Goal: Task Accomplishment & Management: Complete application form

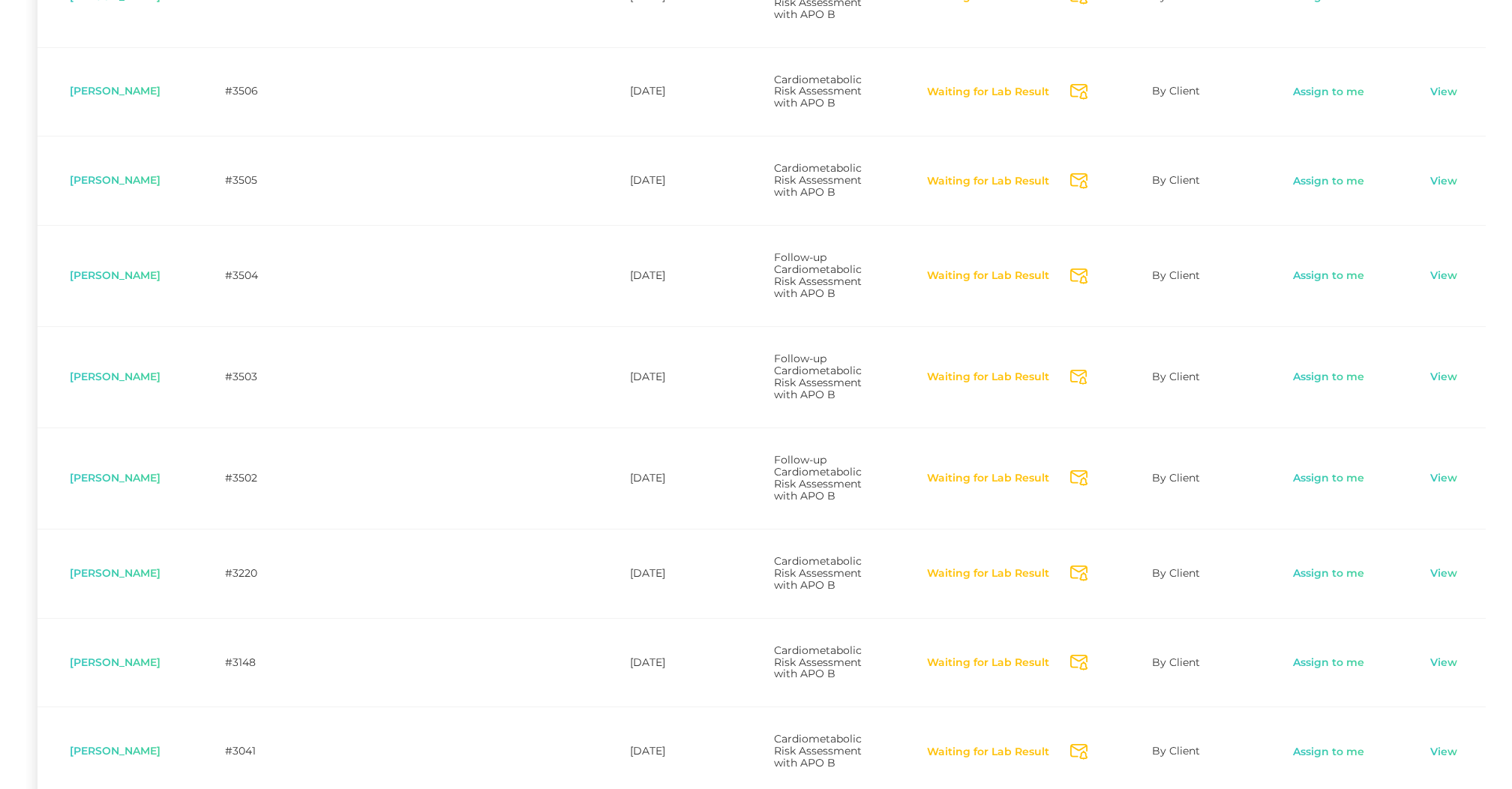
scroll to position [510, 0]
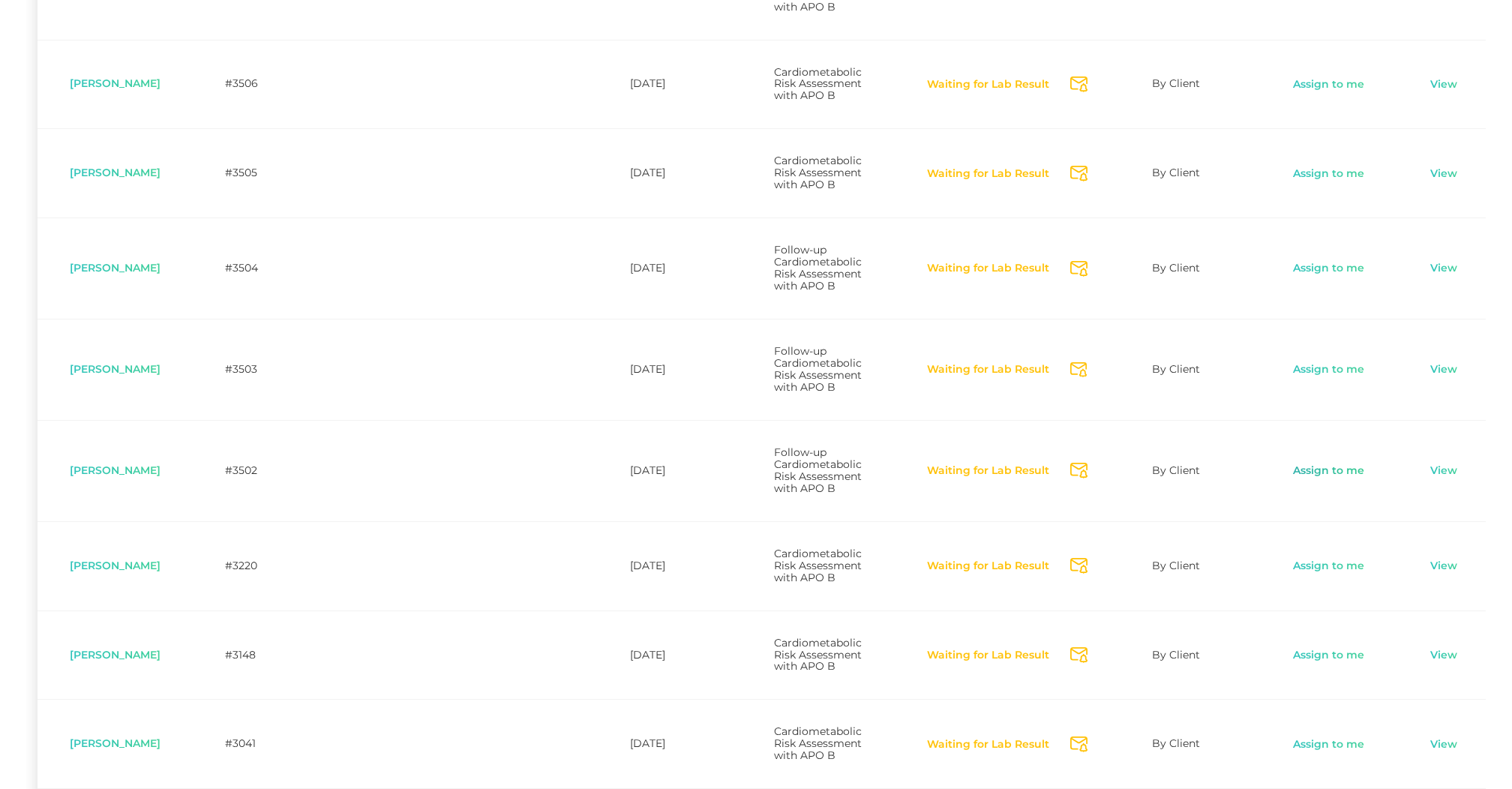
click at [1320, 478] on link "Assign to me" at bounding box center [1329, 471] width 73 height 15
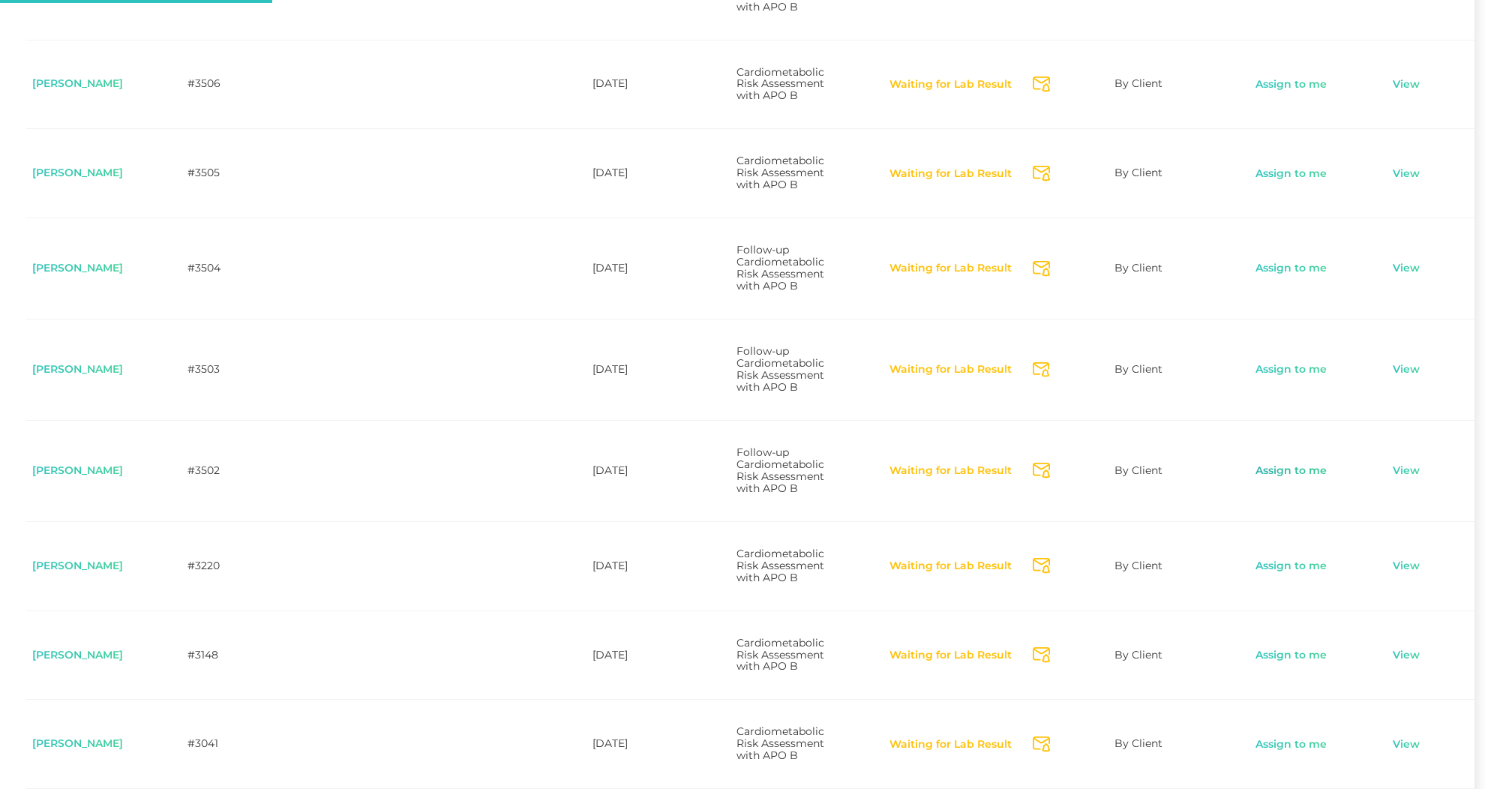
scroll to position [0, 40]
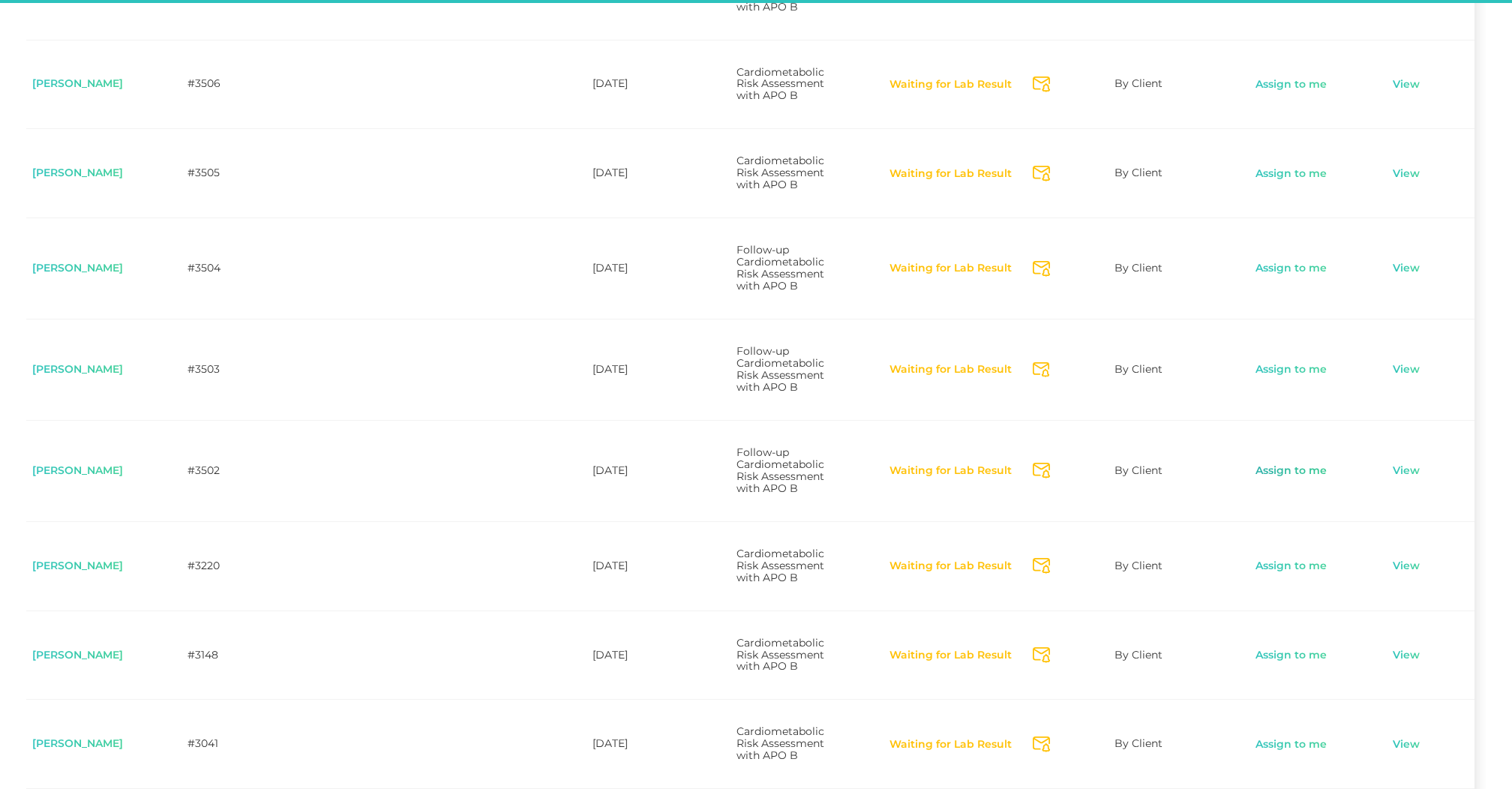
click at [1303, 478] on link "Assign to me" at bounding box center [1291, 471] width 73 height 15
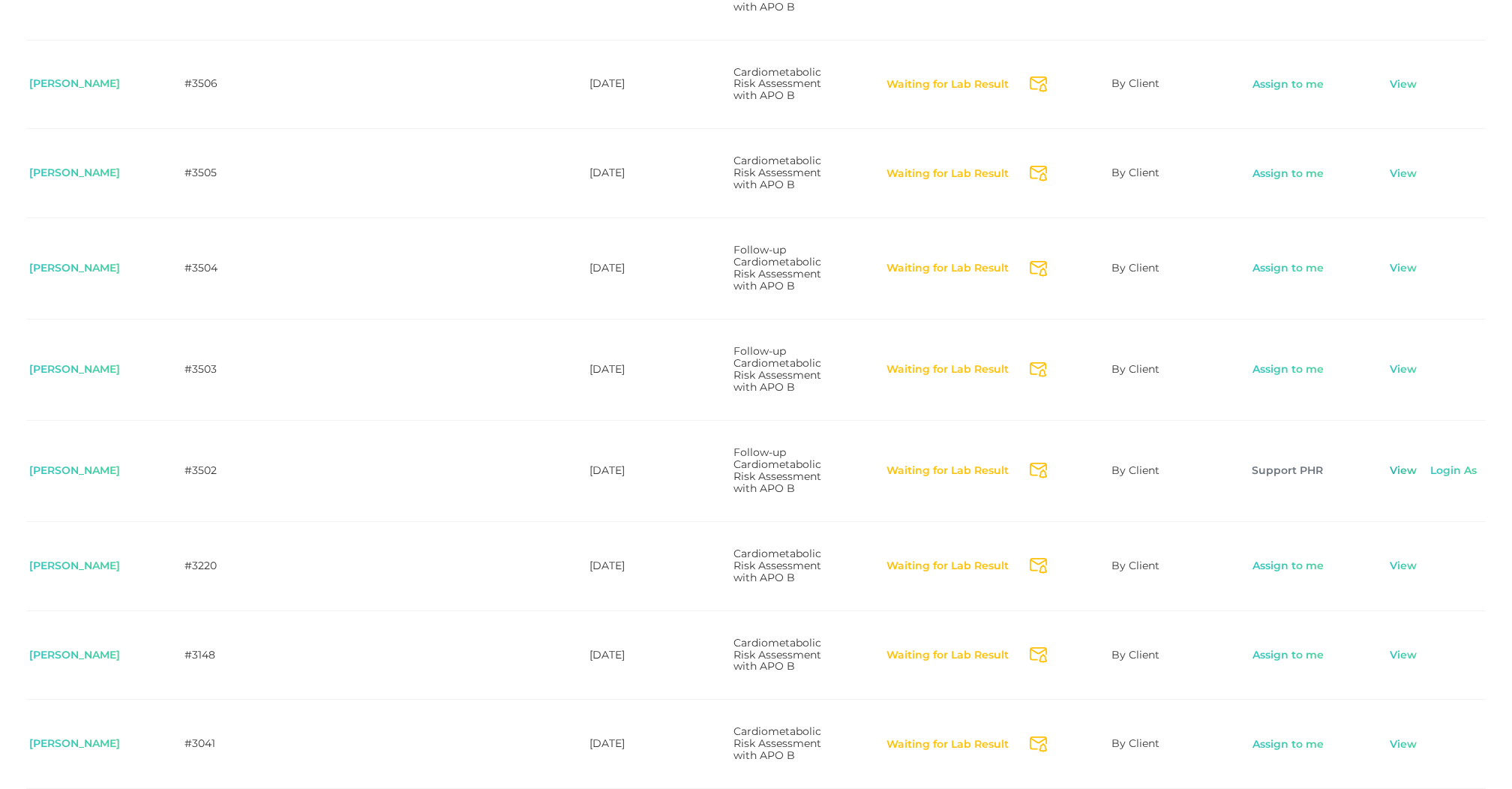
click at [1414, 478] on link "View" at bounding box center [1403, 471] width 29 height 15
click at [1417, 478] on link "View" at bounding box center [1403, 471] width 29 height 15
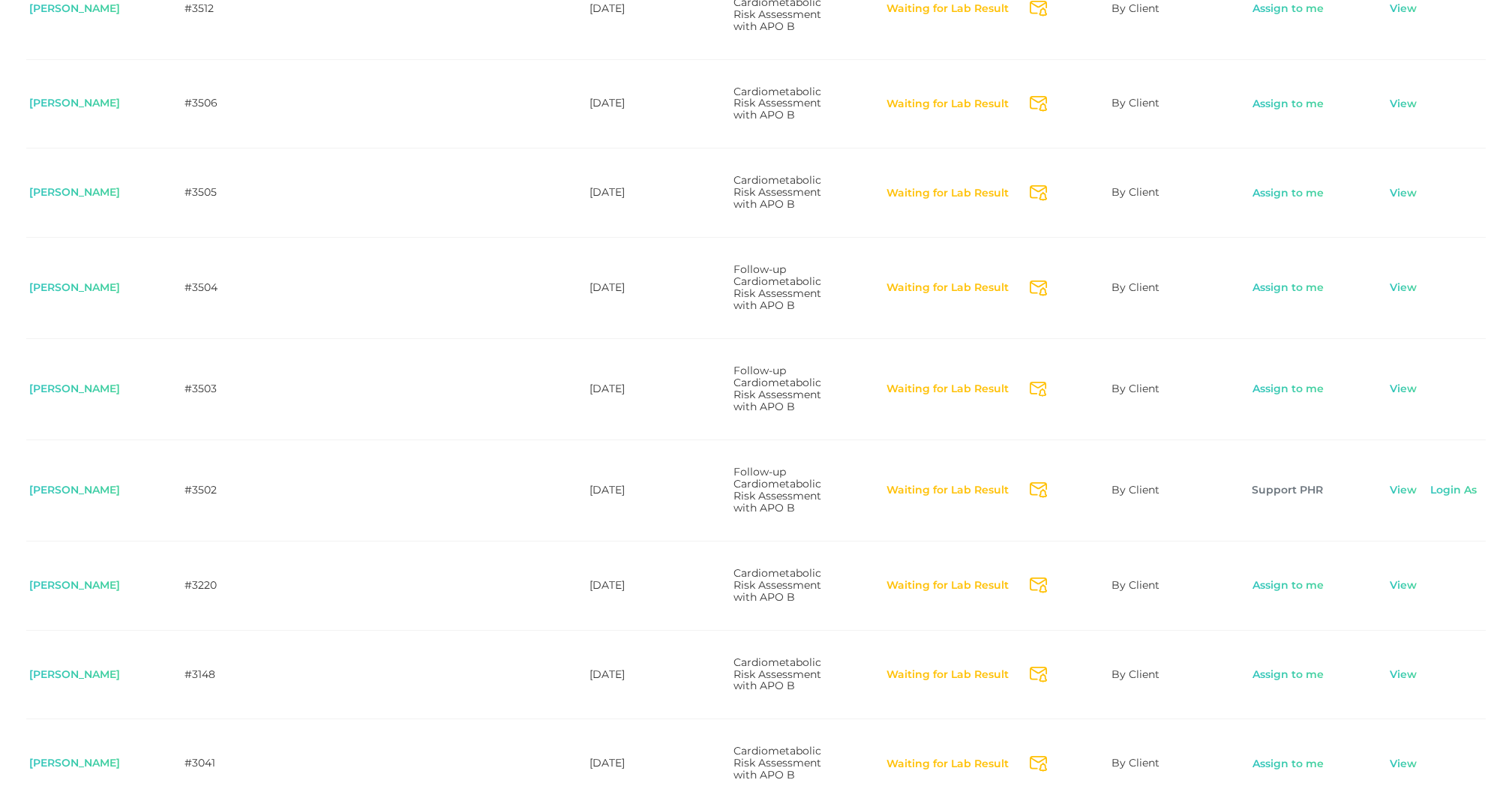
scroll to position [508, 0]
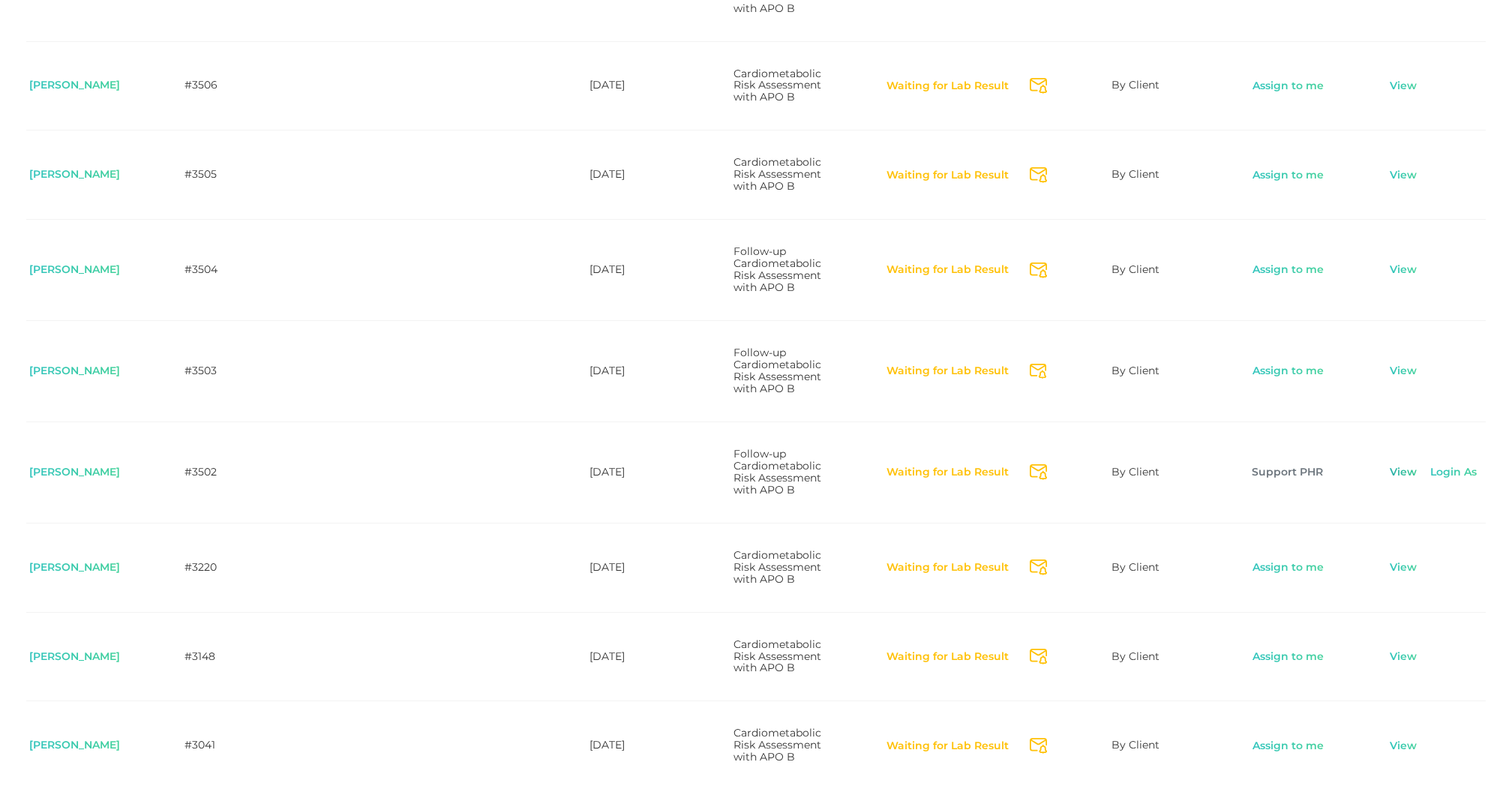
click at [1402, 480] on link "View" at bounding box center [1403, 472] width 29 height 15
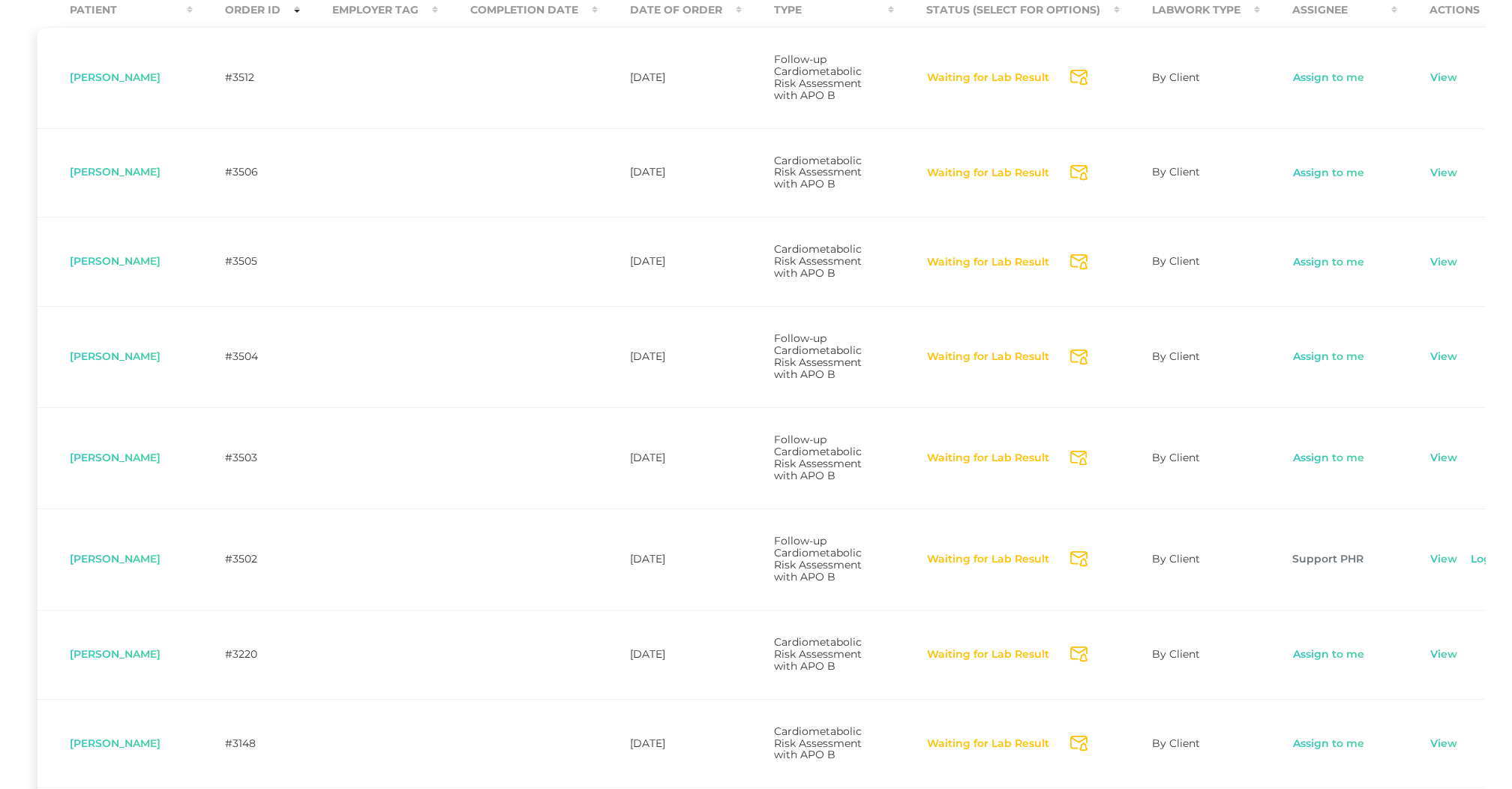
scroll to position [430, 0]
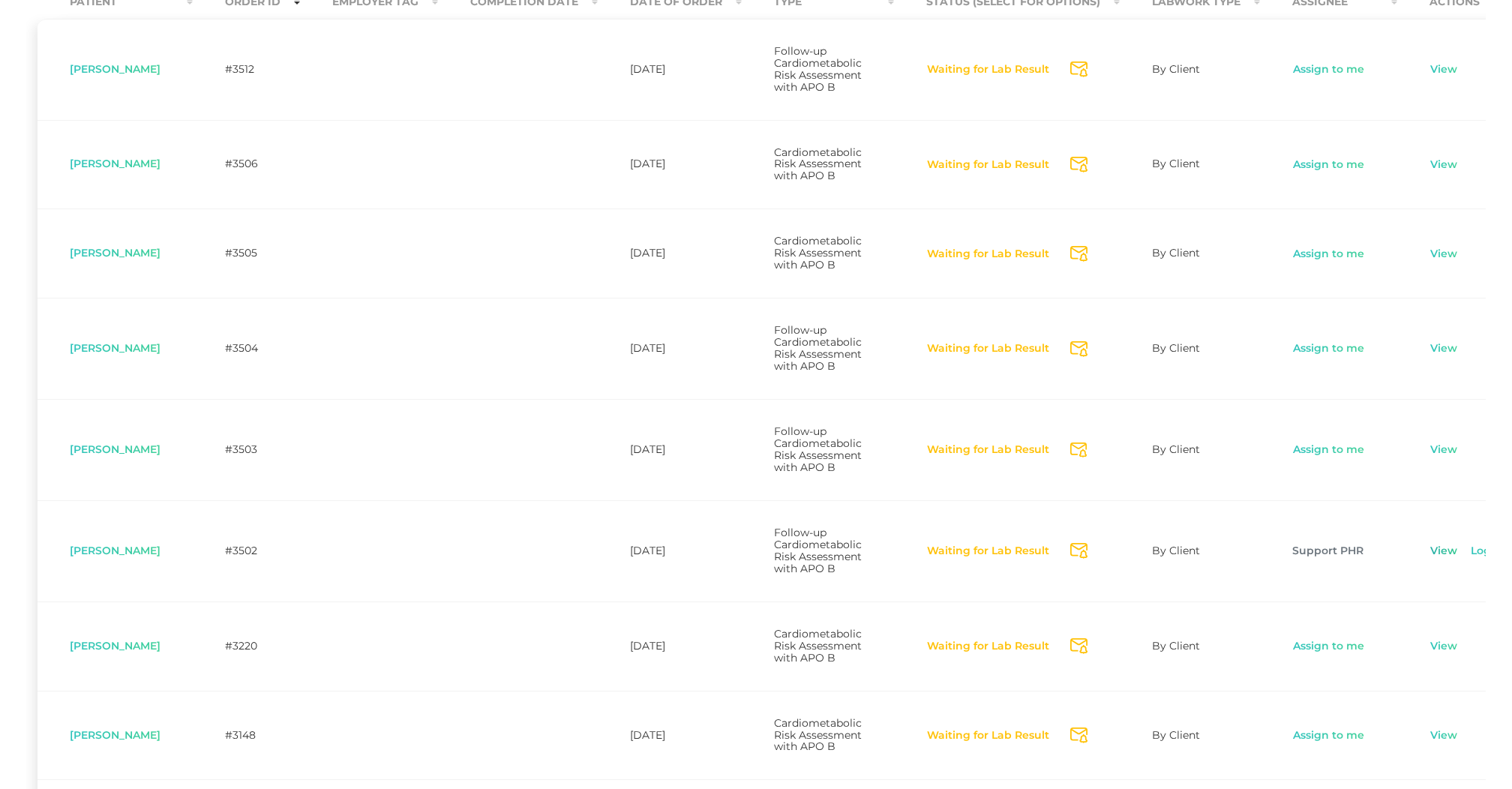
click at [1451, 559] on link "View" at bounding box center [1443, 551] width 29 height 15
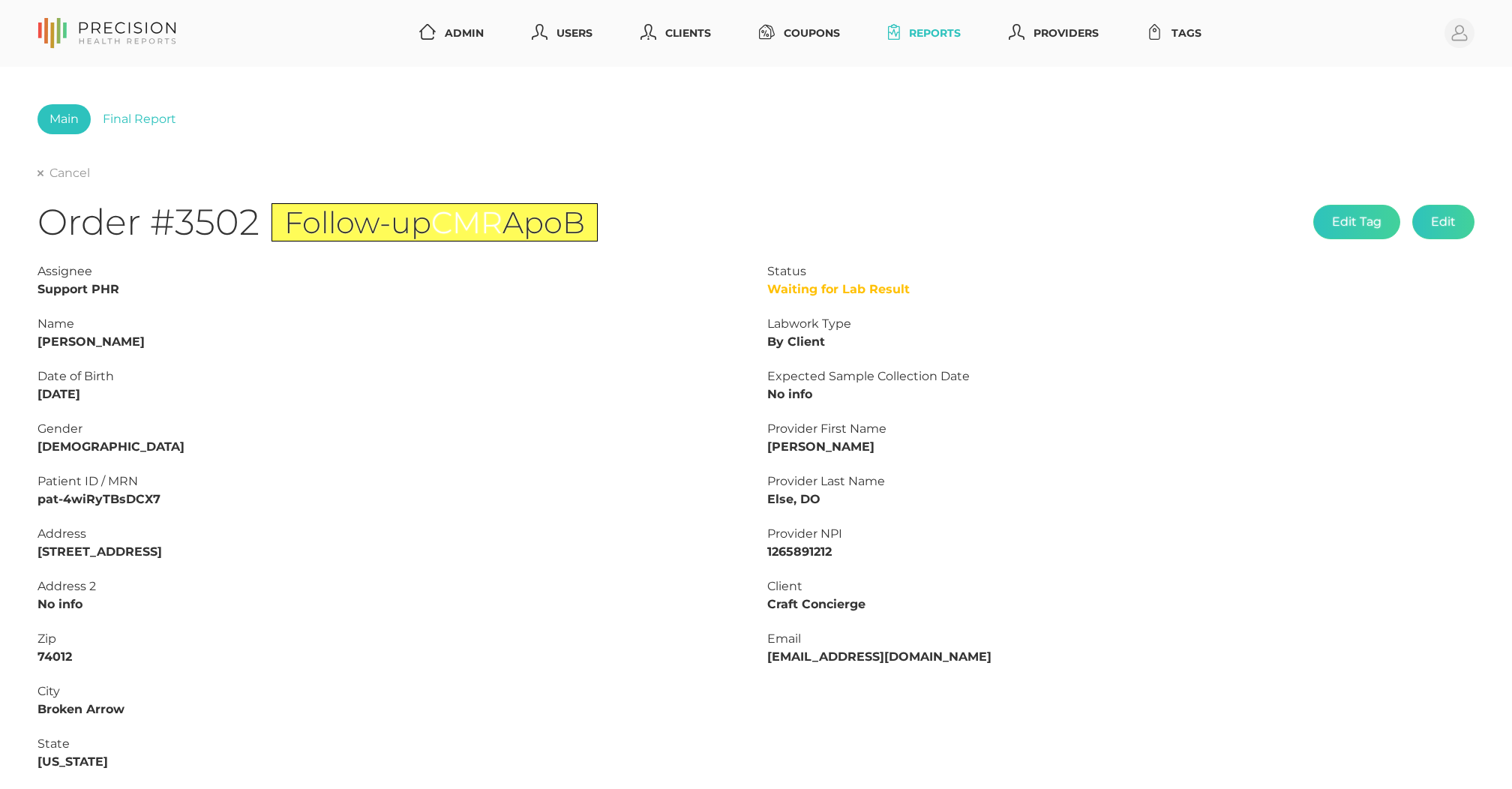
click at [141, 100] on div "Main Final Report Cancel Order #3502 Follow-up CMR ApoB Edit Tag Edit Status Wa…" at bounding box center [756, 559] width 1512 height 985
click at [141, 117] on link "Final Report" at bounding box center [139, 119] width 97 height 30
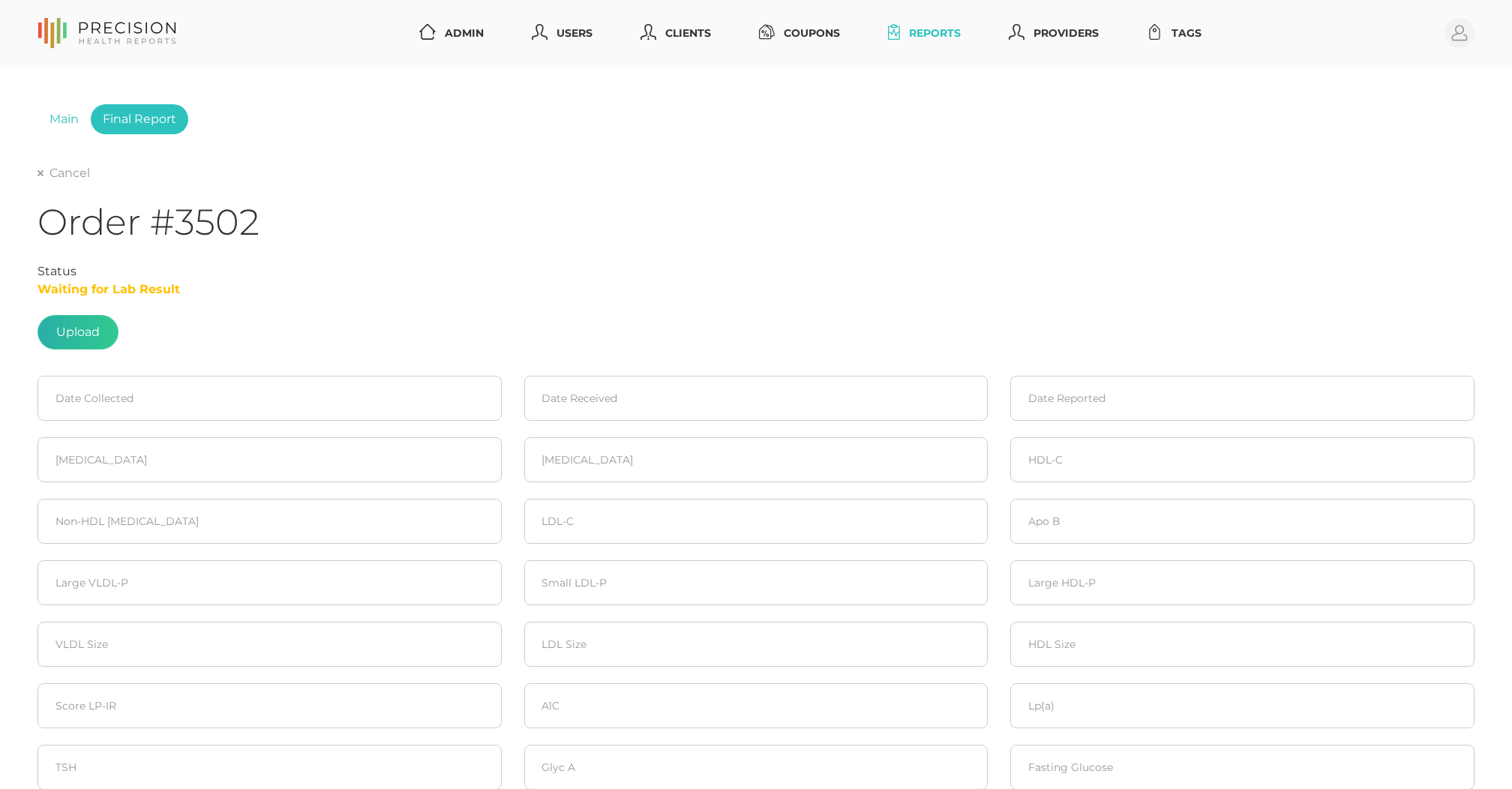
click at [94, 336] on label at bounding box center [78, 332] width 80 height 33
click at [100, 325] on input "file" at bounding box center [100, 325] width 1 height 1
type input "C:\fakepath\Brian Wilson- Lab Results 8.20.25.pdf"
click at [110, 386] on input at bounding box center [270, 398] width 464 height 45
click at [130, 568] on span "20" at bounding box center [134, 564] width 21 height 21
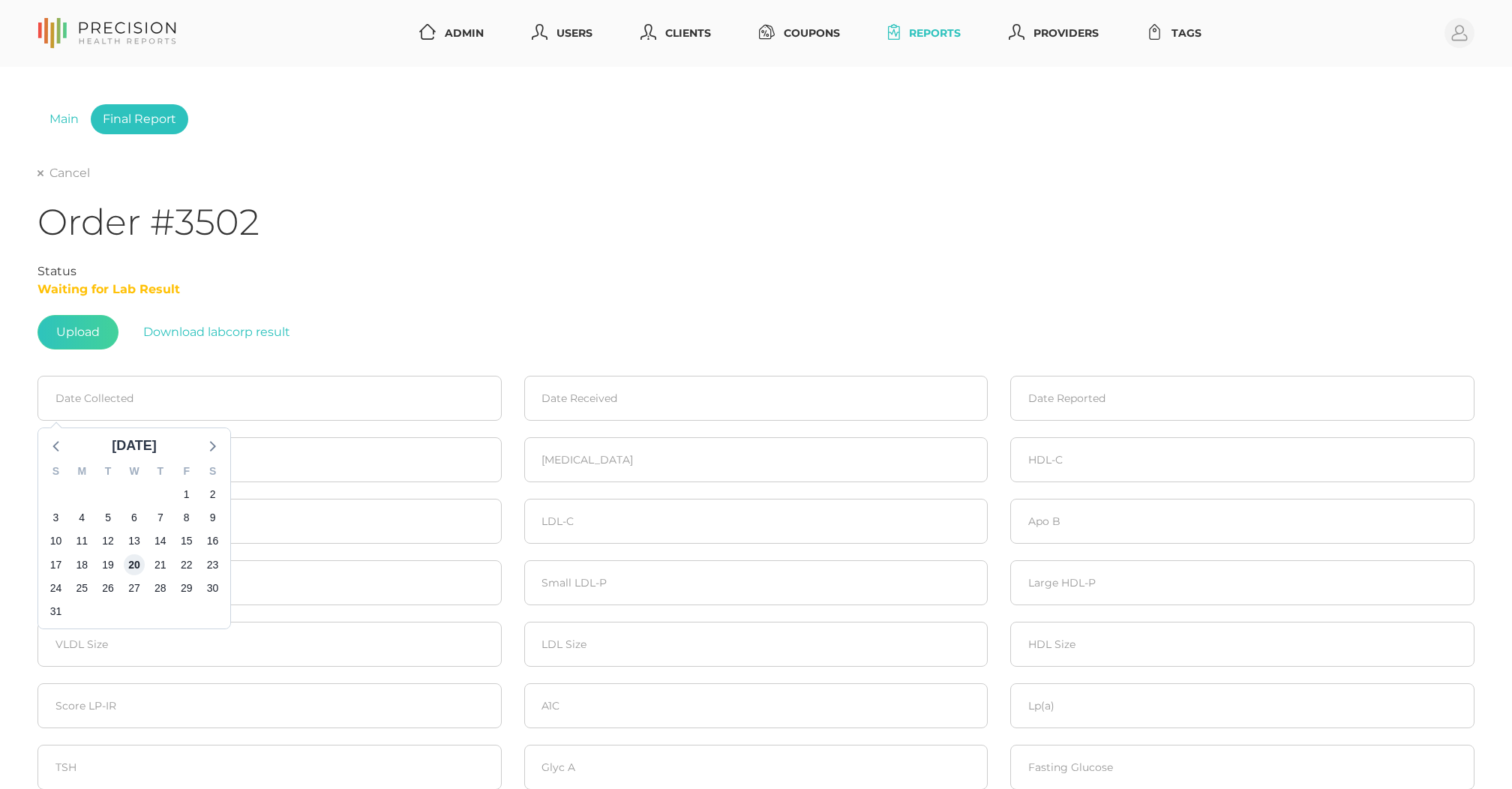
type input "08/20/2025"
click at [606, 405] on input at bounding box center [756, 398] width 464 height 45
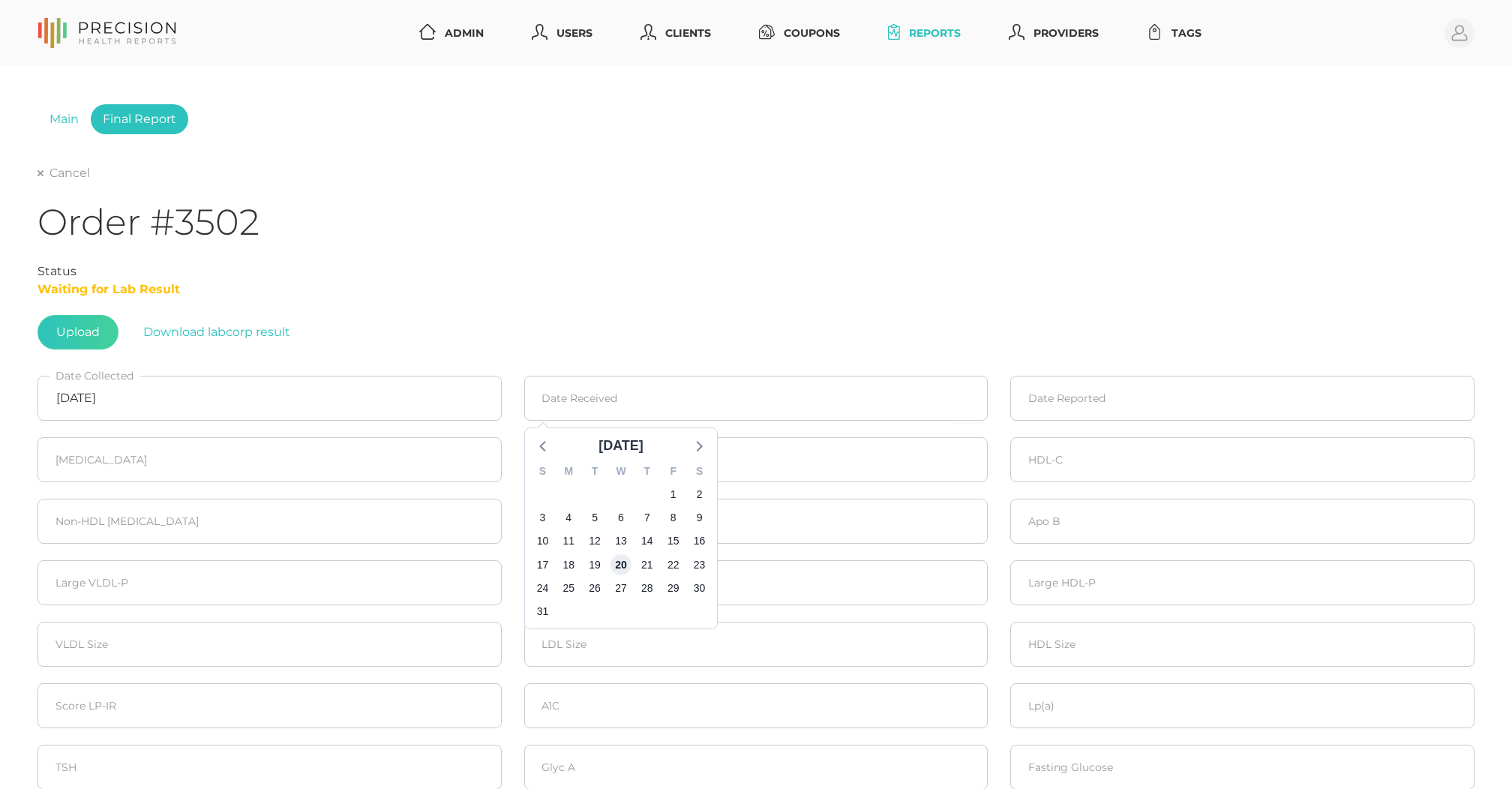
click at [617, 556] on span "20" at bounding box center [620, 564] width 21 height 21
click at [660, 420] on input "08/20/2025" at bounding box center [756, 398] width 464 height 45
click at [650, 572] on span "21" at bounding box center [647, 564] width 21 height 21
type input "08/21/2025"
click at [1069, 403] on input at bounding box center [1242, 398] width 464 height 45
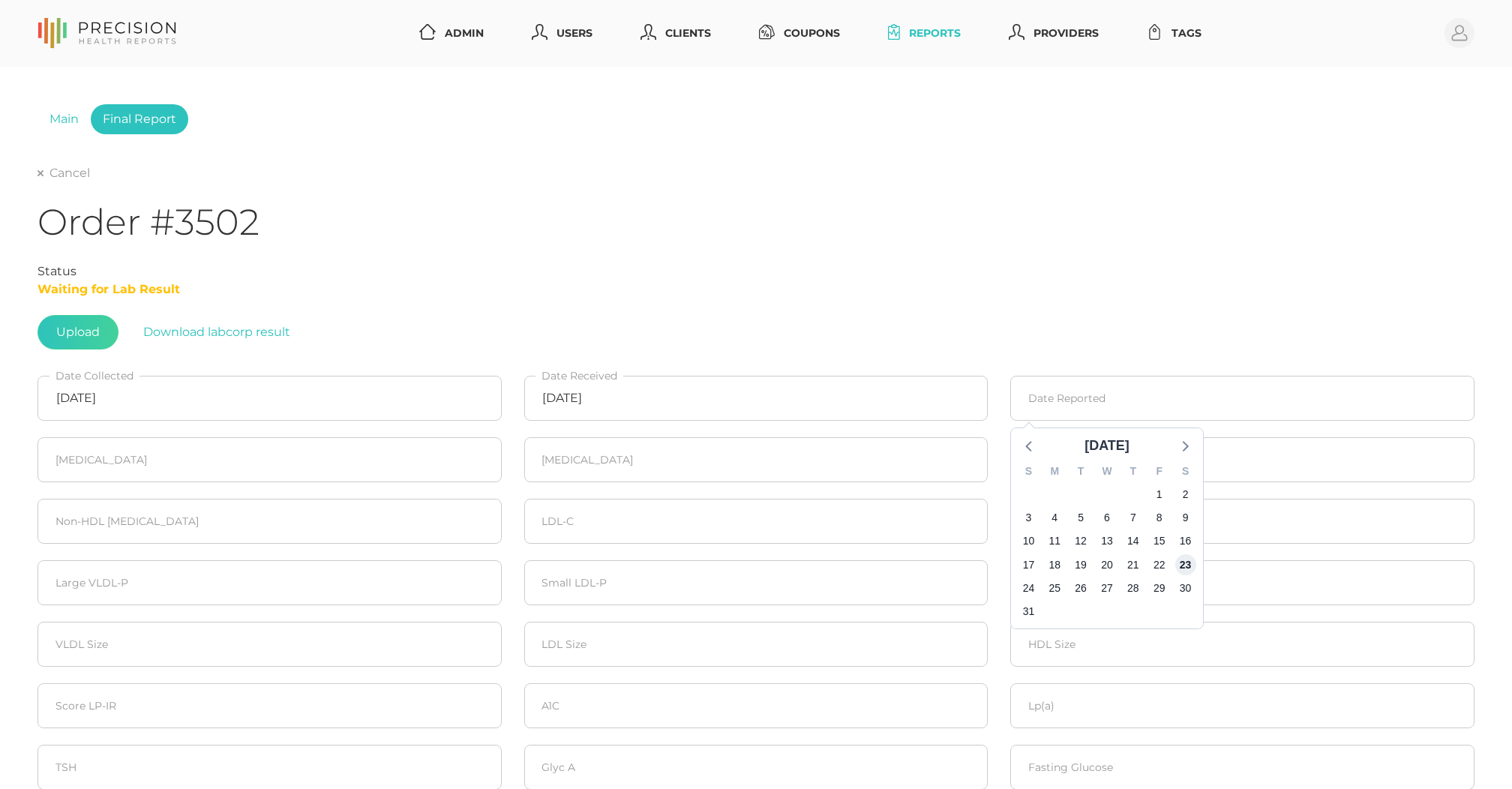
click at [1185, 565] on span "23" at bounding box center [1185, 564] width 21 height 21
type input "[DATE]"
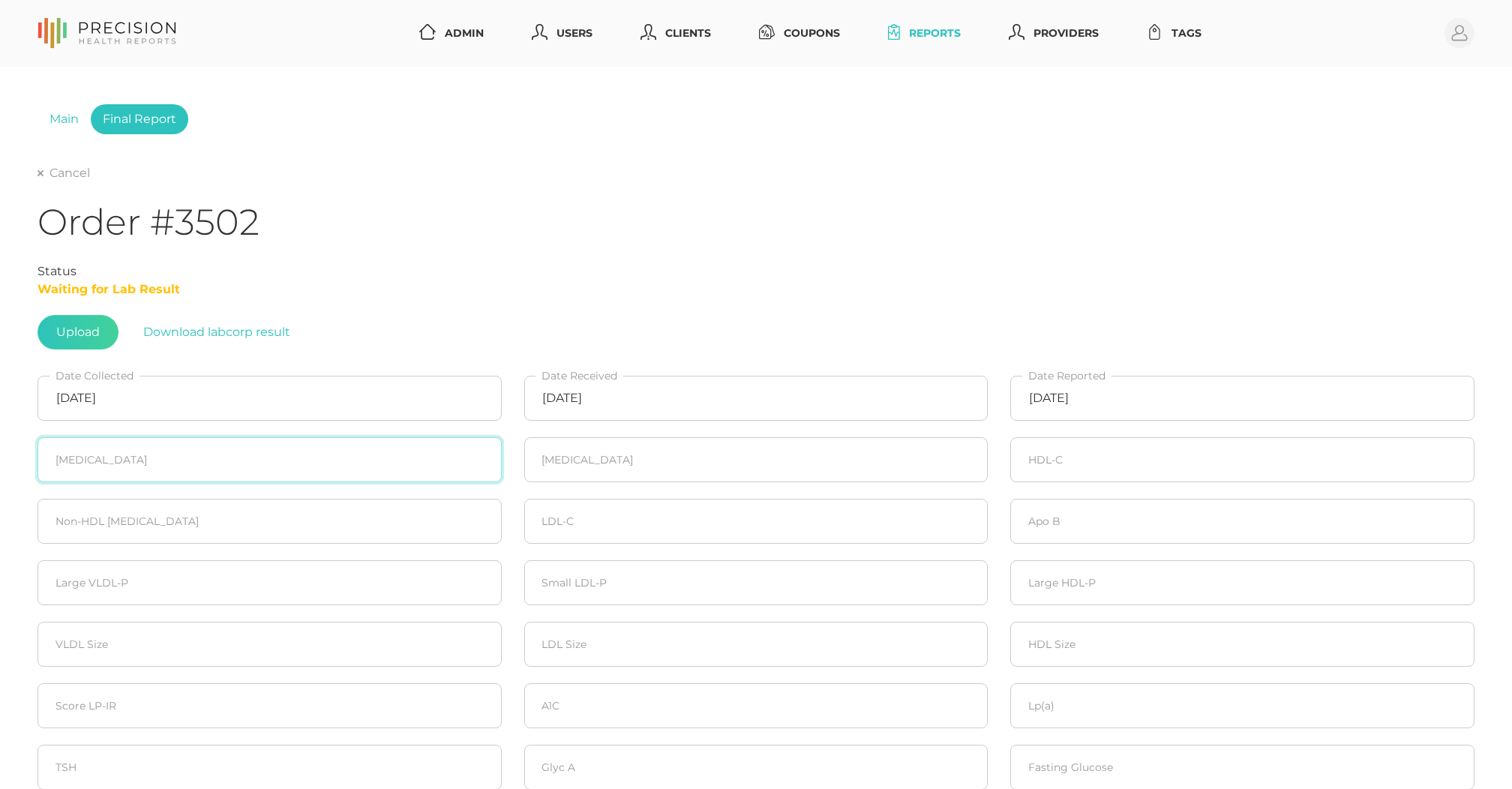
click at [180, 461] on input "number" at bounding box center [270, 460] width 464 height 45
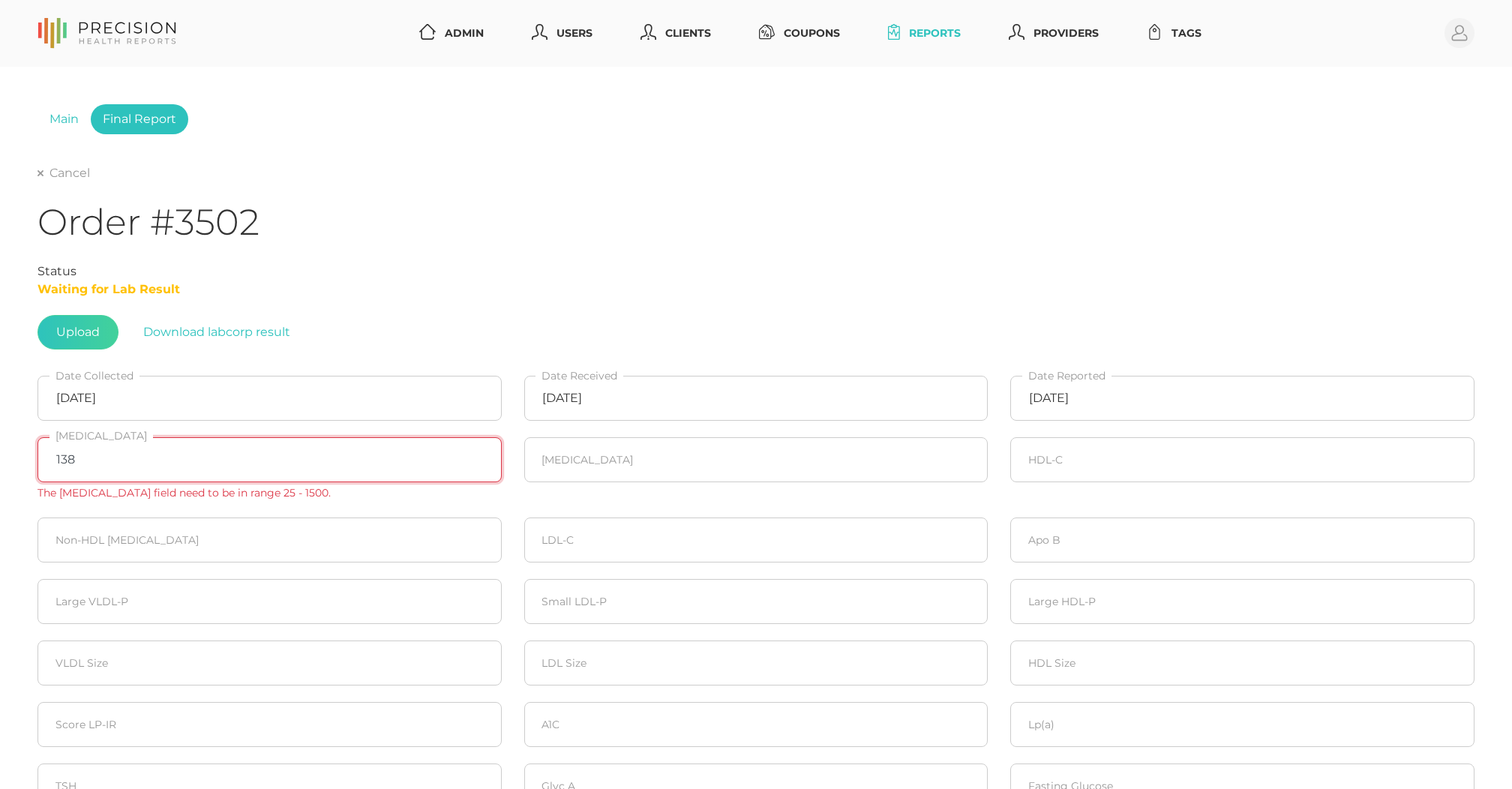
type input "138"
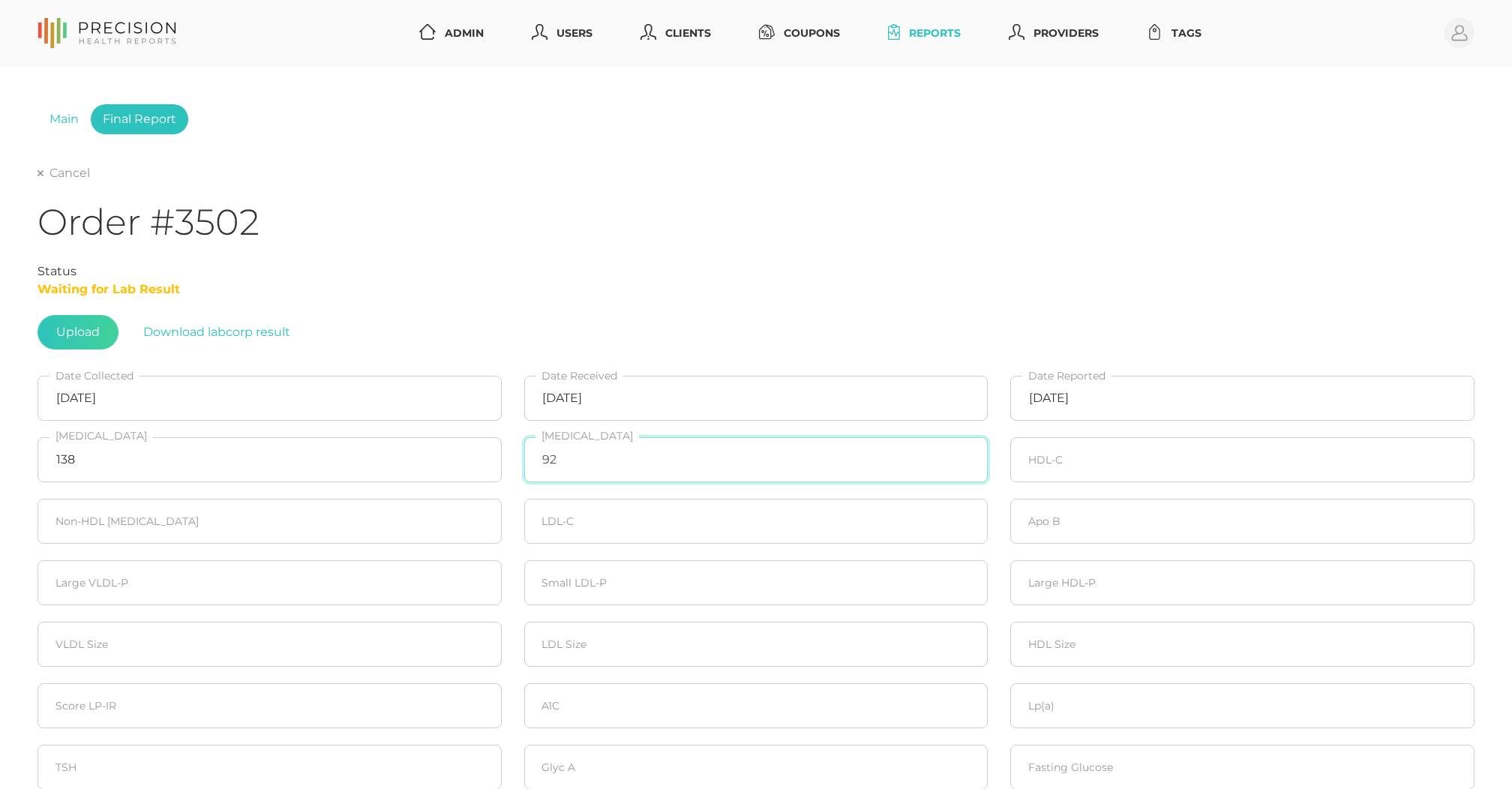
type input "92"
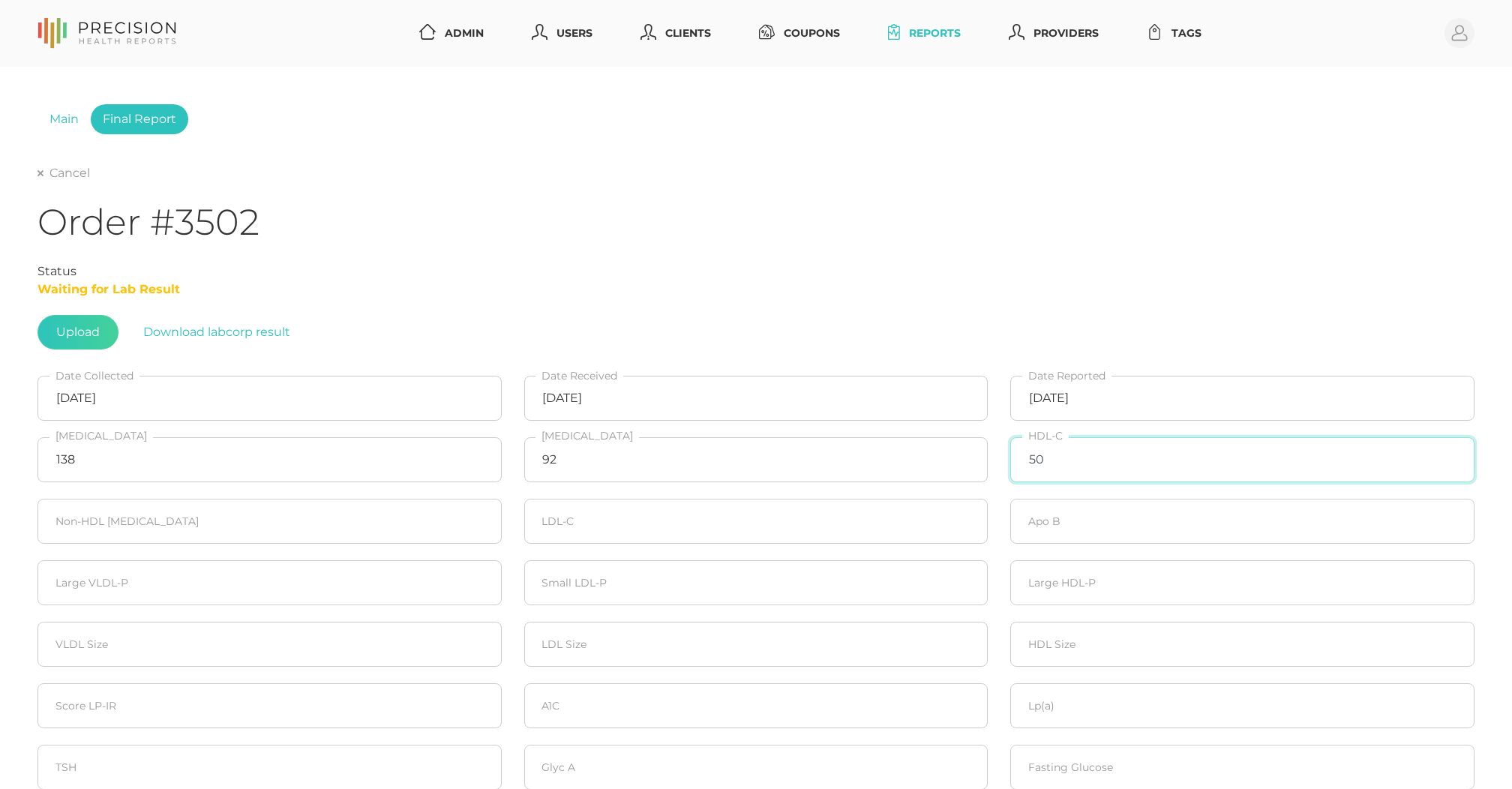
type input "50"
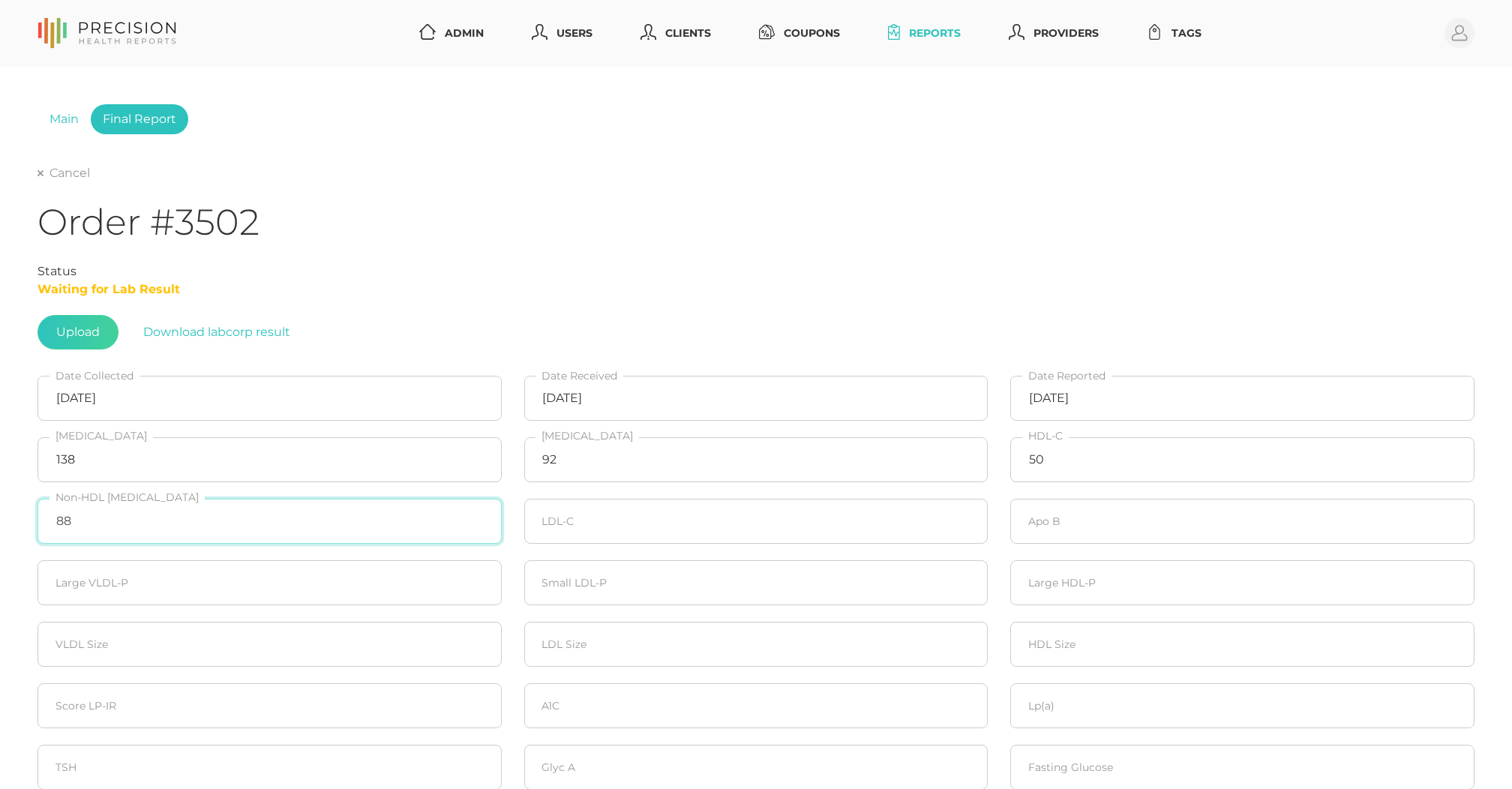
type input "88"
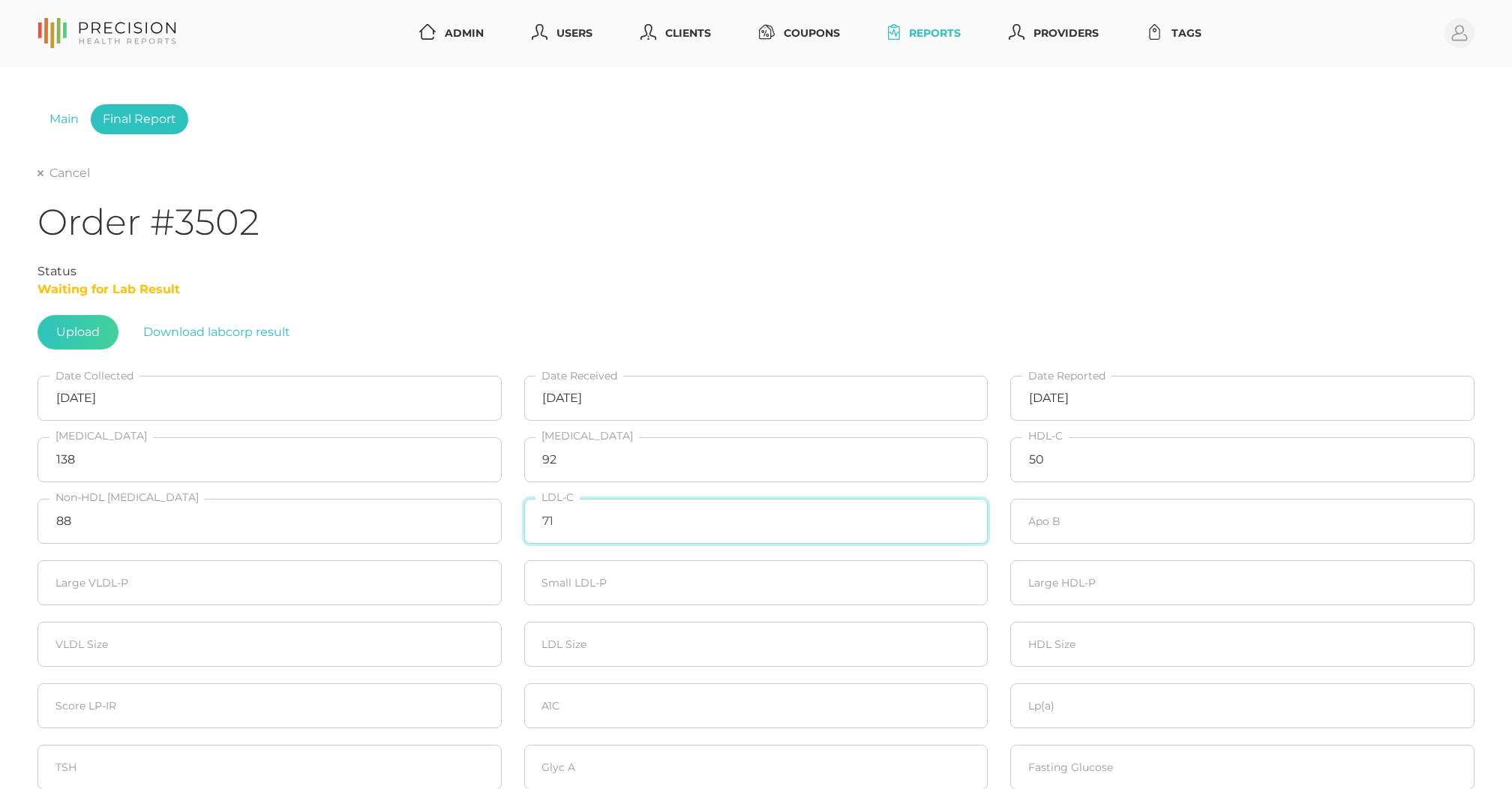
type input "71"
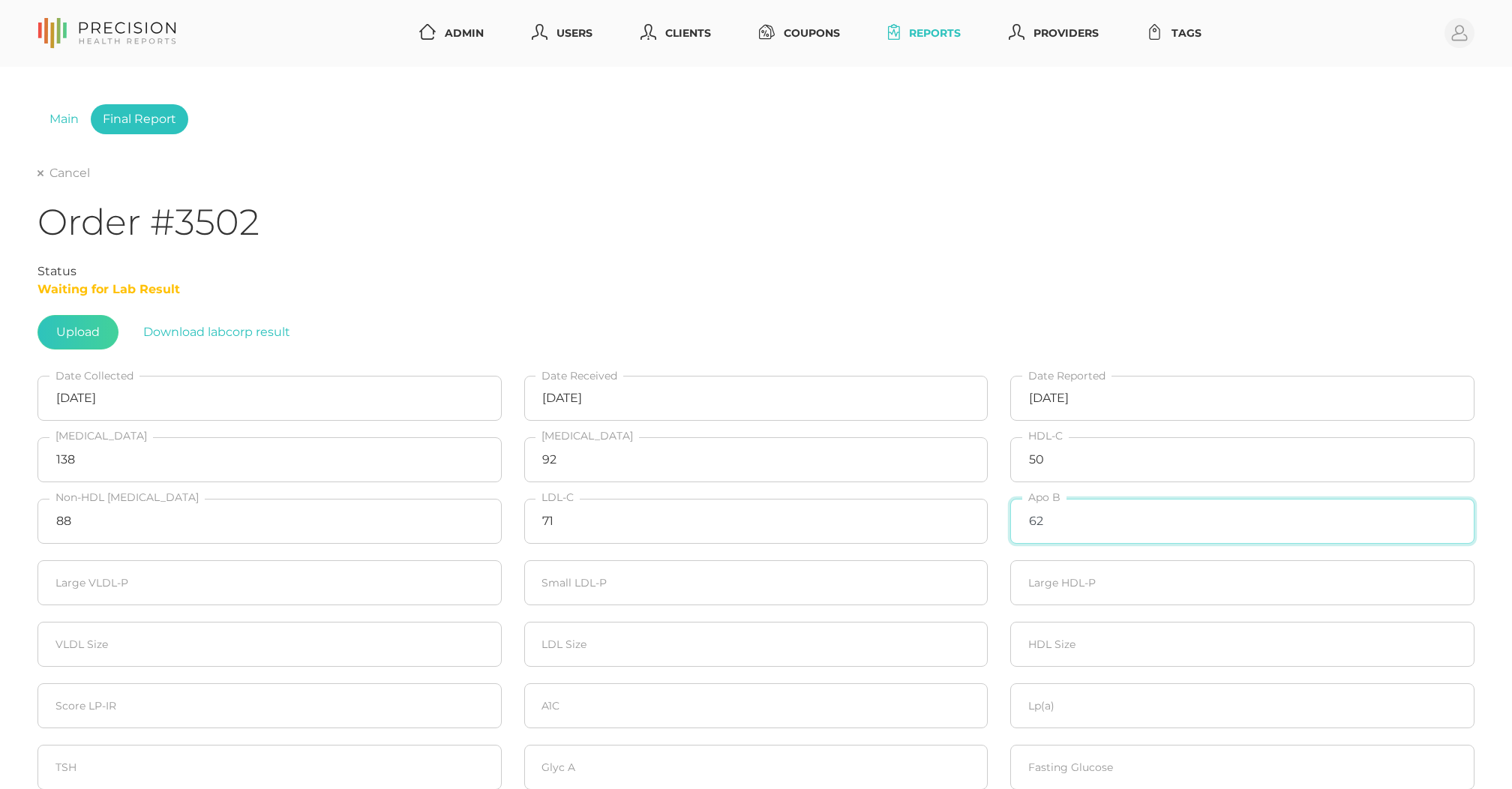
type input "62"
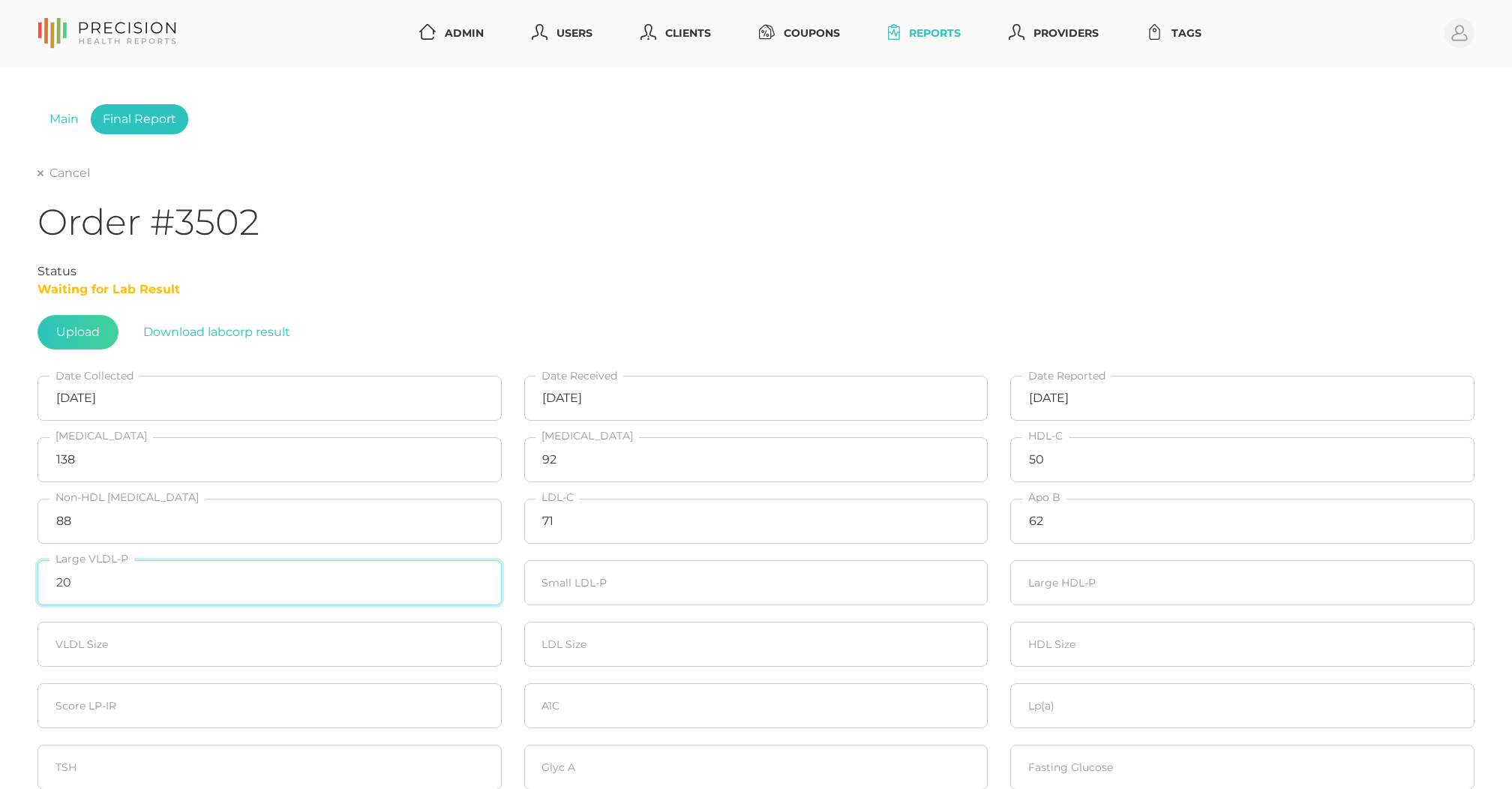
type input "20"
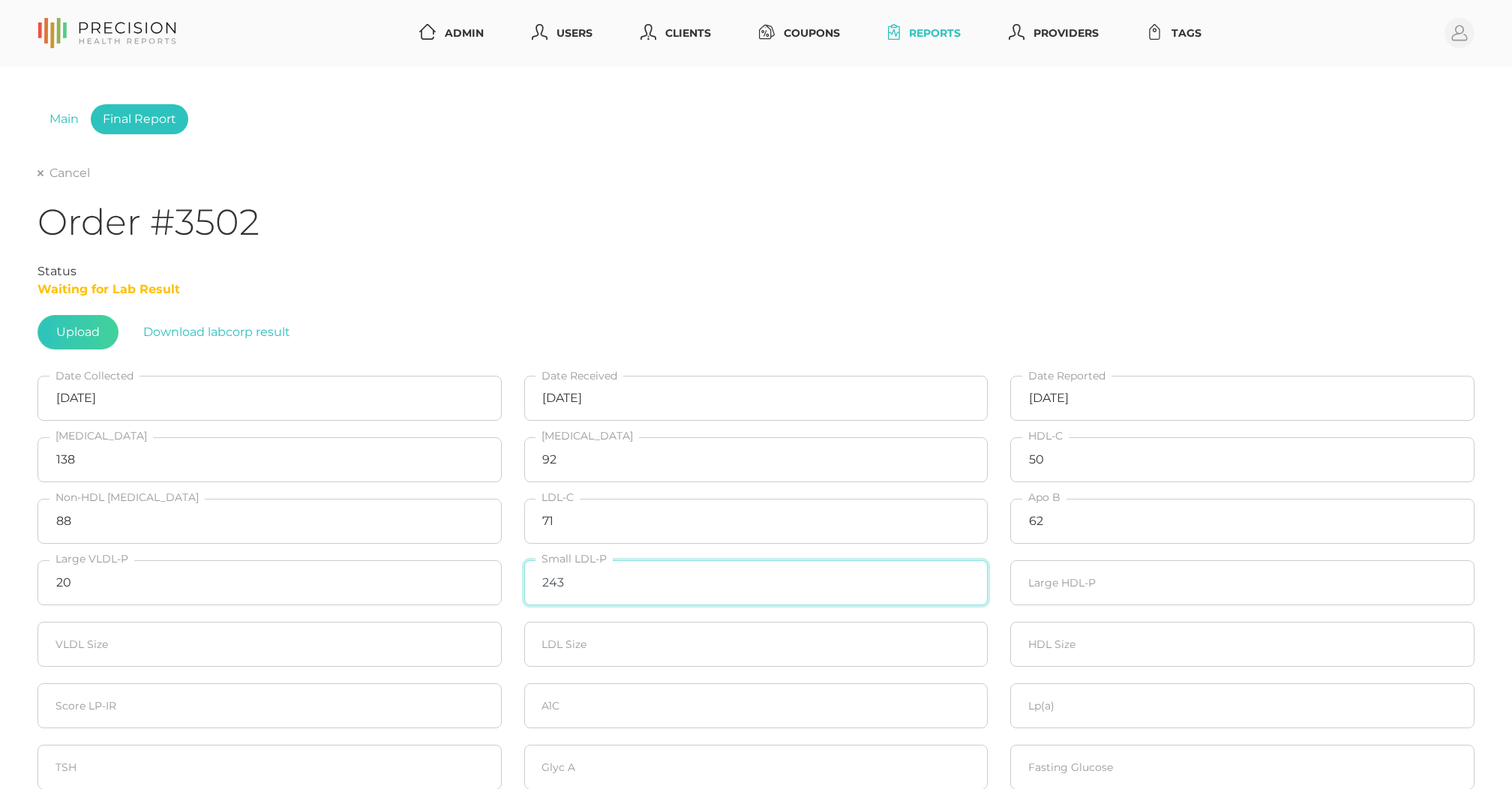
type input "243"
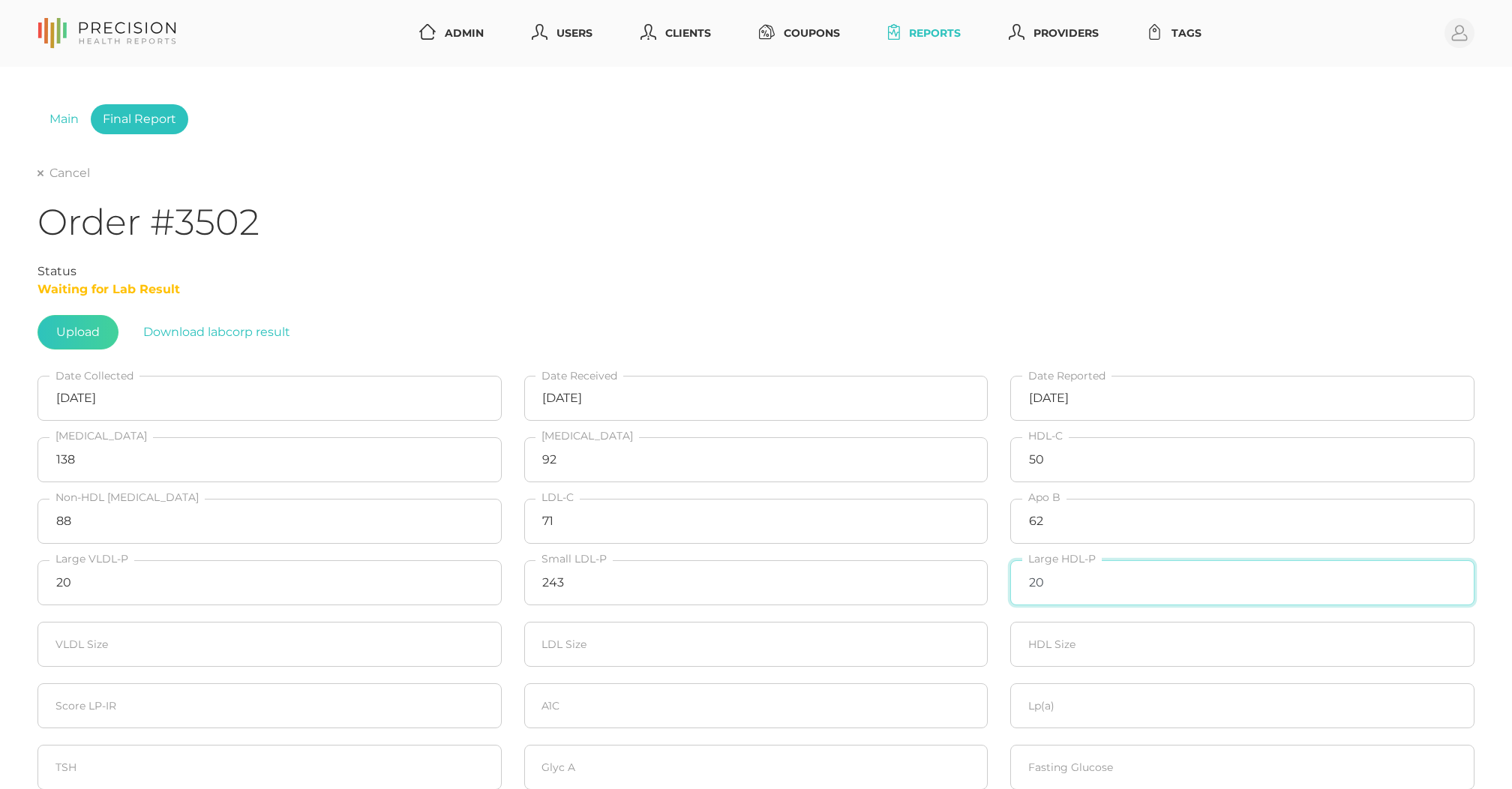
type input "20"
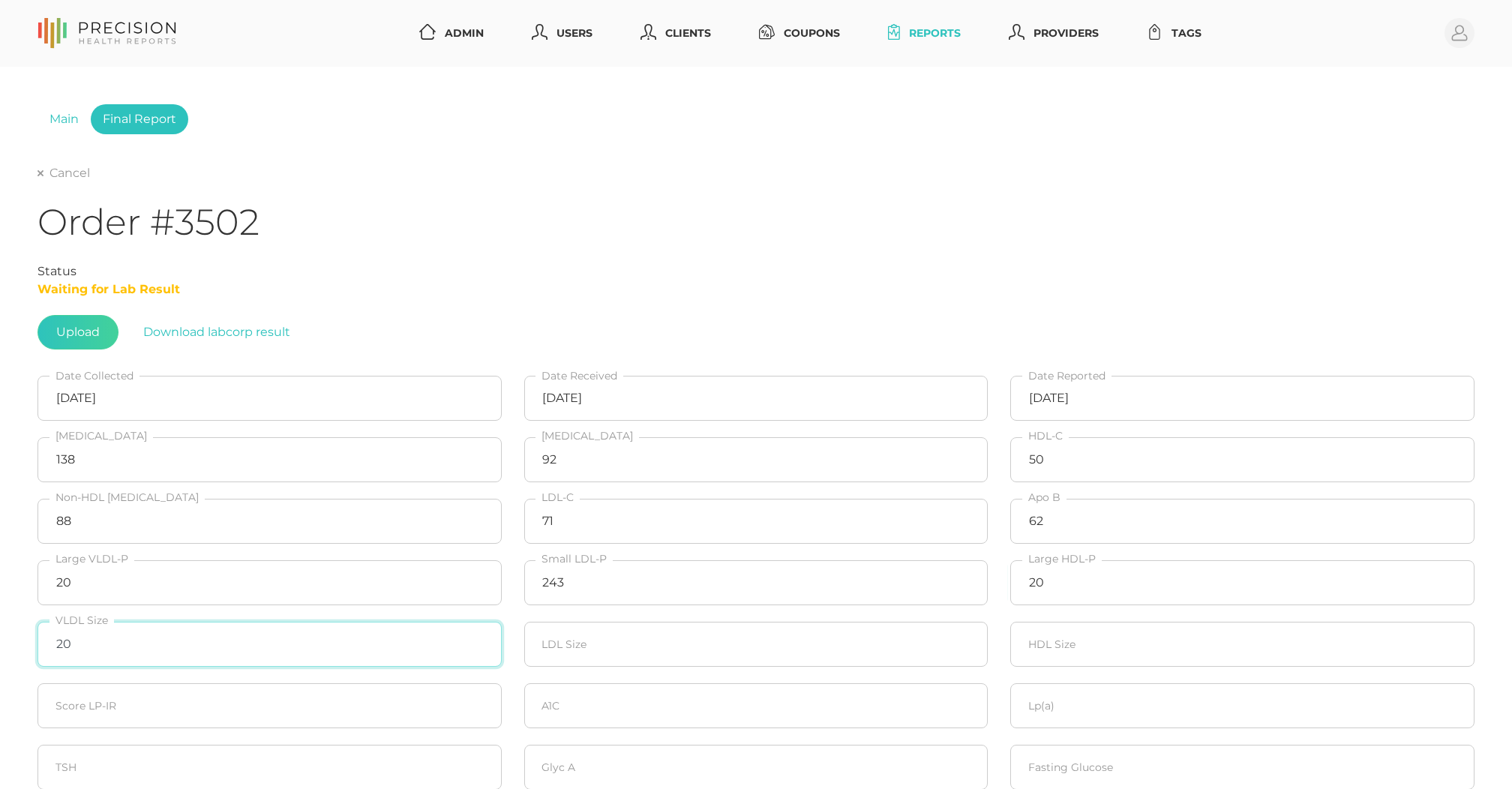
type input "20"
type input "20.8"
type input "20"
type input "70"
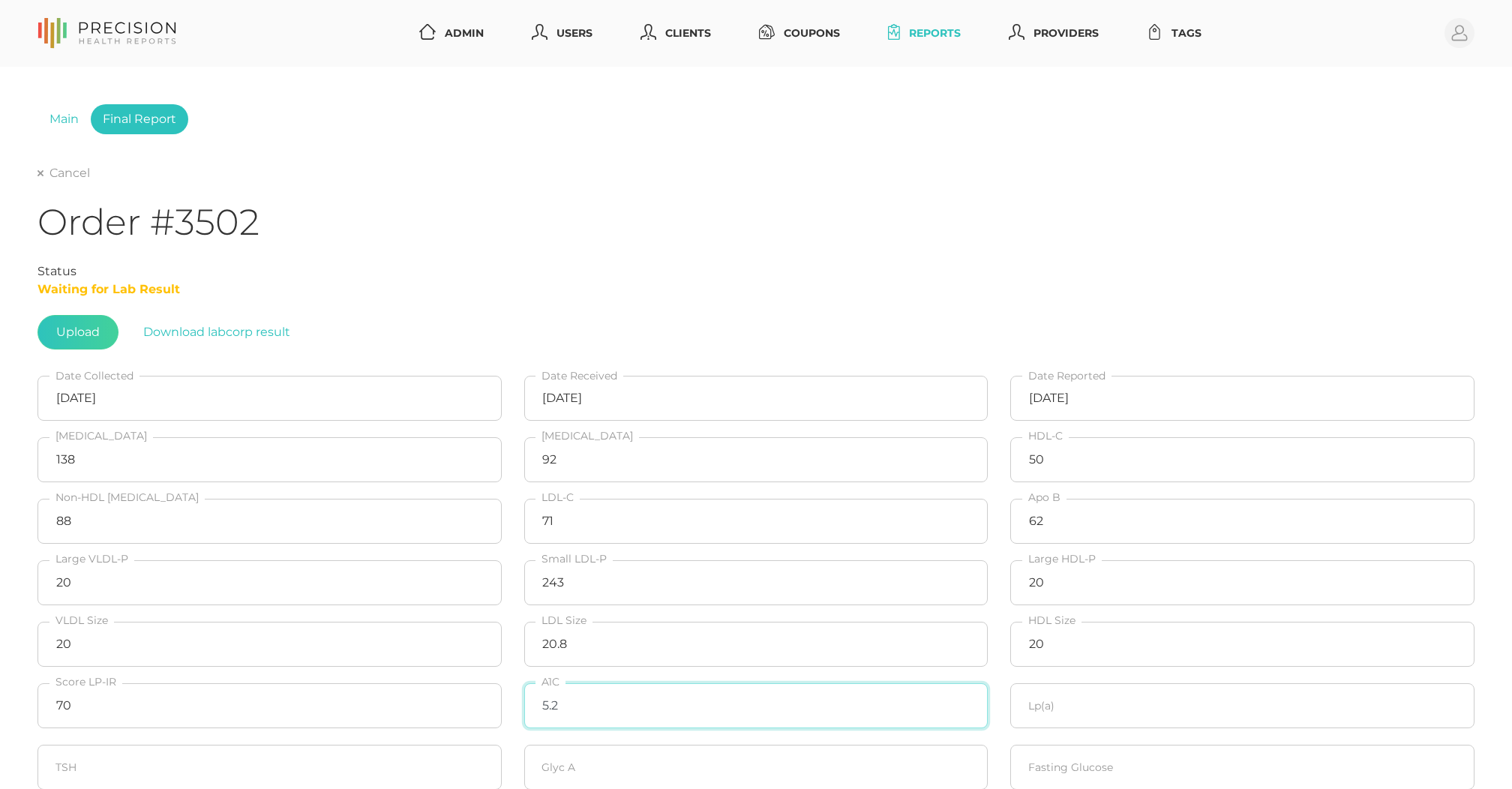
type input "5.2"
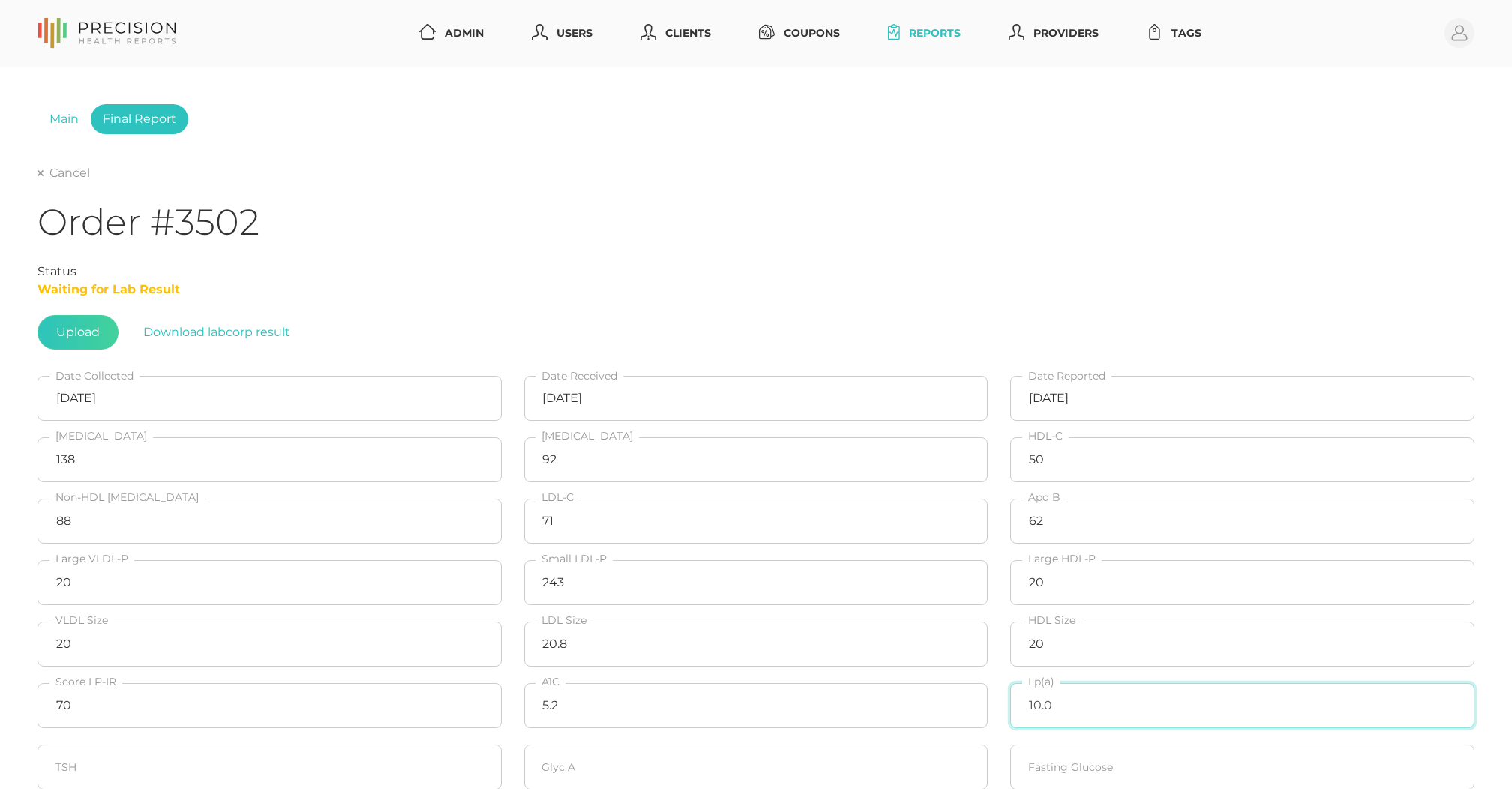
type input "10.0"
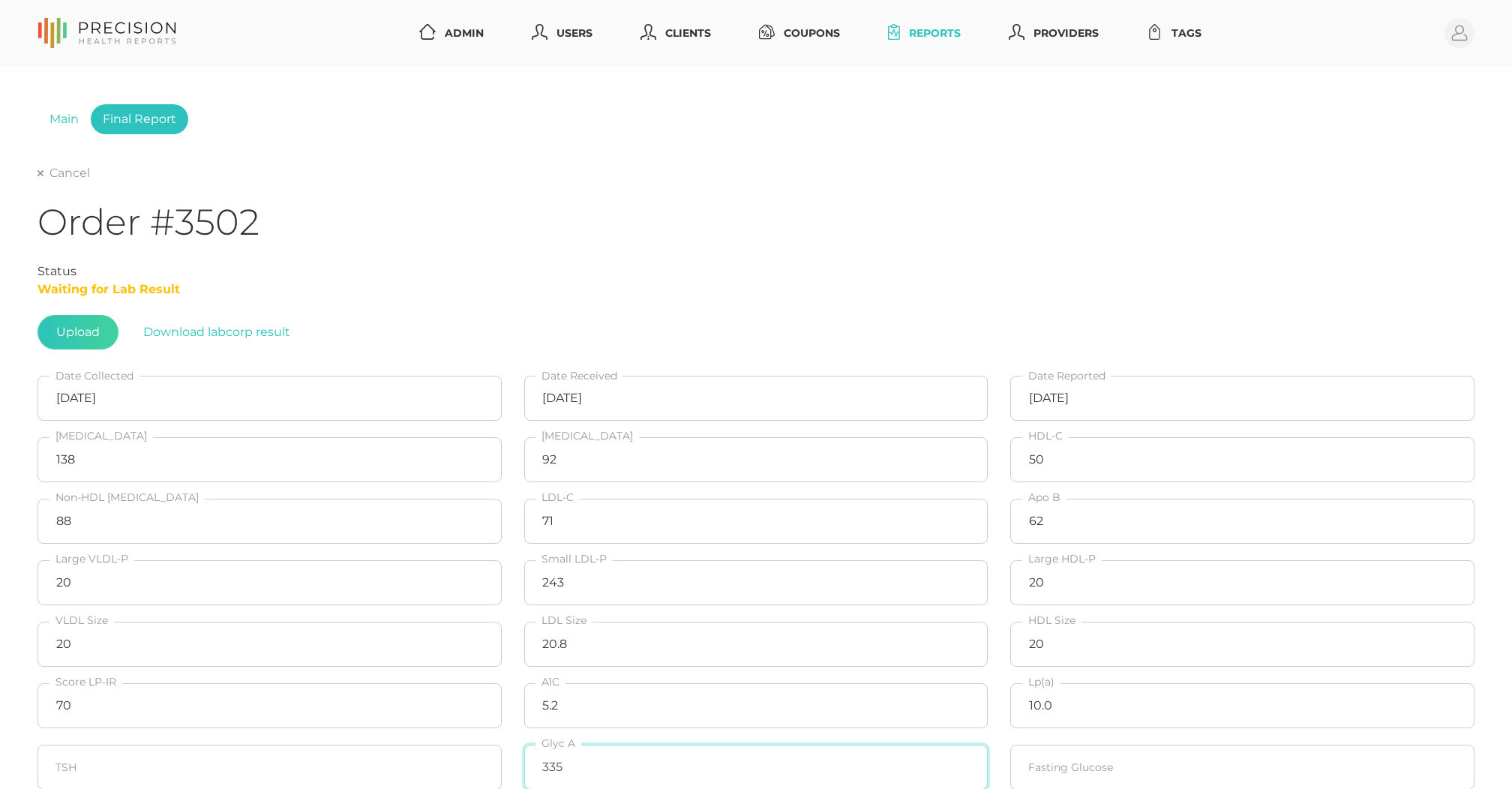
type input "335"
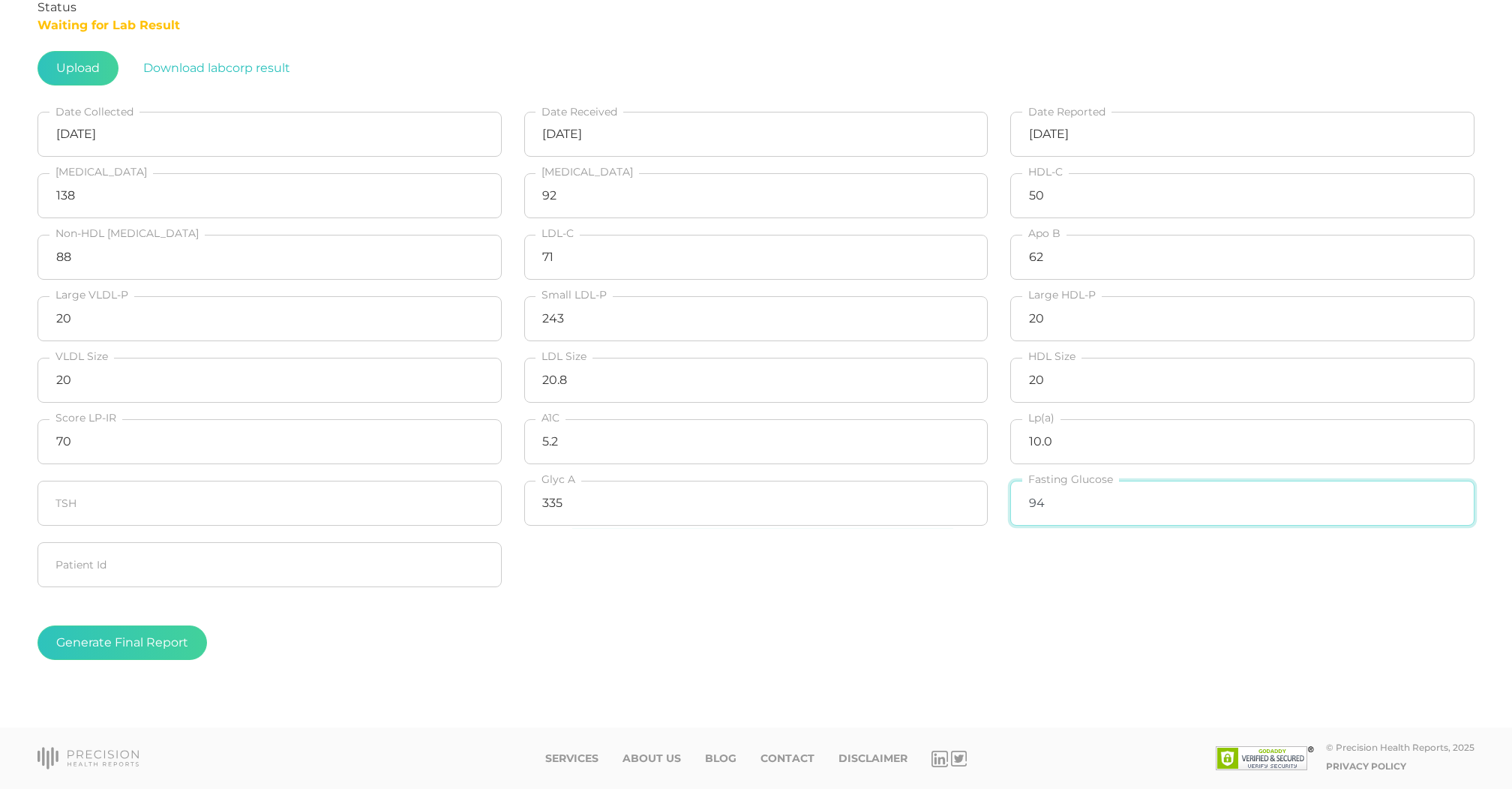
scroll to position [269, 0]
type input "94"
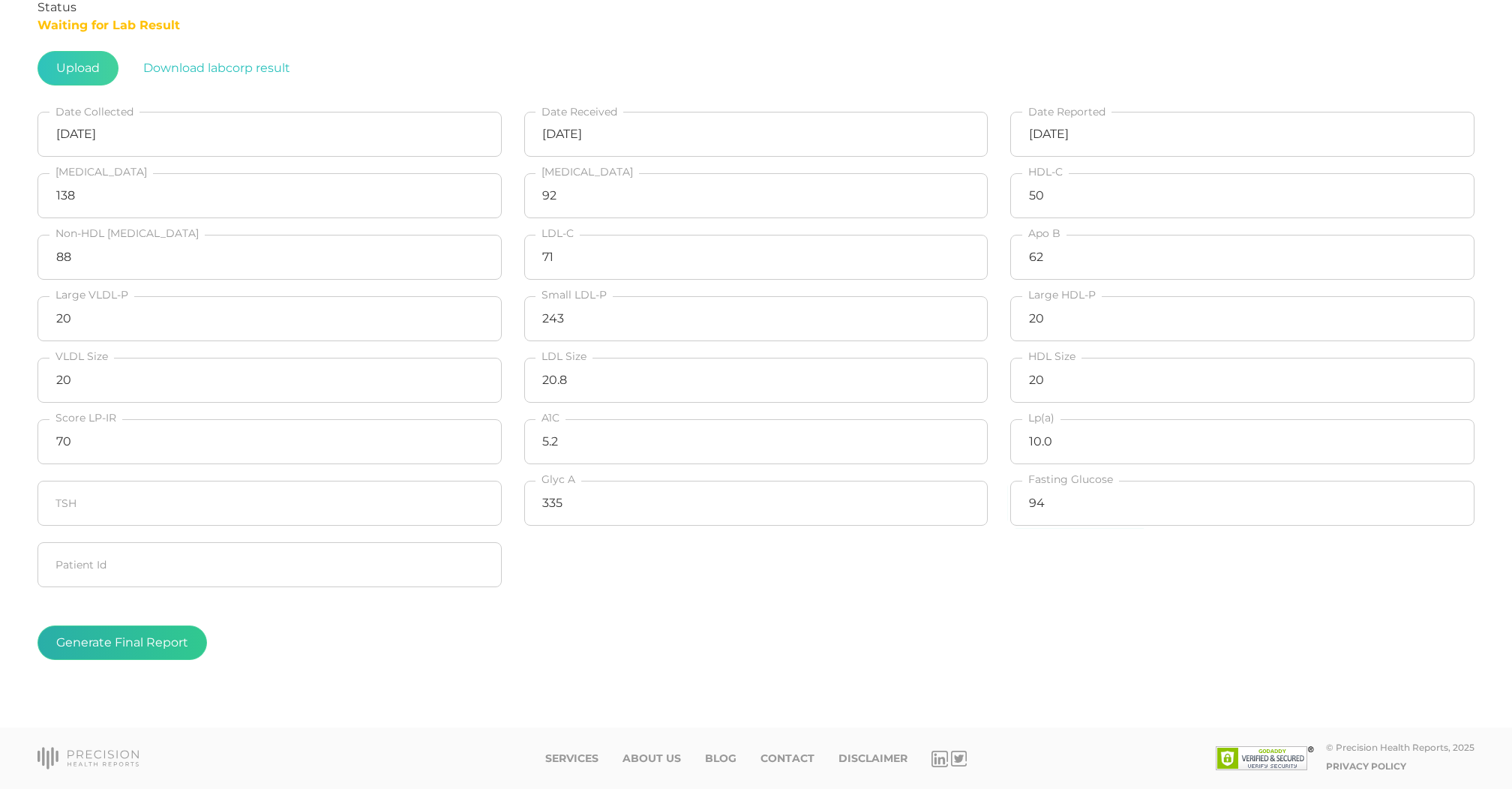
click at [80, 631] on button "Generate Final Report" at bounding box center [122, 643] width 169 height 35
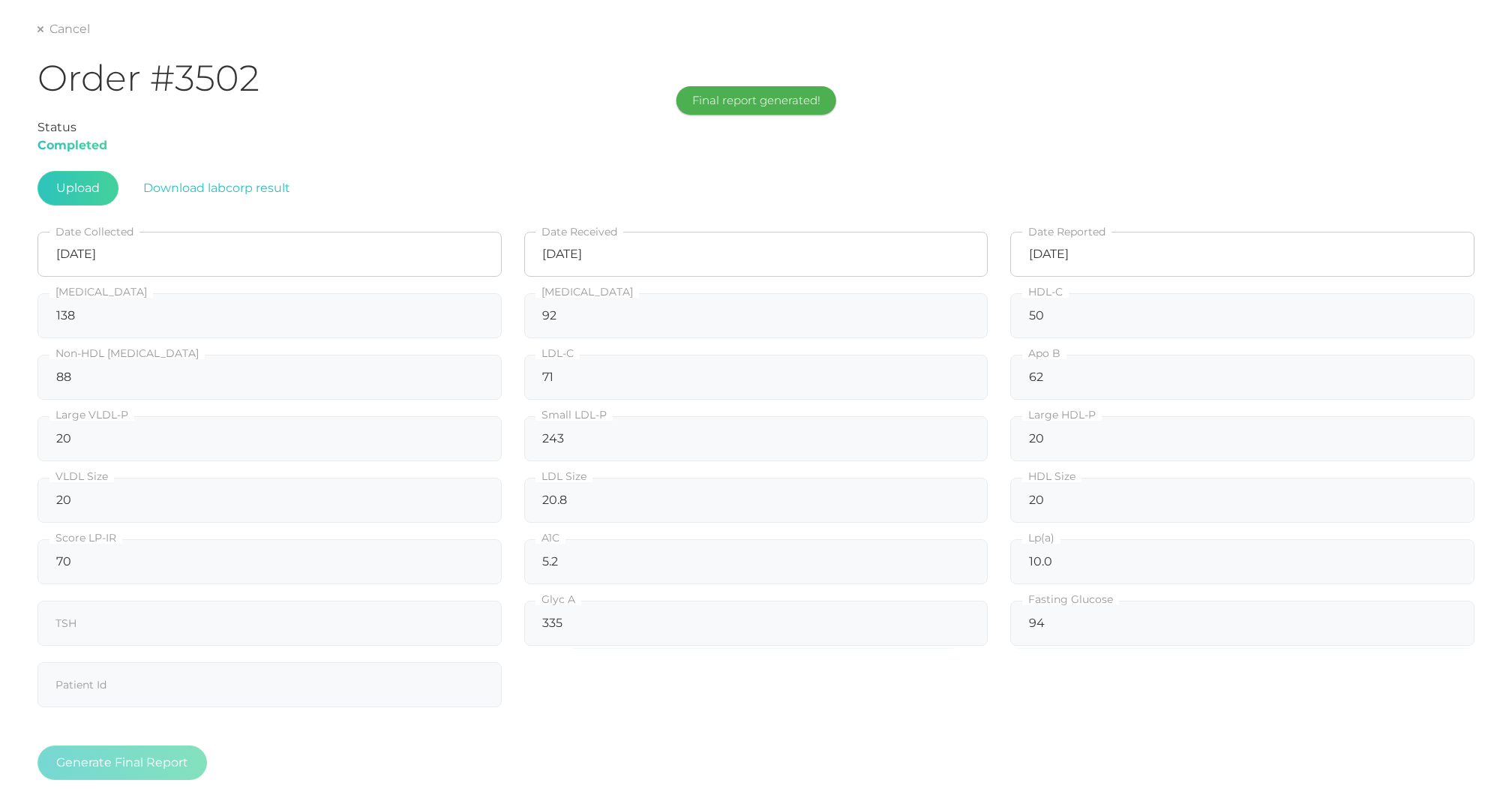
scroll to position [76, 0]
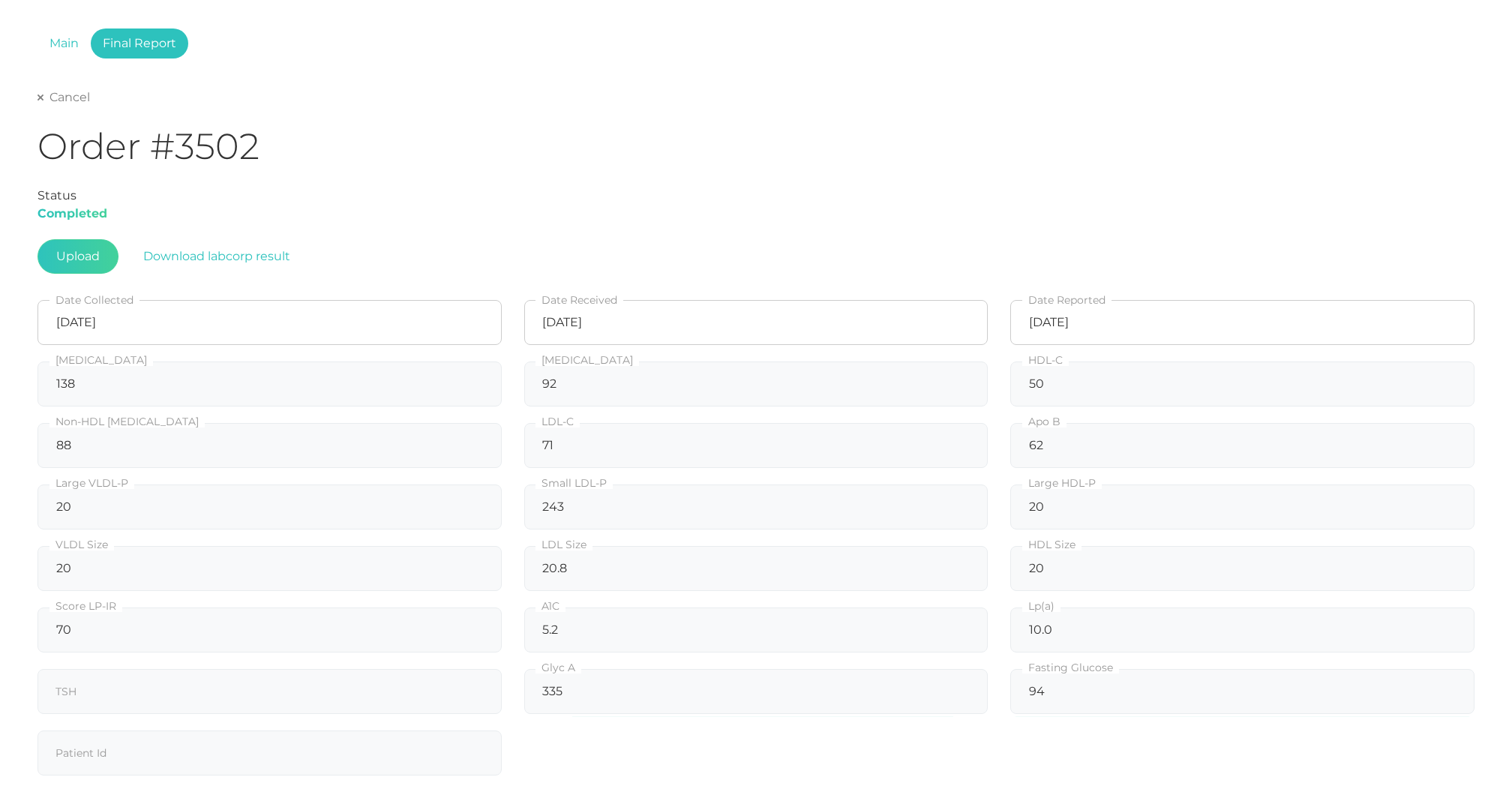
click at [83, 92] on link "Cancel" at bounding box center [64, 97] width 53 height 15
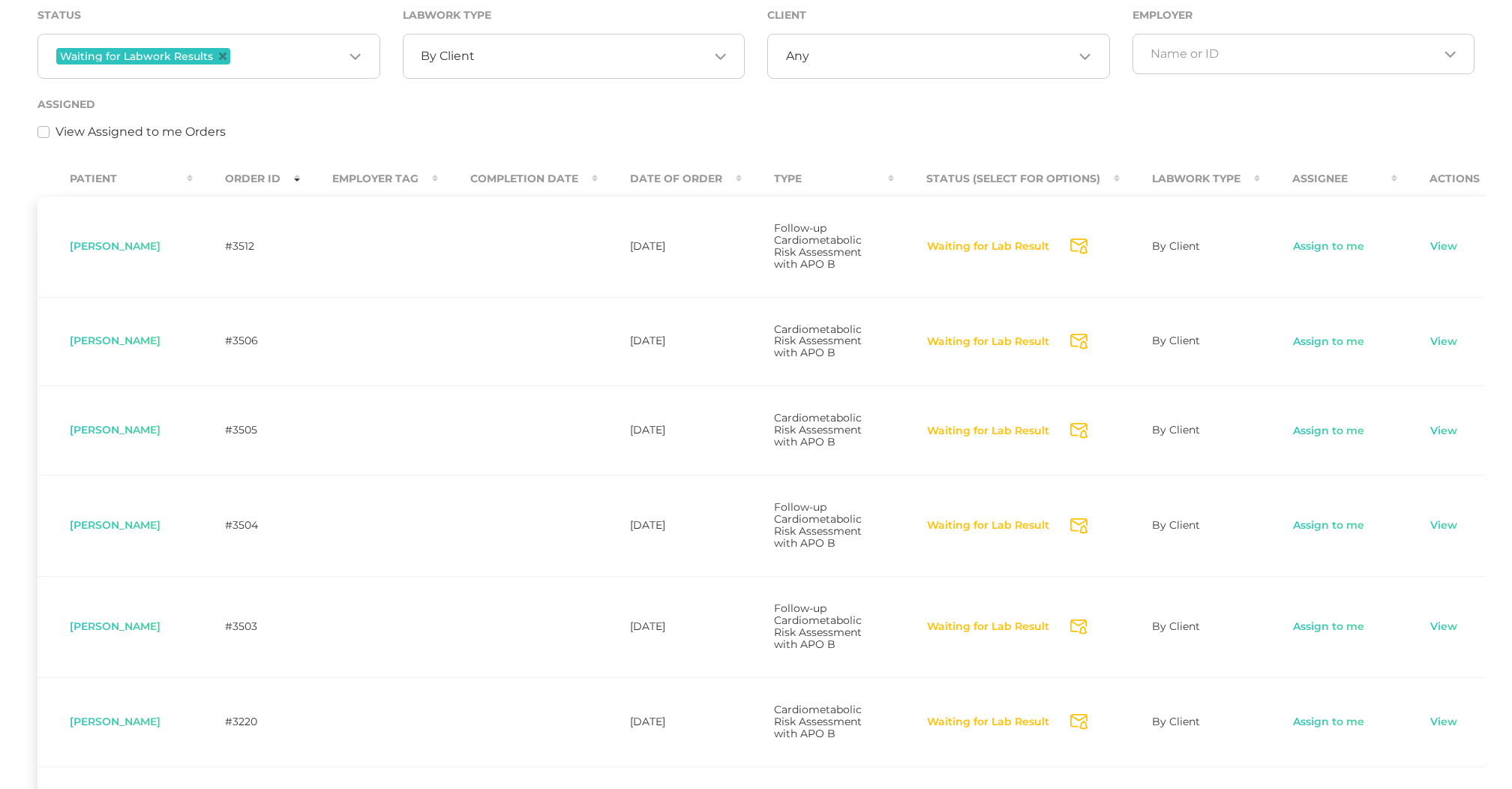
scroll to position [264, 0]
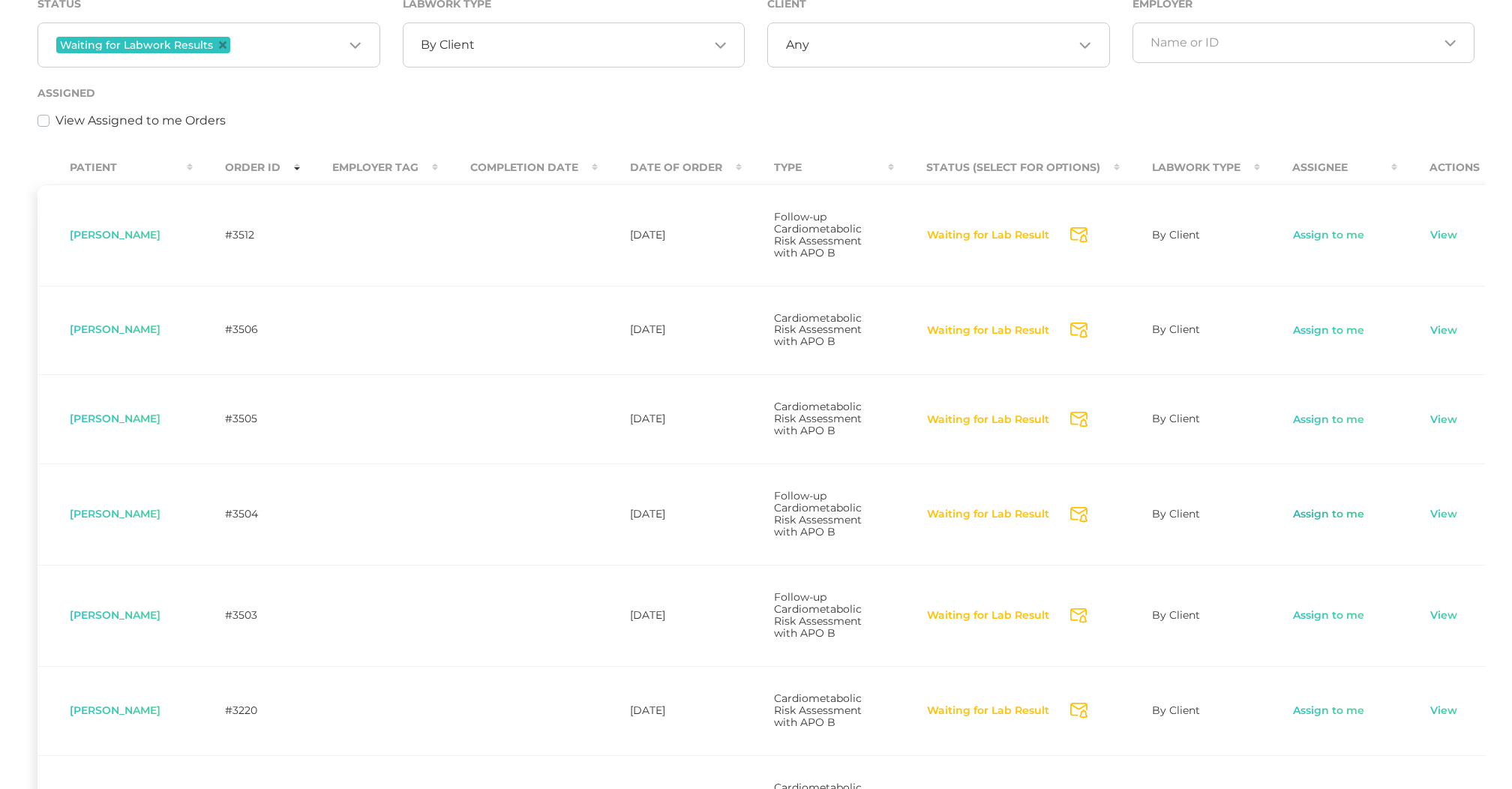
click at [1320, 522] on link "Assign to me" at bounding box center [1329, 514] width 73 height 15
click at [1314, 624] on link "Assign to me" at bounding box center [1329, 615] width 73 height 15
click at [1329, 338] on link "Assign to me" at bounding box center [1329, 330] width 73 height 15
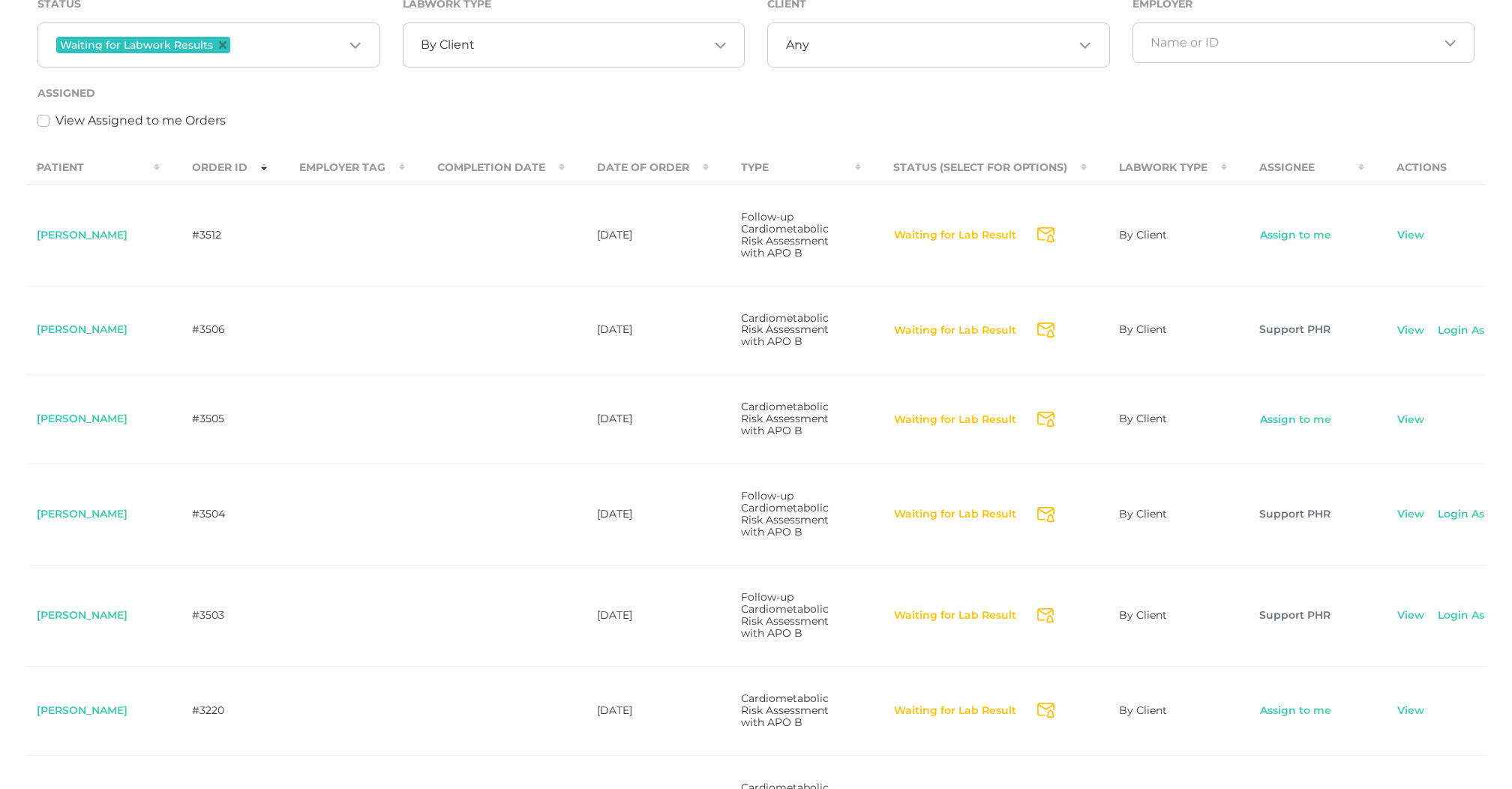
scroll to position [0, 49]
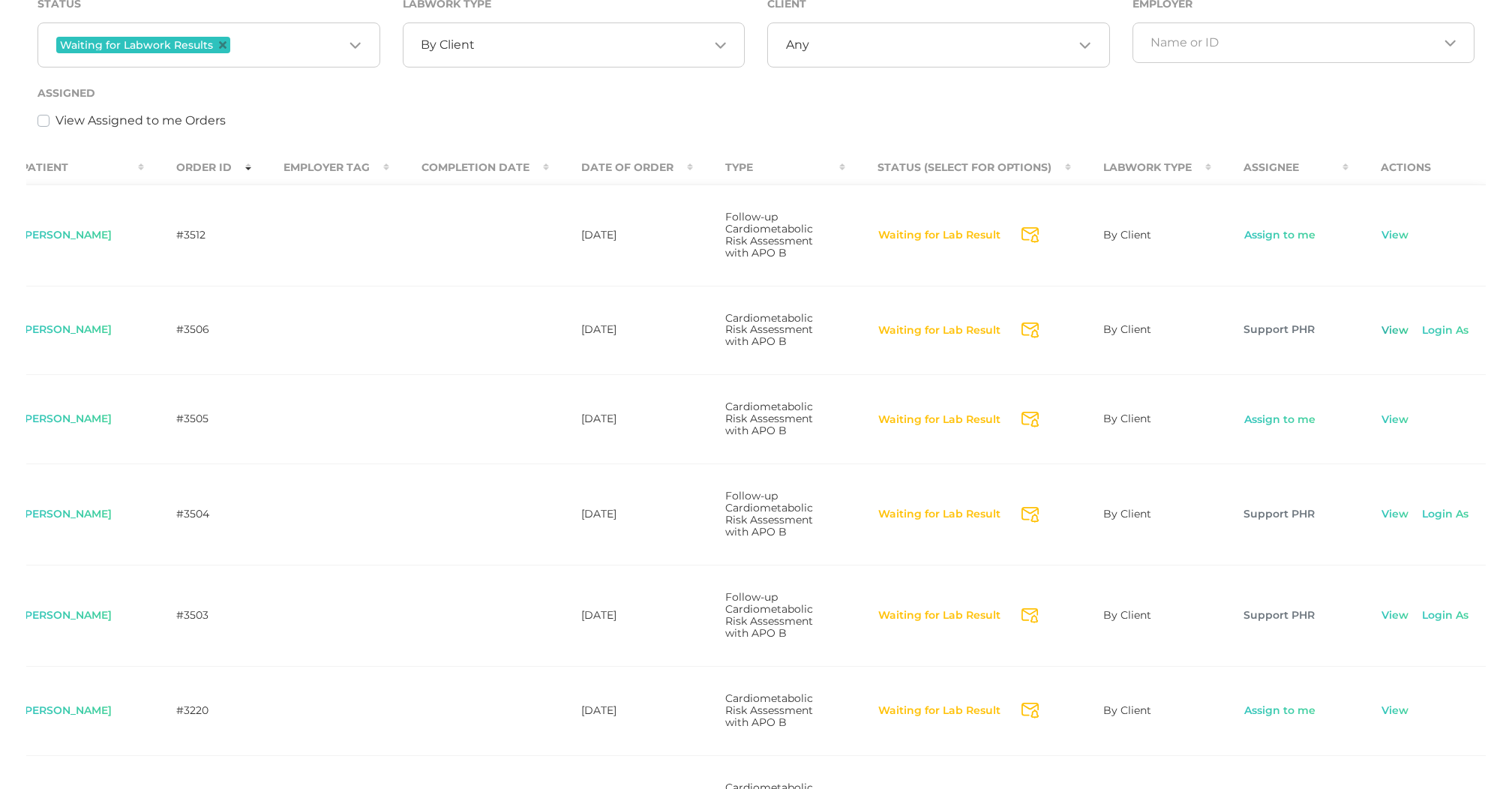
click at [1393, 338] on link "View" at bounding box center [1395, 330] width 29 height 15
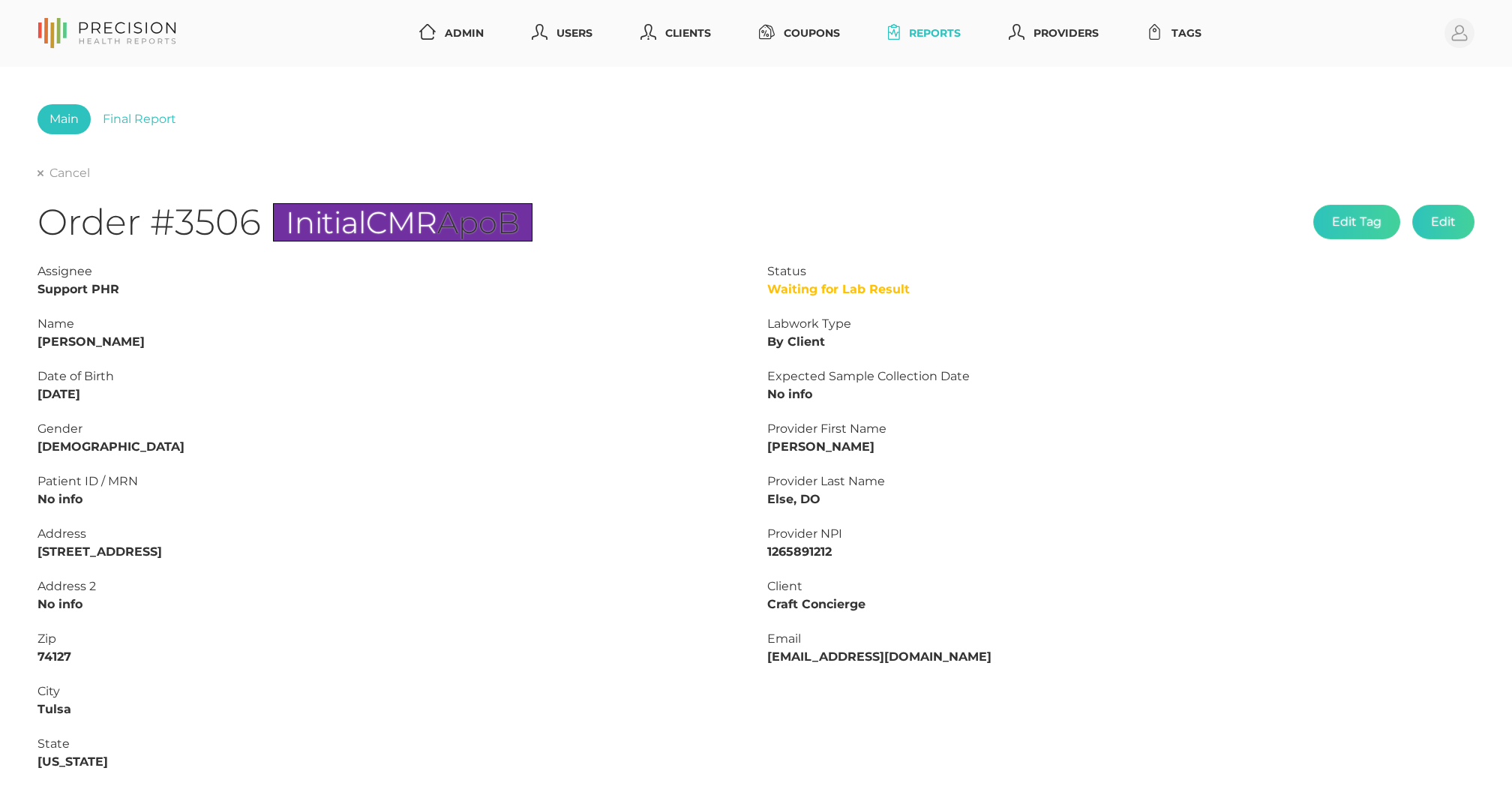
click at [90, 335] on strong "[PERSON_NAME]" at bounding box center [91, 342] width 107 height 14
drag, startPoint x: 36, startPoint y: 334, endPoint x: 93, endPoint y: 334, distance: 57.0
click at [93, 335] on strong "[PERSON_NAME]" at bounding box center [91, 342] width 107 height 14
click at [46, 336] on strong "[PERSON_NAME]" at bounding box center [91, 342] width 107 height 14
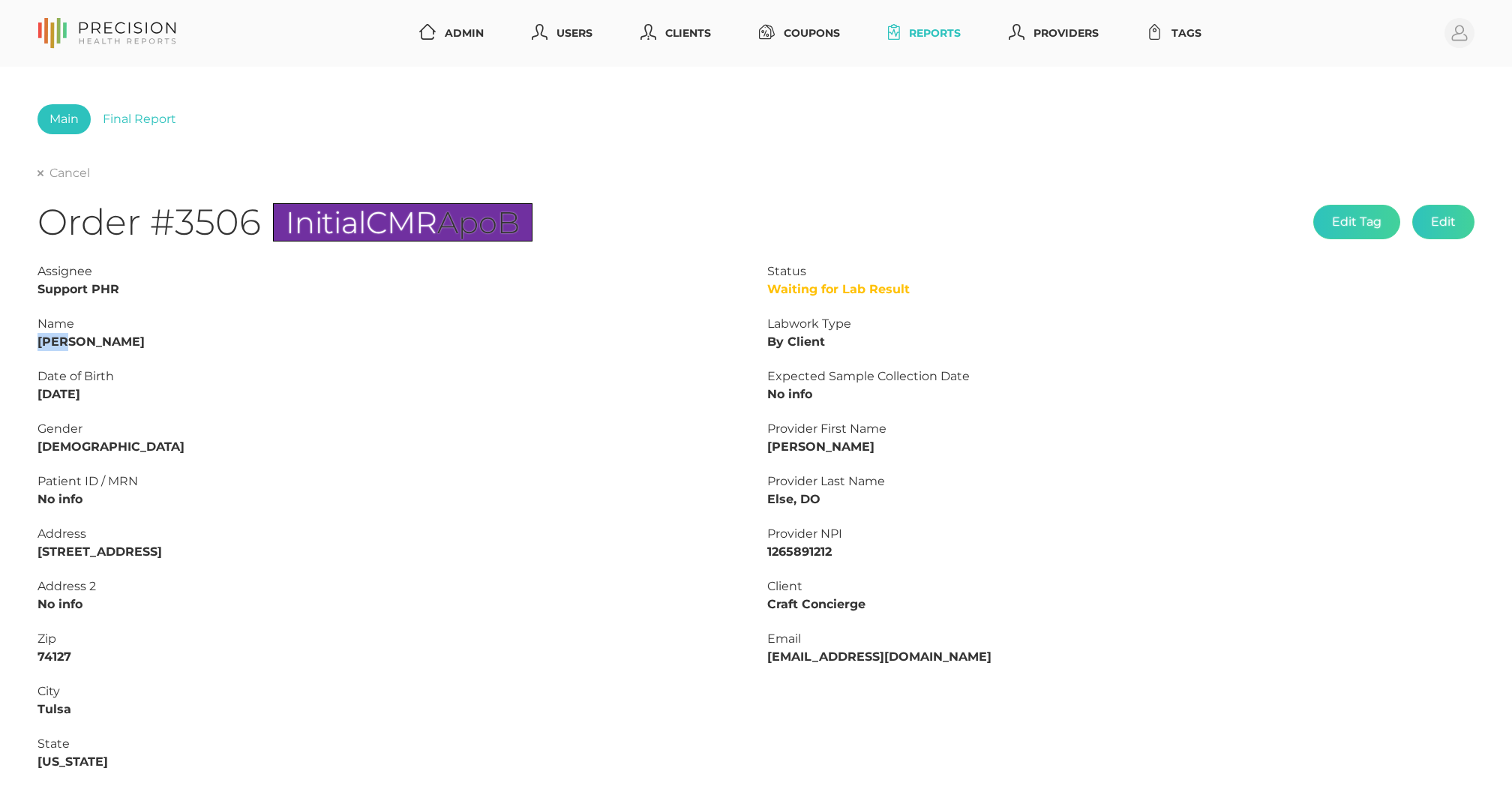
click at [46, 336] on strong "[PERSON_NAME]" at bounding box center [91, 342] width 107 height 14
copy strong "Evan"
drag, startPoint x: 124, startPoint y: 394, endPoint x: -33, endPoint y: 394, distance: 157.0
click at [0, 394] on html "Admin Users Clients Coupons Reports Providers Tags Profile Main Final Report Ca…" at bounding box center [756, 556] width 1512 height 1114
copy strong "06/19/1988"
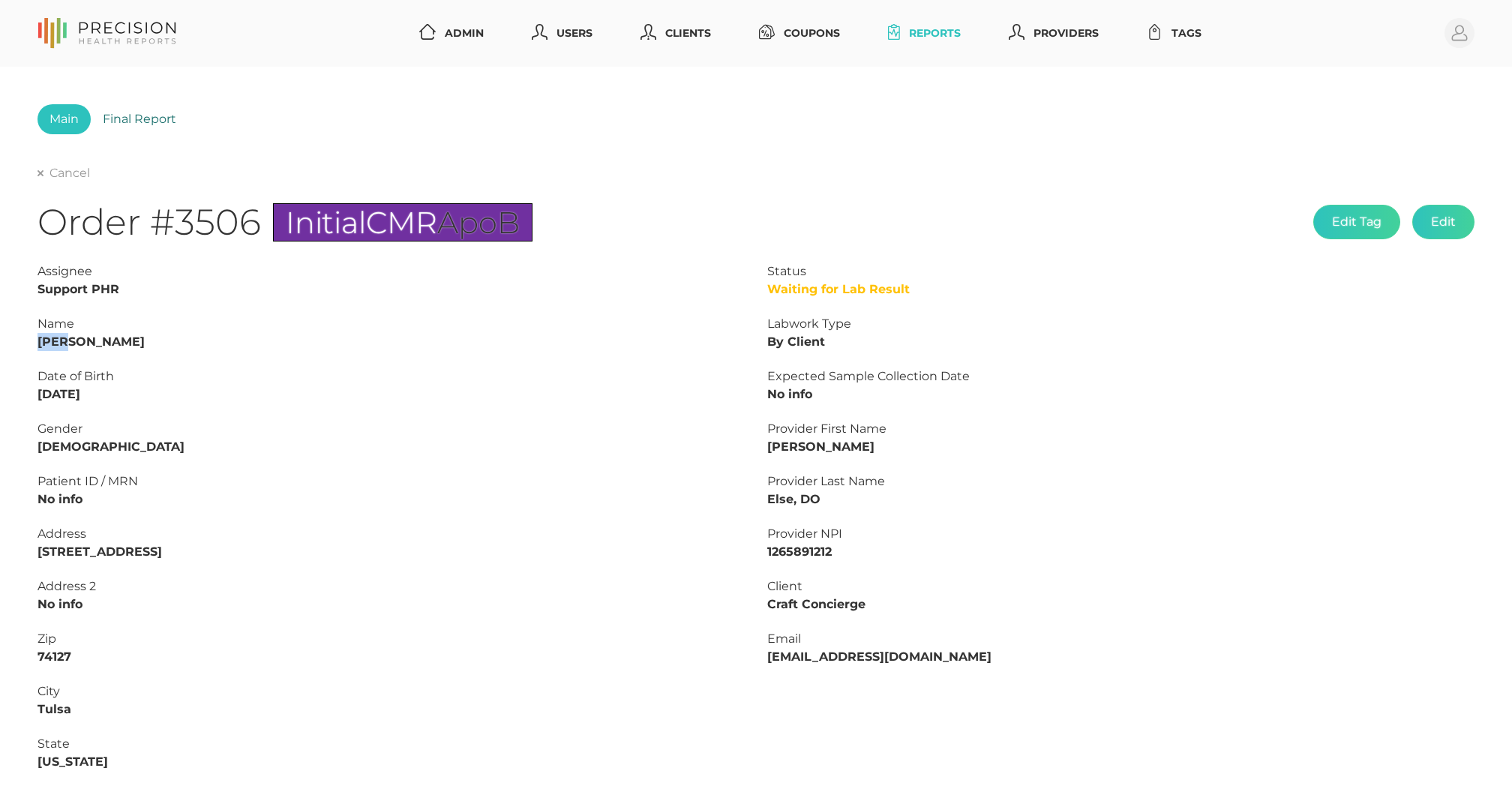
click at [124, 116] on link "Final Report" at bounding box center [139, 119] width 97 height 30
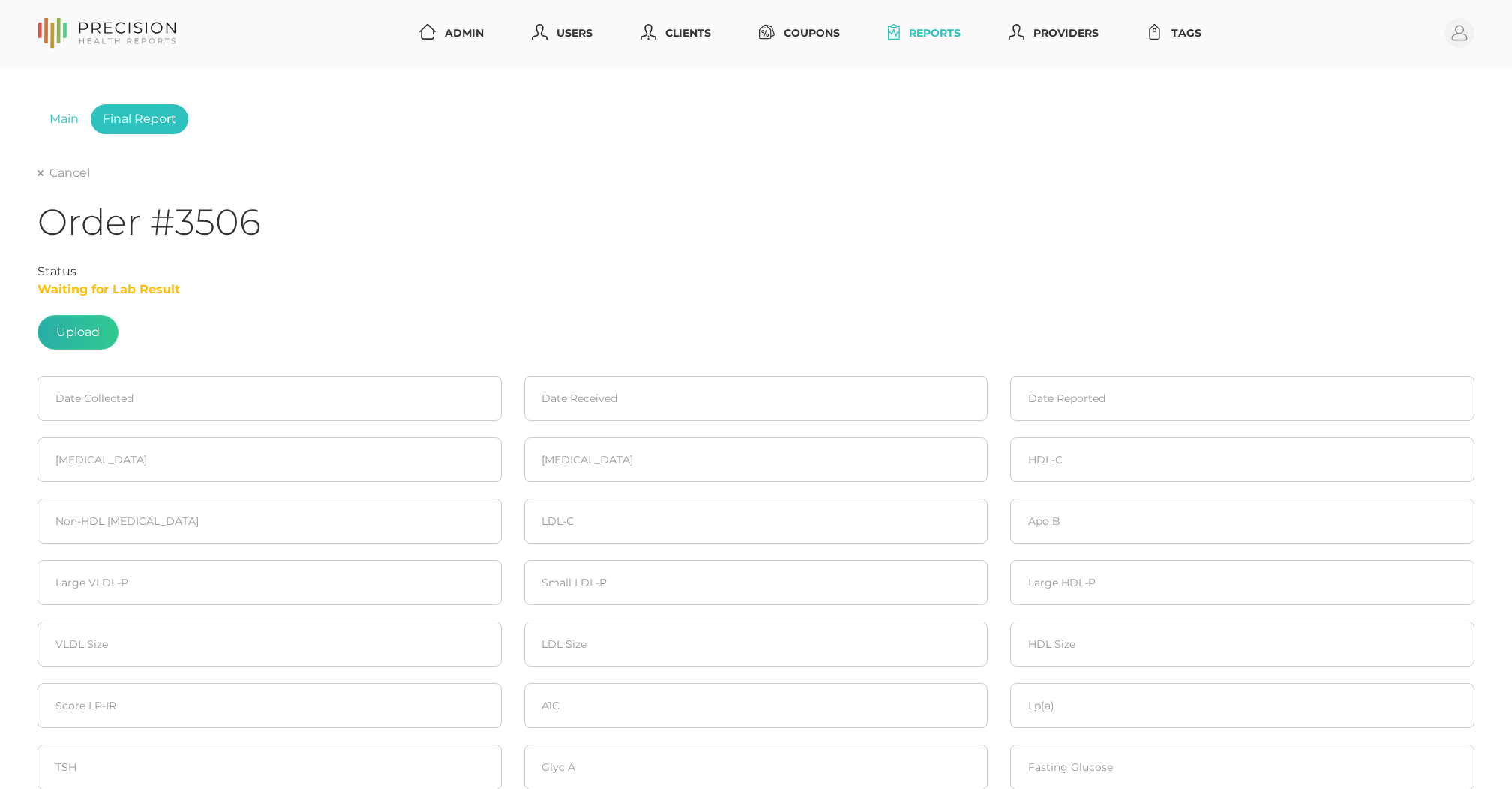
click at [76, 318] on label at bounding box center [78, 332] width 80 height 33
click at [100, 325] on input "file" at bounding box center [100, 325] width 1 height 1
type input "C:\fakepath\Gabbin, Evan.pdf"
click at [199, 409] on input at bounding box center [270, 398] width 464 height 45
click at [190, 561] on span "22" at bounding box center [186, 564] width 21 height 21
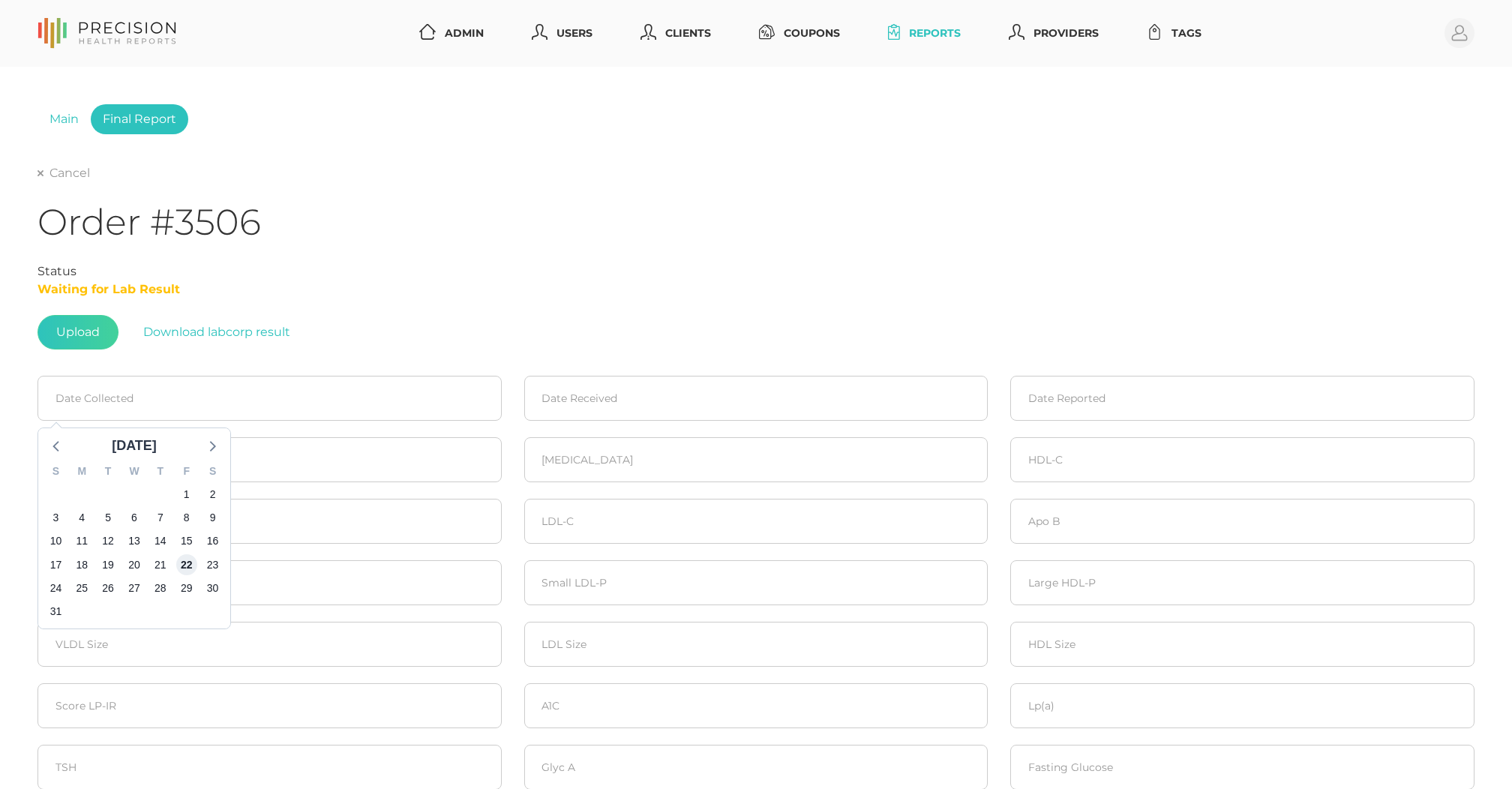
type input "[DATE]"
click at [582, 410] on input at bounding box center [756, 398] width 464 height 45
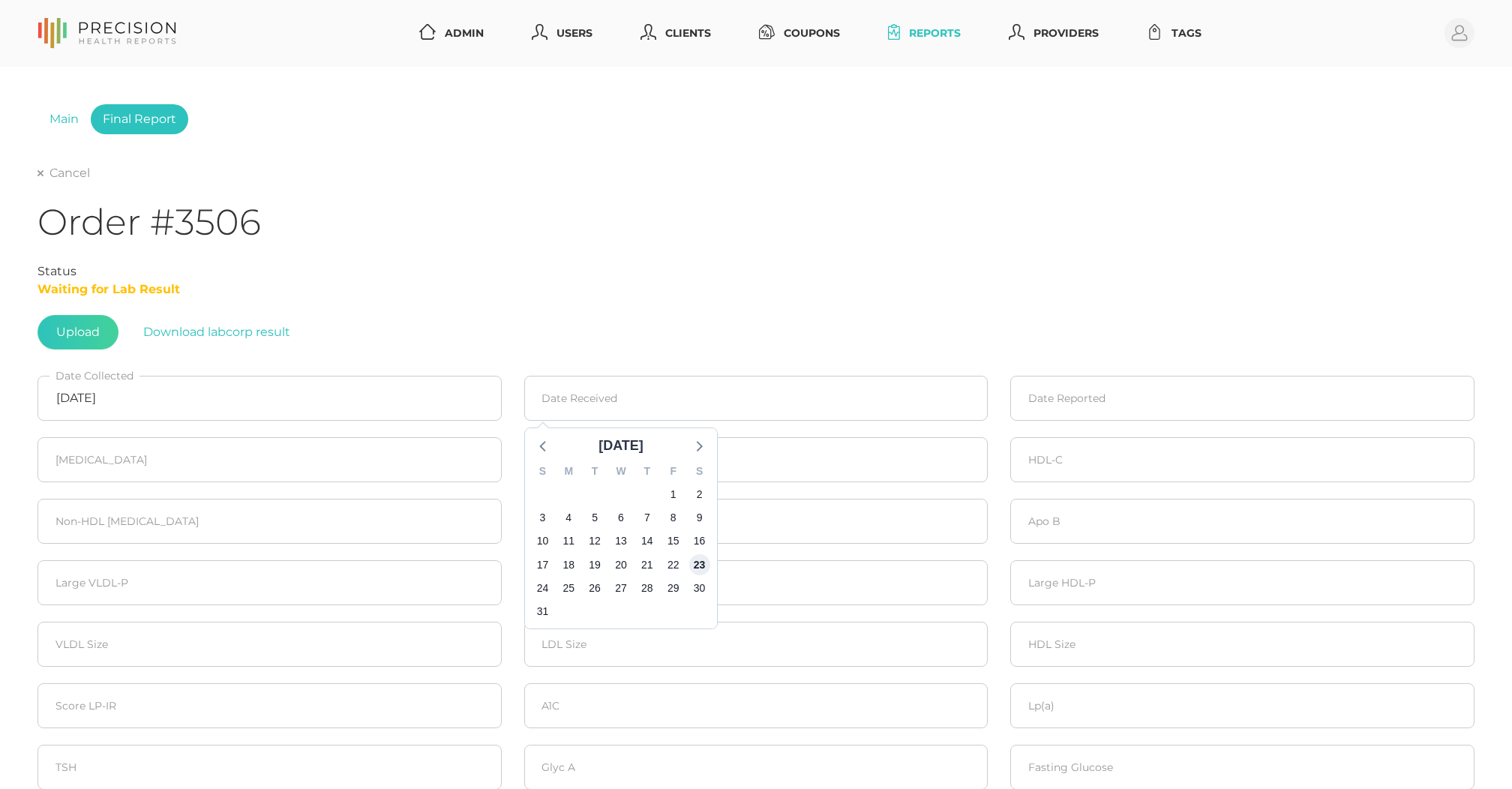
click at [703, 566] on span "23" at bounding box center [698, 564] width 21 height 21
type input "[DATE]"
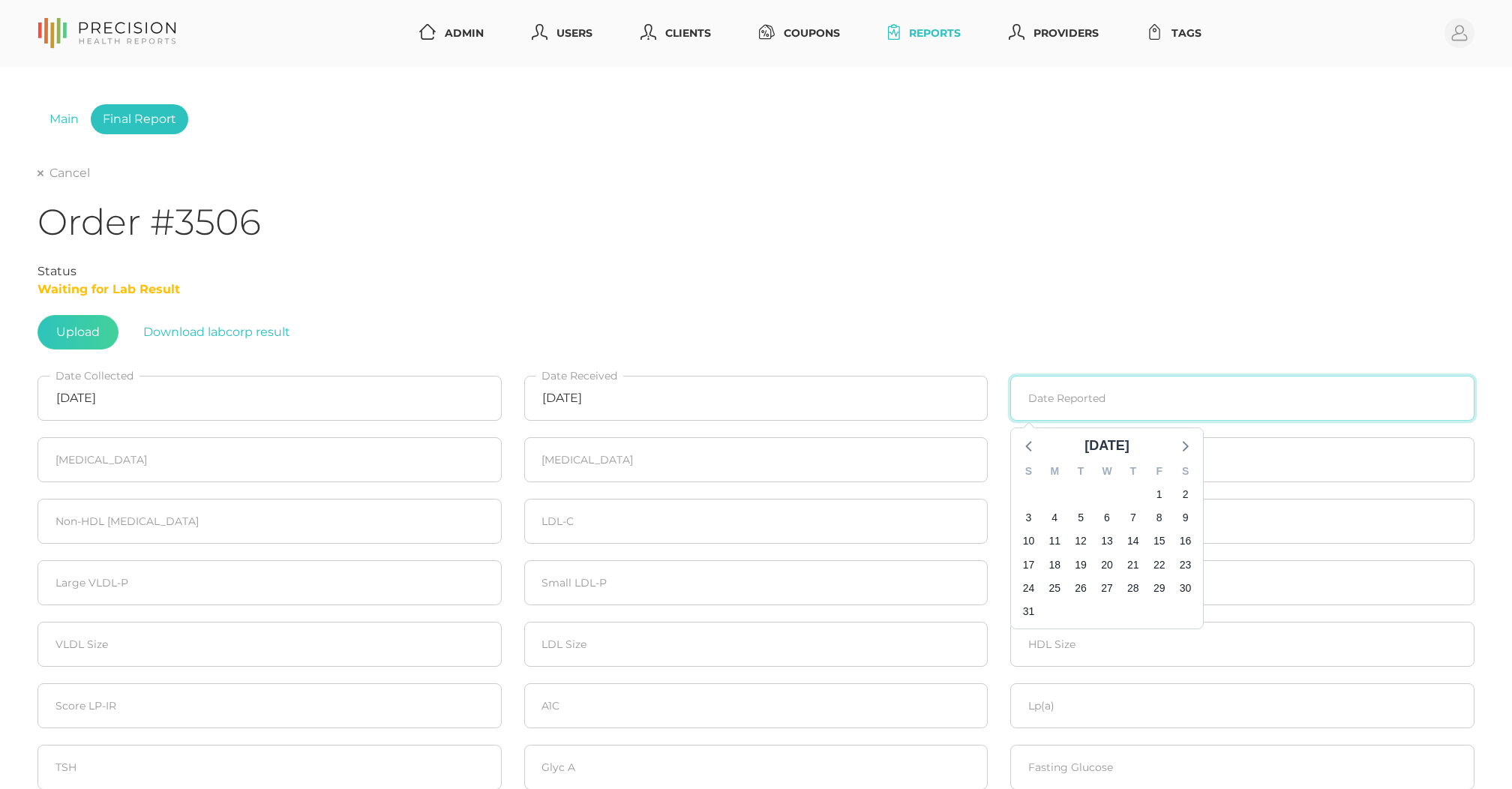
click at [1107, 411] on input at bounding box center [1242, 398] width 464 height 45
click at [1057, 587] on span "25" at bounding box center [1055, 588] width 21 height 21
type input "[DATE]"
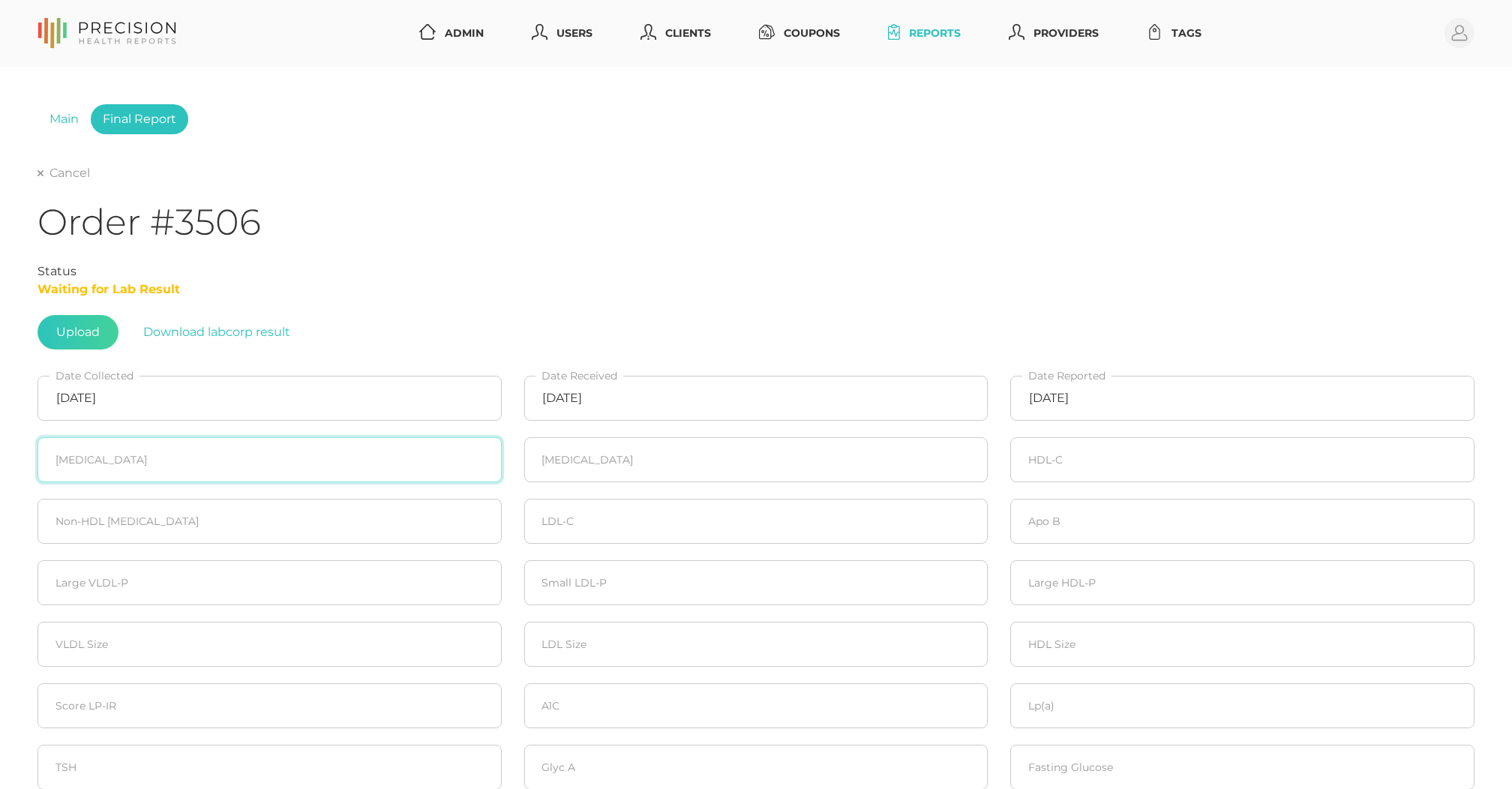
click at [355, 466] on input "number" at bounding box center [270, 460] width 464 height 45
type input "145"
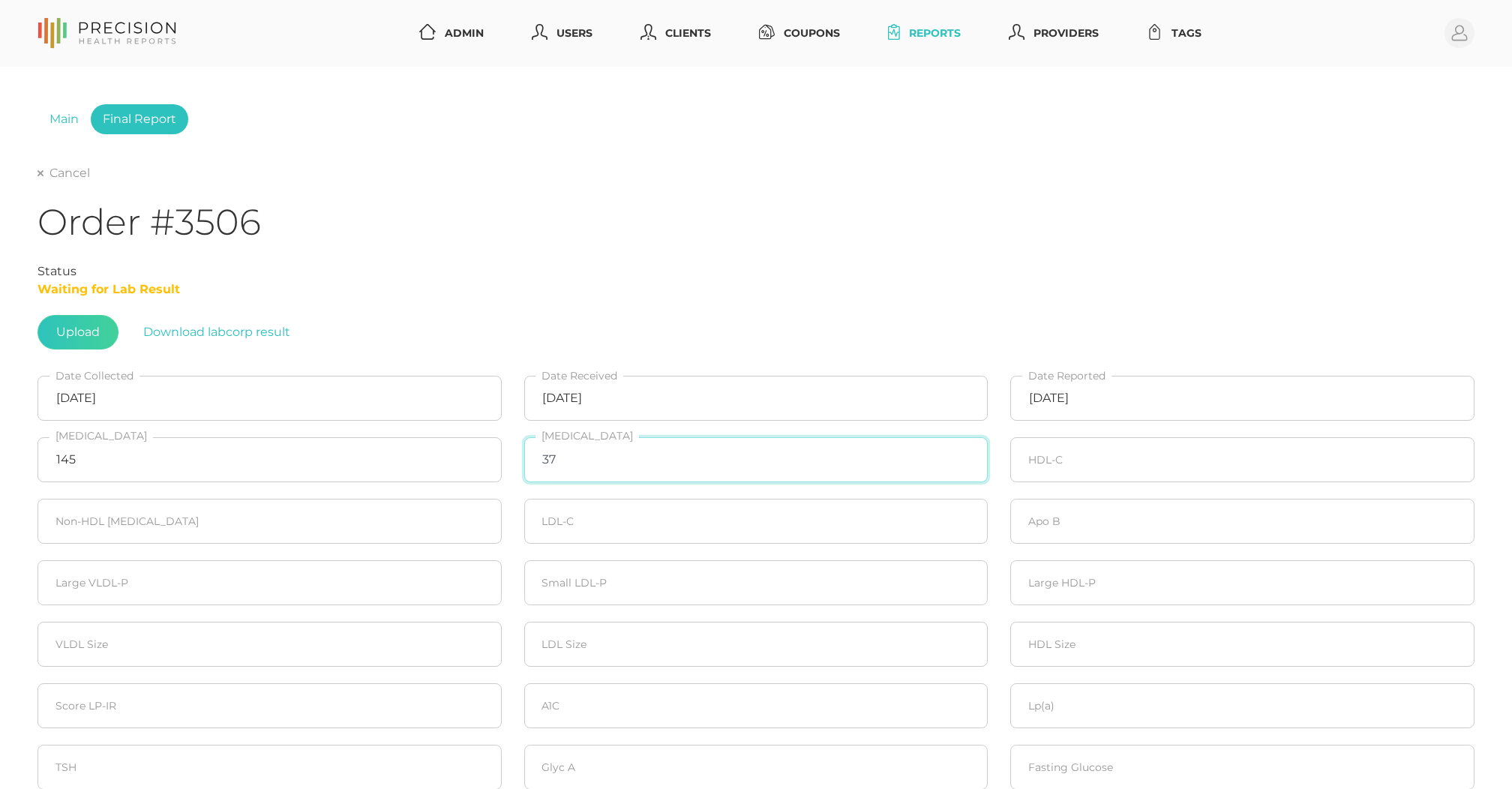
type input "37"
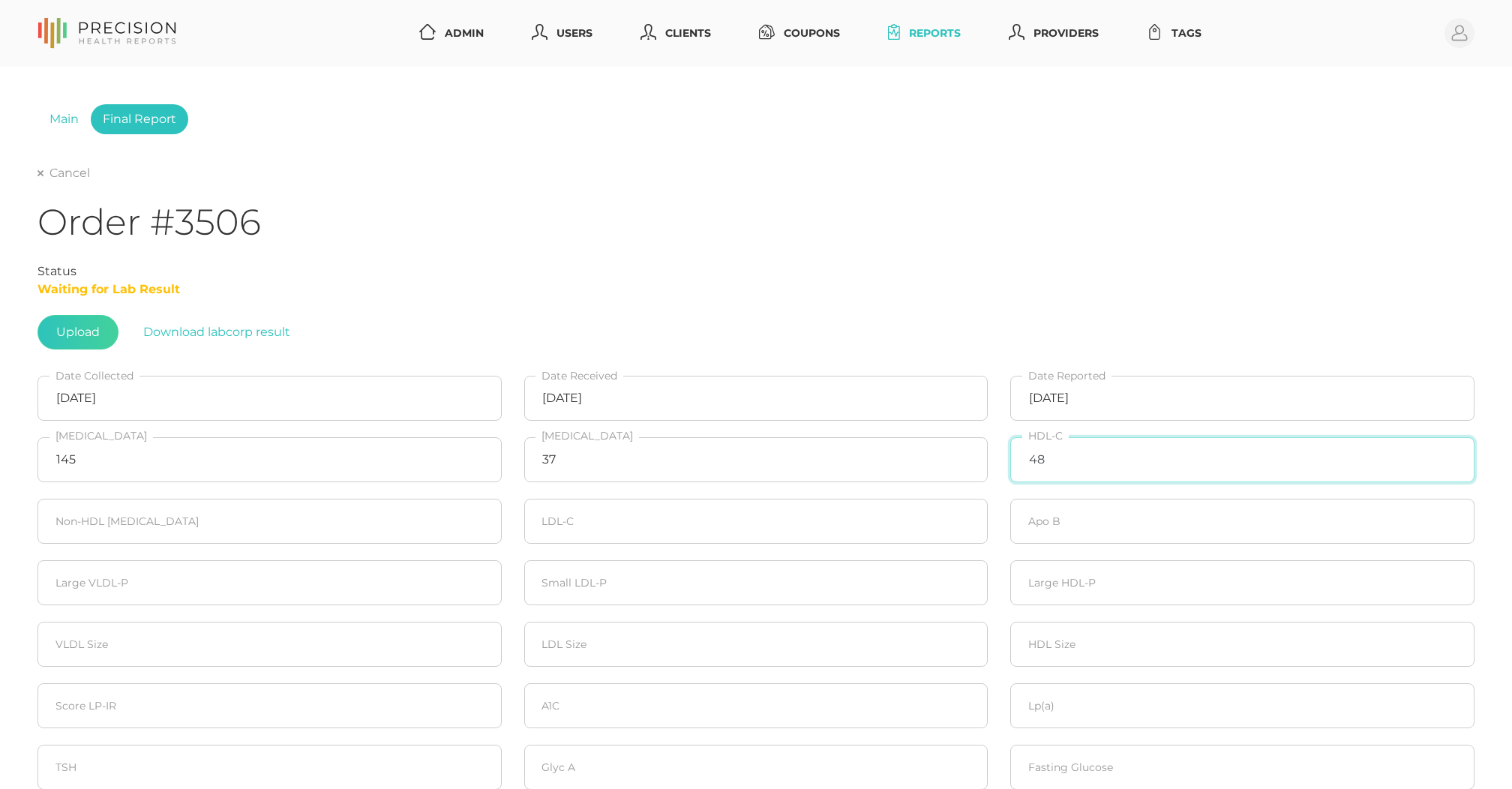
type input "48"
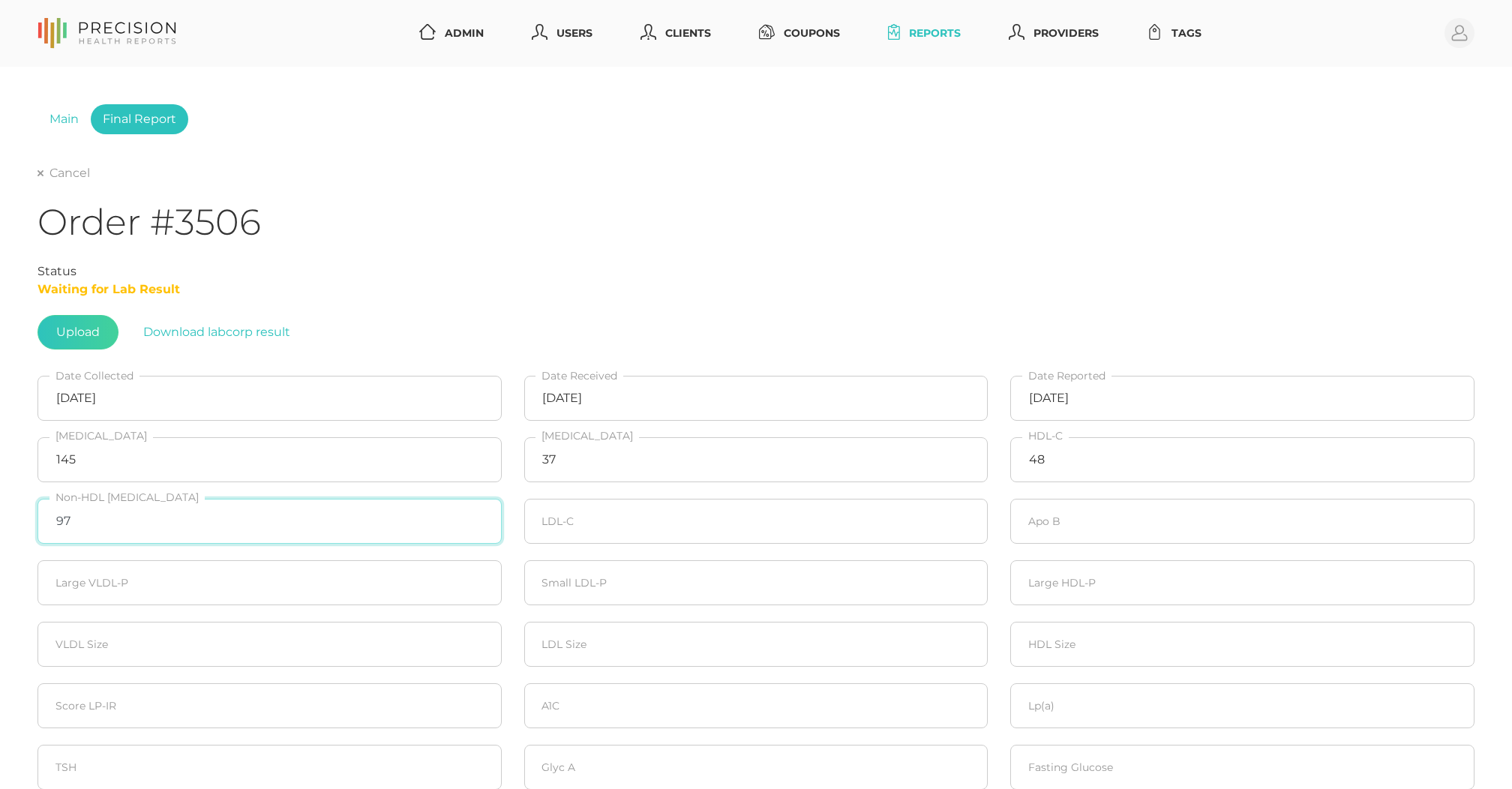
type input "97"
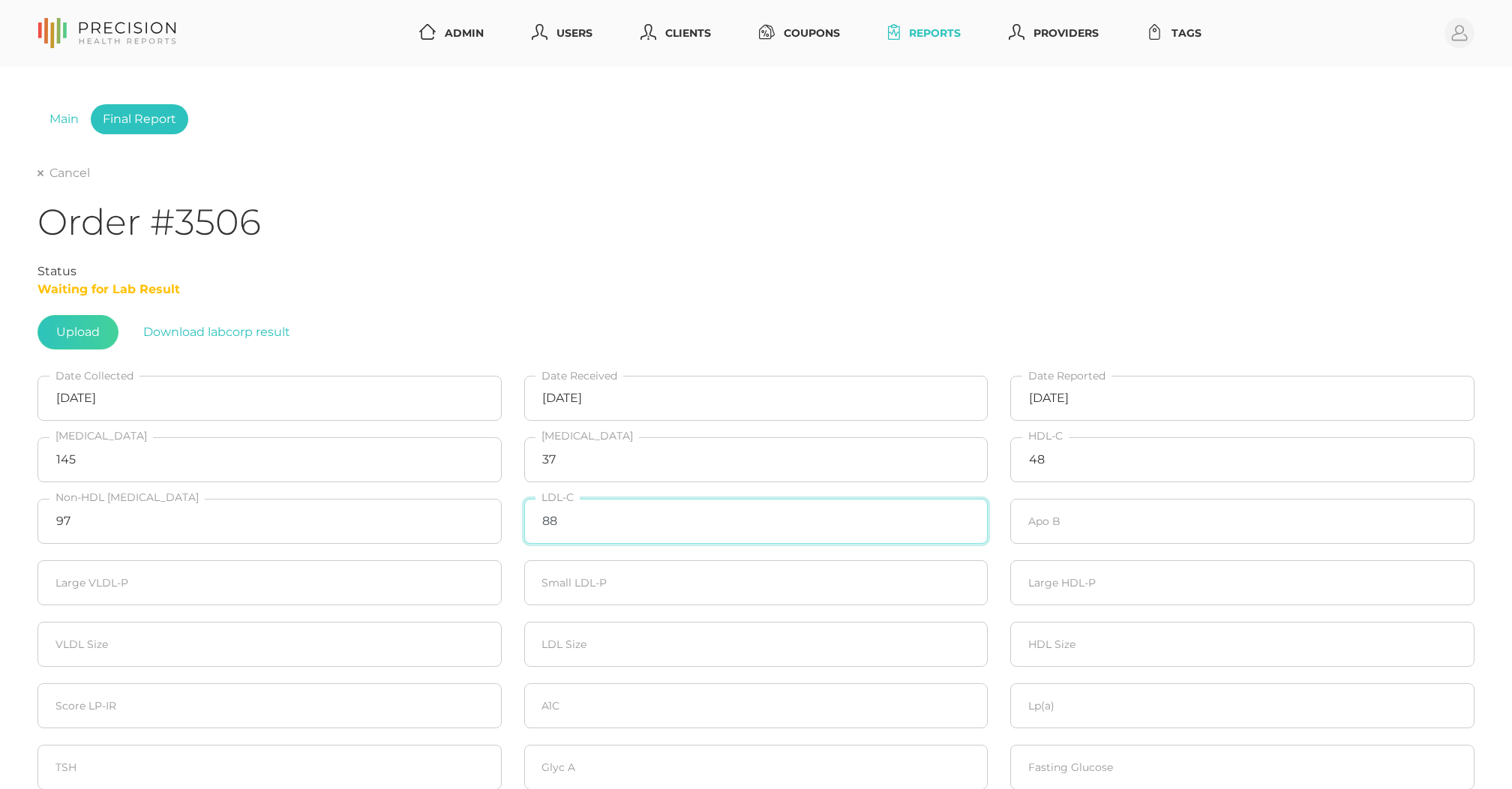
type input "88"
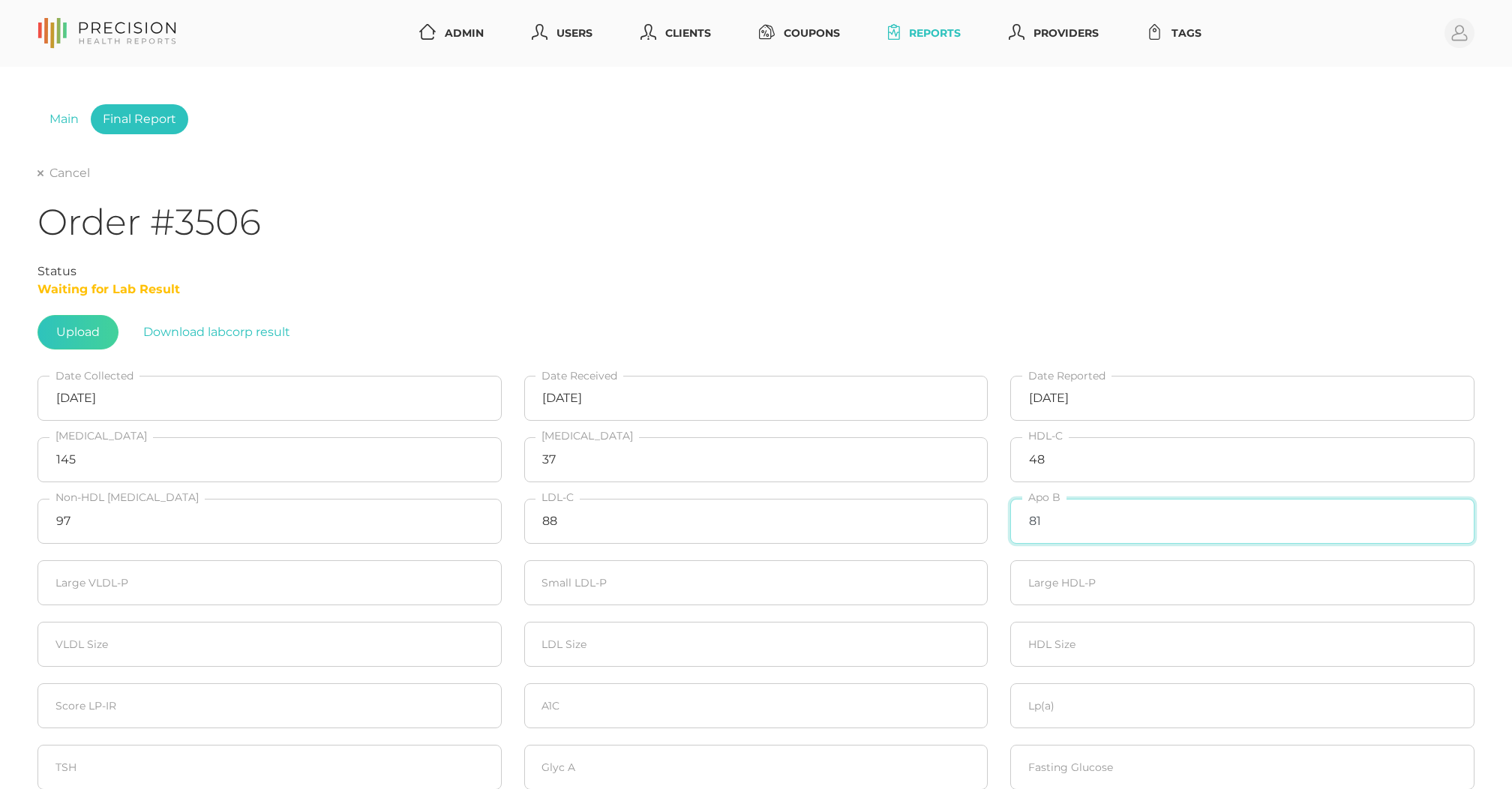
type input "81"
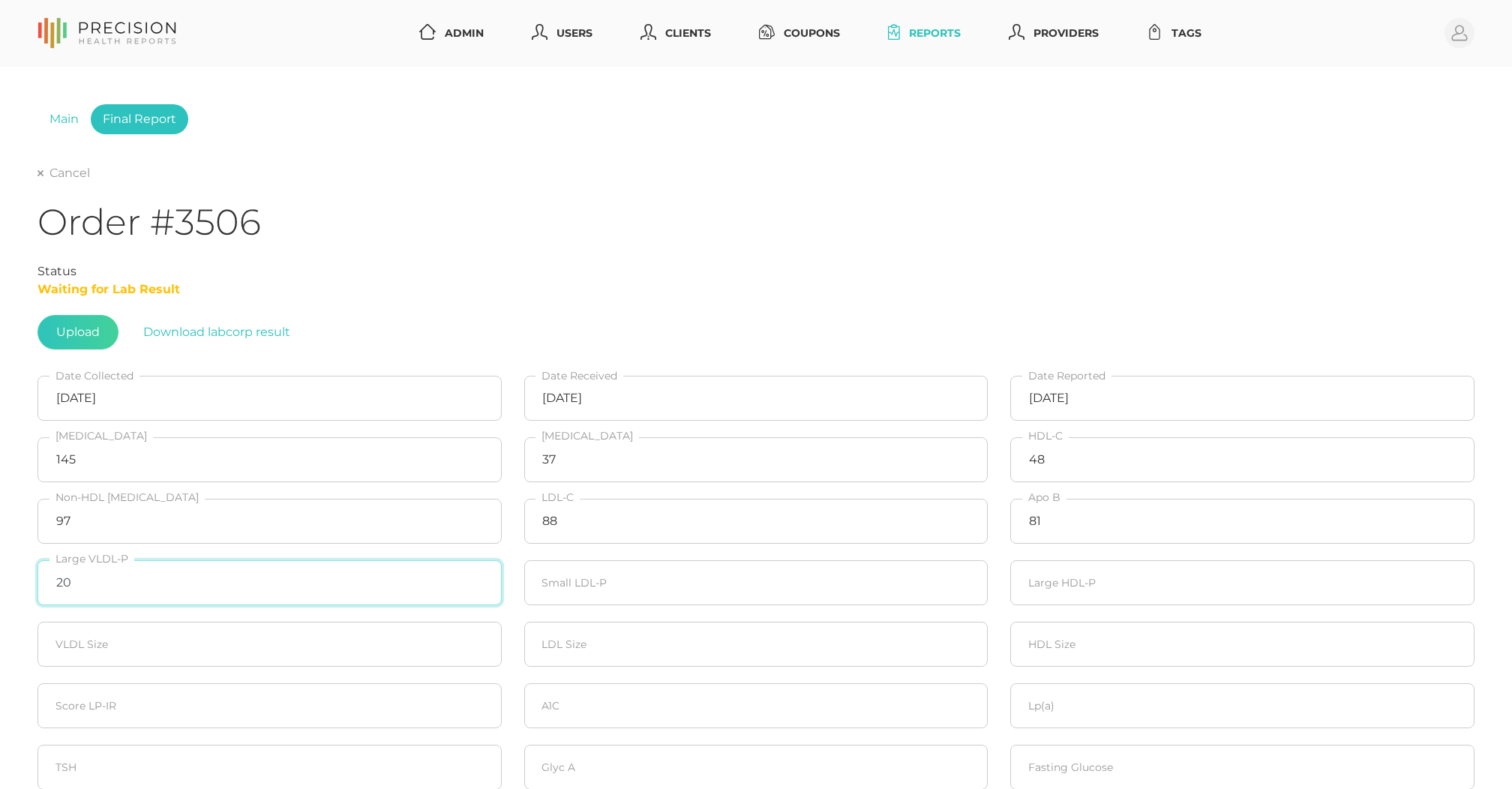
type input "20"
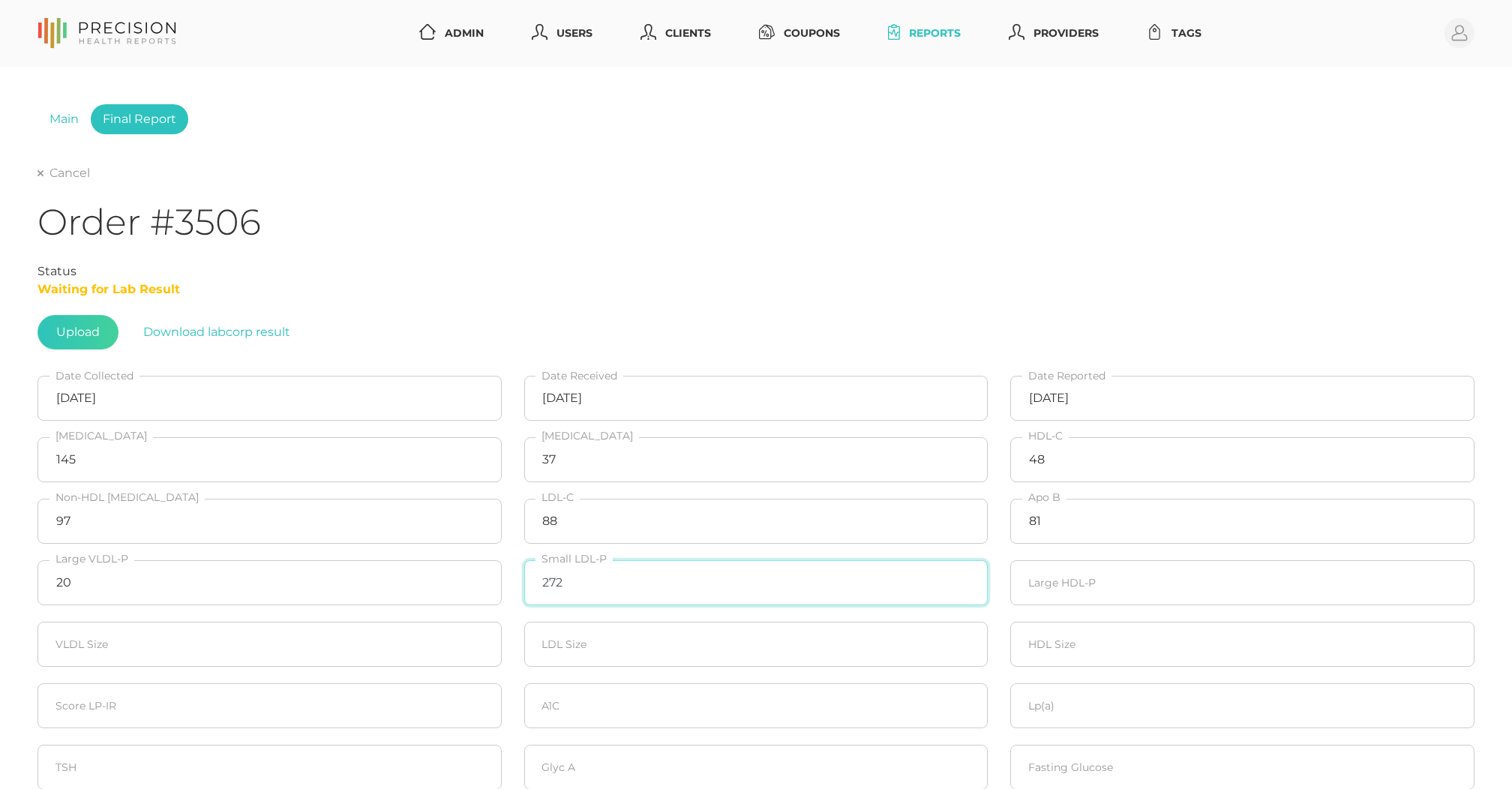
type input "272"
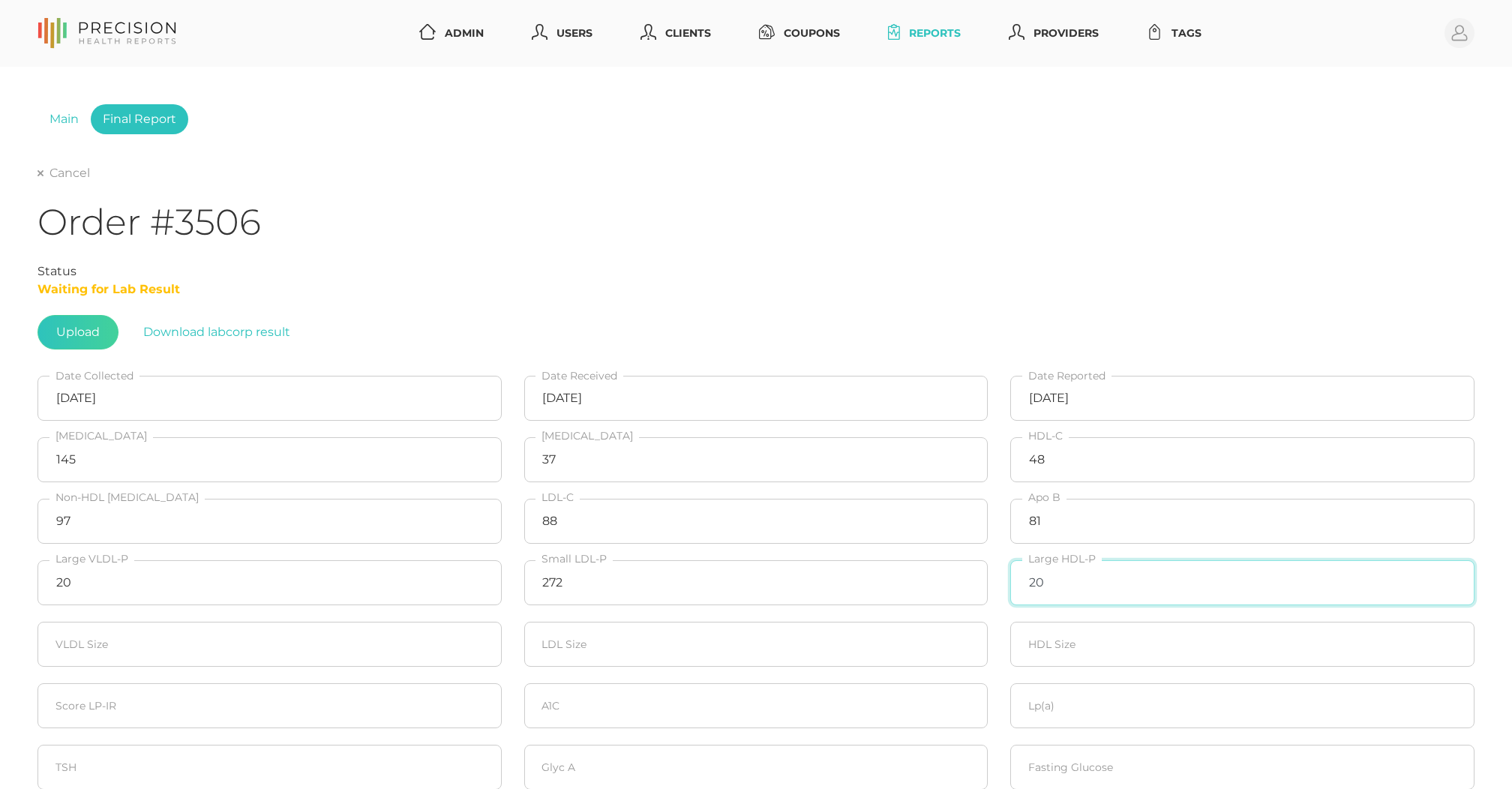
type input "20"
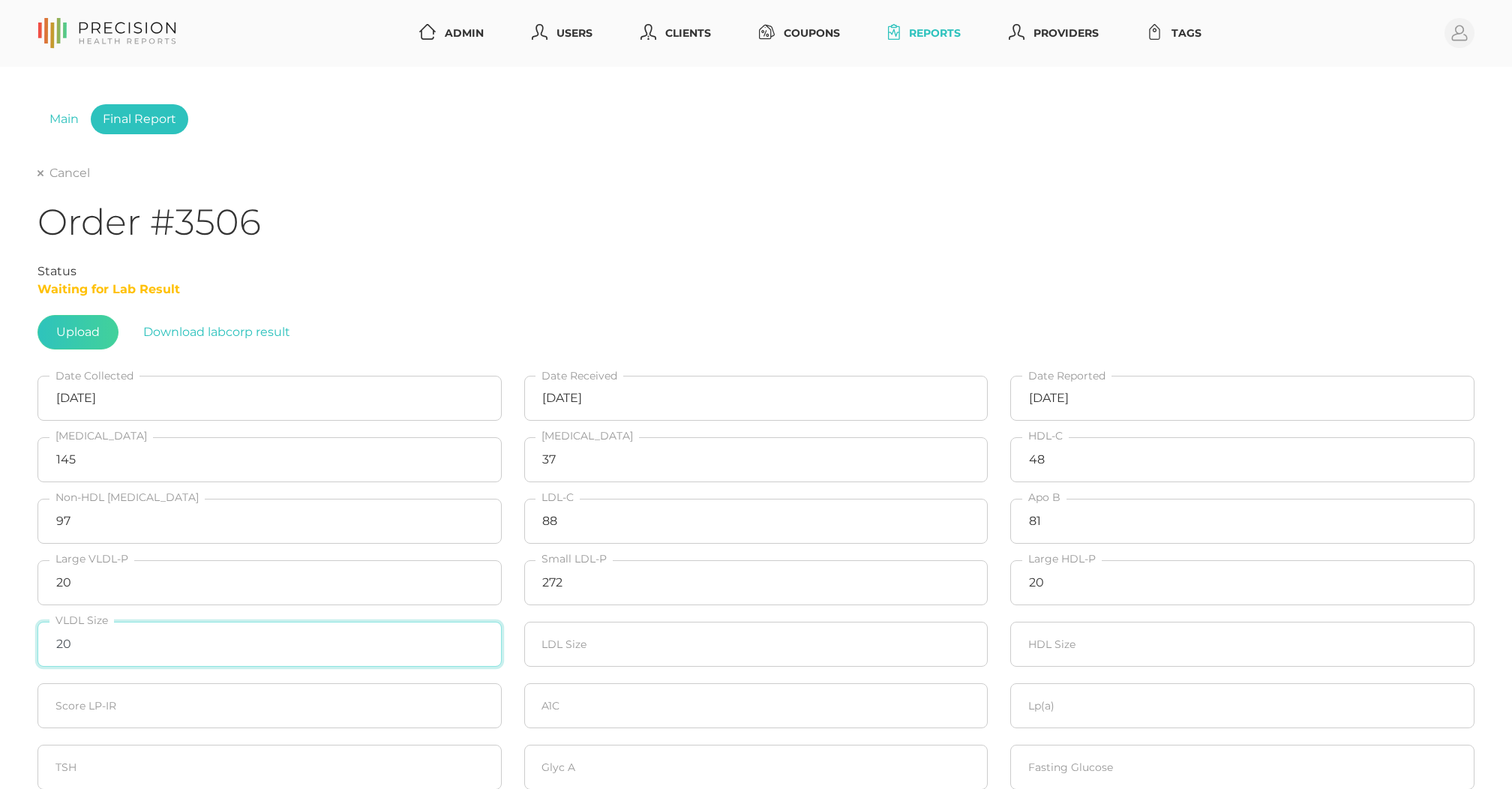
type input "20"
type input "21.7"
type input "20"
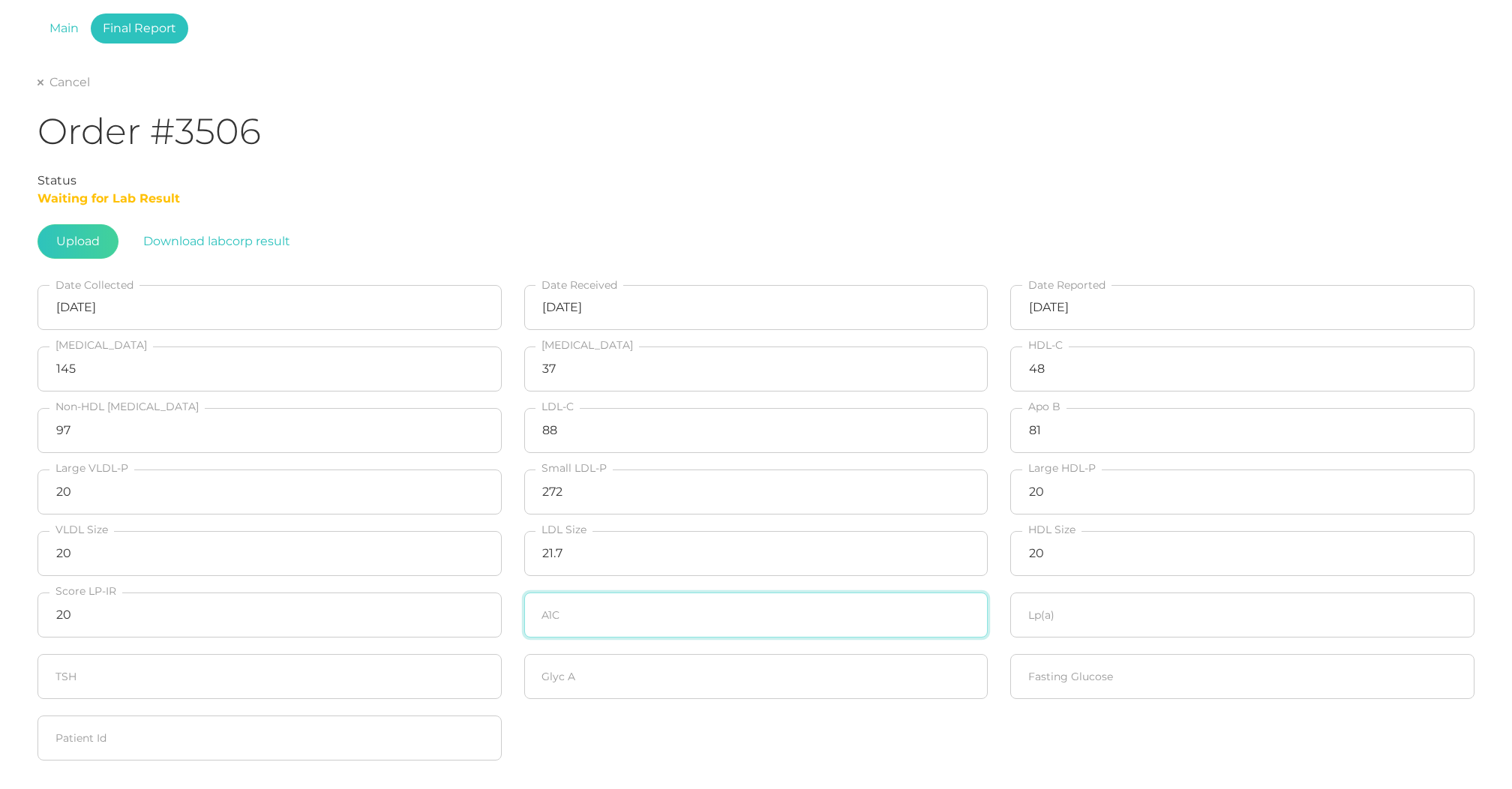
scroll to position [110, 0]
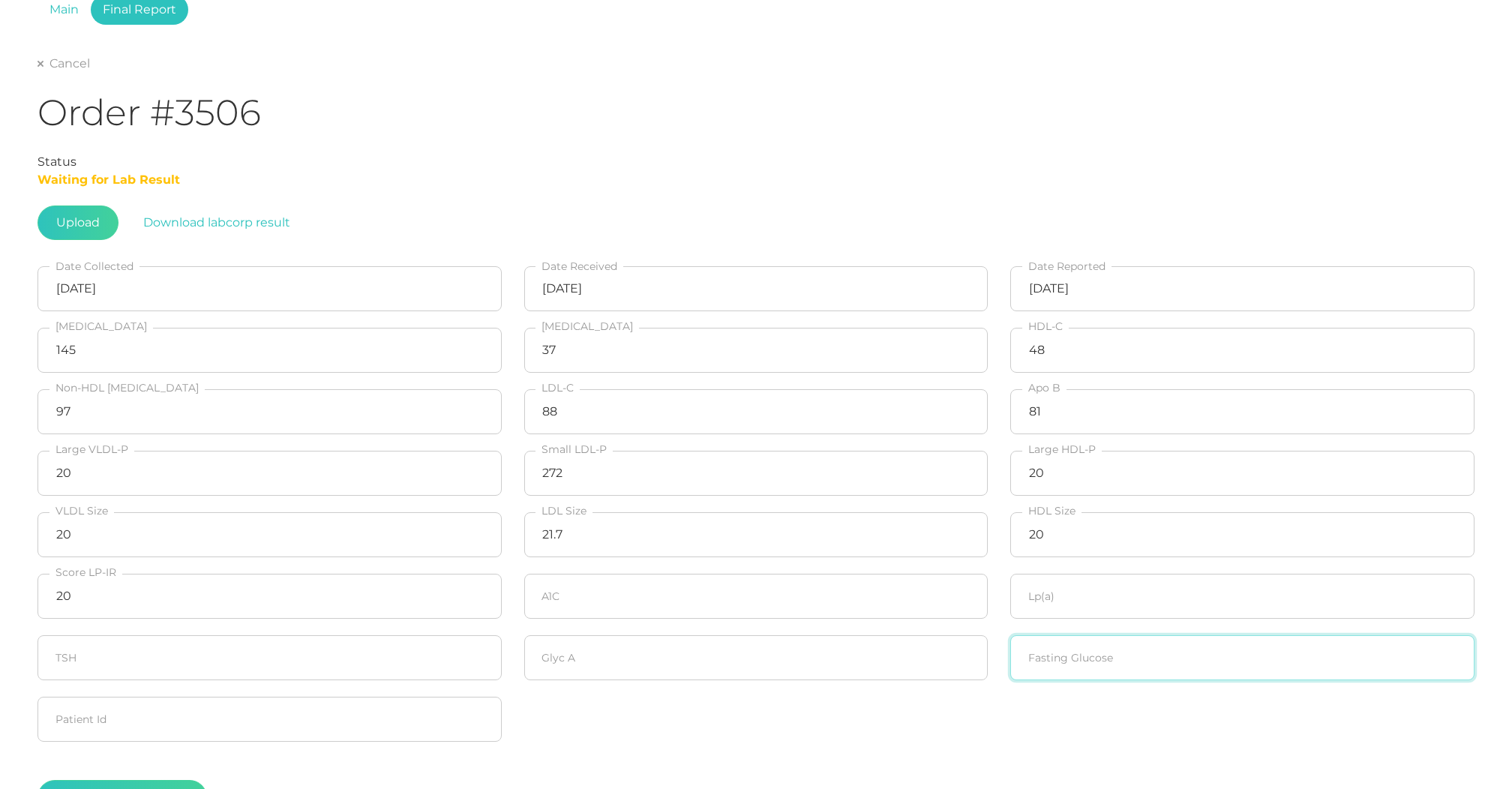
click at [1115, 665] on input "number" at bounding box center [1242, 658] width 464 height 45
type input "88"
click at [787, 579] on input "number" at bounding box center [756, 597] width 464 height 45
type input "5.3"
type input "141.3"
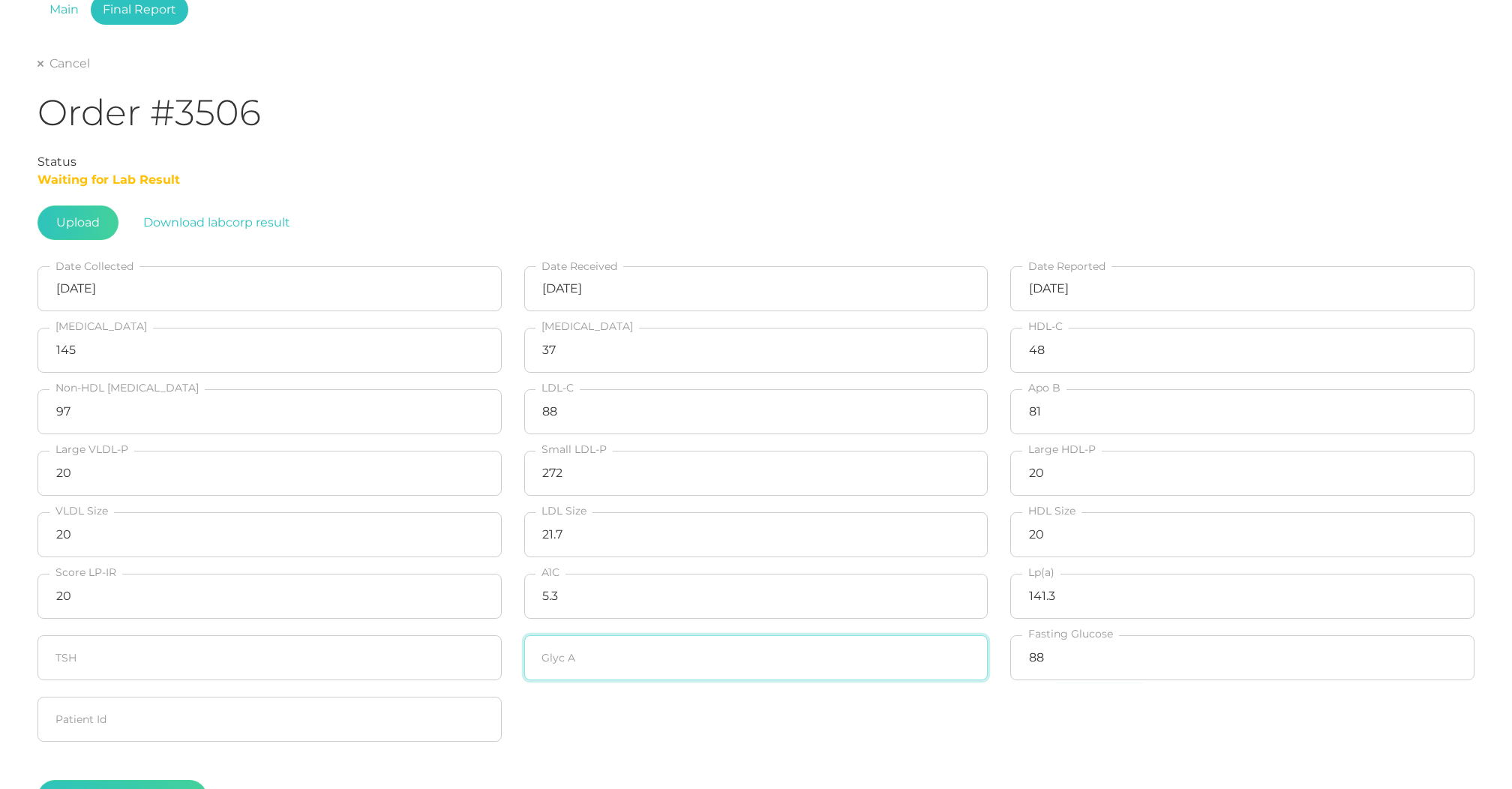
type input "3"
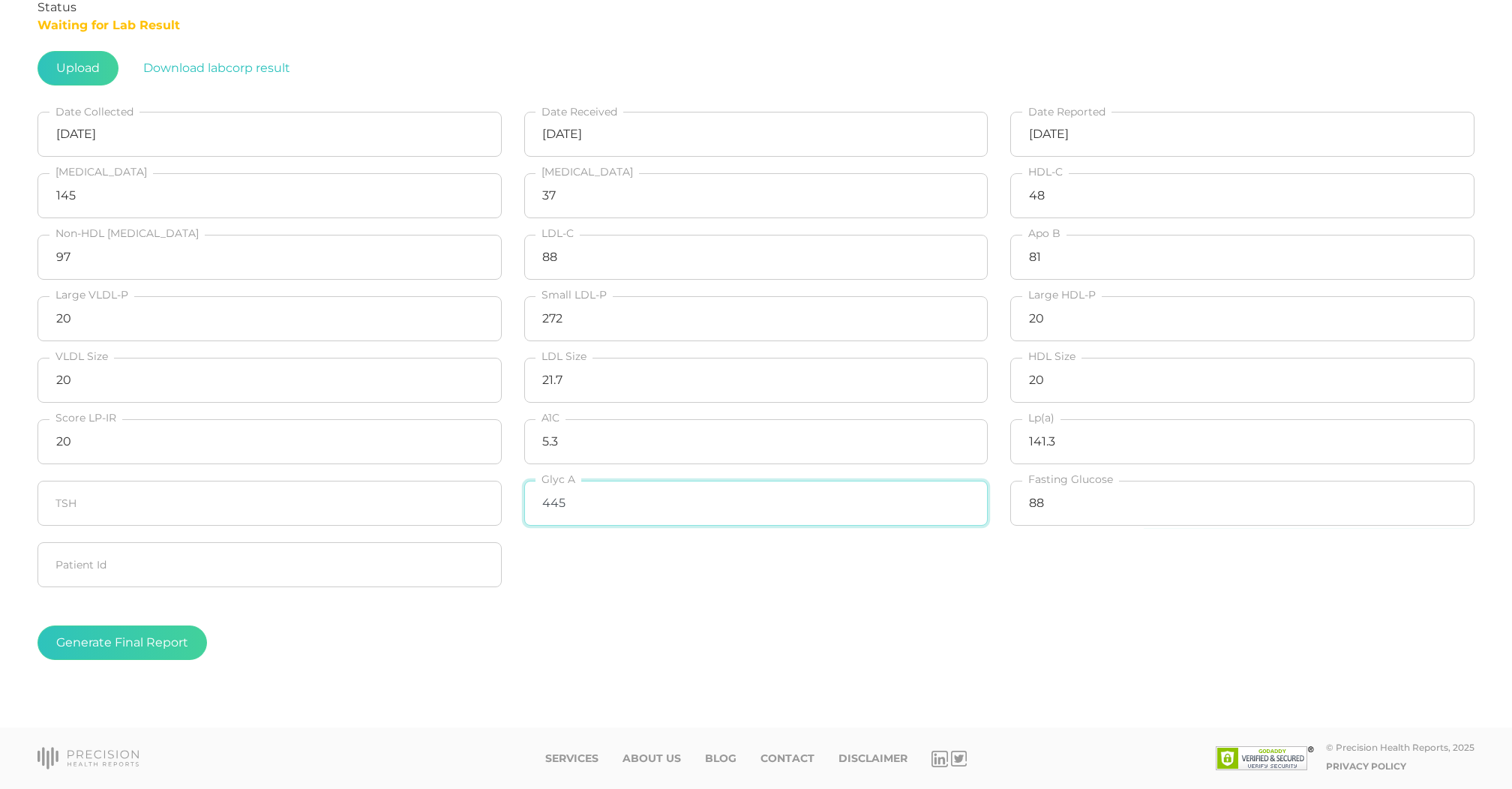
scroll to position [269, 0]
type input "445"
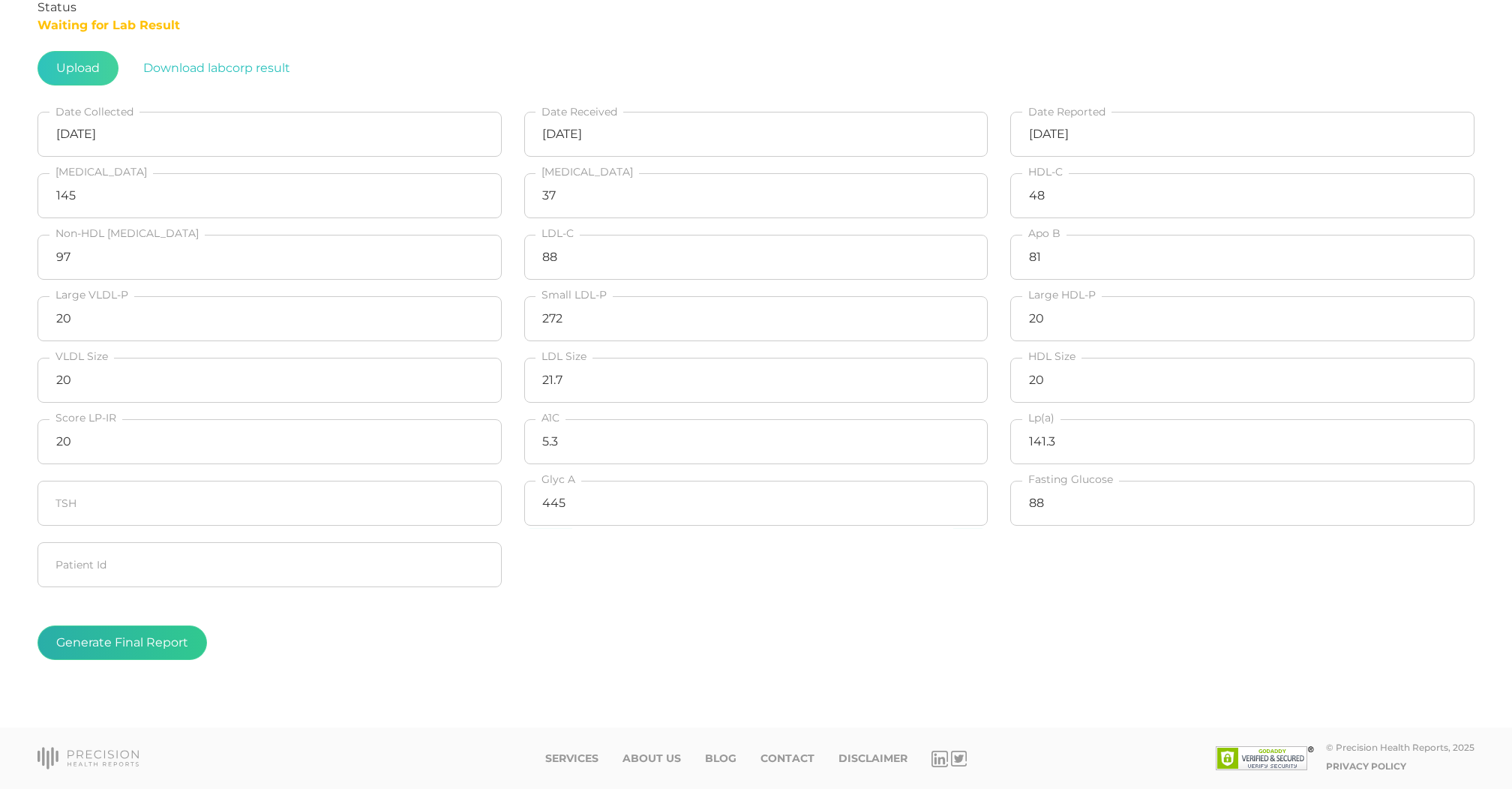
click at [100, 643] on button "Generate Final Report" at bounding box center [122, 643] width 169 height 35
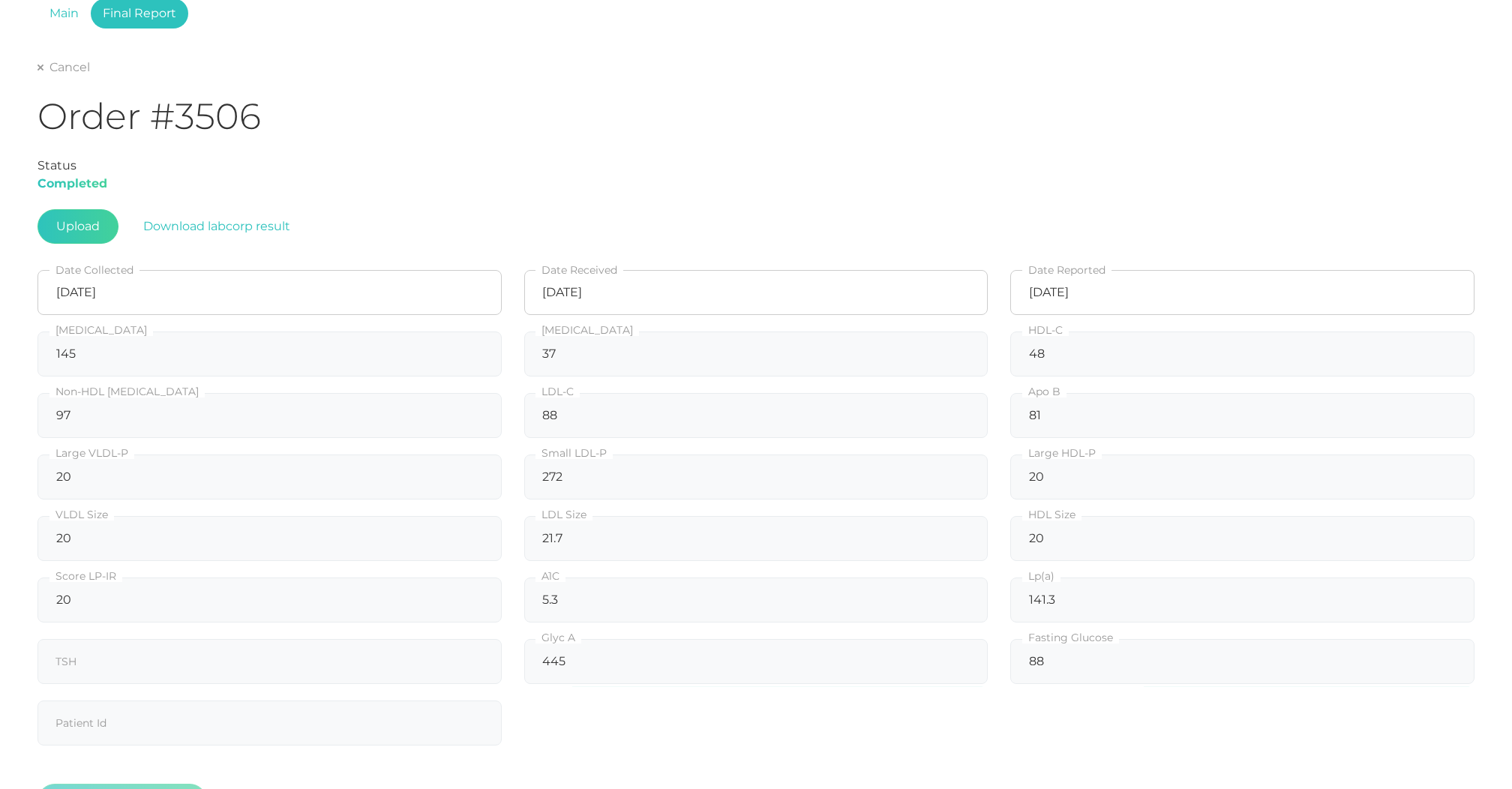
scroll to position [49, 0]
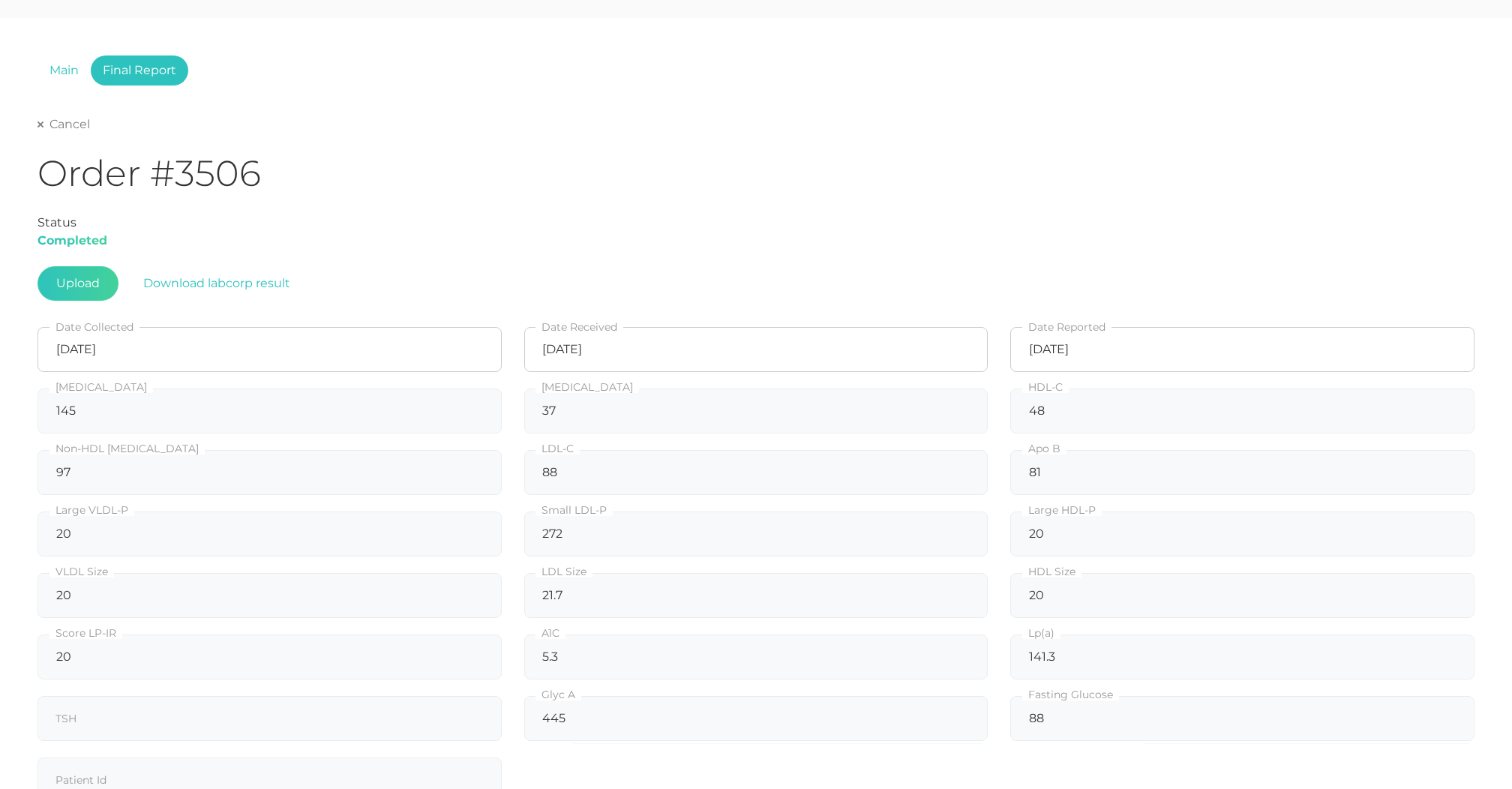
click at [69, 118] on link "Cancel" at bounding box center [64, 124] width 53 height 15
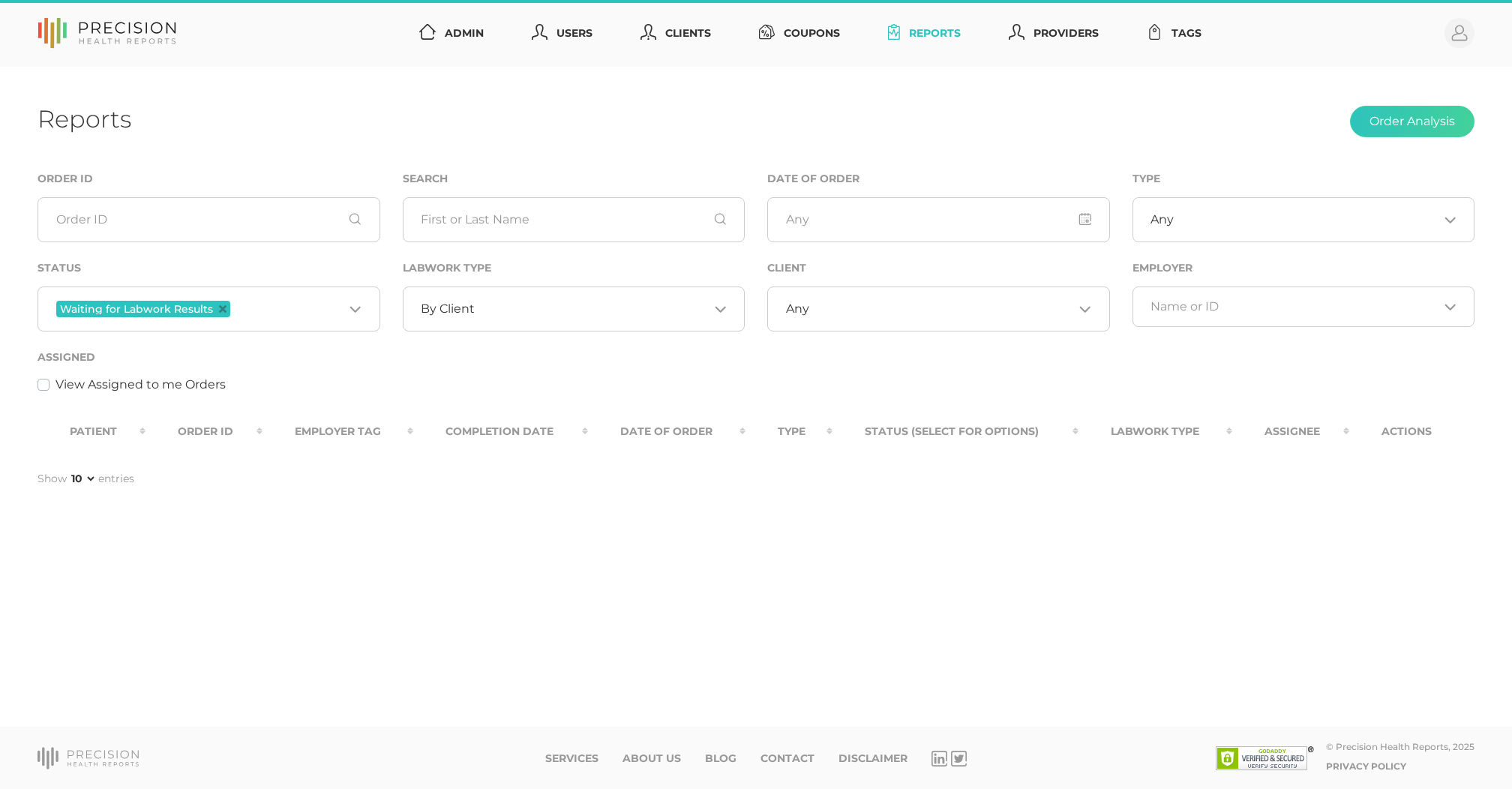
click at [69, 118] on h1 "Reports" at bounding box center [84, 119] width 93 height 29
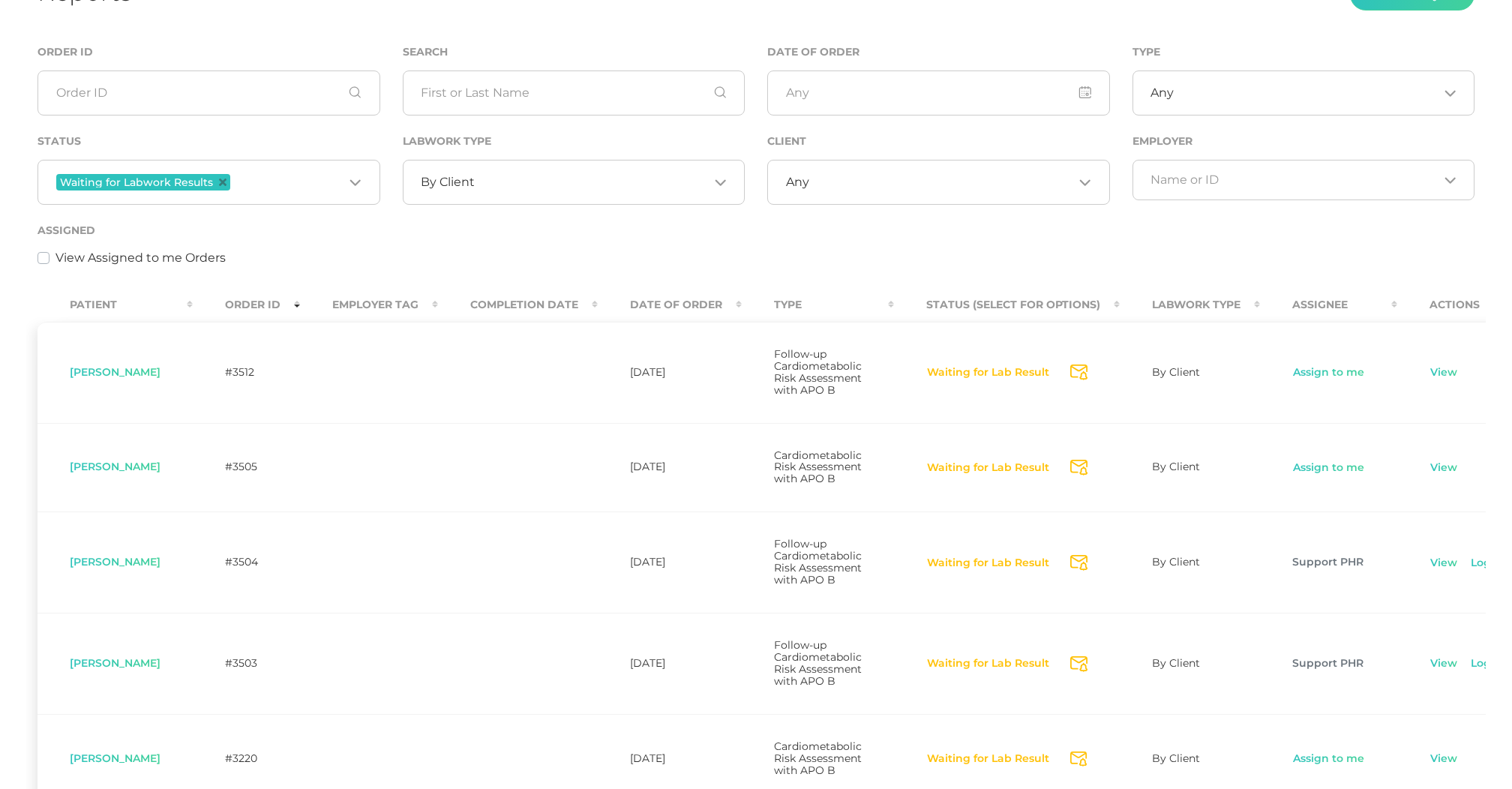
scroll to position [130, 0]
click at [1345, 473] on link "Assign to me" at bounding box center [1329, 464] width 73 height 15
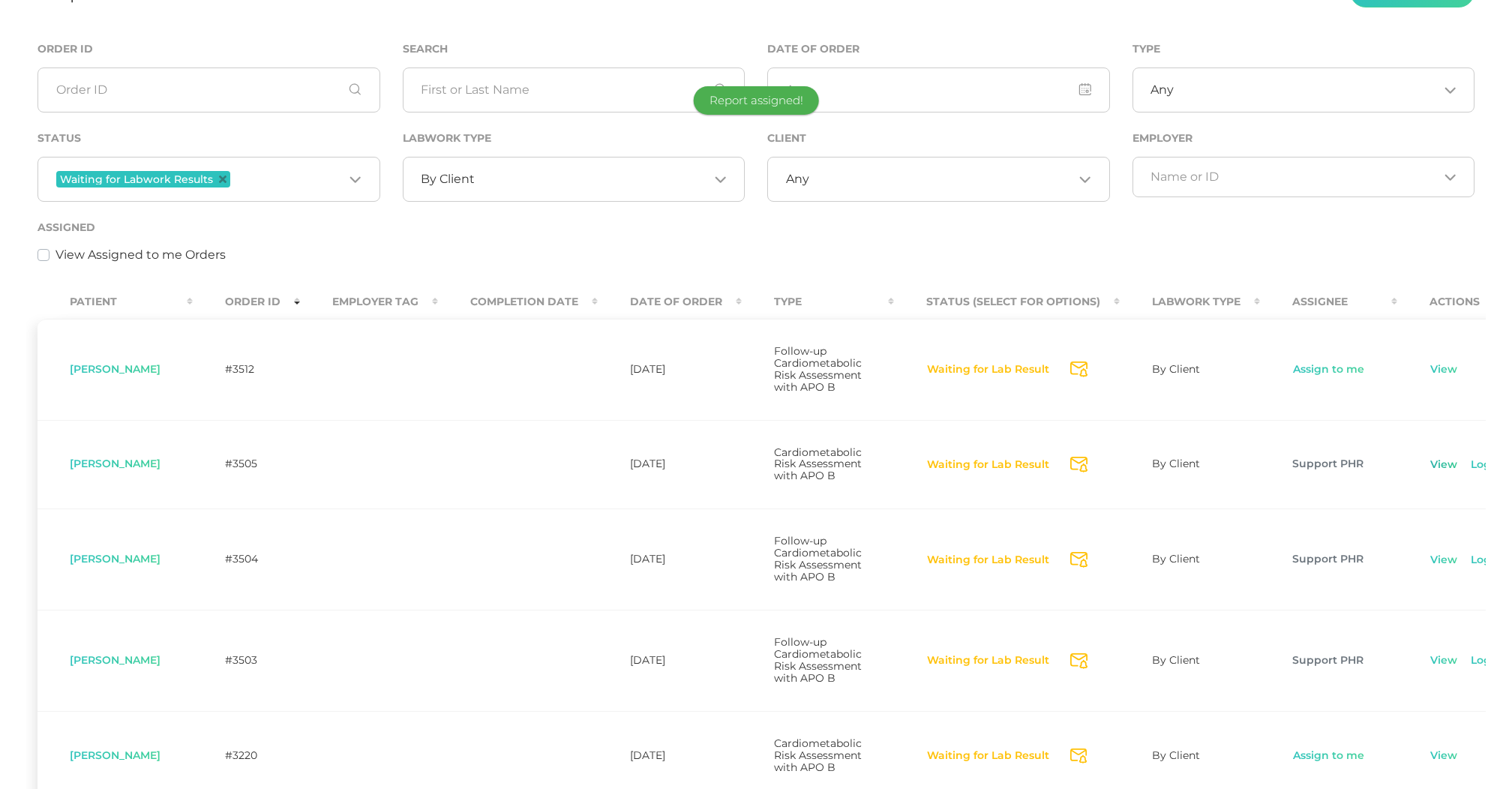
click at [1450, 473] on link "View" at bounding box center [1443, 464] width 29 height 15
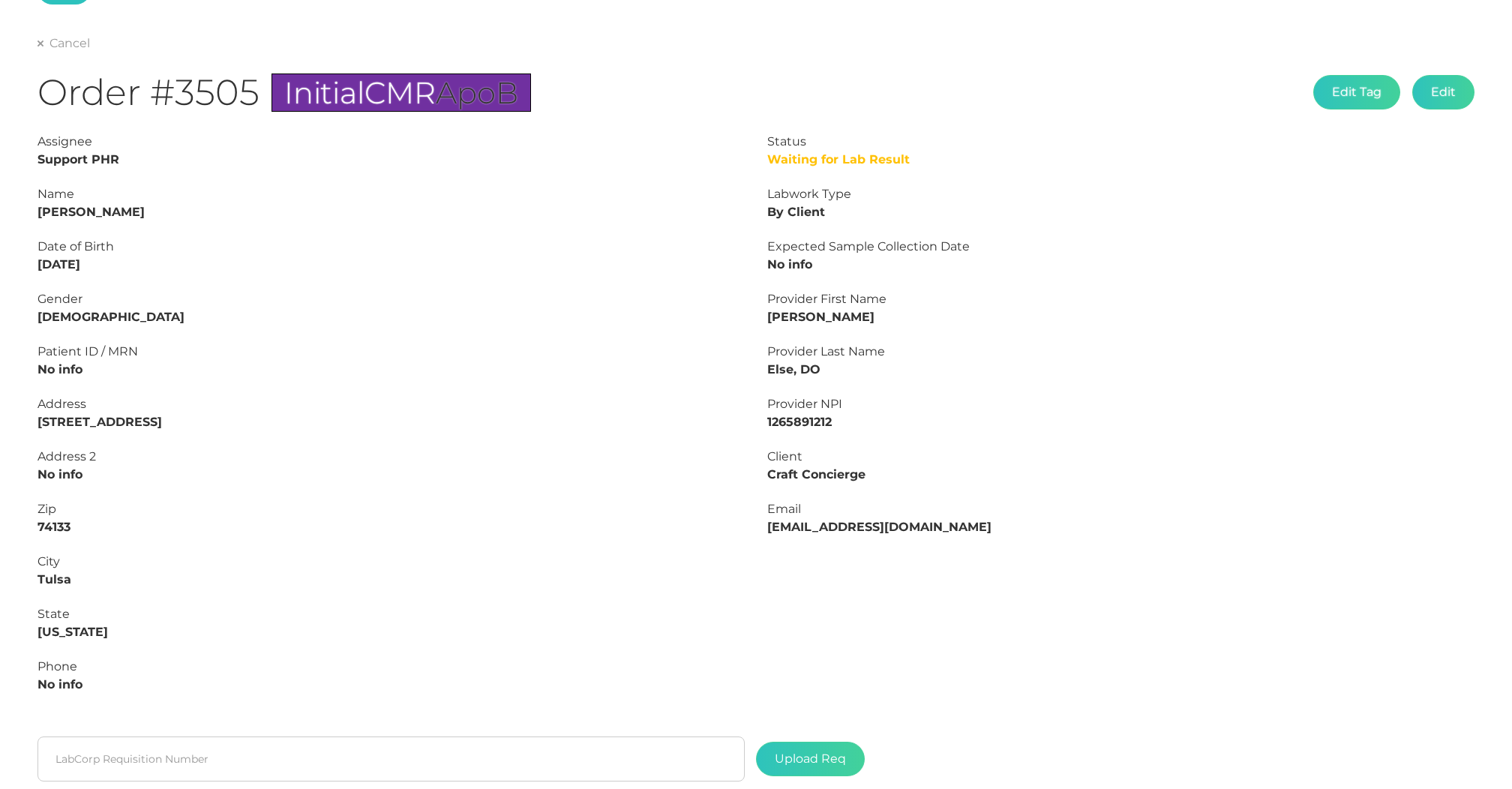
drag, startPoint x: 111, startPoint y: 266, endPoint x: 12, endPoint y: 266, distance: 99.0
click at [12, 266] on div "Main Final Report Cancel Order #3505 Initial CMR ApoB Edit Tag Edit Status Wait…" at bounding box center [756, 429] width 1512 height 985
copy strong "12/10/1977"
click at [70, 211] on strong "[PERSON_NAME]" at bounding box center [91, 212] width 107 height 14
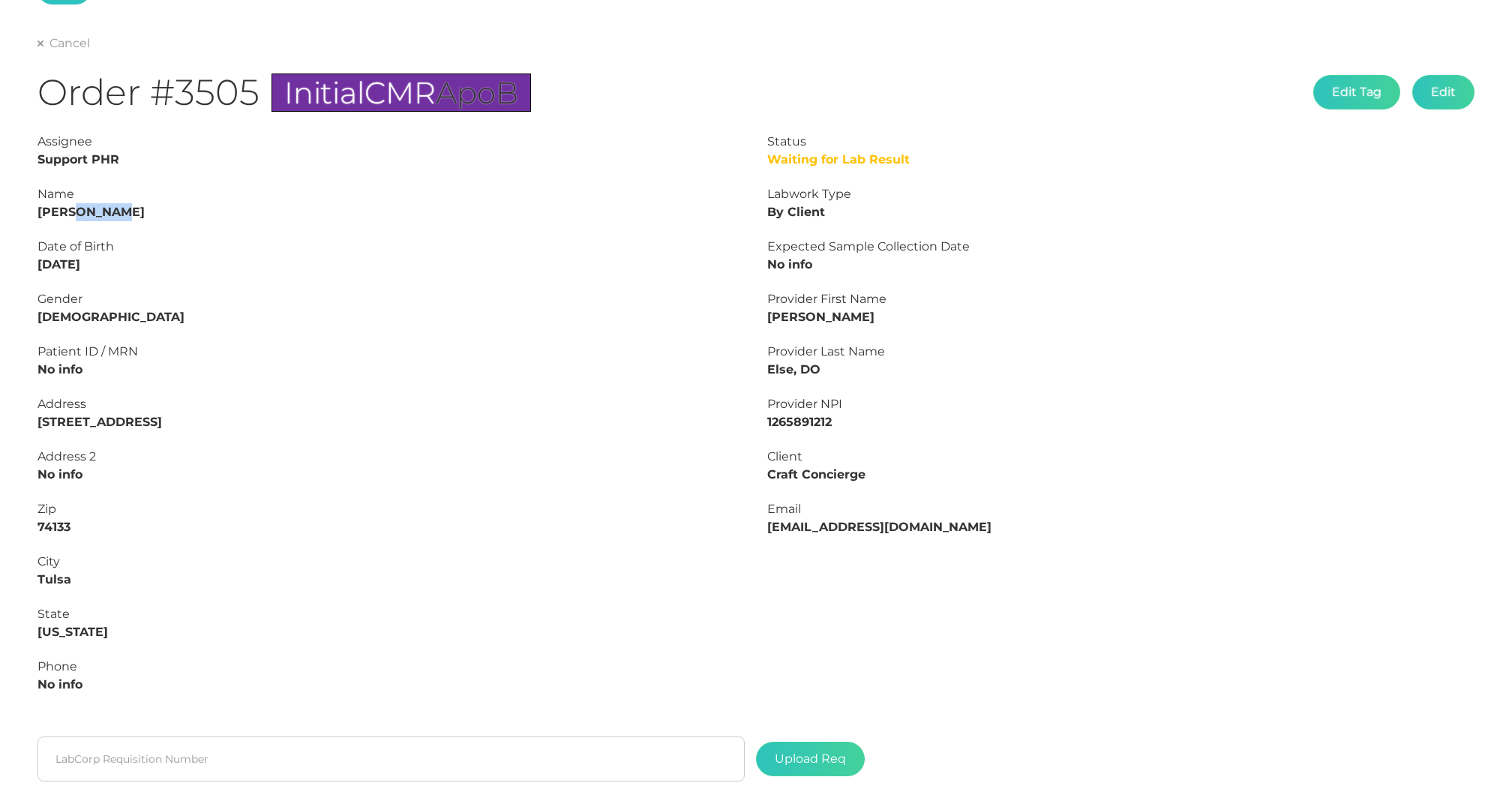
copy strong "Riddle"
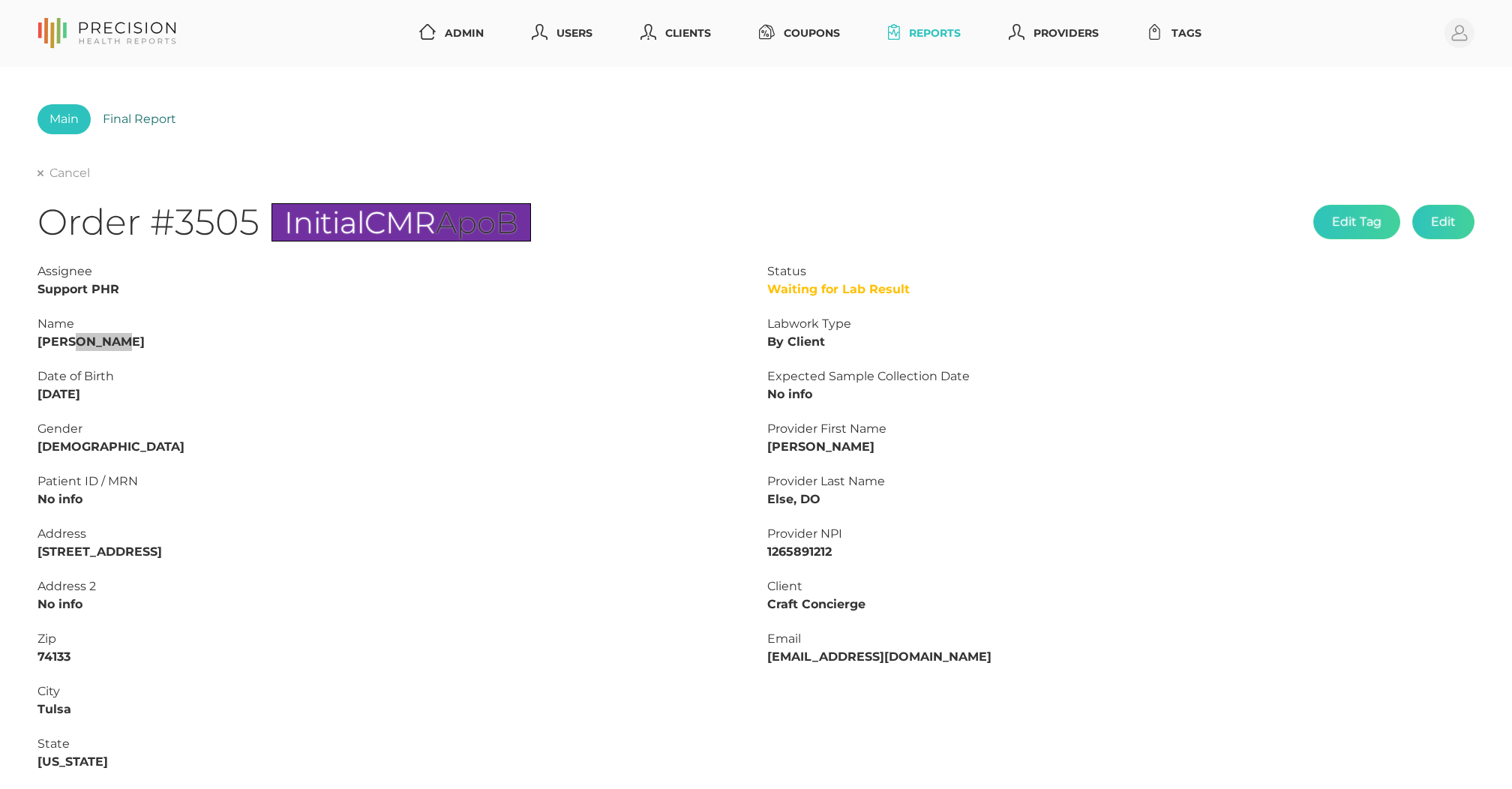
click at [158, 131] on link "Final Report" at bounding box center [139, 119] width 97 height 30
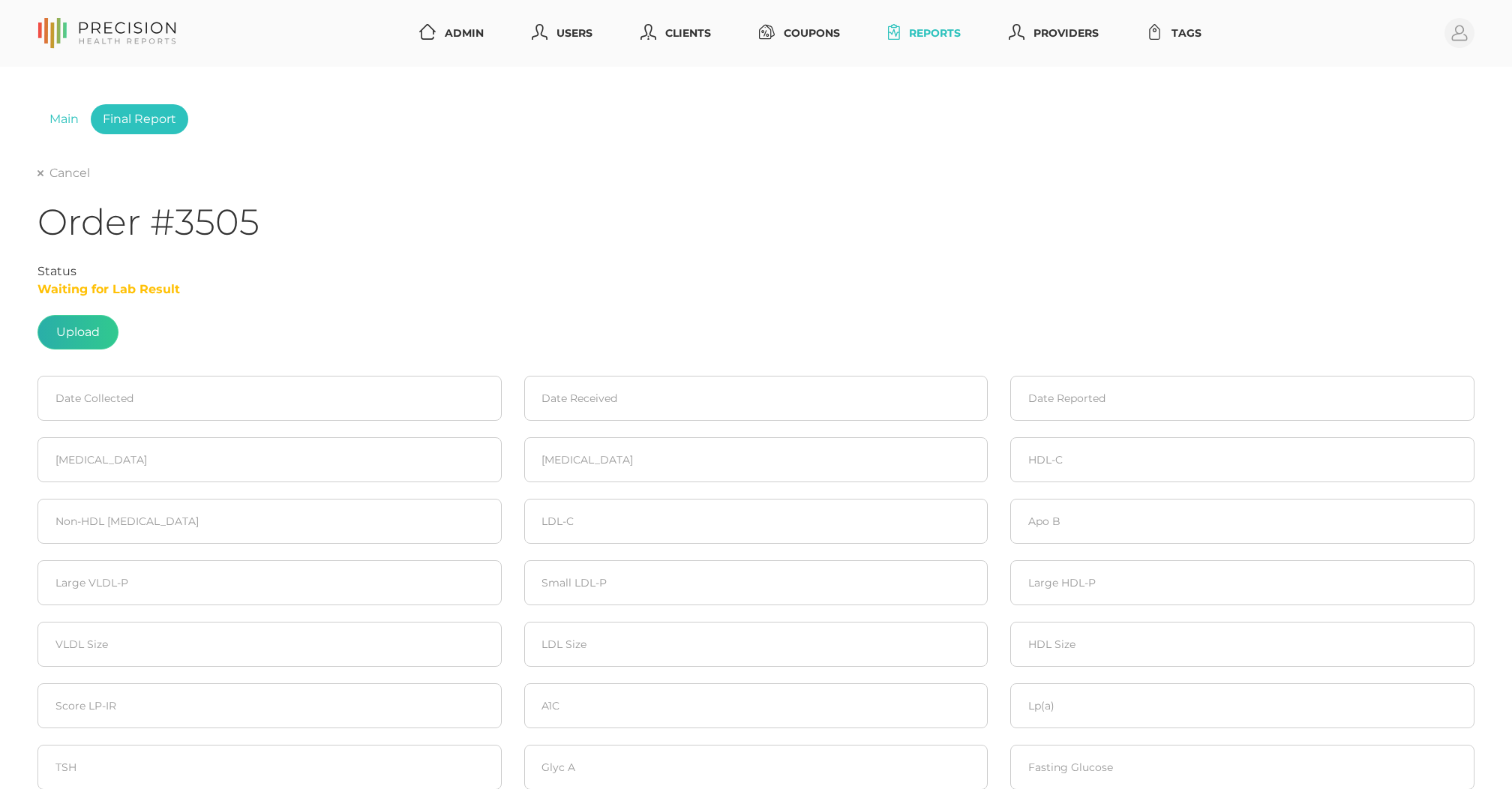
click at [93, 332] on label at bounding box center [78, 332] width 80 height 33
click at [100, 325] on input "file" at bounding box center [100, 325] width 1 height 1
type input "C:\fakepath\Riddle, Will .pdf"
click at [188, 400] on input at bounding box center [270, 398] width 464 height 45
click at [191, 571] on span "22" at bounding box center [186, 564] width 21 height 21
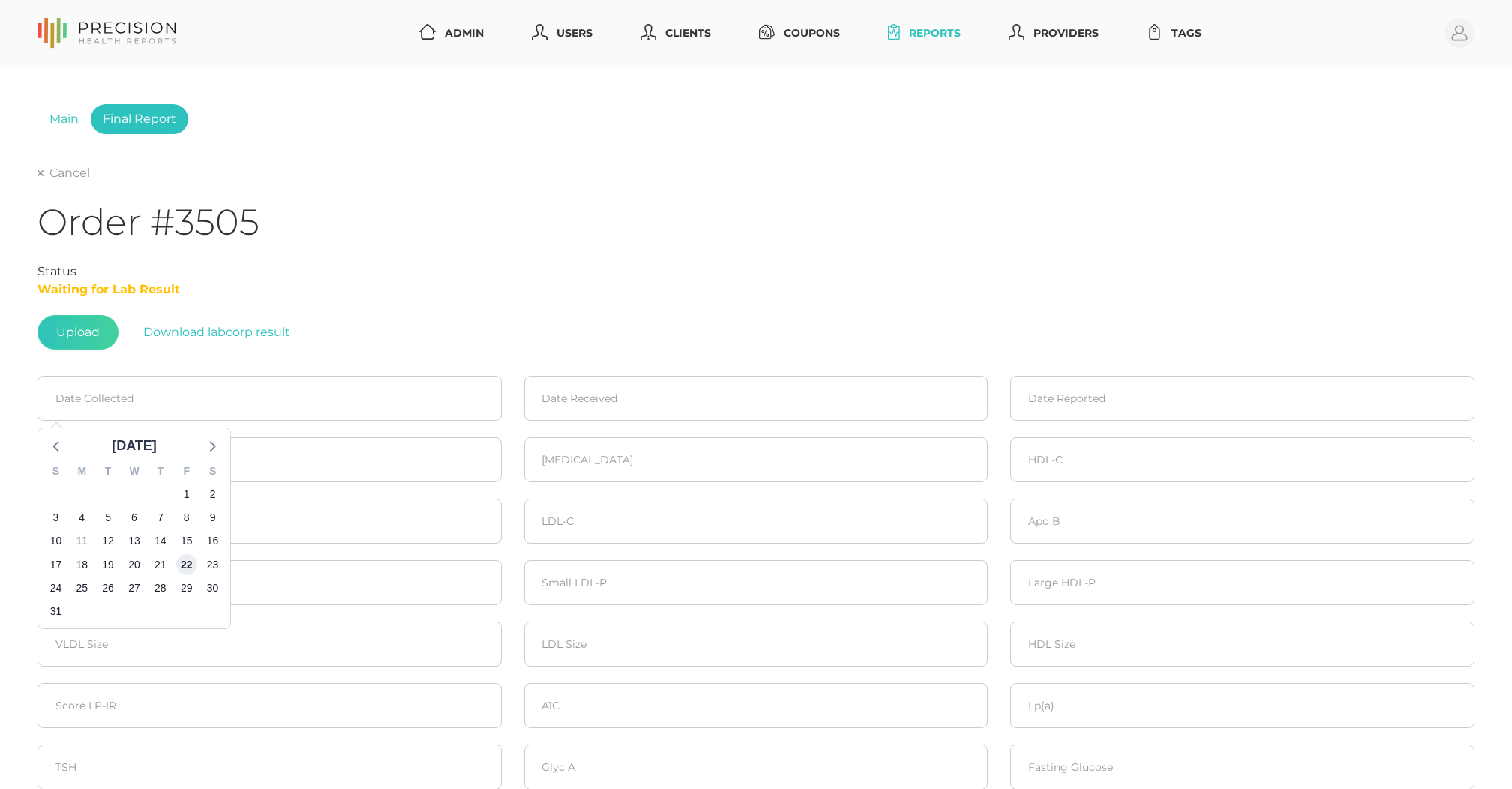
type input "[DATE]"
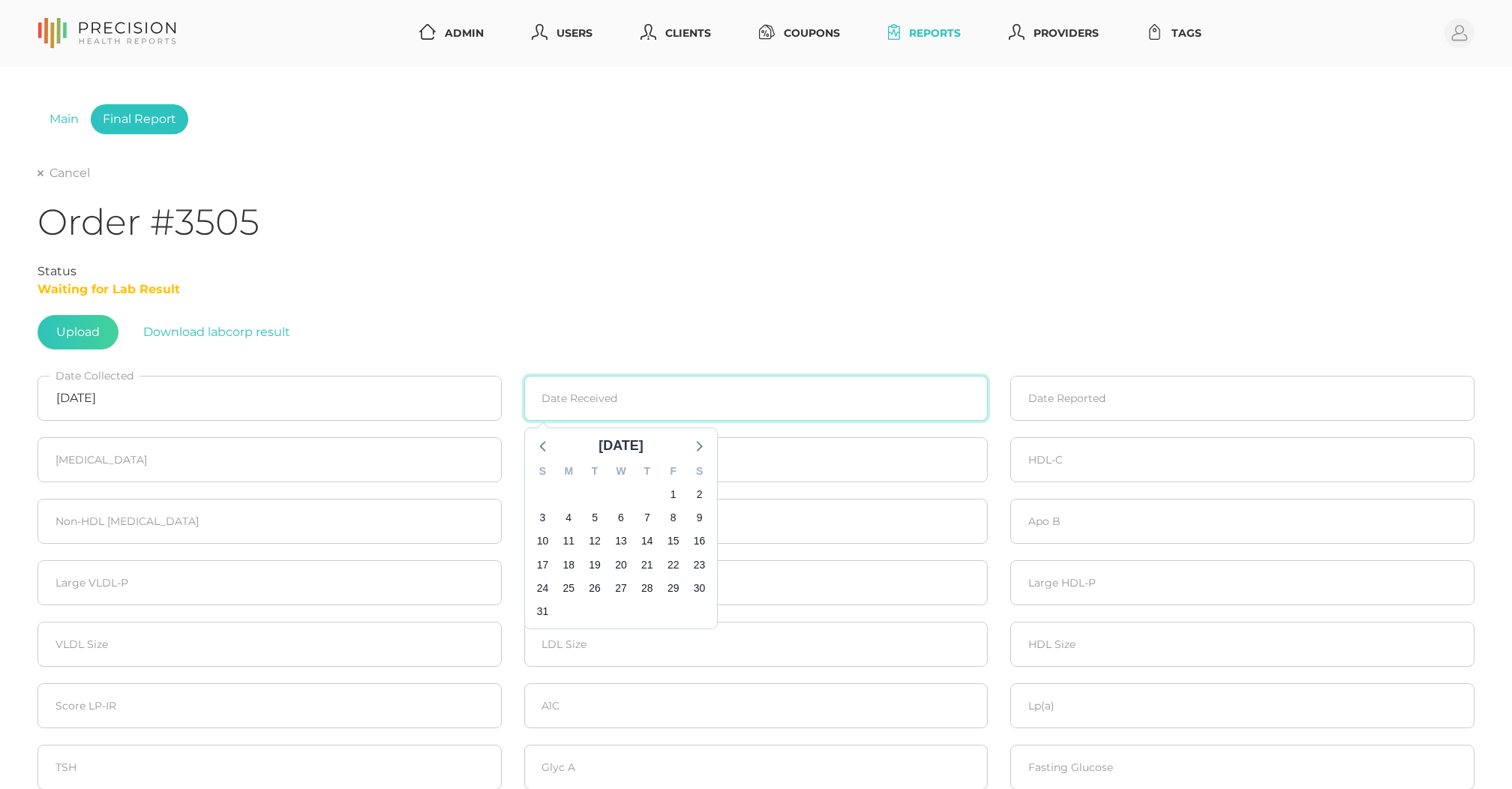
click at [646, 403] on input at bounding box center [756, 398] width 464 height 45
click at [701, 568] on span "23" at bounding box center [698, 564] width 21 height 21
type input "[DATE]"
click at [1041, 406] on input at bounding box center [1242, 398] width 464 height 45
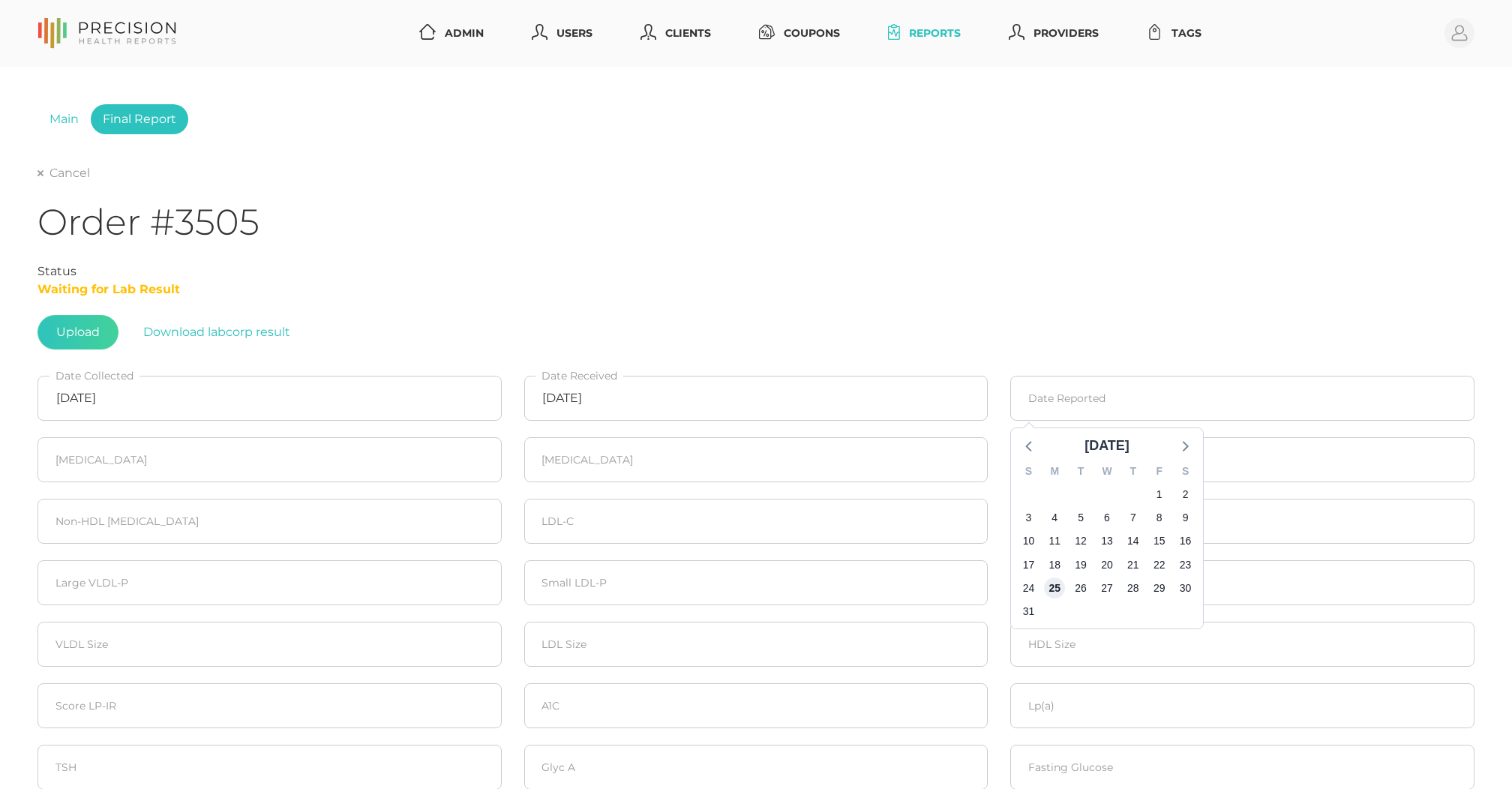
click at [1059, 589] on span "25" at bounding box center [1055, 588] width 21 height 21
type input "[DATE]"
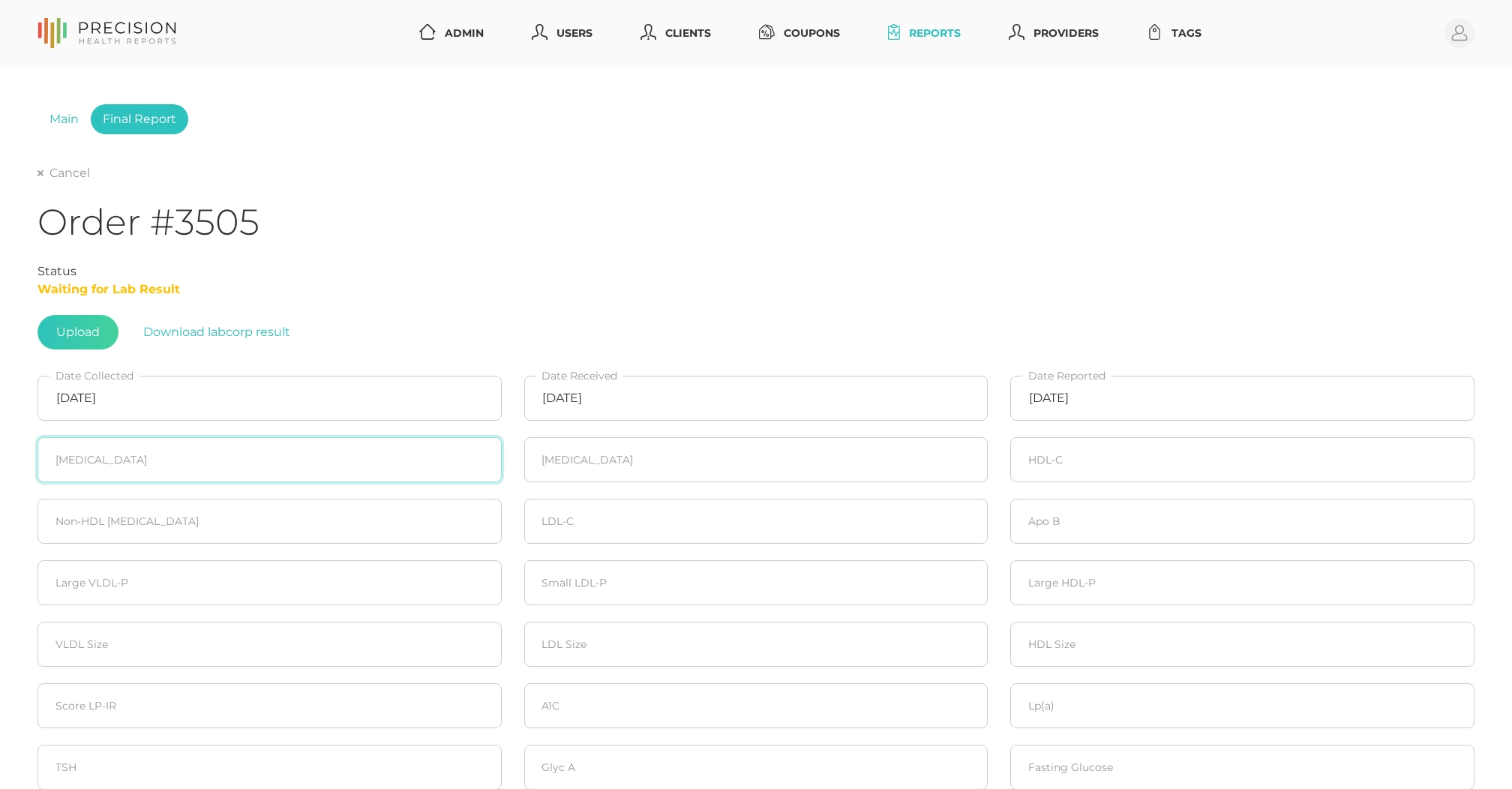
click at [324, 468] on input "number" at bounding box center [270, 460] width 464 height 45
type input "206"
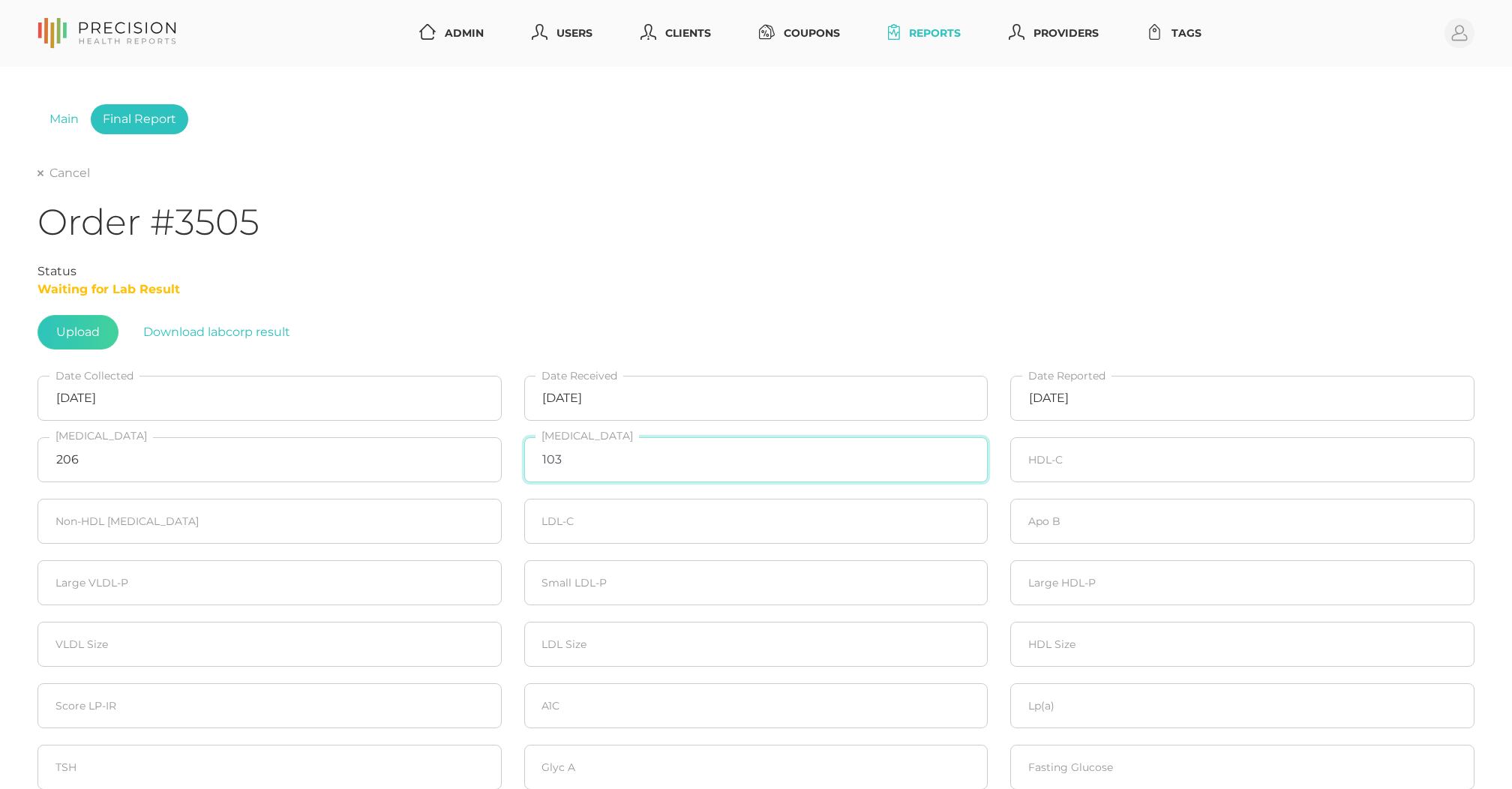
type input "103"
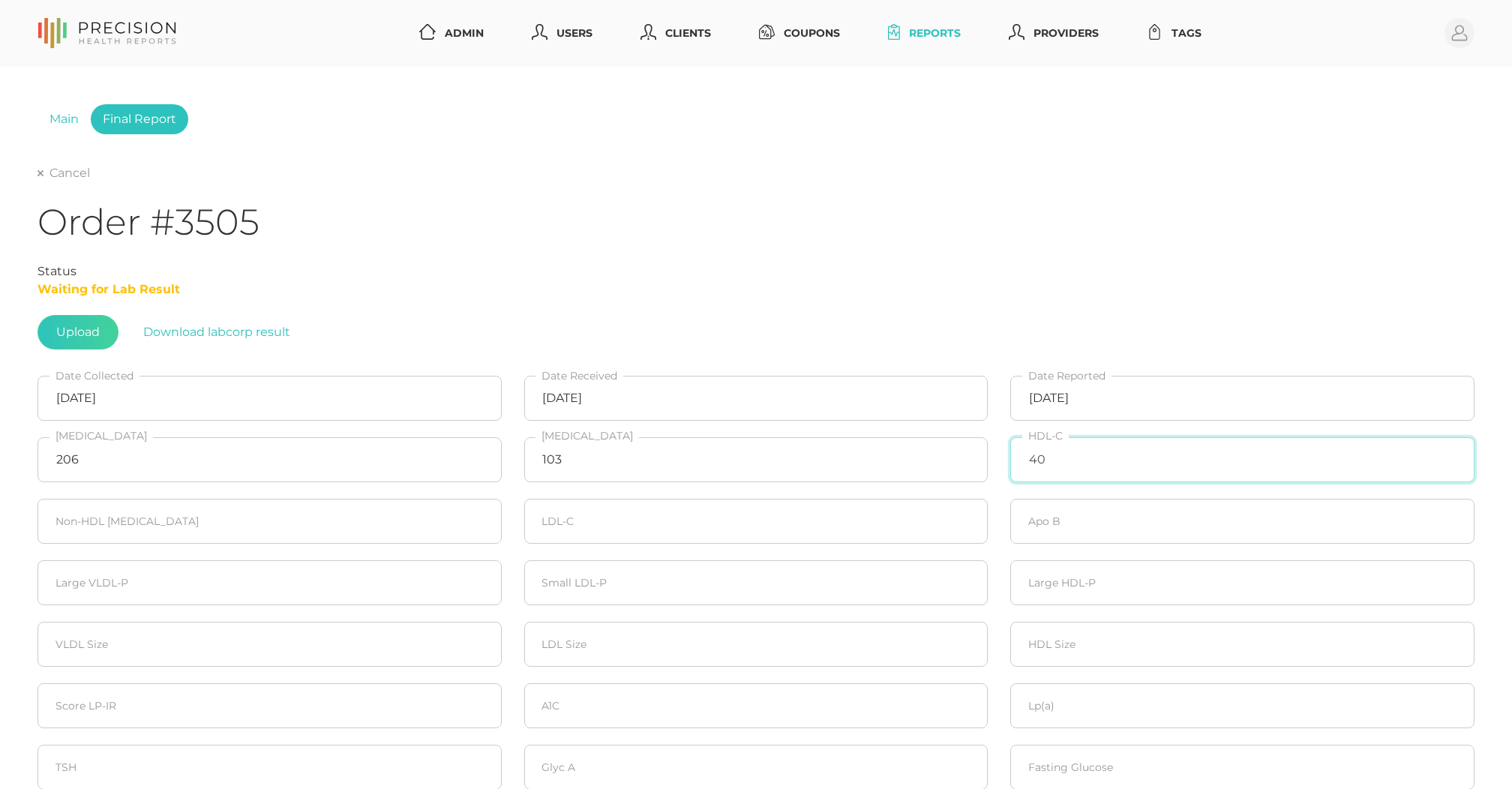
type input "40"
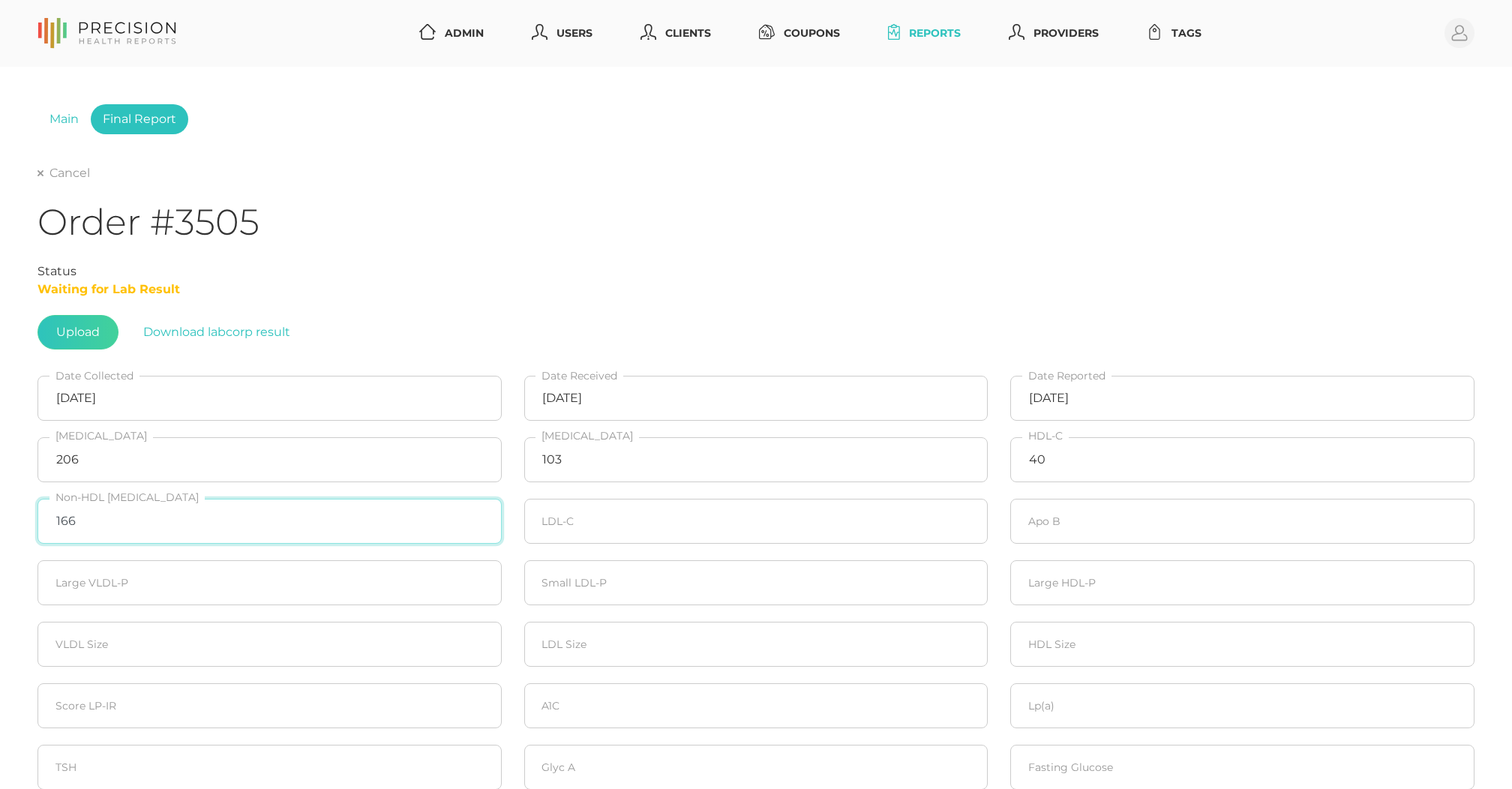
type input "166"
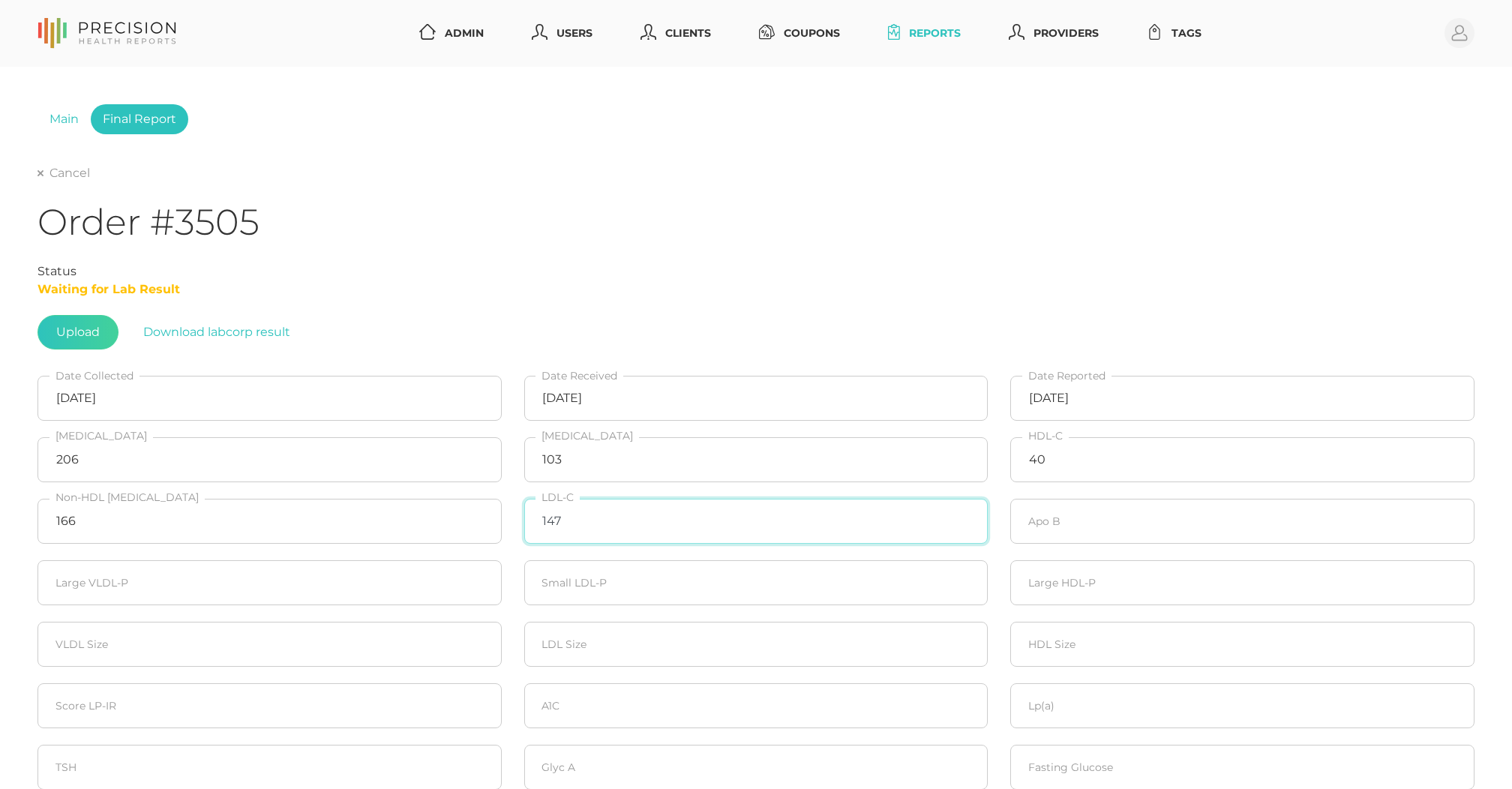
type input "147"
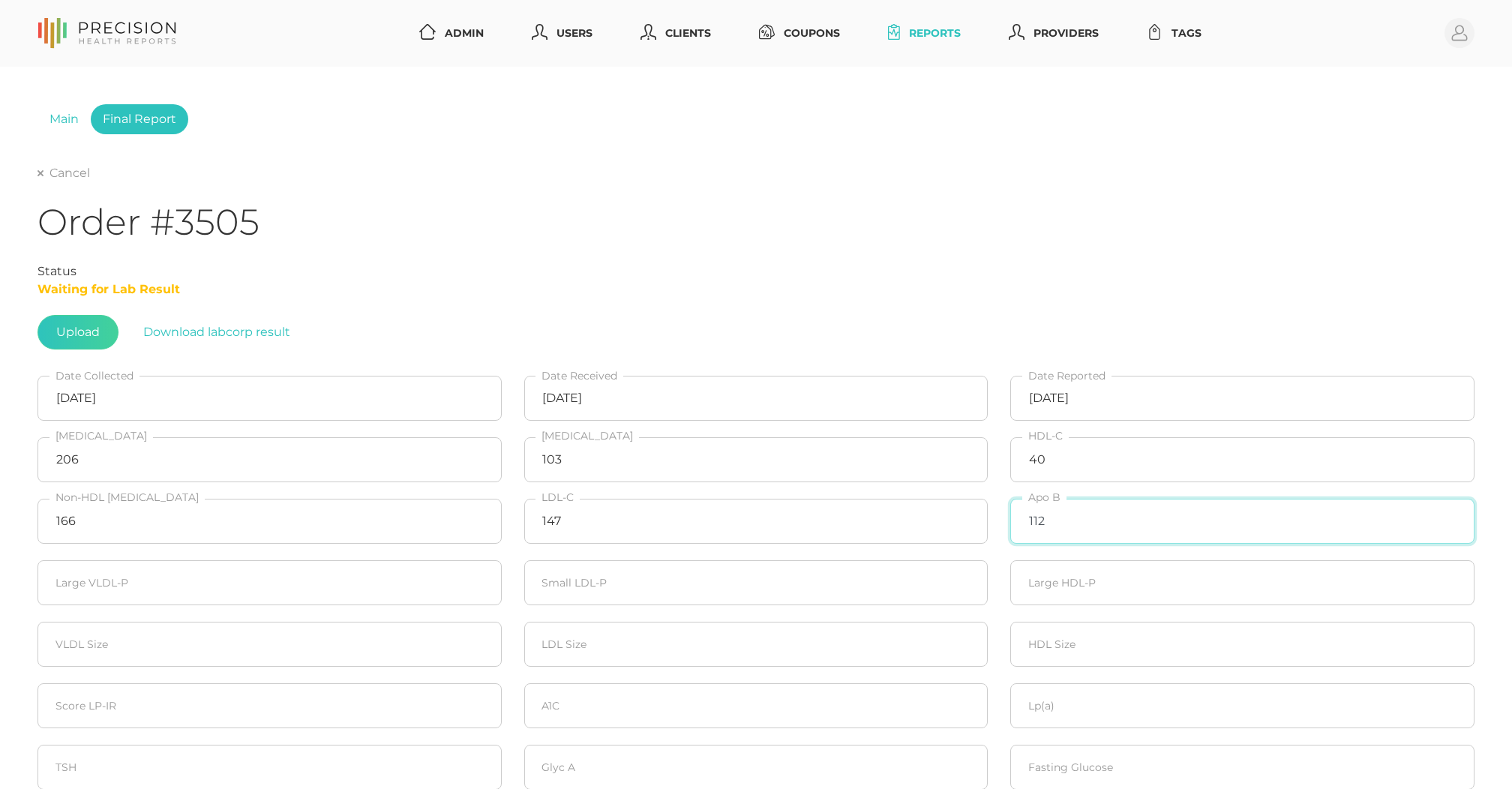
type input "112"
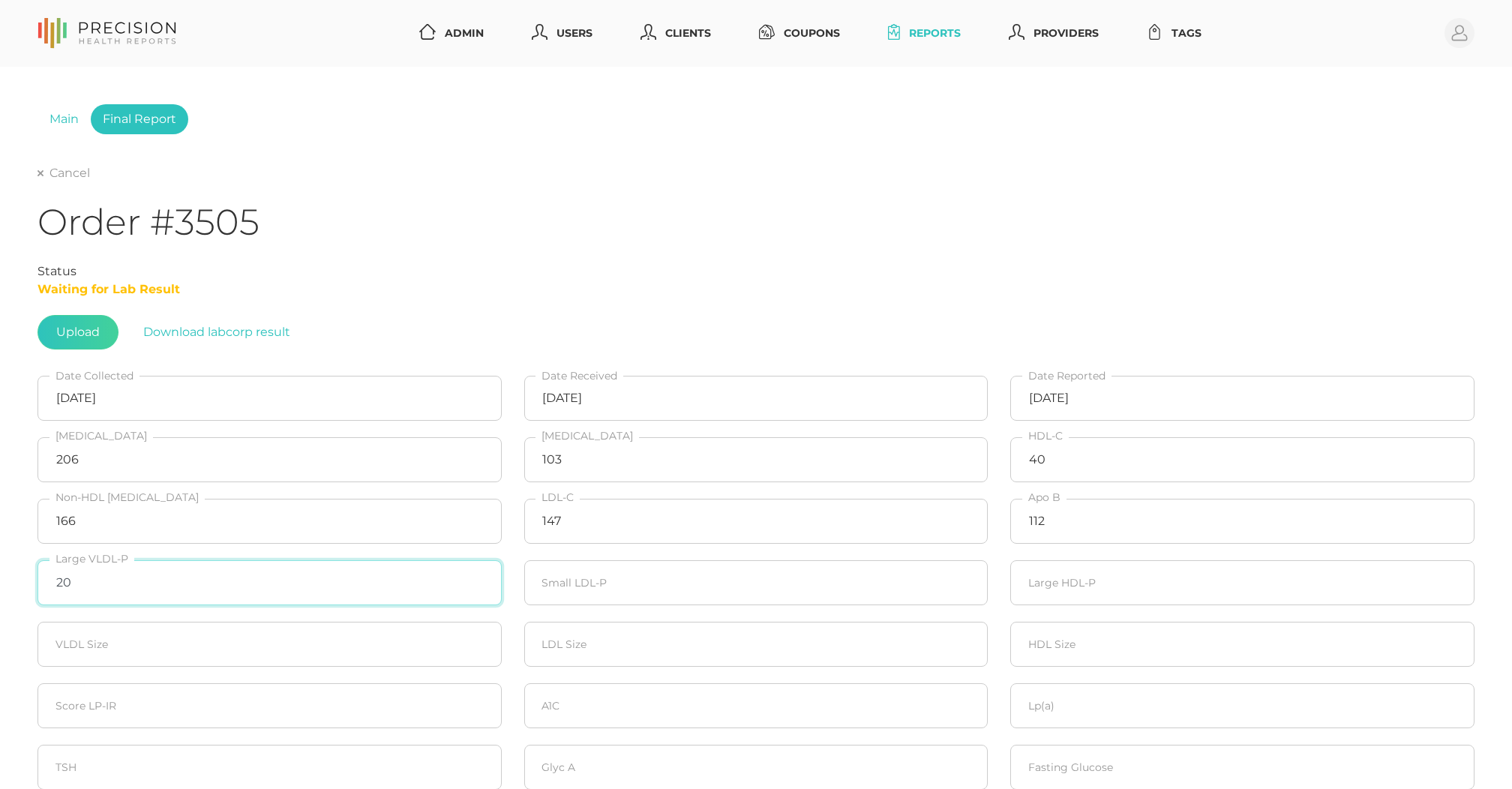
type input "20"
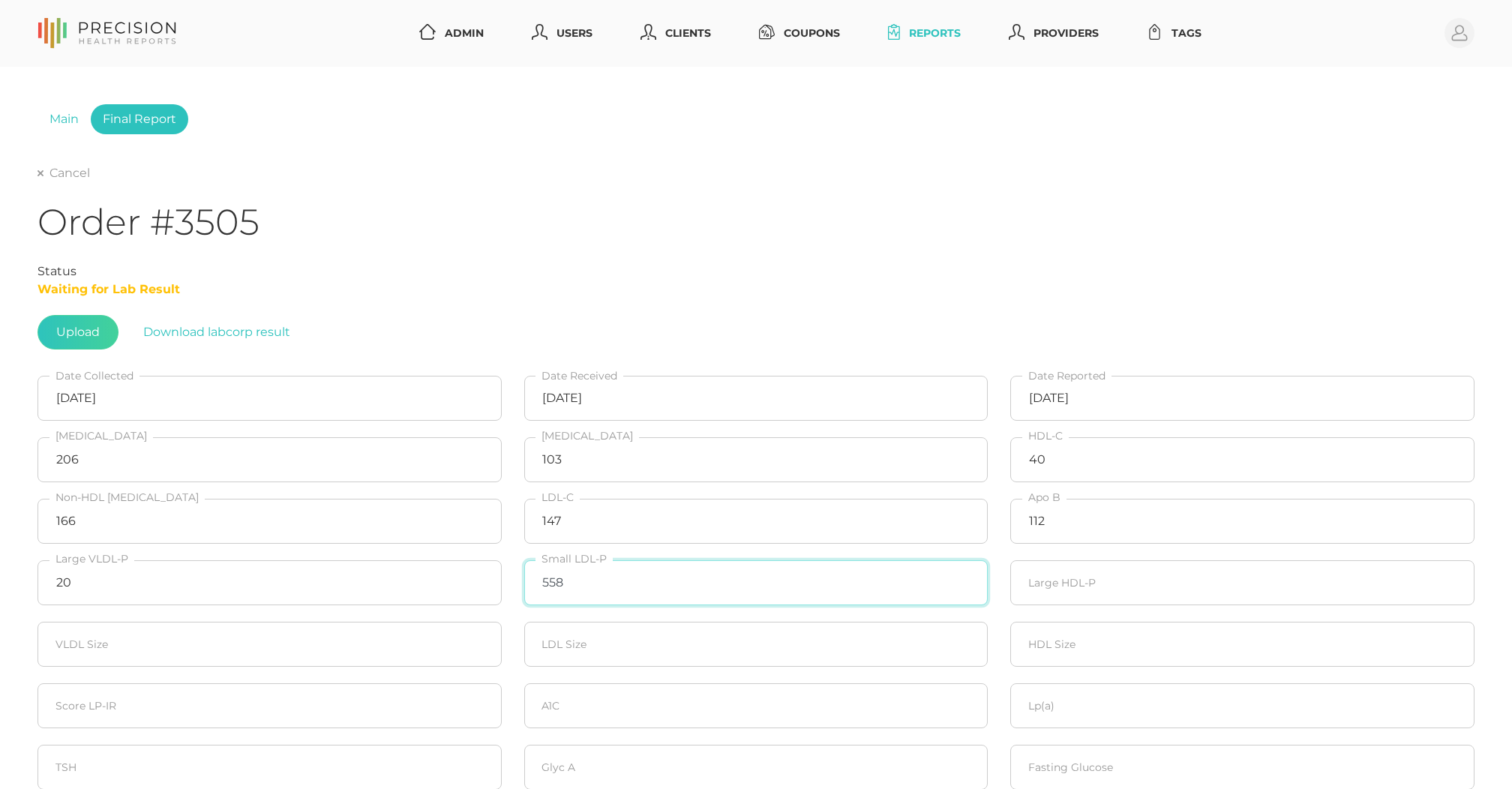
type input "558"
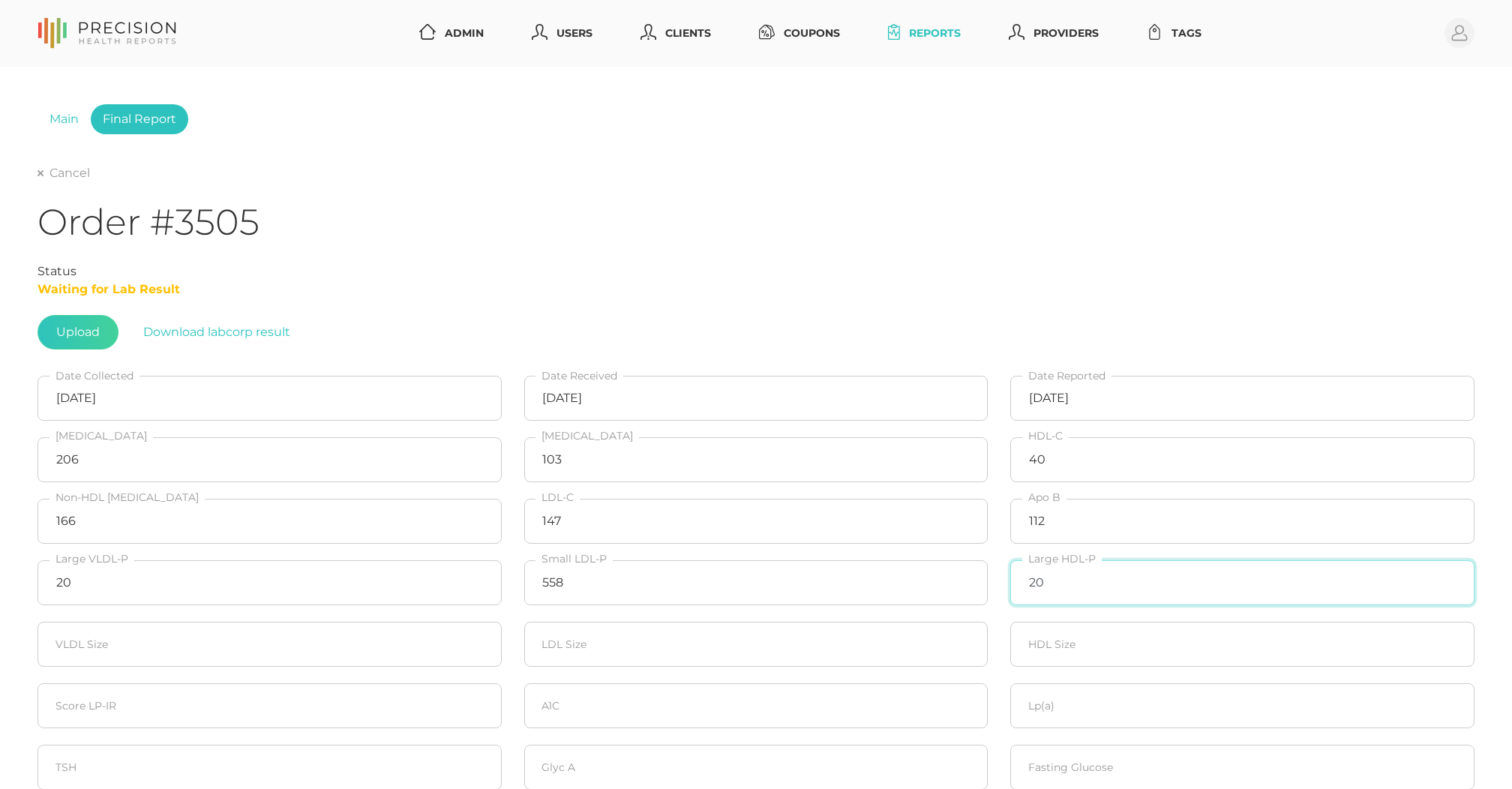
type input "20"
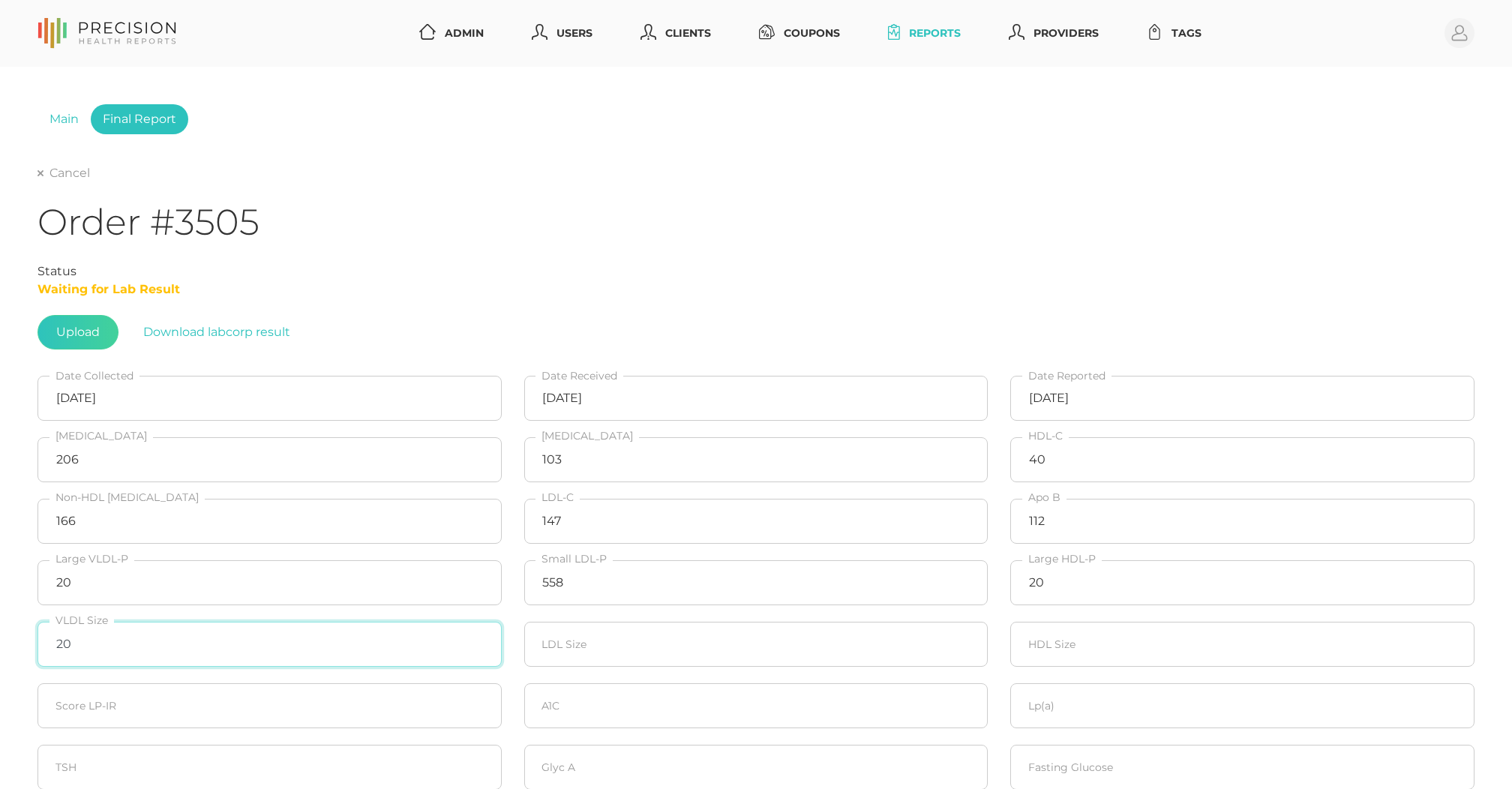
type input "20"
type input "21.3"
type input "20"
type input "71"
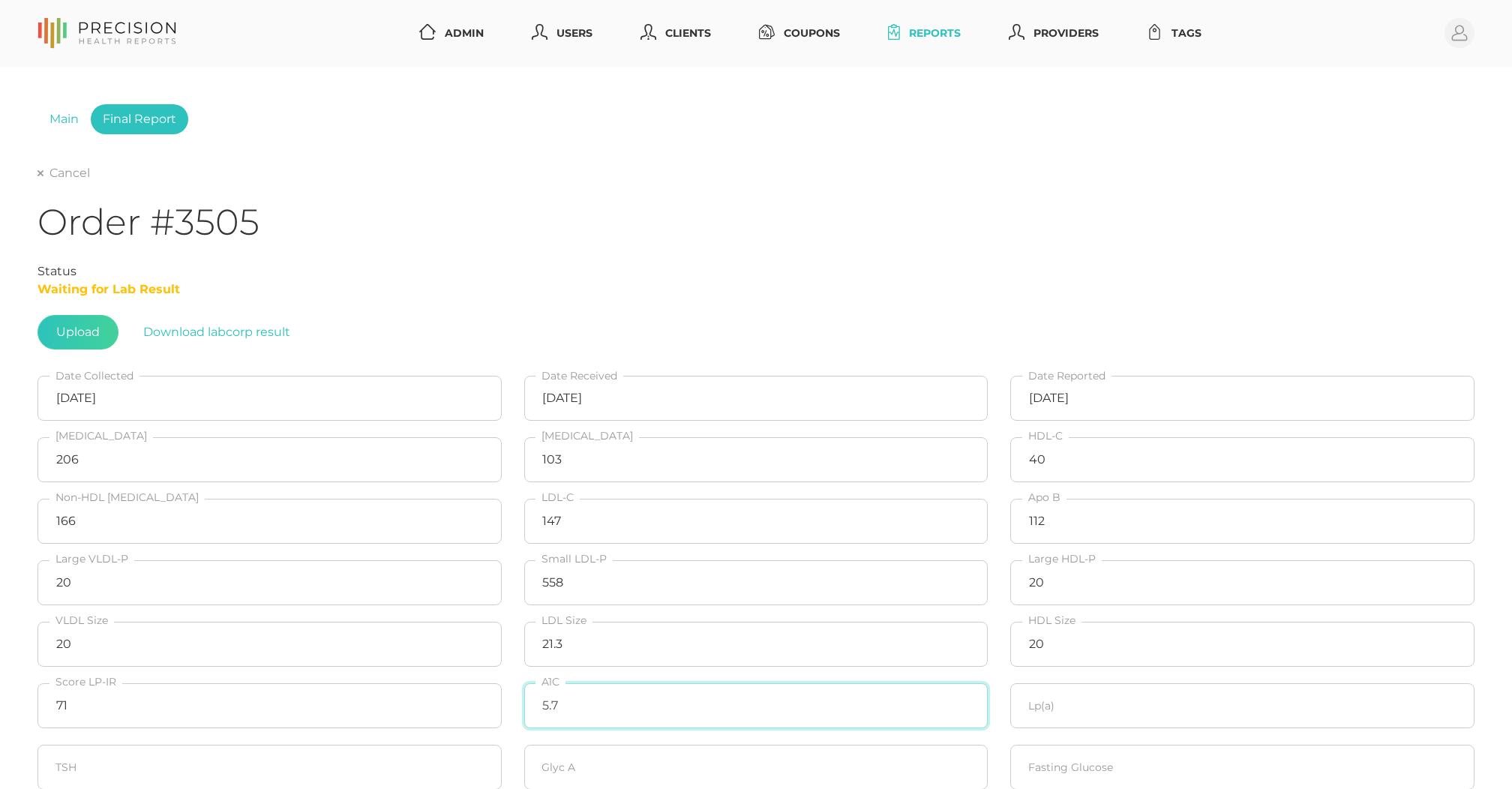
type input "5.7"
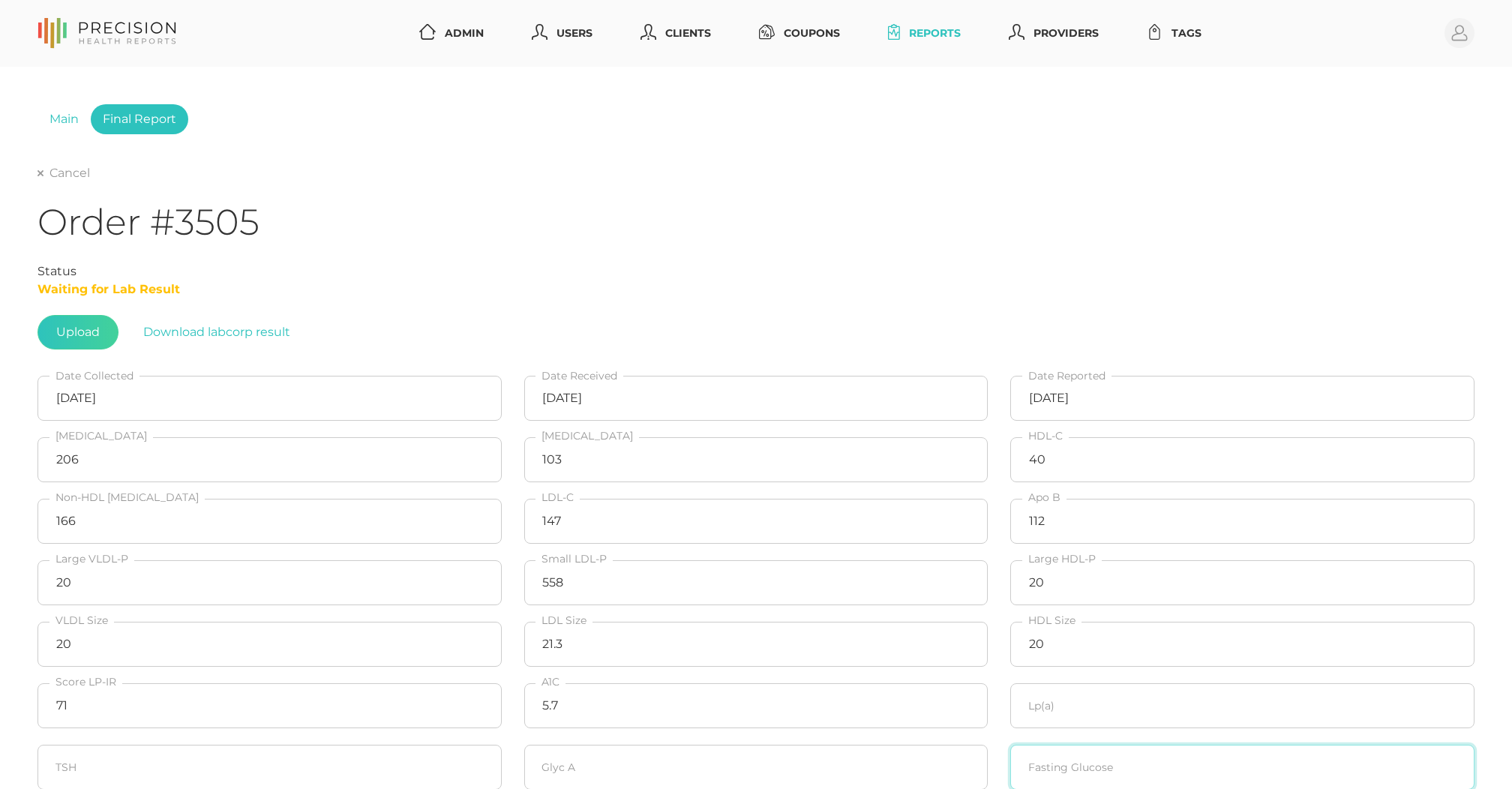
click at [1103, 759] on input "number" at bounding box center [1242, 767] width 464 height 45
type input "105"
click at [1063, 693] on input "number" at bounding box center [1242, 706] width 464 height 45
type input "16.6"
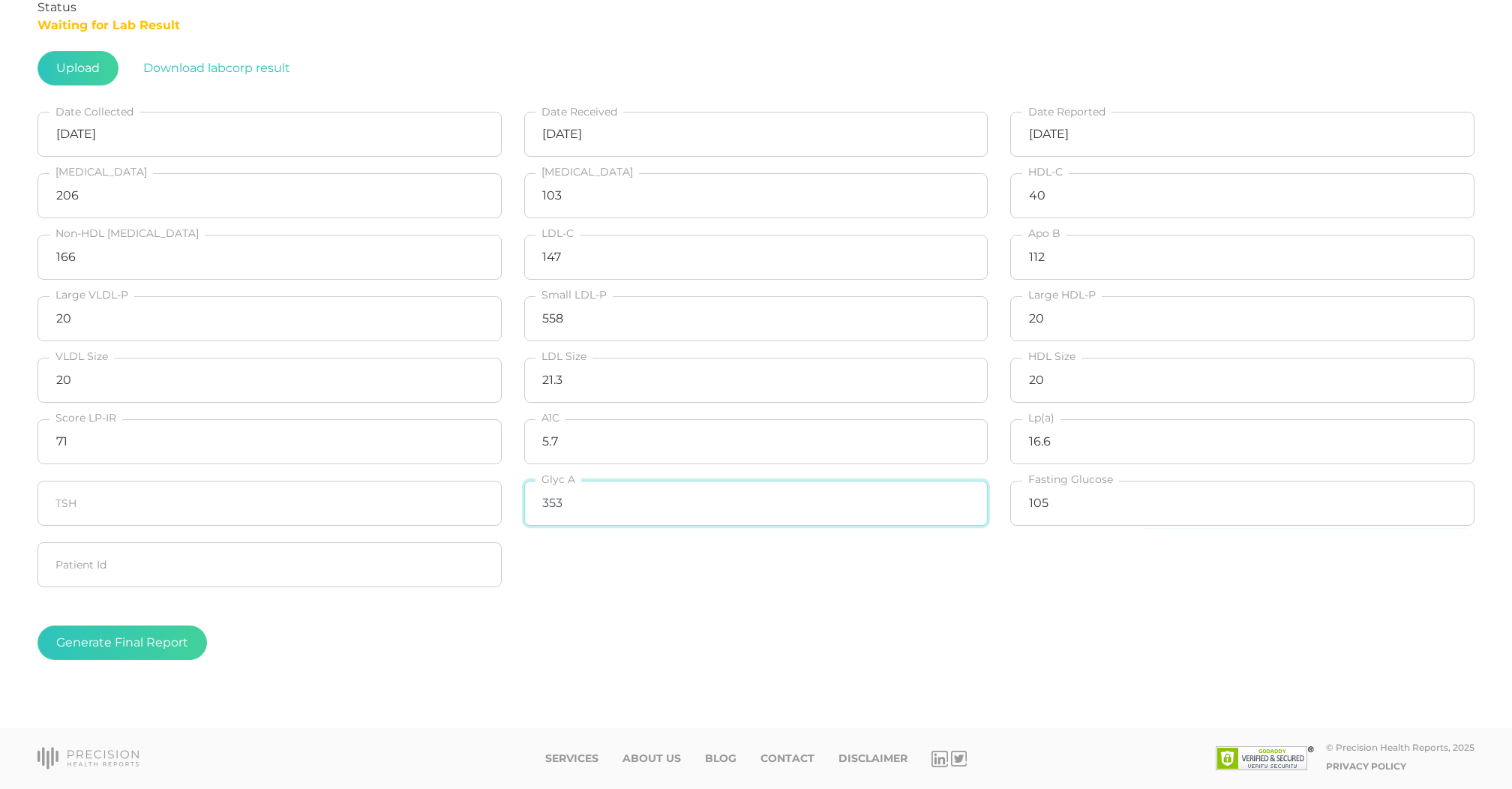
scroll to position [269, 0]
type input "353"
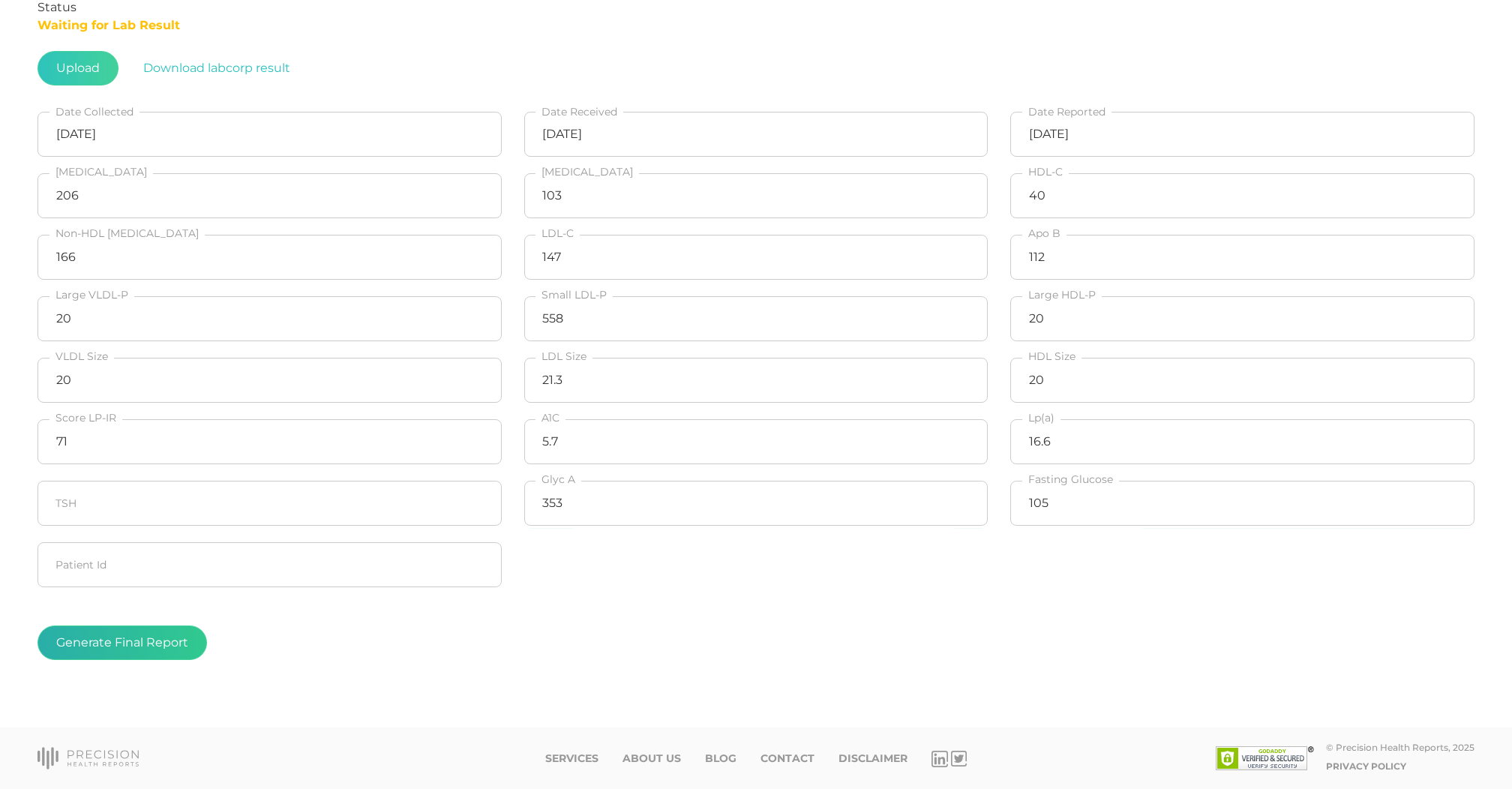
click at [144, 631] on button "Generate Final Report" at bounding box center [122, 643] width 169 height 35
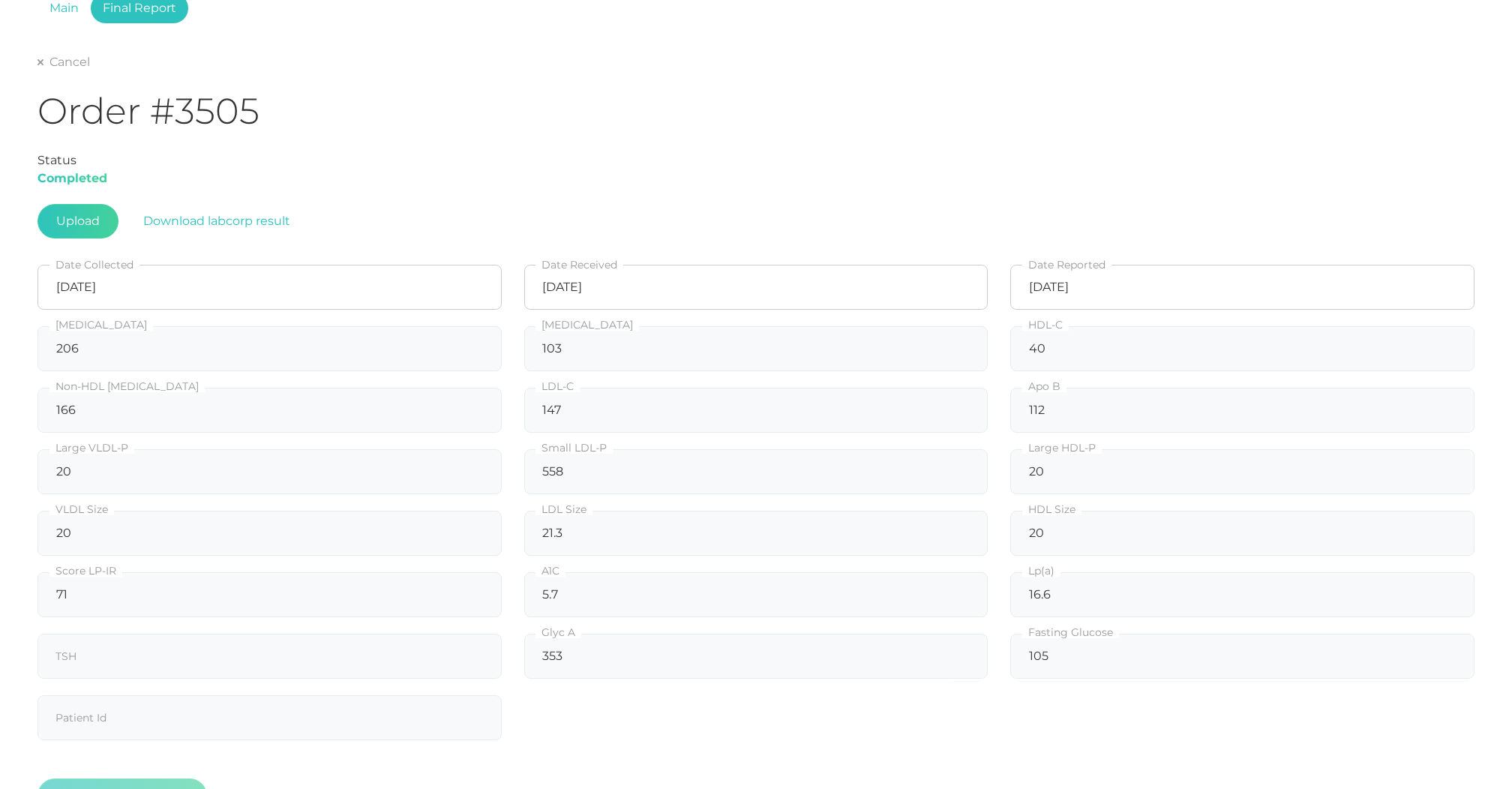
scroll to position [78, 0]
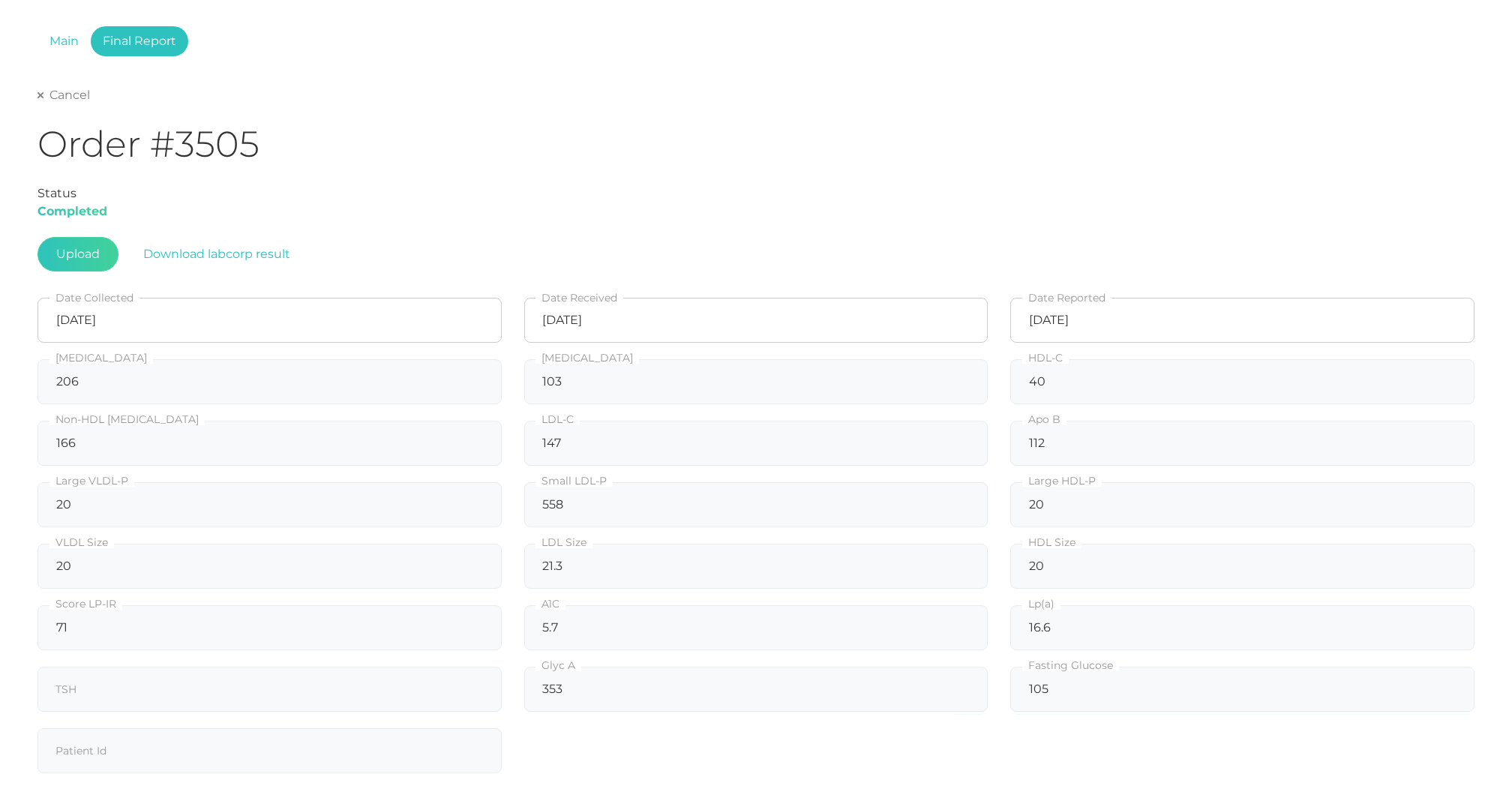
click at [61, 94] on link "Cancel" at bounding box center [64, 95] width 53 height 15
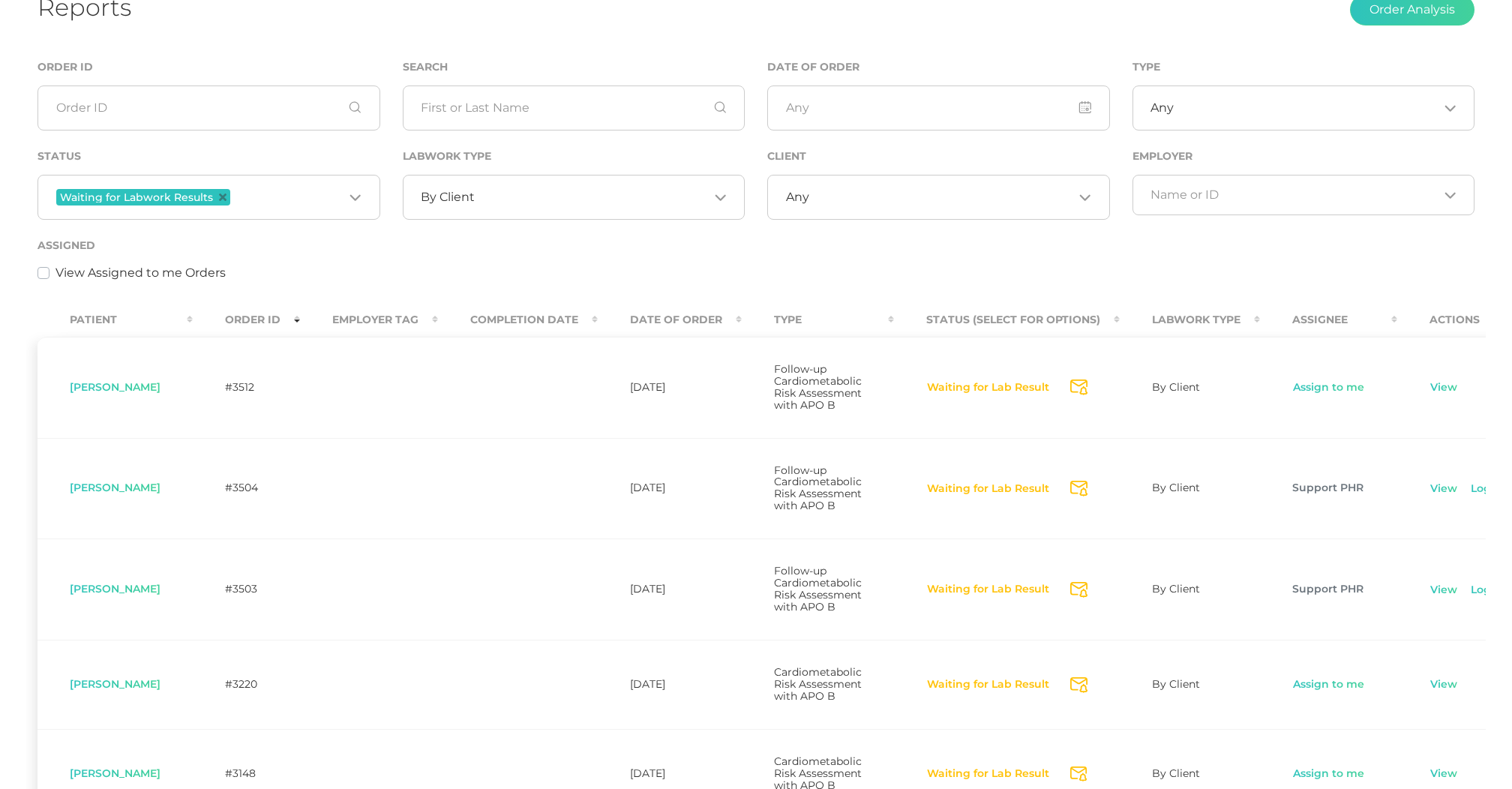
scroll to position [150, 0]
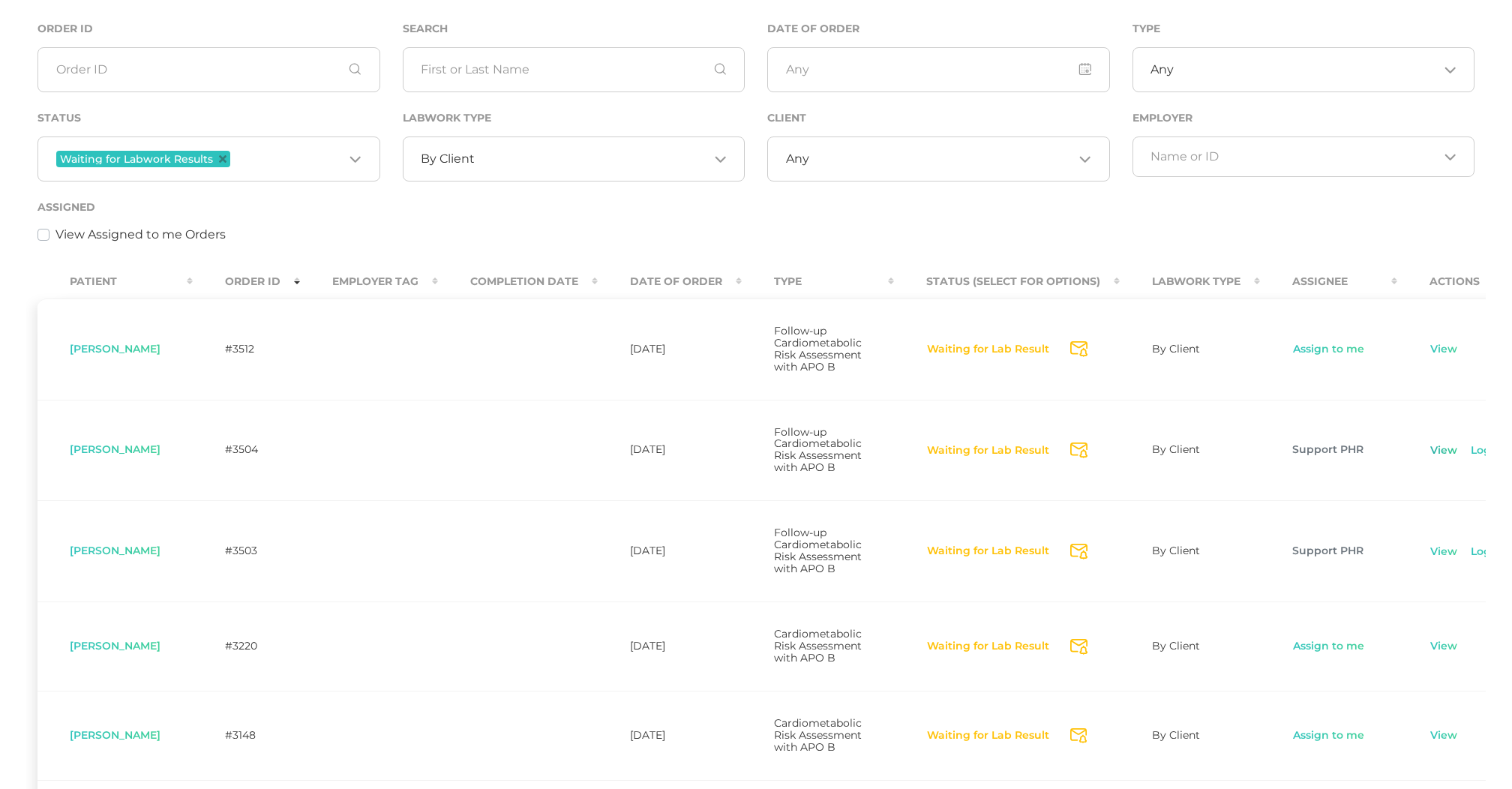
click at [1458, 458] on link "View" at bounding box center [1443, 451] width 29 height 15
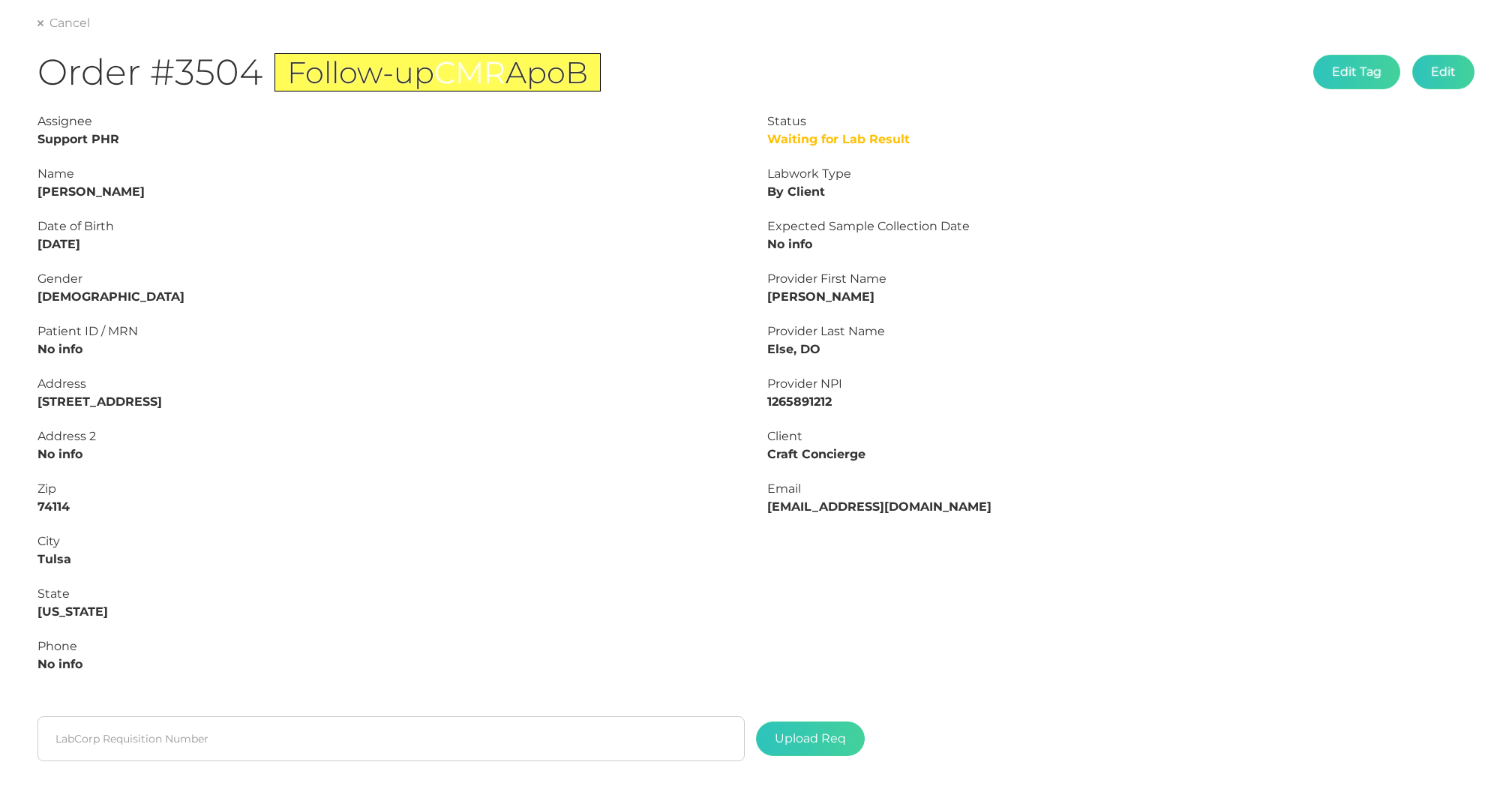
click at [106, 193] on strong "Leslie Carlin" at bounding box center [91, 192] width 107 height 14
copy strong "Carlin"
click at [43, 191] on strong "Leslie Carlin" at bounding box center [91, 192] width 107 height 14
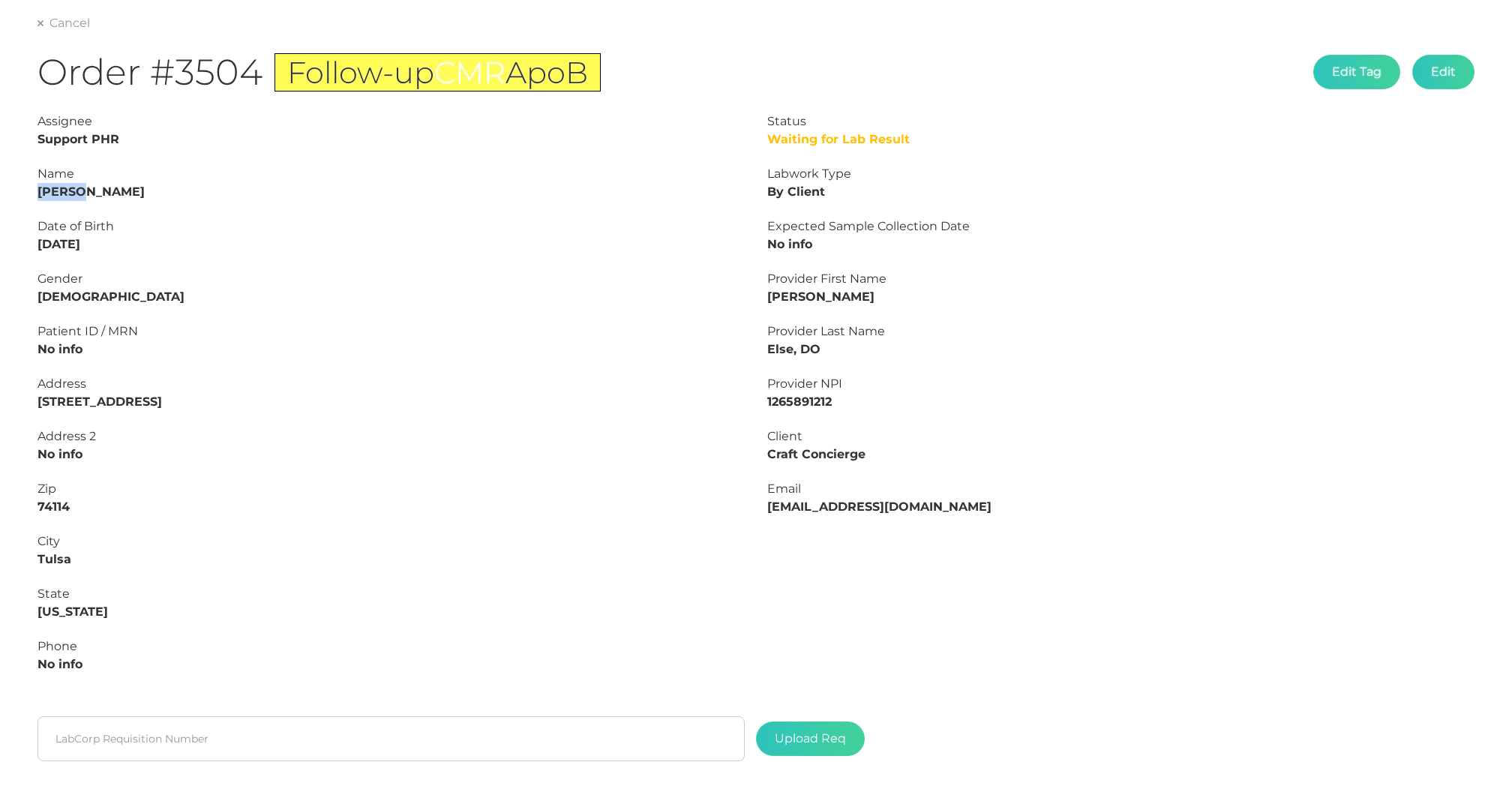
copy strong "Leslie"
drag, startPoint x: 116, startPoint y: 247, endPoint x: 16, endPoint y: 247, distance: 100.0
click at [16, 247] on div "Main Final Report Cancel Order #3504 Follow-up CMR ApoB Edit Tag Edit Status Wa…" at bounding box center [756, 409] width 1512 height 985
copy strong "05/16/1958"
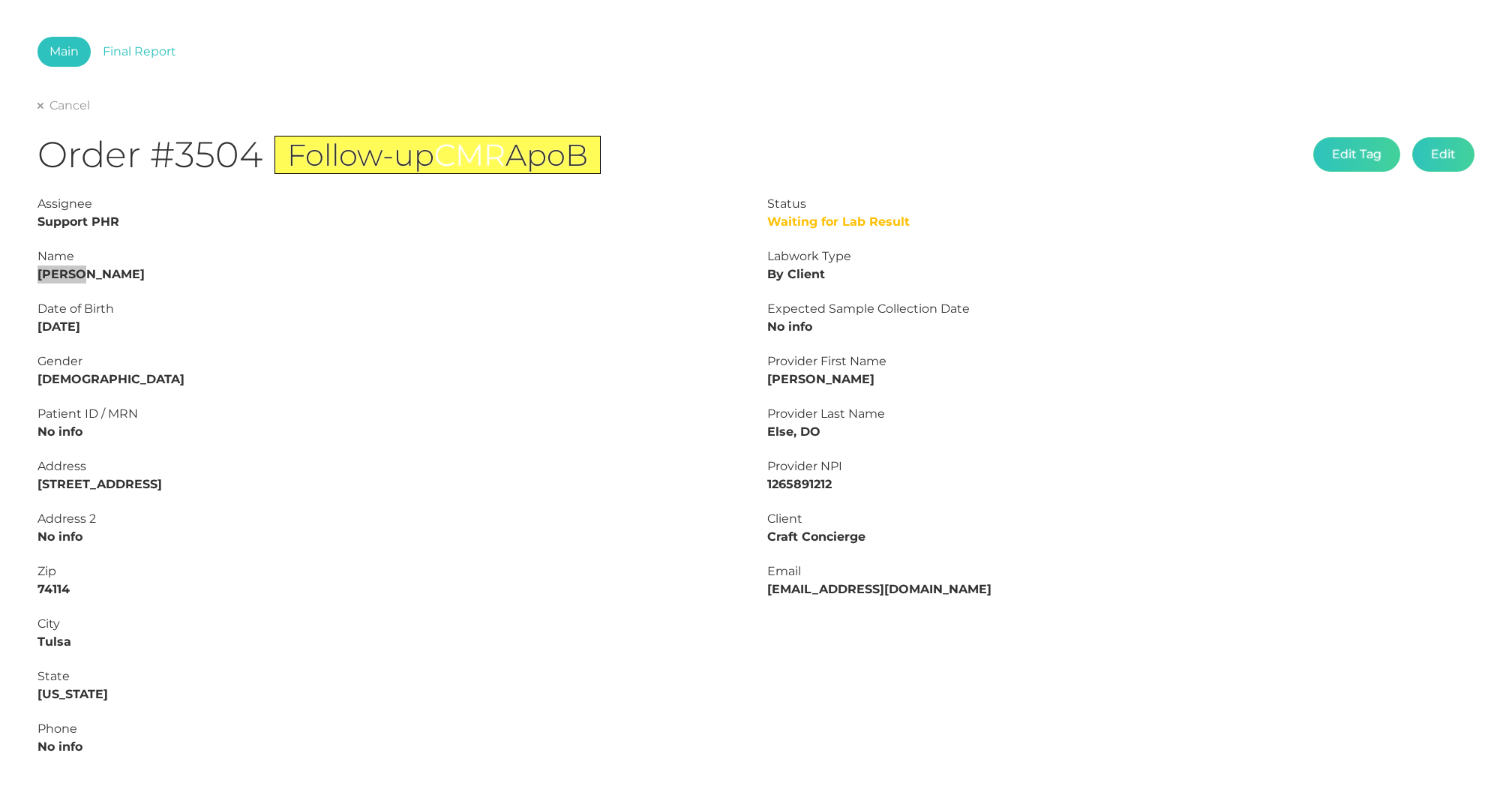
scroll to position [60, 0]
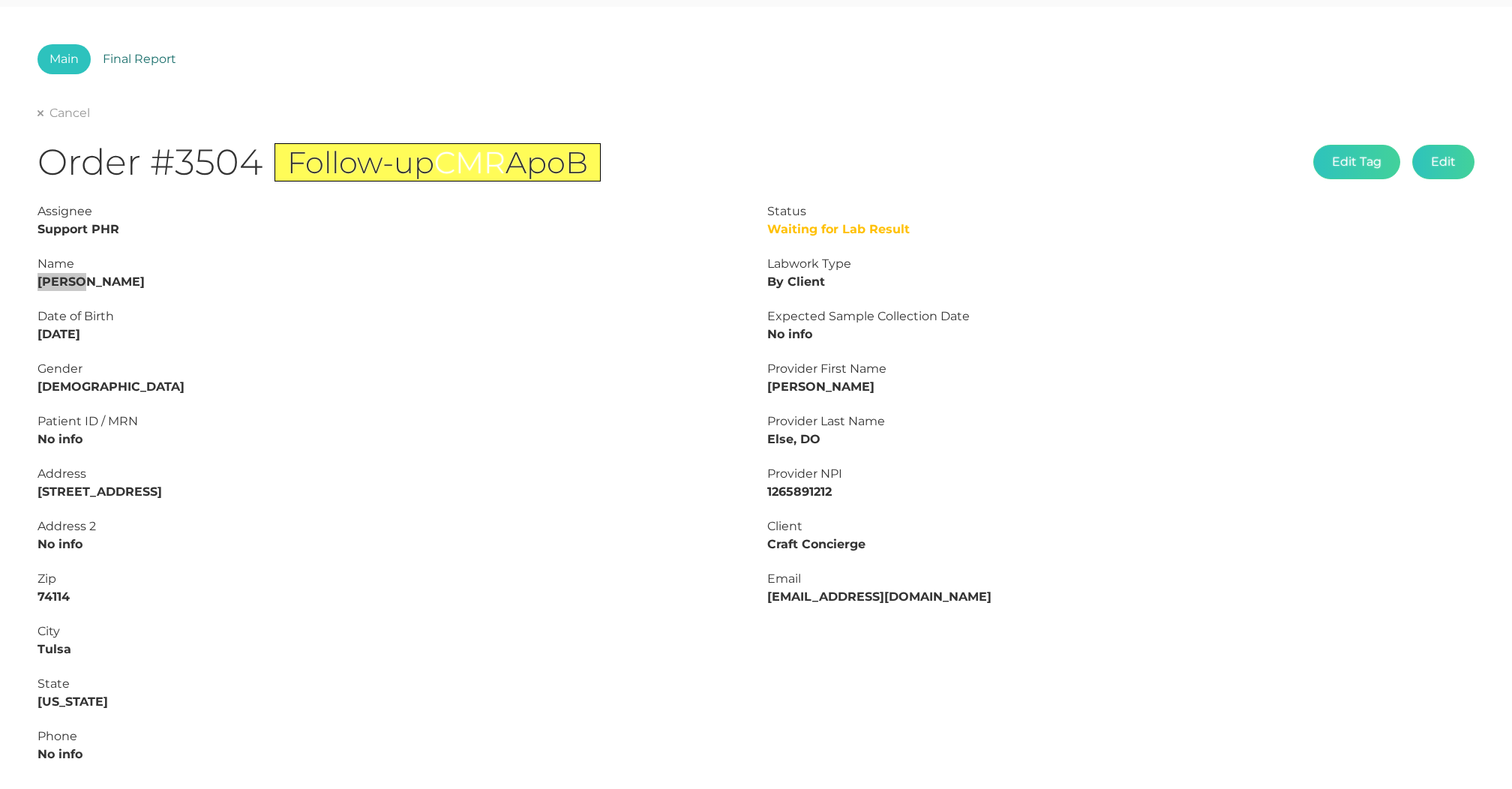
click at [133, 59] on link "Final Report" at bounding box center [139, 59] width 97 height 30
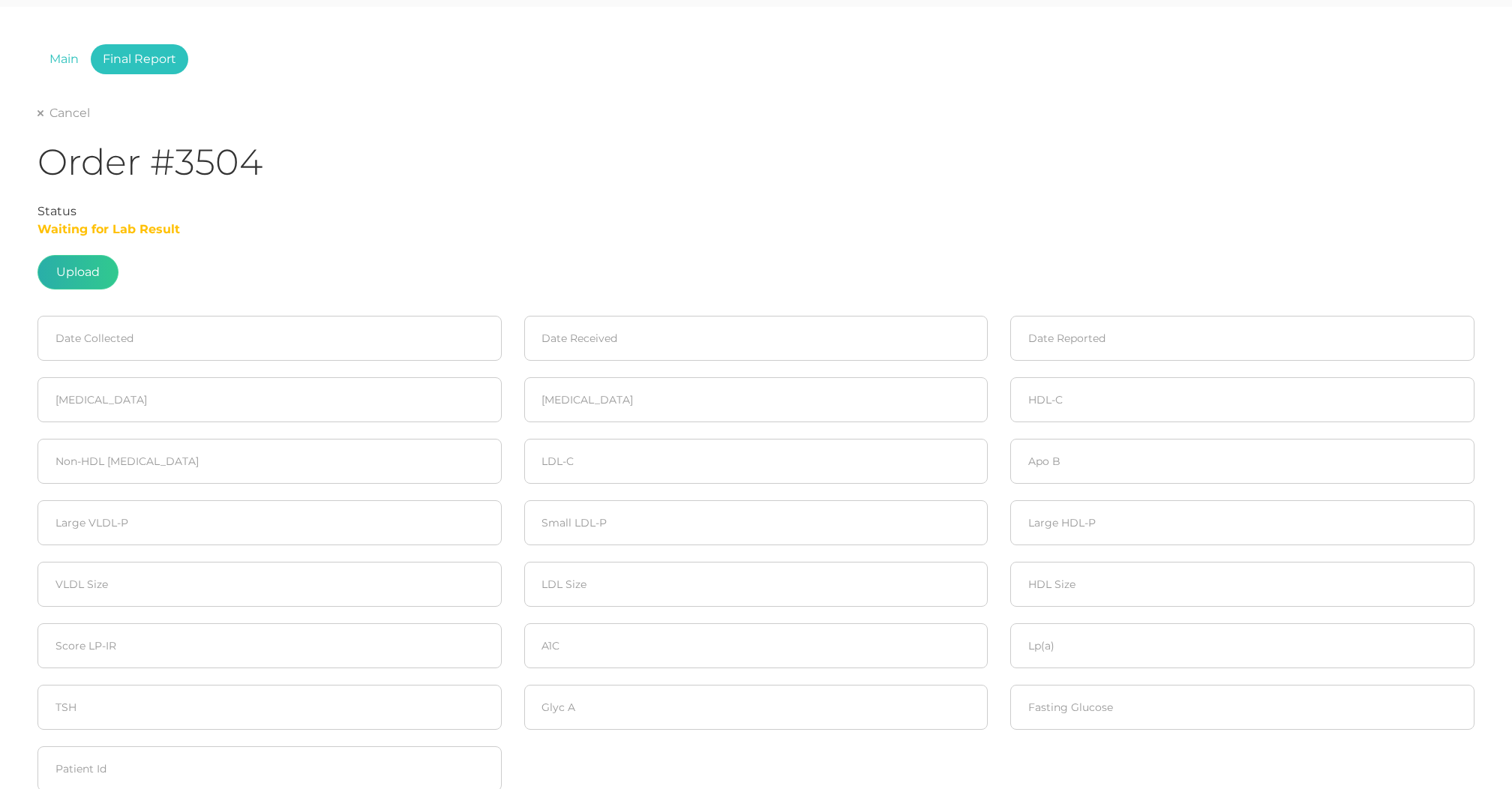
click at [80, 268] on label at bounding box center [78, 272] width 80 height 33
click at [100, 325] on input "file" at bounding box center [100, 325] width 1 height 1
type input "C:\fakepath\Carlin, Leslie E.pdf"
click at [148, 328] on input at bounding box center [270, 338] width 464 height 45
click at [183, 505] on span "22" at bounding box center [186, 505] width 21 height 21
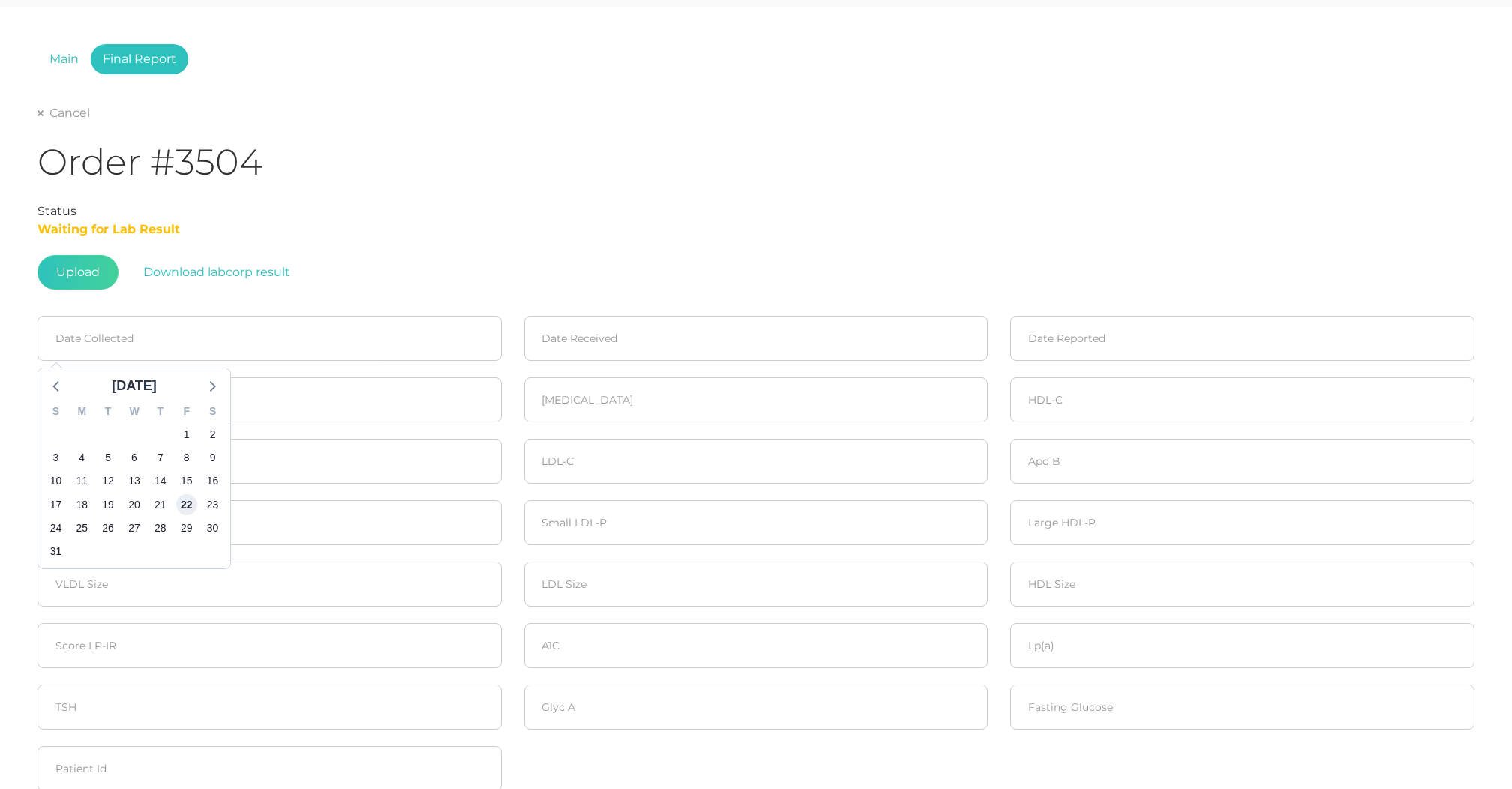
type input "[DATE]"
click at [568, 349] on input at bounding box center [756, 338] width 464 height 45
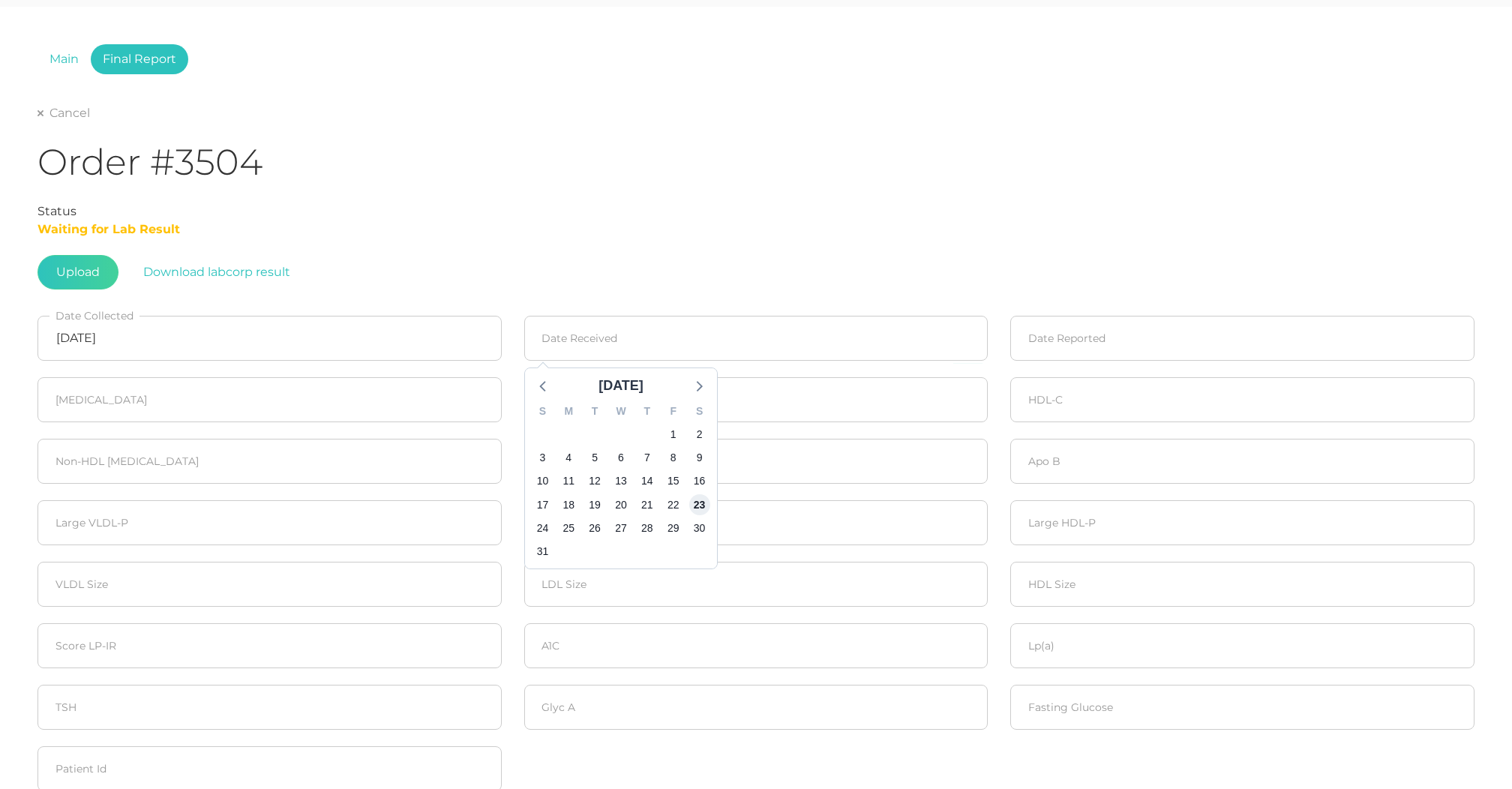
click at [693, 508] on span "23" at bounding box center [698, 505] width 21 height 21
type input "[DATE]"
click at [1090, 342] on input at bounding box center [1242, 338] width 464 height 45
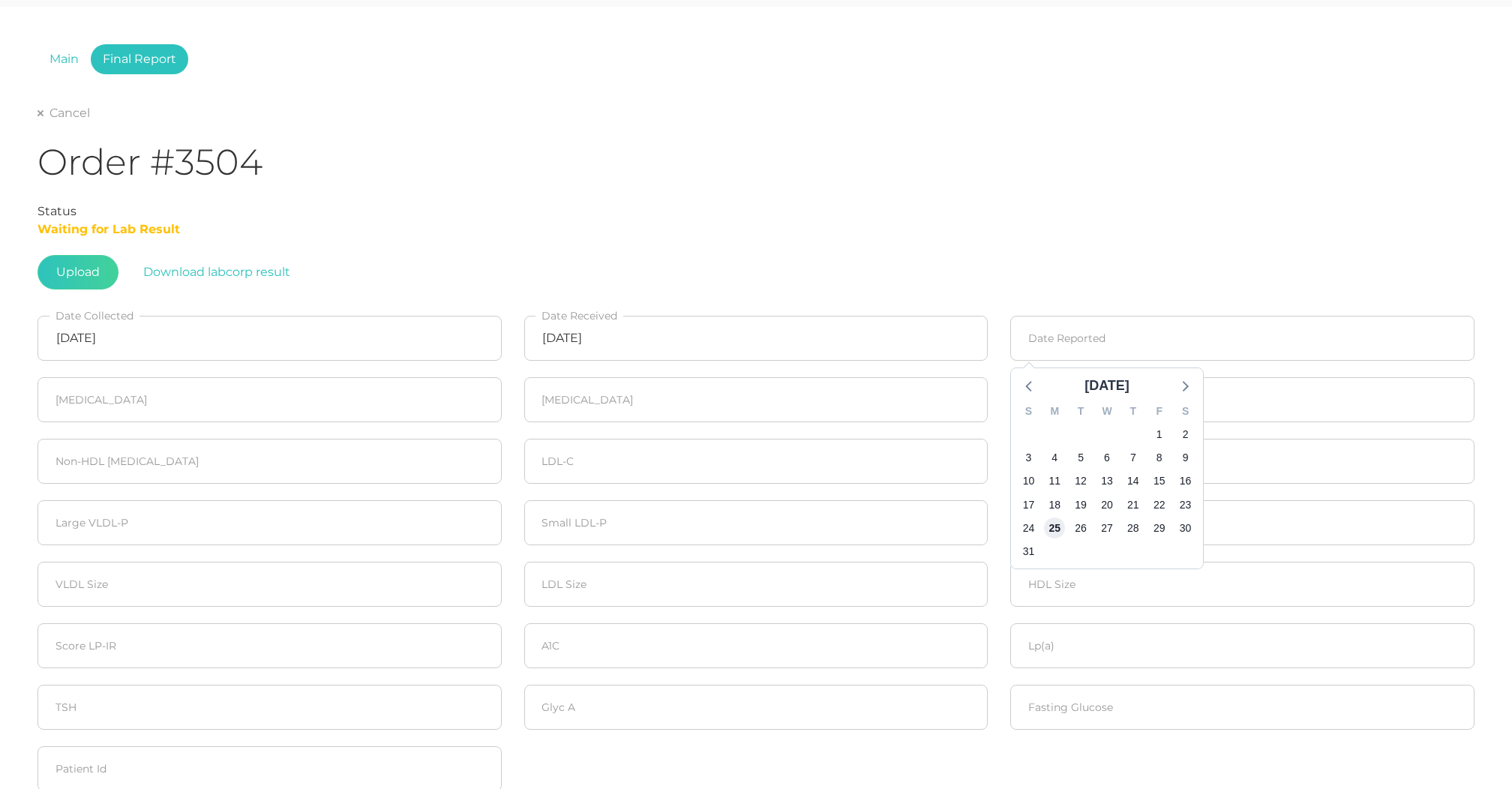
click at [1058, 520] on span "25" at bounding box center [1055, 528] width 21 height 21
type input "[DATE]"
click at [169, 413] on input "number" at bounding box center [270, 400] width 464 height 45
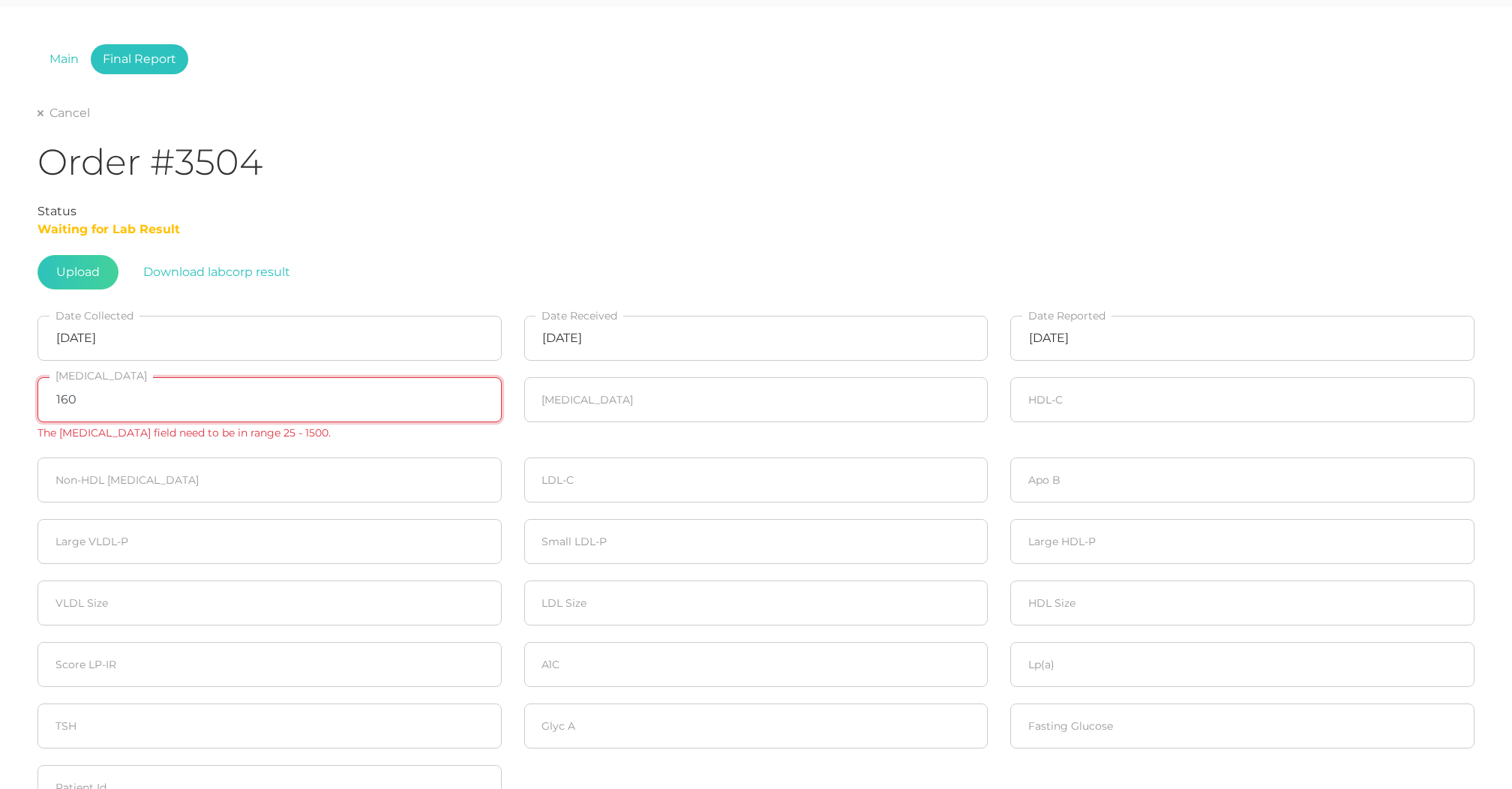
type input "160"
type input "139"
type input "63"
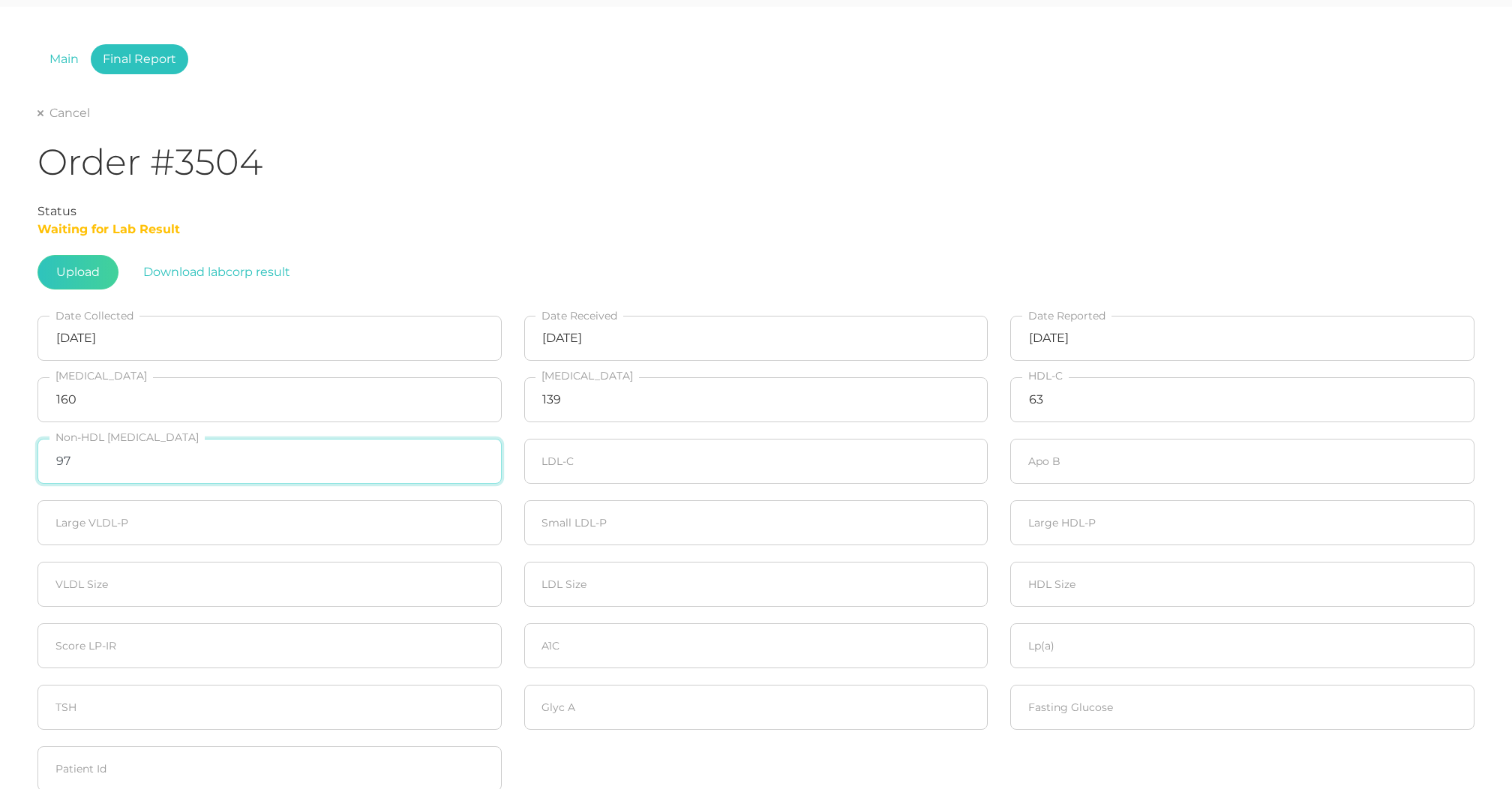
type input "97"
type input "73"
type input "88"
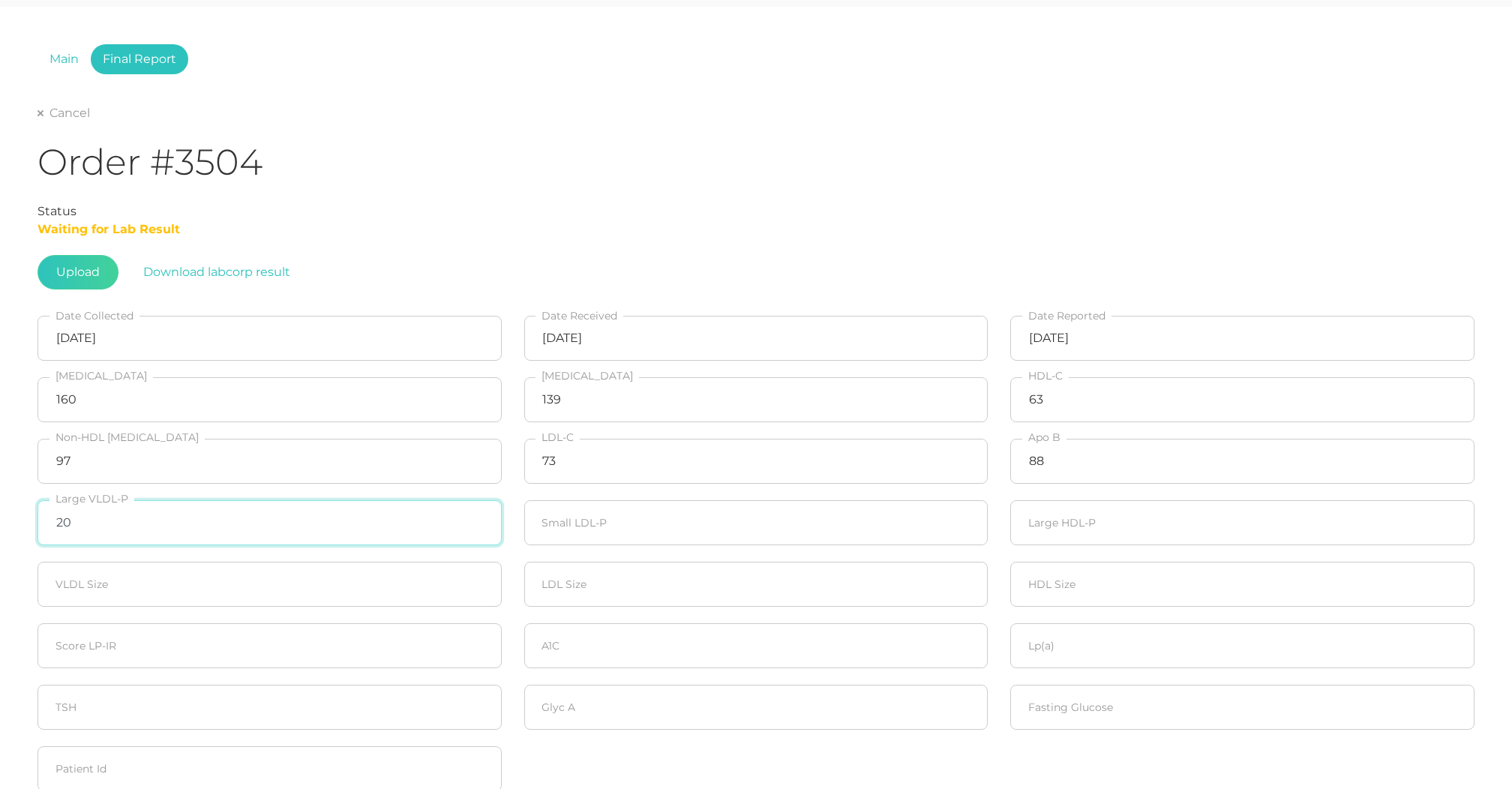
type input "20"
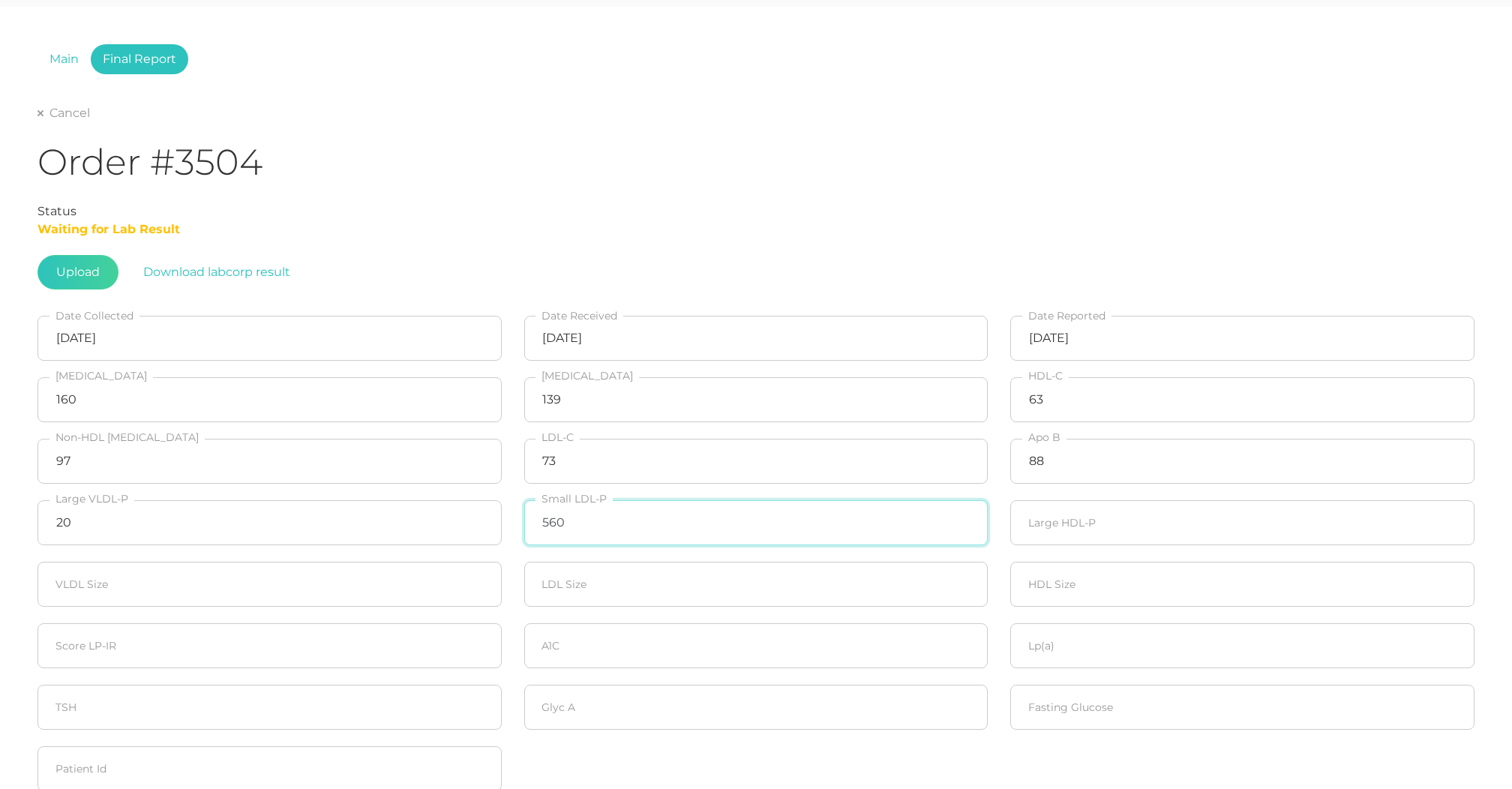
type input "560"
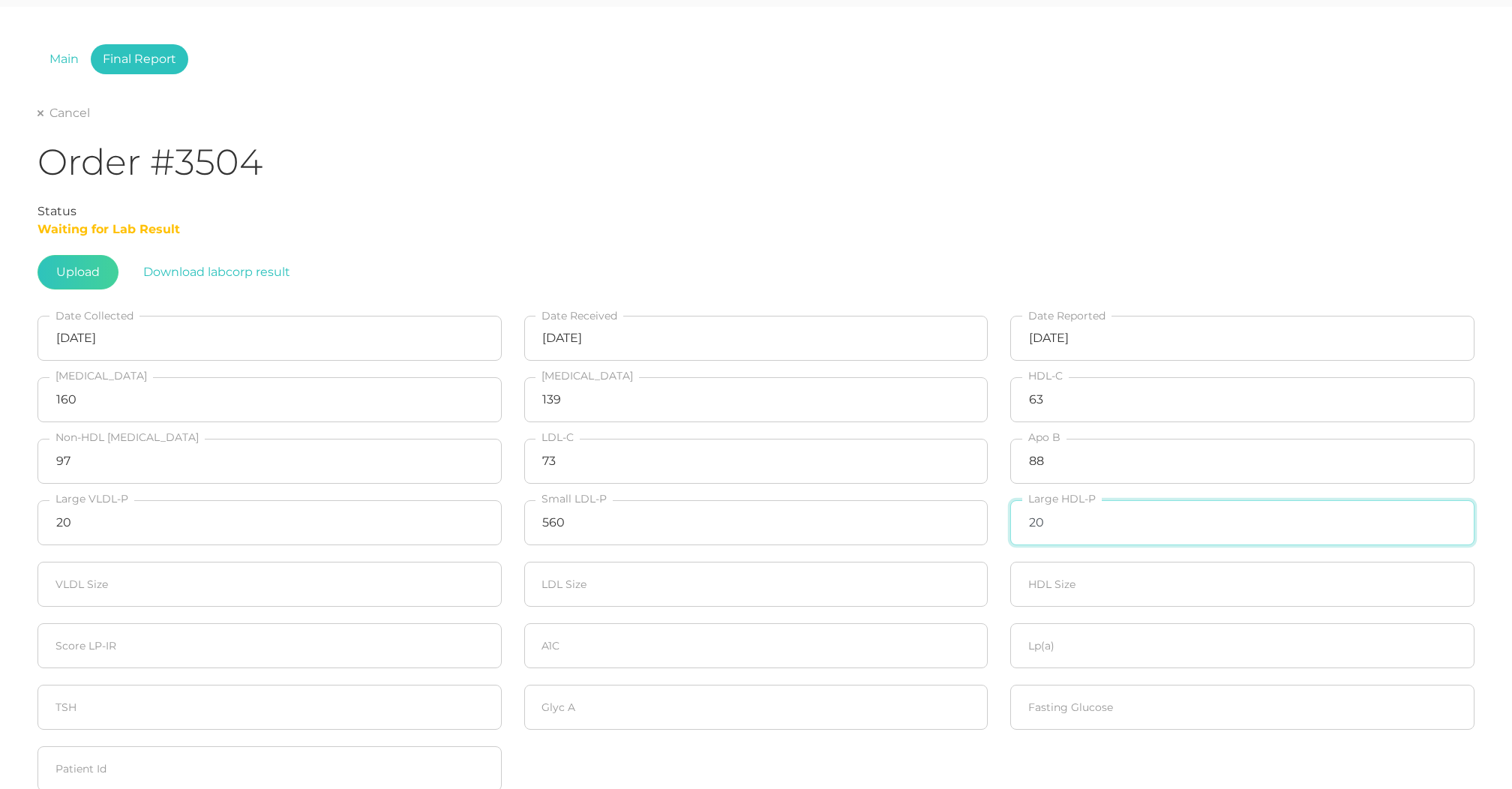
type input "20"
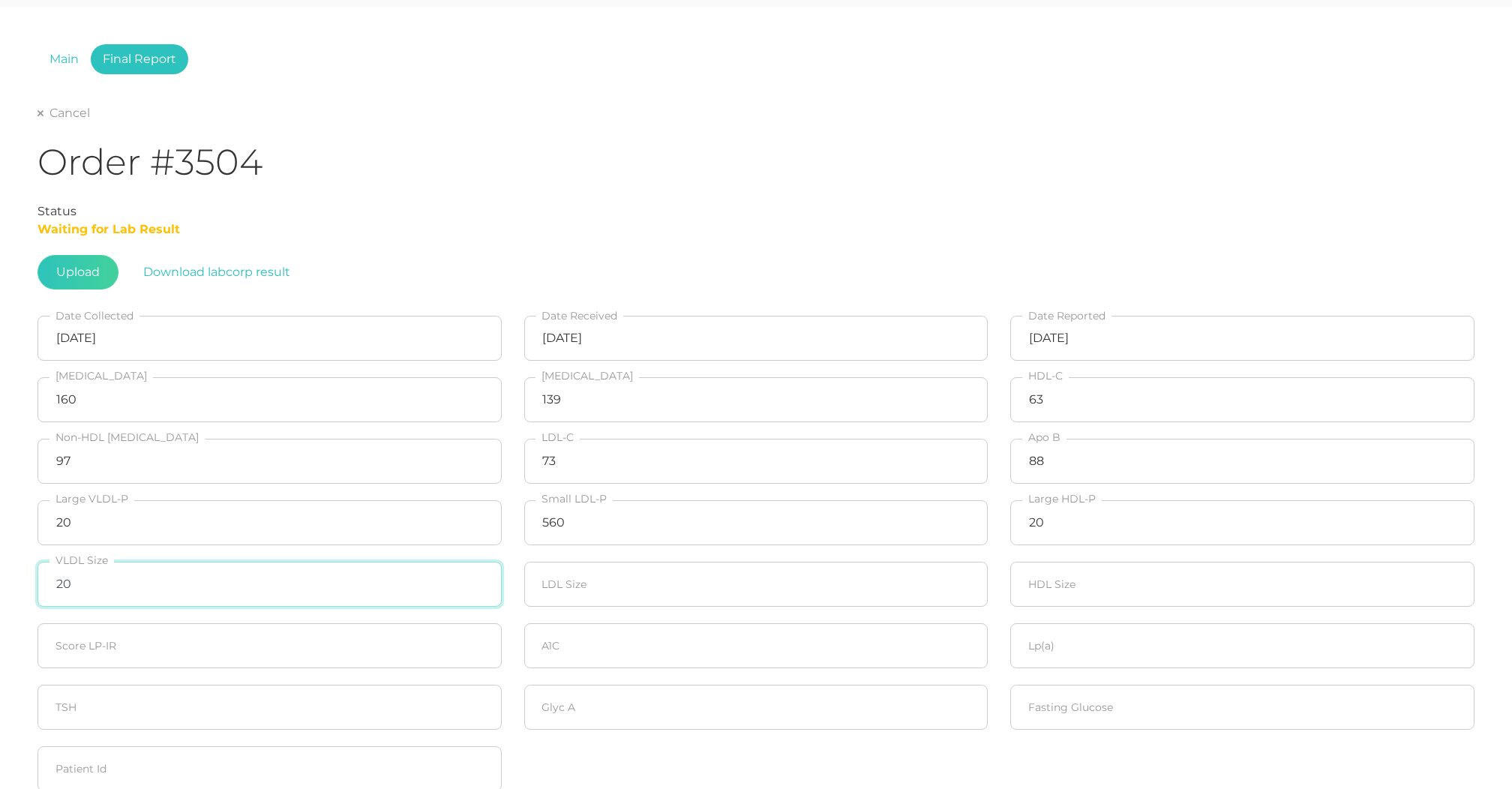
type input "20"
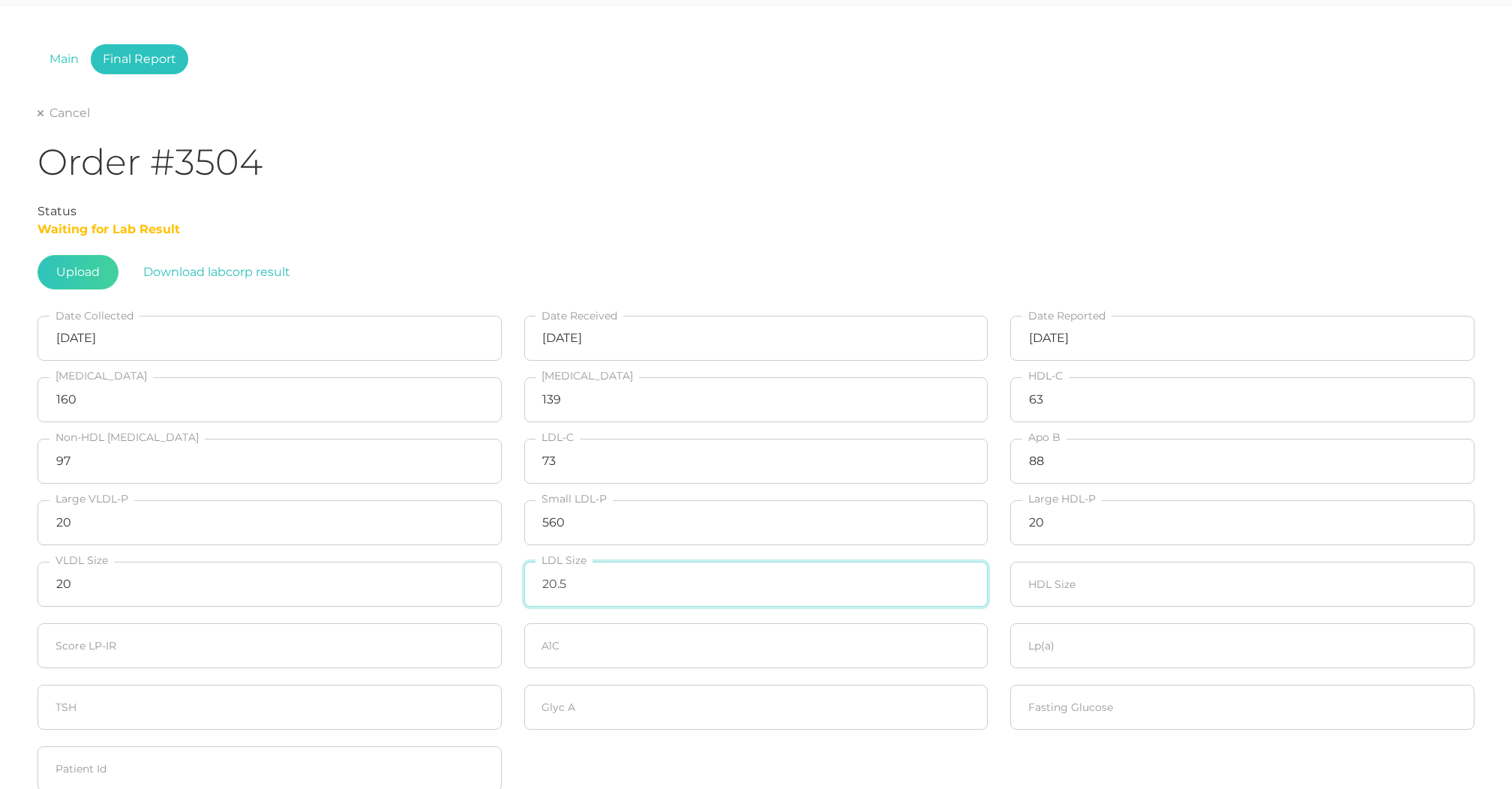
type input "20.5"
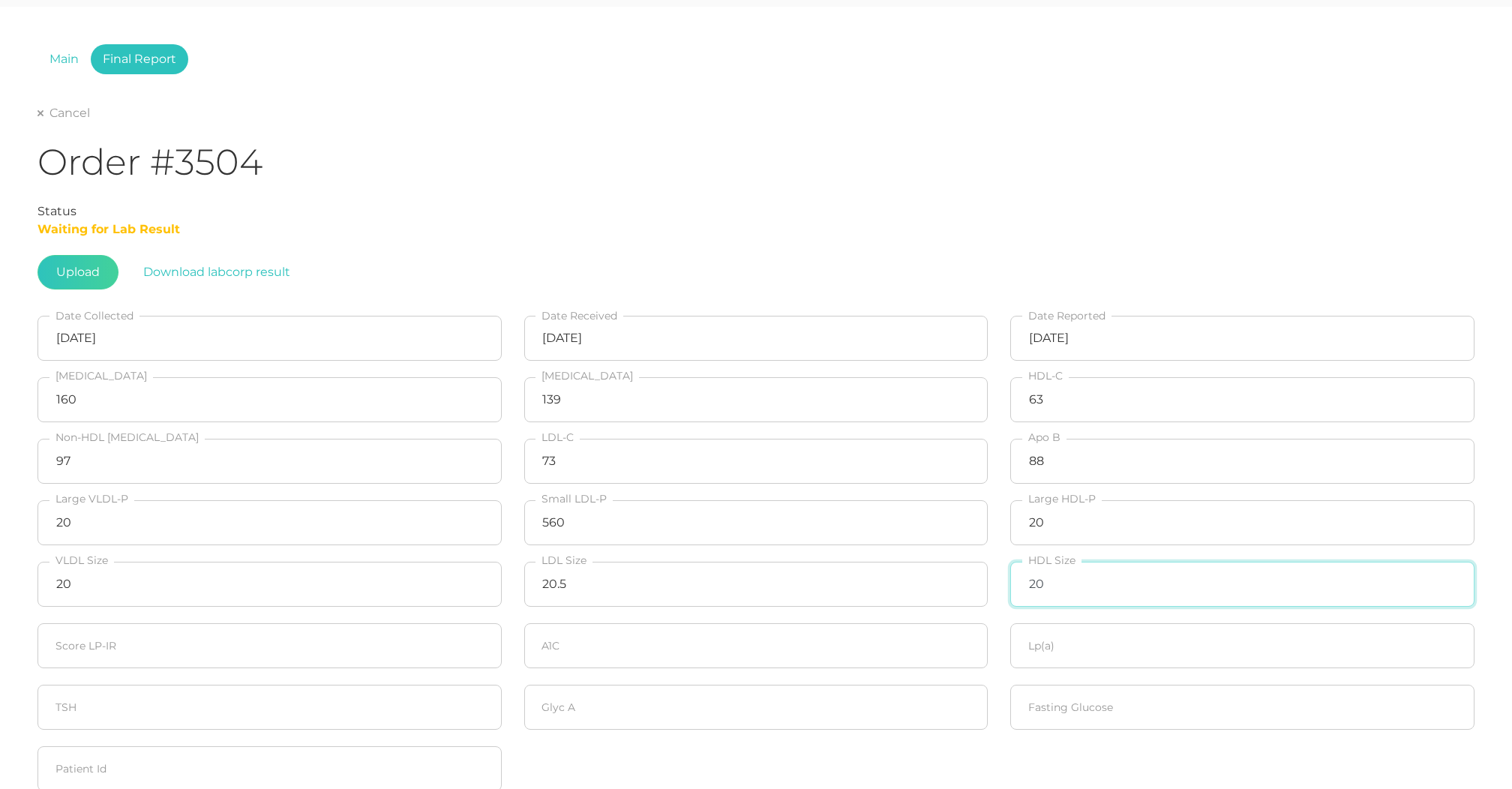
type input "20"
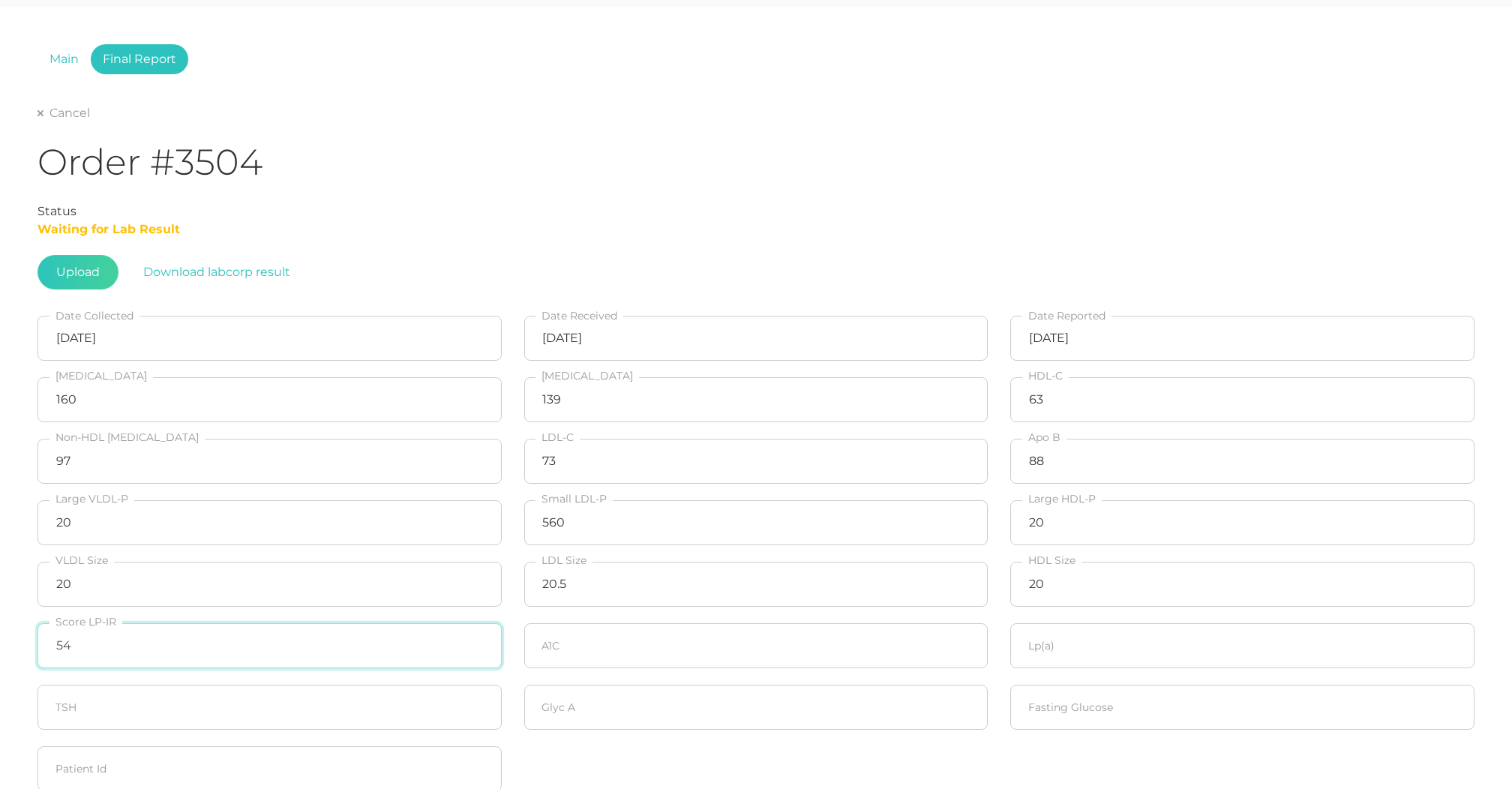
type input "54"
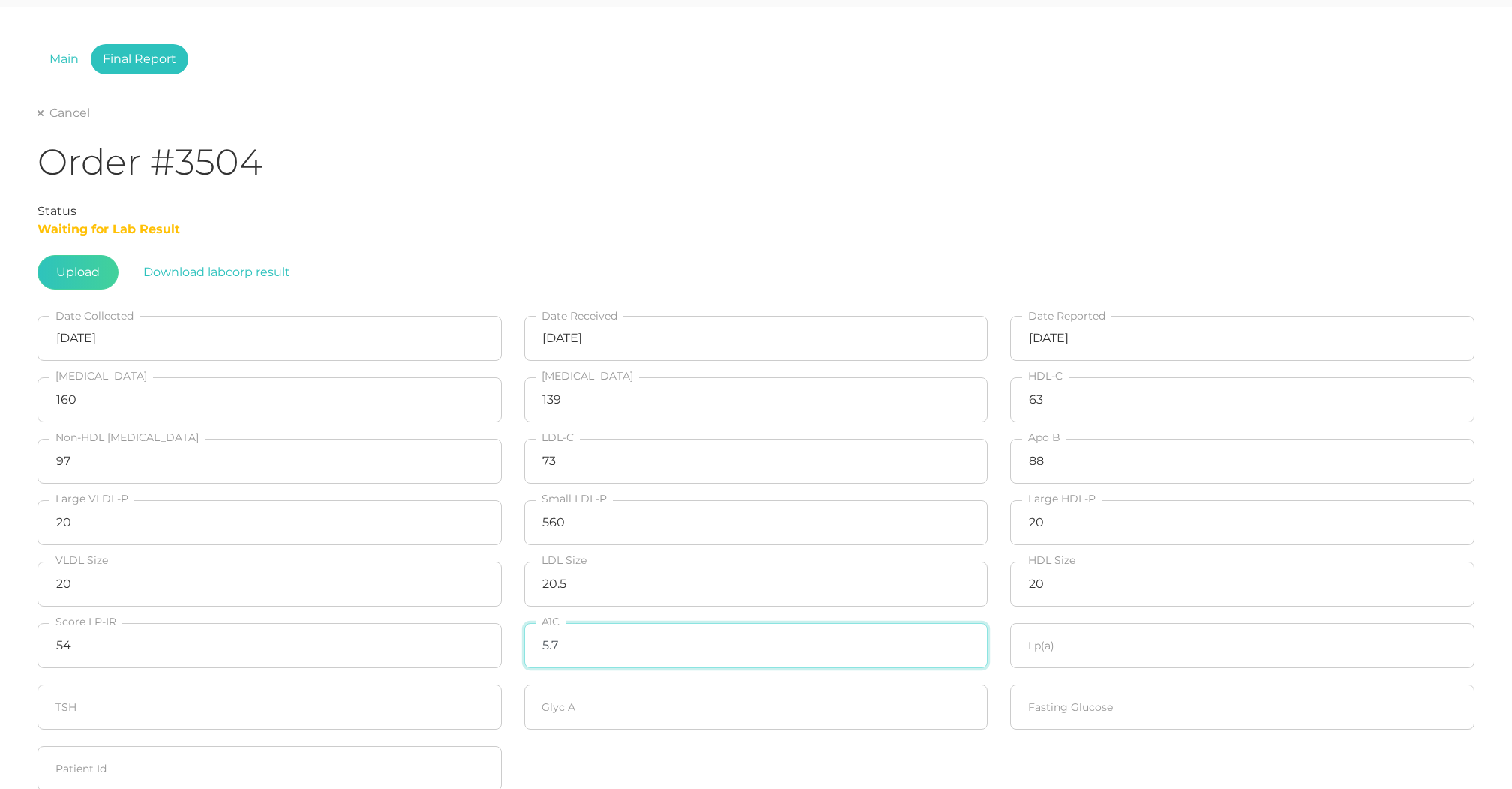
type input "5.7"
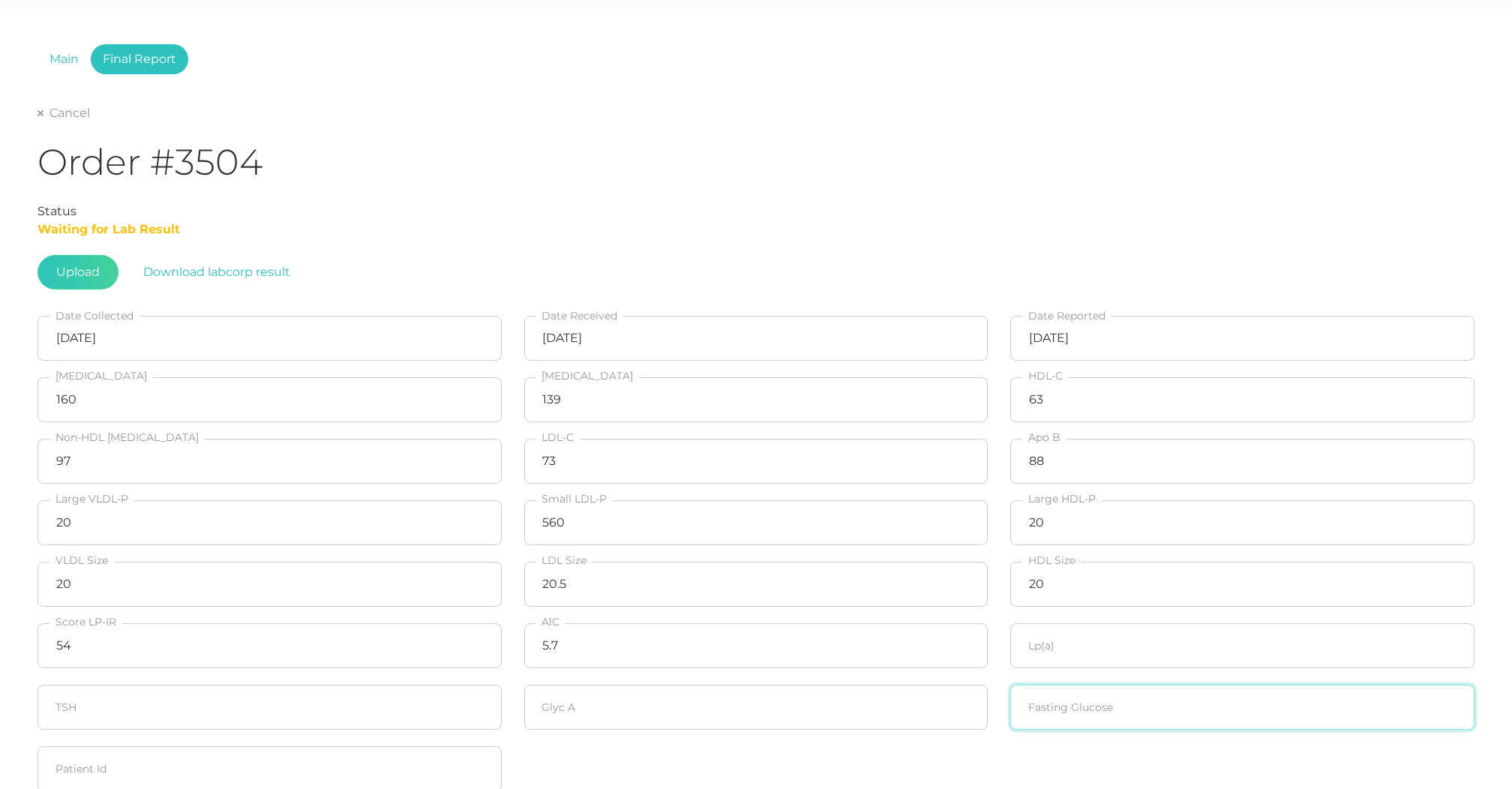
click at [1138, 729] on input "number" at bounding box center [1242, 707] width 464 height 45
type input "101"
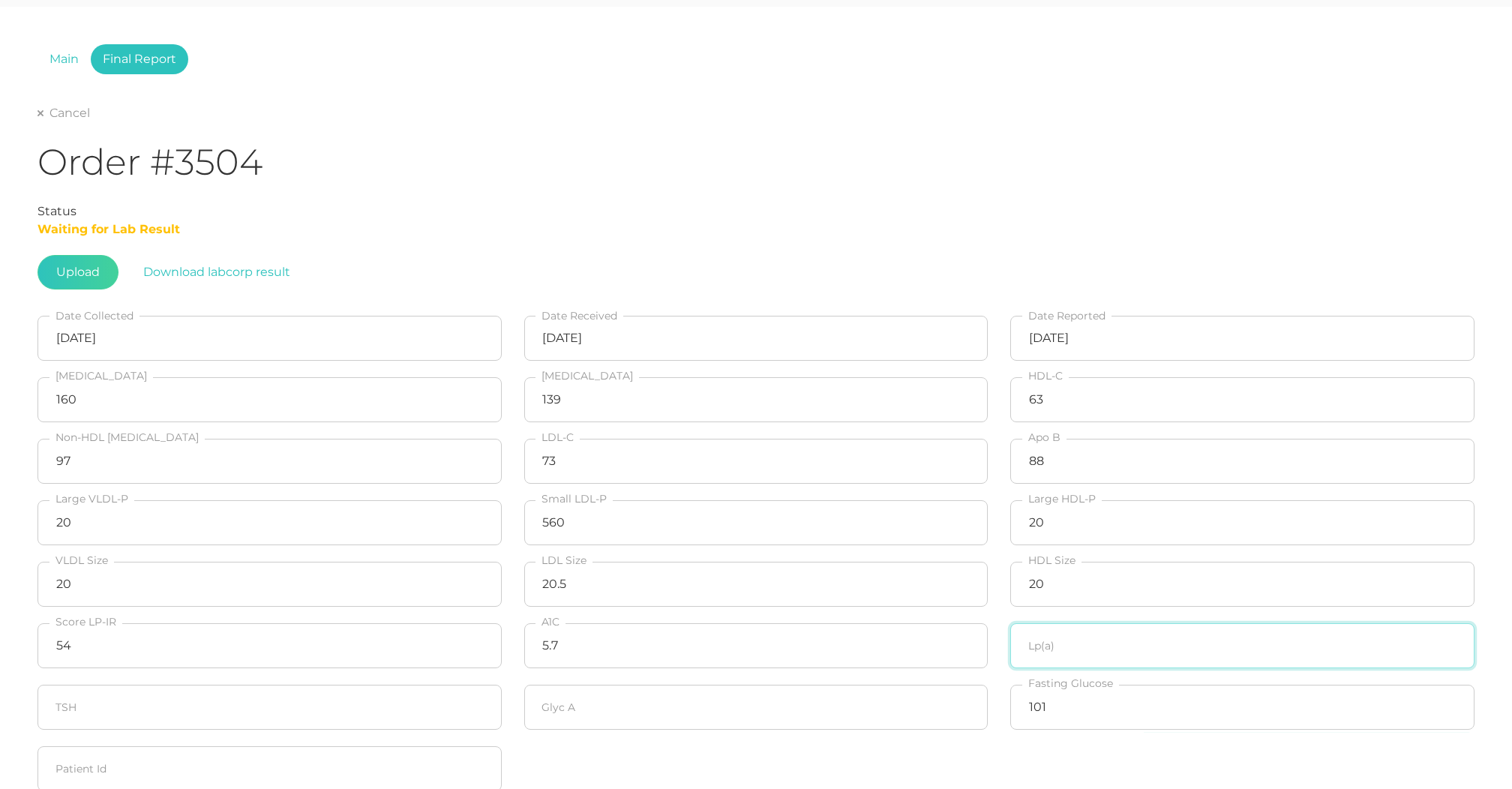
click at [1096, 655] on input "number" at bounding box center [1242, 646] width 464 height 45
type input "41.6"
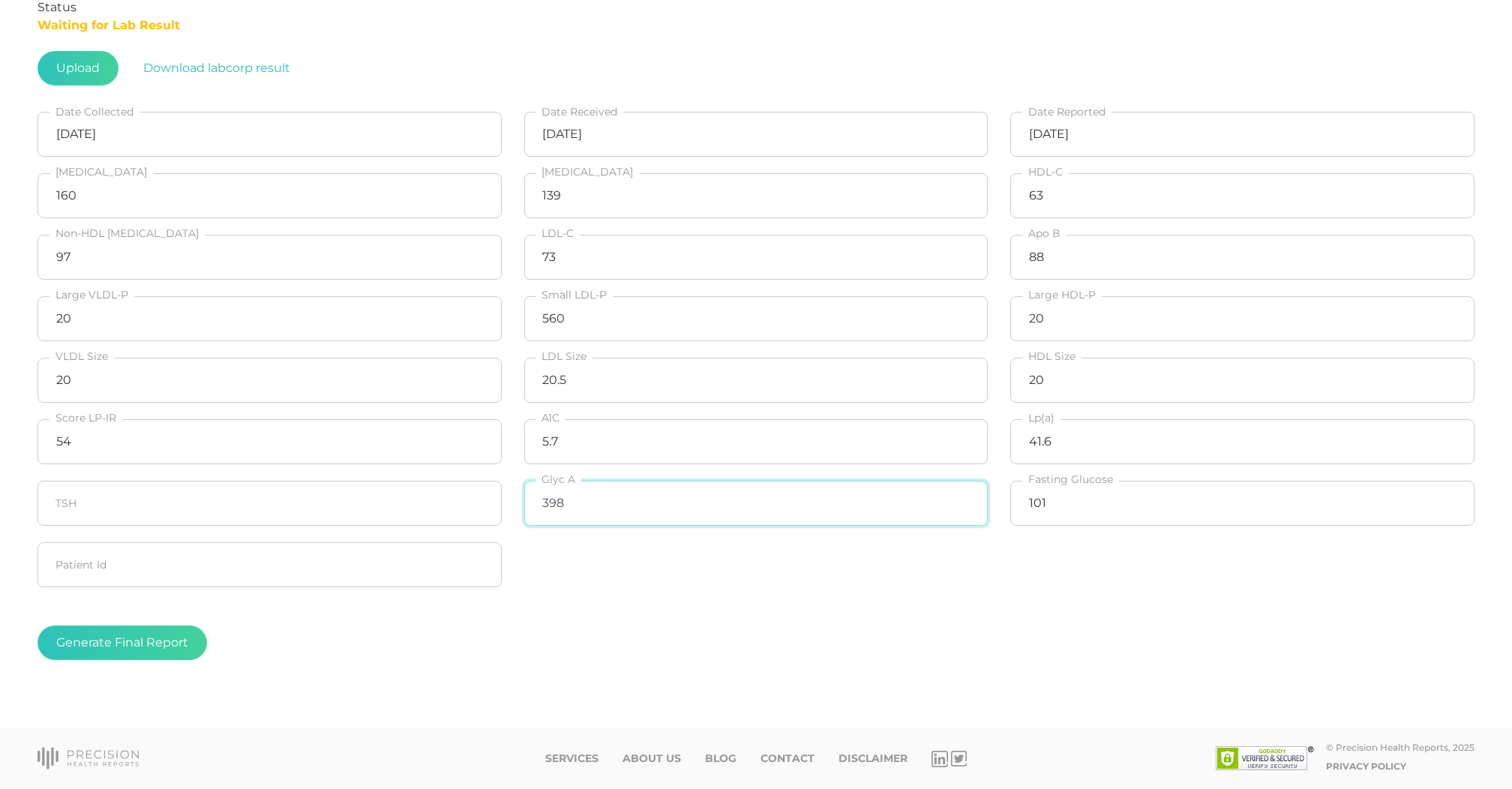
scroll to position [269, 0]
type input "398"
click at [76, 622] on fieldset "Generate Final Report" at bounding box center [756, 643] width 1437 height 94
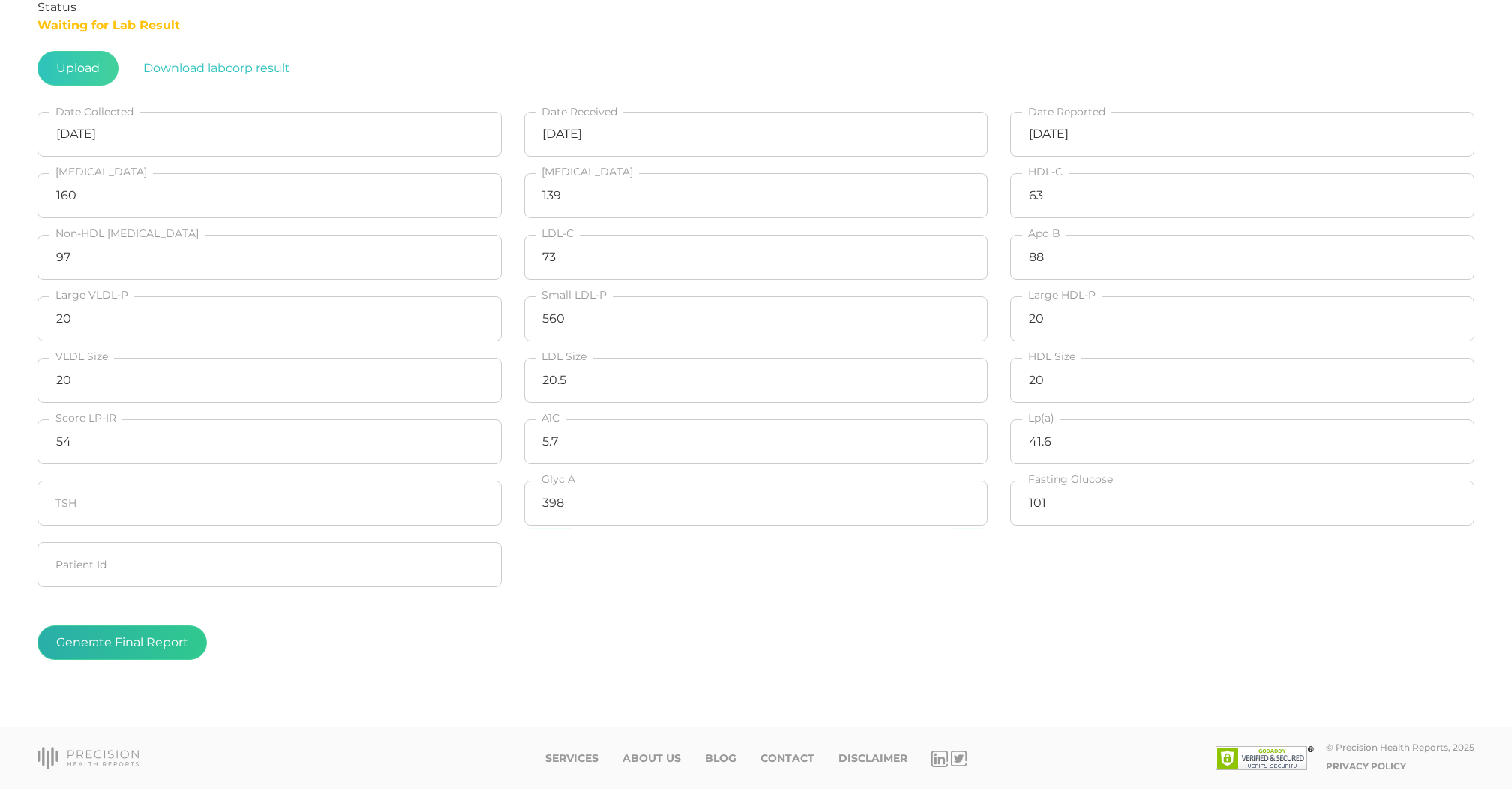
click at [76, 631] on button "Generate Final Report" at bounding box center [122, 643] width 169 height 35
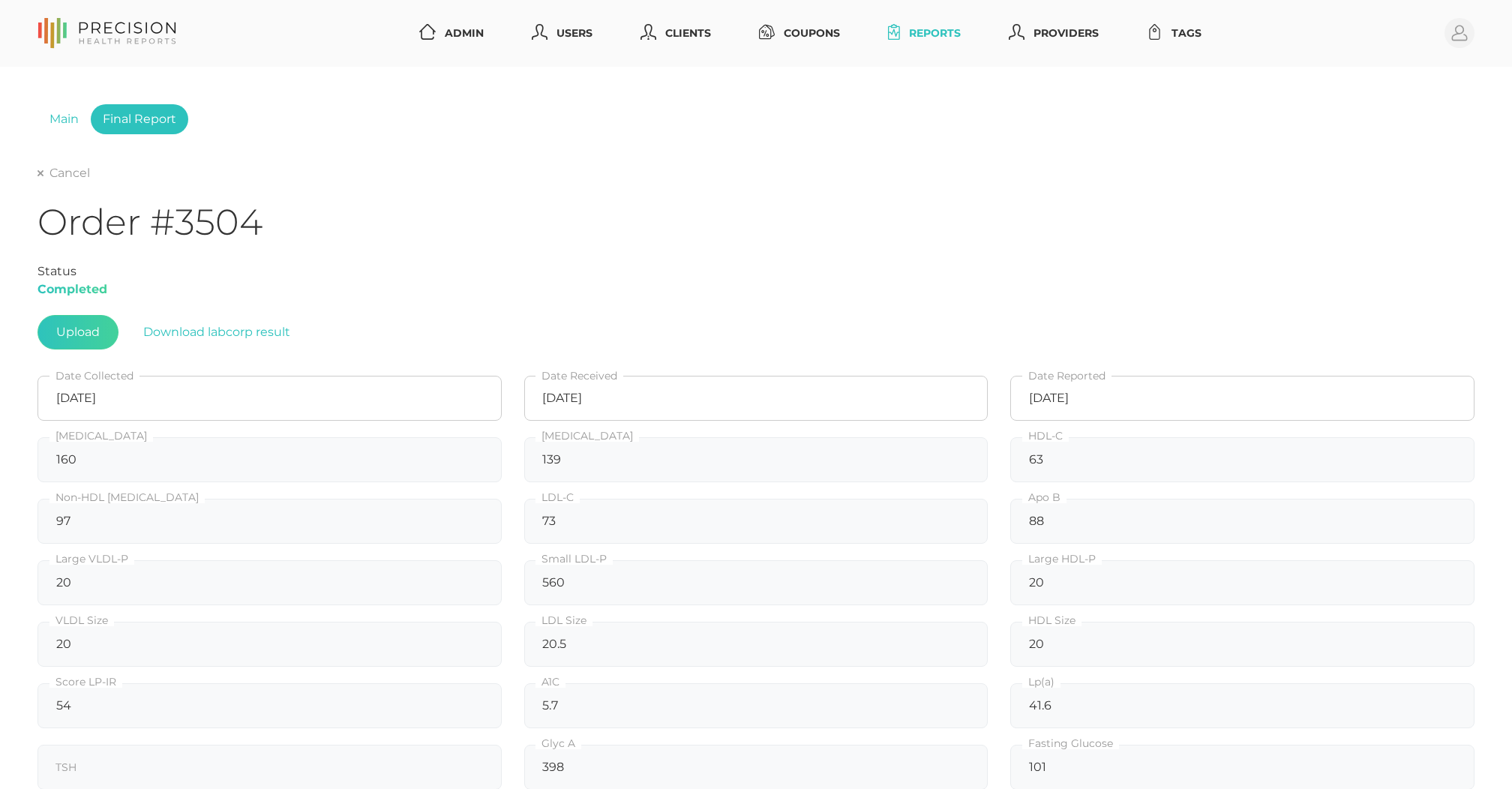
scroll to position [0, 0]
click at [70, 177] on link "Cancel" at bounding box center [64, 173] width 53 height 15
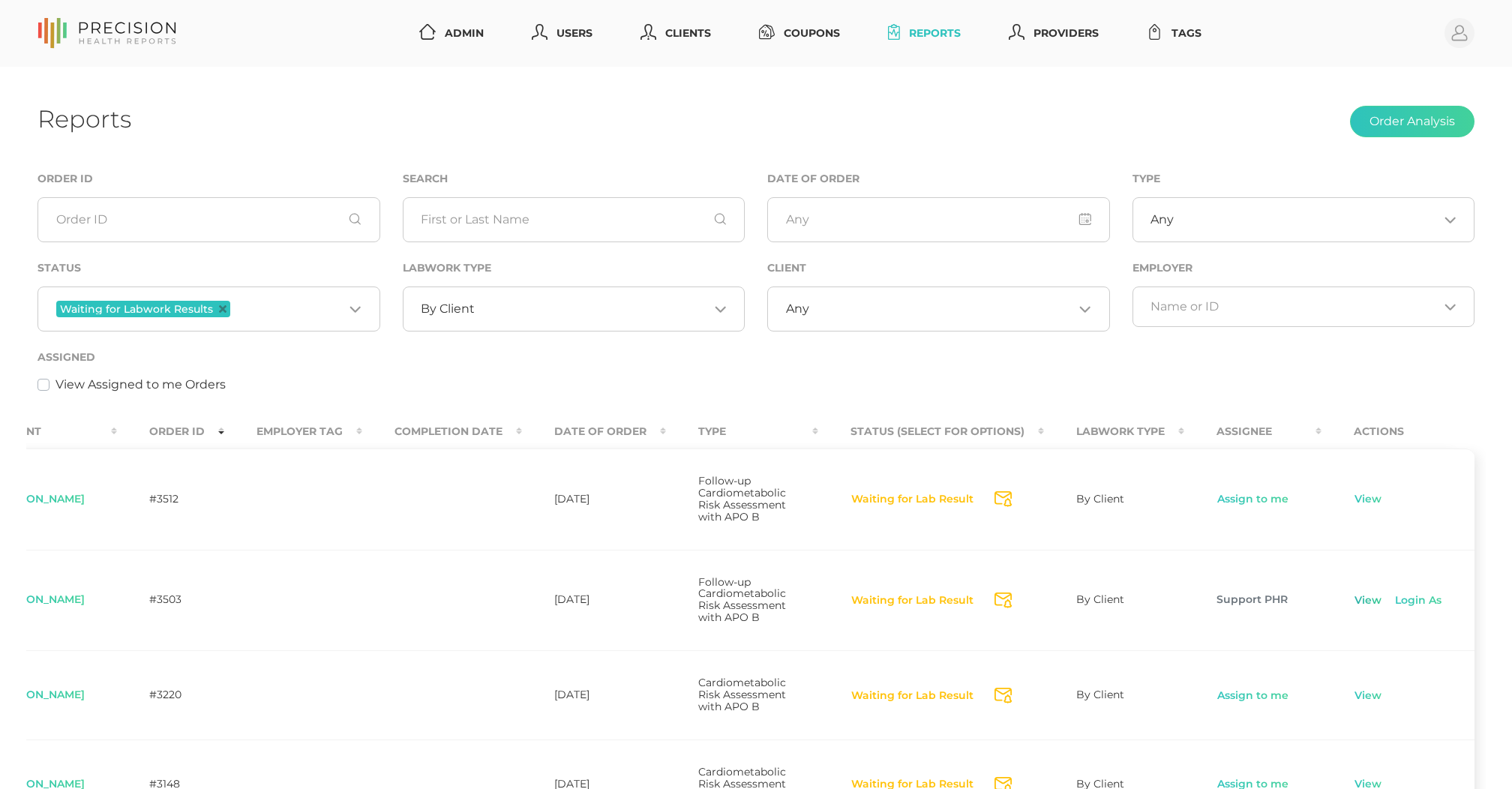
scroll to position [0, 81]
click at [1370, 604] on link "View" at bounding box center [1368, 600] width 29 height 15
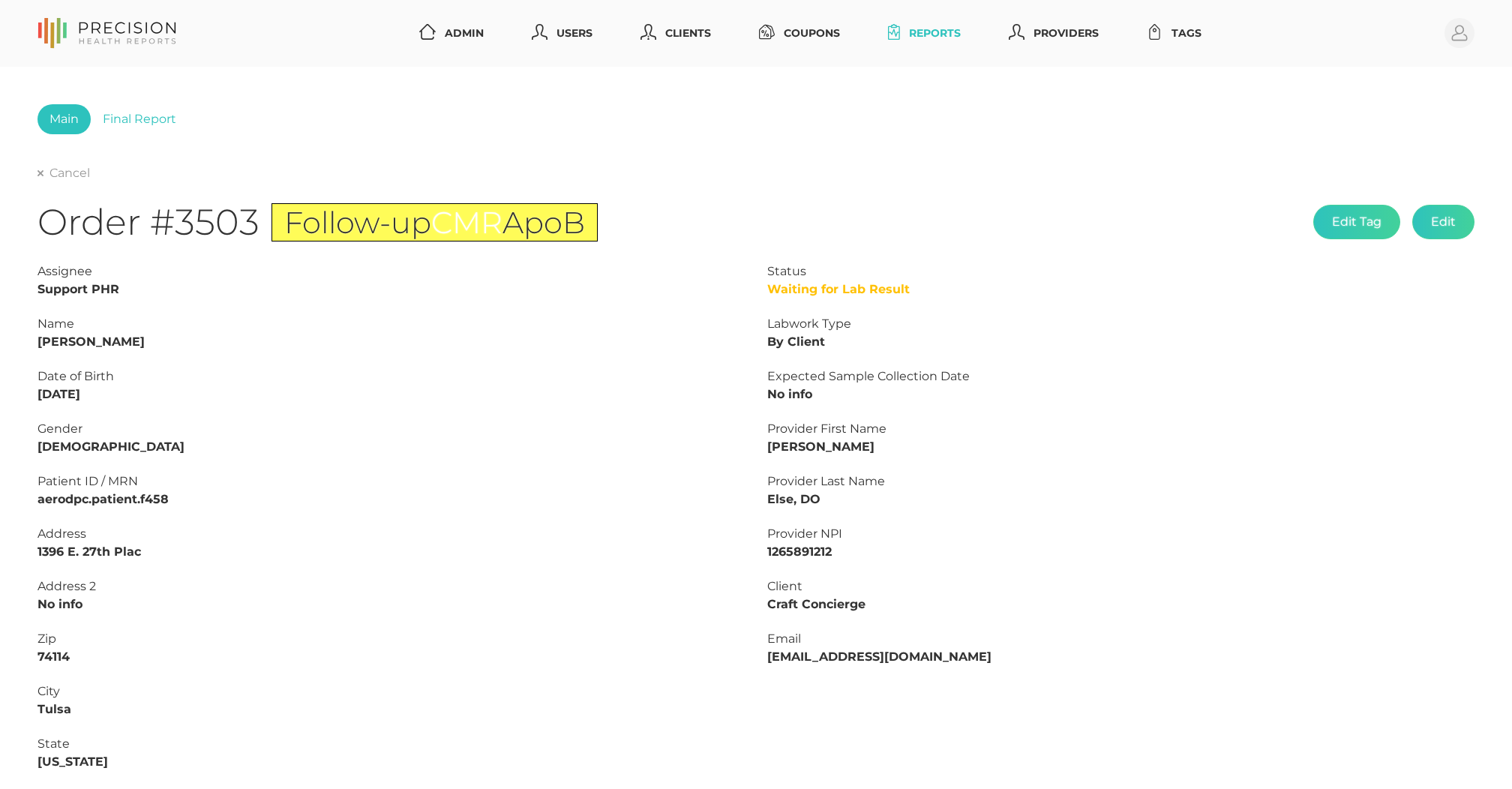
click at [118, 346] on strong "Bryan Hendershot" at bounding box center [91, 342] width 107 height 14
copy strong "Hendershot"
click at [61, 339] on strong "Bryan Hendershot" at bounding box center [91, 342] width 107 height 14
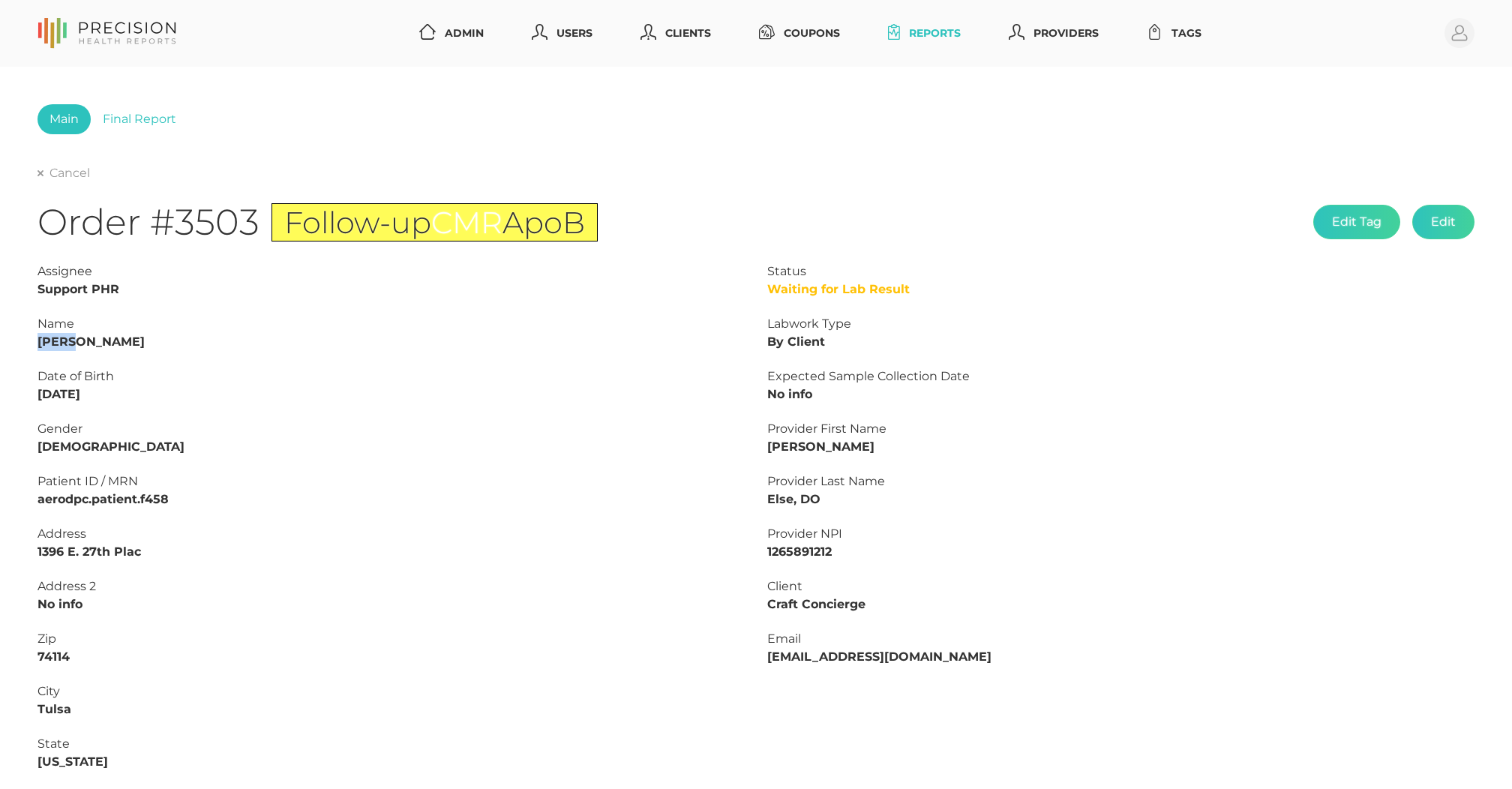
copy strong "Bryan"
drag, startPoint x: 114, startPoint y: 393, endPoint x: -49, endPoint y: 393, distance: 163.0
click at [0, 393] on html "Admin Users Clients Coupons Reports Providers Tags Profile Main Final Report Ca…" at bounding box center [756, 556] width 1512 height 1114
copy strong "02/28/1977"
click at [148, 112] on link "Final Report" at bounding box center [139, 119] width 97 height 30
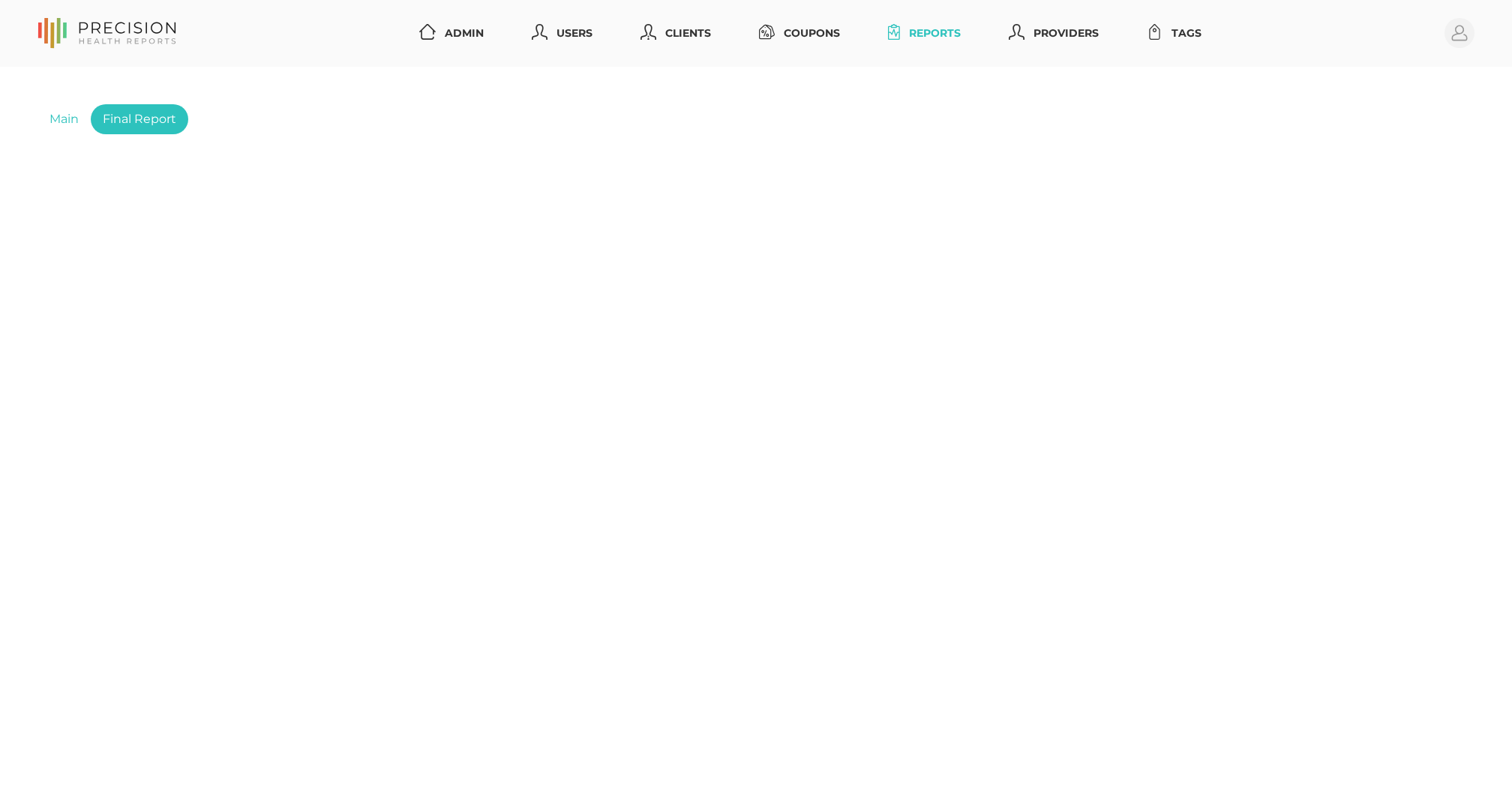
click at [148, 112] on link "Final Report" at bounding box center [139, 119] width 97 height 30
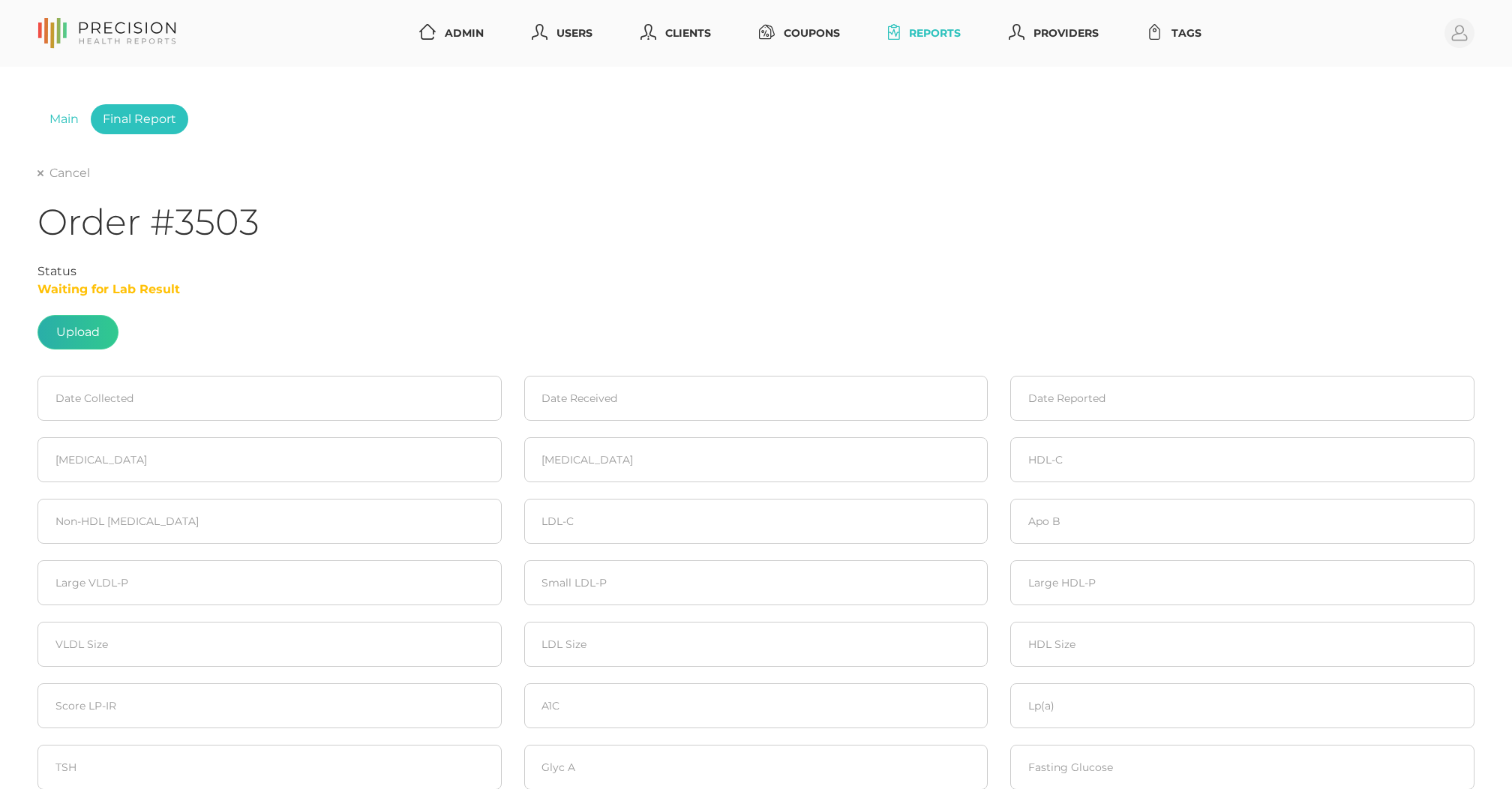
click at [89, 328] on label at bounding box center [78, 332] width 80 height 33
click at [100, 325] on input "file" at bounding box center [100, 325] width 1 height 1
type input "C:\fakepath\Hendershot, Bryan.pdf"
click at [184, 373] on fieldset "Date Collected" at bounding box center [270, 399] width 487 height 62
click at [148, 384] on input at bounding box center [270, 398] width 464 height 45
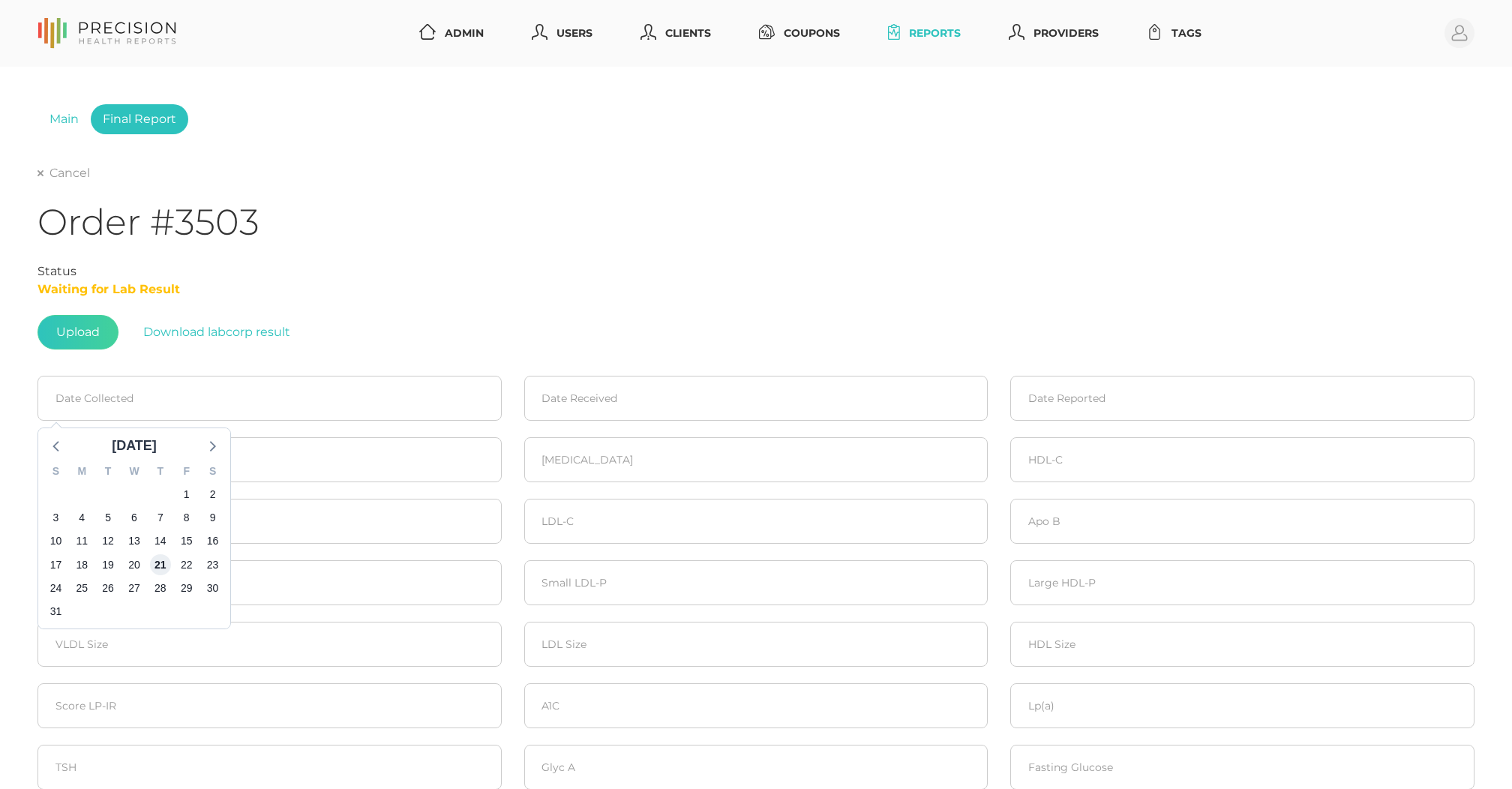
click at [160, 569] on span "21" at bounding box center [160, 564] width 21 height 21
type input "08/21/2025"
click at [674, 408] on input at bounding box center [756, 398] width 464 height 45
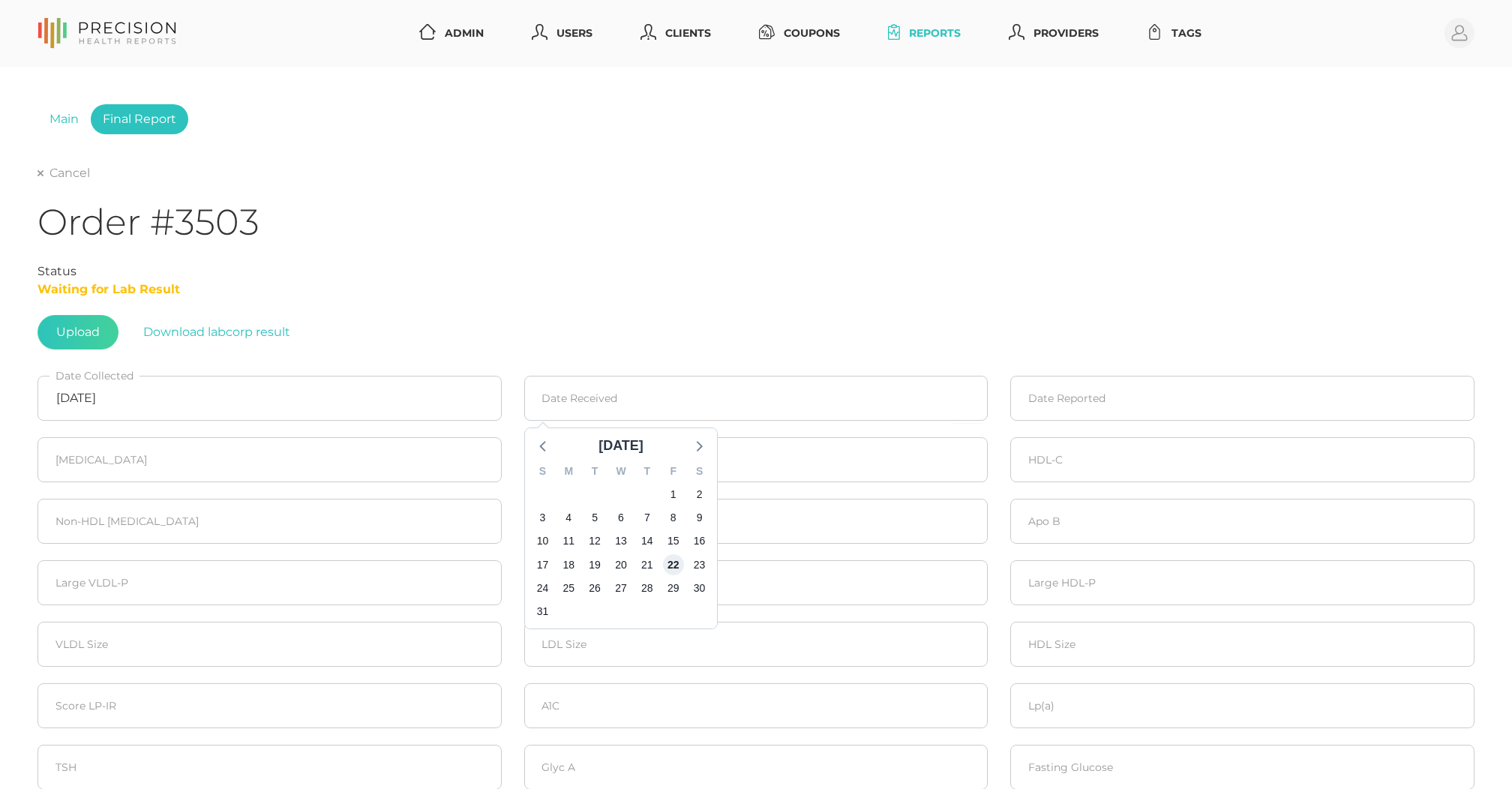
click at [671, 564] on span "22" at bounding box center [672, 564] width 21 height 21
type input "[DATE]"
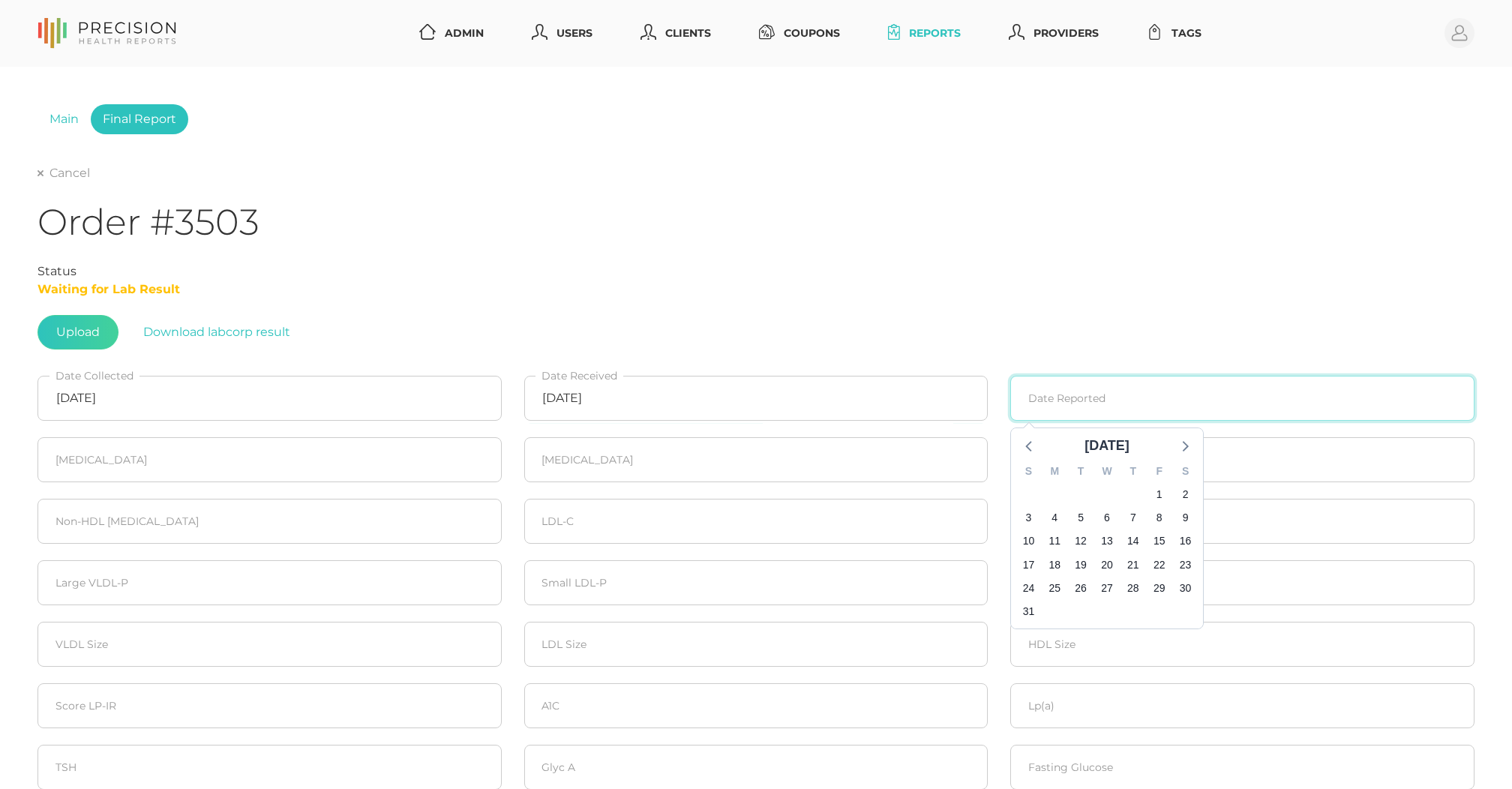
click at [1026, 400] on input at bounding box center [1242, 398] width 464 height 45
click at [1057, 586] on span "25" at bounding box center [1055, 588] width 21 height 21
type input "[DATE]"
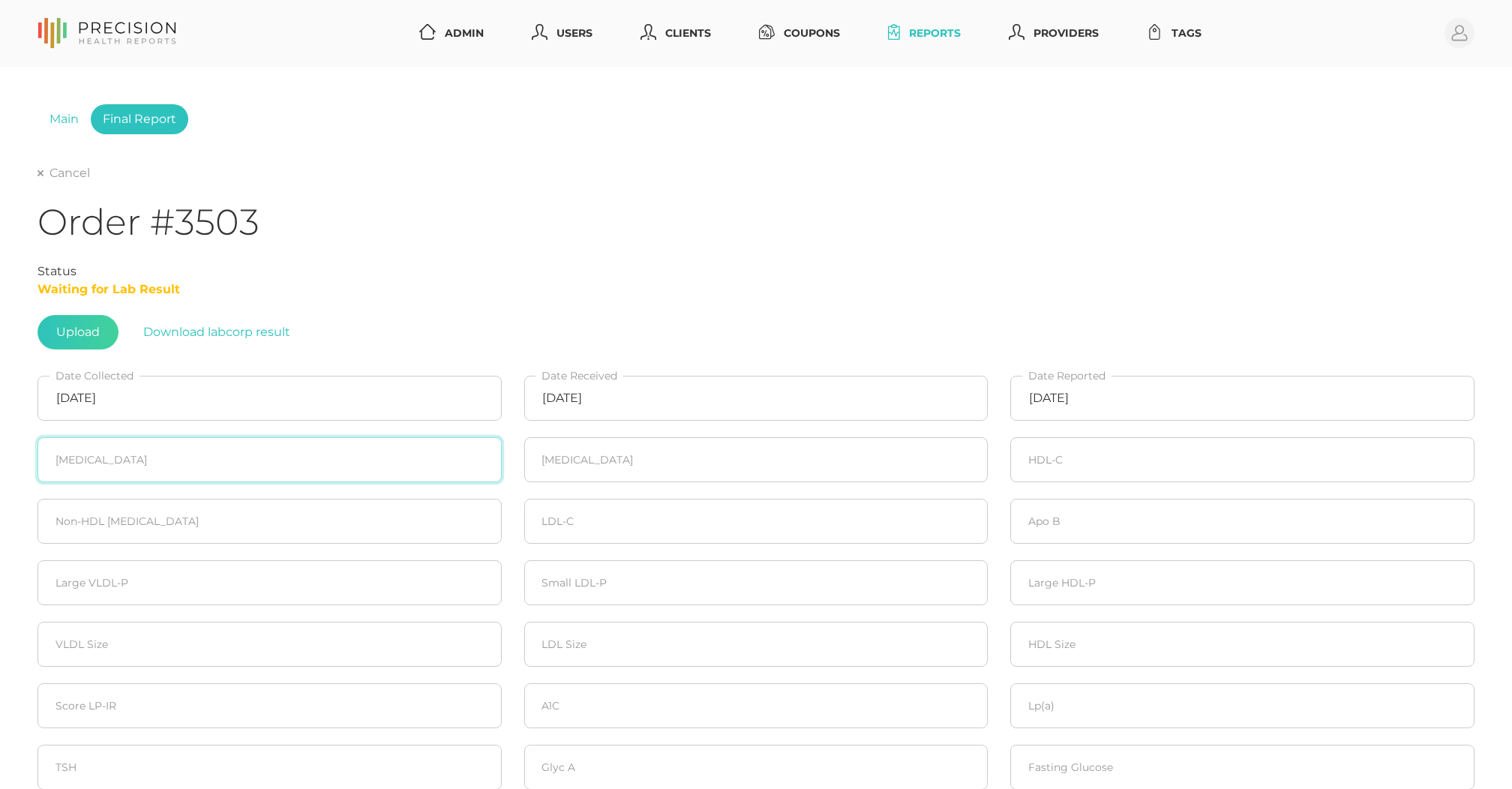
click at [90, 451] on input "number" at bounding box center [270, 460] width 464 height 45
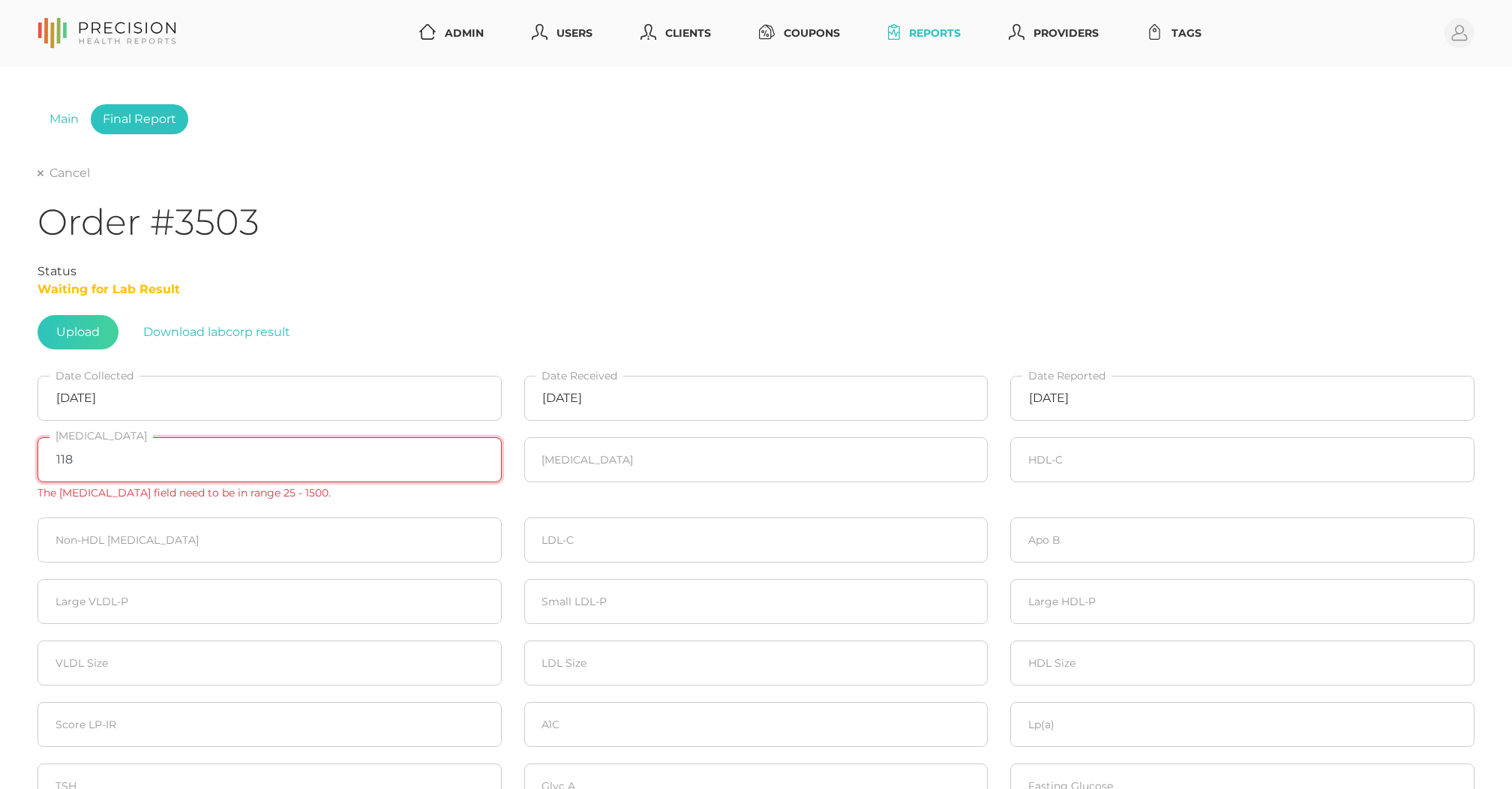
type input "118"
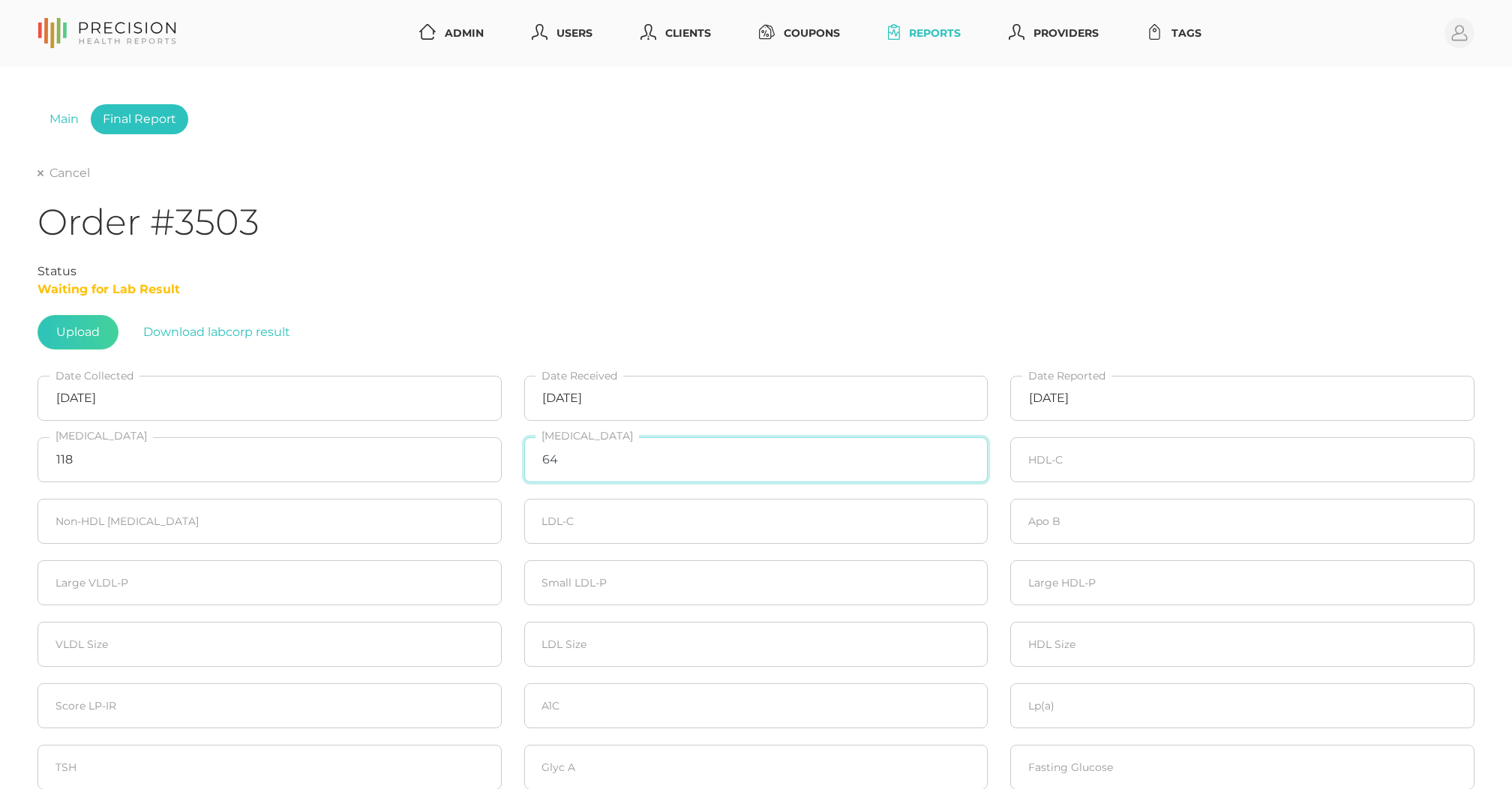
type input "64"
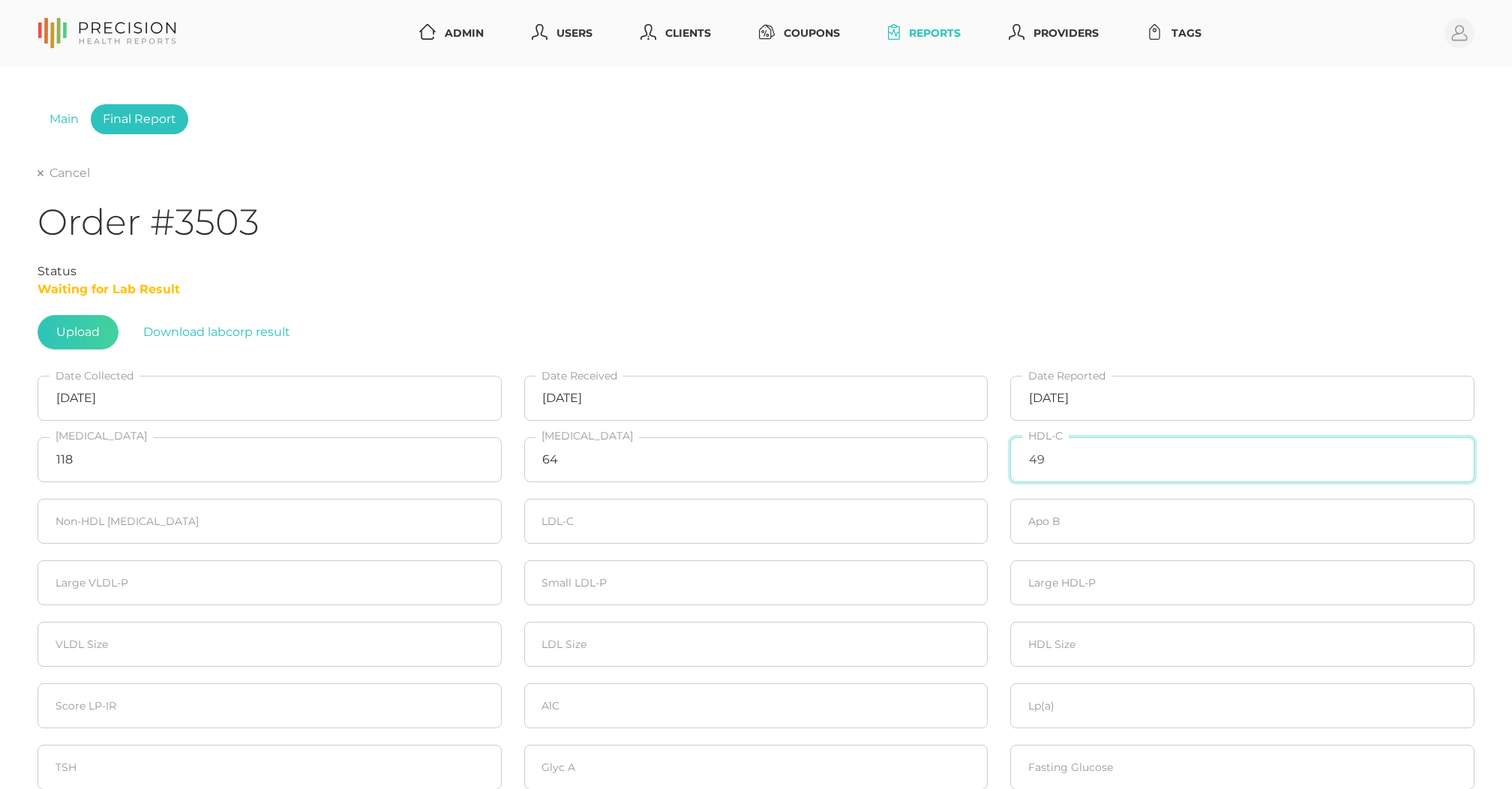
type input "49"
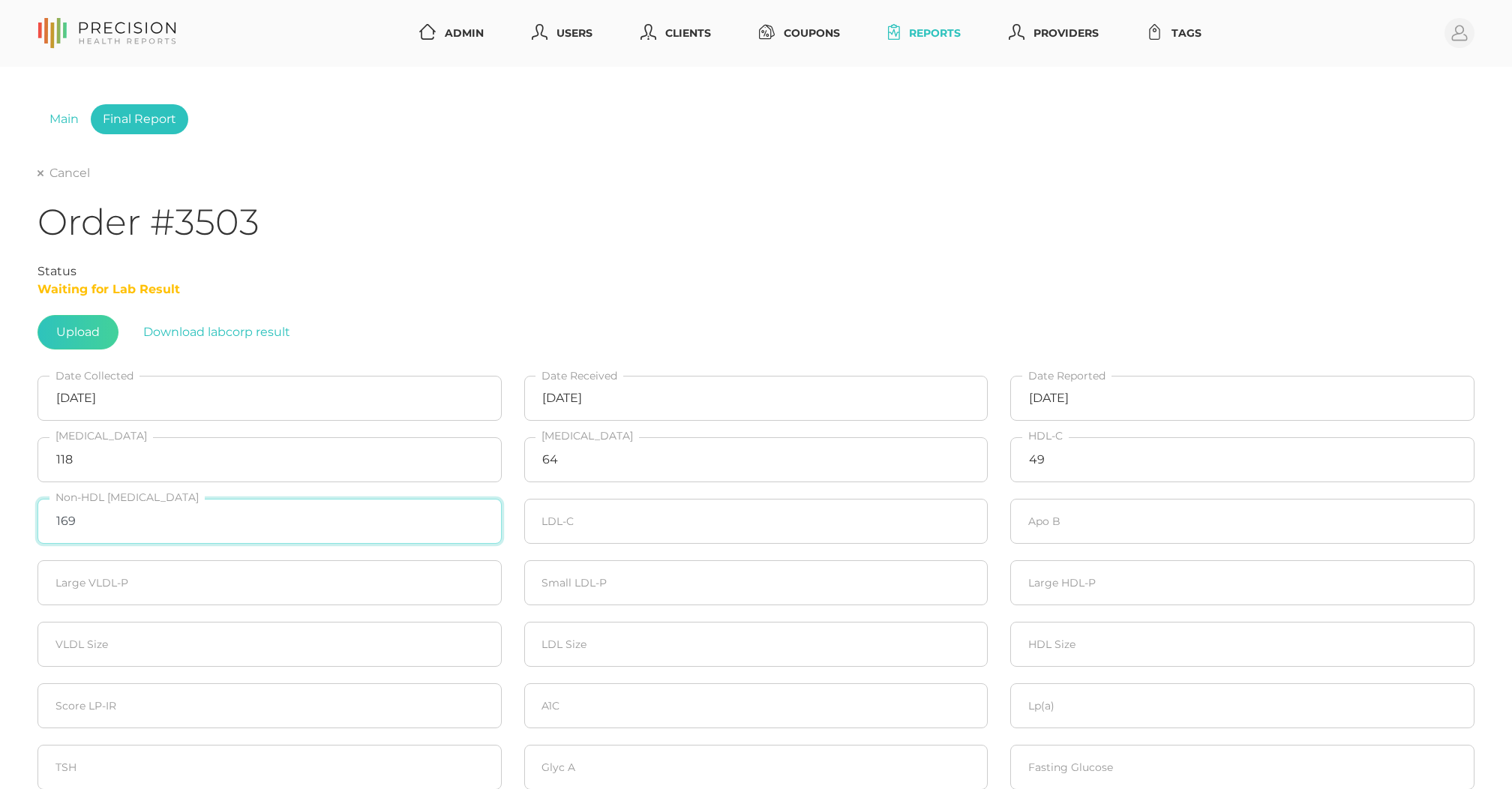
type input "169"
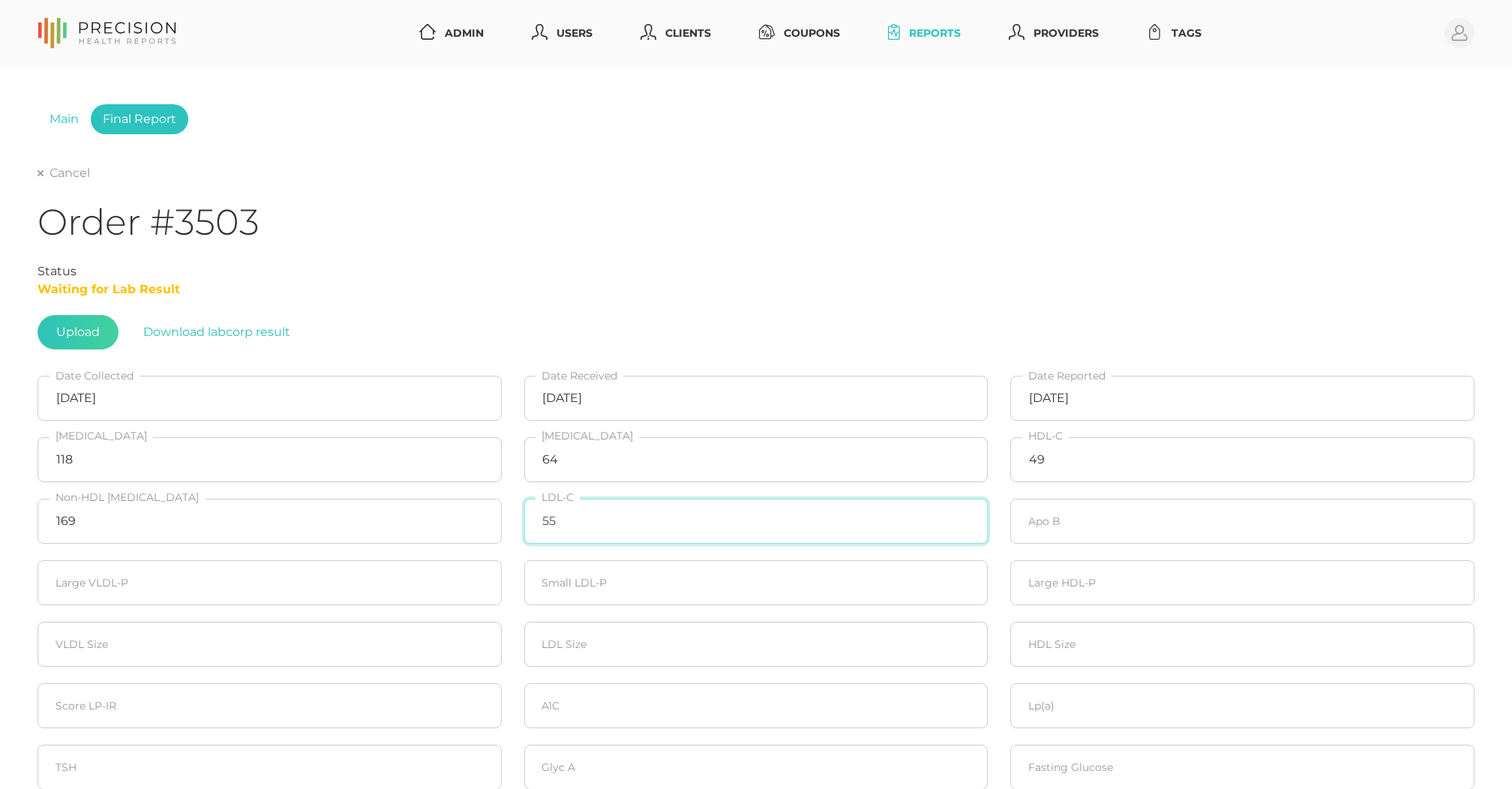
type input "55"
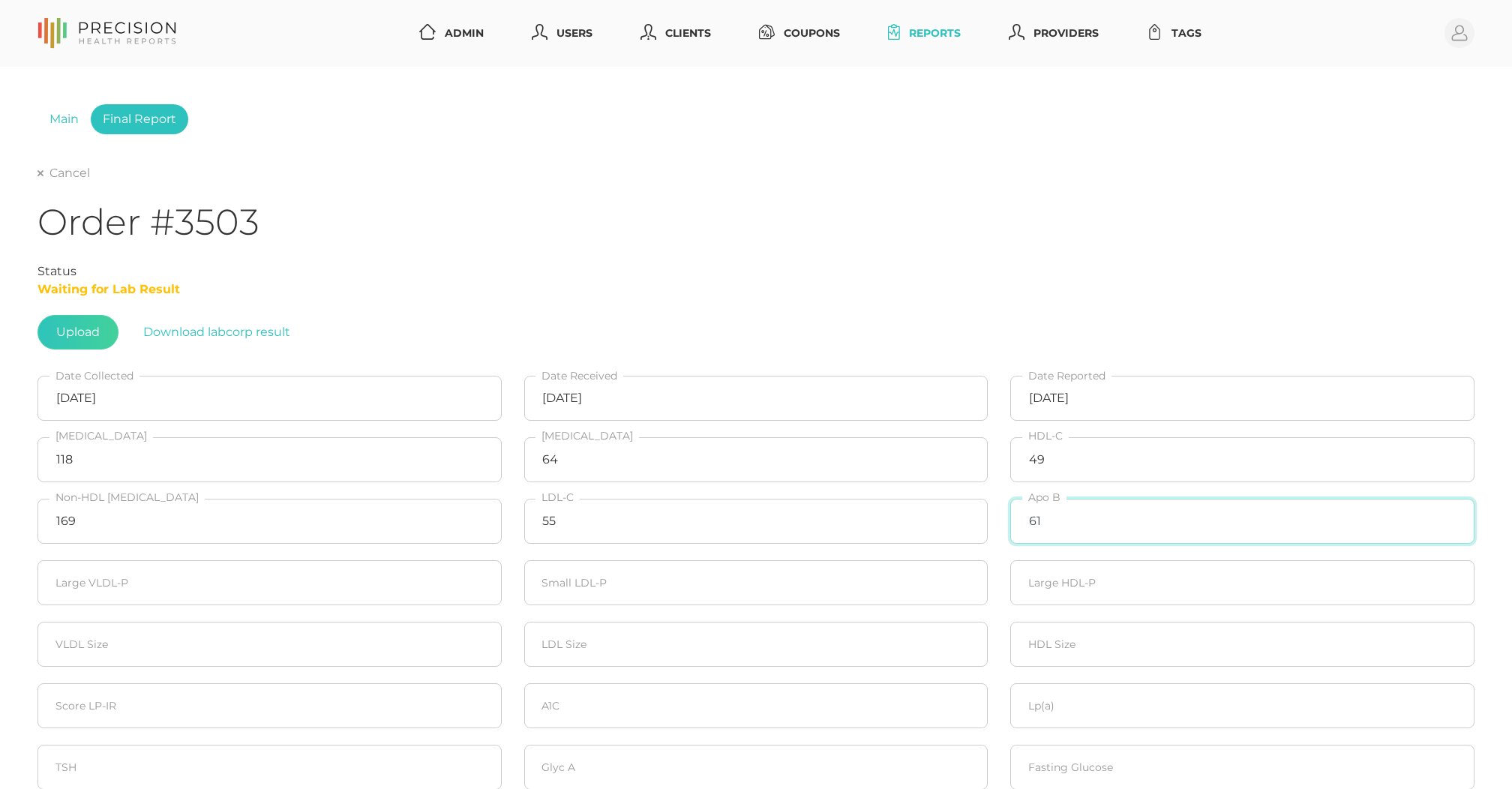
type input "61"
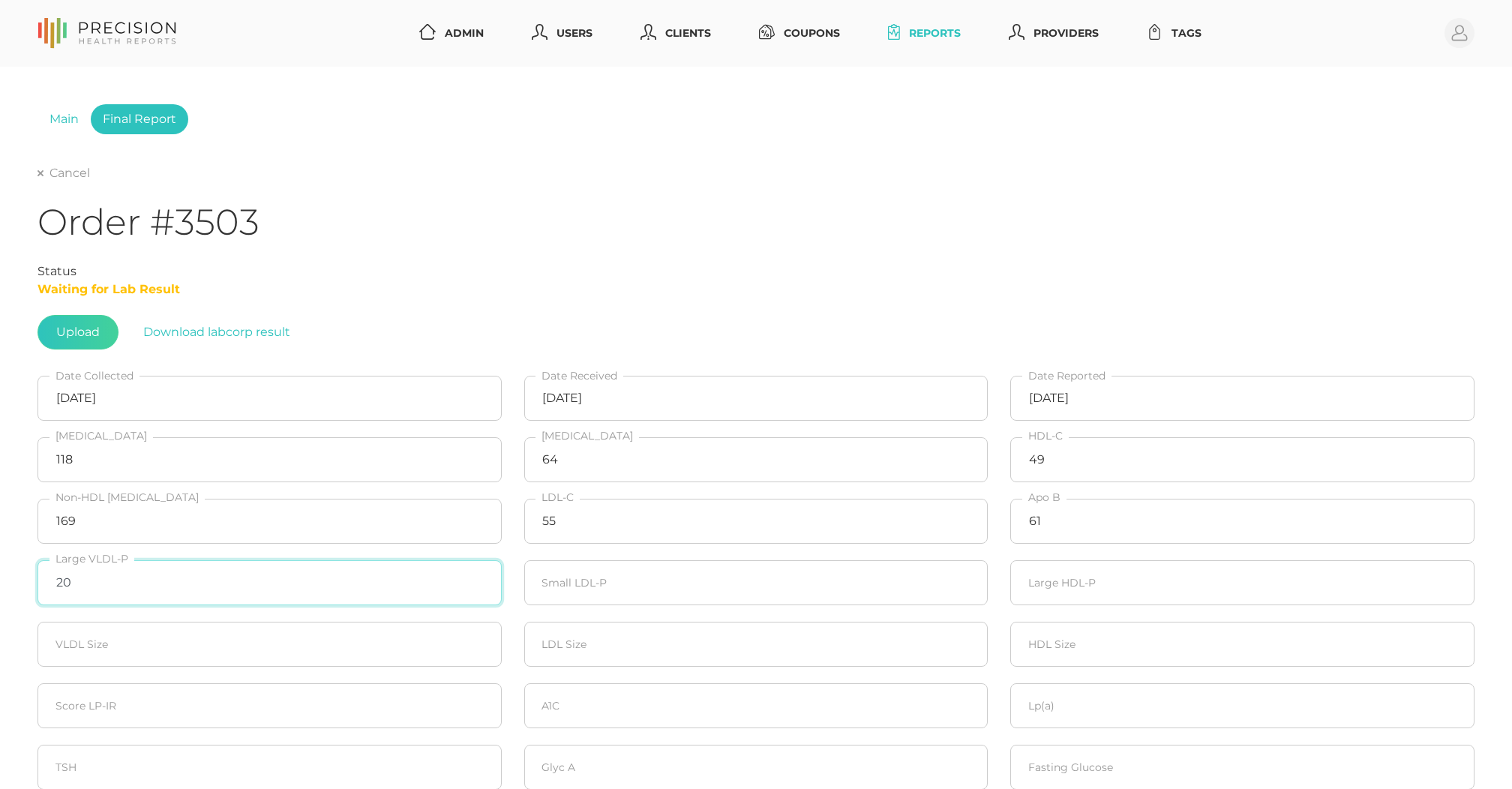
type input "20"
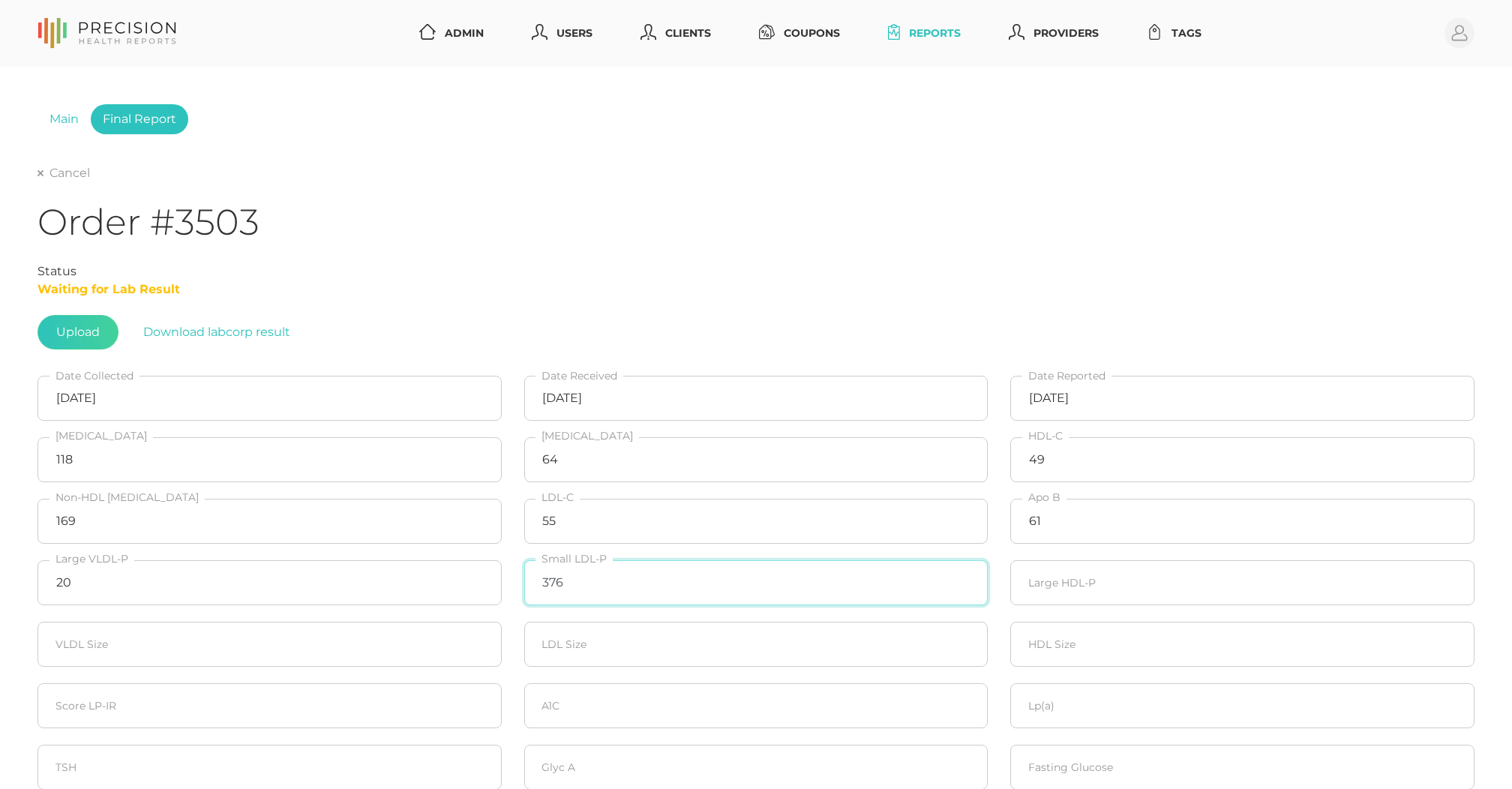
type input "376"
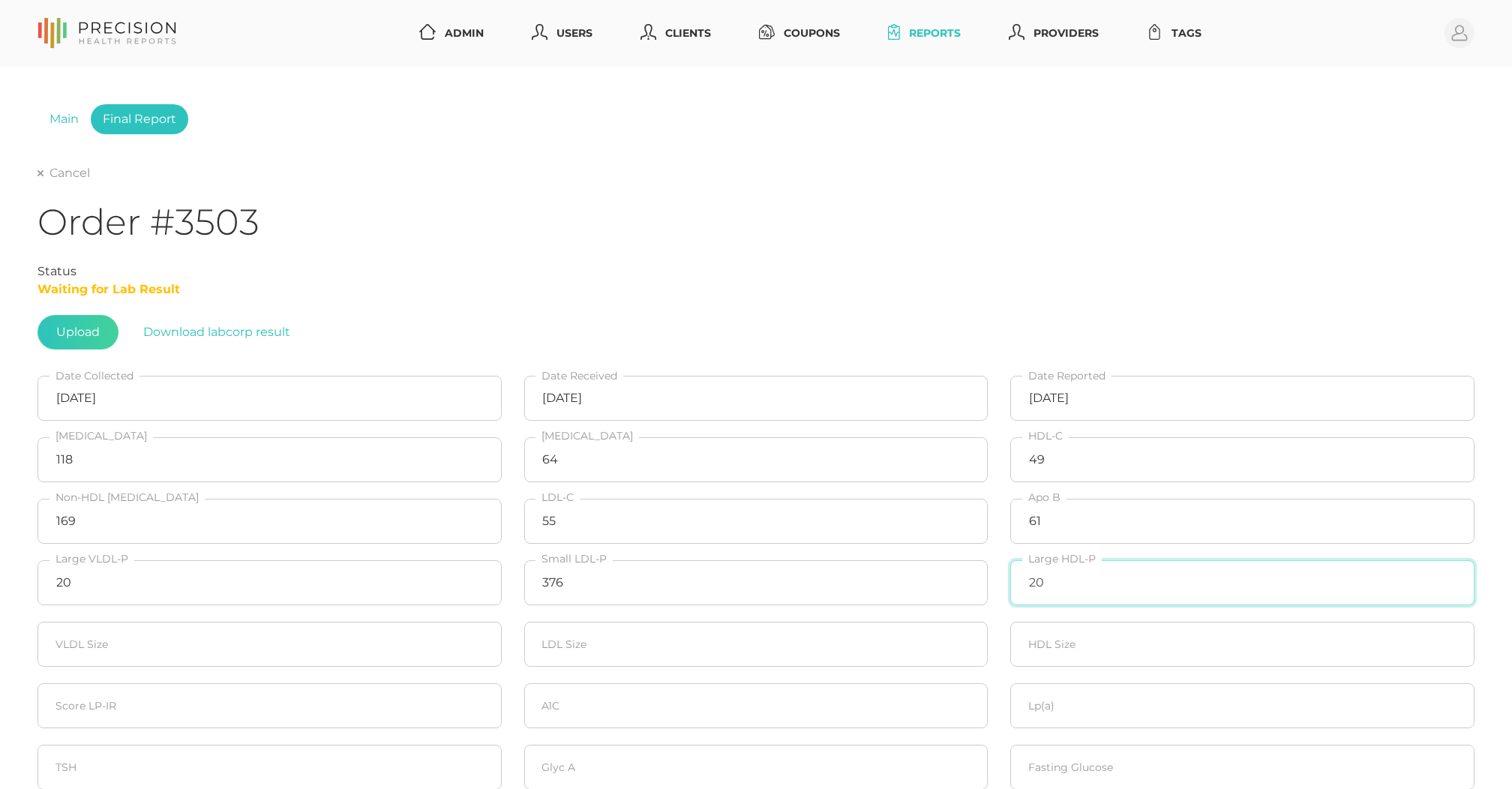
type input "20"
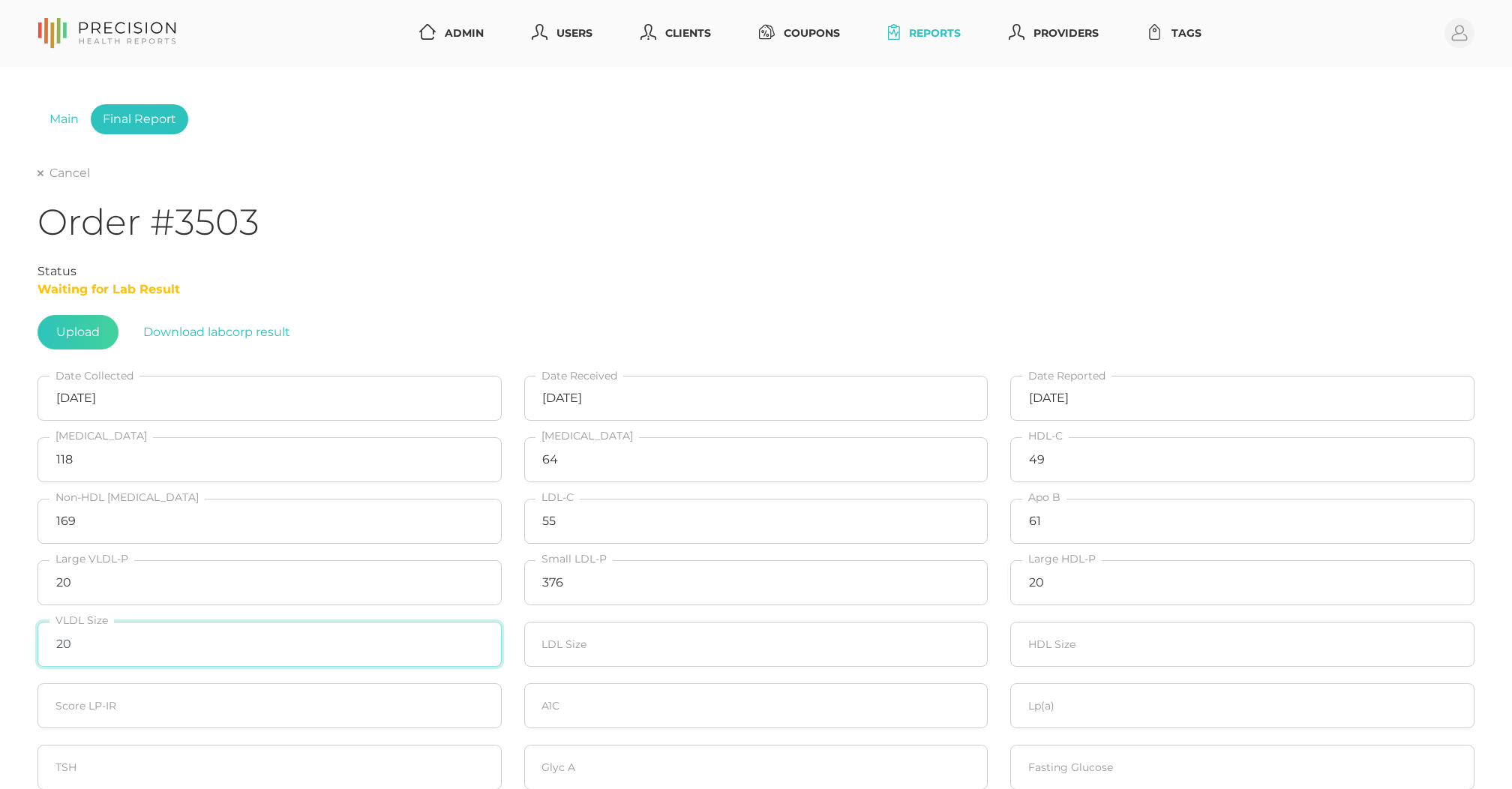
type input "20"
type input "20.3"
type input "20"
type input "53"
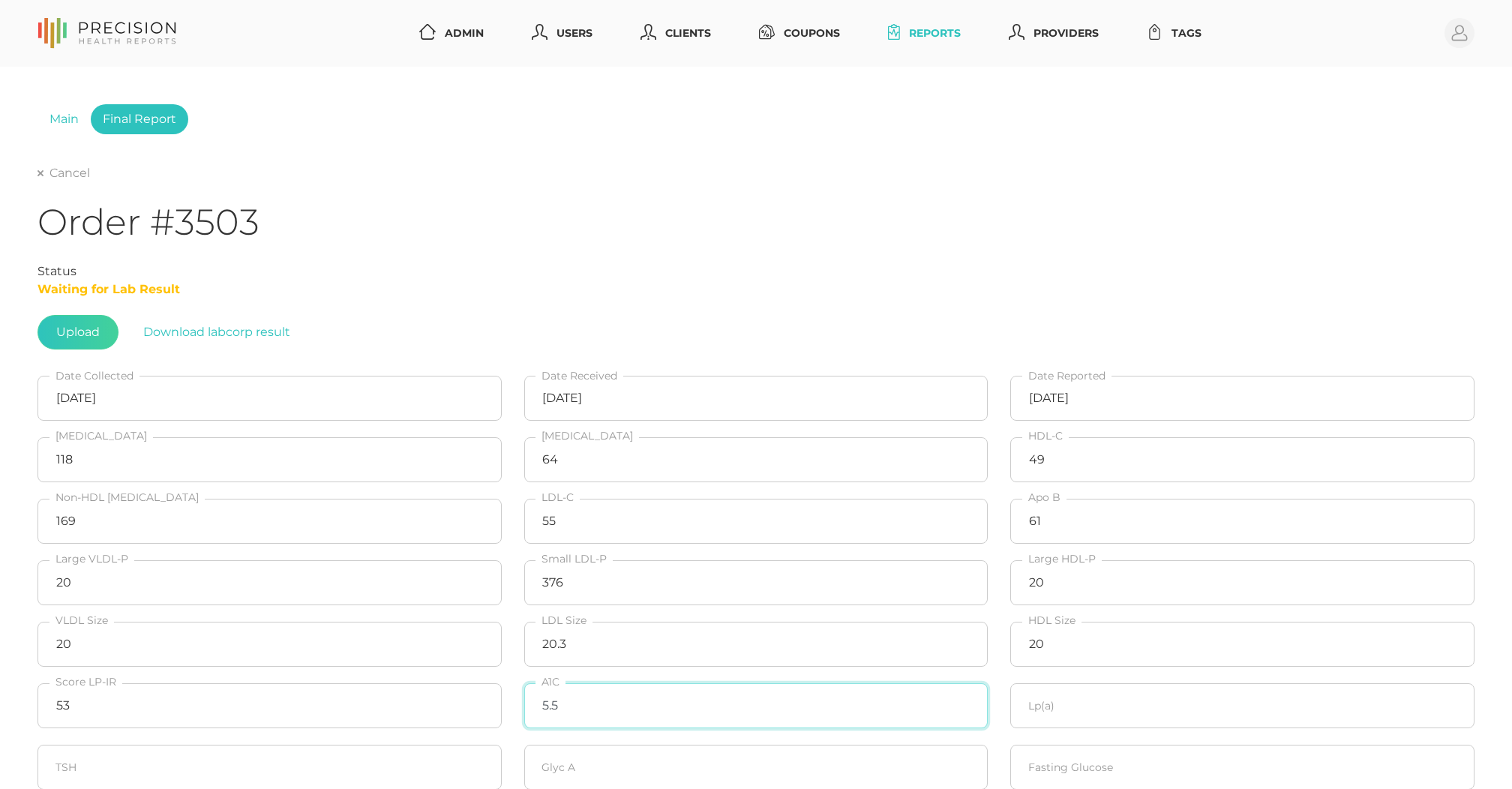
type input "5.5"
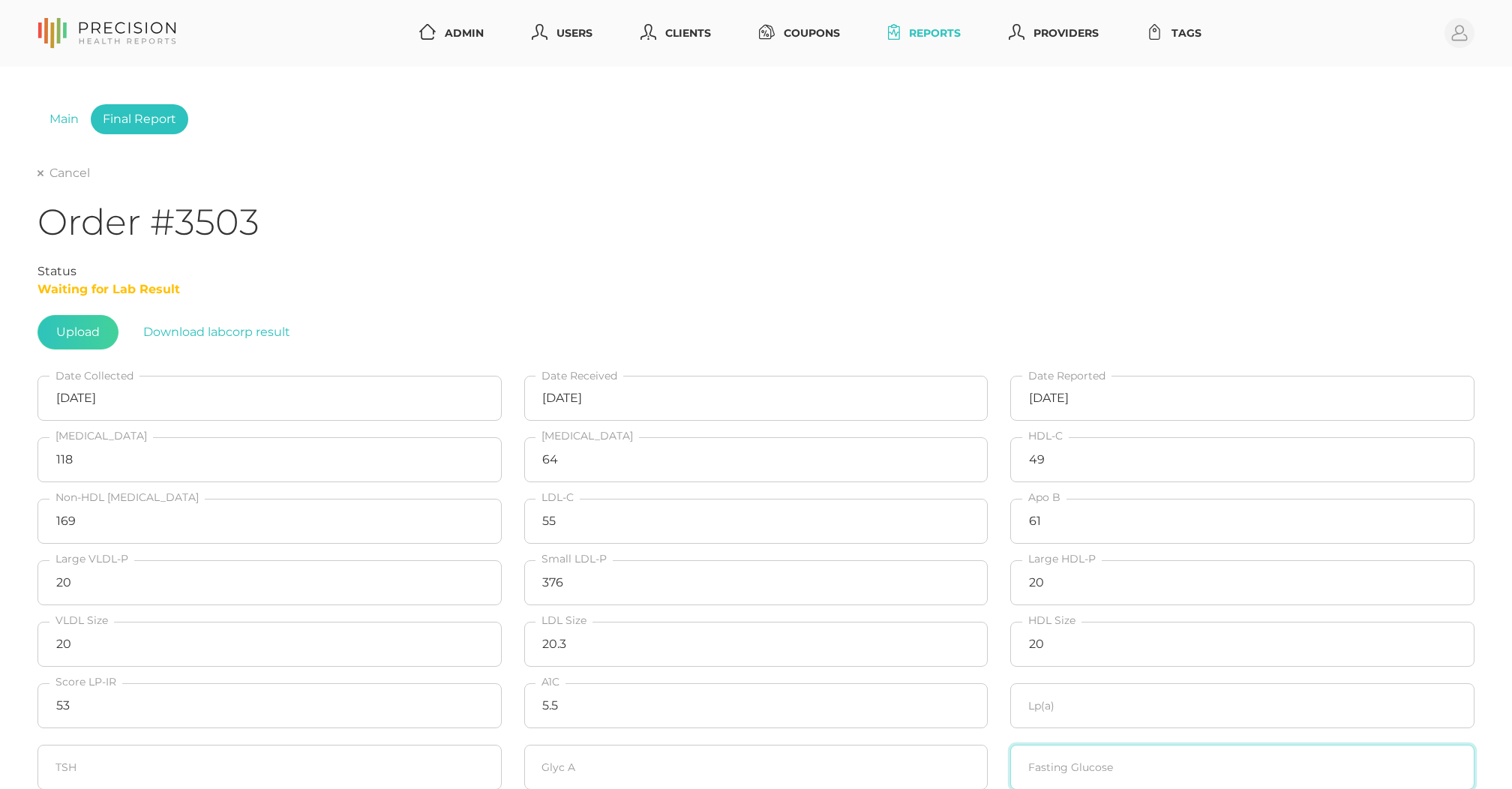
click at [1062, 768] on input "number" at bounding box center [1242, 767] width 464 height 45
type input "99"
click at [1069, 717] on input "number" at bounding box center [1242, 706] width 464 height 45
type input "191.3"
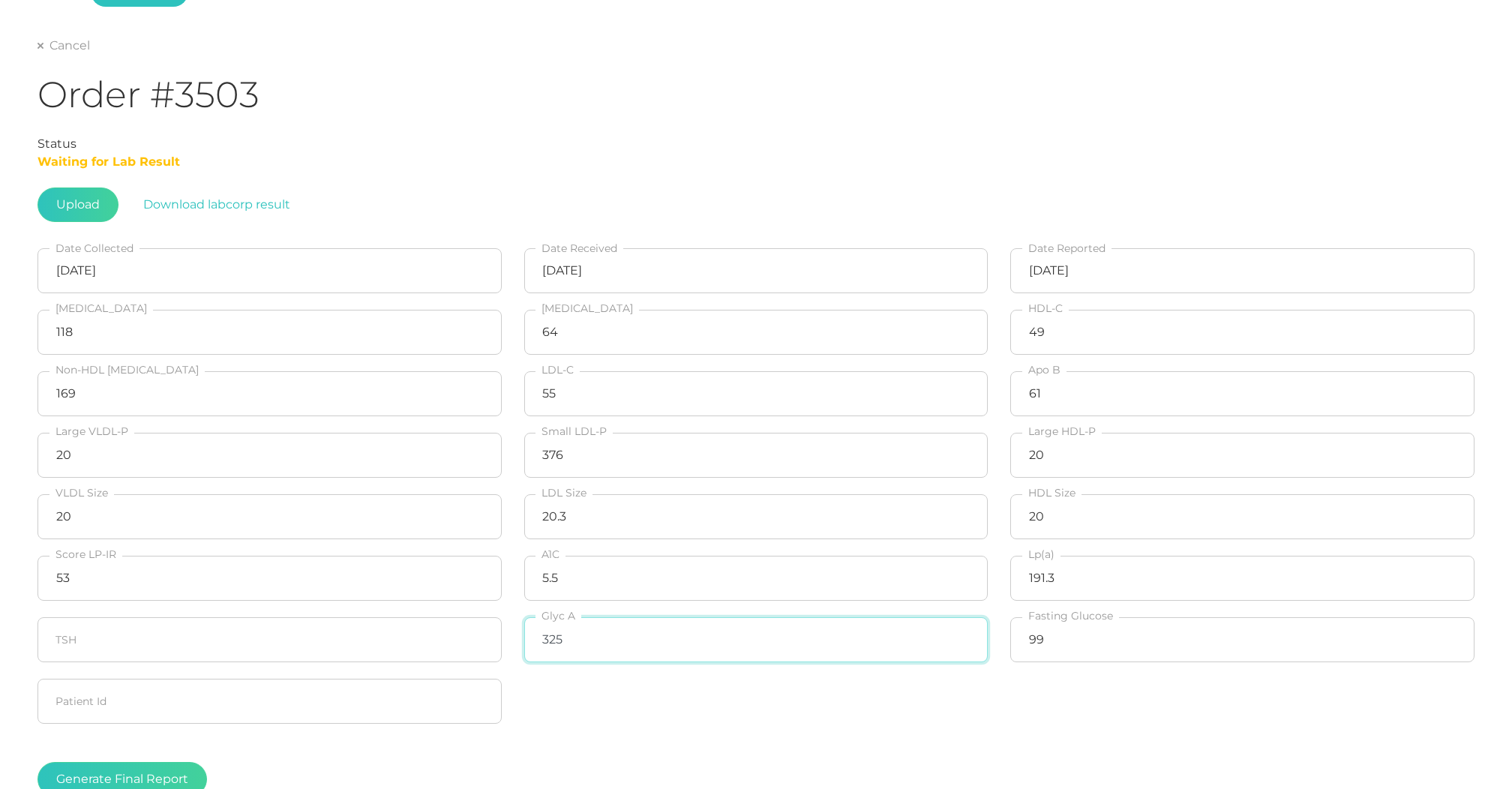
scroll to position [131, 0]
type input "325"
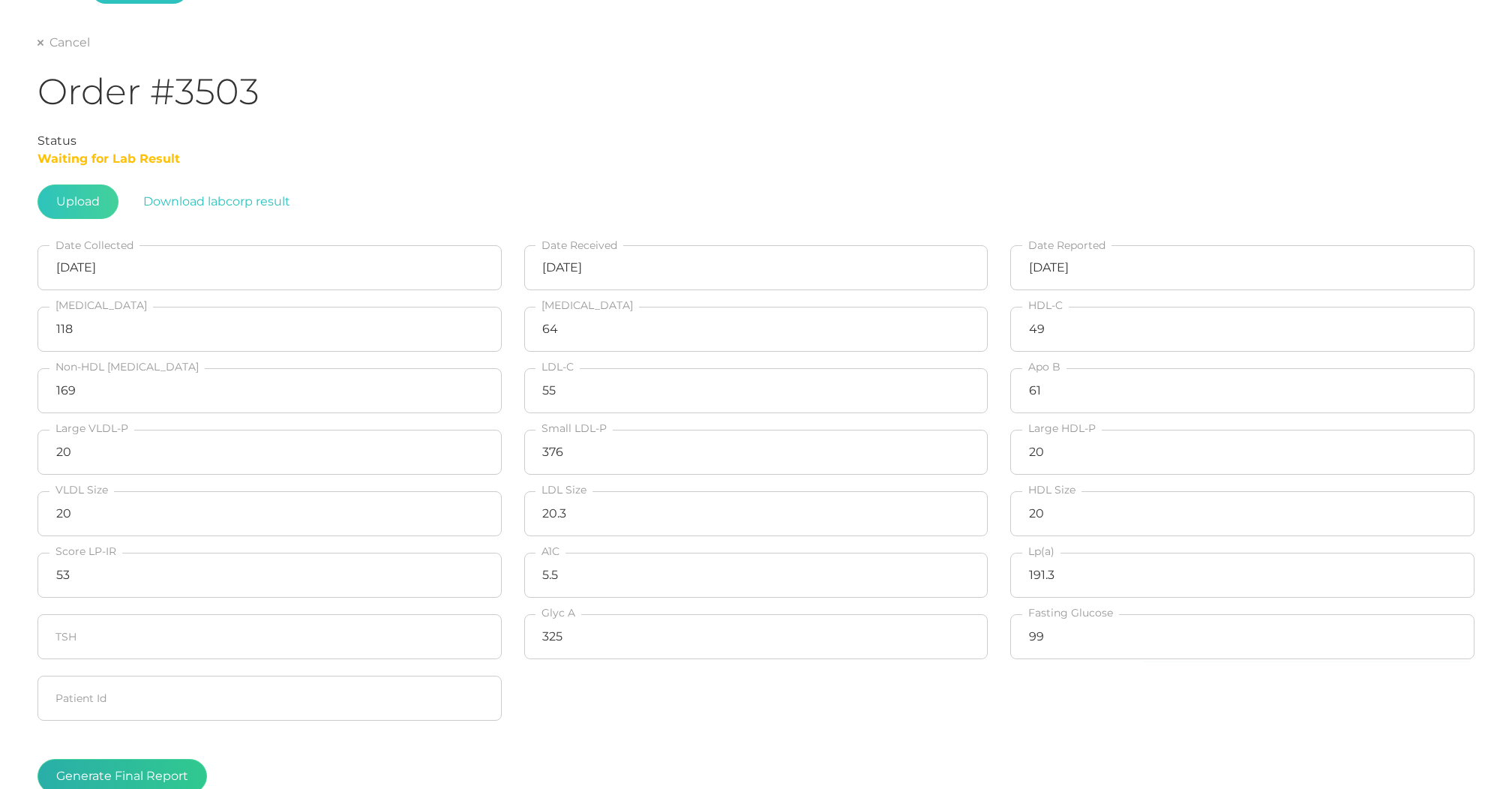
click at [138, 770] on button "Generate Final Report" at bounding box center [122, 776] width 169 height 35
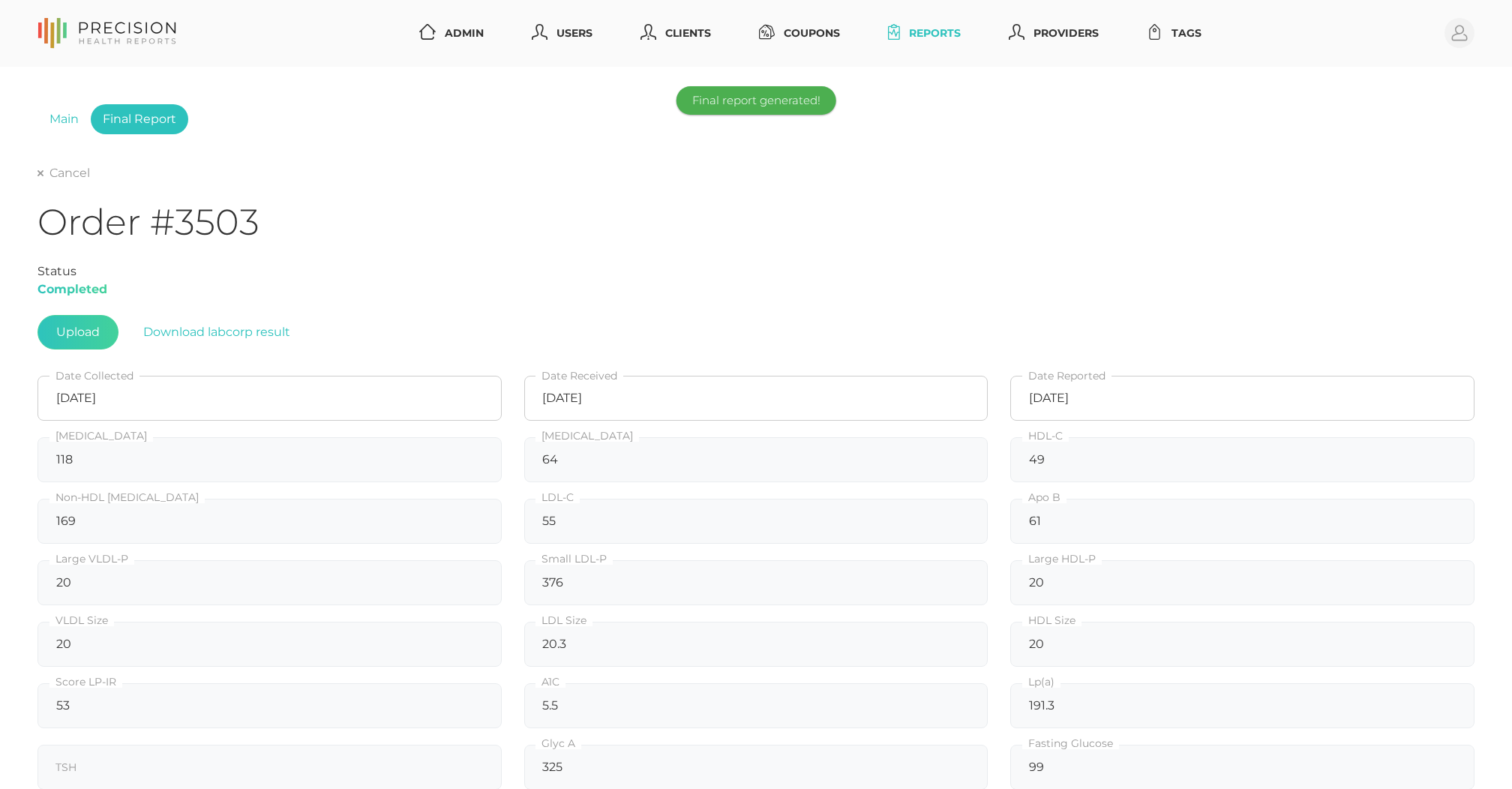
scroll to position [0, 0]
click at [70, 171] on link "Cancel" at bounding box center [64, 173] width 53 height 15
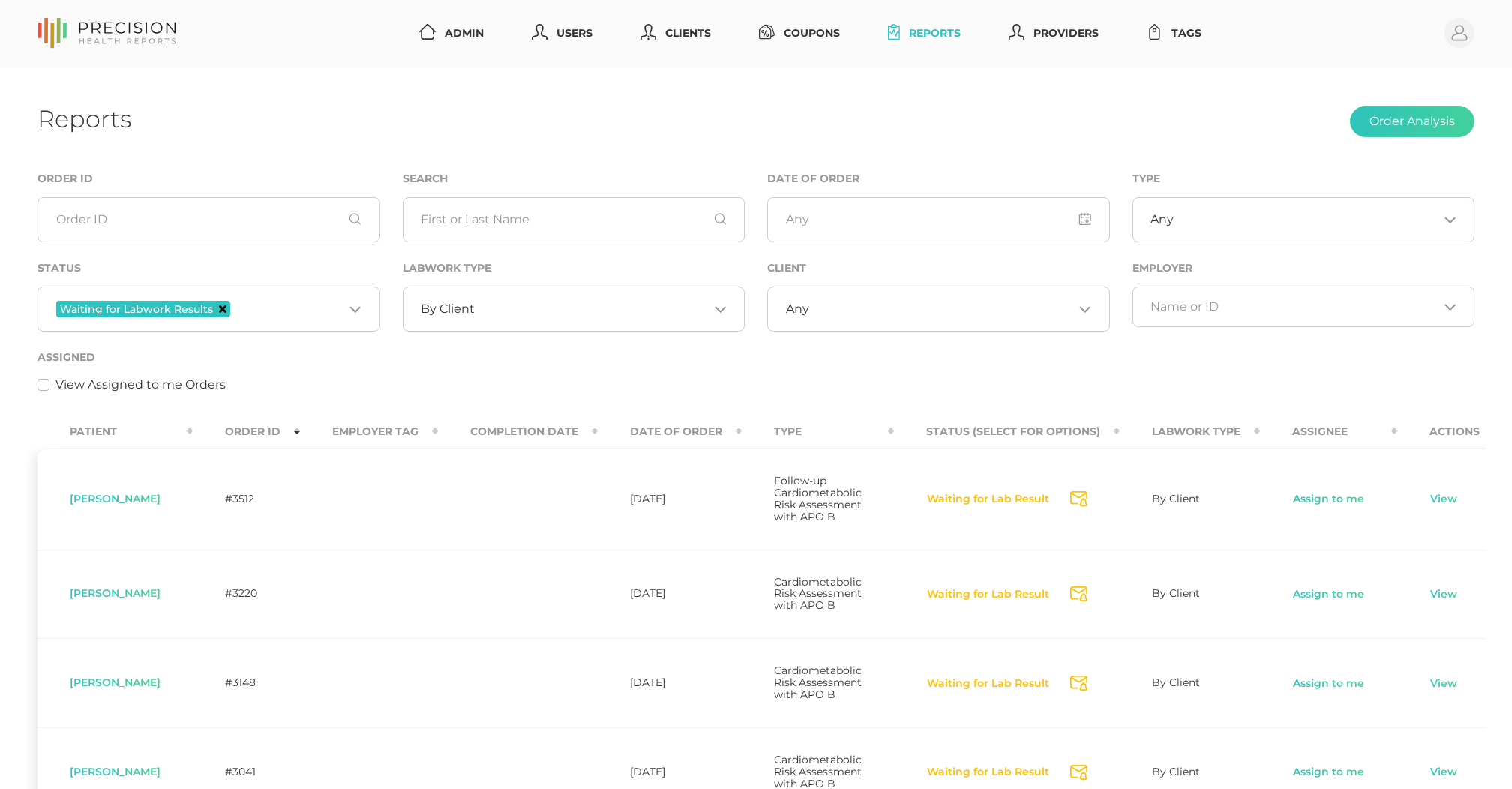
click at [222, 306] on icon "Deselect Waiting for Labwork Results" at bounding box center [223, 309] width 8 height 8
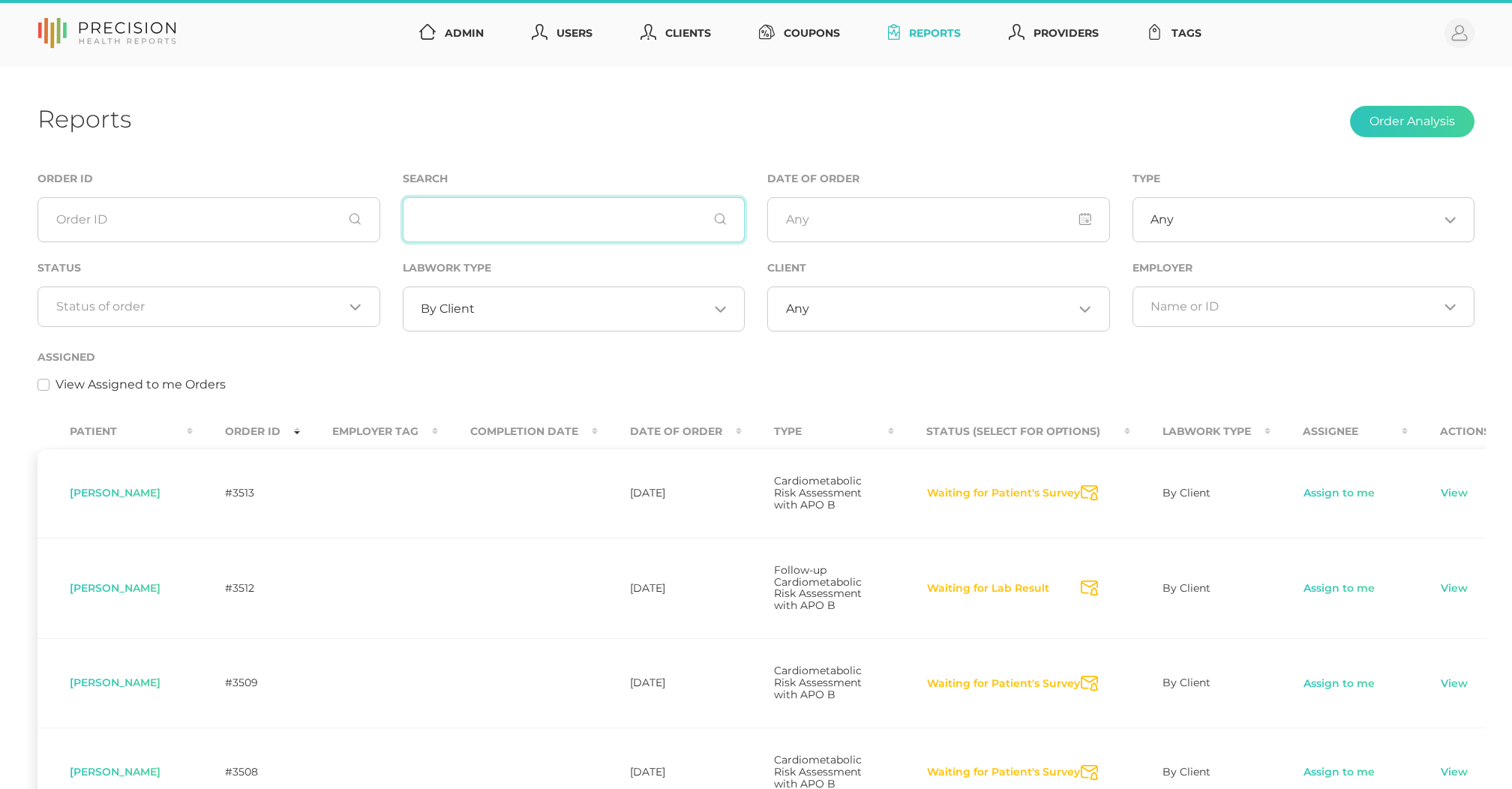
click at [468, 213] on input "text" at bounding box center [574, 219] width 343 height 45
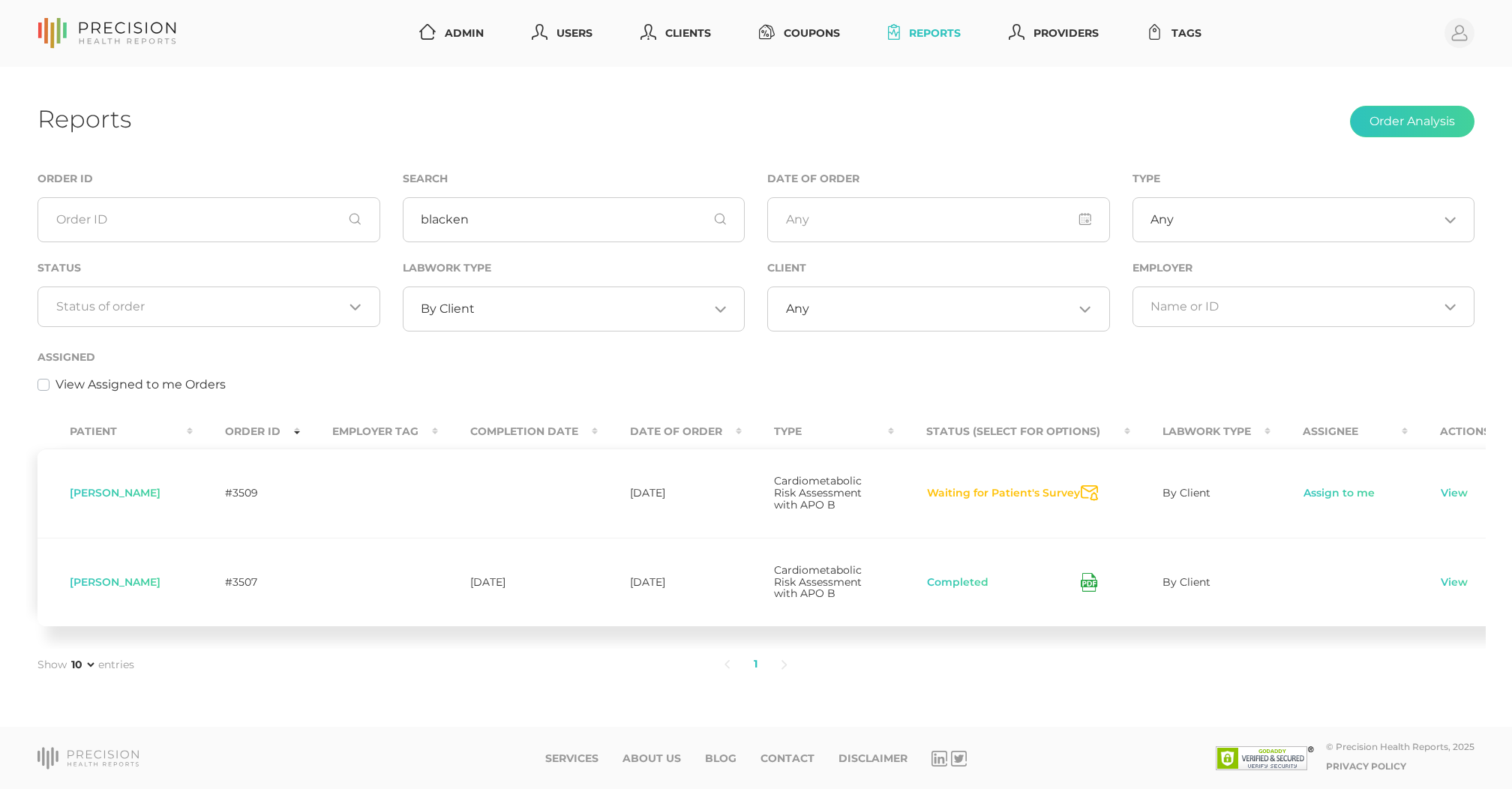
drag, startPoint x: 468, startPoint y: 213, endPoint x: 339, endPoint y: 138, distance: 149.2
click at [339, 138] on div "Reports Order Analysis" at bounding box center [756, 122] width 1437 height 36
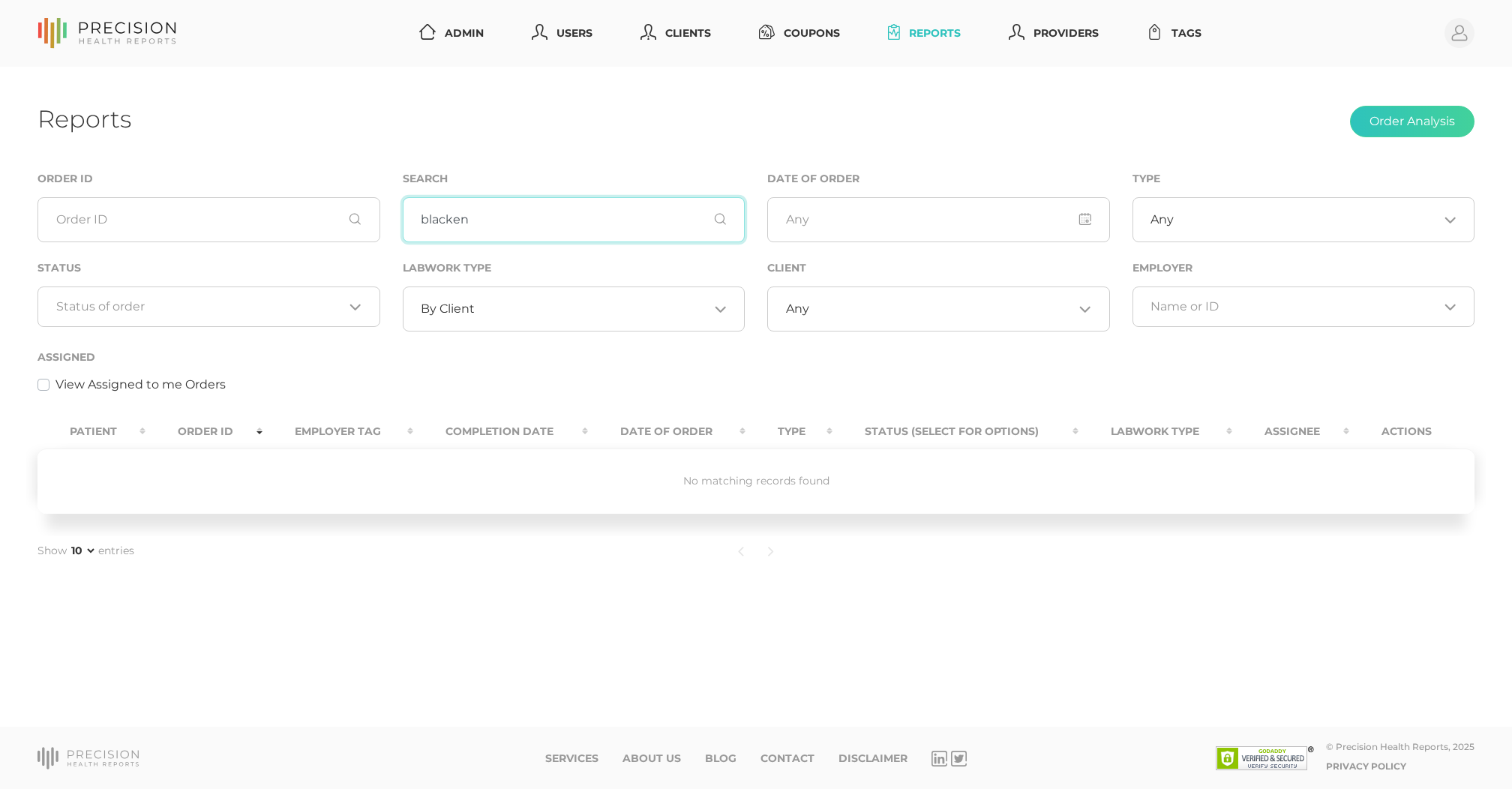
click at [498, 209] on input "blacken" at bounding box center [574, 219] width 343 height 45
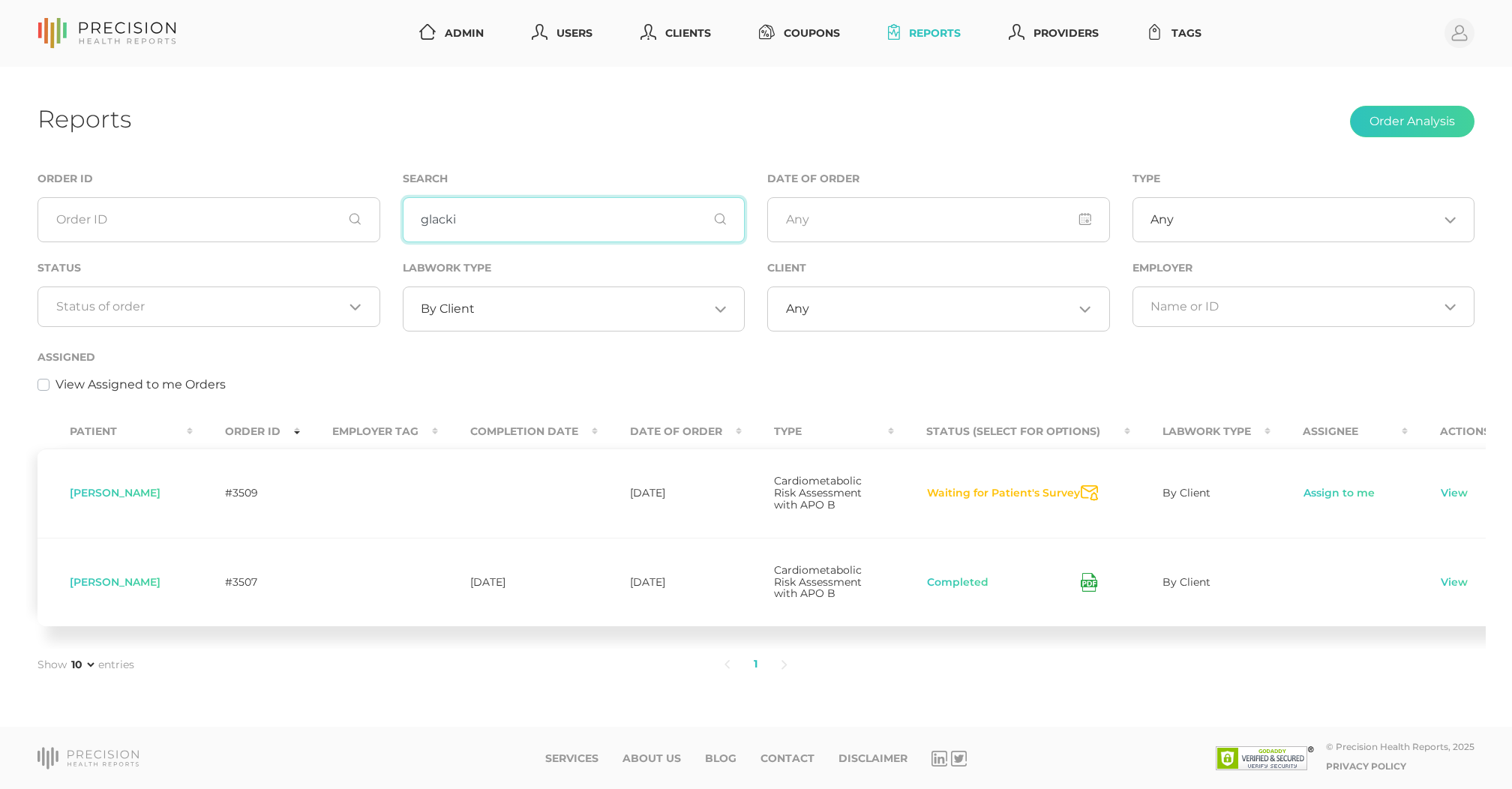
type input "glacki"
click at [622, 144] on div "Reports Order Analysis Order ID Search glacki Date of Order Type Any Loading...…" at bounding box center [756, 396] width 1512 height 661
click at [567, 231] on input "glacki" at bounding box center [574, 219] width 343 height 45
click at [626, 169] on div "Search" at bounding box center [574, 206] width 343 height 73
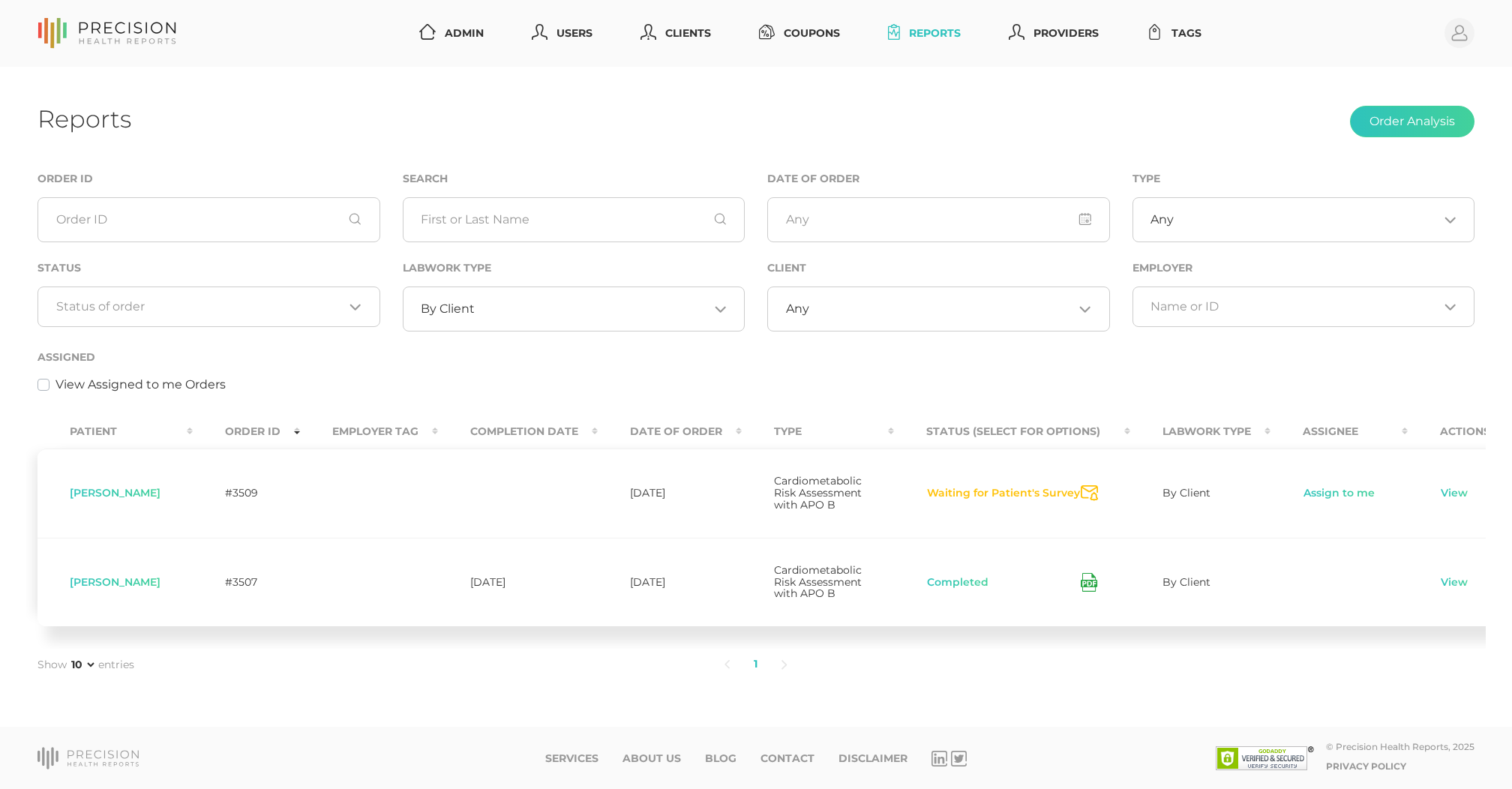
click at [141, 303] on input "Search for option" at bounding box center [200, 306] width 288 height 15
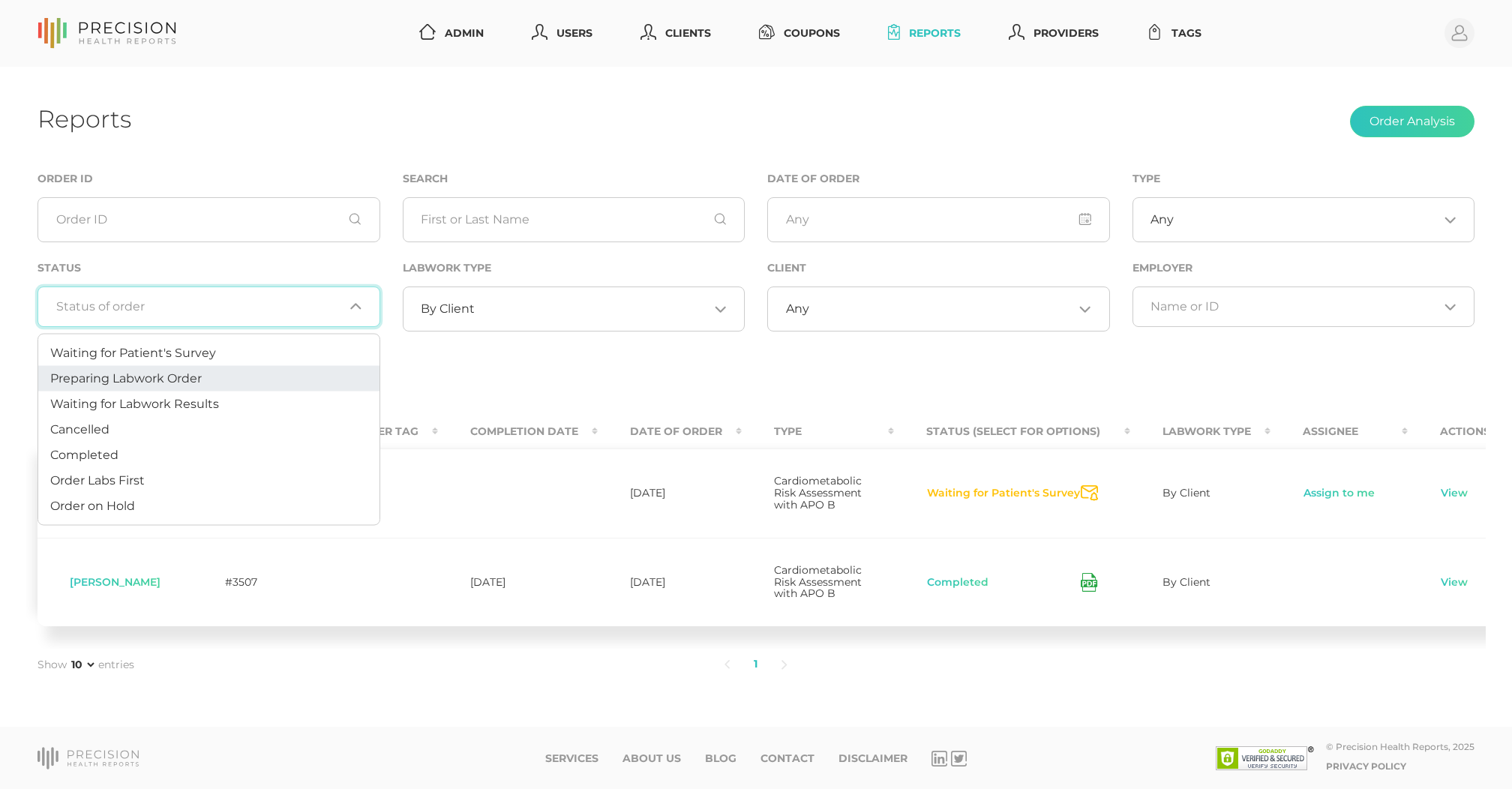
click at [132, 368] on li "Preparing Labwork Order" at bounding box center [209, 379] width 341 height 26
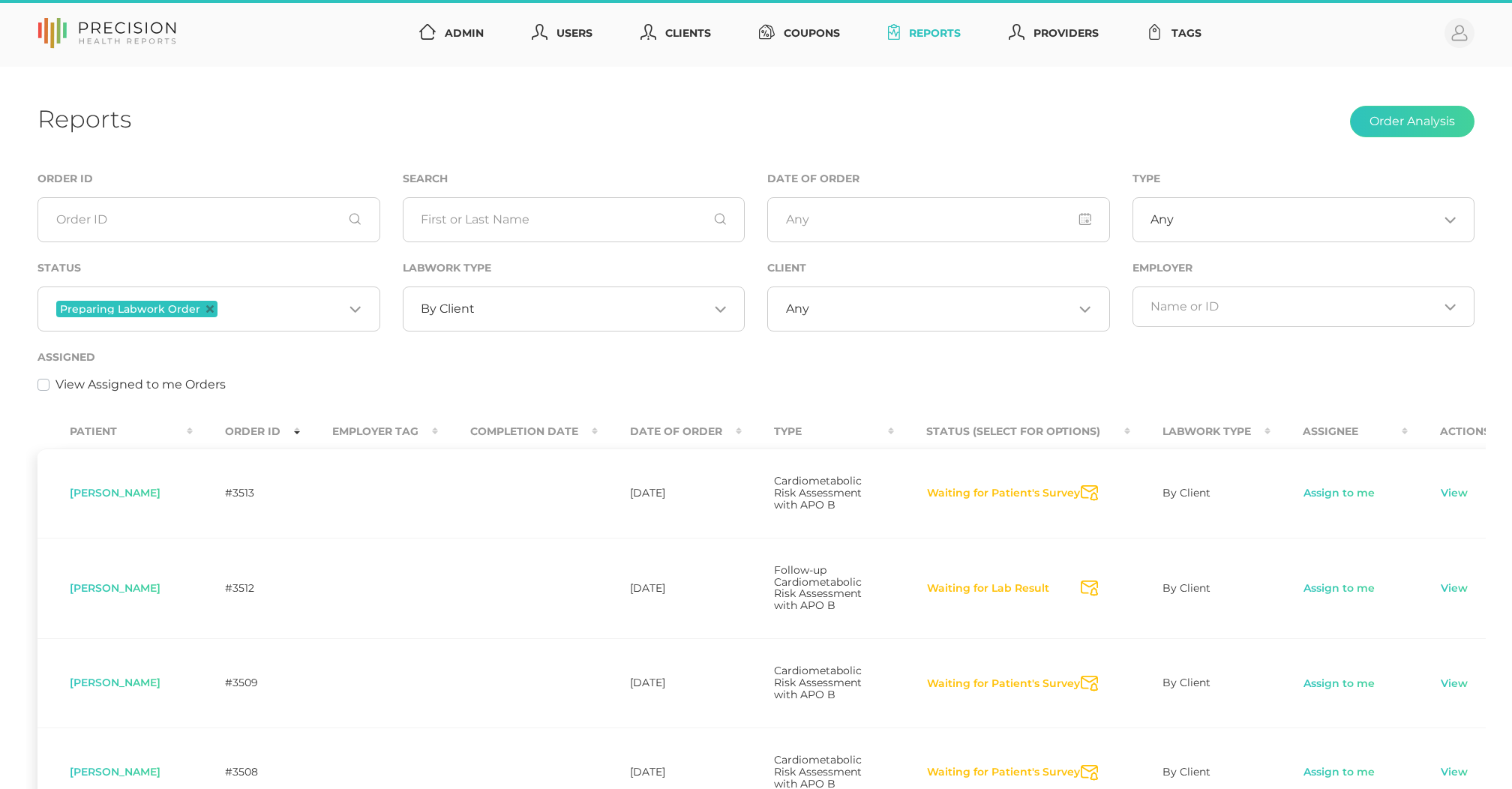
click at [249, 304] on input "Search for option" at bounding box center [281, 308] width 123 height 19
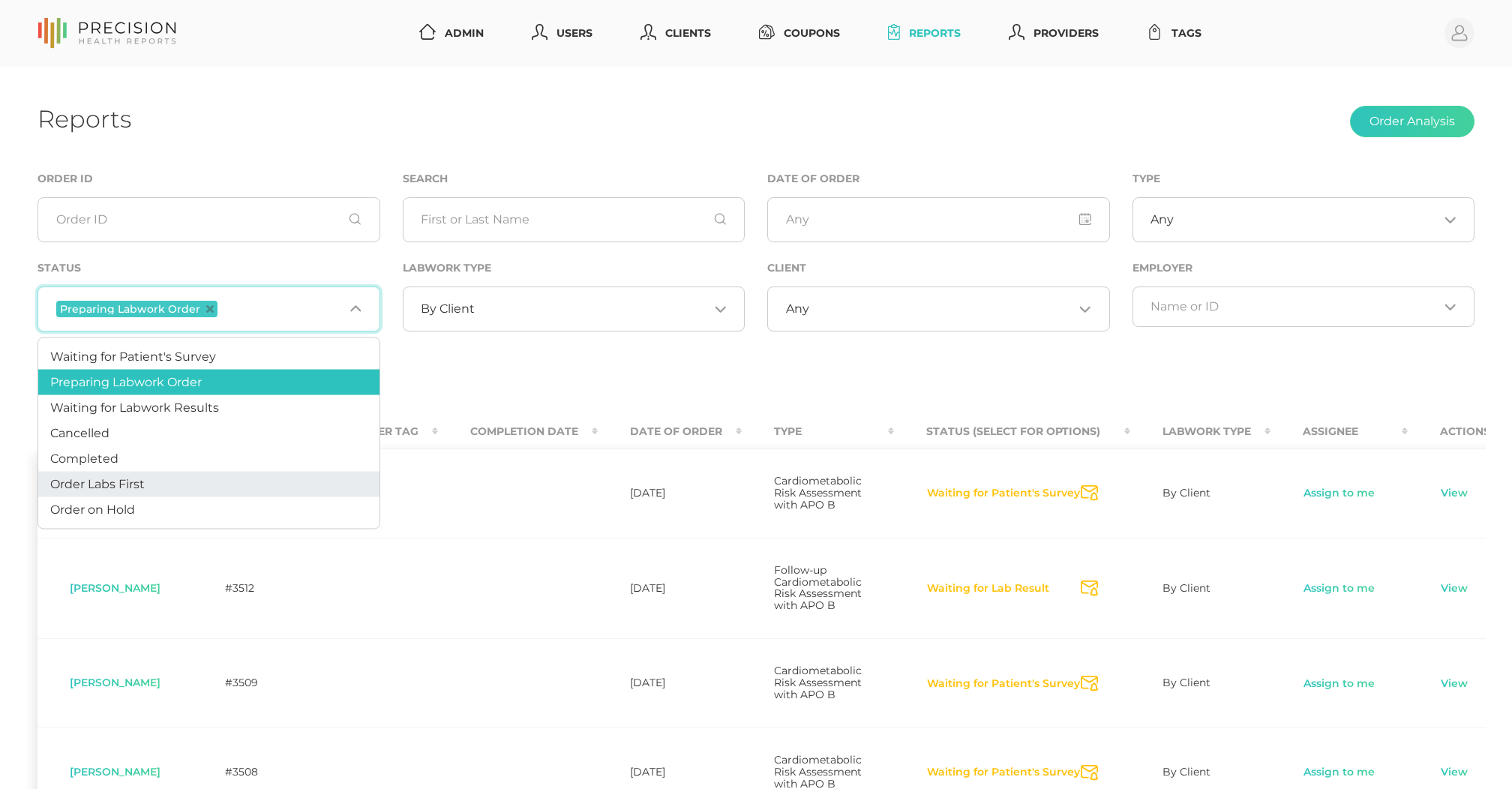
click at [157, 478] on li "Order Labs First" at bounding box center [209, 485] width 341 height 26
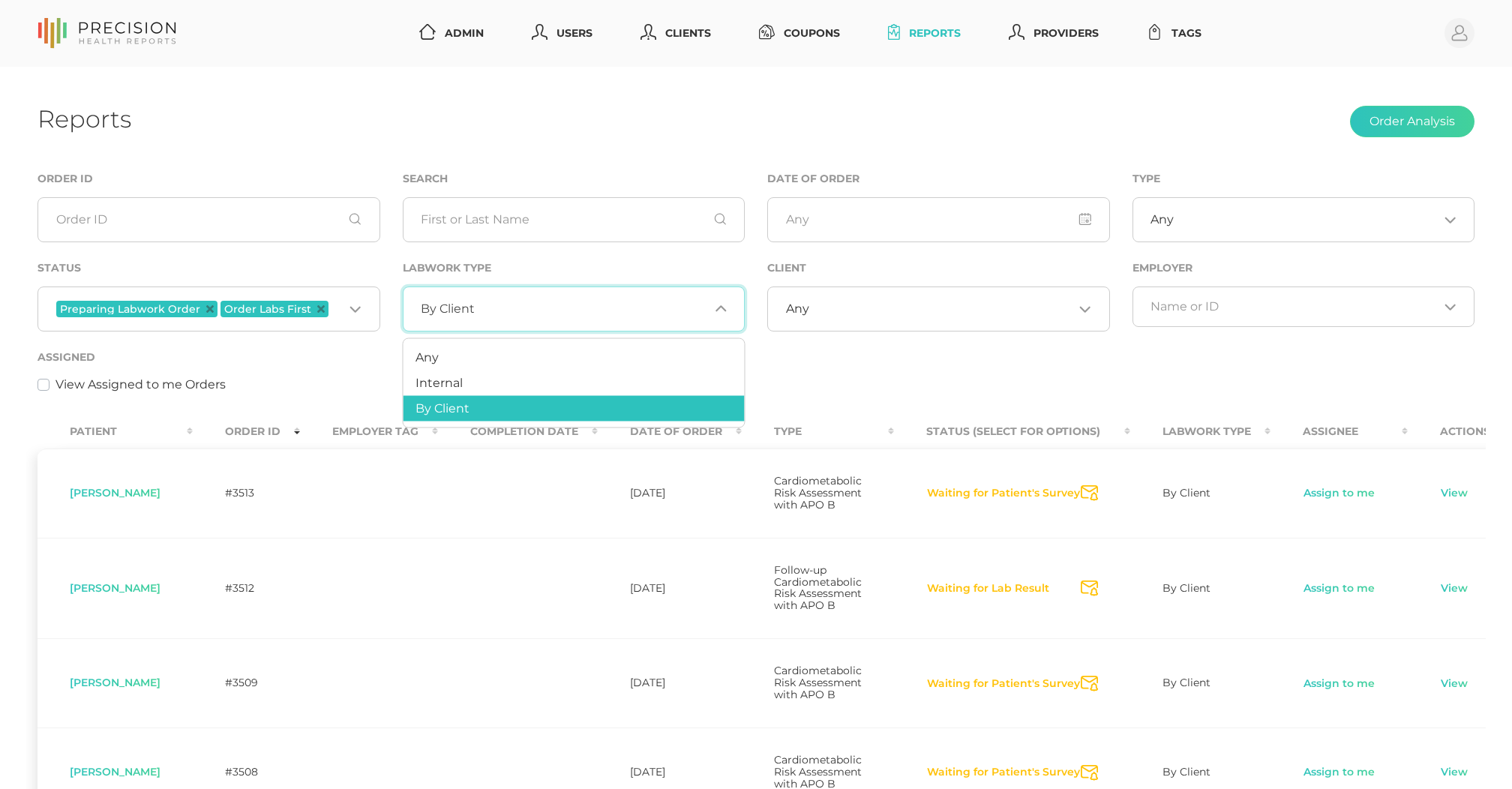
click at [463, 308] on span "By Client" at bounding box center [448, 308] width 54 height 15
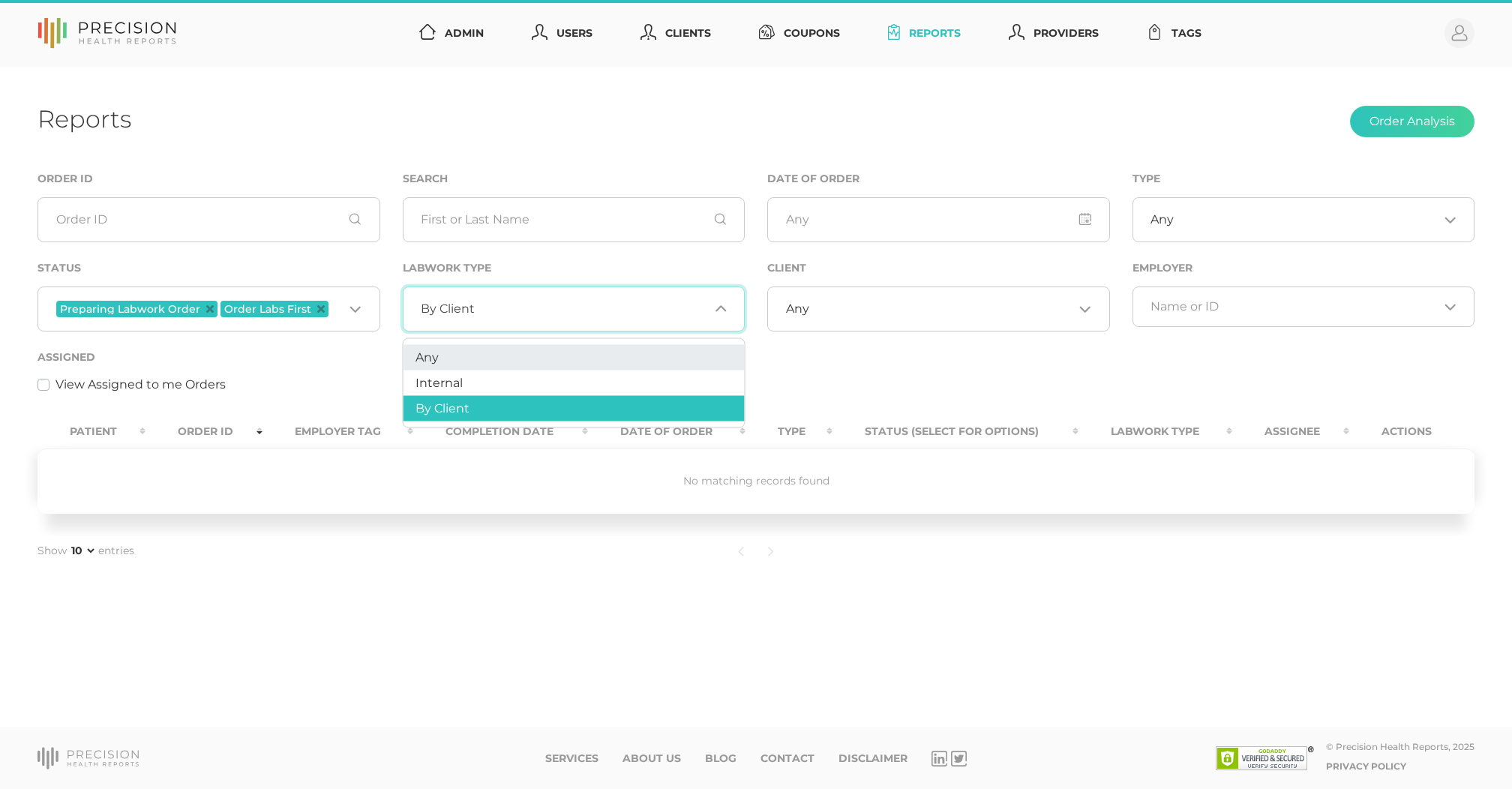
click at [451, 358] on li "Any" at bounding box center [574, 358] width 341 height 26
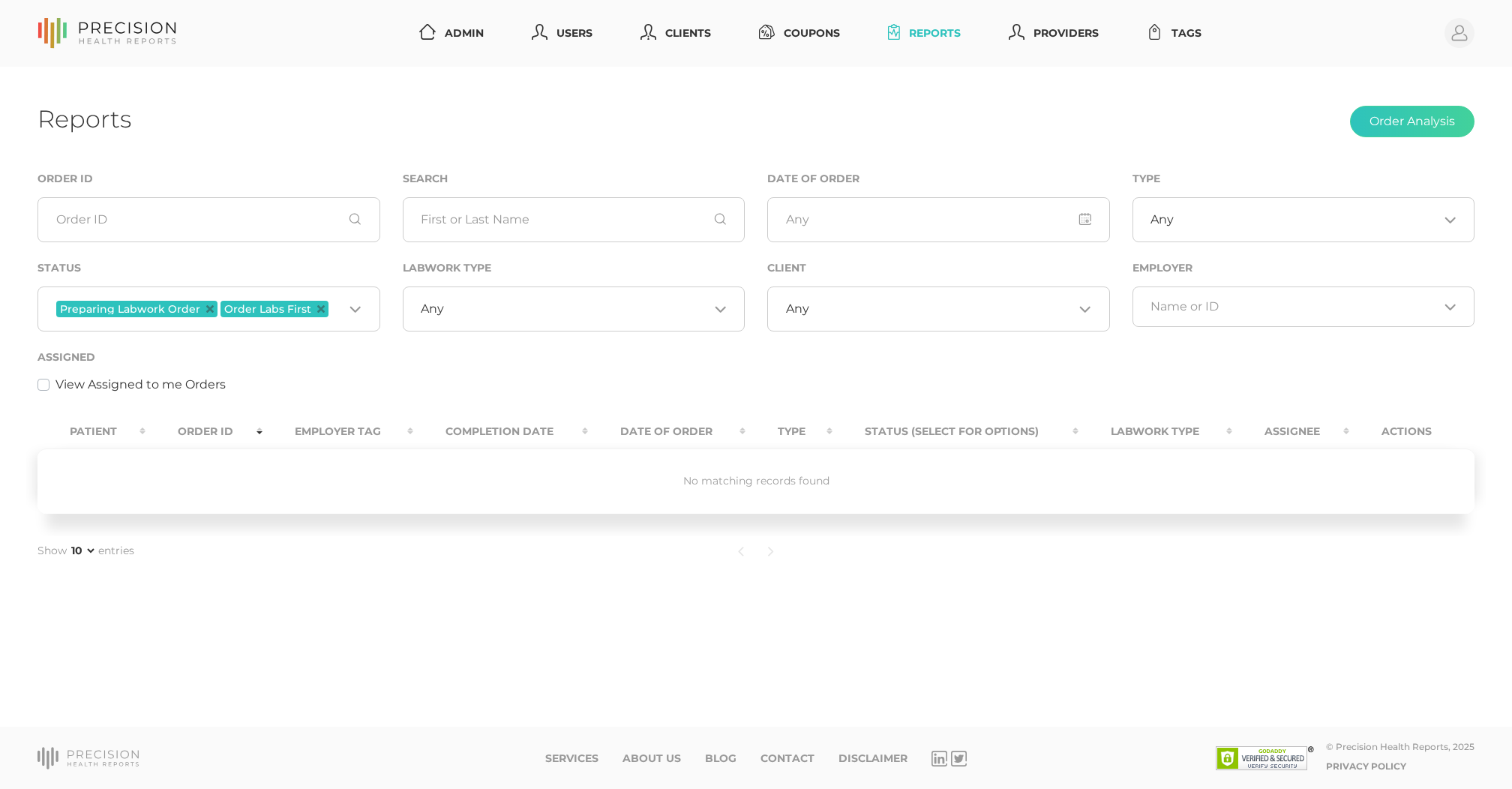
click at [202, 304] on span "Preparing Labwork Order" at bounding box center [137, 308] width 161 height 16
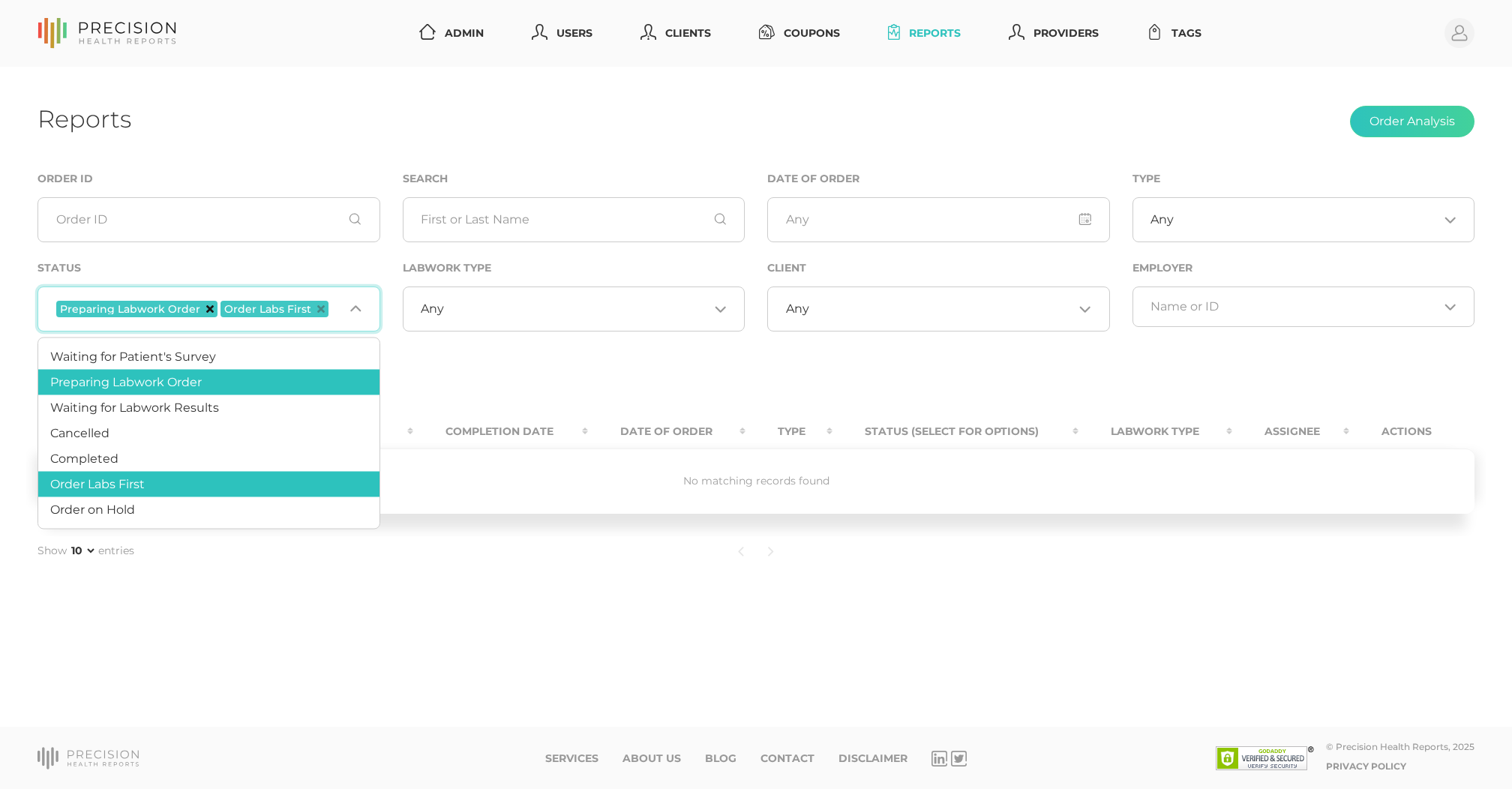
click at [206, 307] on icon "Deselect Preparing Labwork Order" at bounding box center [210, 309] width 8 height 8
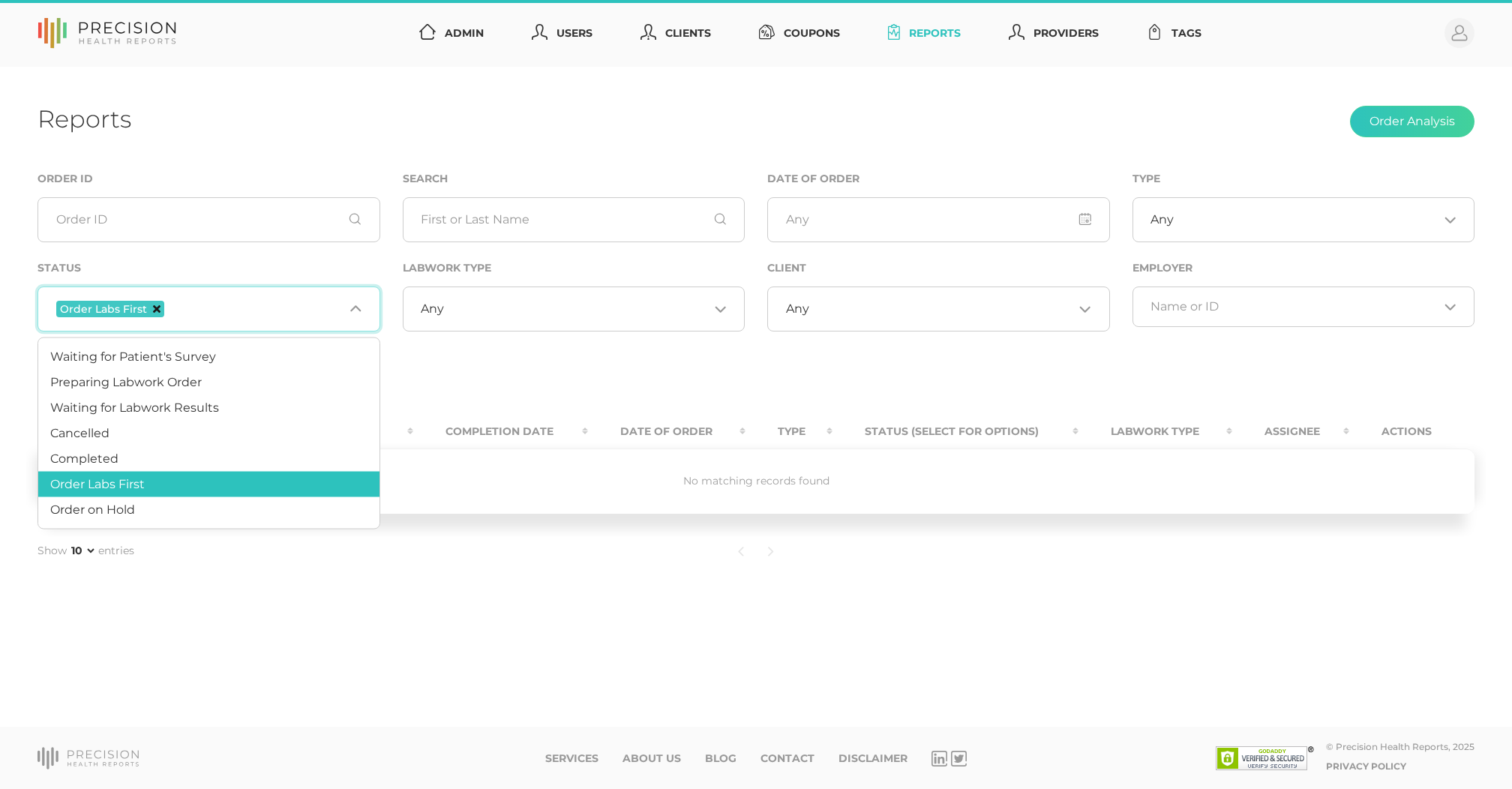
click at [156, 307] on icon "Deselect Order Labs First" at bounding box center [157, 309] width 8 height 8
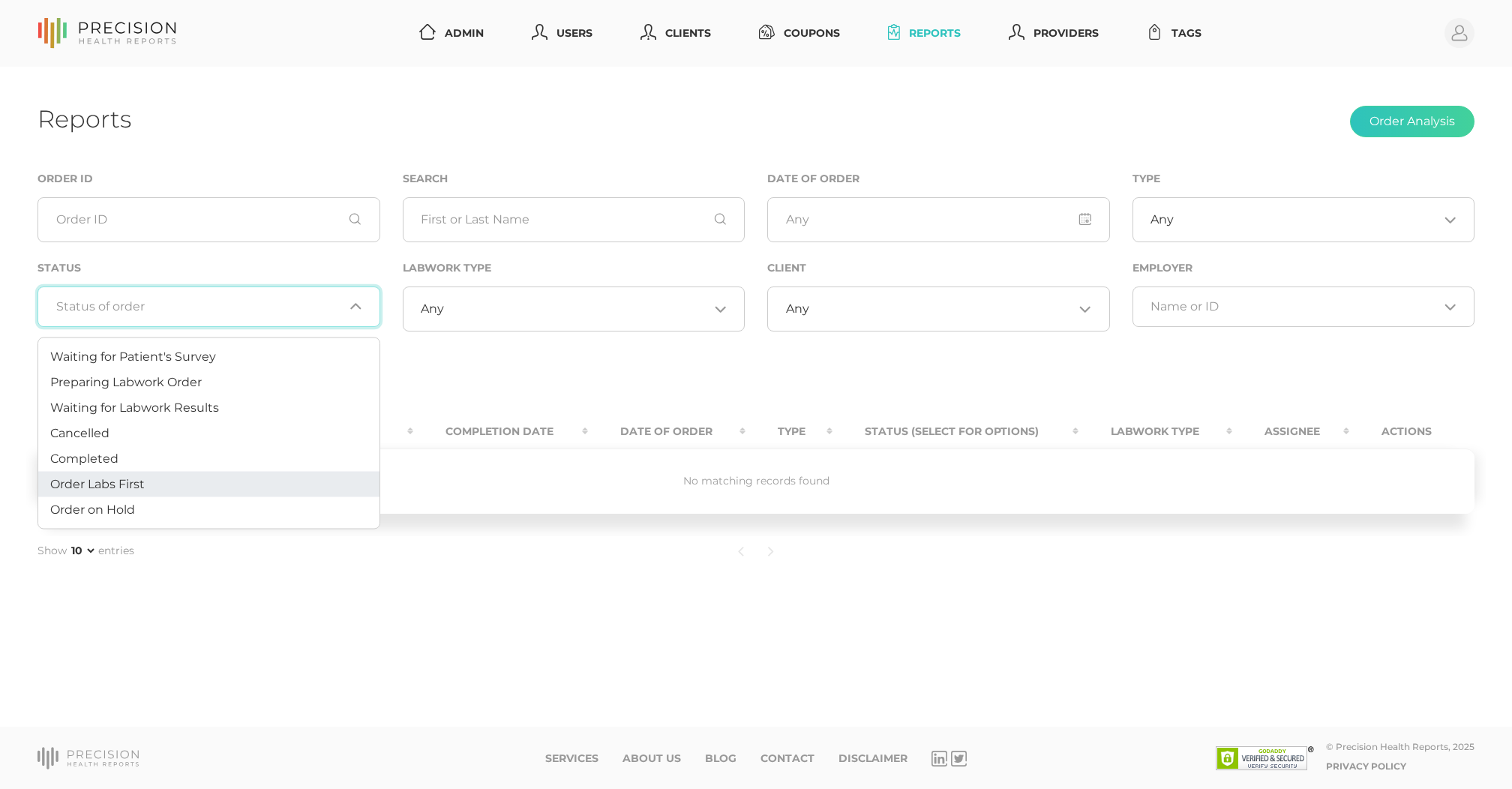
click at [156, 307] on input "Search for option" at bounding box center [200, 306] width 288 height 15
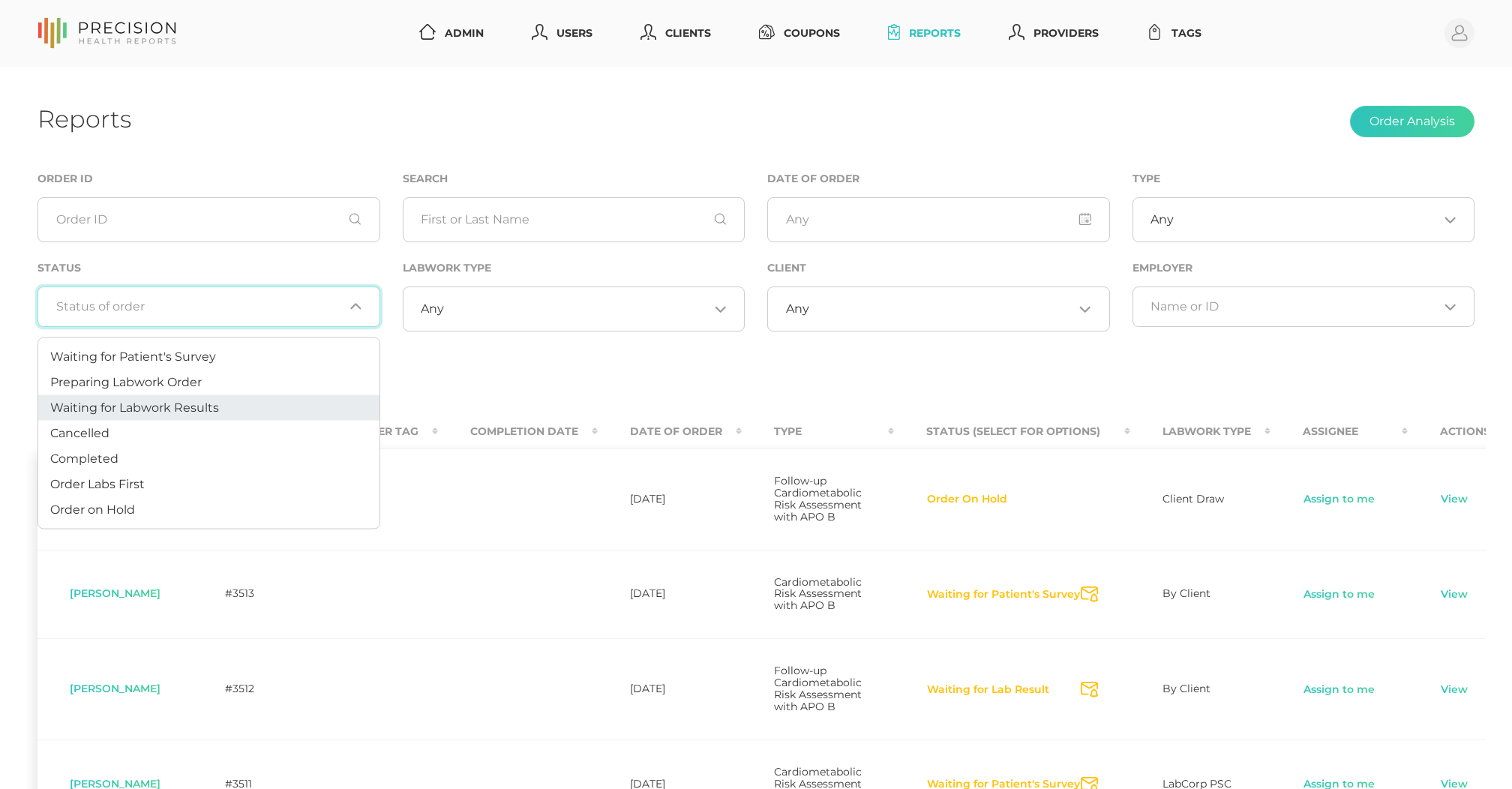
click at [151, 417] on li "Waiting for Labwork Results" at bounding box center [209, 408] width 341 height 26
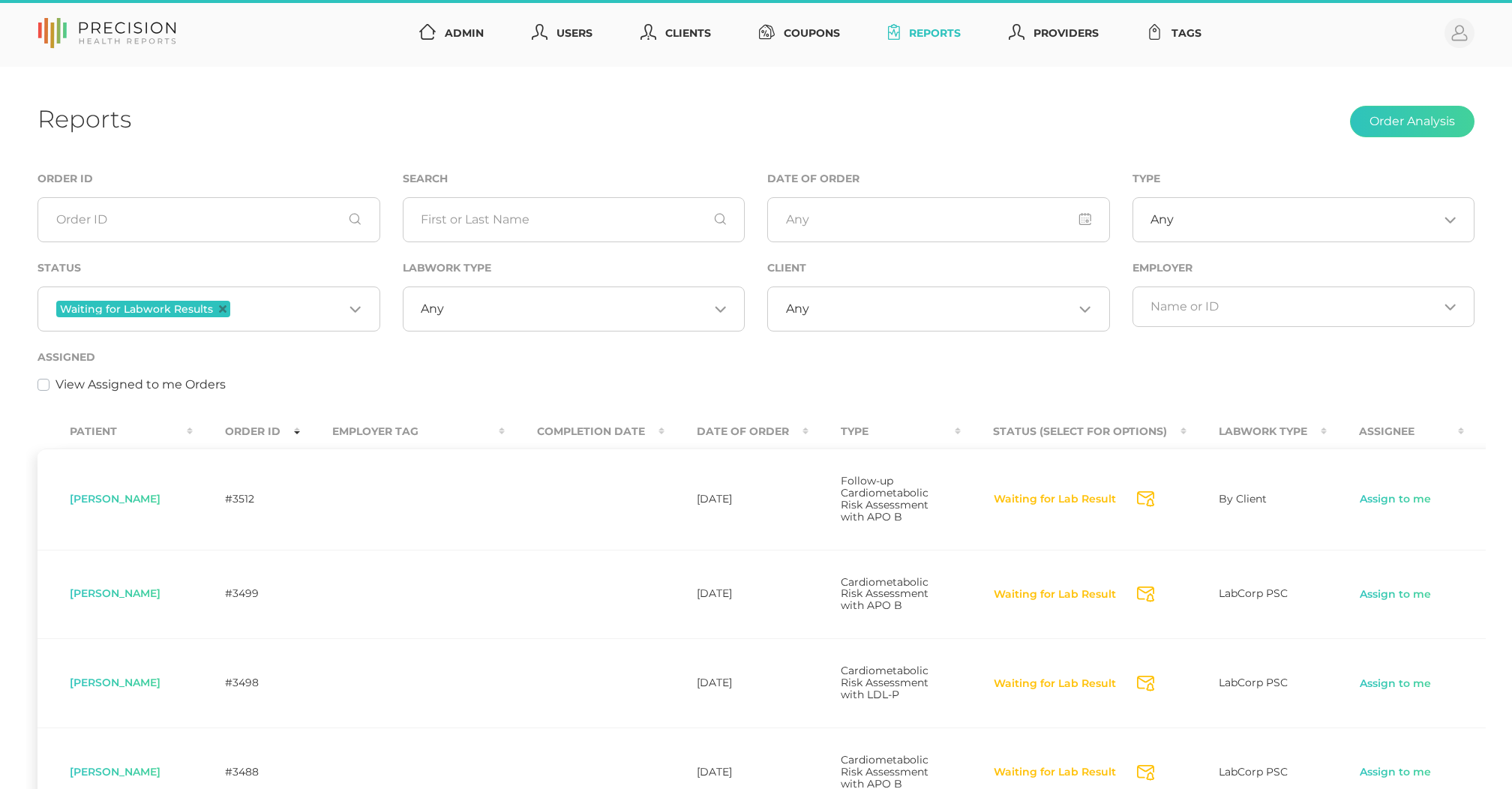
click at [472, 315] on input "Search for option" at bounding box center [576, 308] width 265 height 15
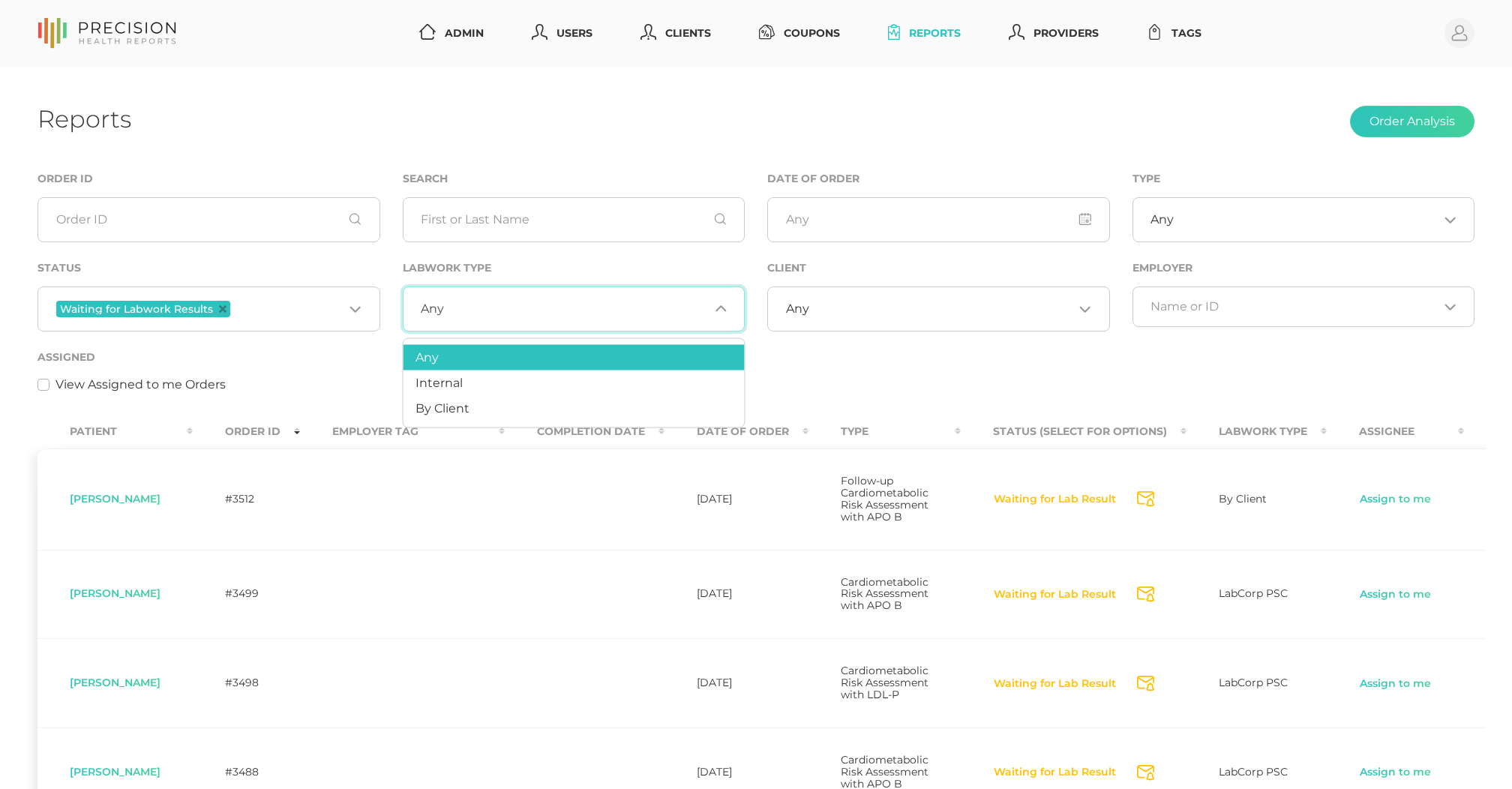
click at [472, 315] on input "Search for option" at bounding box center [576, 308] width 265 height 15
click at [462, 355] on li "Any" at bounding box center [574, 358] width 341 height 26
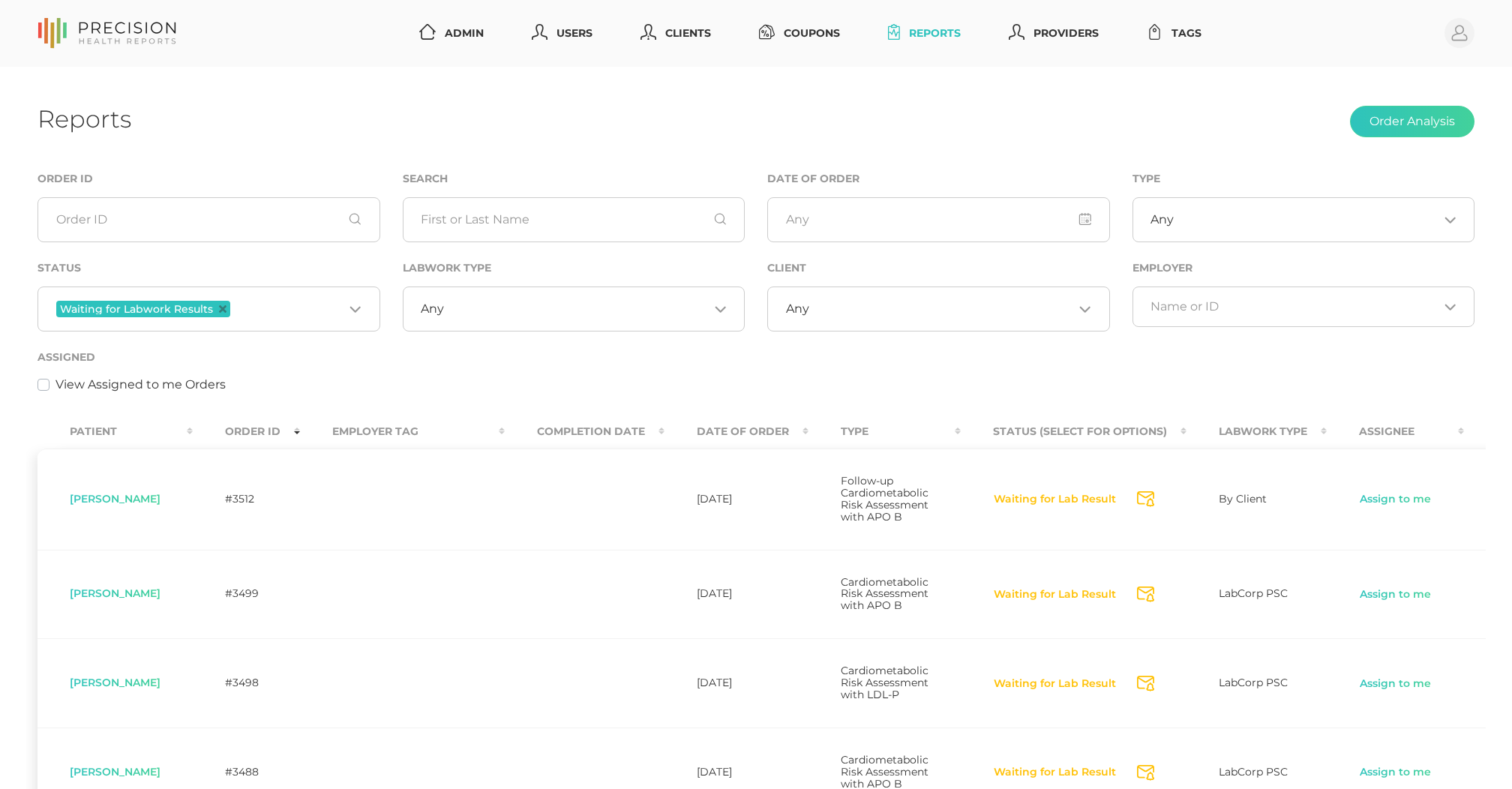
click at [853, 301] on div "Any Loading..." at bounding box center [939, 309] width 343 height 45
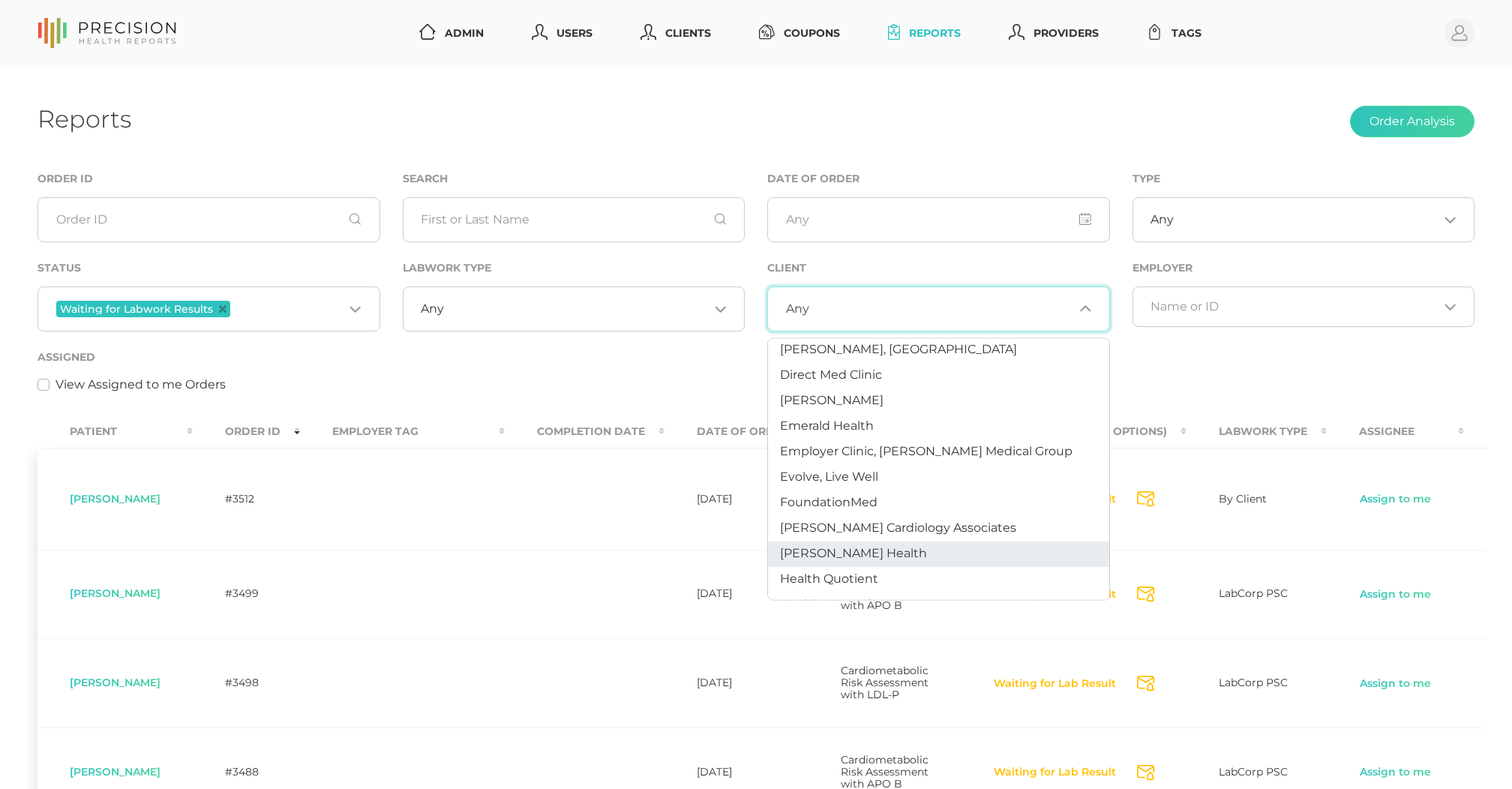
scroll to position [355, 0]
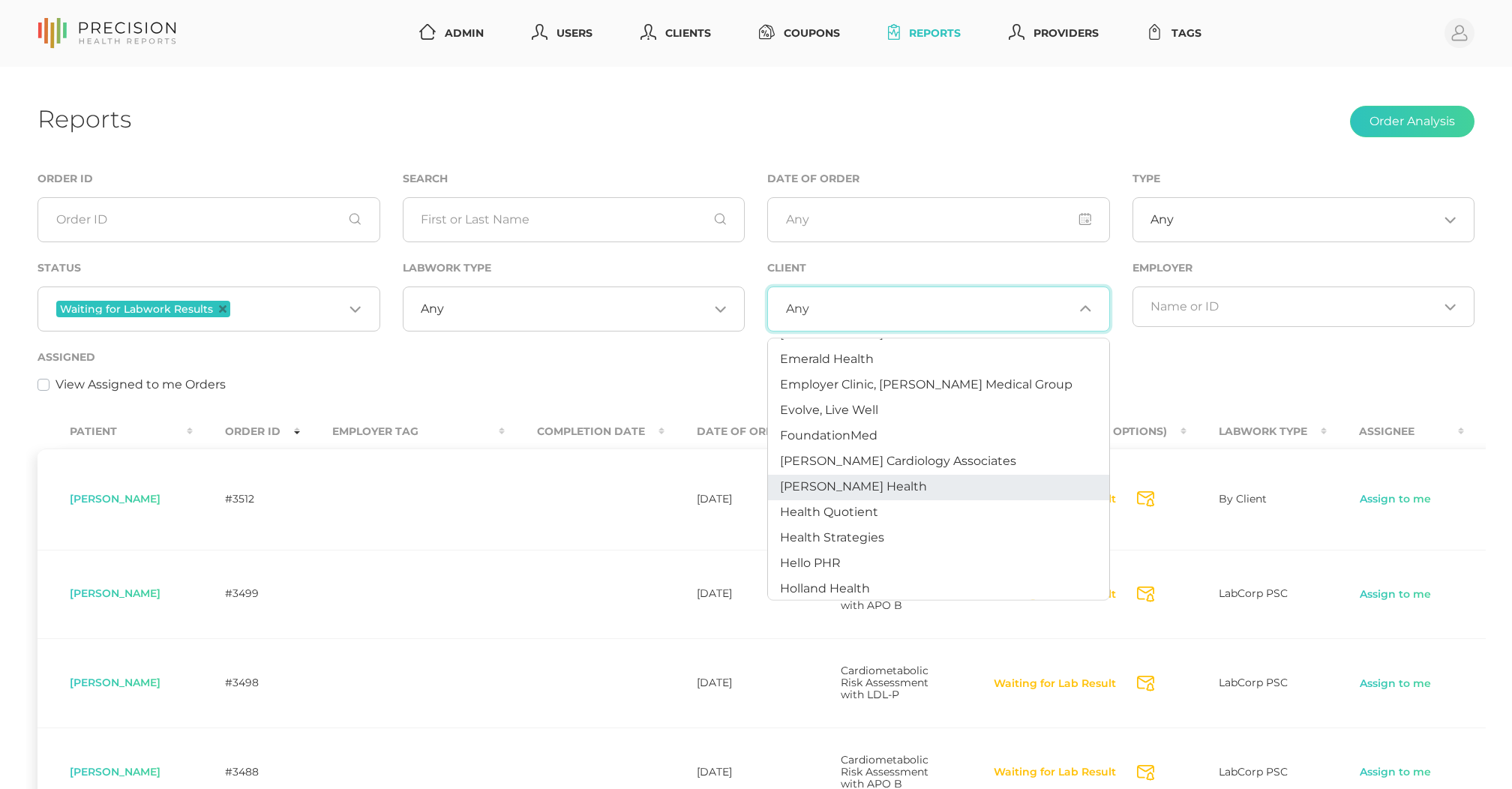
click at [835, 486] on span "[PERSON_NAME] Health" at bounding box center [854, 487] width 147 height 14
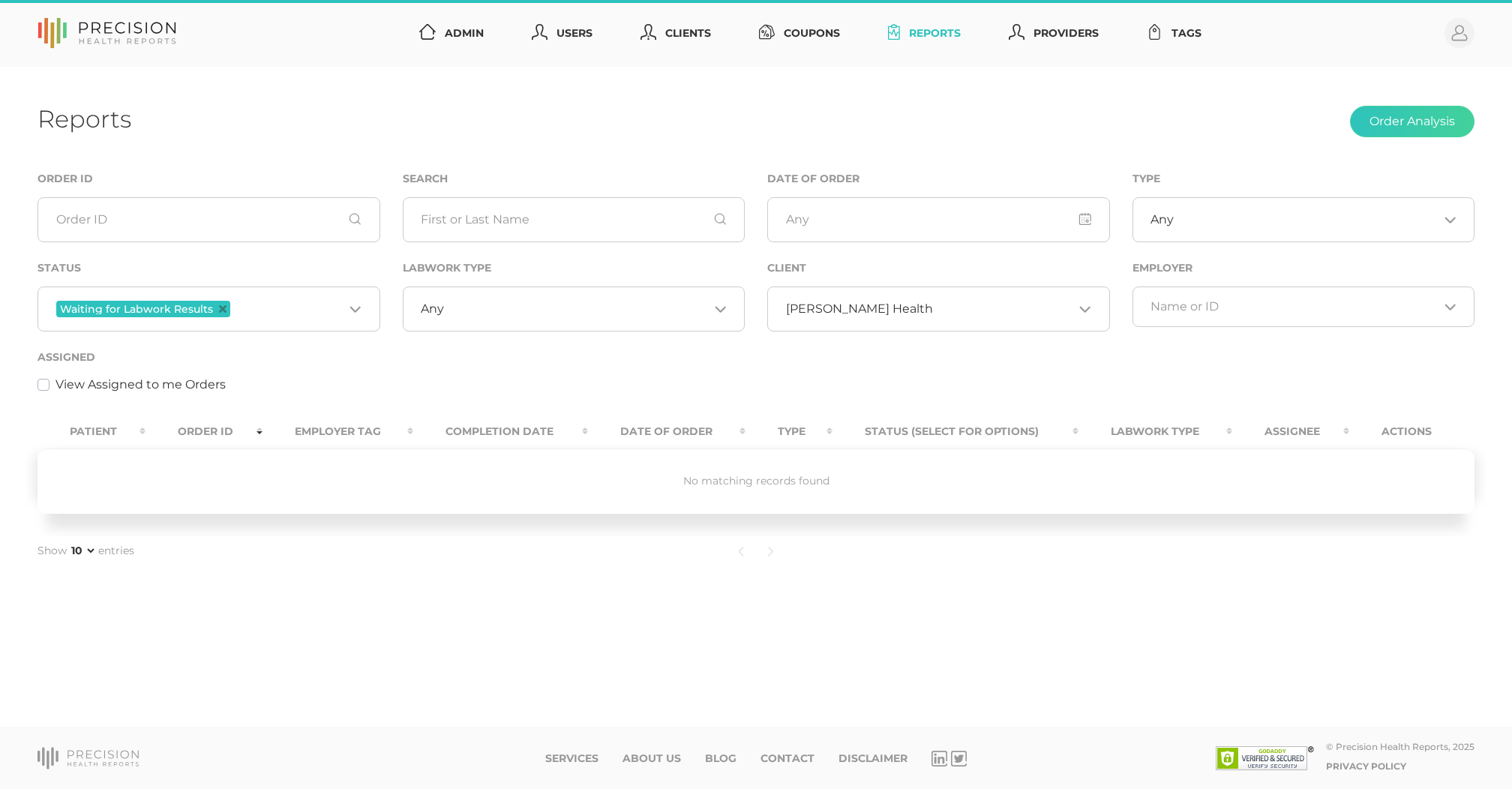
click at [875, 306] on span "[PERSON_NAME] Health" at bounding box center [859, 308] width 147 height 15
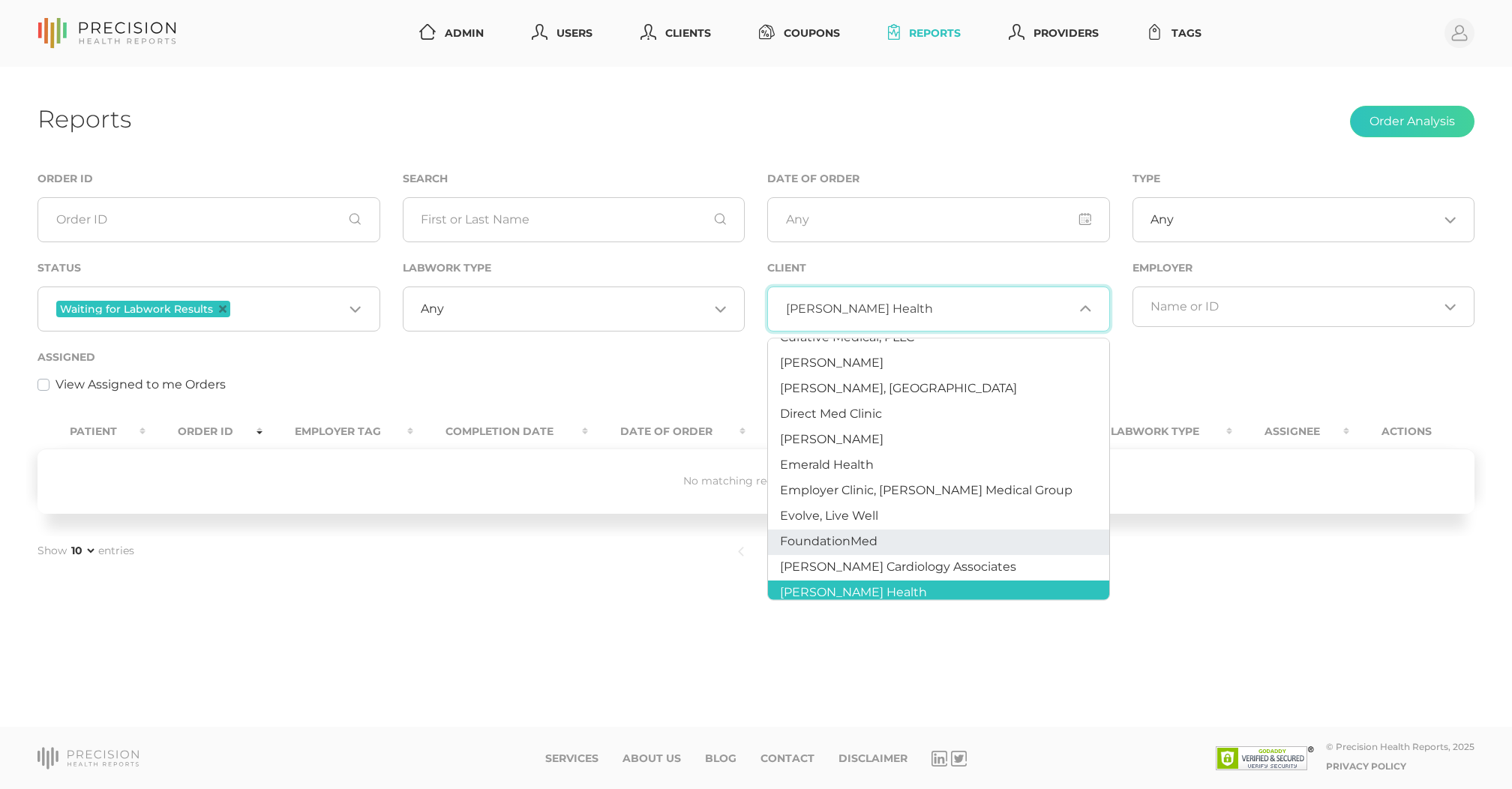
scroll to position [348, 0]
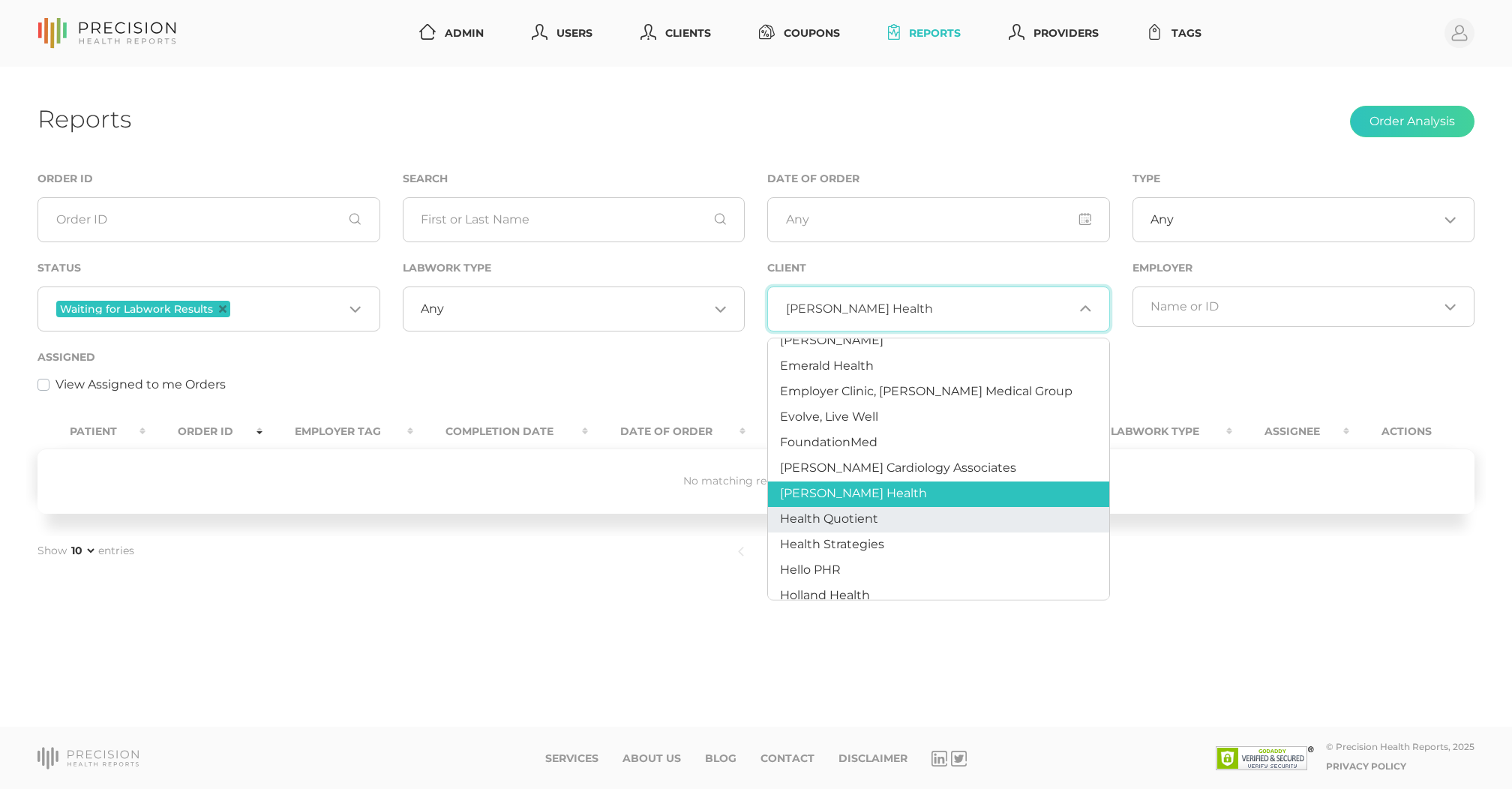
click at [859, 518] on span "Health Quotient" at bounding box center [829, 519] width 98 height 14
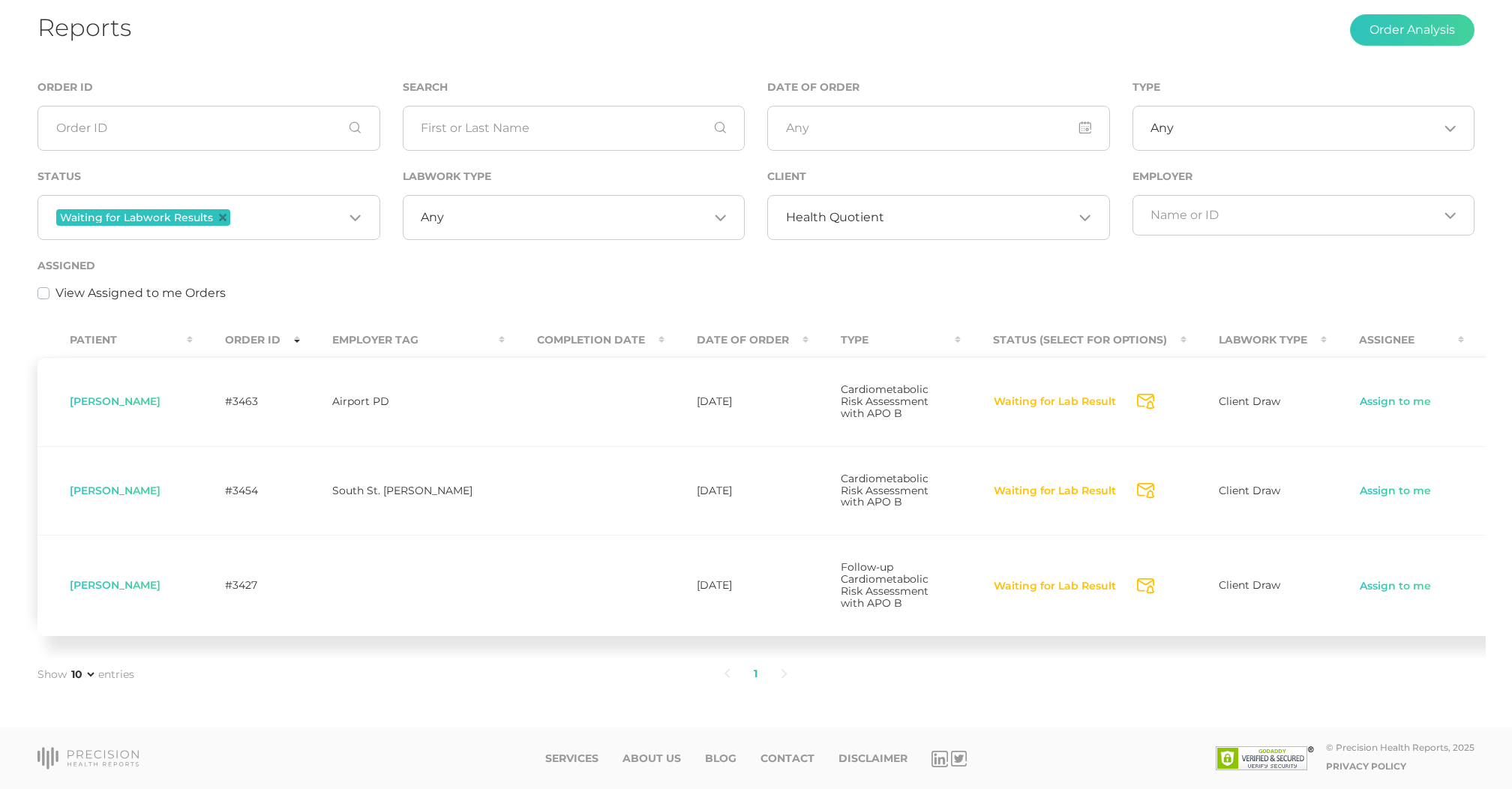
scroll to position [115, 0]
click at [126, 583] on span "[PERSON_NAME]" at bounding box center [114, 585] width 90 height 13
click at [1359, 484] on link "Assign to me" at bounding box center [1395, 491] width 73 height 15
click at [1497, 484] on link "View" at bounding box center [1510, 491] width 29 height 15
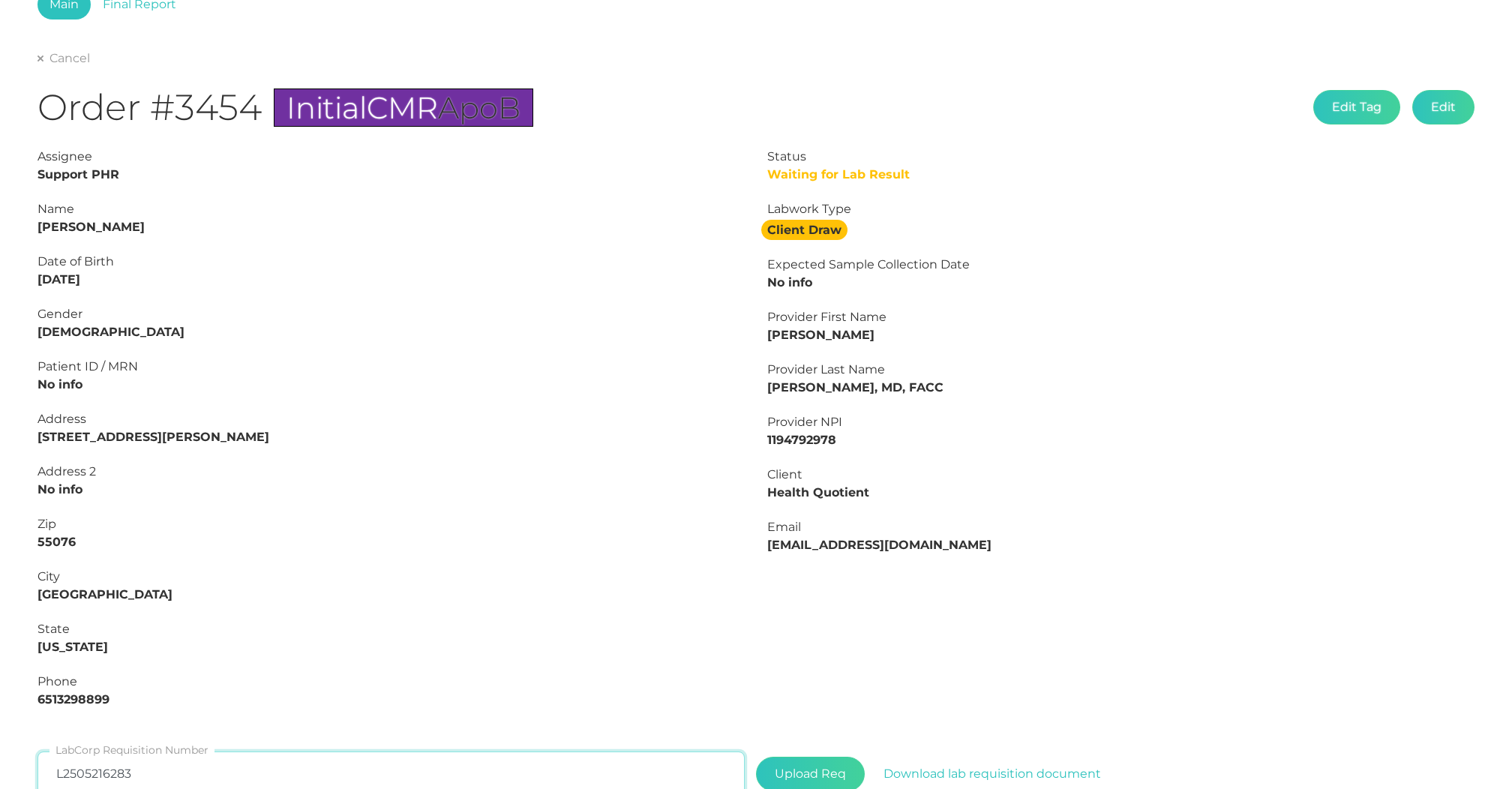
click at [153, 769] on input "L2505216283" at bounding box center [391, 774] width 707 height 45
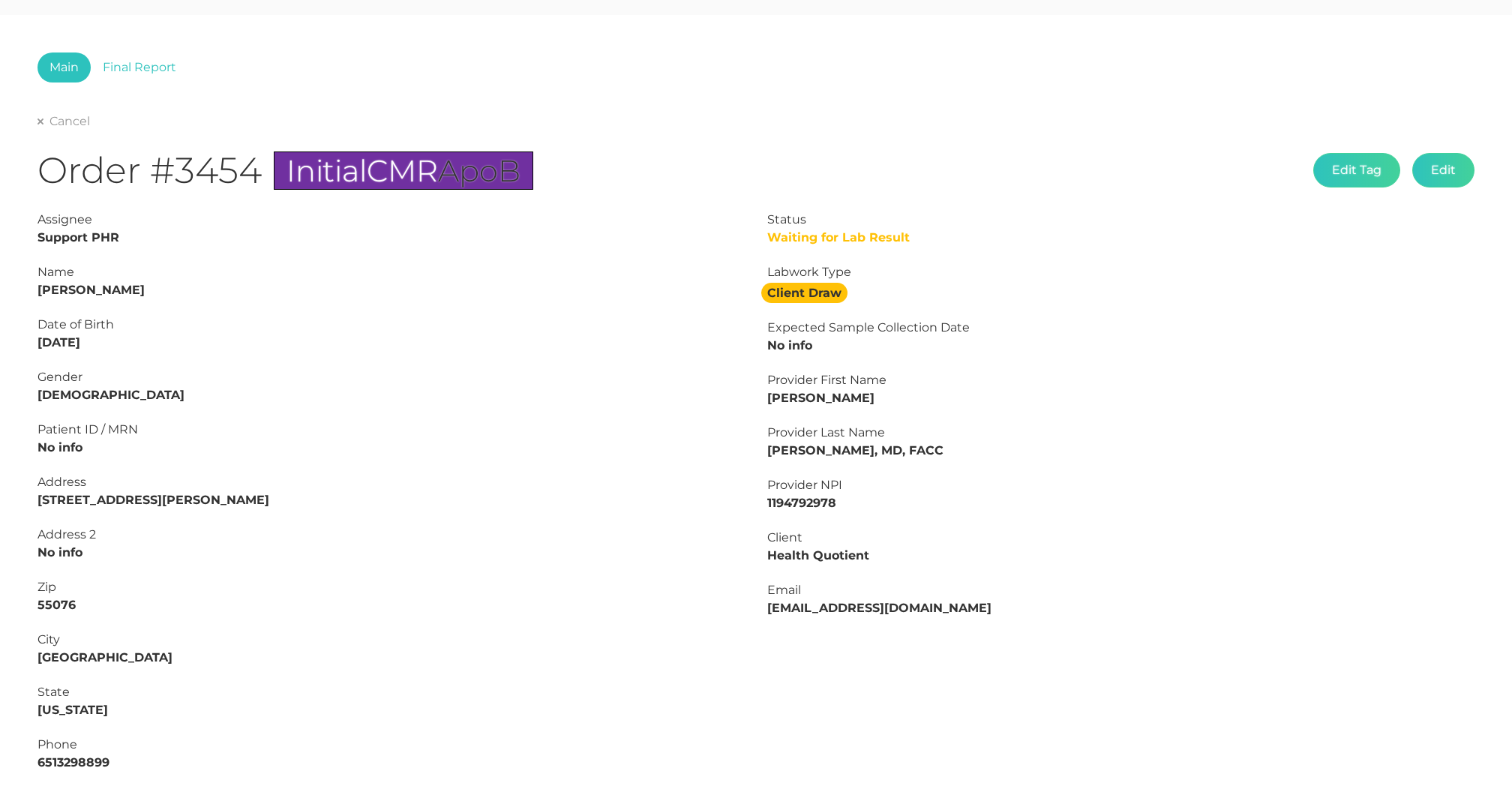
scroll to position [49, 0]
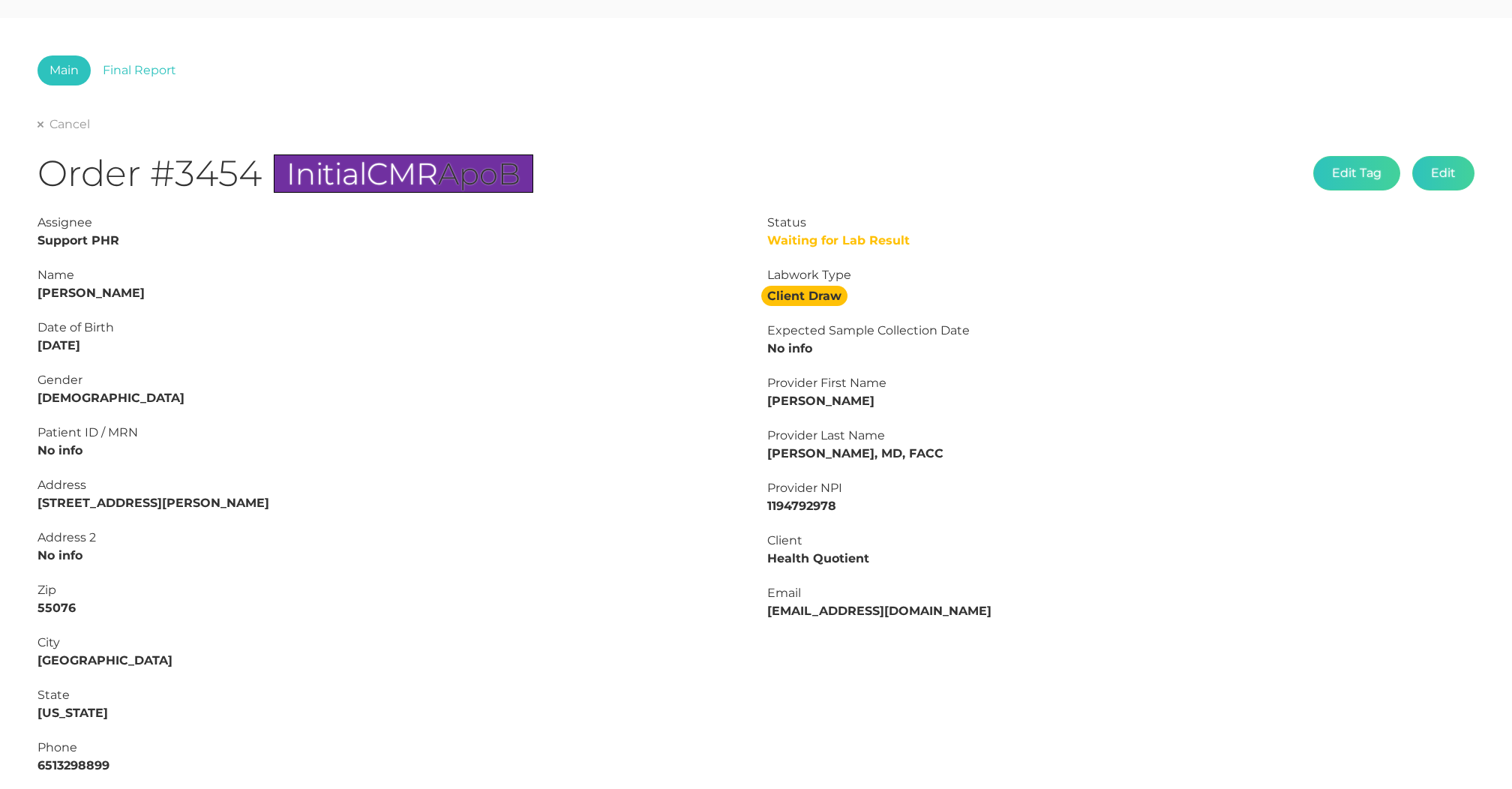
click at [148, 53] on div "Main Final Report Cancel Order #3454 Initial CMR ApoB Edit Tag Edit Status Wait…" at bounding box center [756, 510] width 1512 height 985
click at [144, 66] on link "Final Report" at bounding box center [139, 70] width 97 height 30
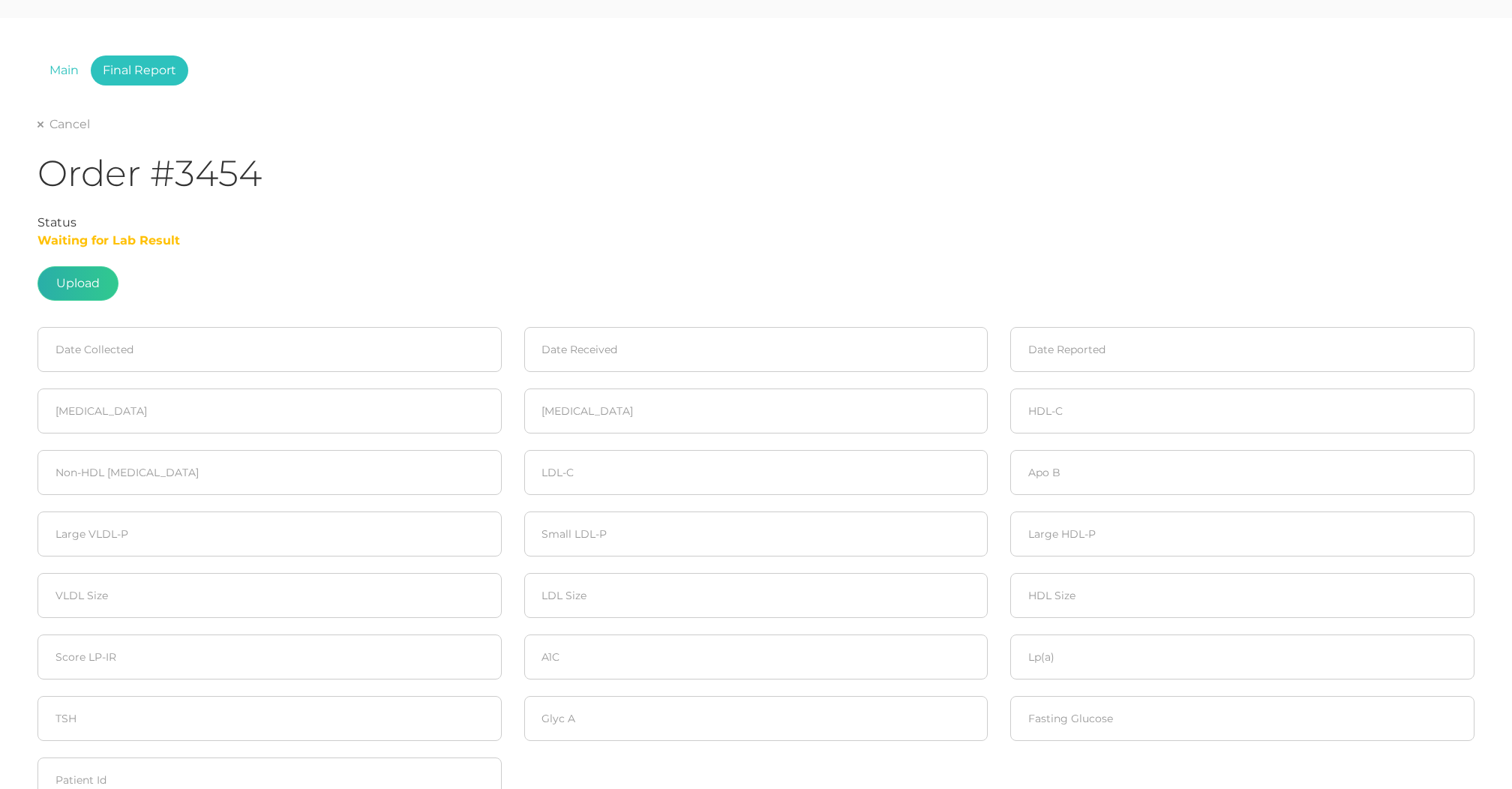
click at [73, 280] on label at bounding box center [78, 284] width 80 height 33
click at [100, 325] on input "file" at bounding box center [100, 325] width 1 height 1
type input "C:\fakepath\843ed326-ffac-4f86-9b6e-6270d2436be6.pdf"
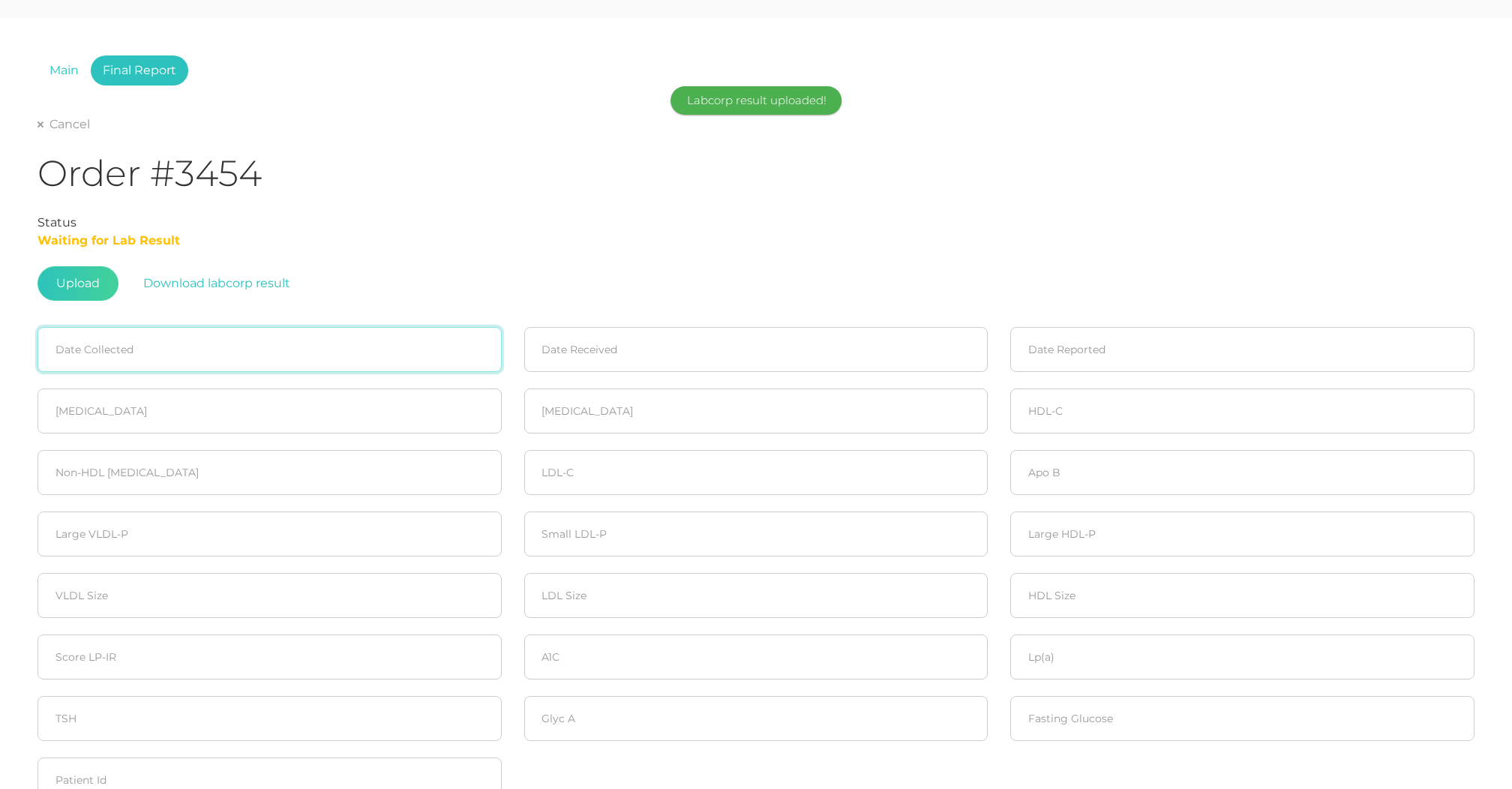
click at [116, 352] on input at bounding box center [270, 349] width 464 height 45
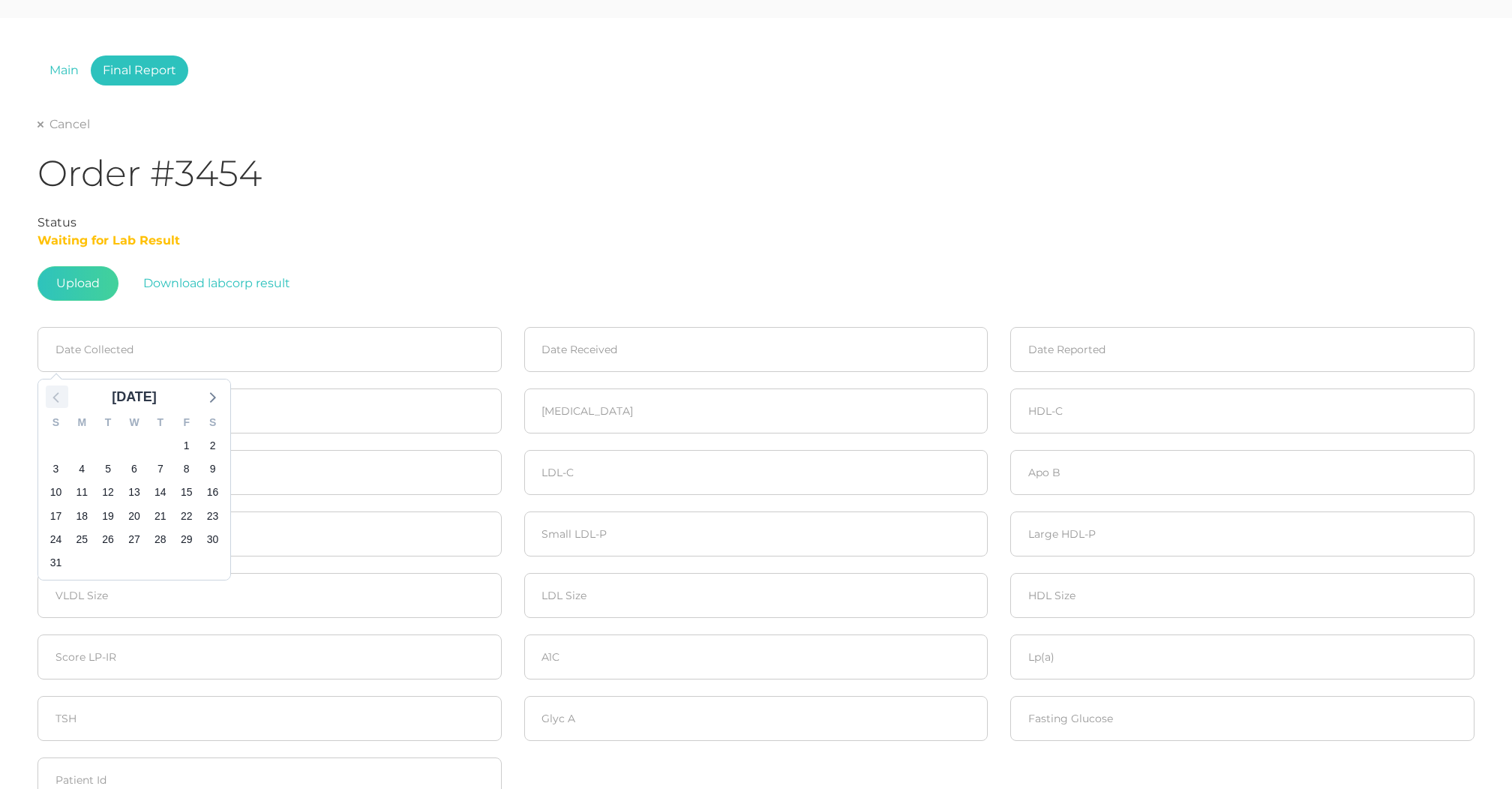
click at [60, 395] on icon at bounding box center [56, 396] width 19 height 19
click at [89, 469] on span "7" at bounding box center [81, 468] width 21 height 21
type input "[DATE]"
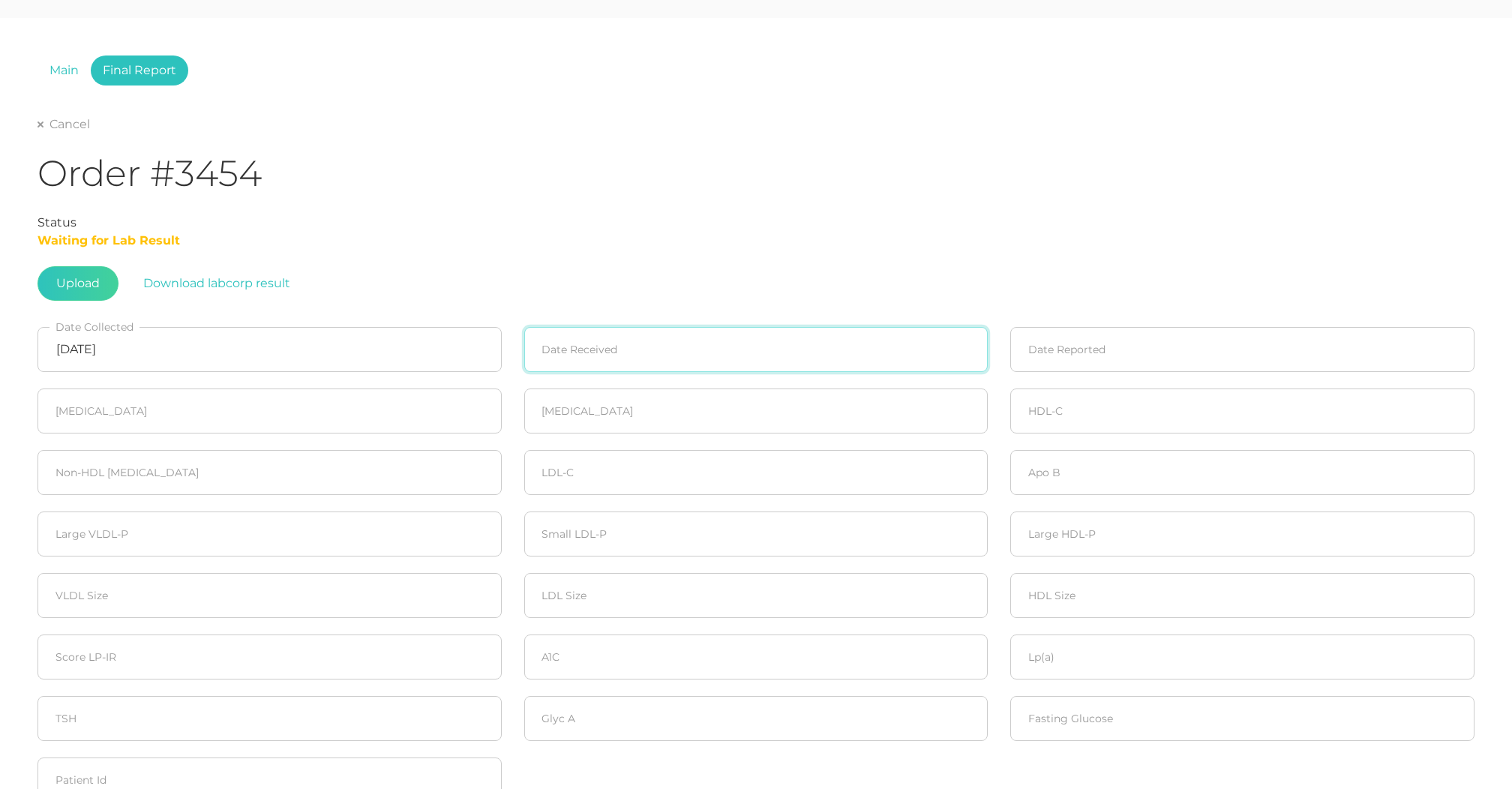
click at [570, 356] on input at bounding box center [756, 349] width 464 height 45
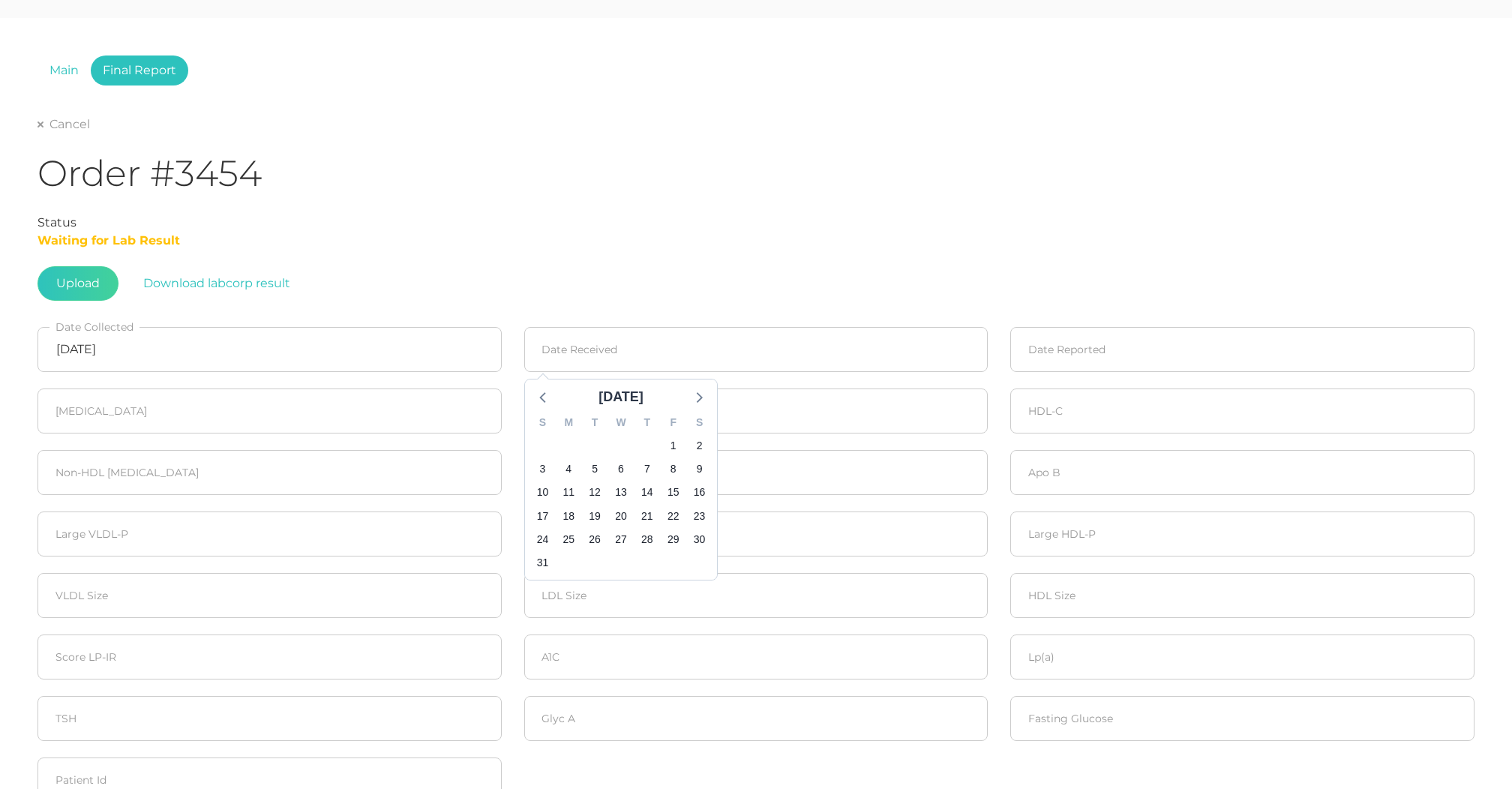
click at [543, 385] on div "[DATE]" at bounding box center [621, 393] width 192 height 28
click at [547, 393] on icon at bounding box center [543, 396] width 19 height 19
click at [564, 468] on span "7" at bounding box center [568, 468] width 21 height 21
type input "[DATE]"
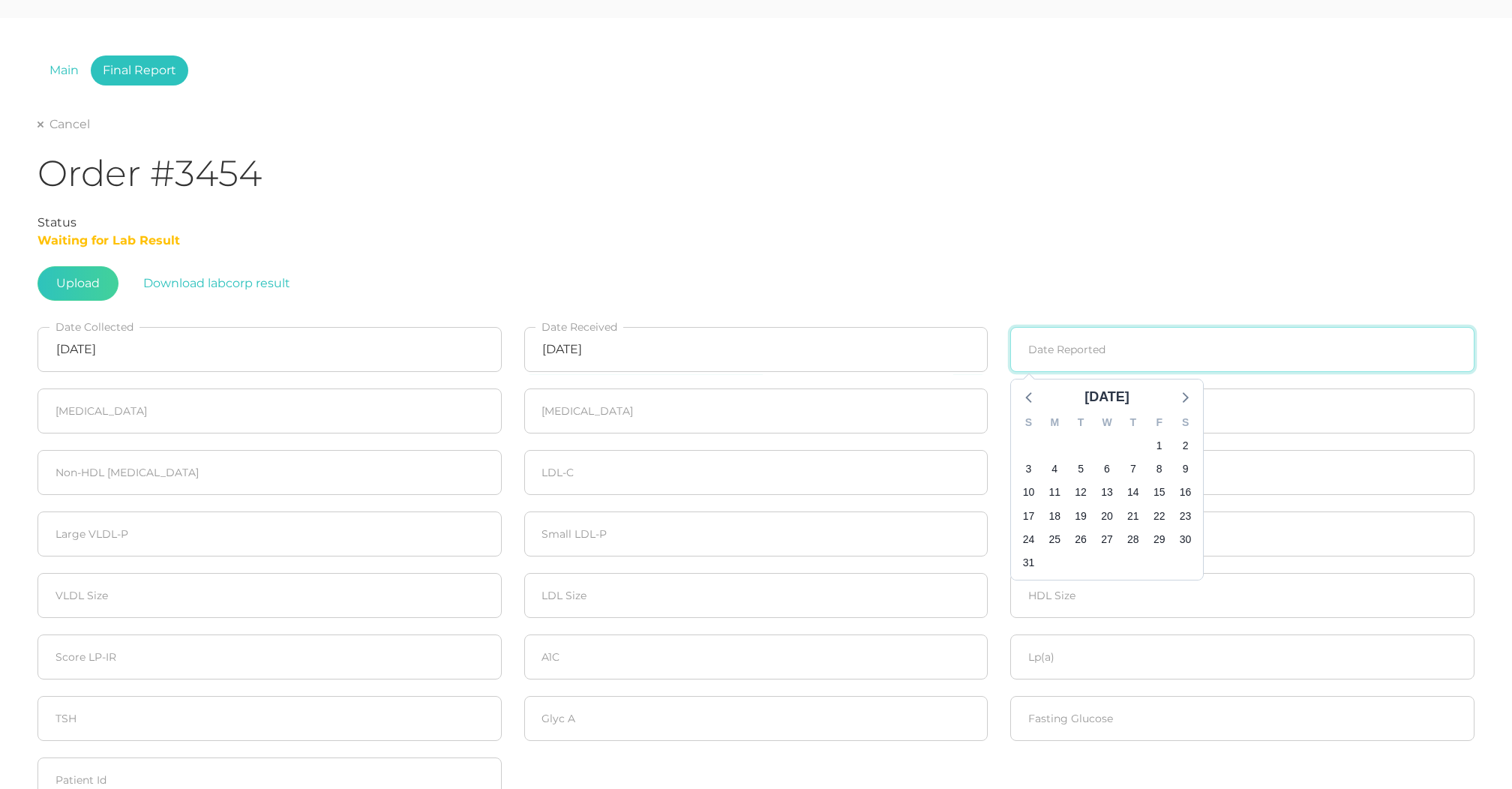
click at [1035, 349] on input at bounding box center [1242, 349] width 464 height 45
click at [1021, 399] on icon at bounding box center [1029, 396] width 19 height 19
click at [1166, 468] on span "11" at bounding box center [1159, 468] width 21 height 21
type input "[DATE]"
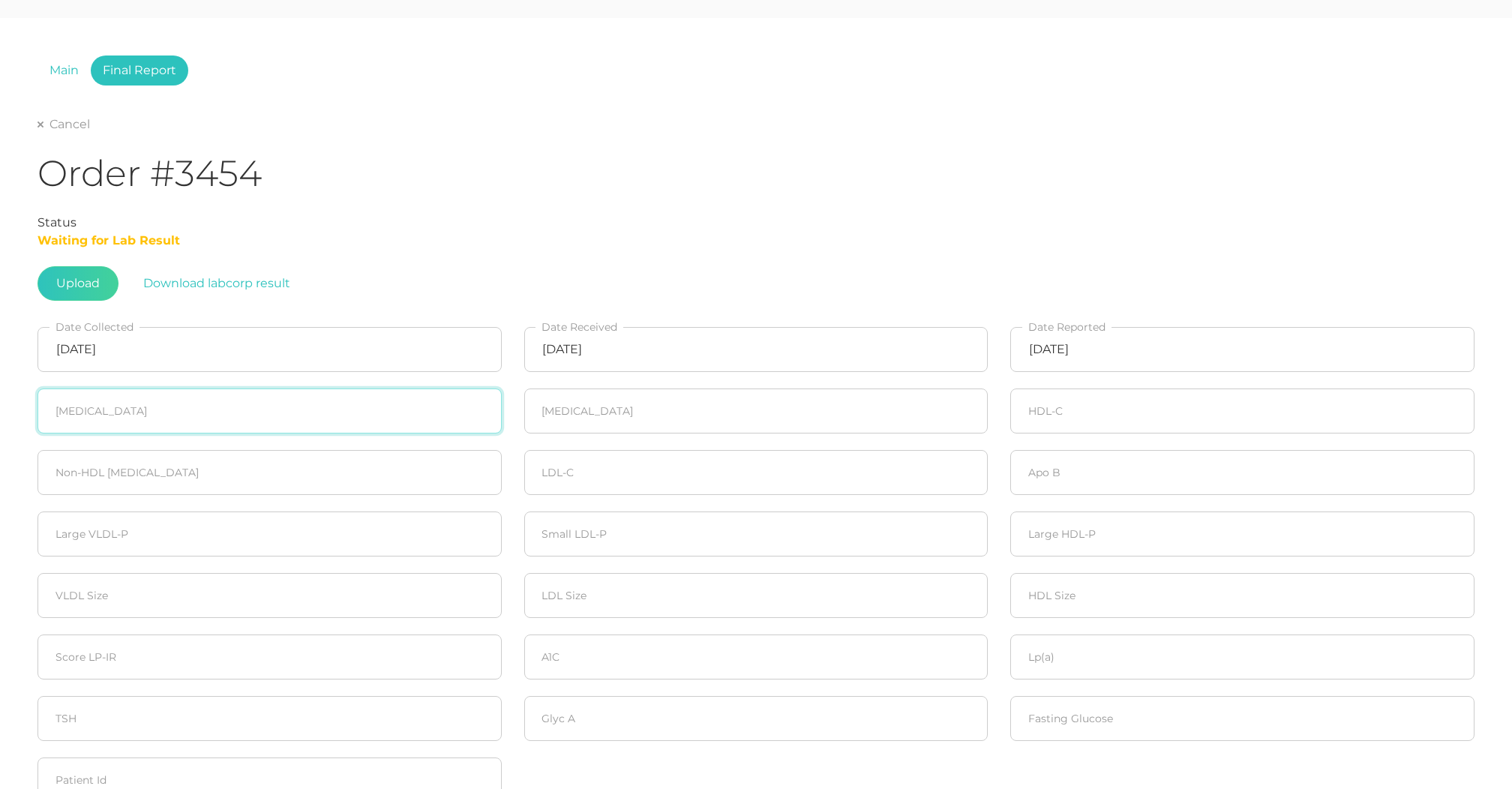
click at [206, 406] on input "number" at bounding box center [270, 411] width 464 height 45
type input "118"
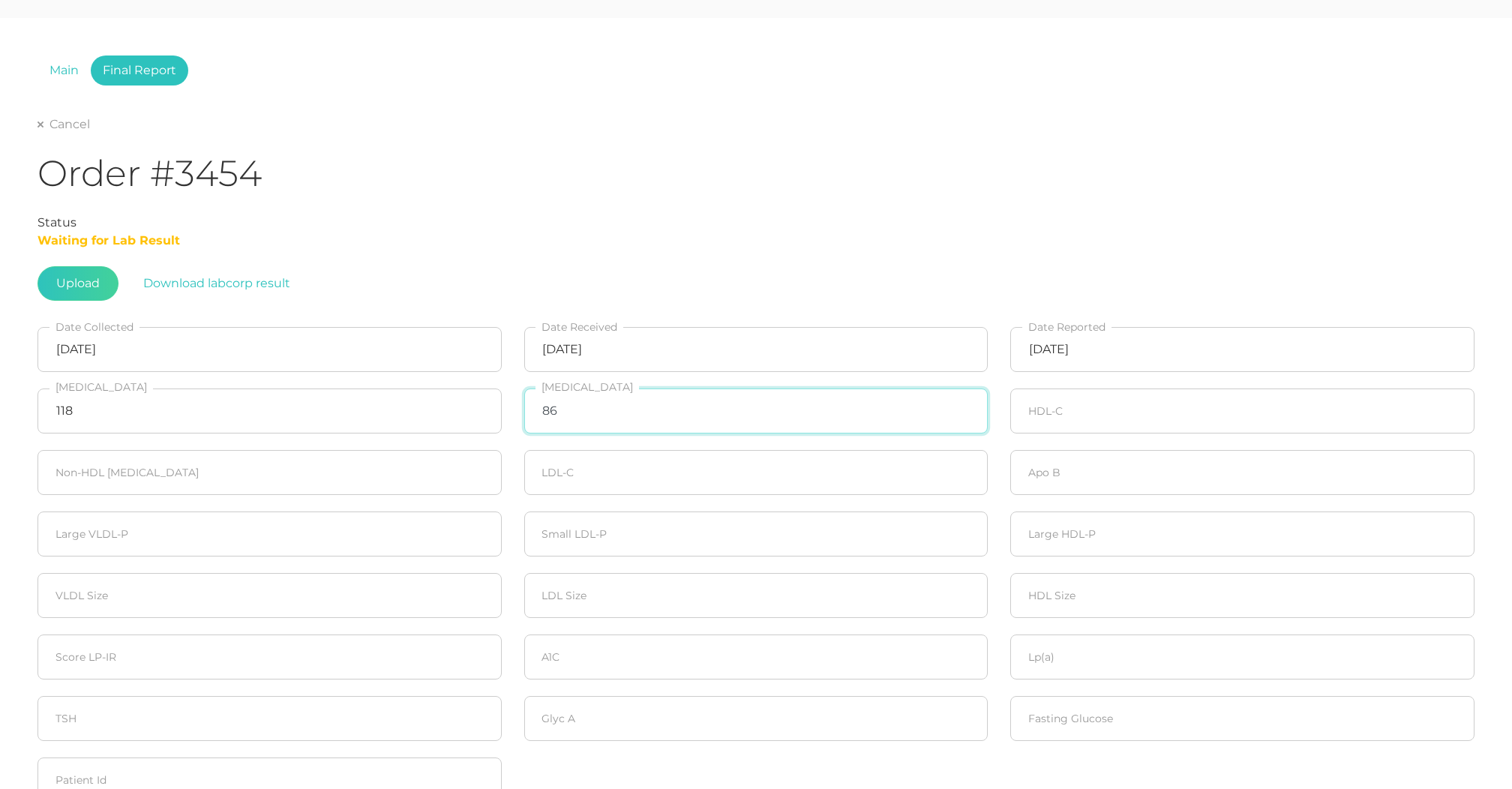
type input "86"
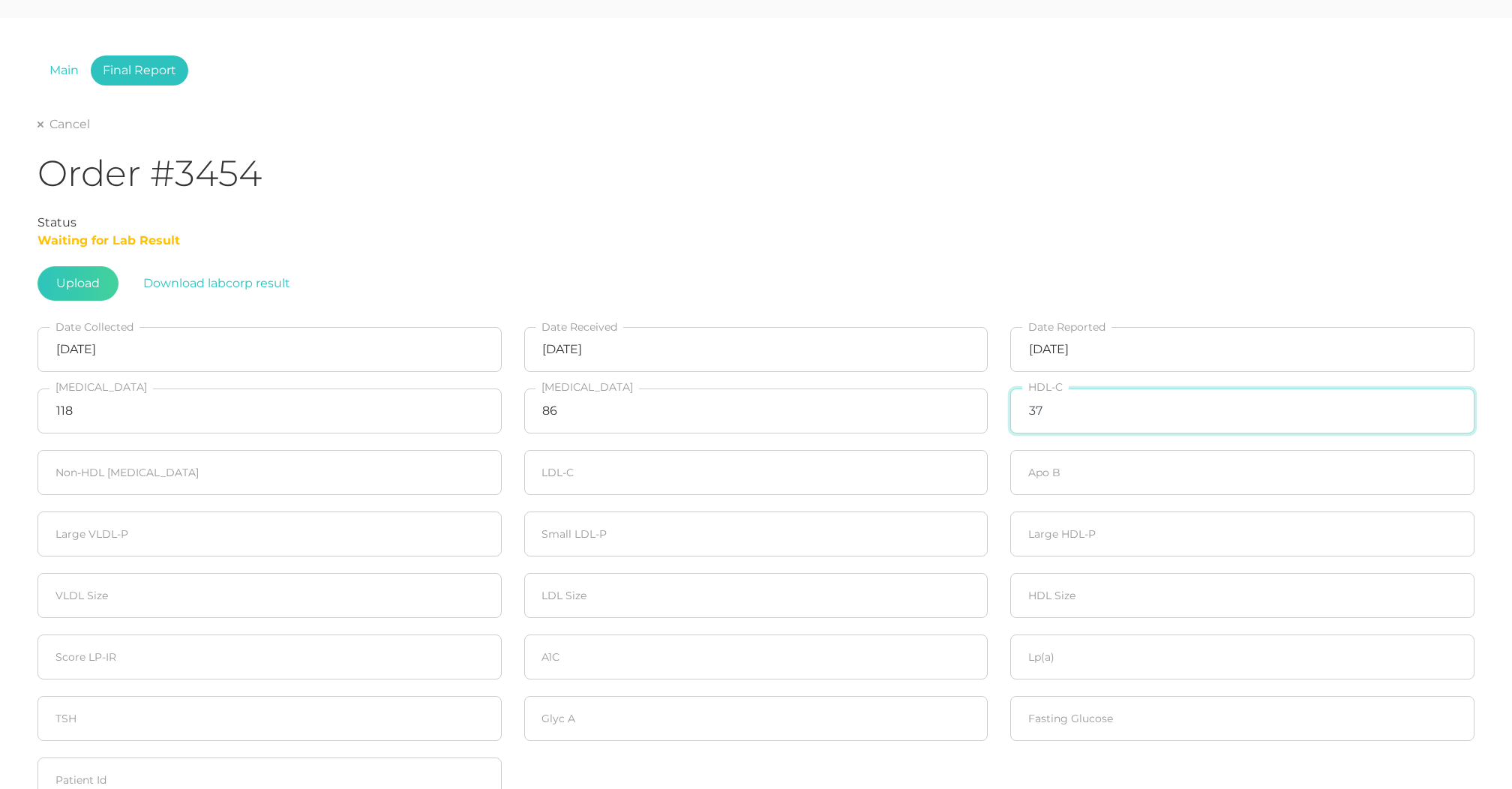
type input "37"
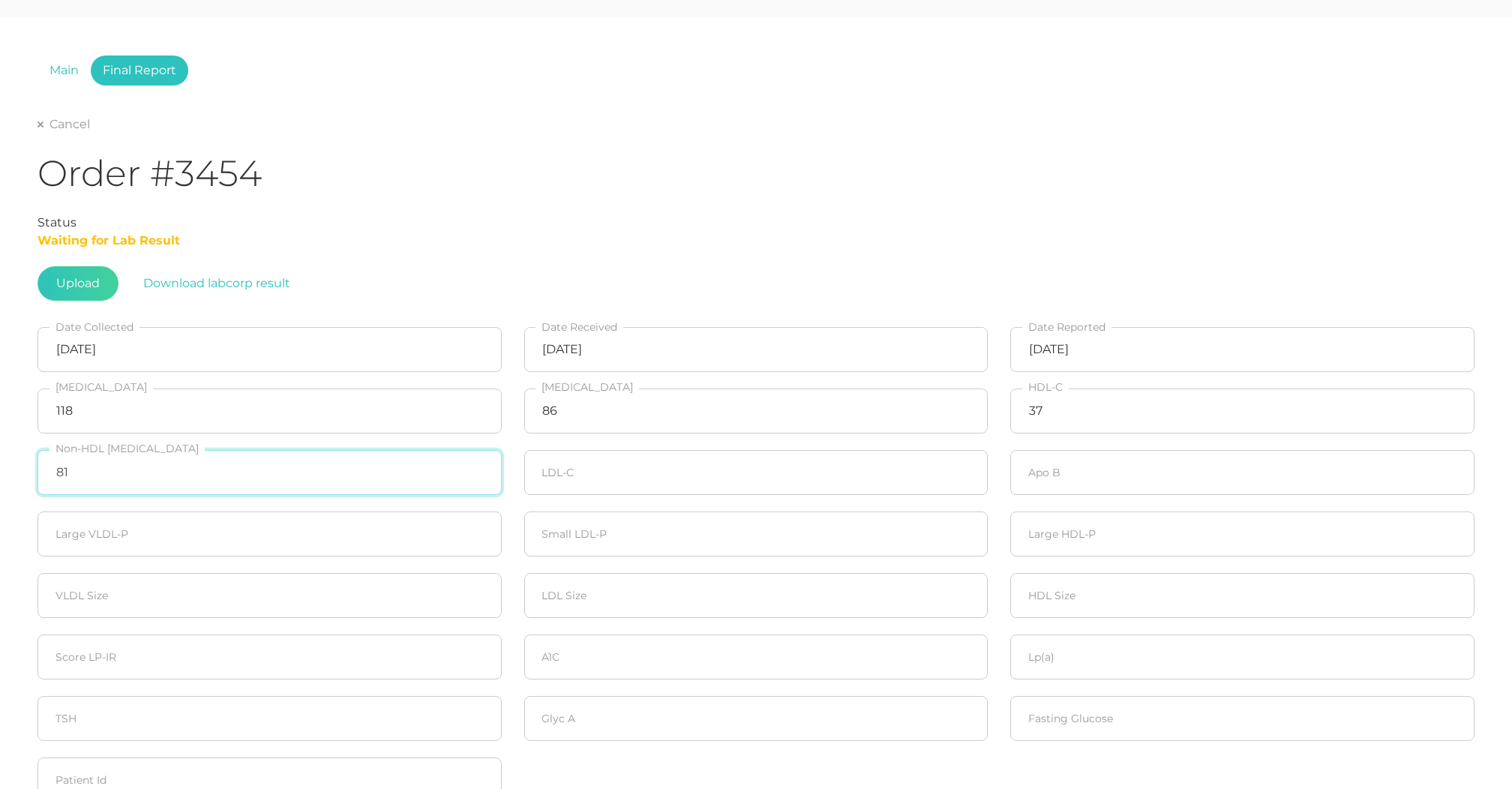
type input "81"
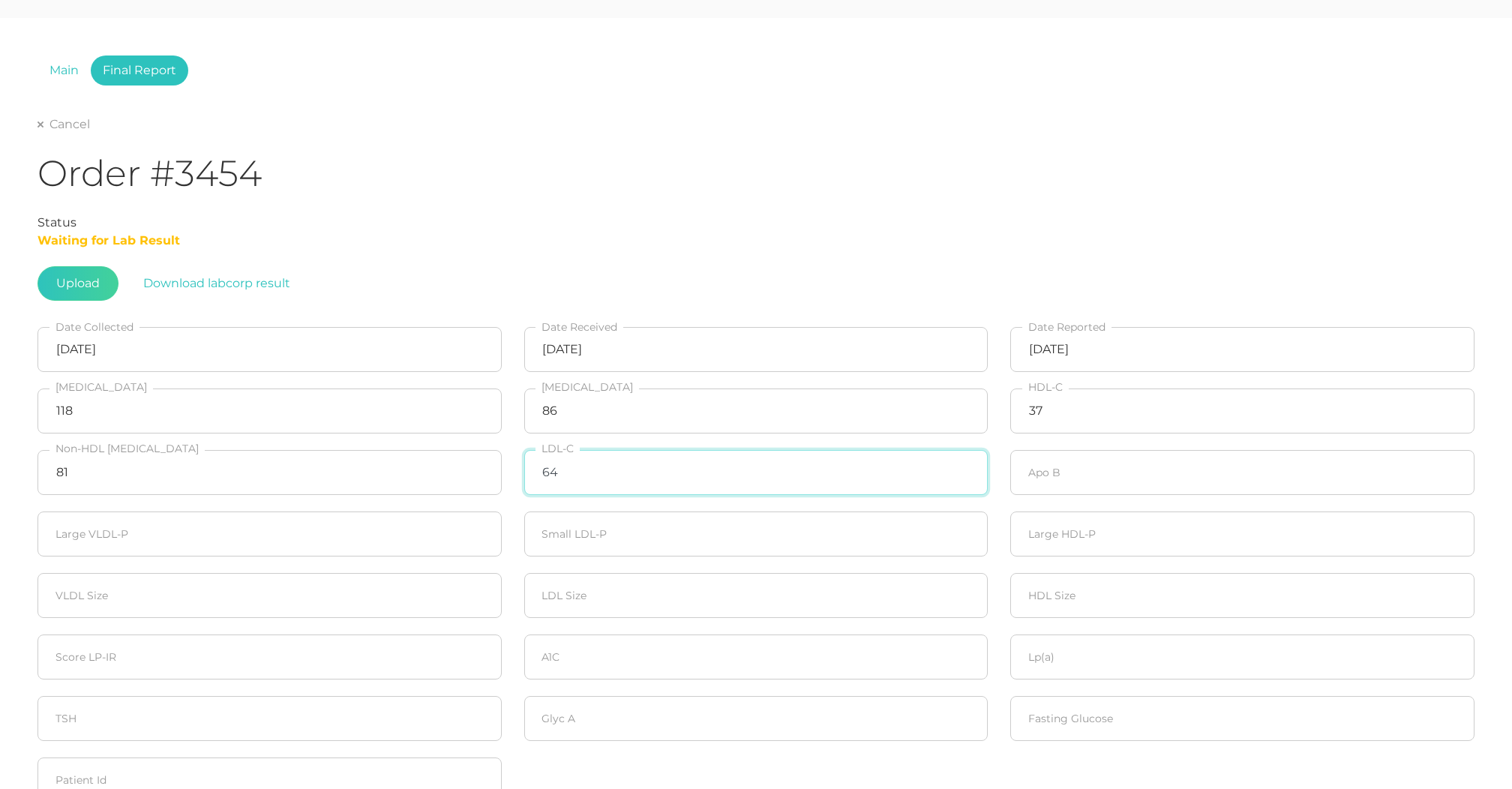
type input "64"
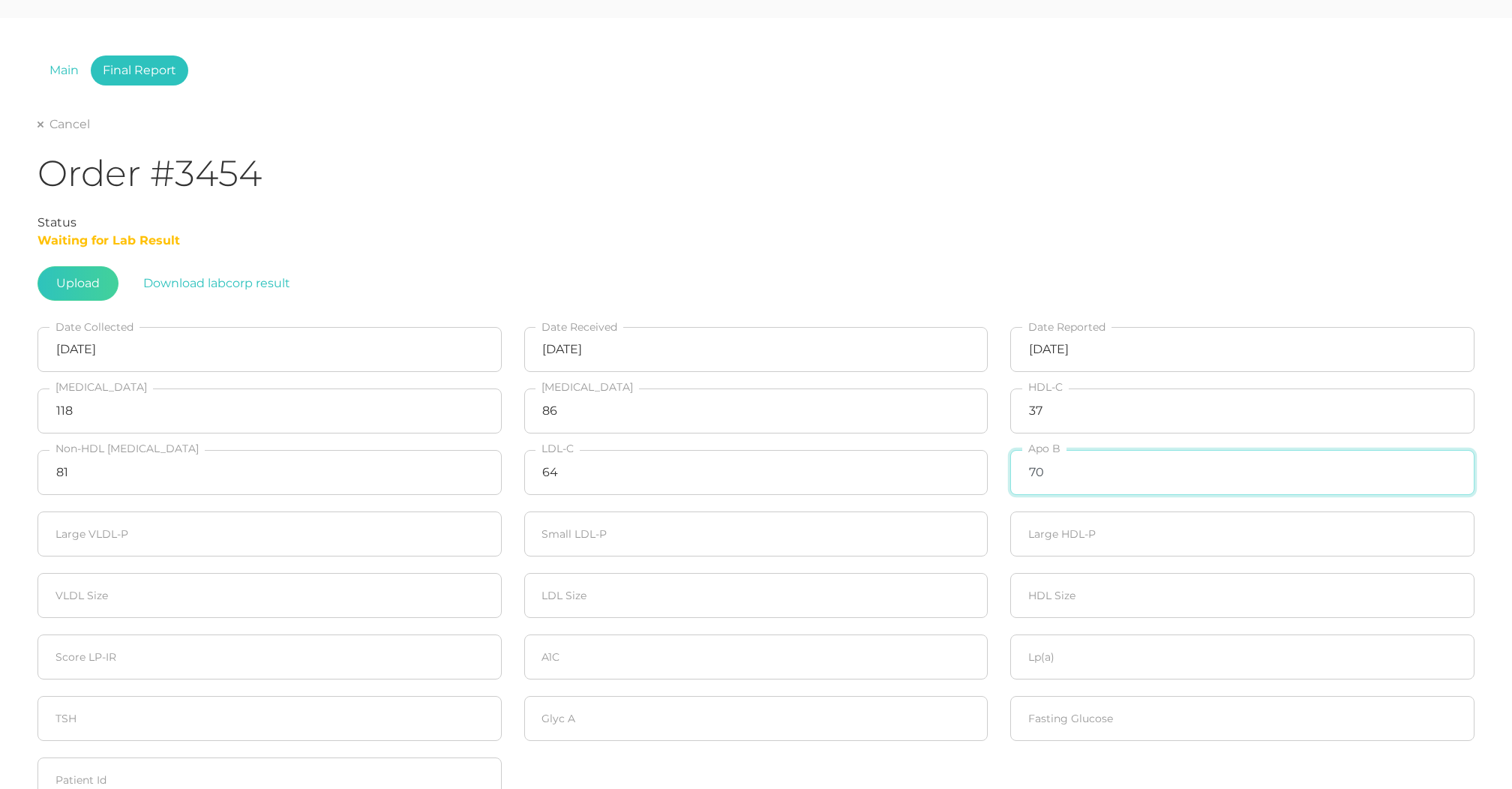
type input "70"
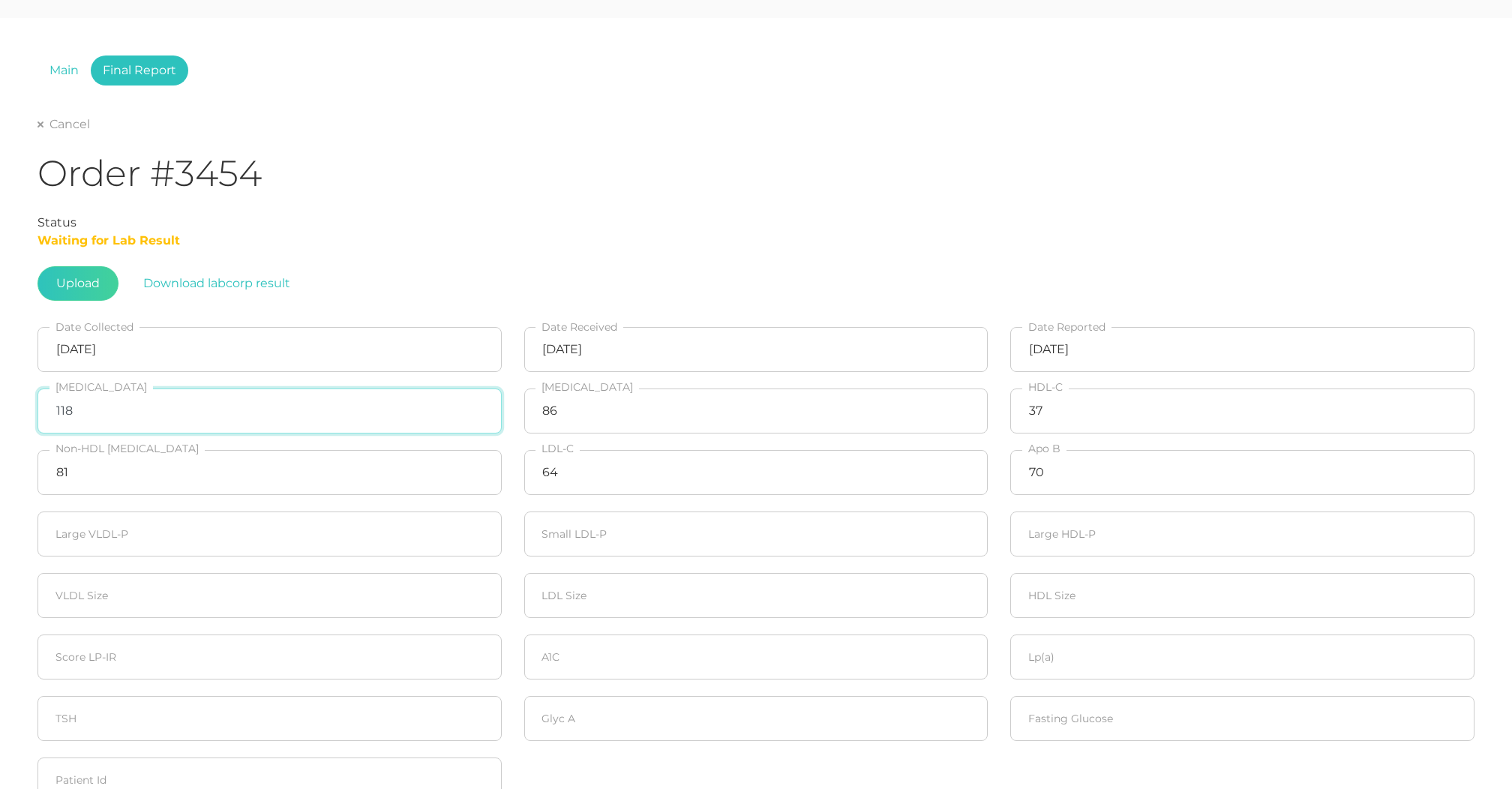
click at [206, 406] on input "118" at bounding box center [270, 411] width 464 height 45
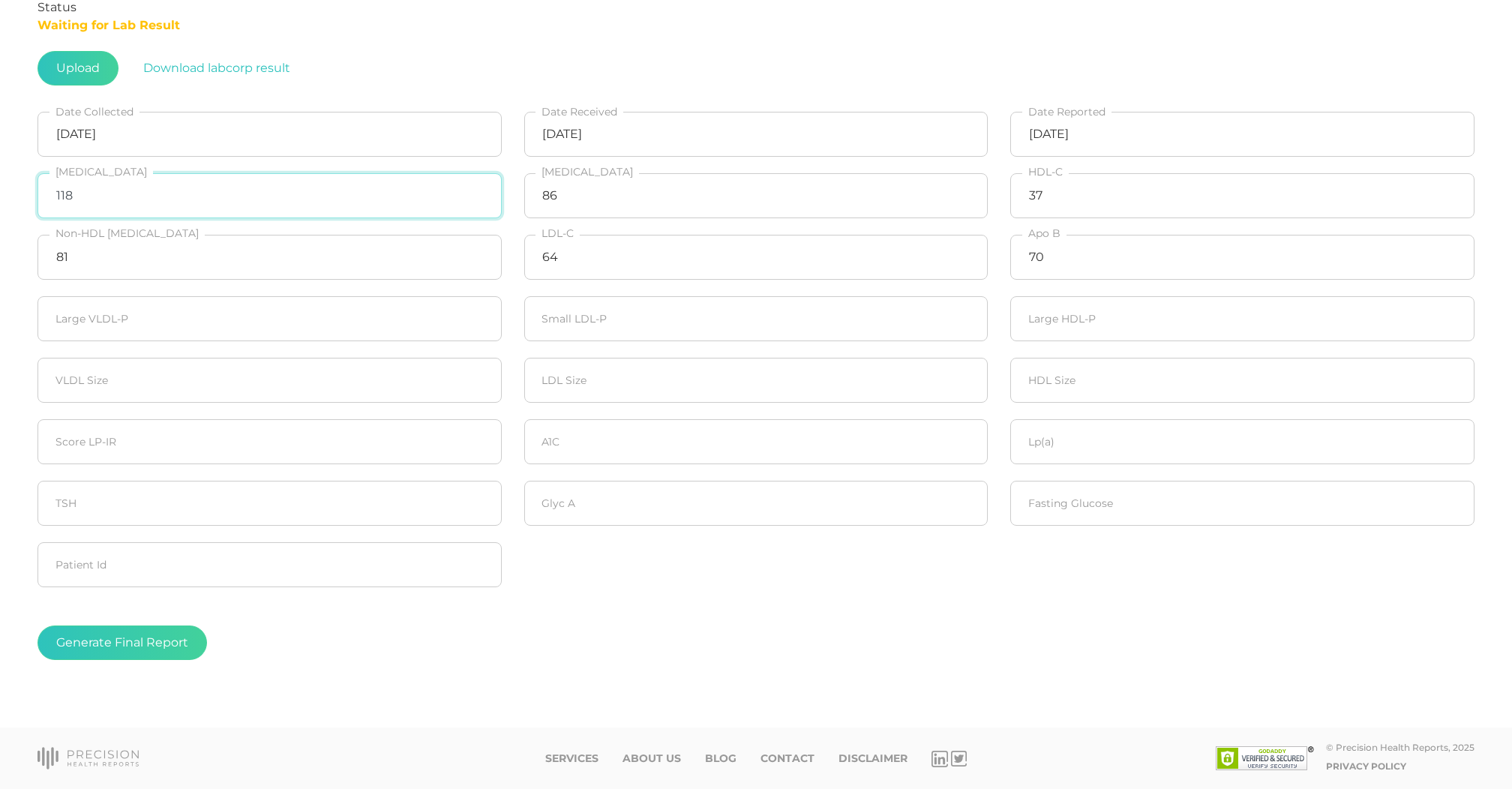
scroll to position [269, 0]
type input "118"
type input "2.4"
type input "211"
type input "2.3"
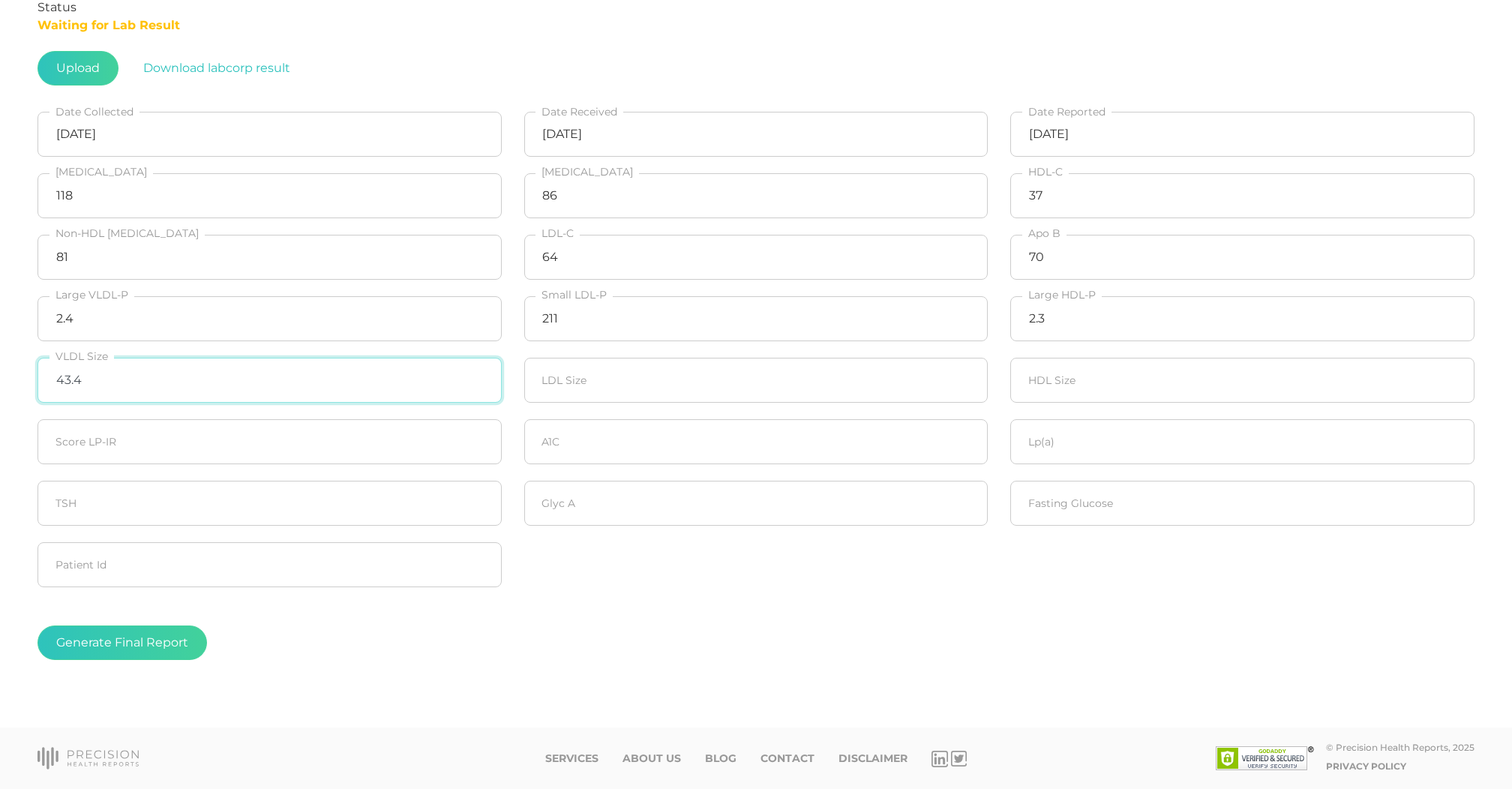
type input "43.4"
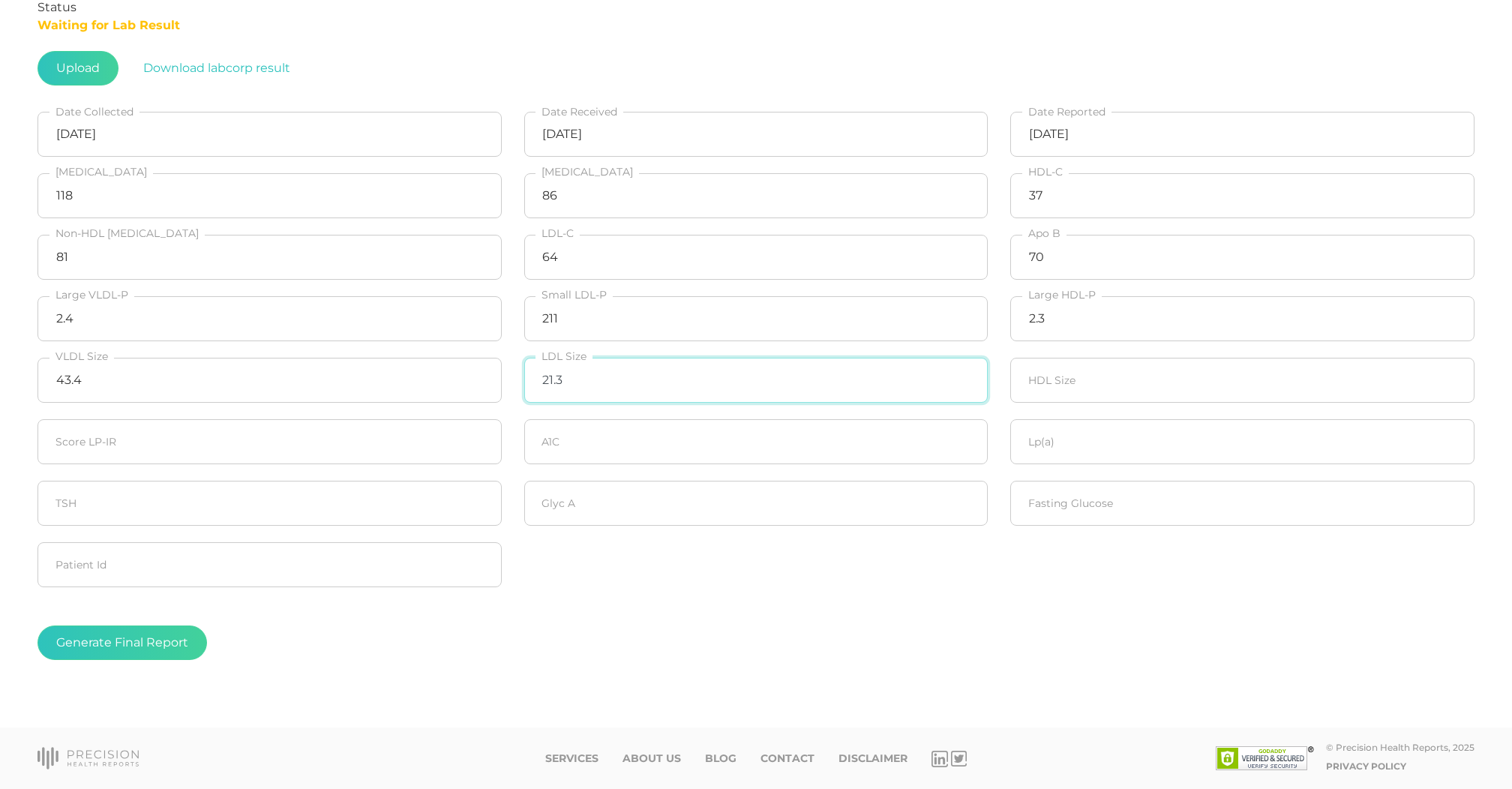
type input "21.3"
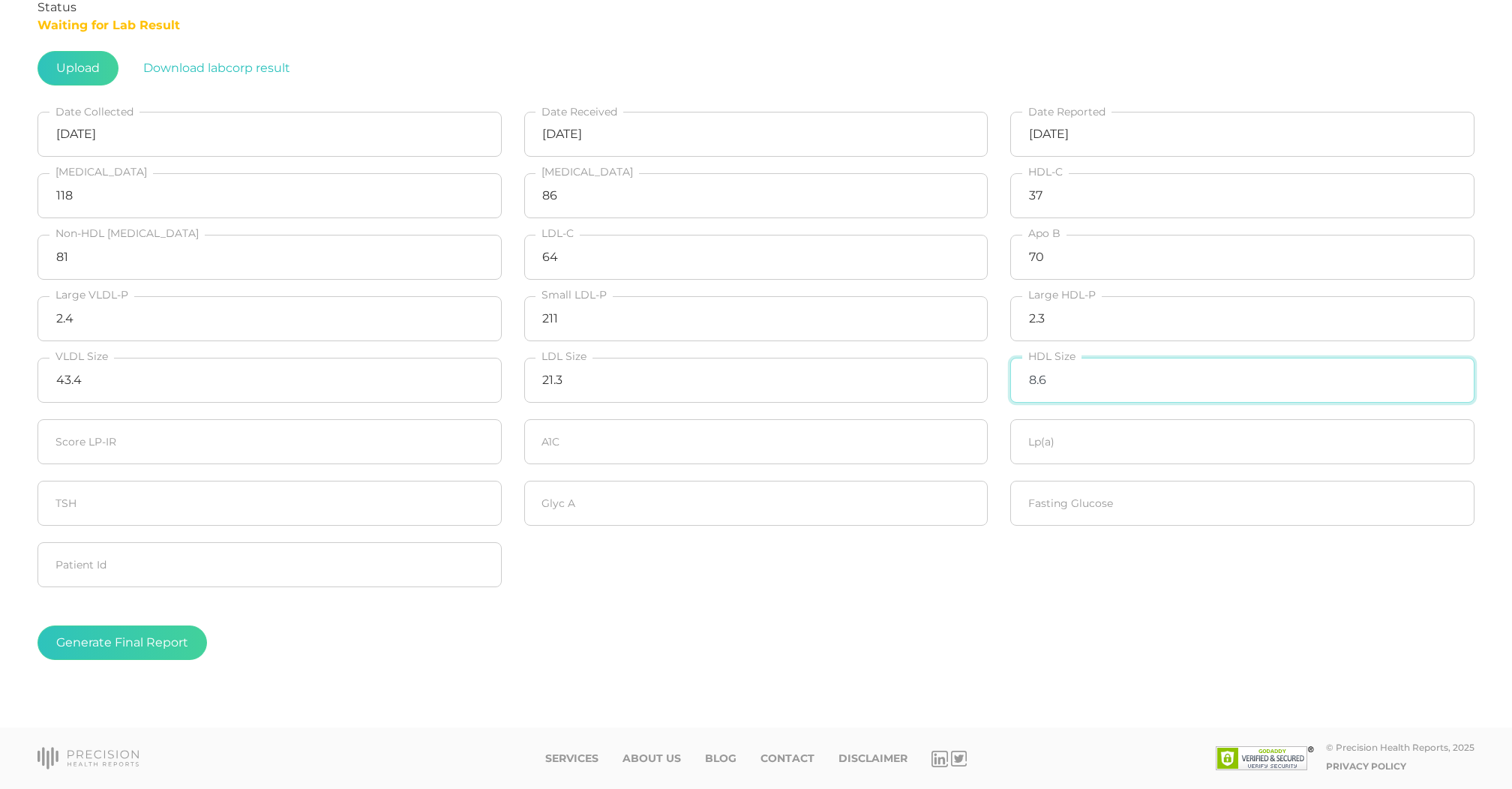
type input "8.6"
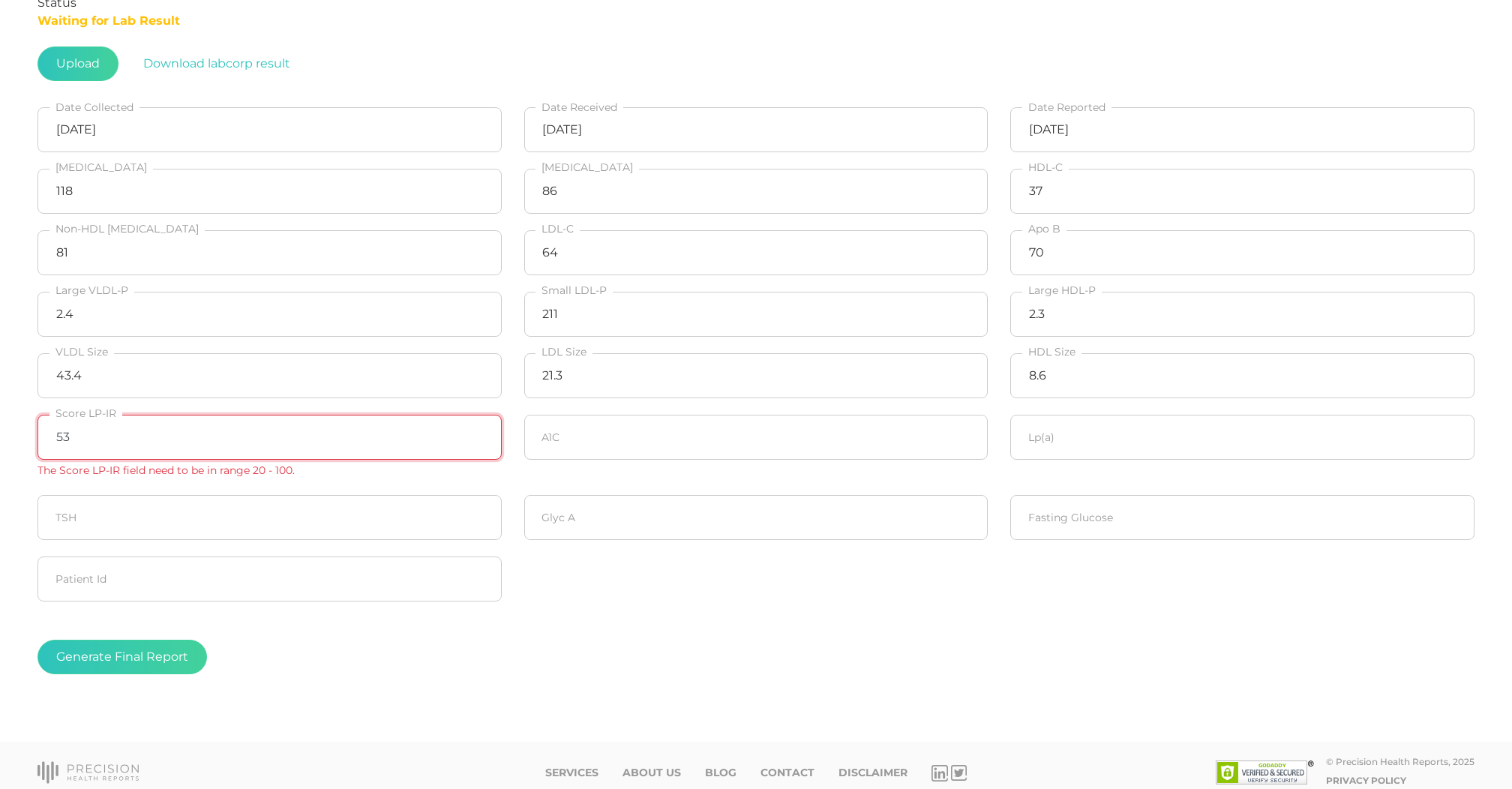
type input "53"
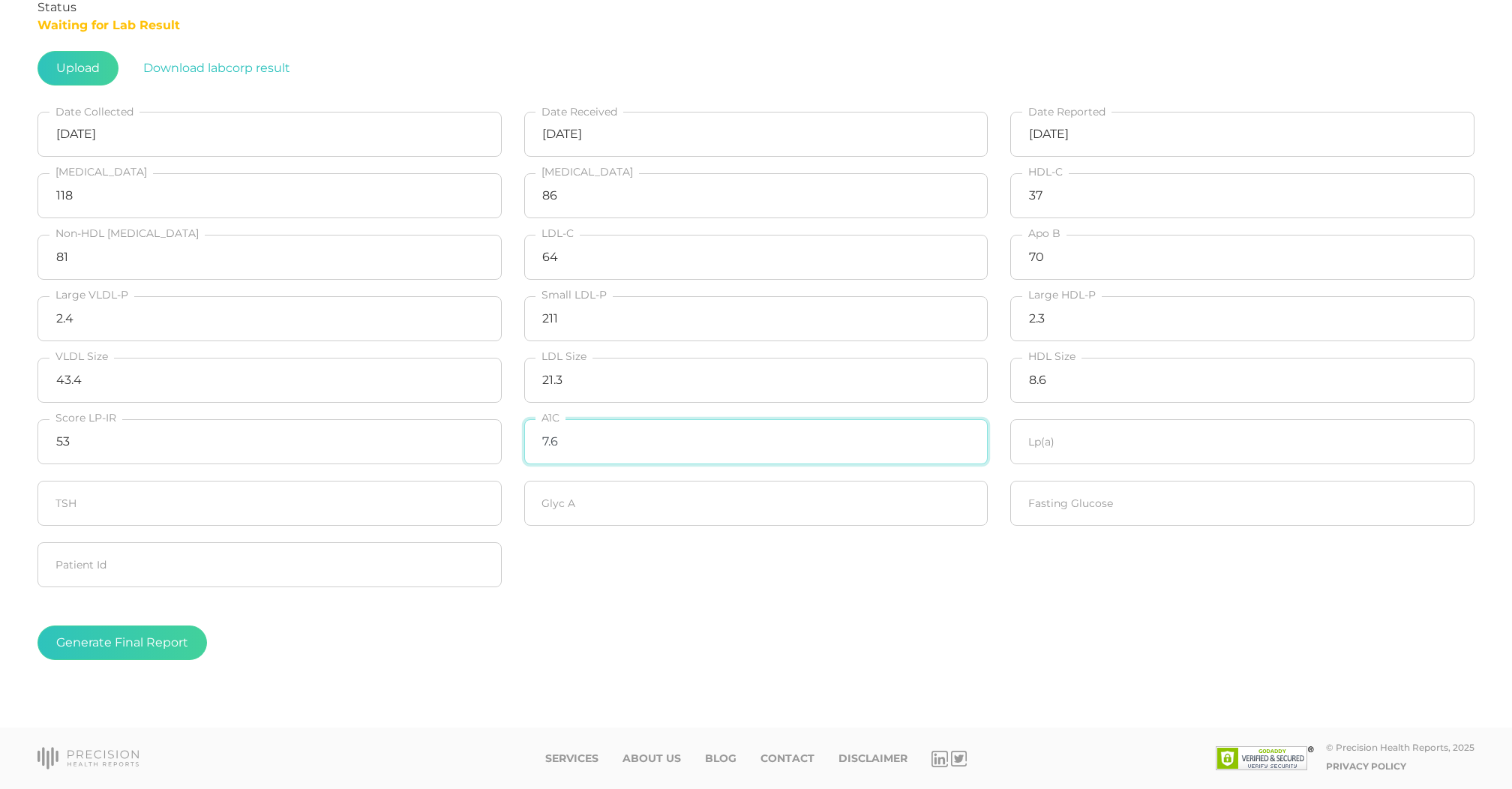
type input "7.6"
type input "16.8"
type input "438"
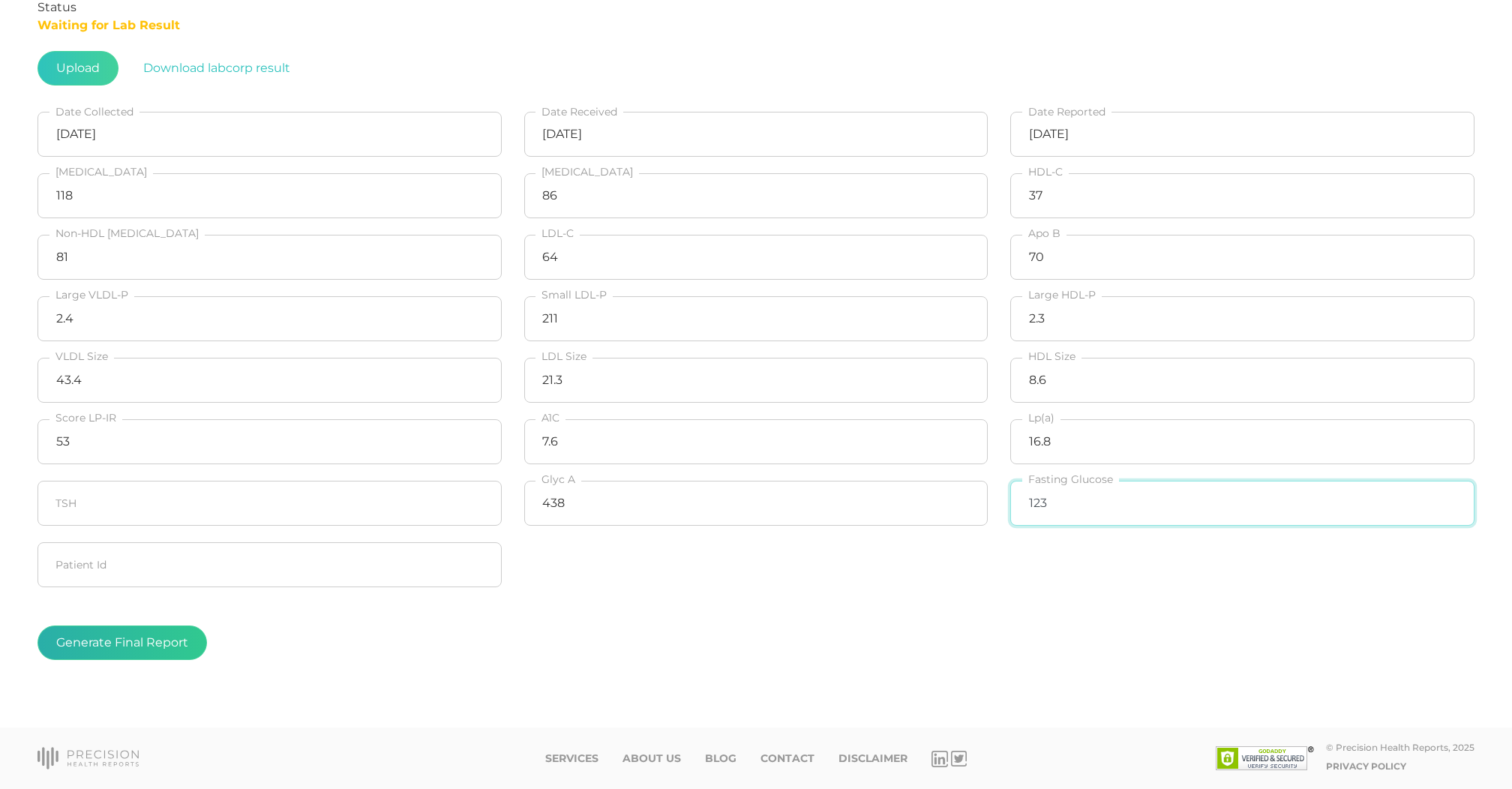
type input "123"
click at [121, 641] on button "Generate Final Report" at bounding box center [122, 643] width 169 height 35
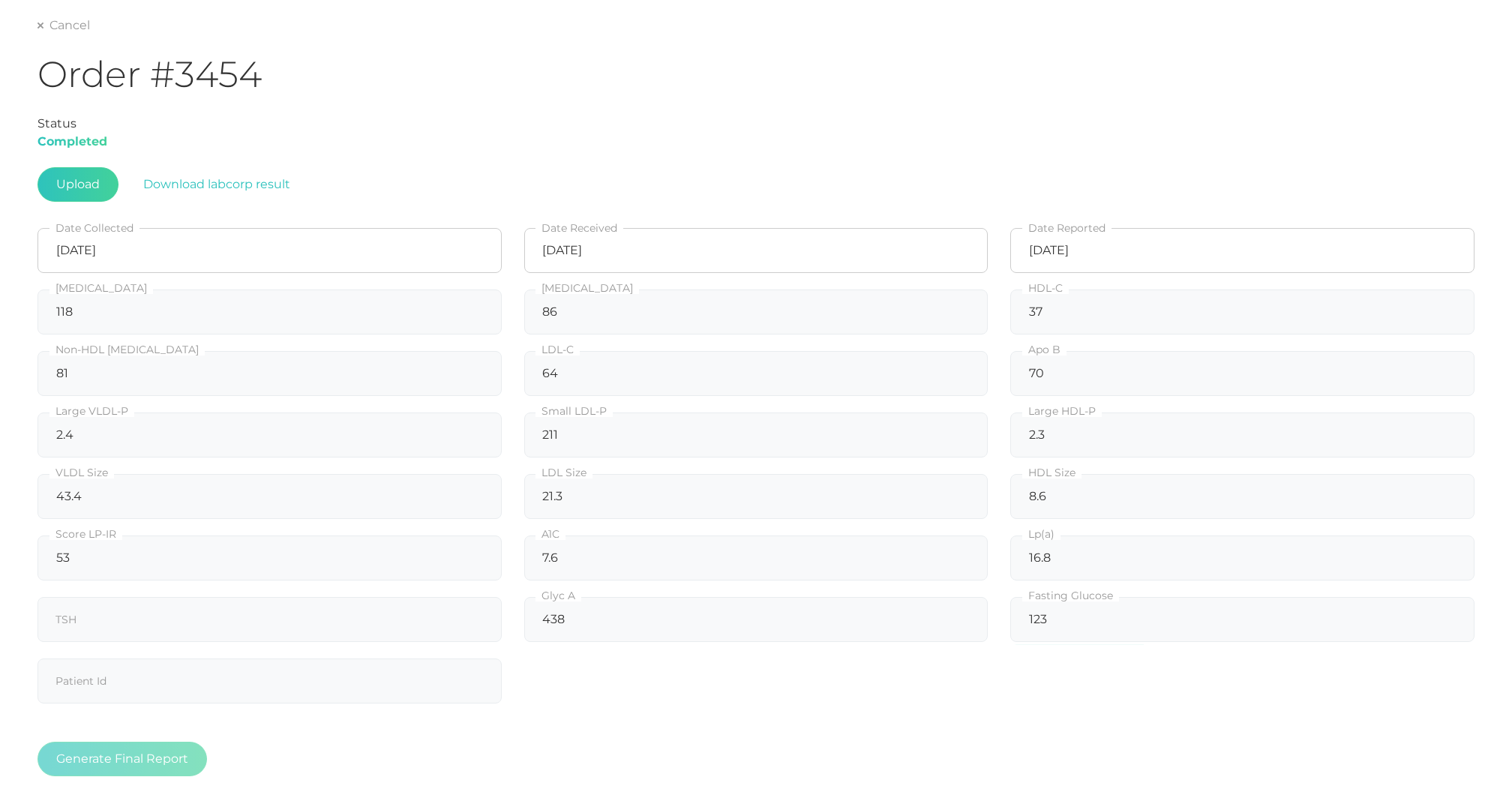
scroll to position [115, 0]
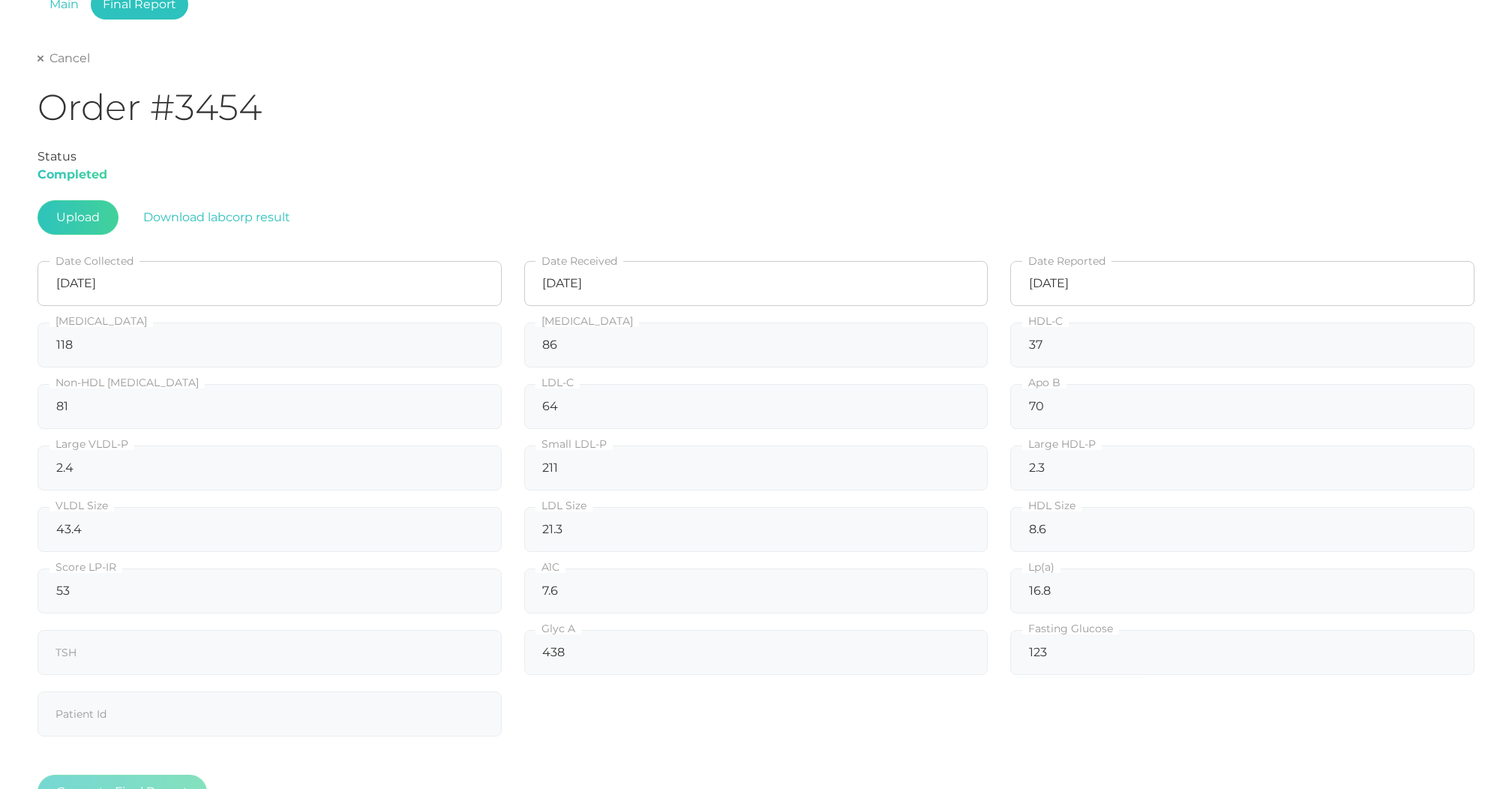
click at [61, 59] on link "Cancel" at bounding box center [64, 58] width 53 height 15
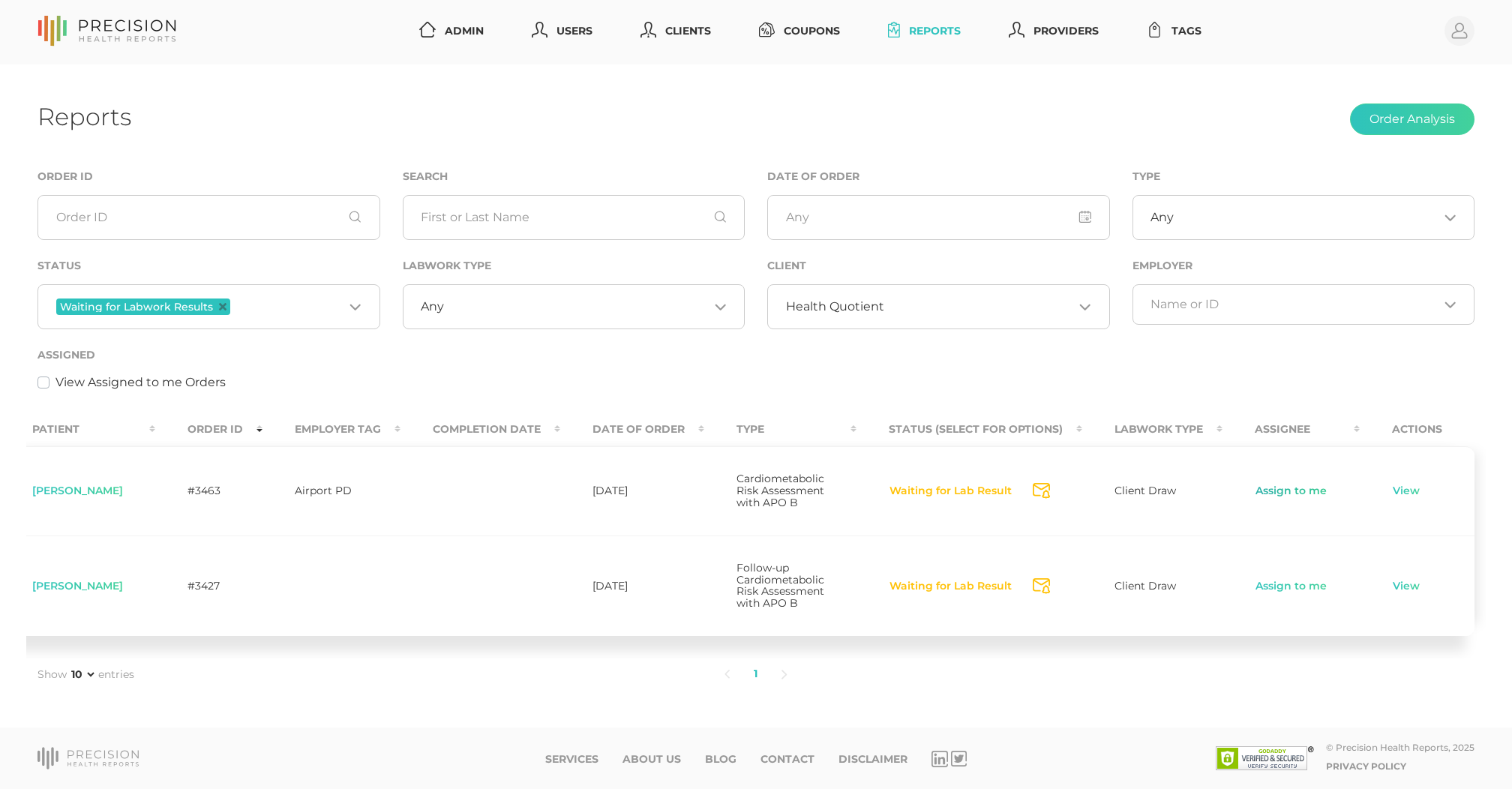
scroll to position [0, 37]
click at [1300, 484] on link "Assign to me" at bounding box center [1292, 491] width 73 height 15
click at [1394, 484] on link "View" at bounding box center [1407, 491] width 29 height 15
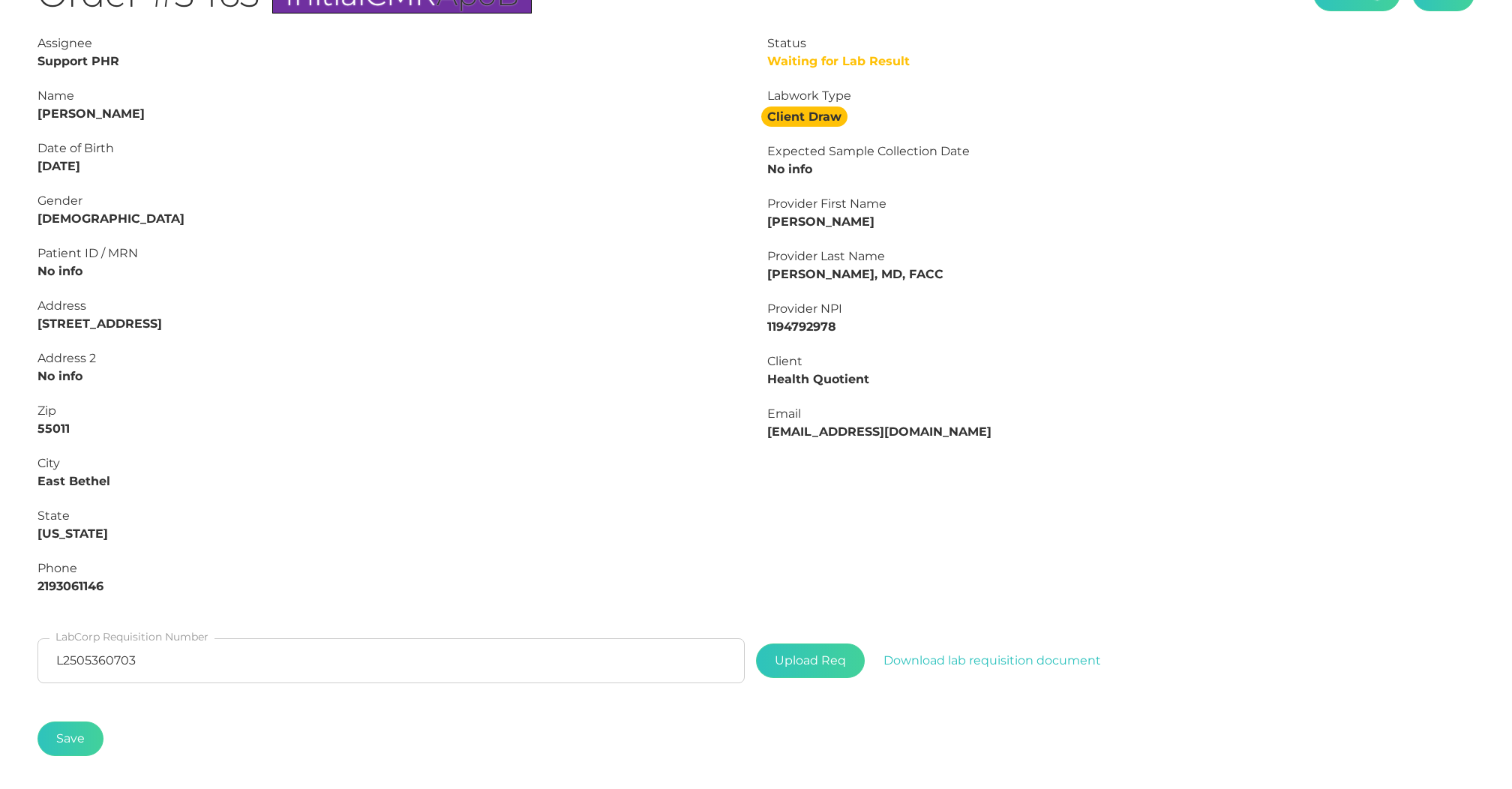
scroll to position [247, 0]
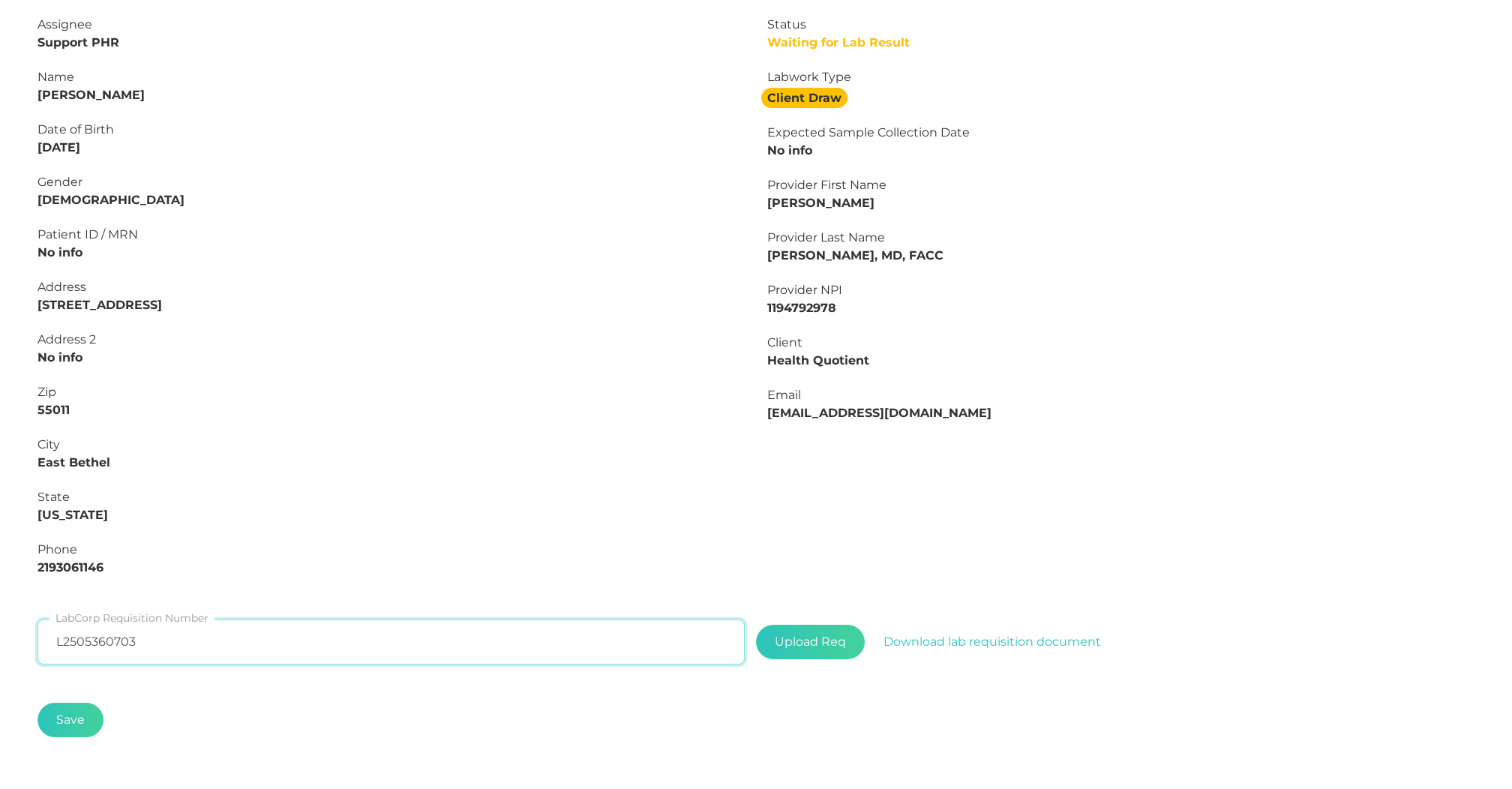
click at [226, 624] on input "L2505360703" at bounding box center [391, 642] width 707 height 45
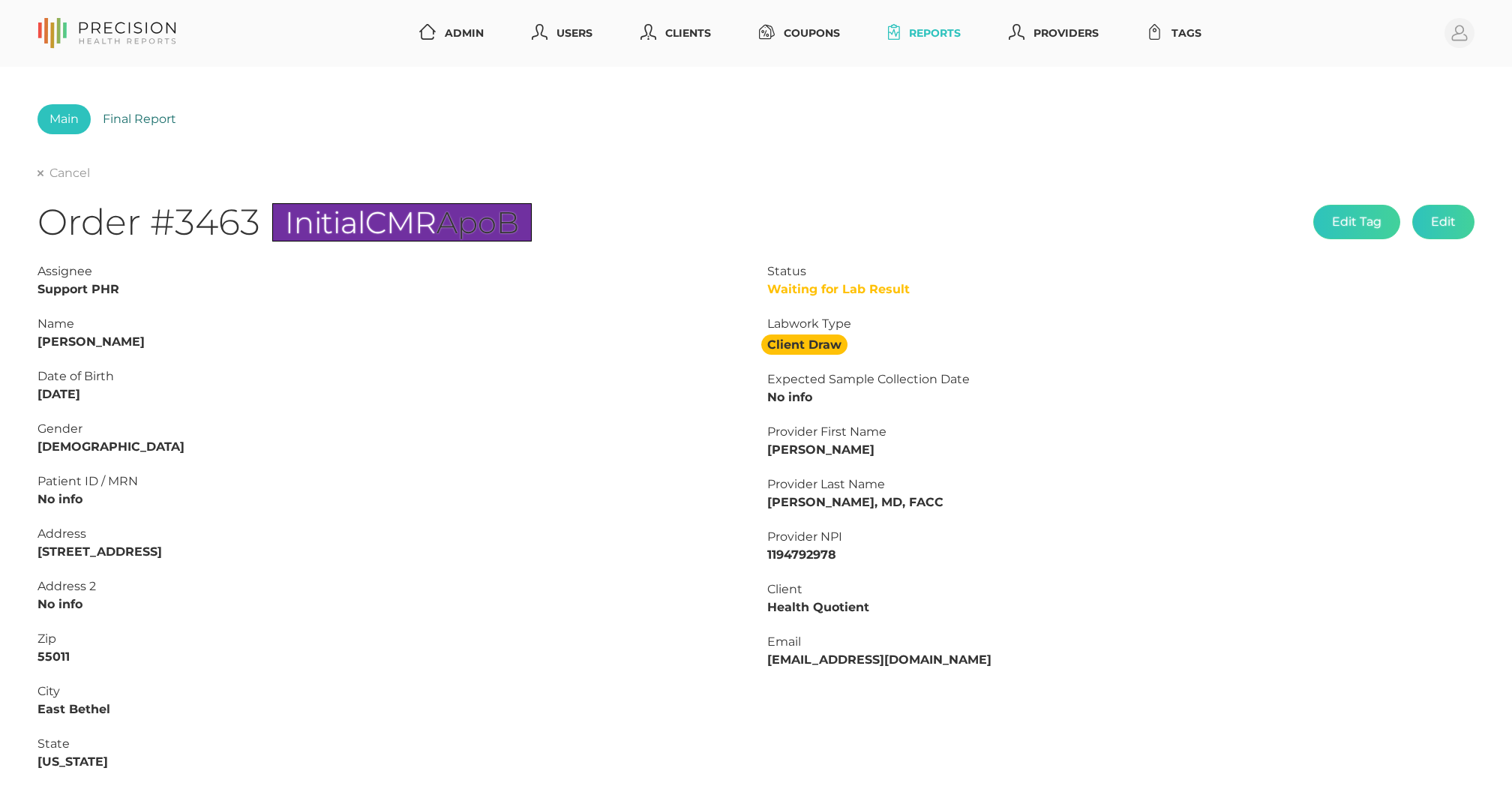
scroll to position [0, 0]
click at [168, 121] on link "Final Report" at bounding box center [139, 119] width 97 height 30
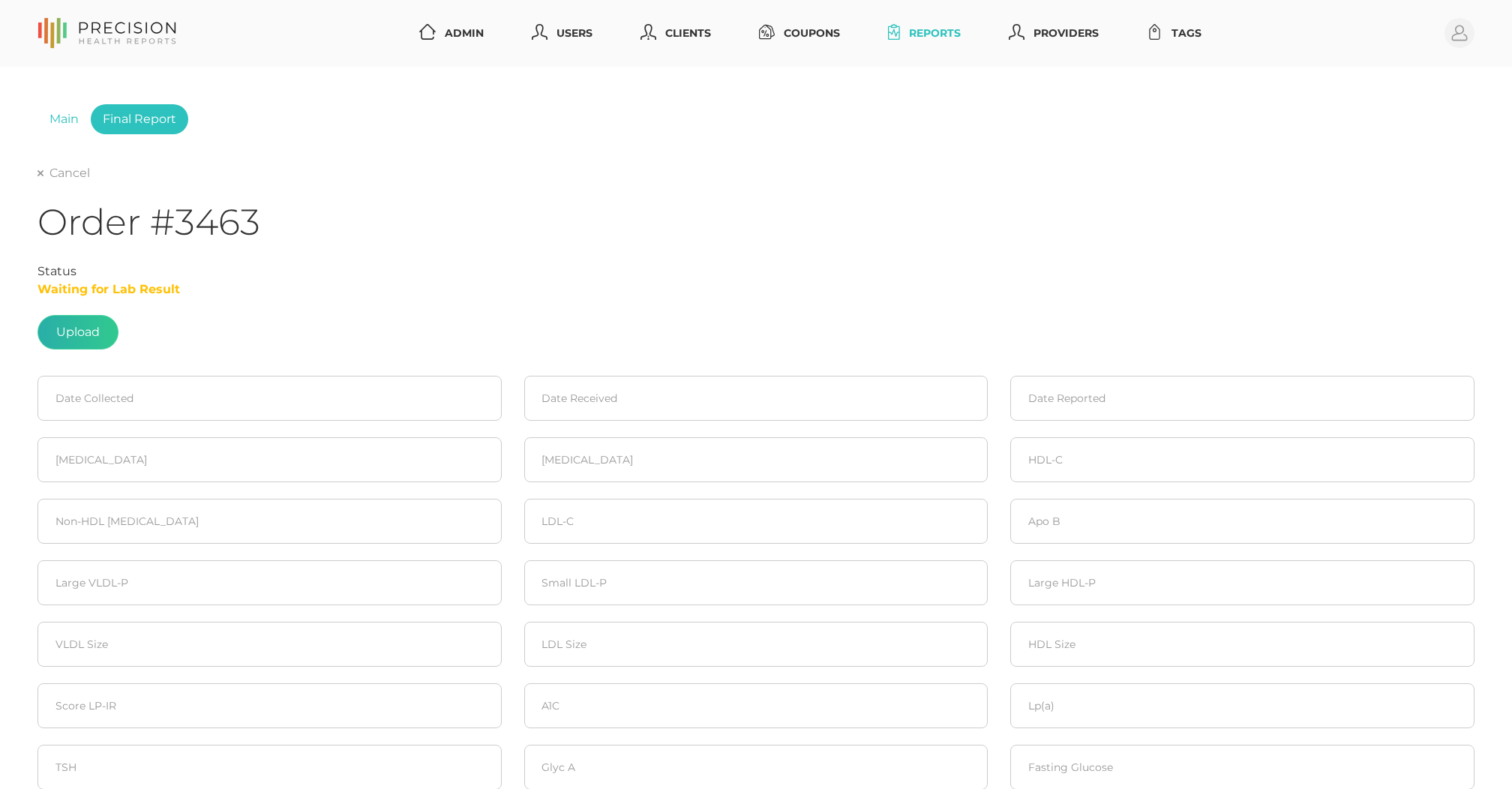
click at [66, 343] on label at bounding box center [78, 332] width 80 height 33
click at [100, 325] on input "file" at bounding box center [100, 325] width 1 height 1
type input "C:\fakepath\bedca108-2e2e-49c7-bfcc-c649a80494af.pdf"
click at [167, 420] on input at bounding box center [270, 398] width 464 height 45
click at [113, 515] on span "5" at bounding box center [107, 517] width 21 height 21
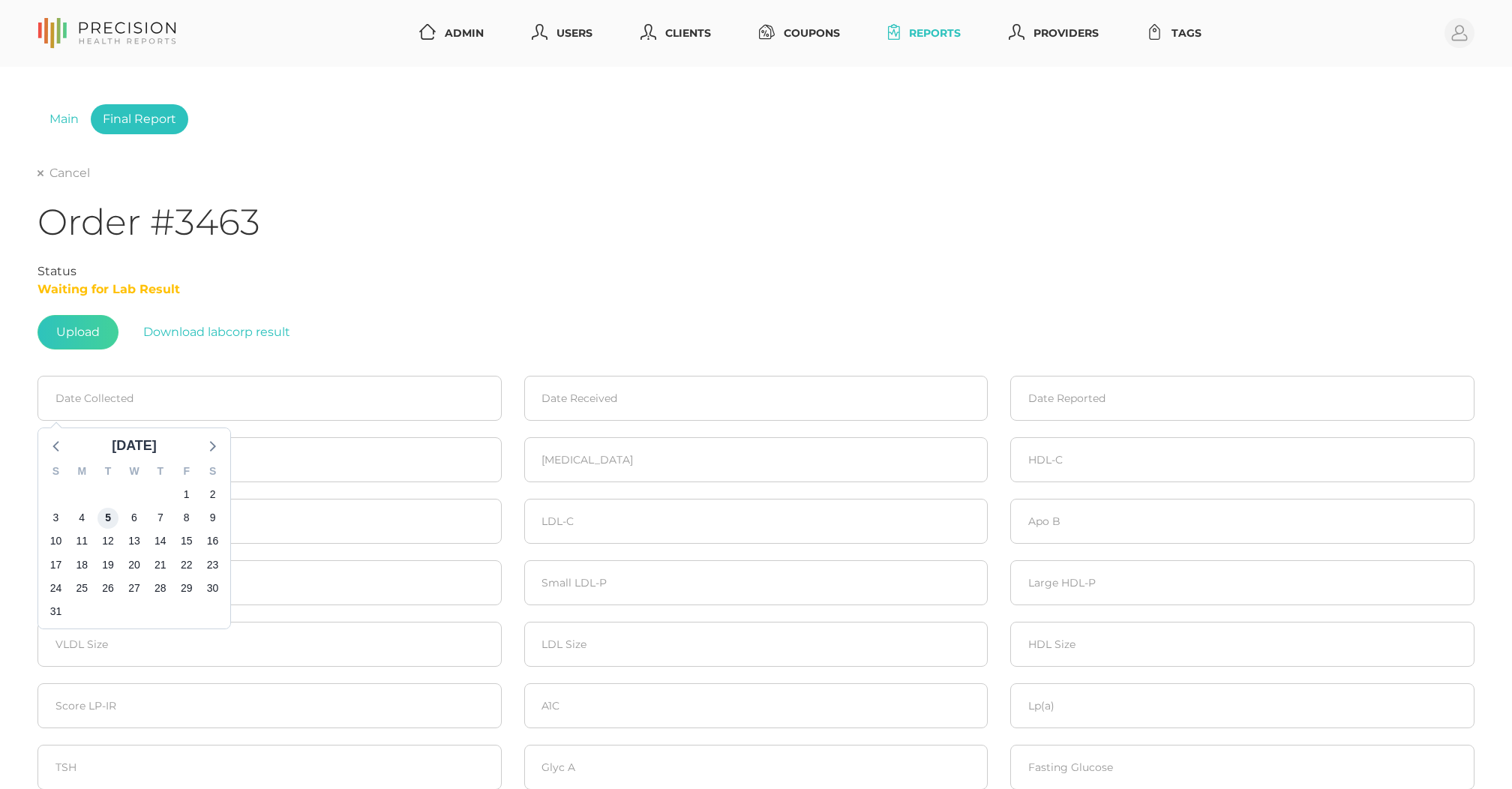
type input "[DATE]"
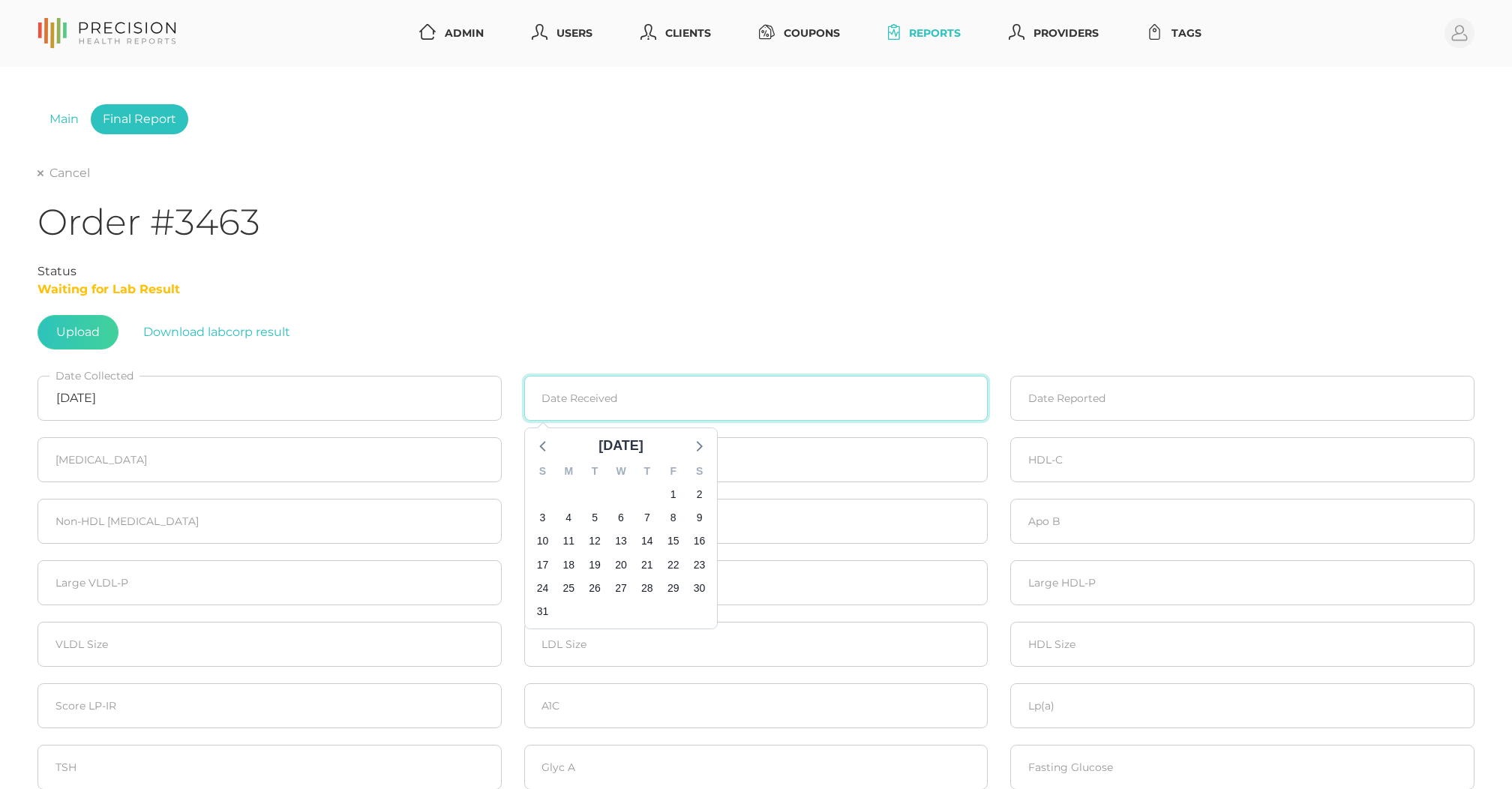
click at [579, 389] on input at bounding box center [756, 398] width 464 height 45
click at [601, 518] on span "5" at bounding box center [594, 517] width 21 height 21
type input "[DATE]"
click at [1045, 400] on input at bounding box center [1242, 398] width 464 height 45
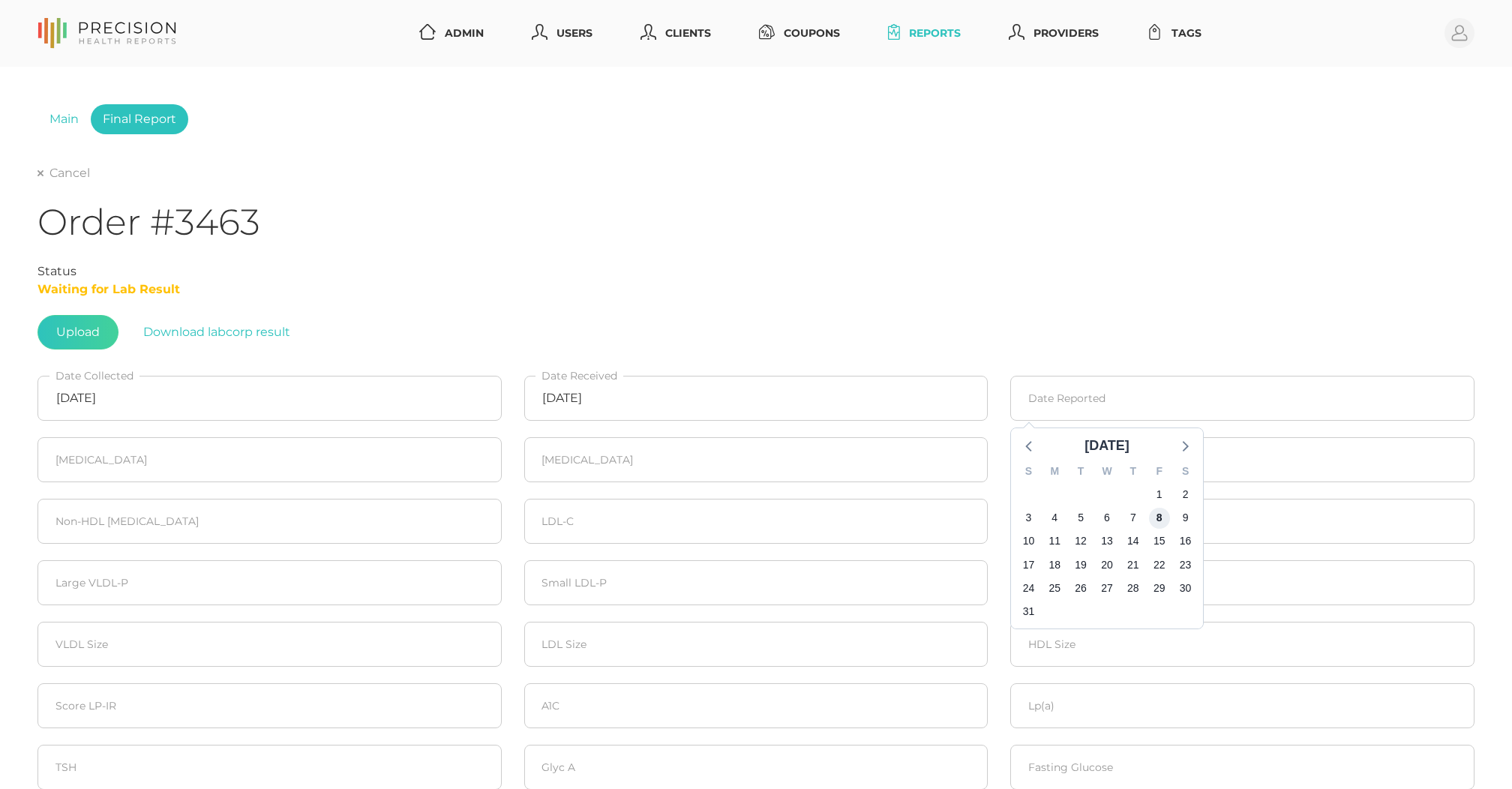
click at [1156, 512] on span "8" at bounding box center [1159, 517] width 21 height 21
type input "[DATE]"
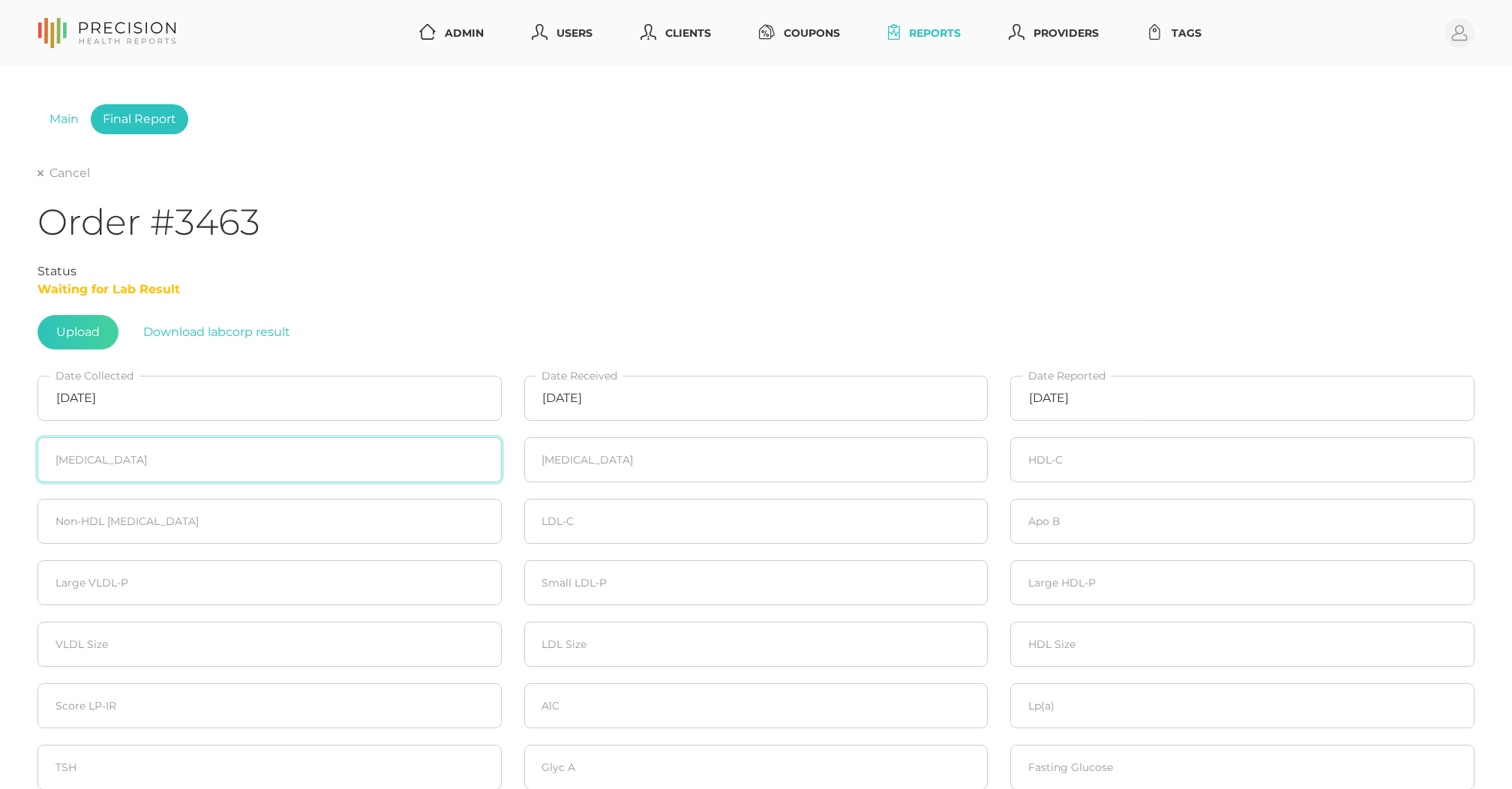
click at [209, 454] on input "number" at bounding box center [270, 460] width 464 height 45
type input "215"
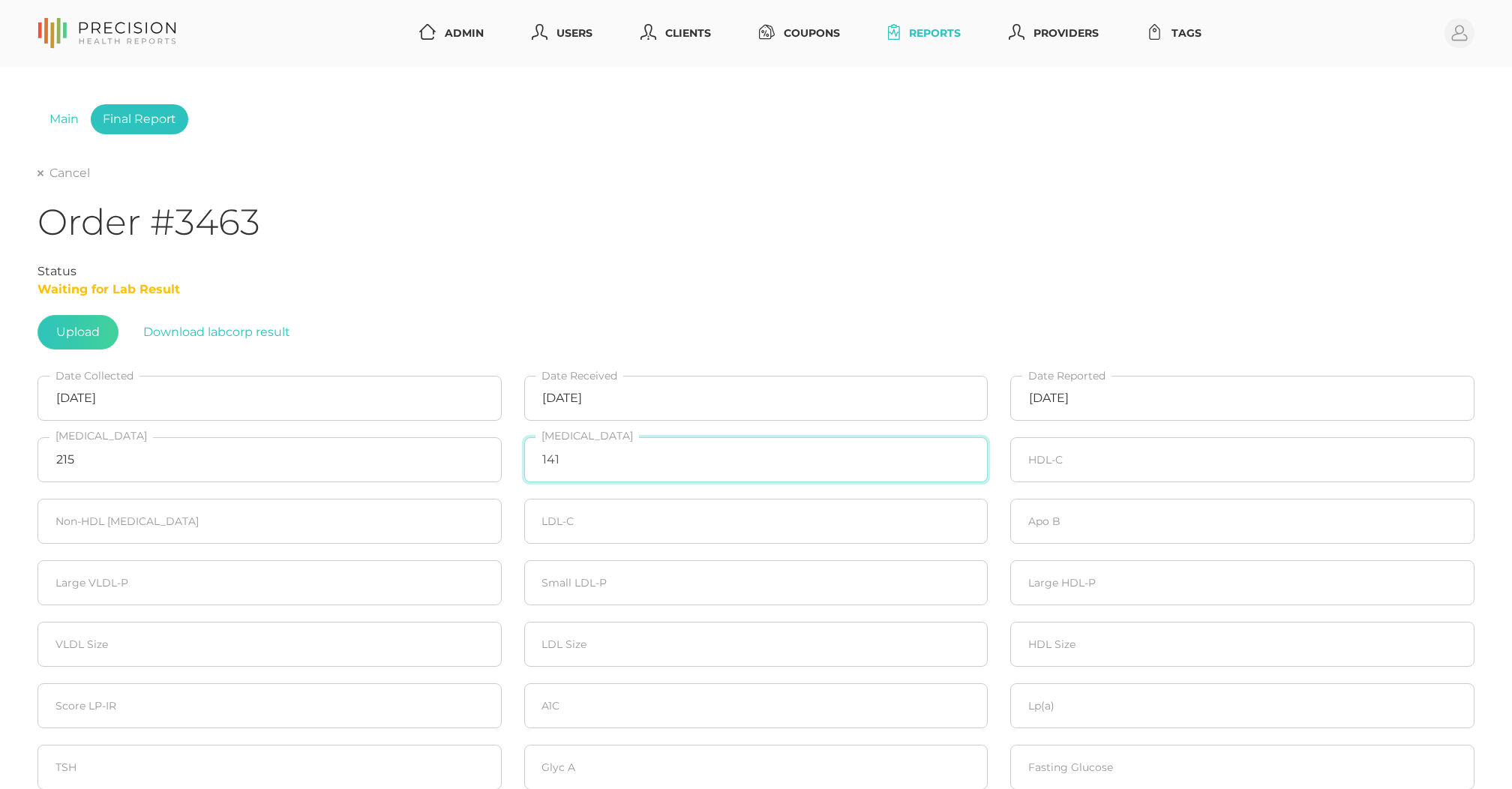
type input "141"
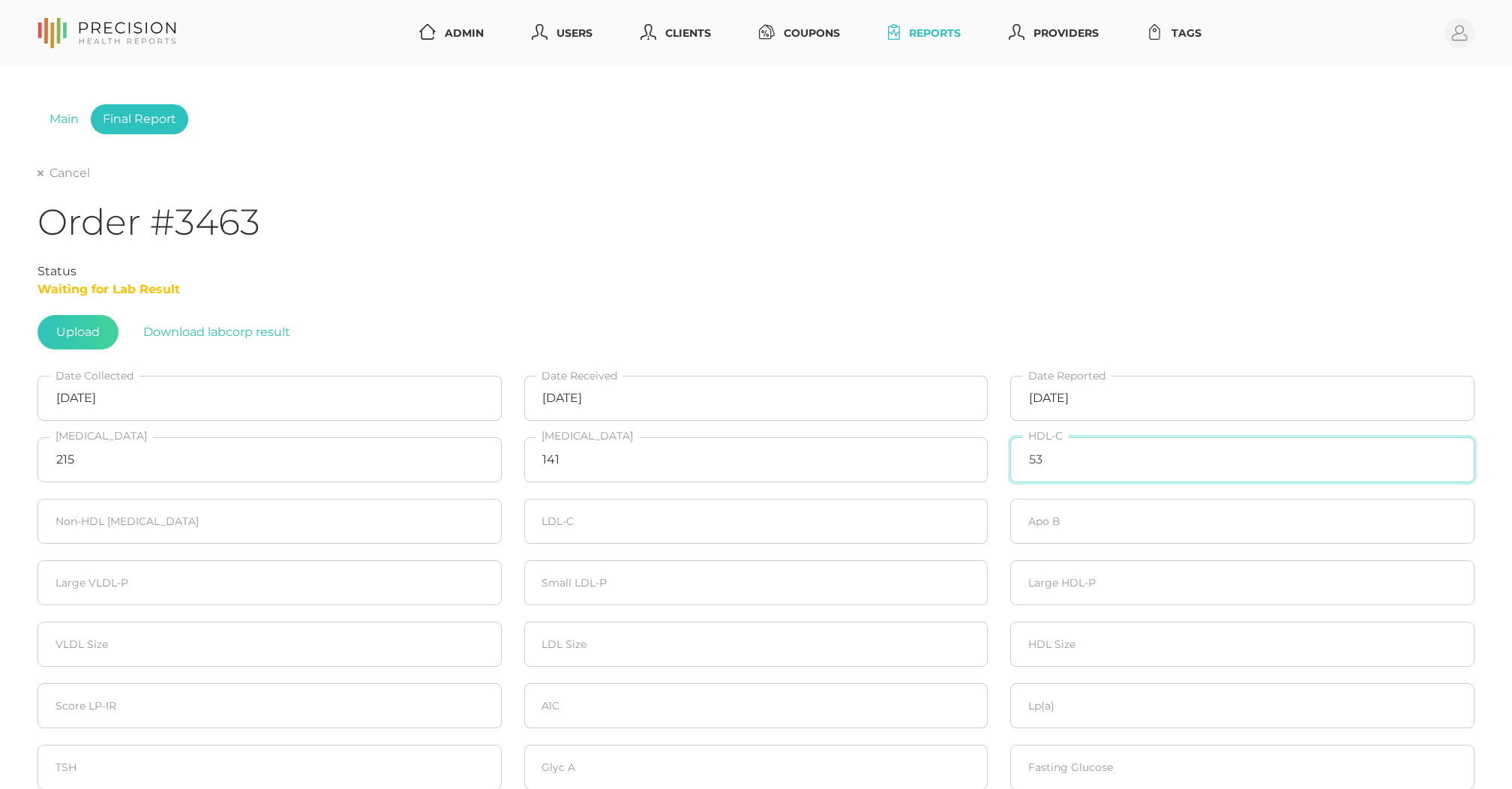
type input "53"
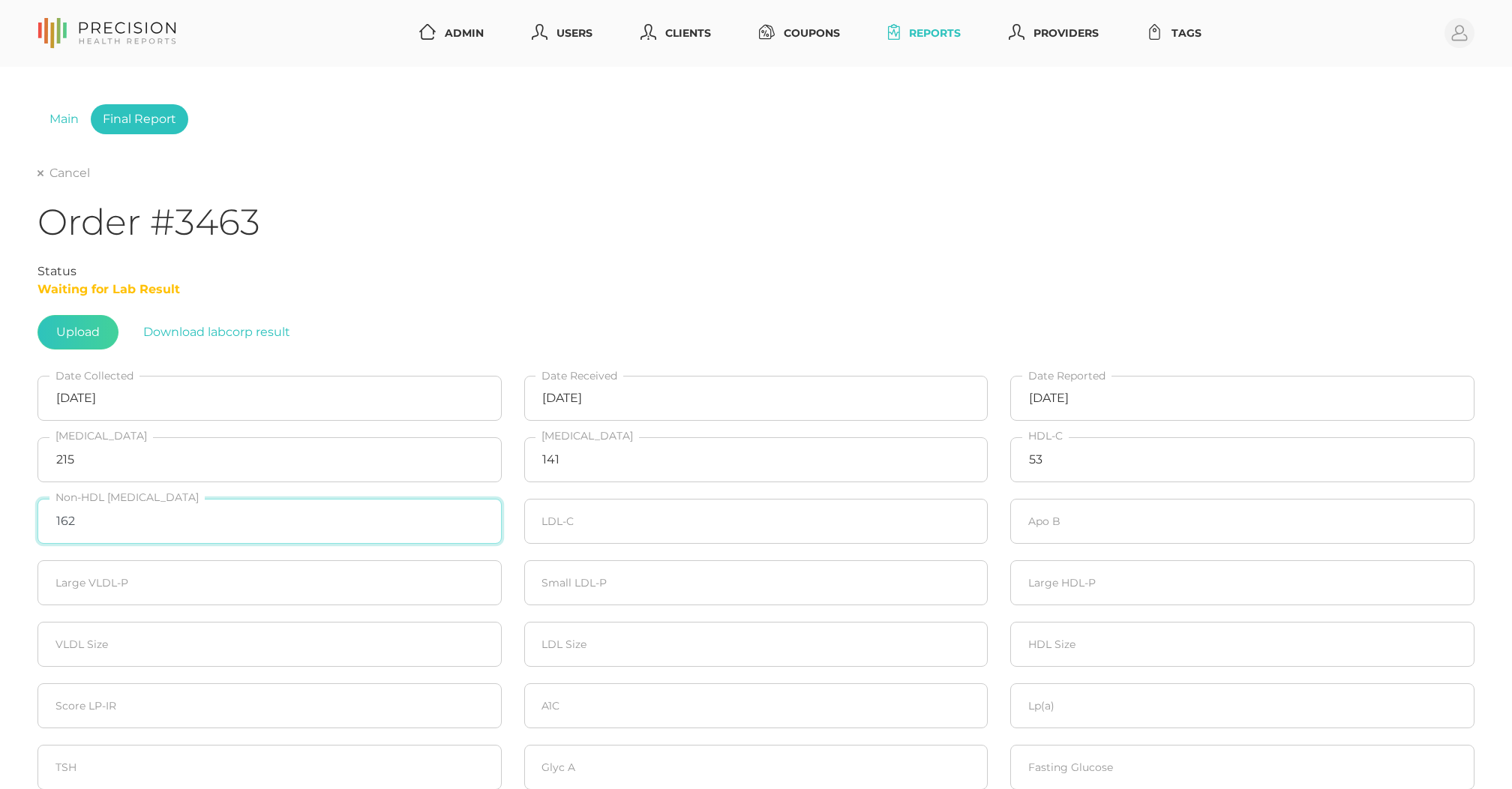
type input "162"
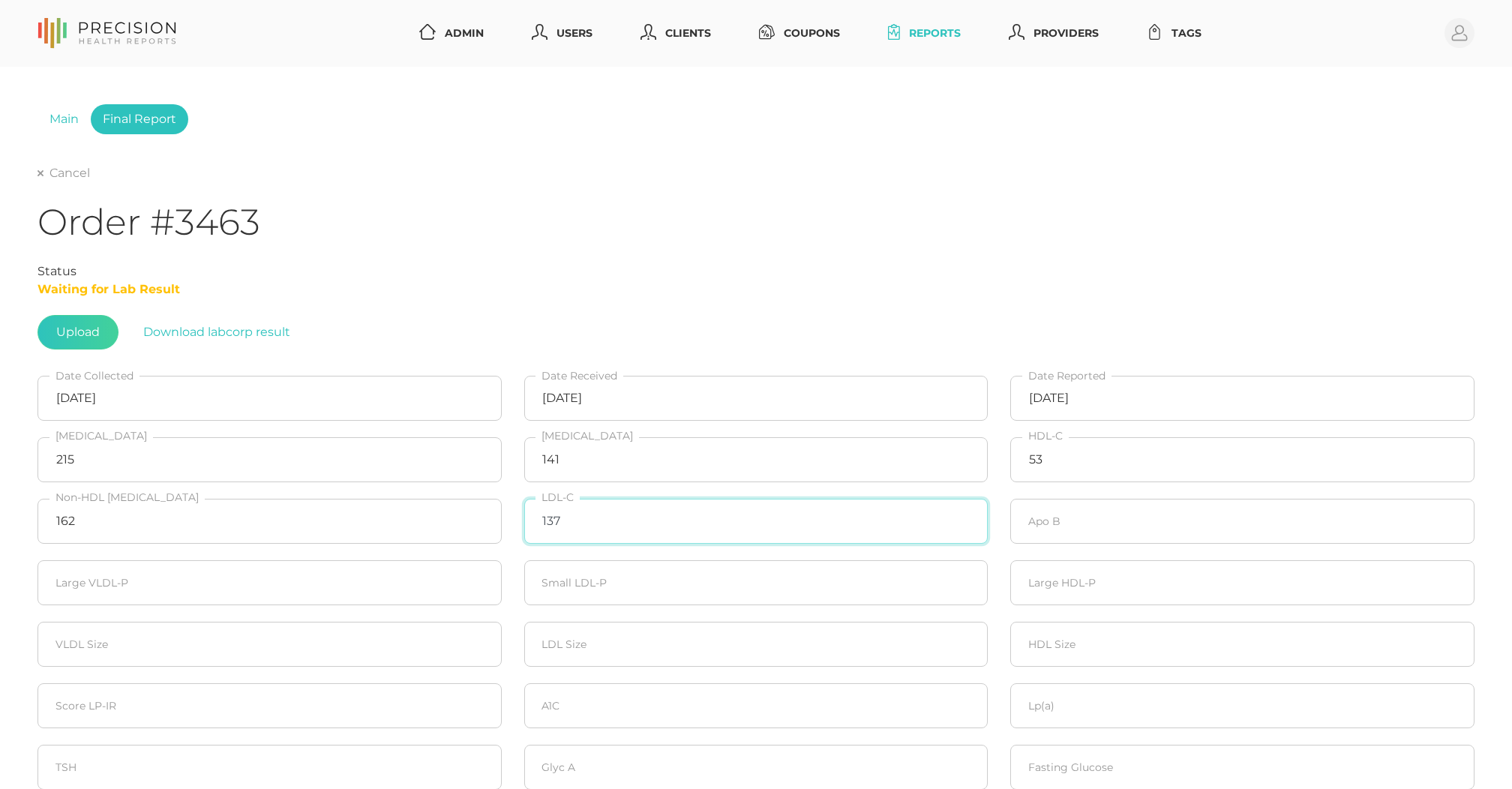
type input "137"
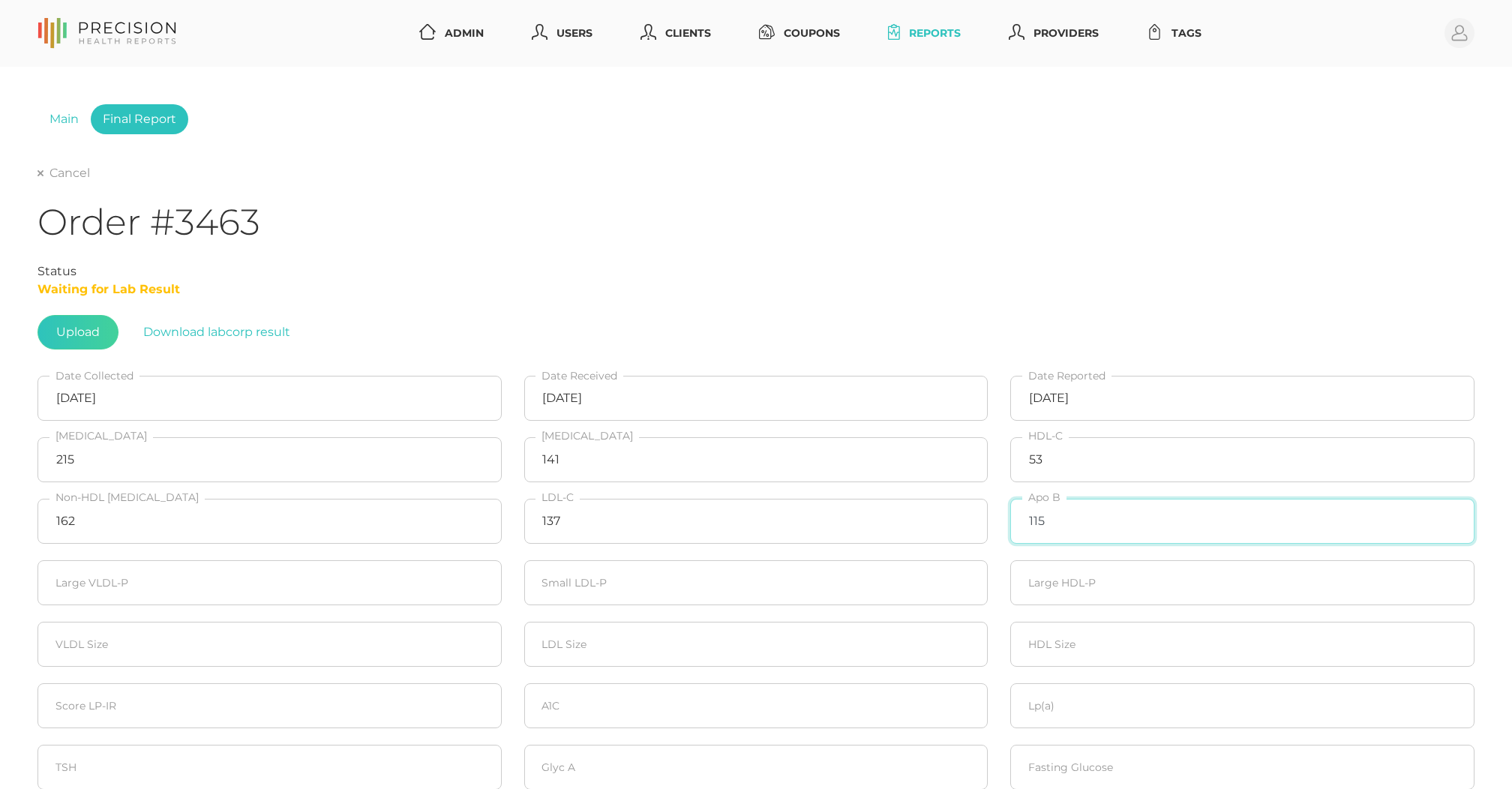
type input "115"
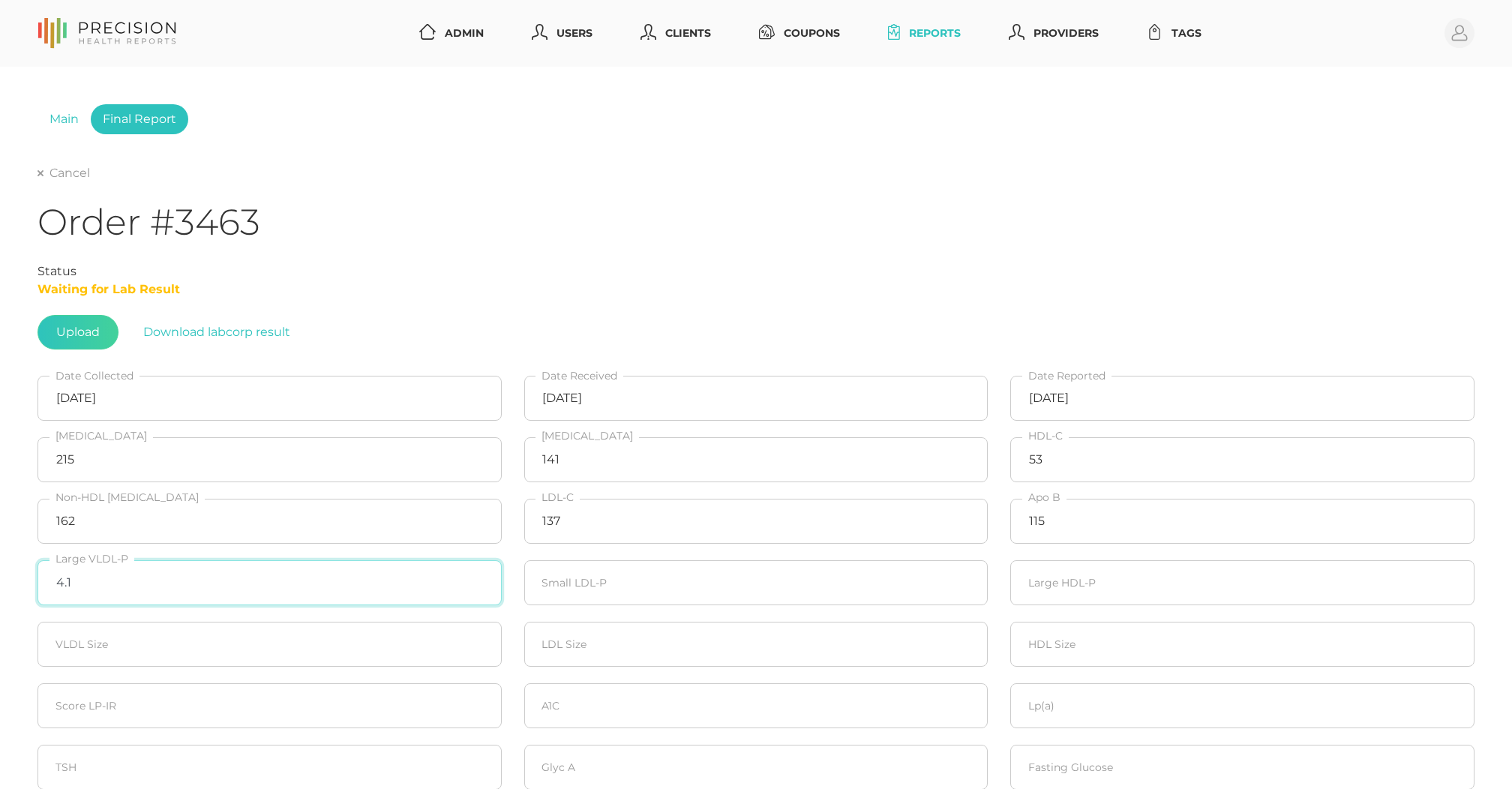
type input "4.1"
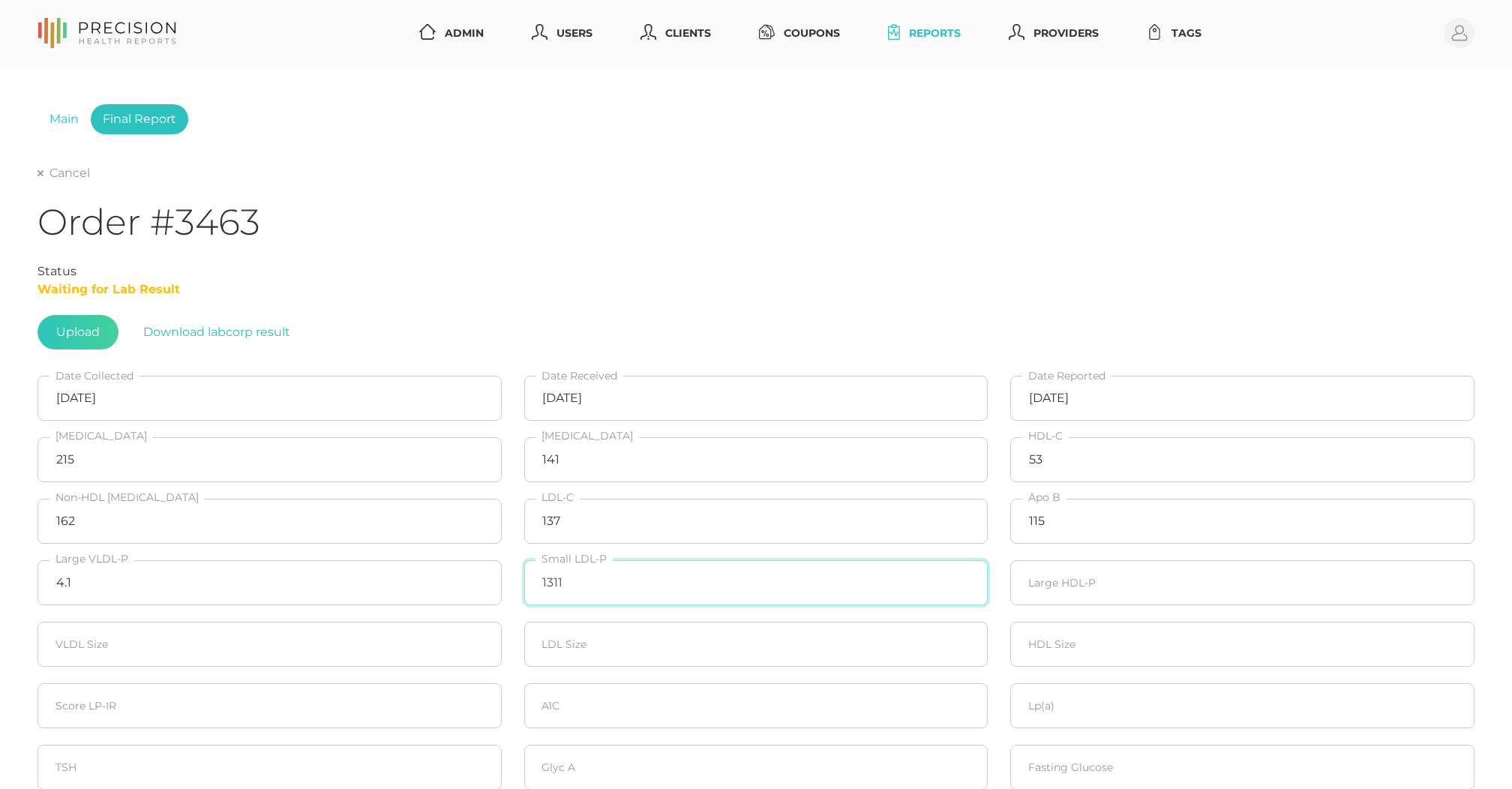
type input "1311"
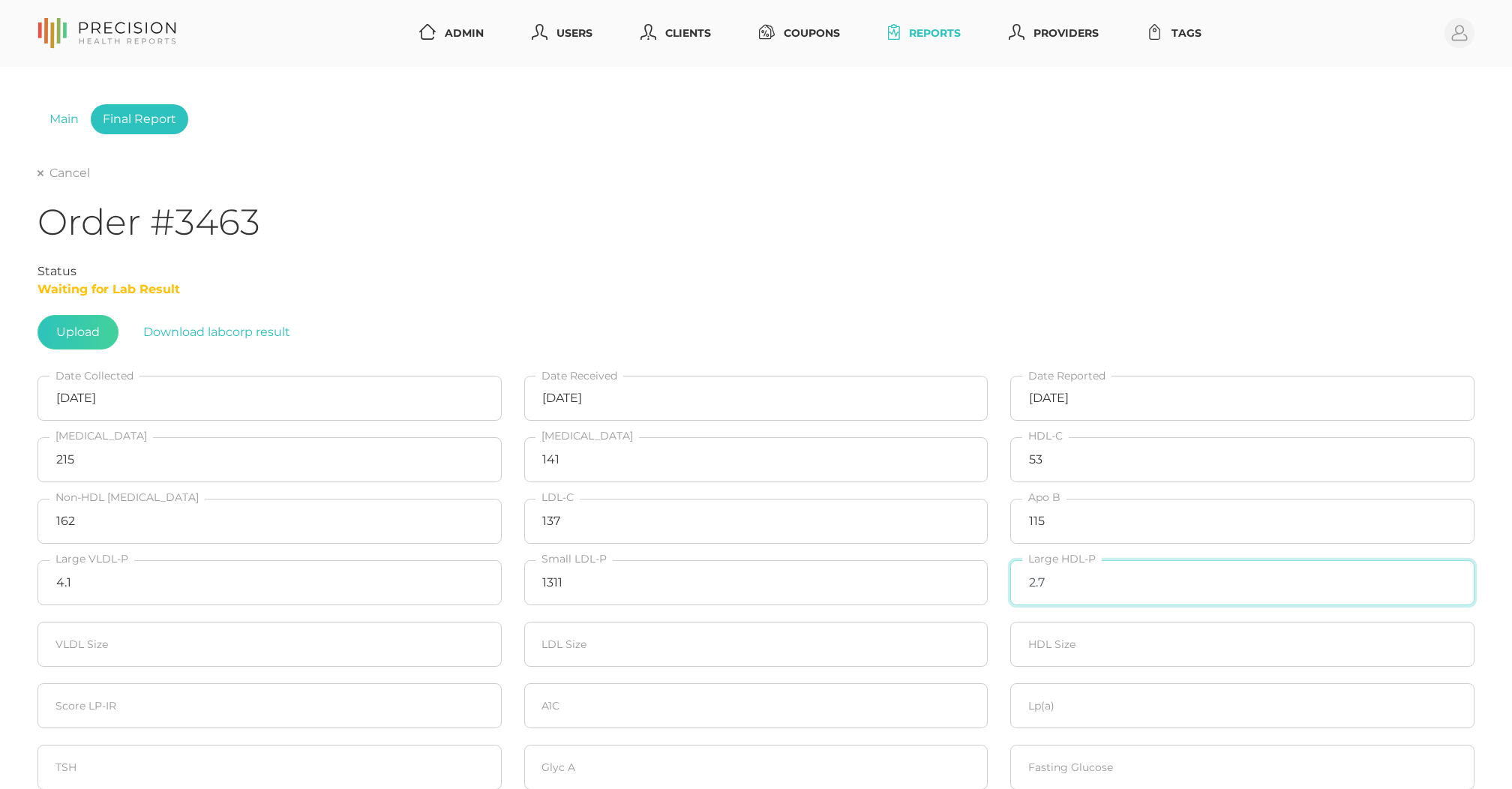
type input "2.7"
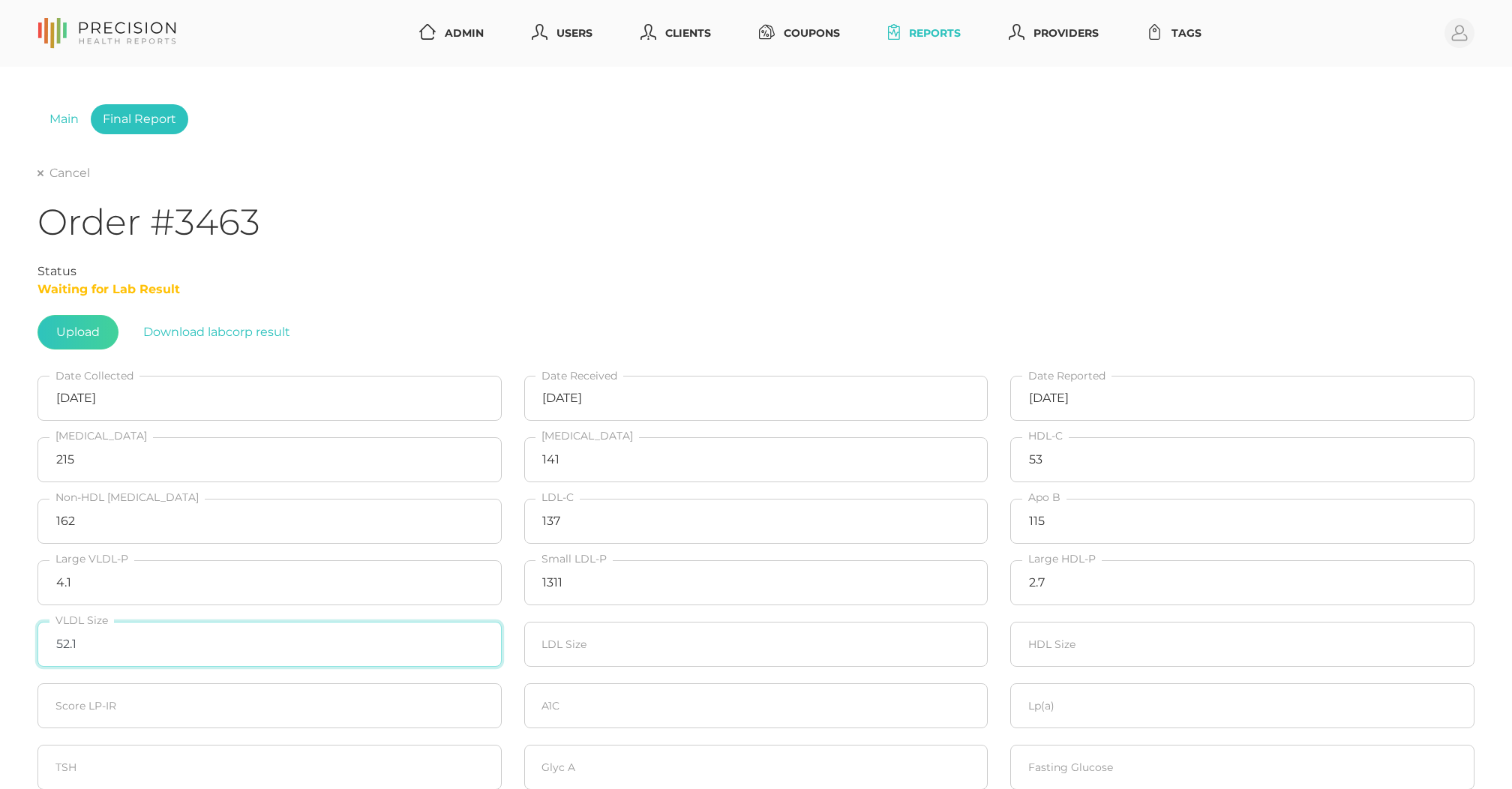
type input "52.1"
type input "19.9"
type input "8.7"
type input "75"
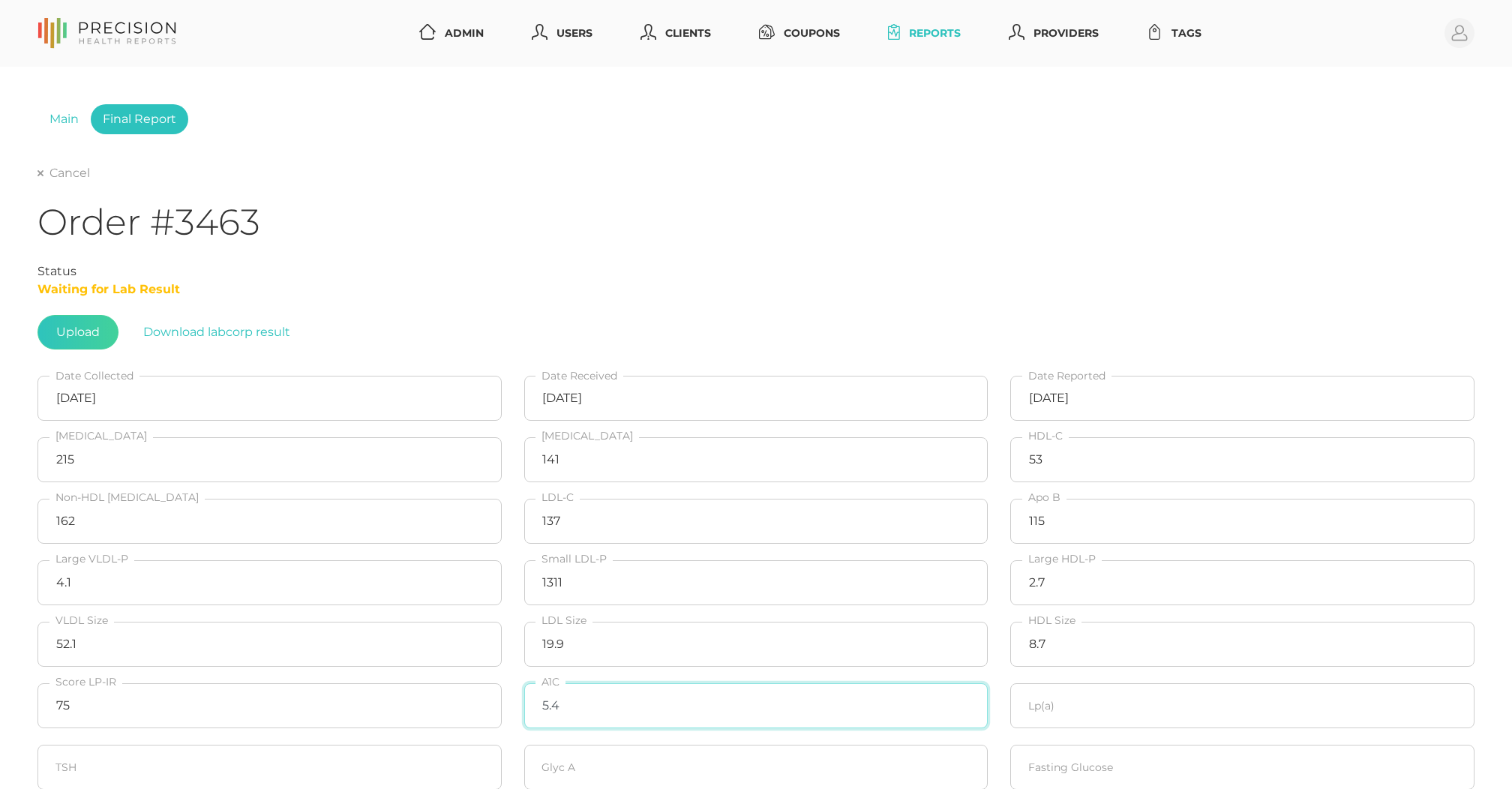
type input "5.4"
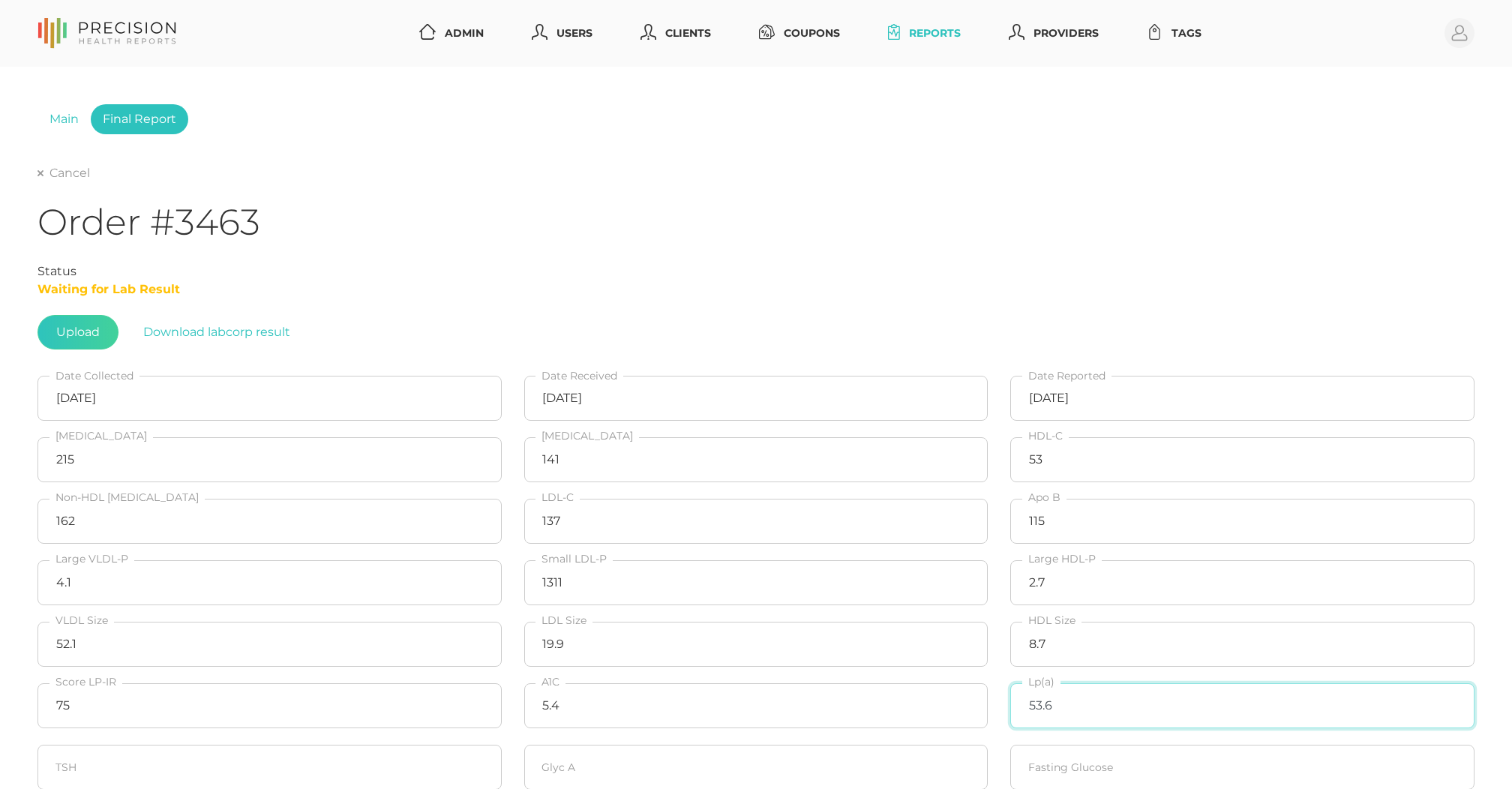
type input "53.6"
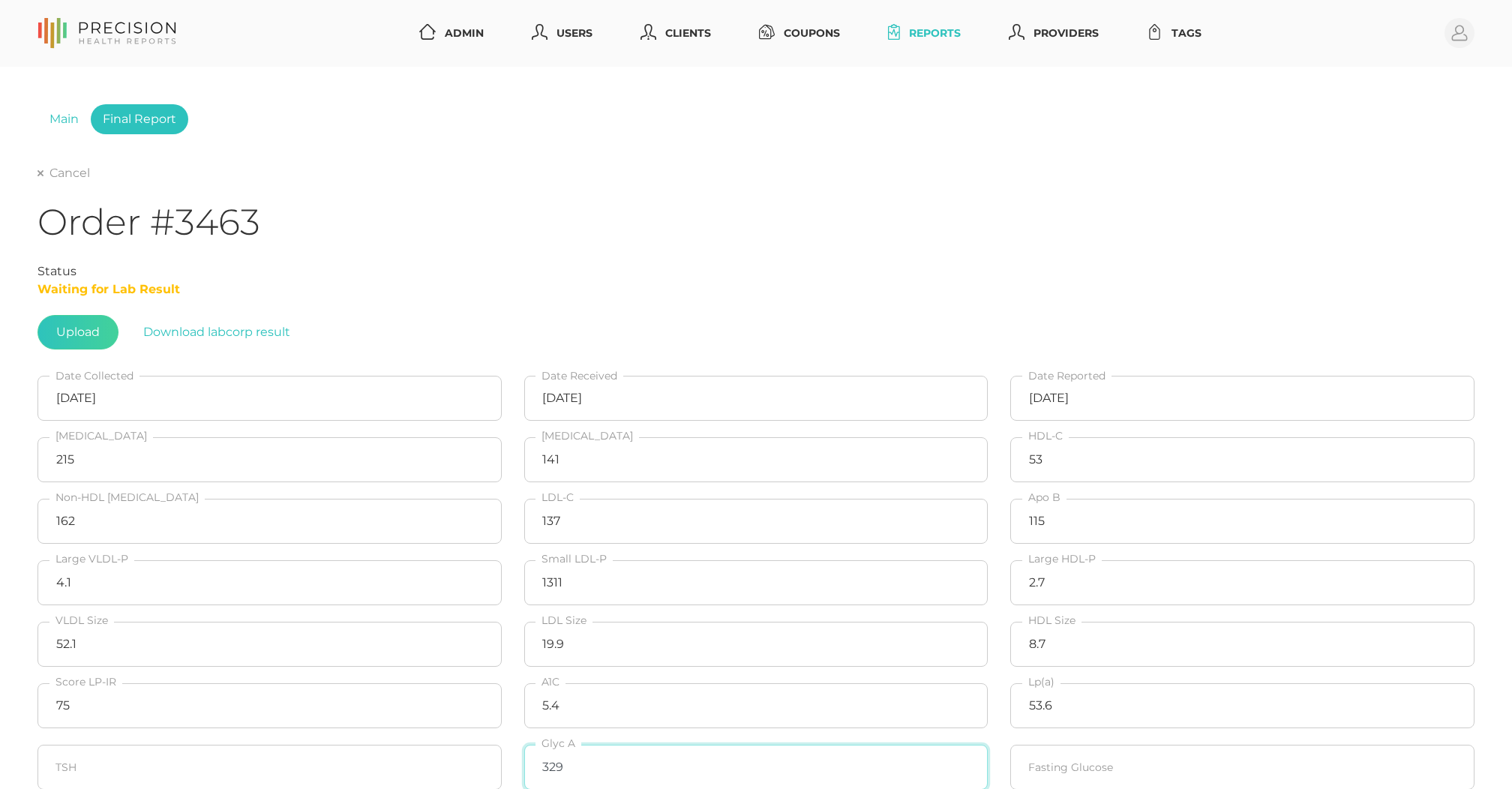
type input "329"
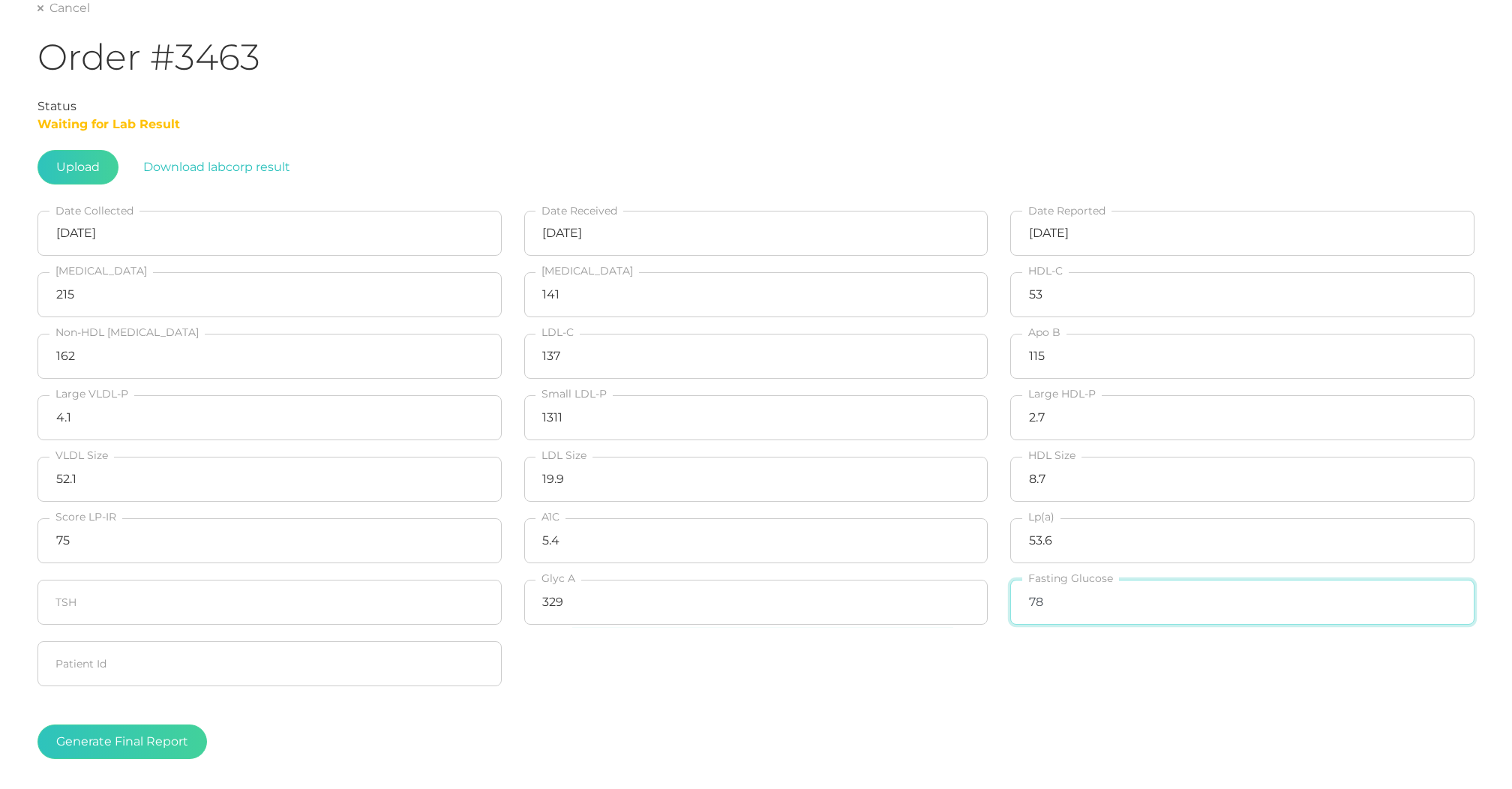
scroll to position [205, 0]
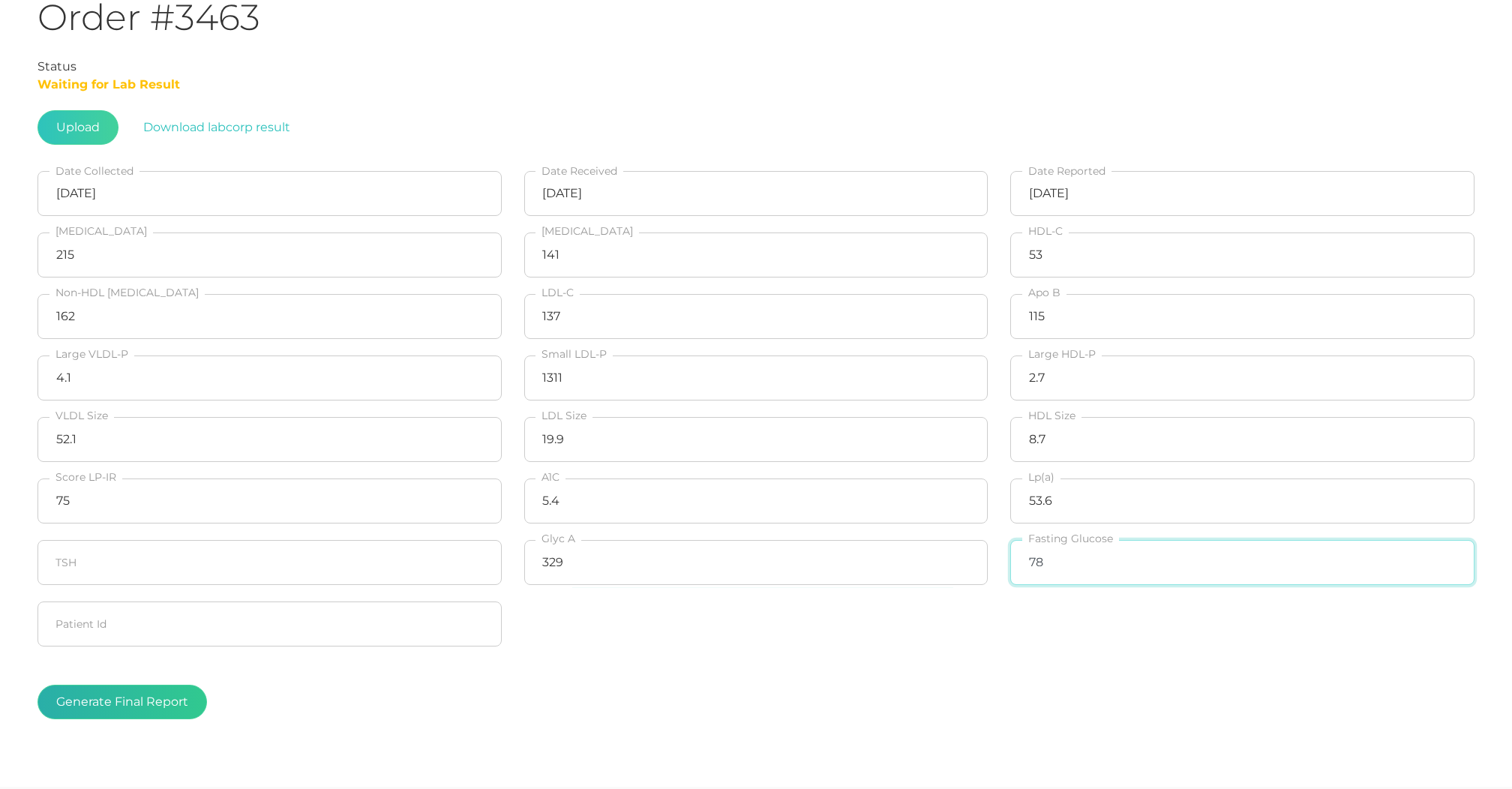
type input "78"
click at [111, 695] on button "Generate Final Report" at bounding box center [122, 702] width 169 height 35
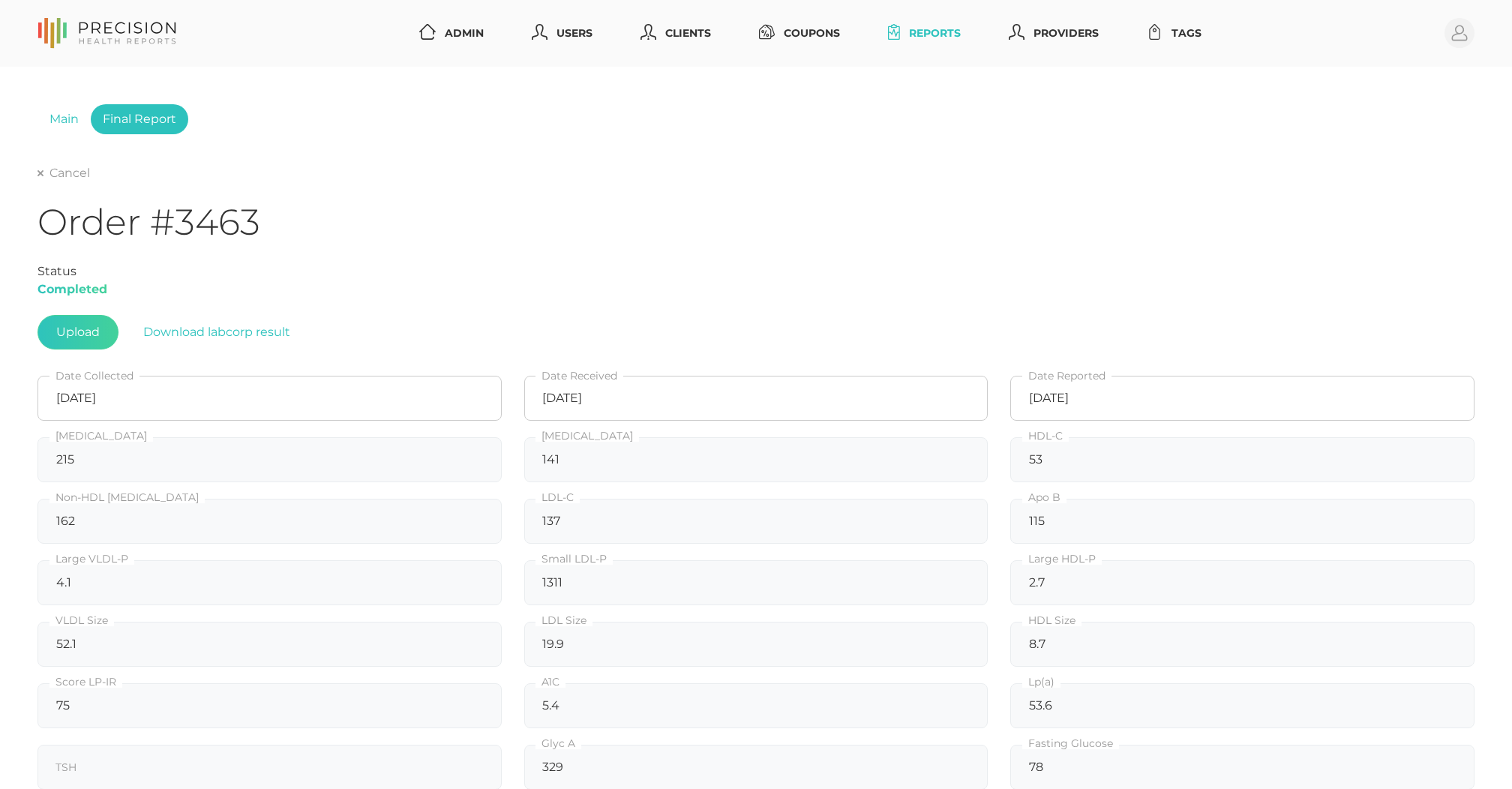
scroll to position [0, 0]
click at [56, 172] on link "Cancel" at bounding box center [64, 173] width 53 height 15
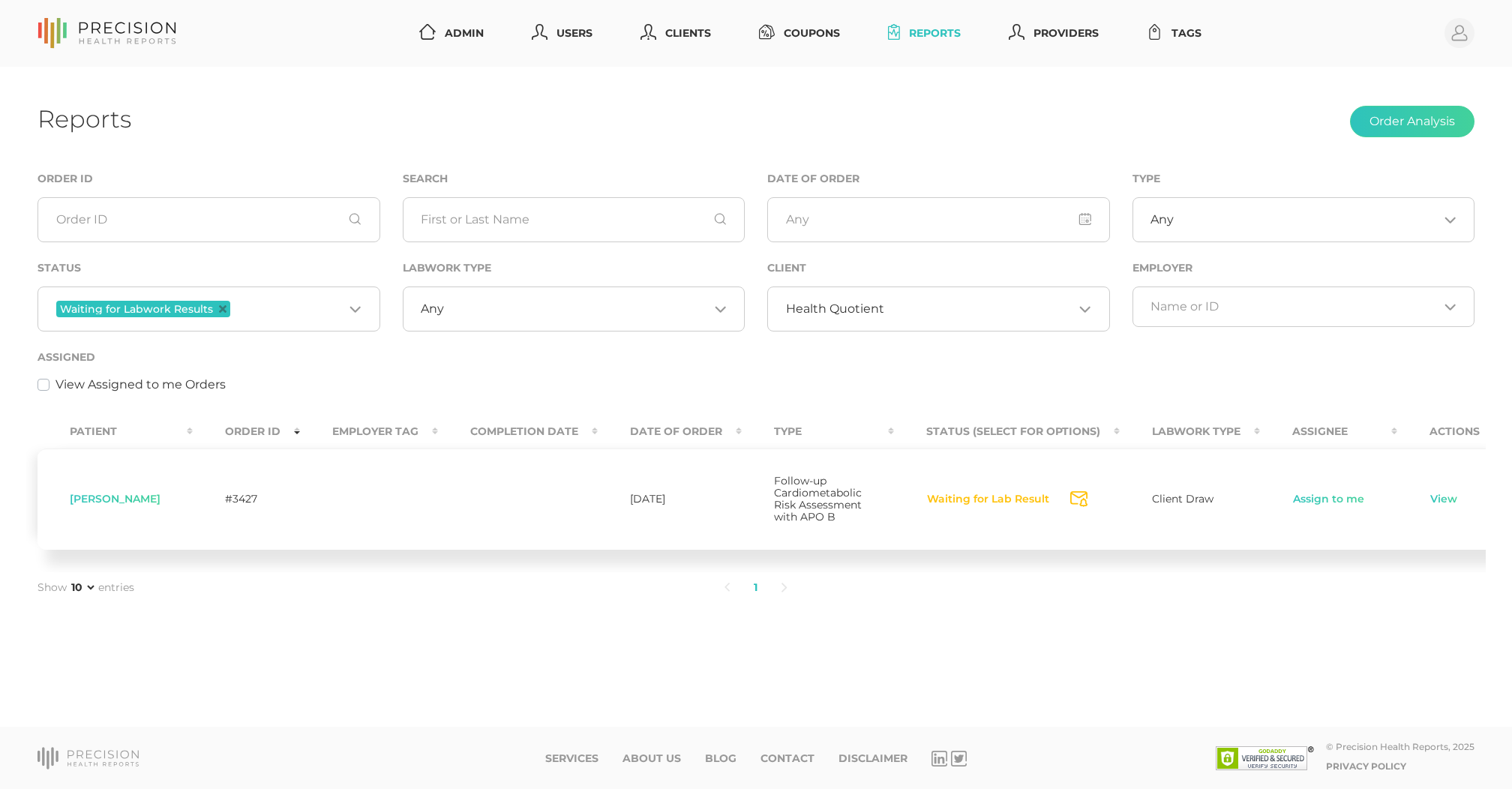
click at [126, 499] on span "[PERSON_NAME]" at bounding box center [114, 498] width 90 height 13
click at [1336, 500] on link "Assign to me" at bounding box center [1329, 499] width 73 height 15
click at [1432, 502] on link "View" at bounding box center [1442, 499] width 29 height 15
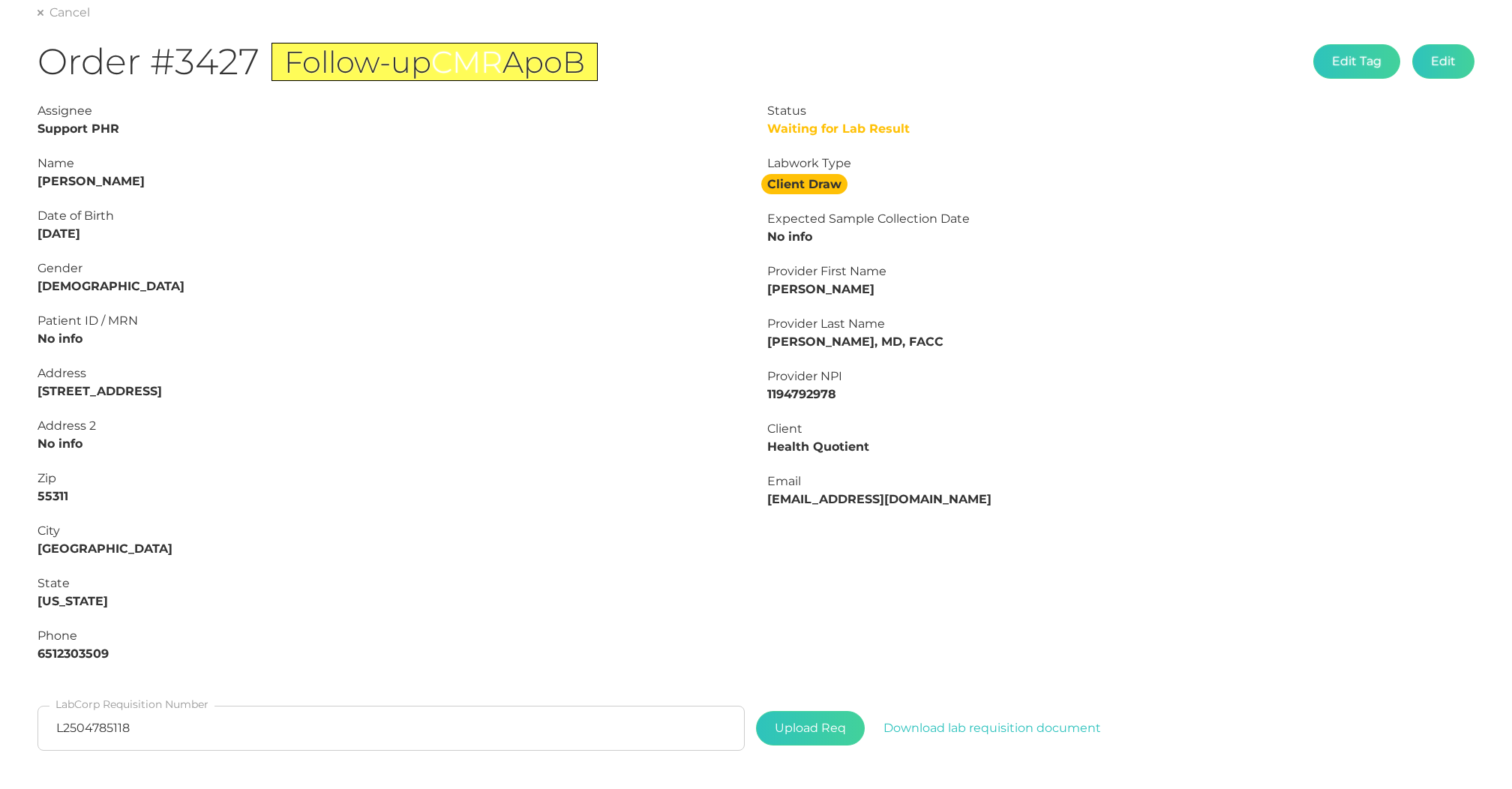
scroll to position [206, 0]
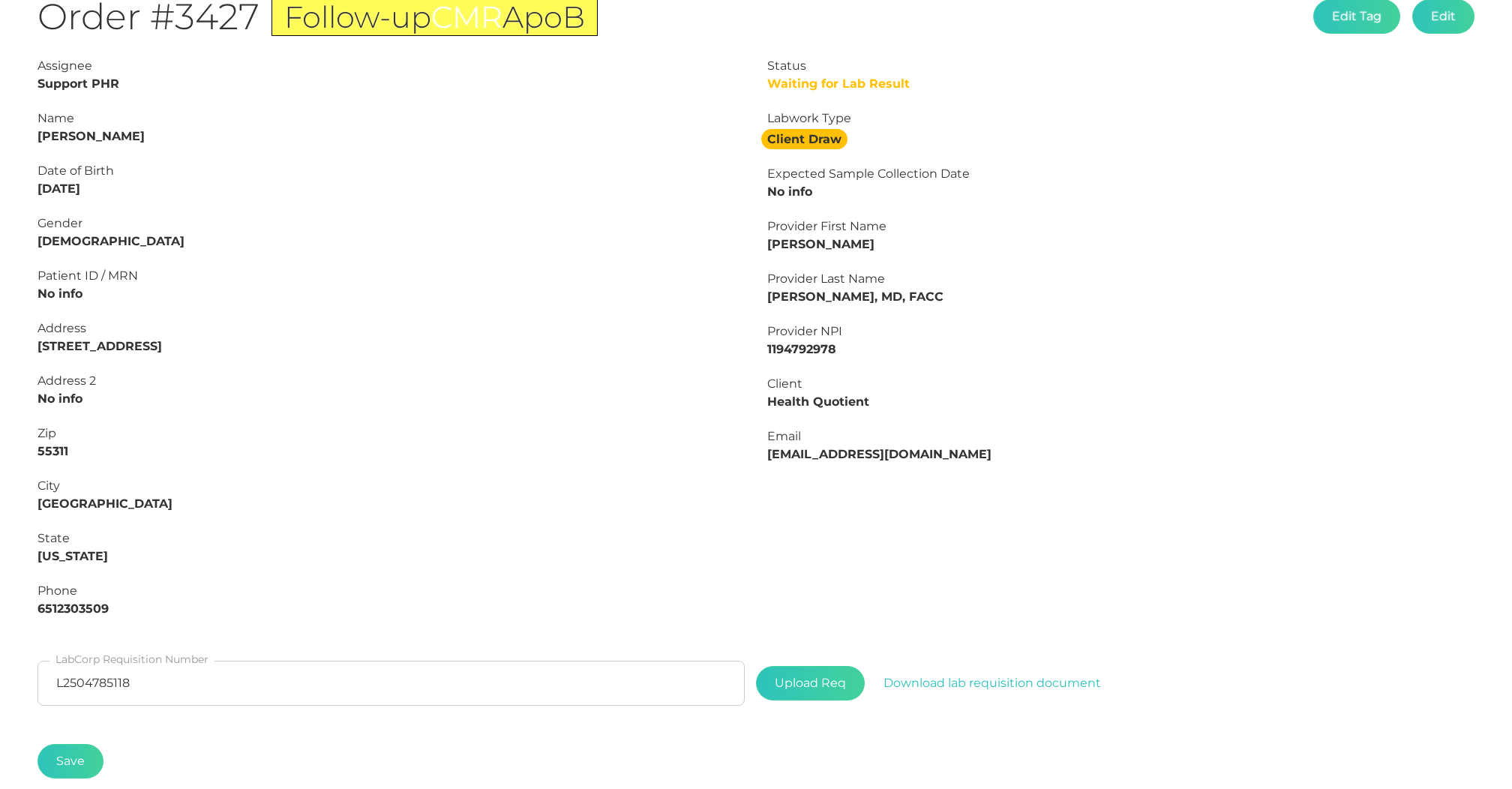
click at [163, 673] on input "L2504785118" at bounding box center [391, 683] width 707 height 45
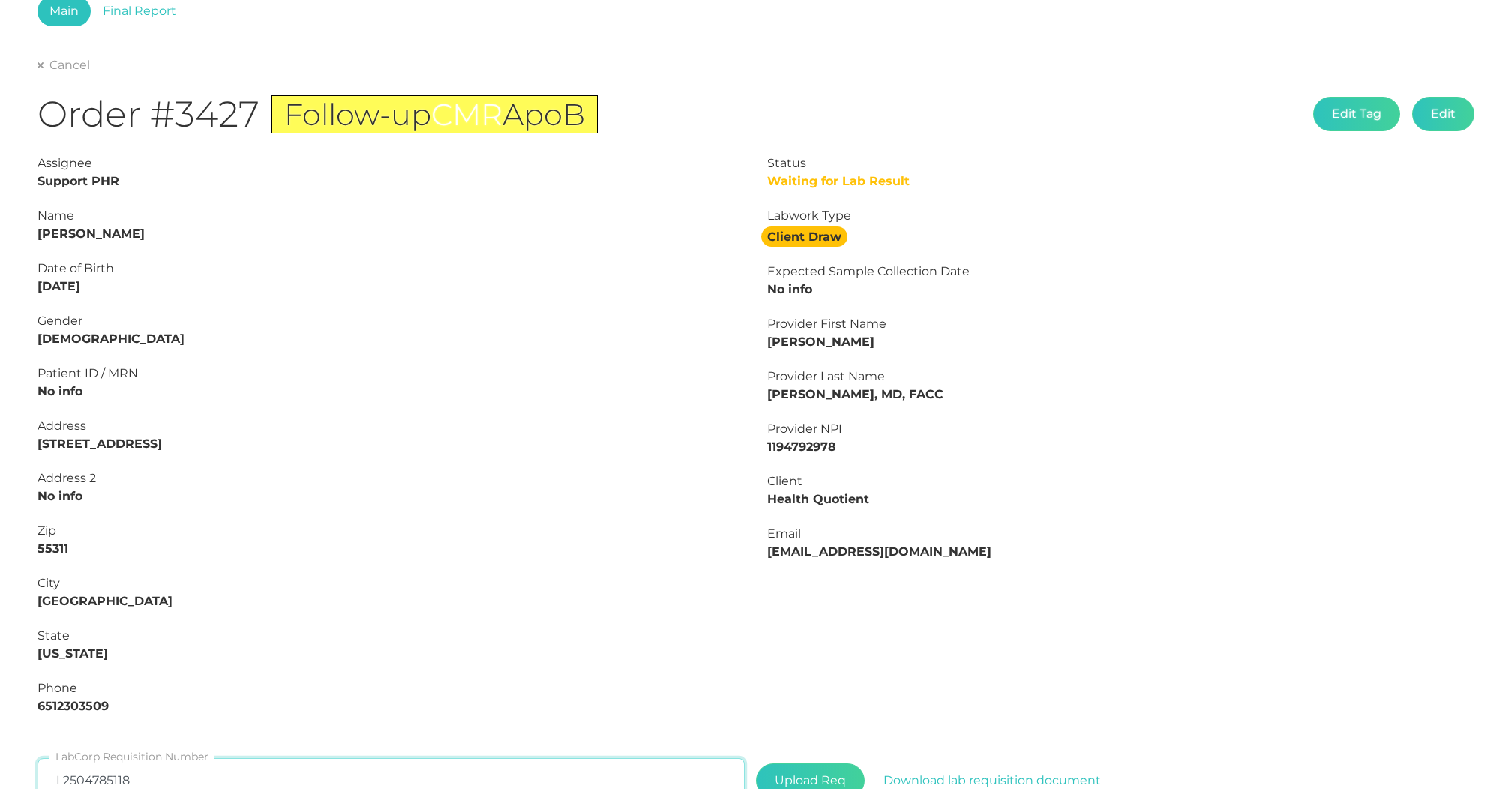
scroll to position [64, 0]
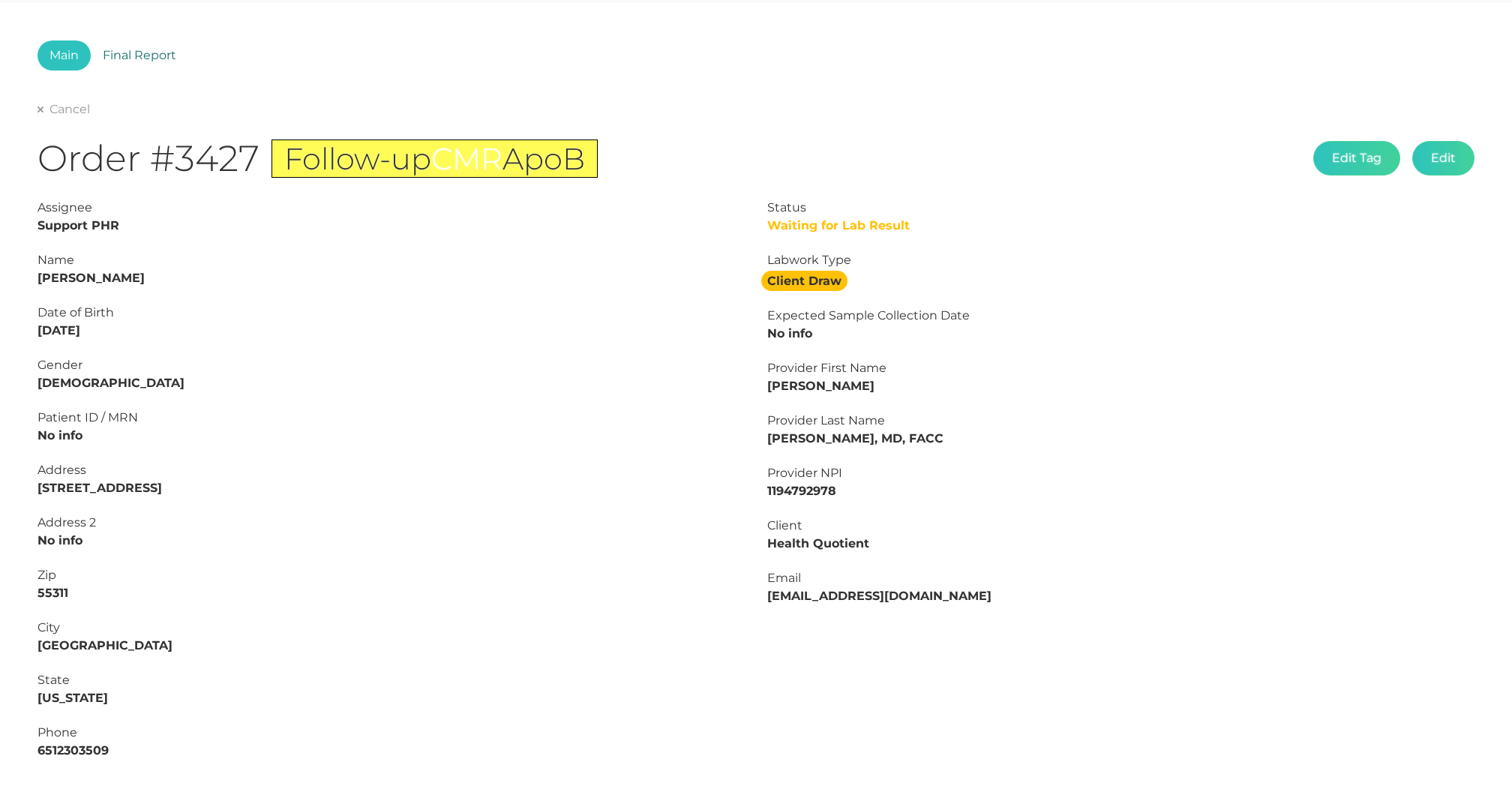
click at [148, 61] on link "Final Report" at bounding box center [139, 55] width 97 height 30
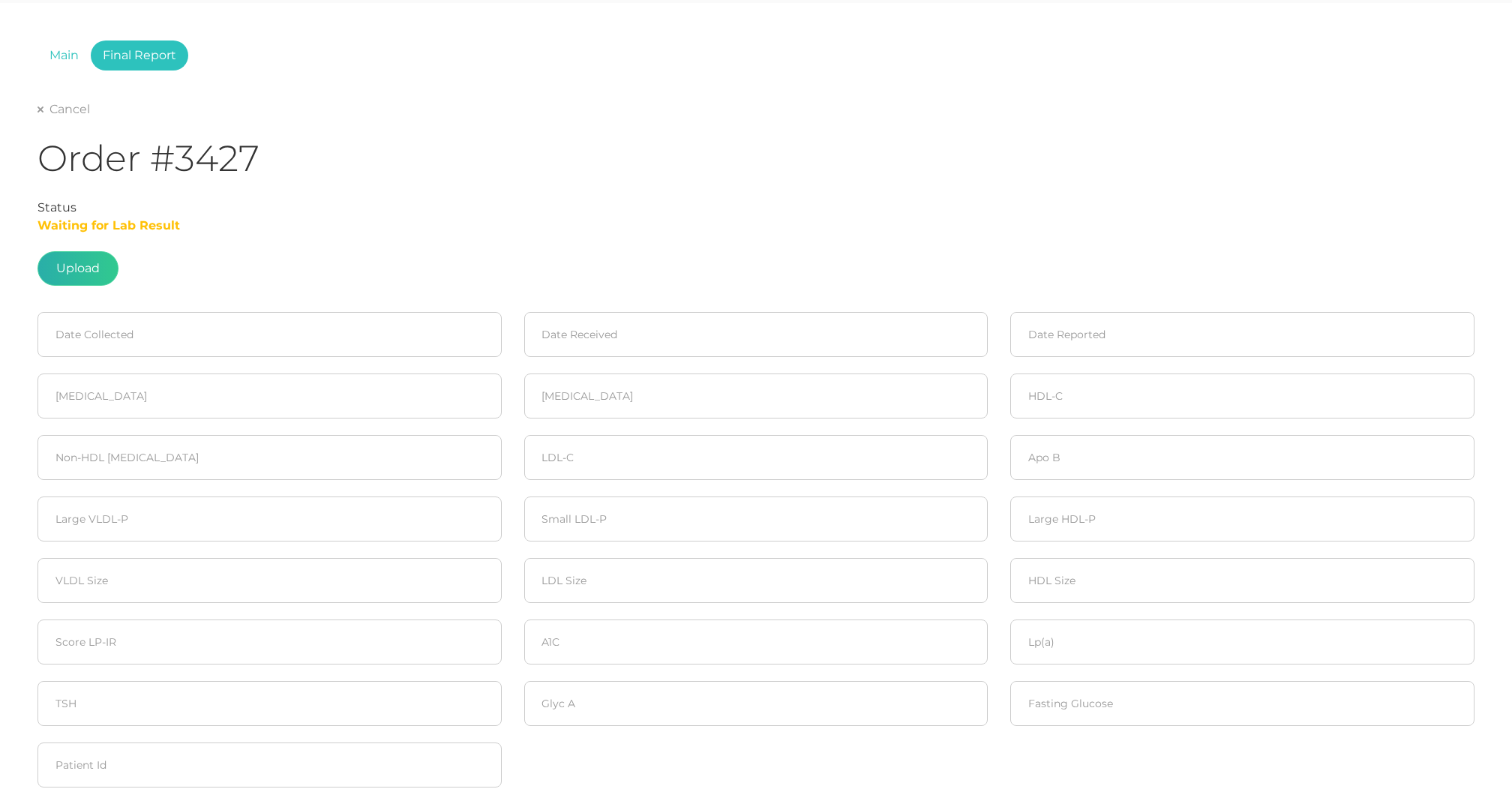
click at [91, 267] on label at bounding box center [78, 268] width 80 height 33
click at [100, 325] on input "file" at bounding box center [100, 325] width 1 height 1
type input "C:\fakepath\a7de7af1-f33a-499b-8cb7-985cff0bddab.pdf"
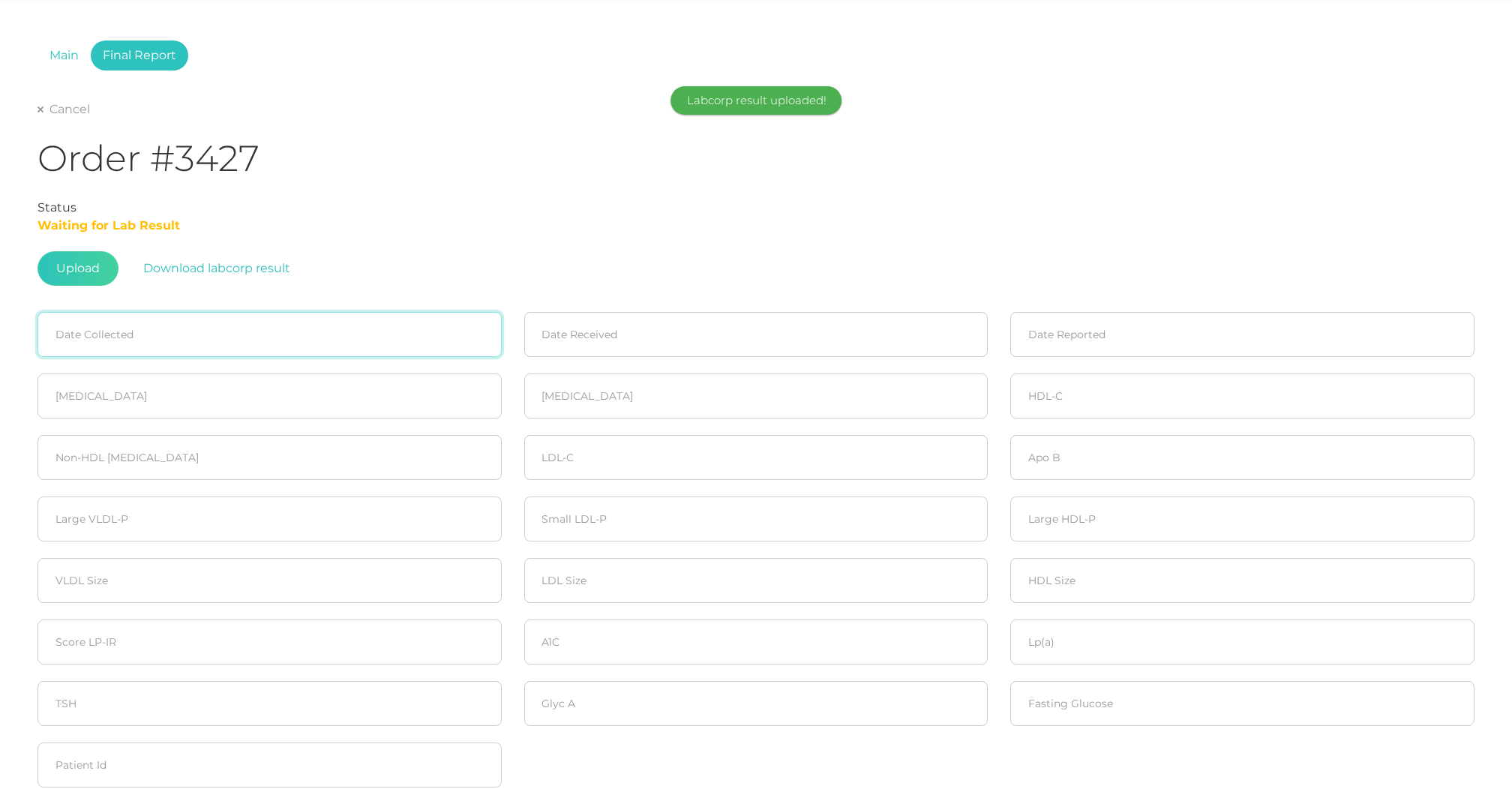
click at [91, 323] on input at bounding box center [270, 335] width 464 height 45
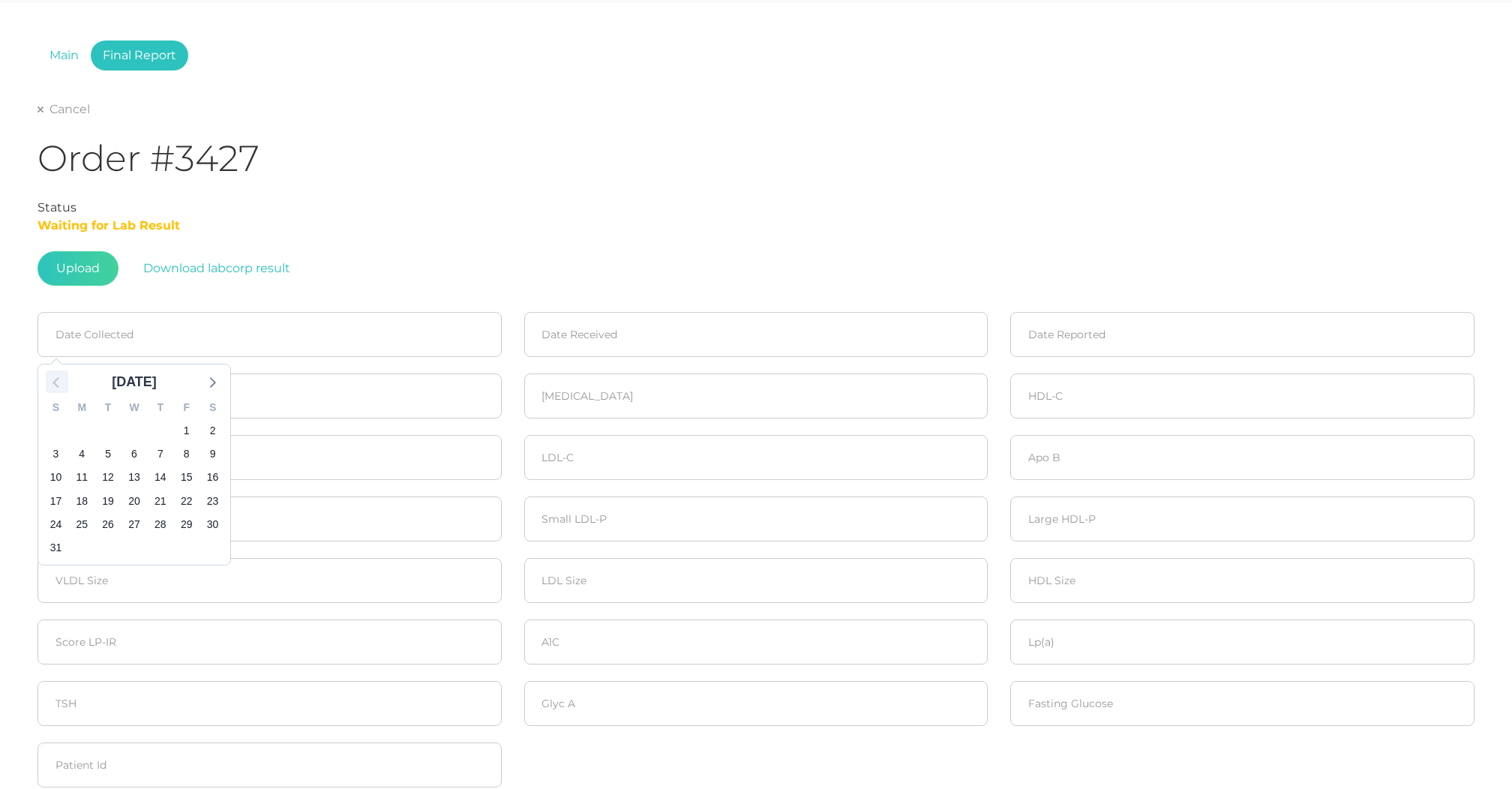
click at [58, 379] on icon at bounding box center [56, 383] width 6 height 11
click at [164, 502] on span "26" at bounding box center [160, 501] width 21 height 21
type input "[DATE]"
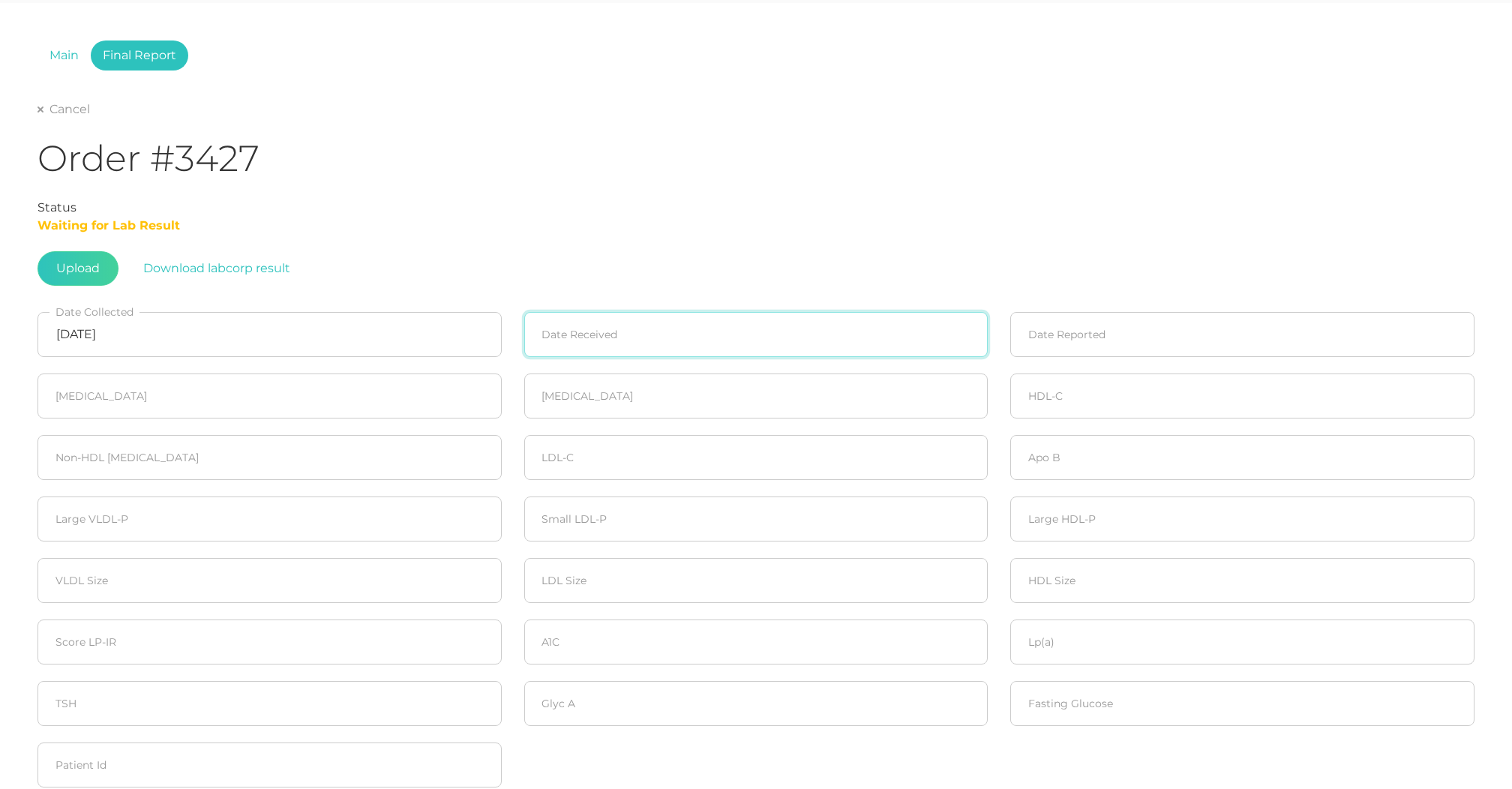
click at [610, 328] on input at bounding box center [756, 335] width 464 height 45
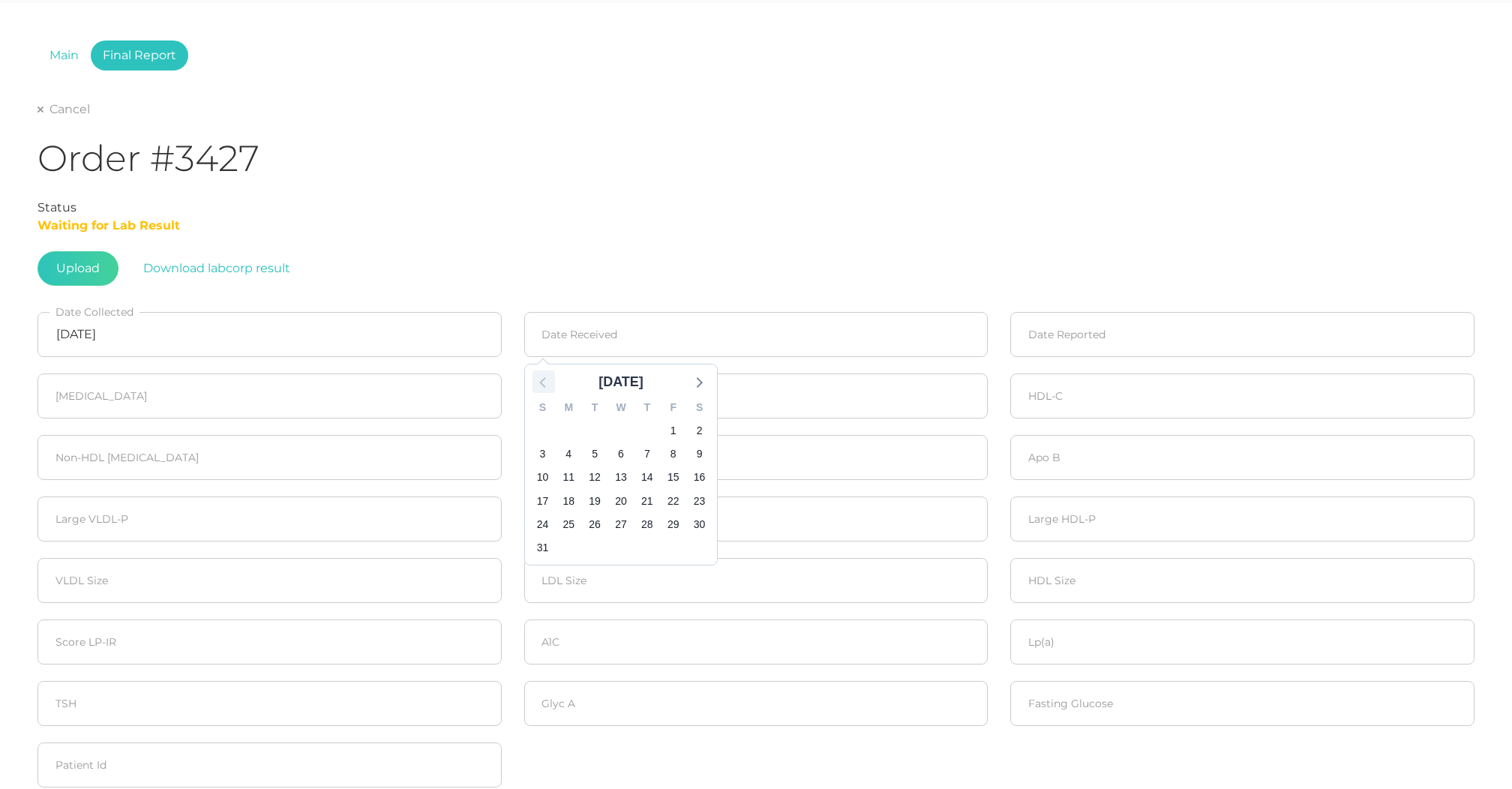
click at [540, 380] on icon at bounding box center [543, 382] width 19 height 19
click at [644, 502] on span "26" at bounding box center [647, 501] width 21 height 21
type input "[DATE]"
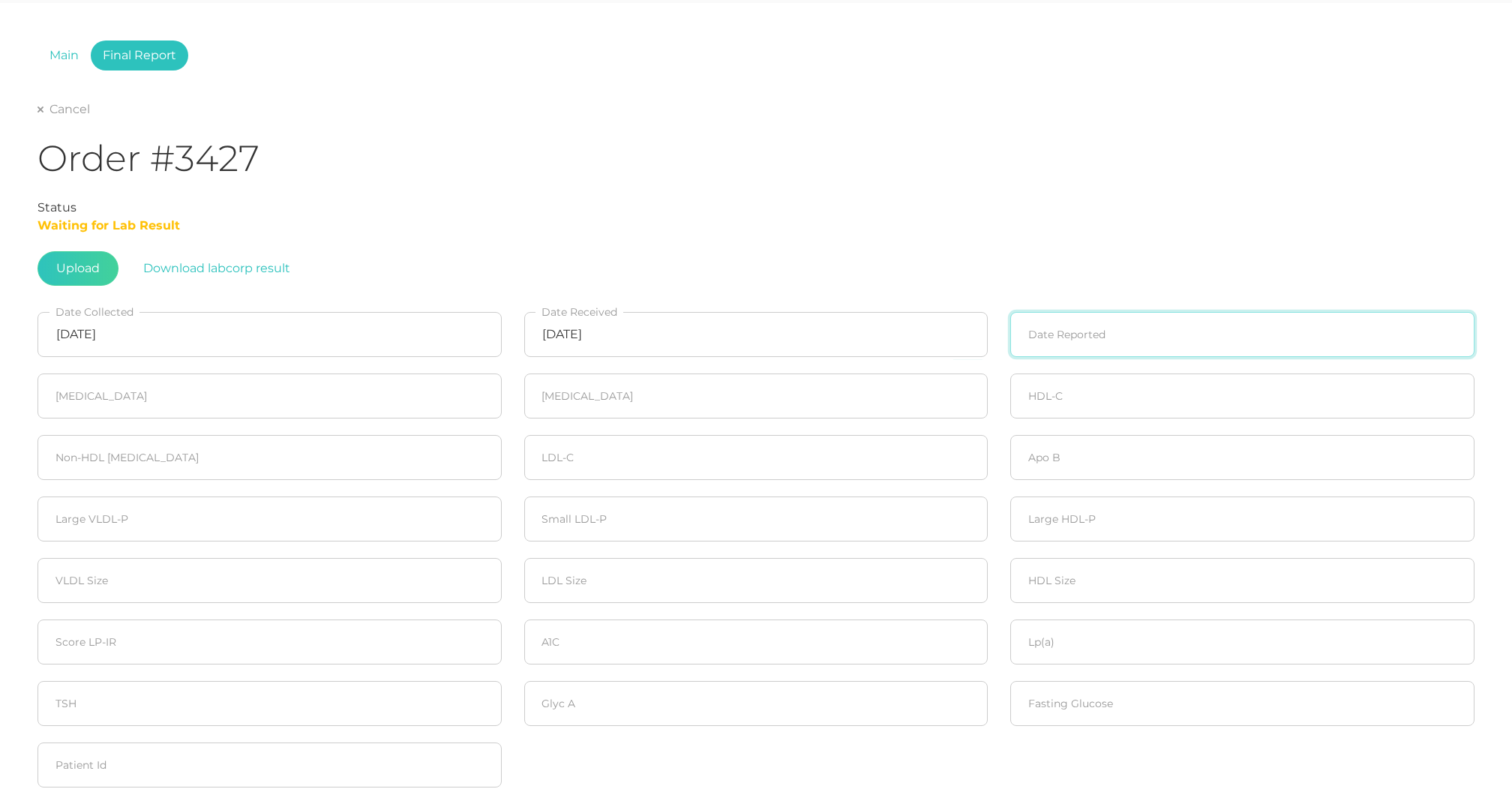
click at [1108, 355] on input at bounding box center [1242, 335] width 464 height 45
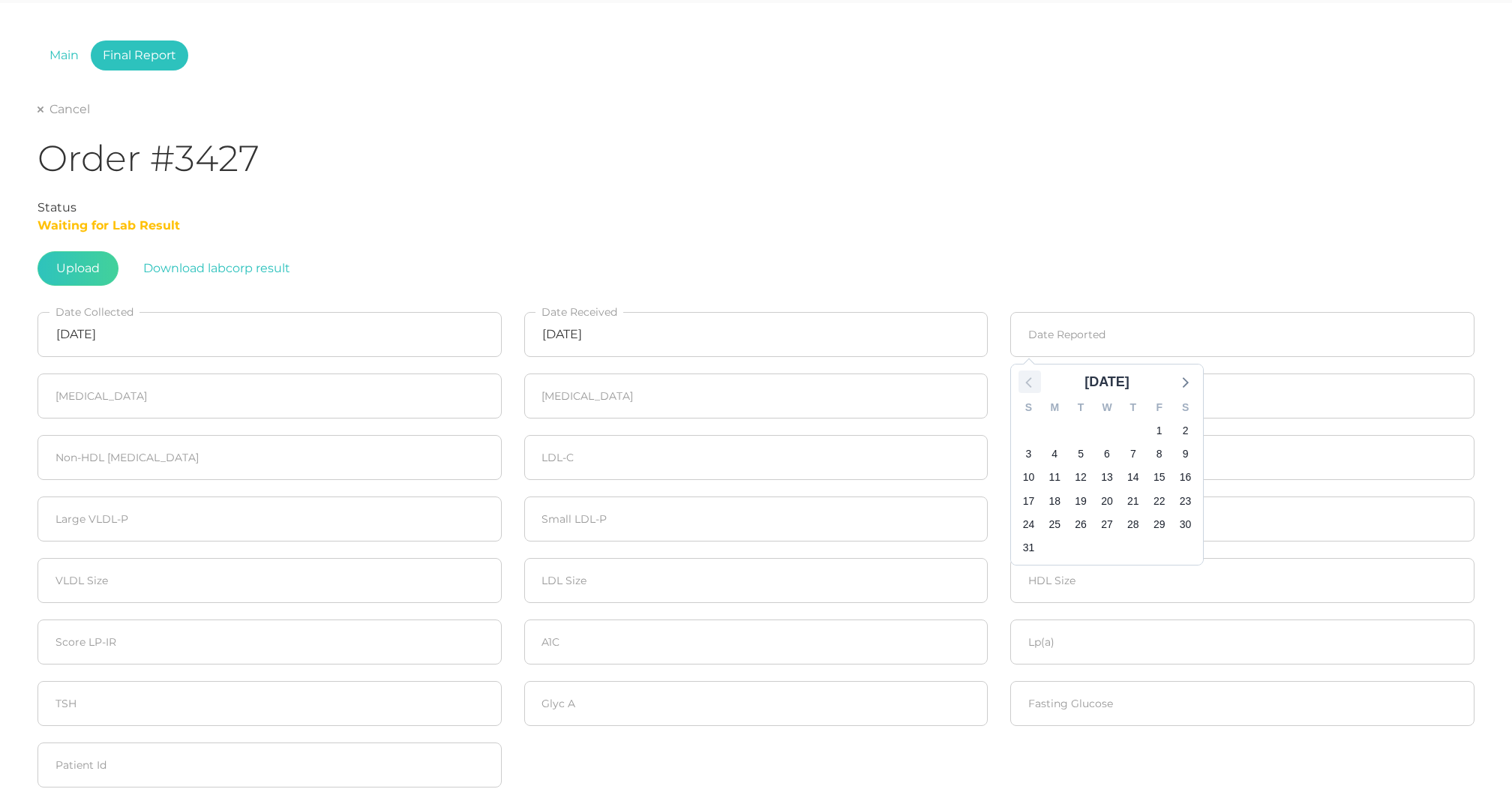
click at [1038, 385] on icon at bounding box center [1029, 382] width 19 height 19
click at [1053, 514] on span "30" at bounding box center [1055, 524] width 21 height 21
type input "[DATE]"
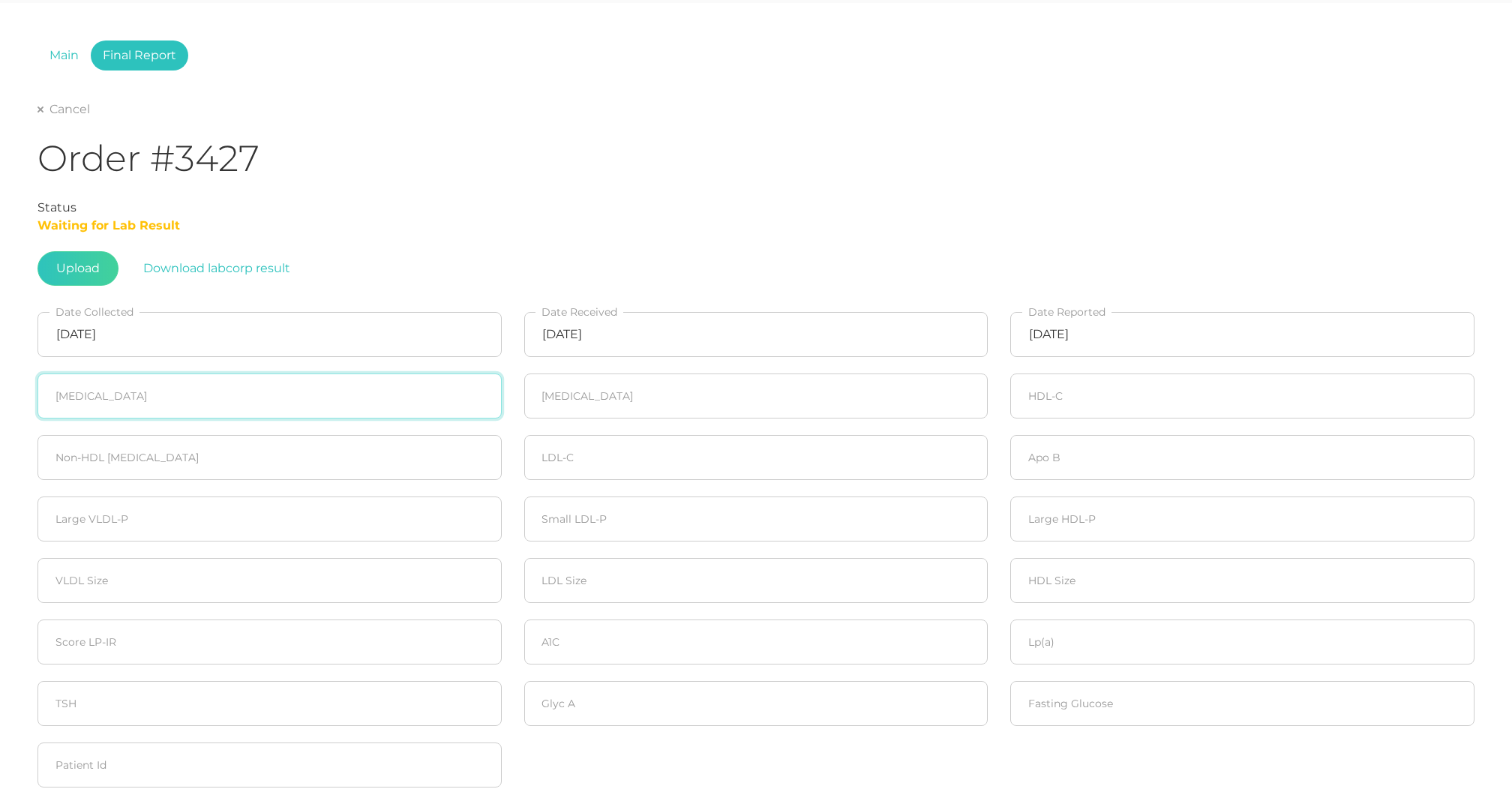
click at [239, 404] on input "number" at bounding box center [270, 396] width 464 height 45
type input "197"
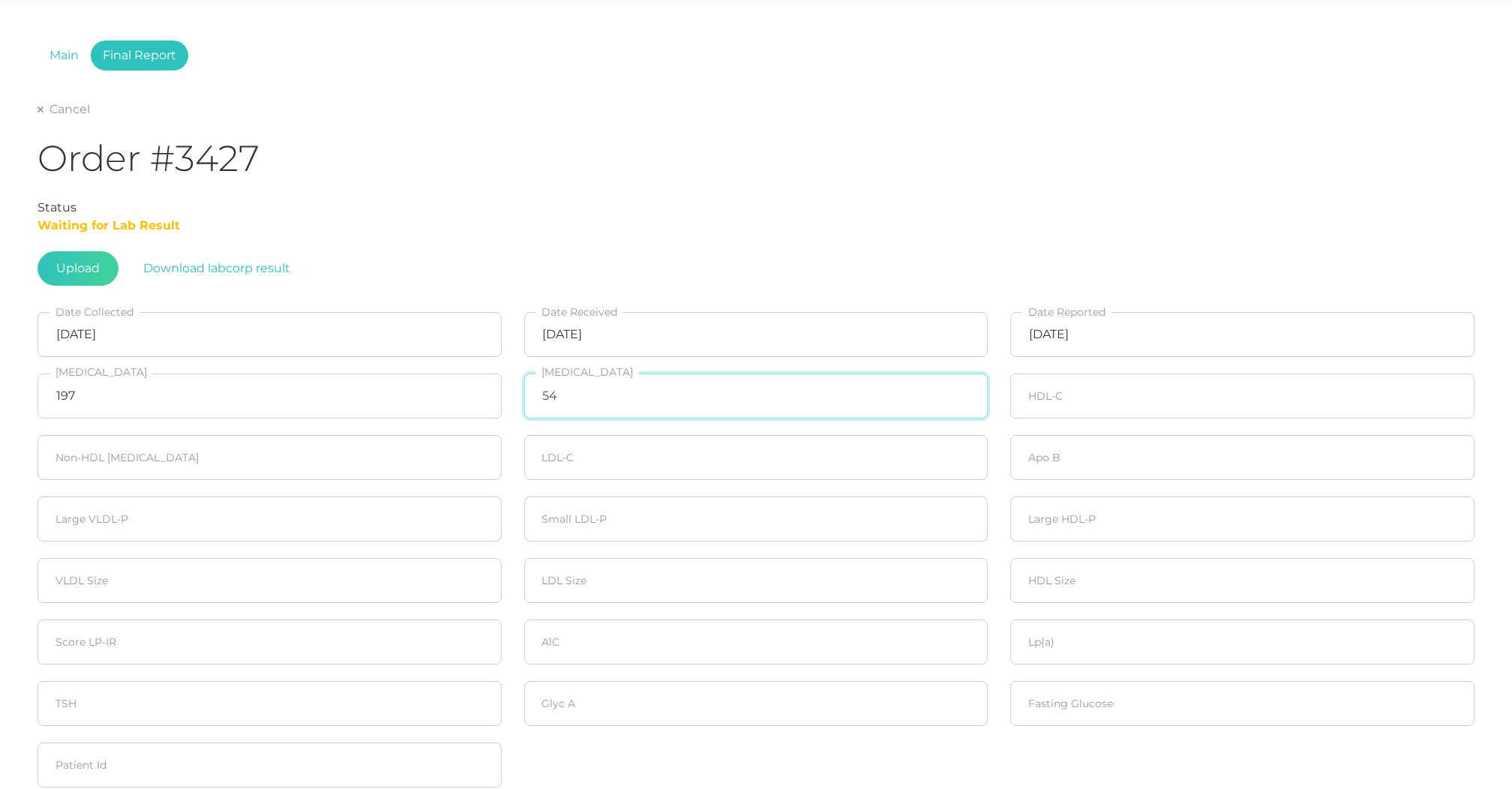
type input "54"
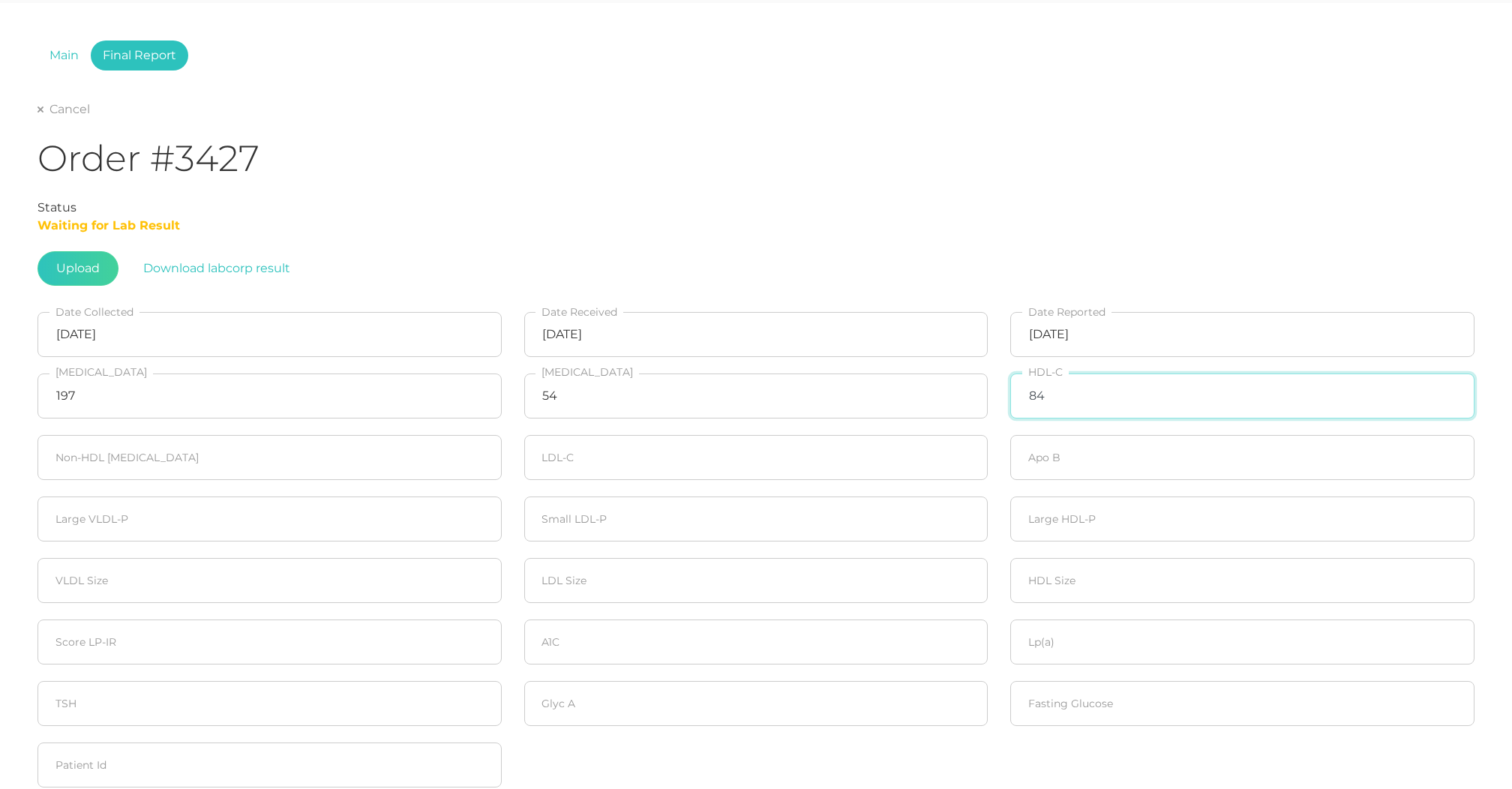
type input "84"
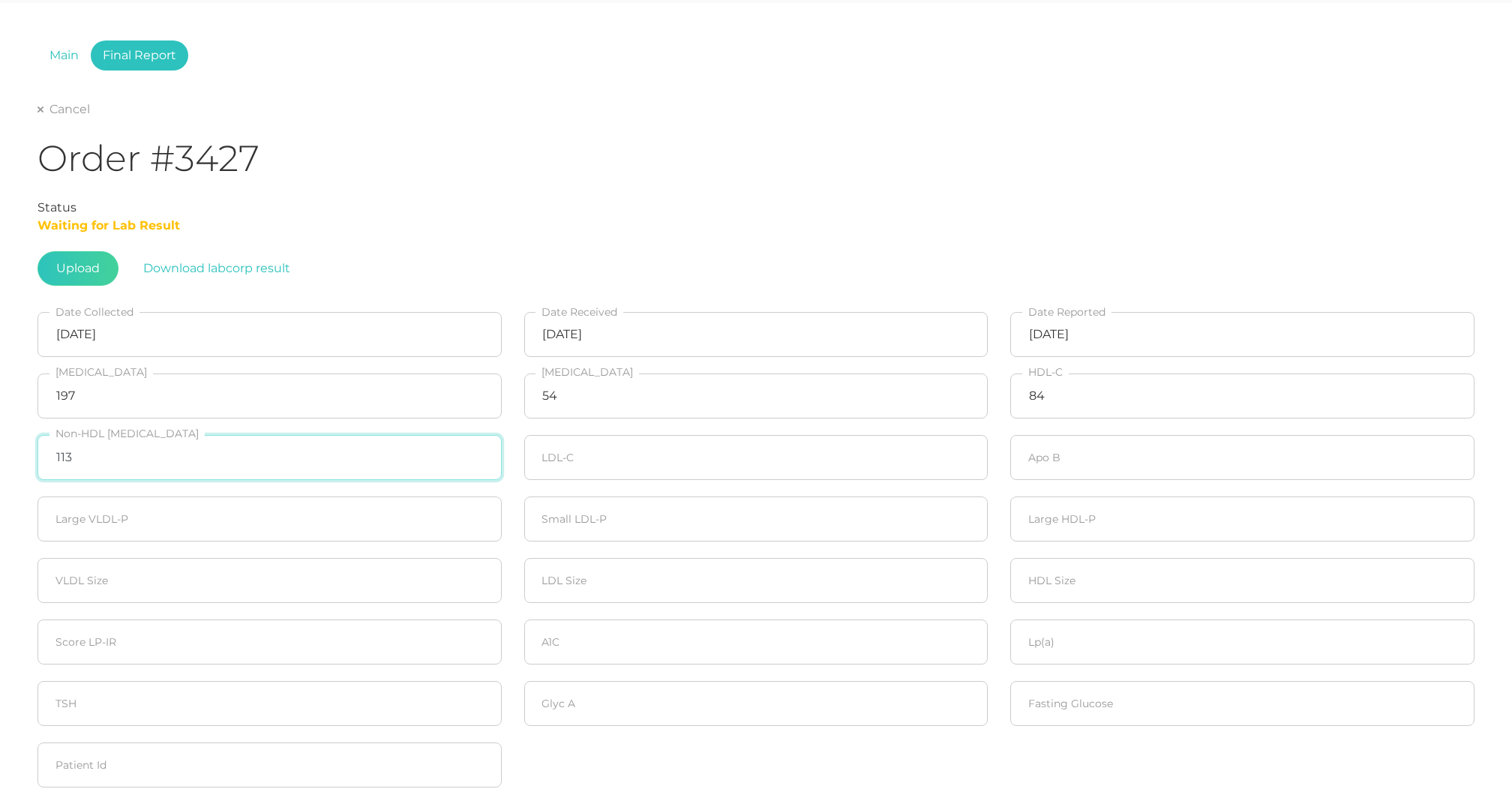
type input "113"
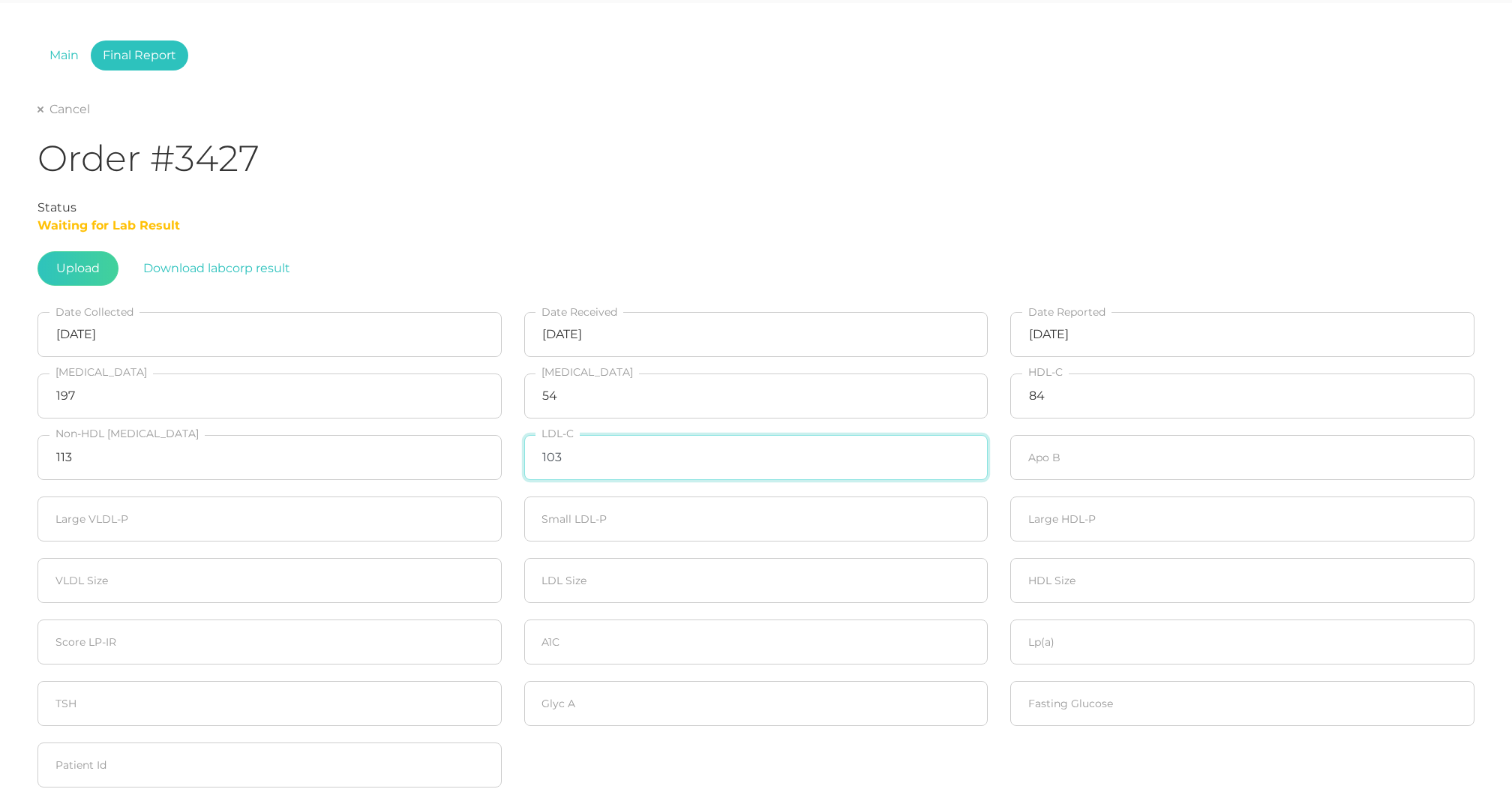
type input "103"
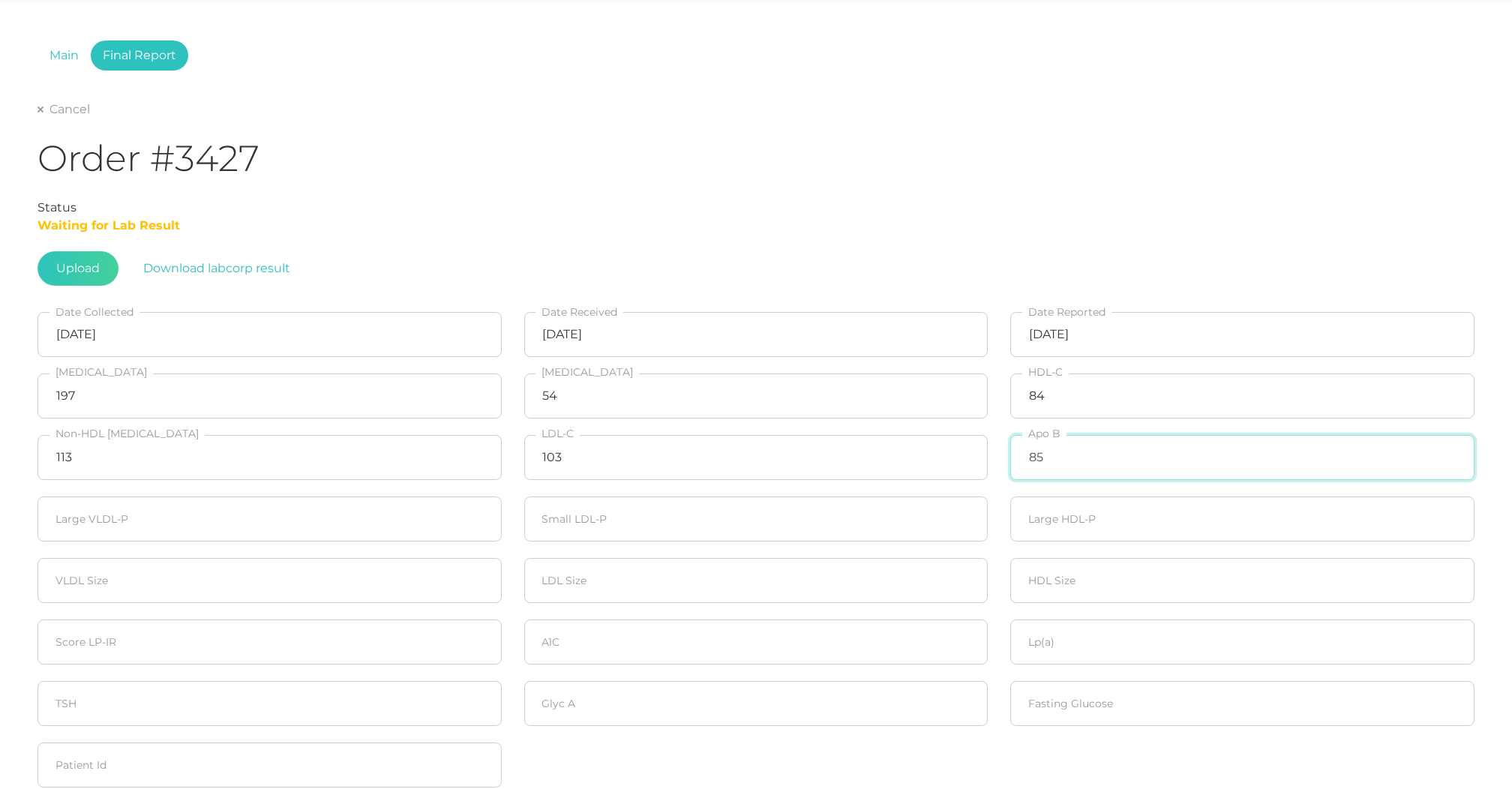
type input "85"
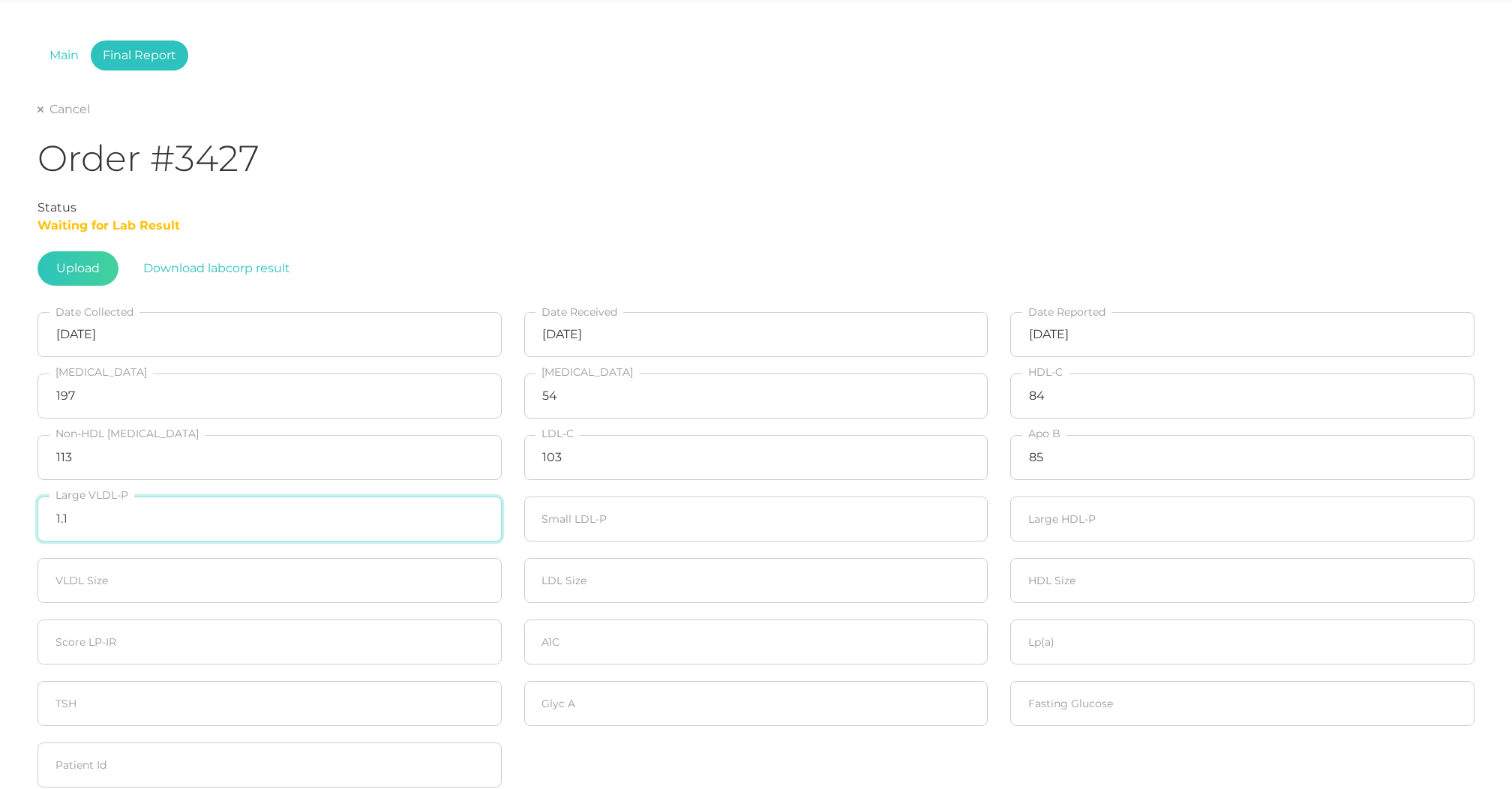
type input "1.1"
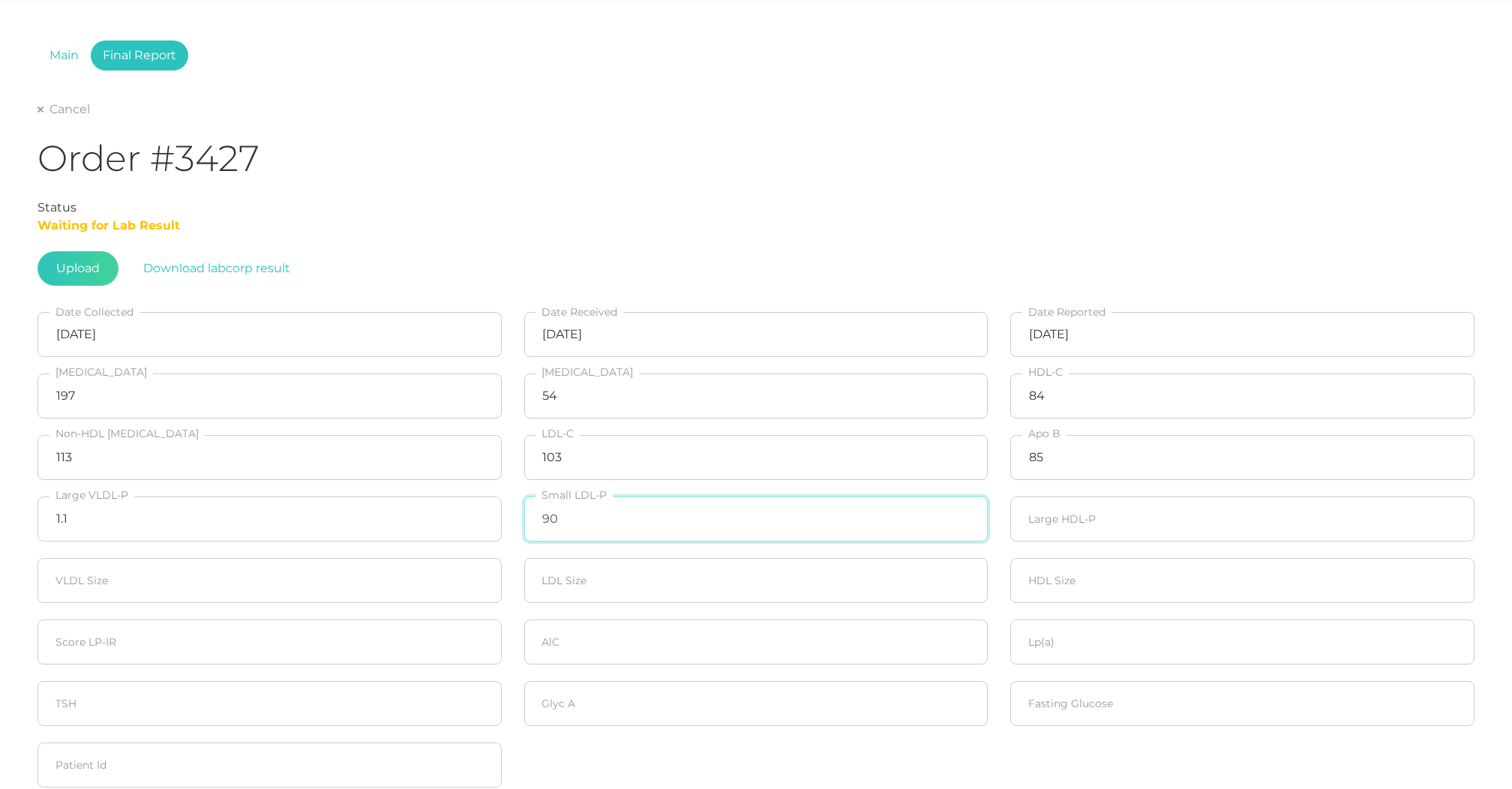
type input "90"
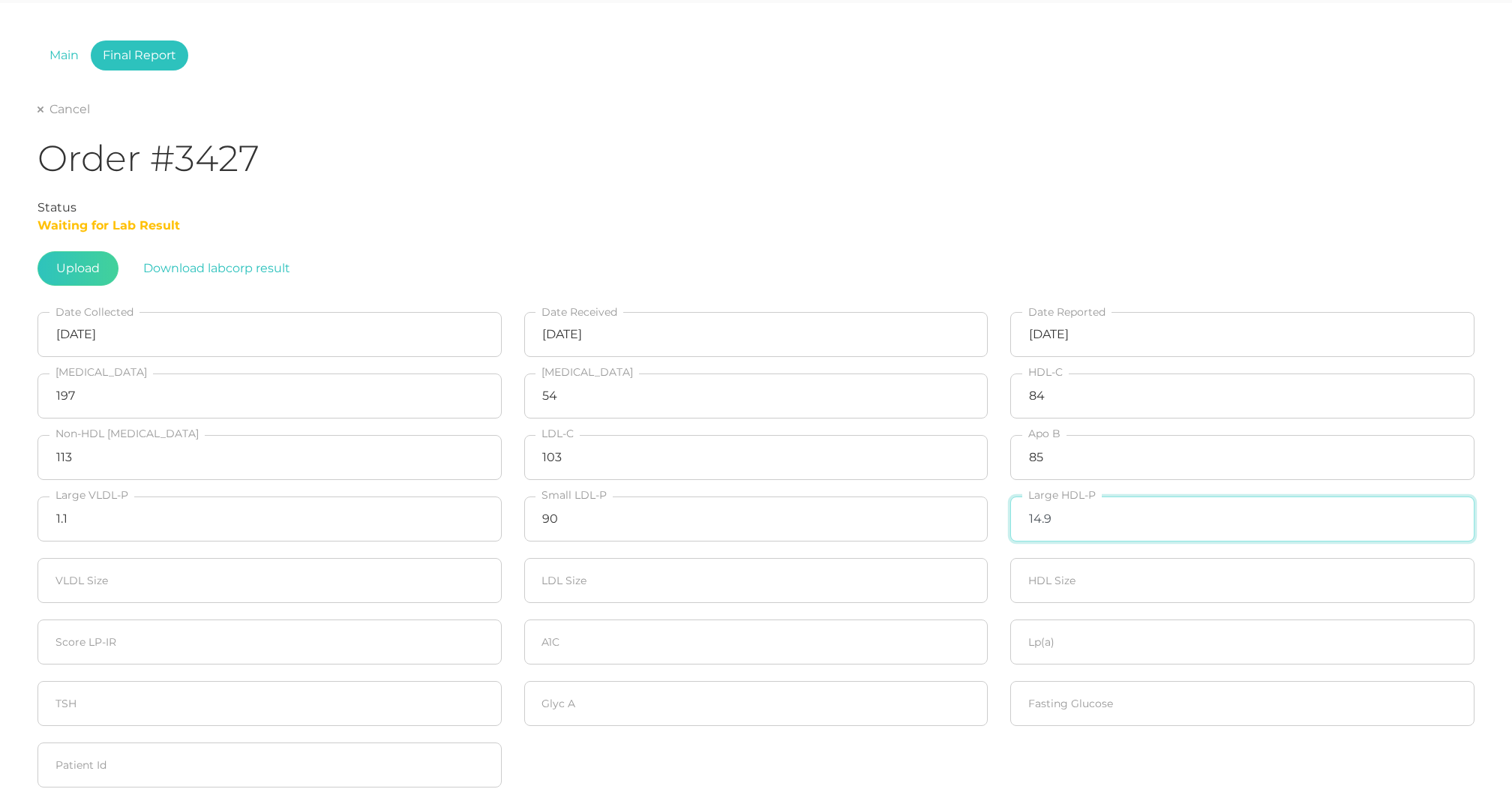
type input "14.9"
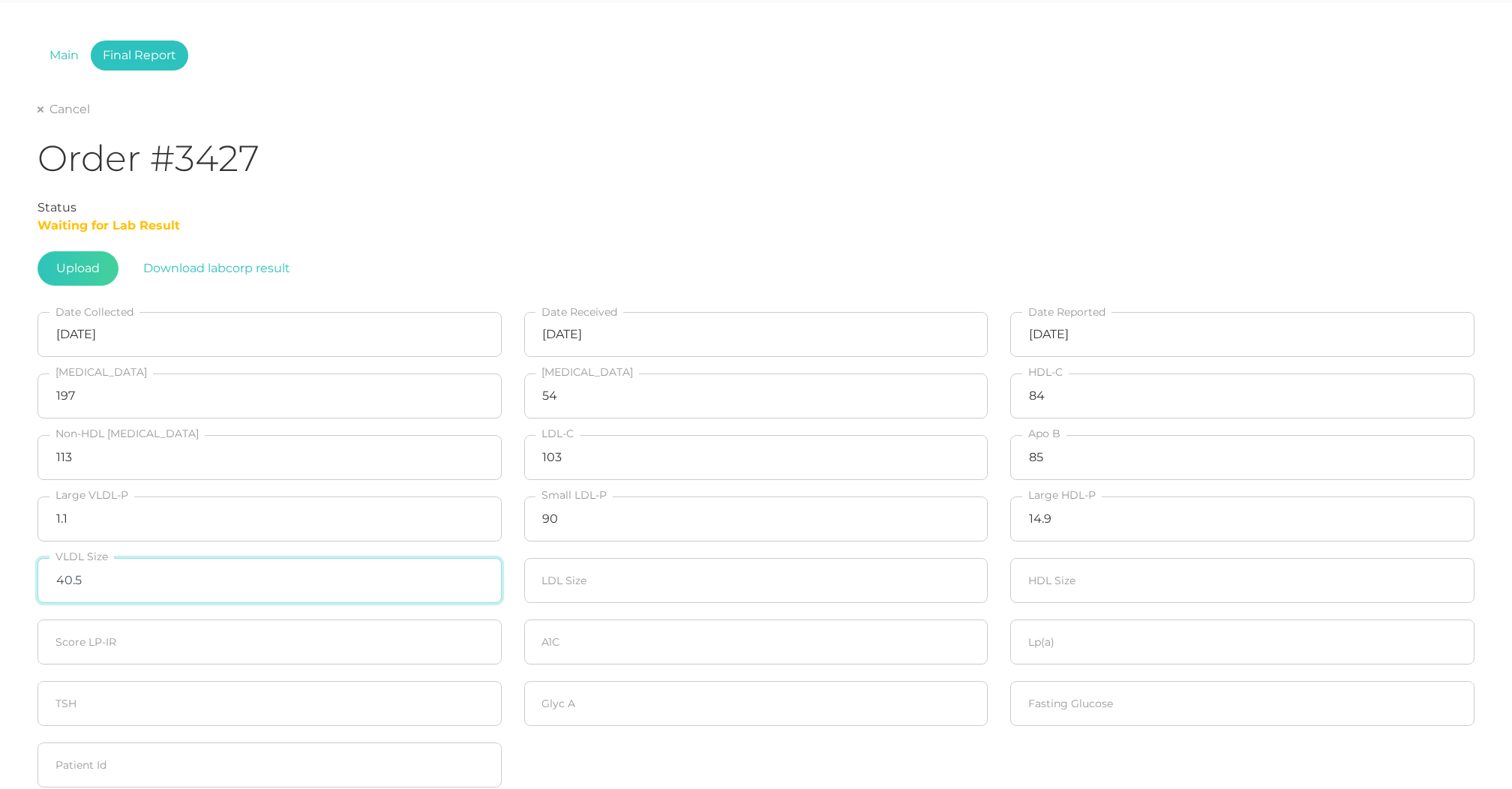
type input "40.5"
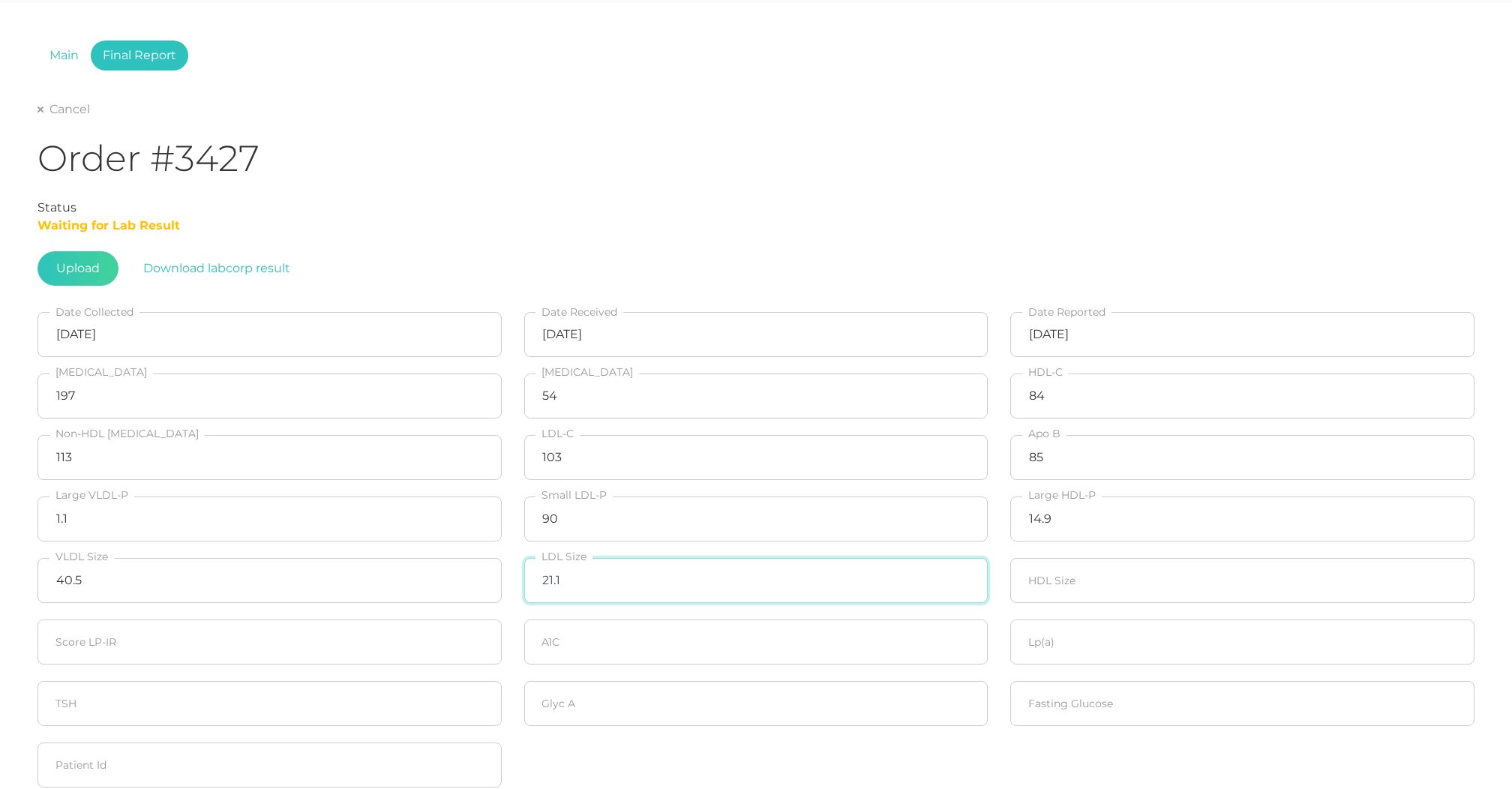
type input "21.1"
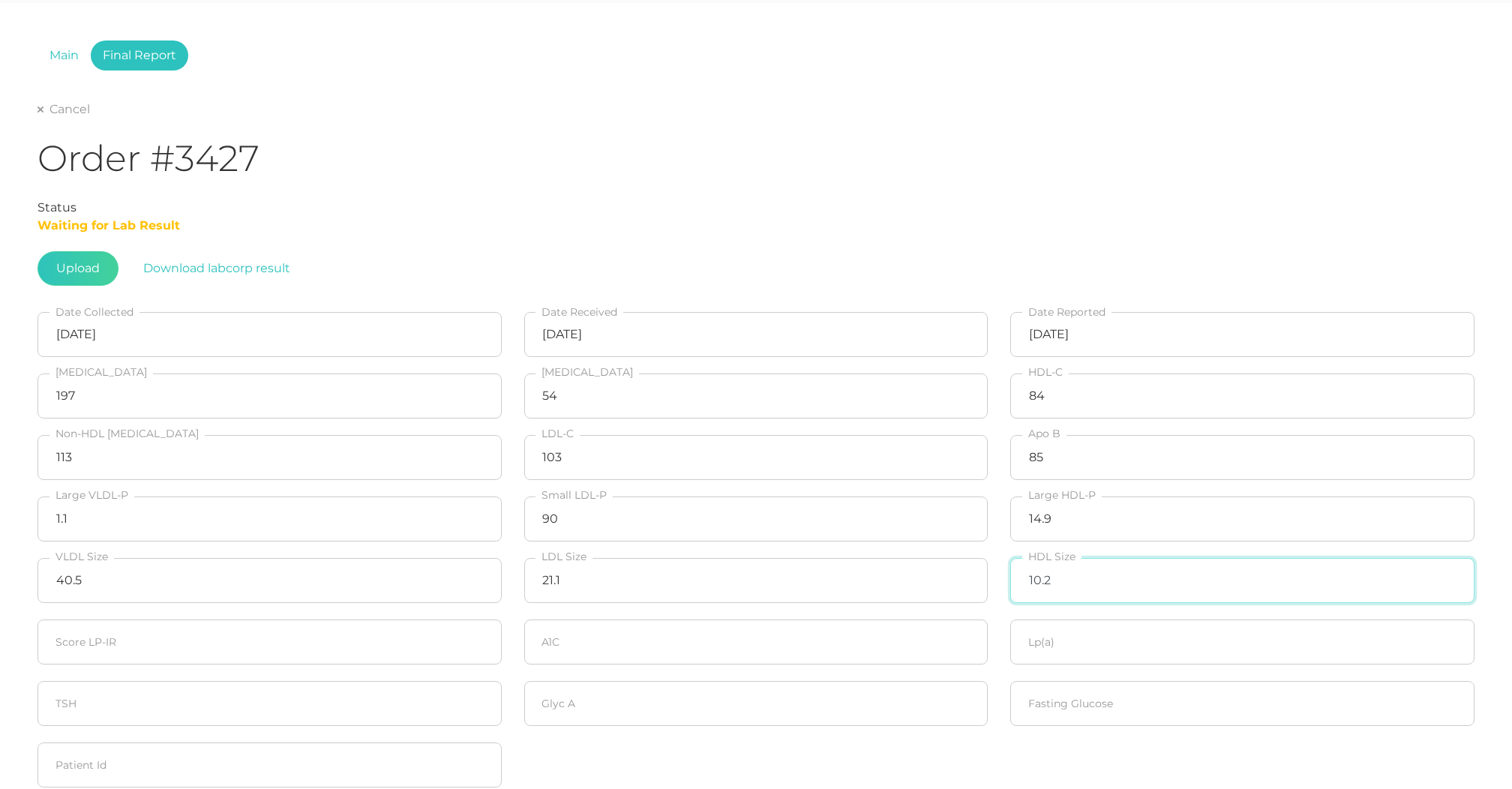
type input "10.2"
type input "20"
type input "5.6"
type input "16.2"
type input "301"
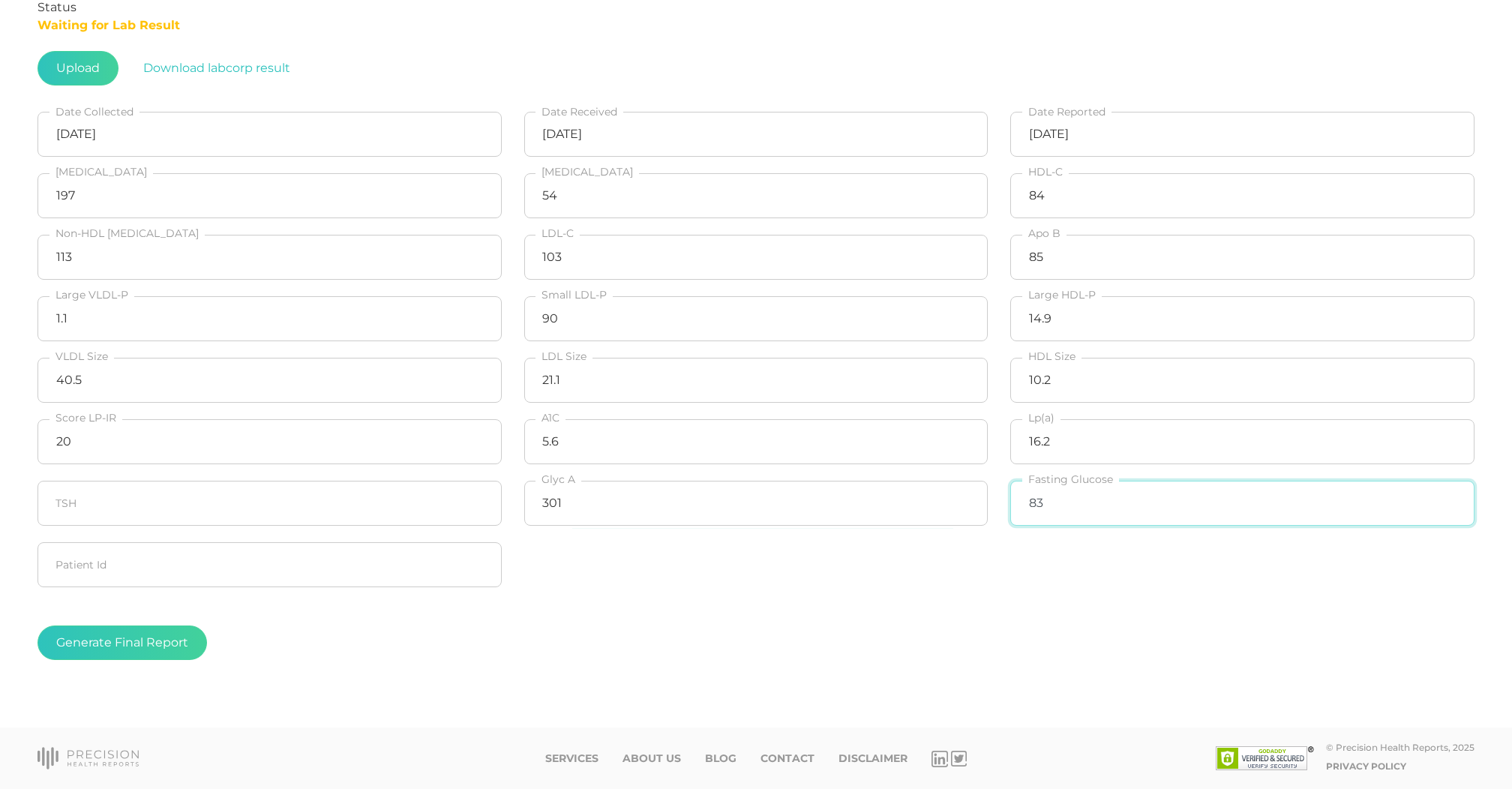
scroll to position [269, 0]
type input "83"
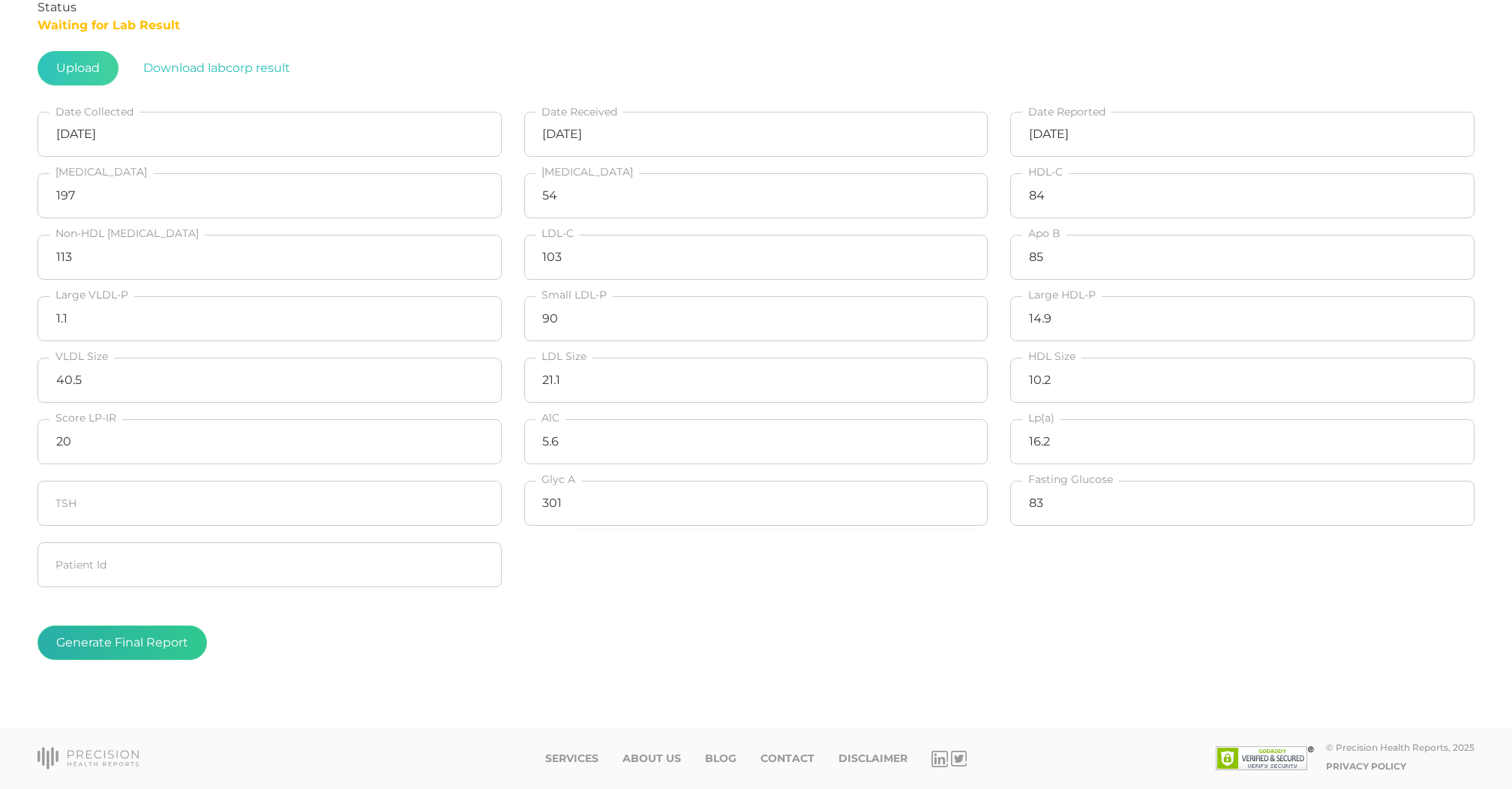
click at [108, 637] on button "Generate Final Report" at bounding box center [122, 643] width 169 height 35
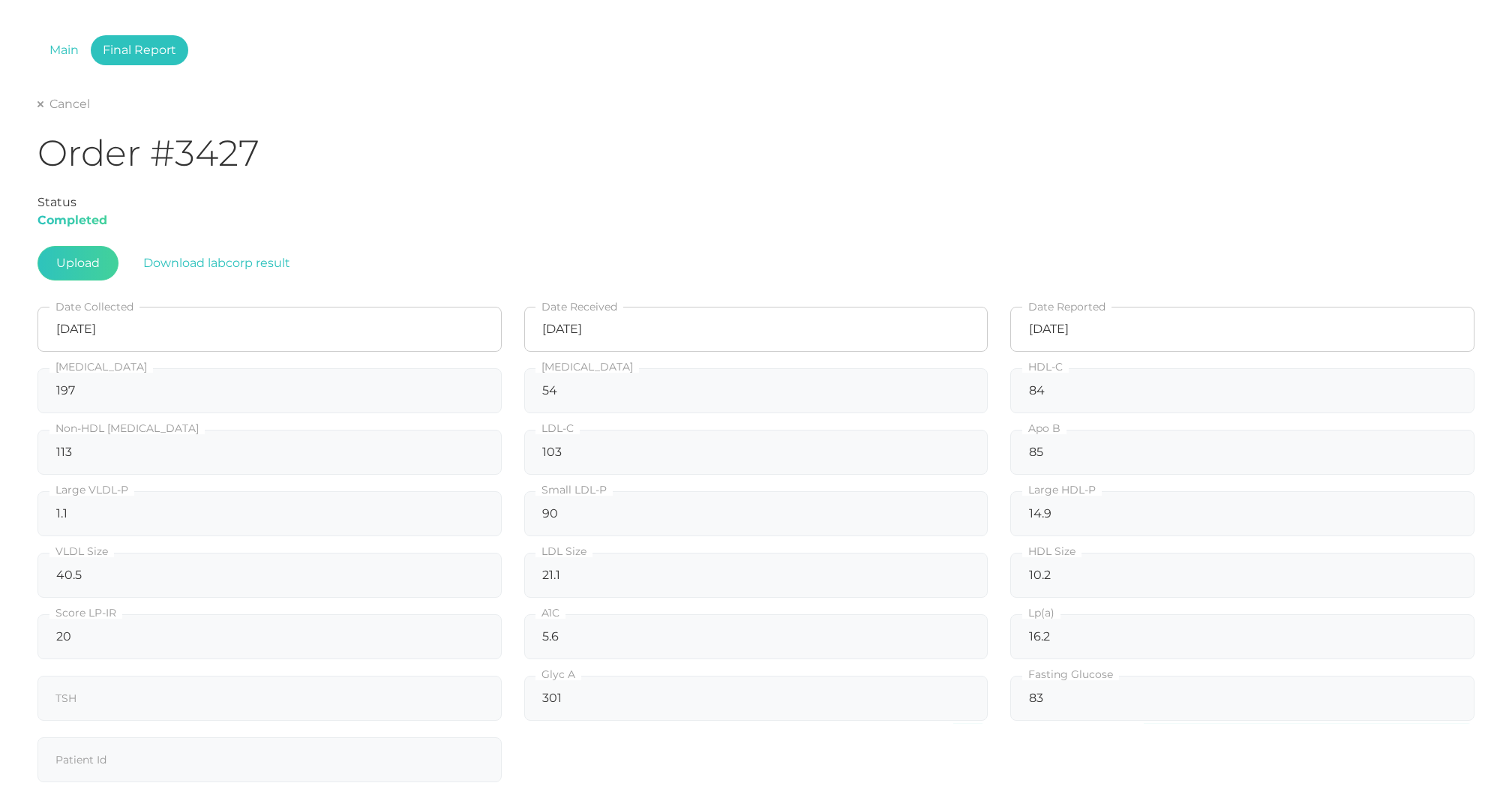
scroll to position [5, 0]
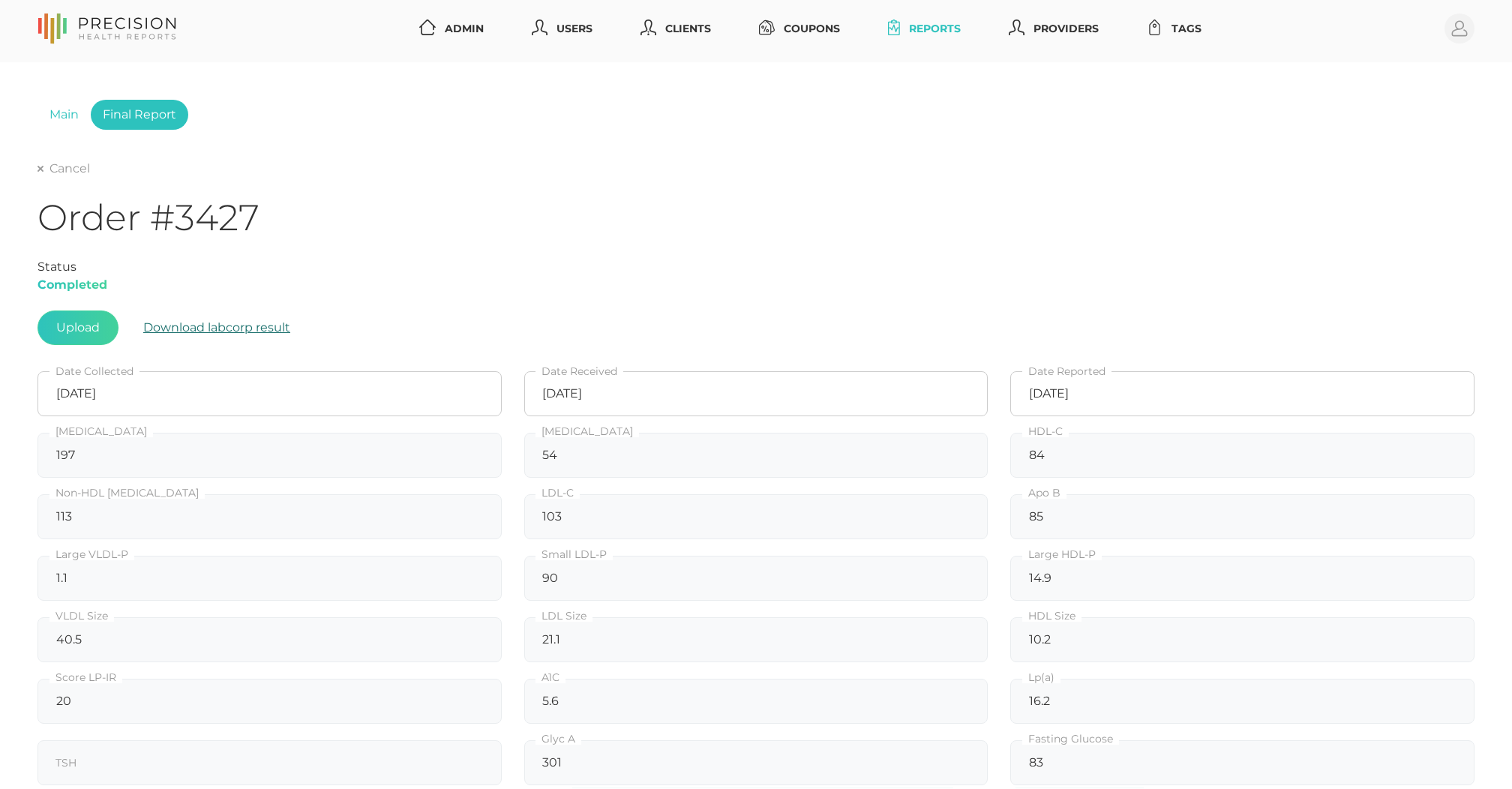
click at [187, 320] on button "Download labcorp result" at bounding box center [216, 328] width 185 height 35
click at [313, 163] on div "Cancel" at bounding box center [756, 168] width 1437 height 18
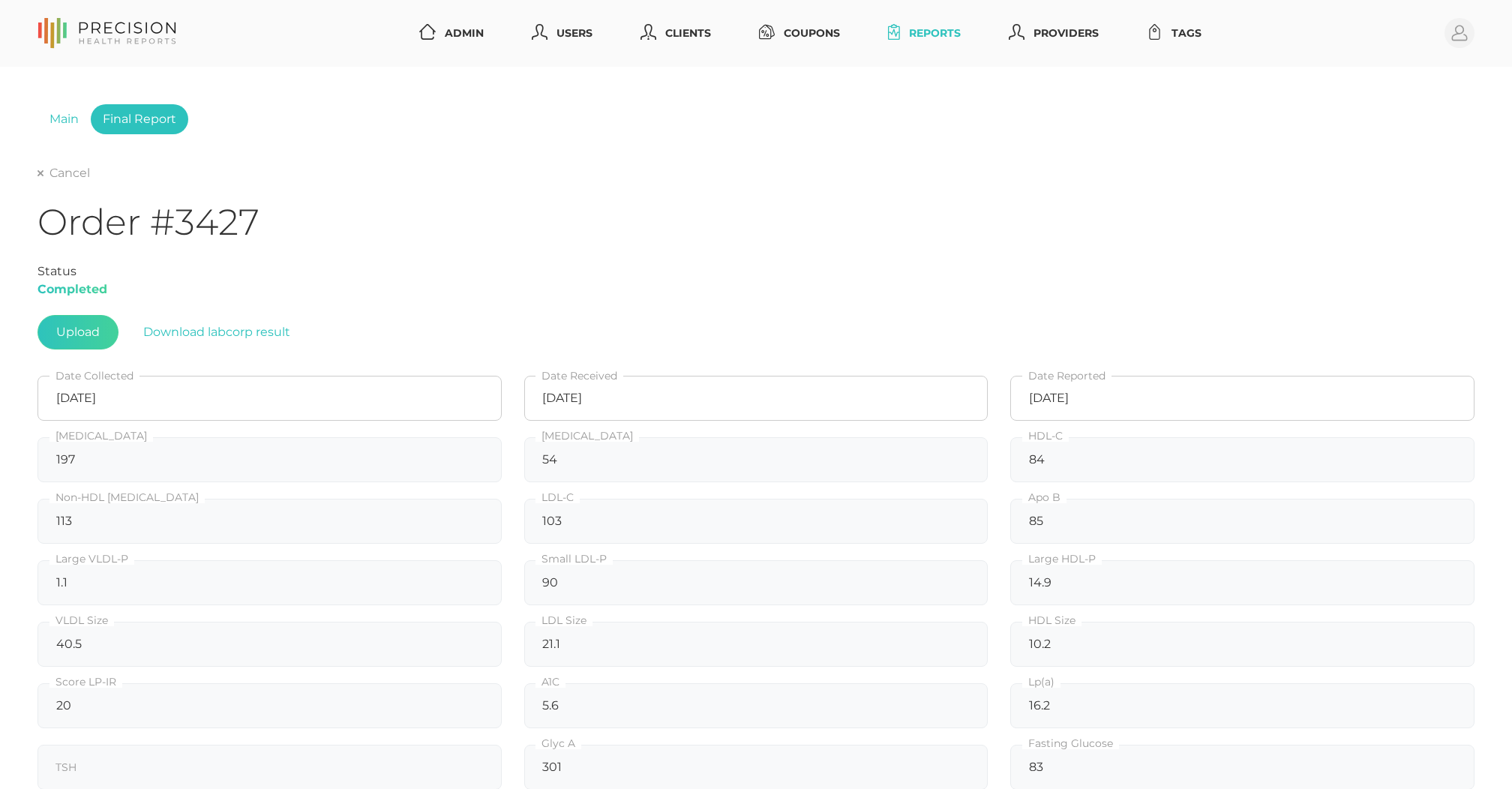
scroll to position [0, 0]
click at [49, 175] on link "Cancel" at bounding box center [64, 173] width 53 height 15
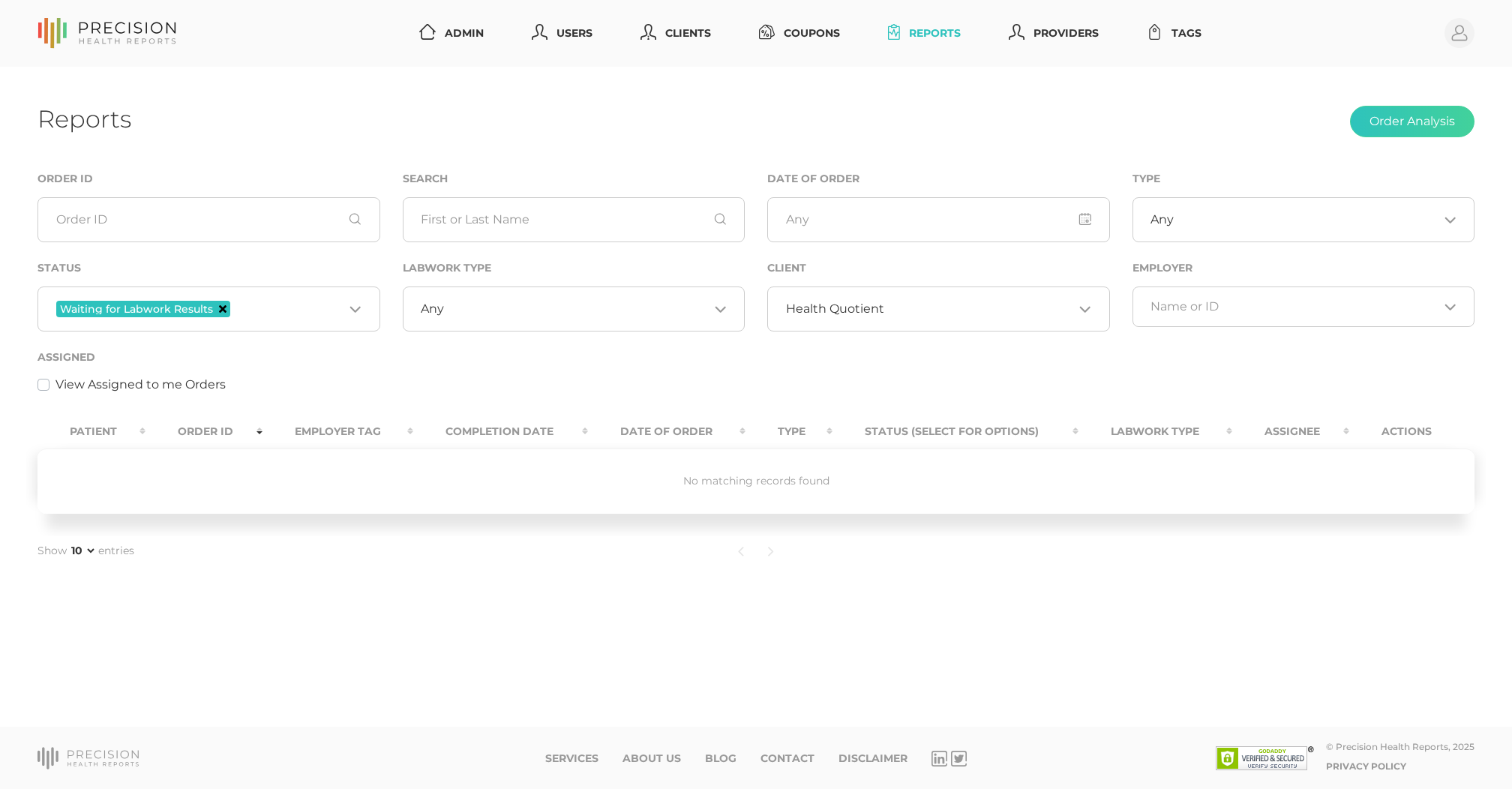
click at [220, 312] on icon "Deselect Waiting for Labwork Results" at bounding box center [223, 309] width 8 height 8
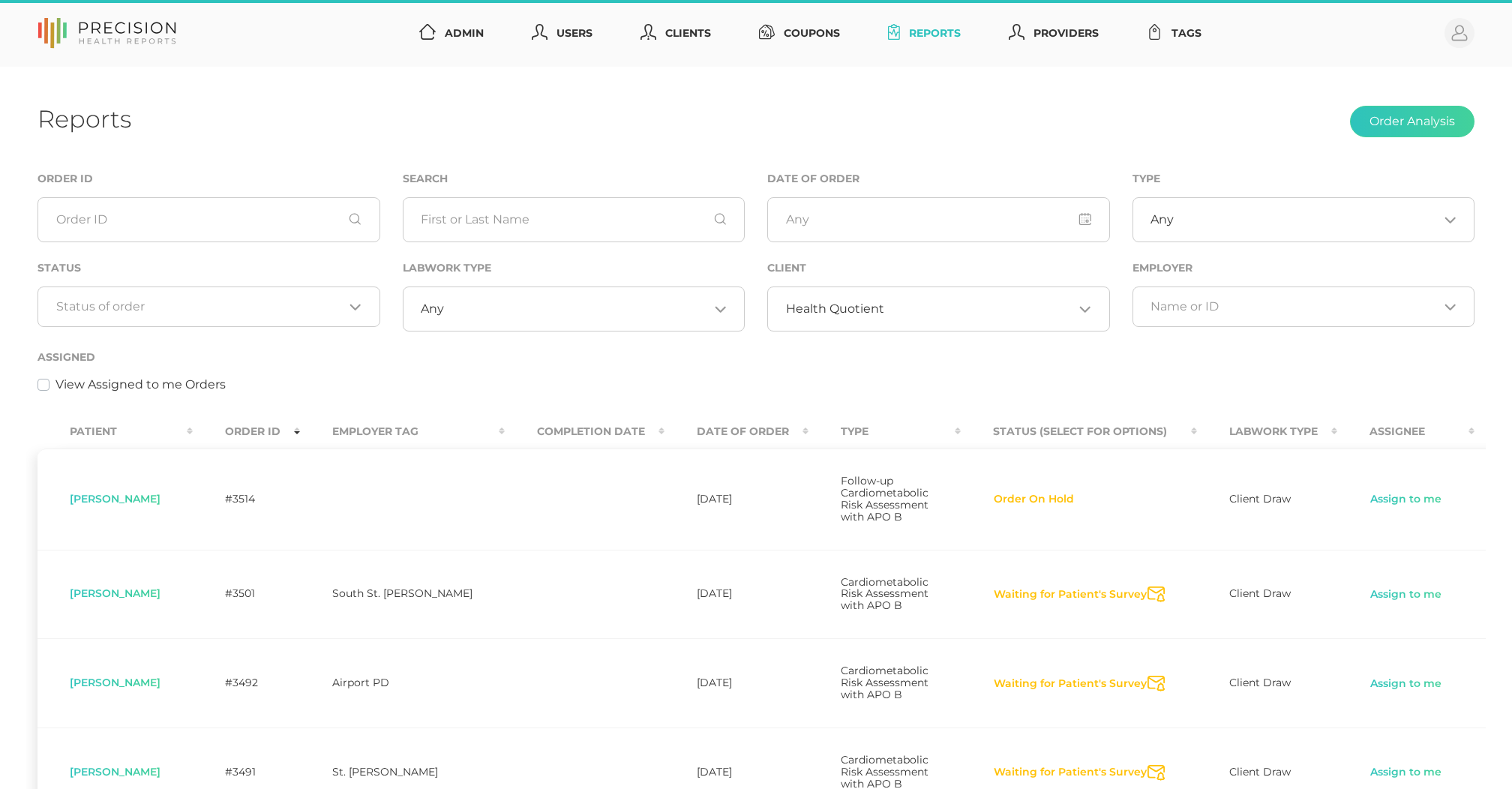
click at [939, 308] on input "Search for option" at bounding box center [980, 308] width 190 height 15
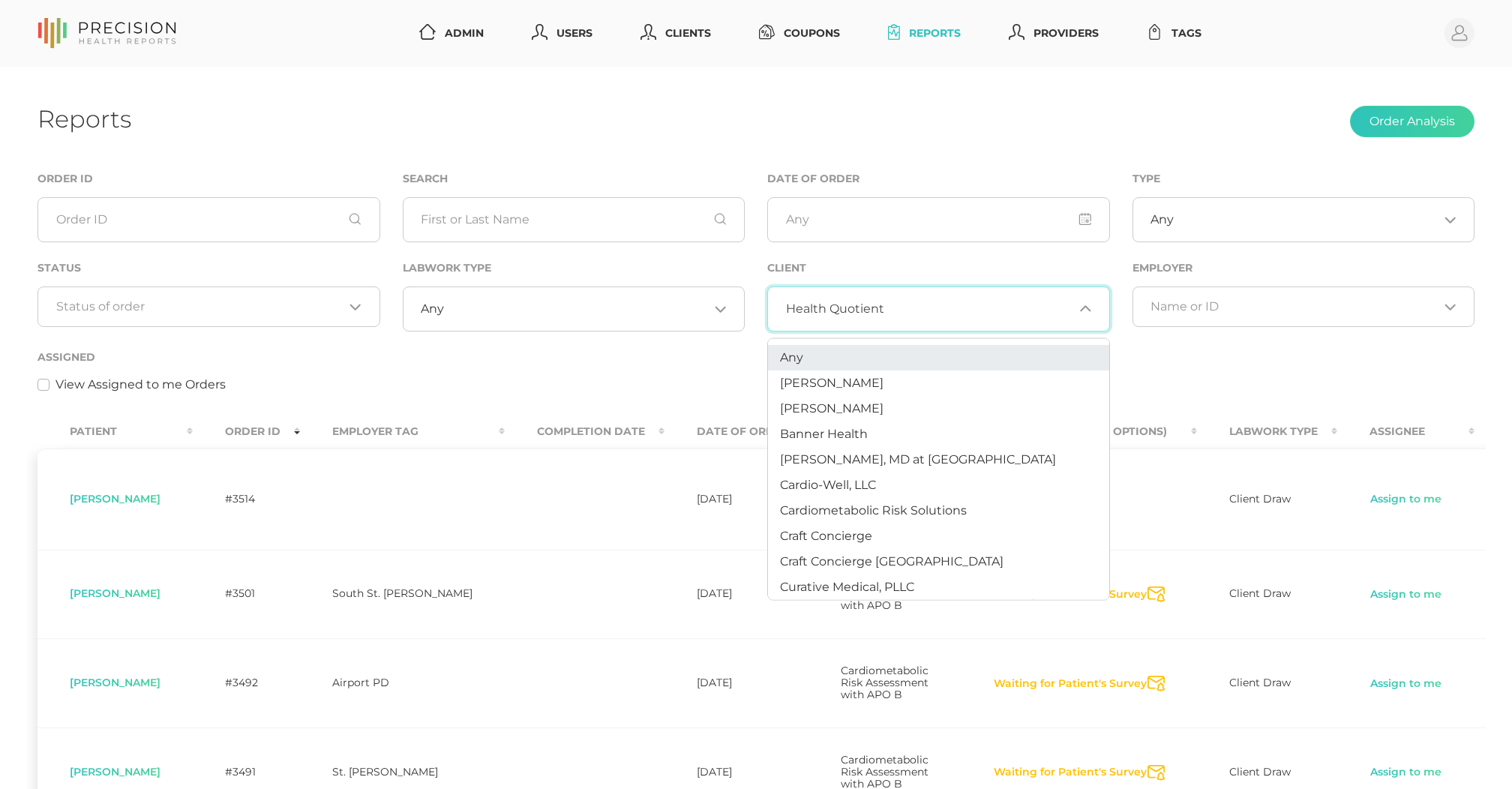
scroll to position [-1, 0]
click at [870, 359] on li "Any" at bounding box center [939, 358] width 341 height 26
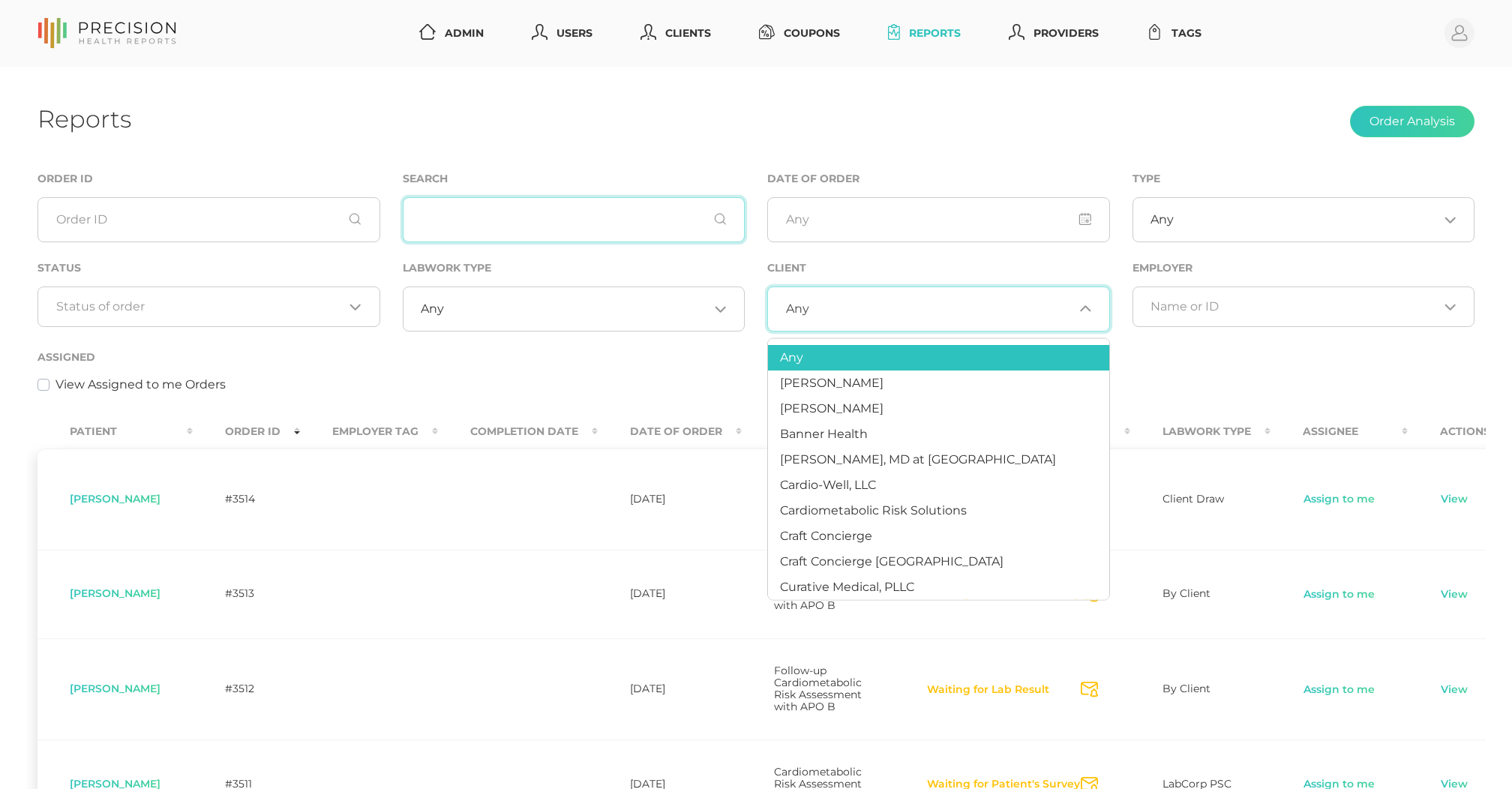
click at [437, 209] on input "text" at bounding box center [574, 219] width 343 height 45
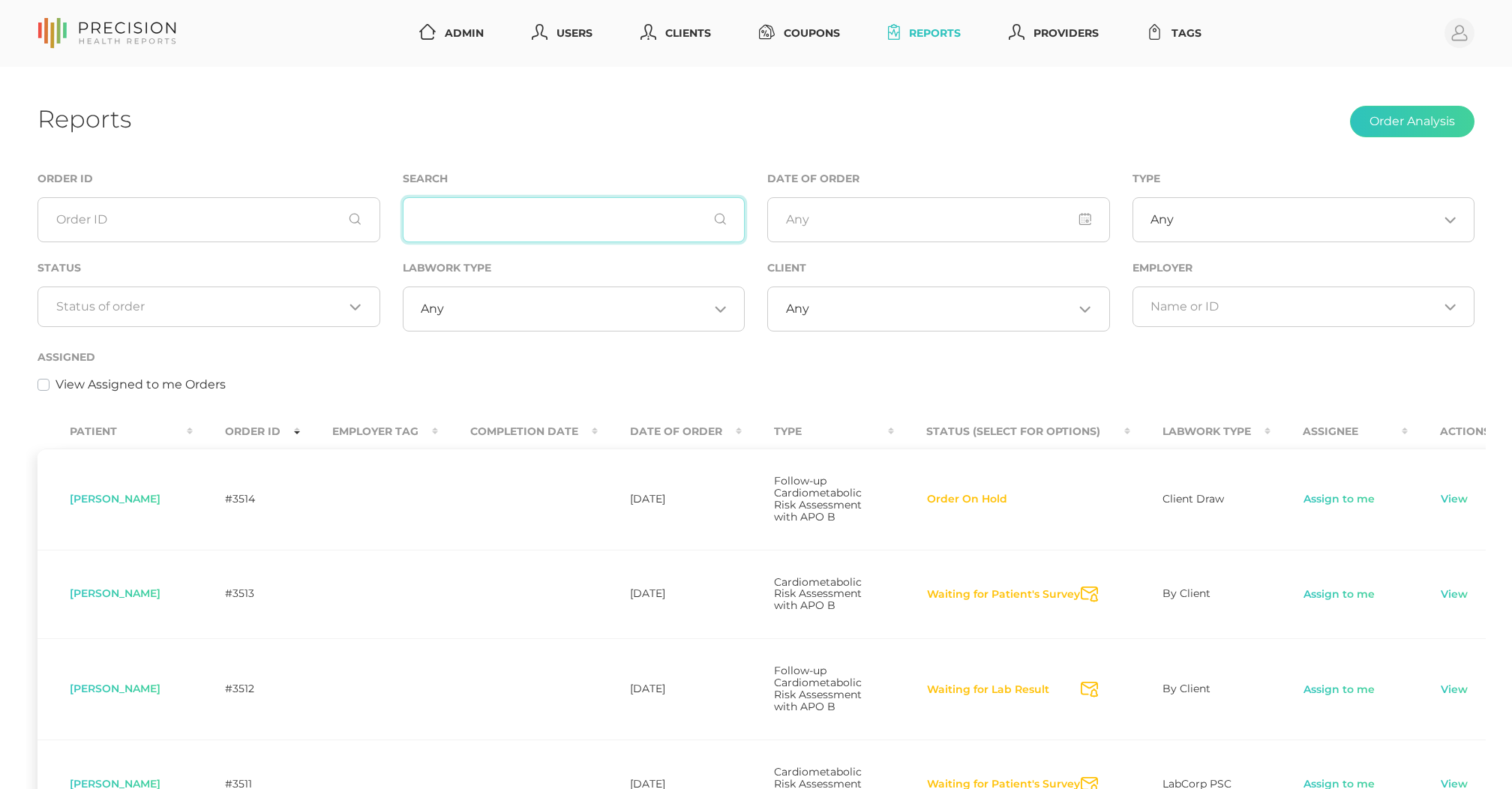
paste input "Sinouthasy"
type input "Sinouthasy"
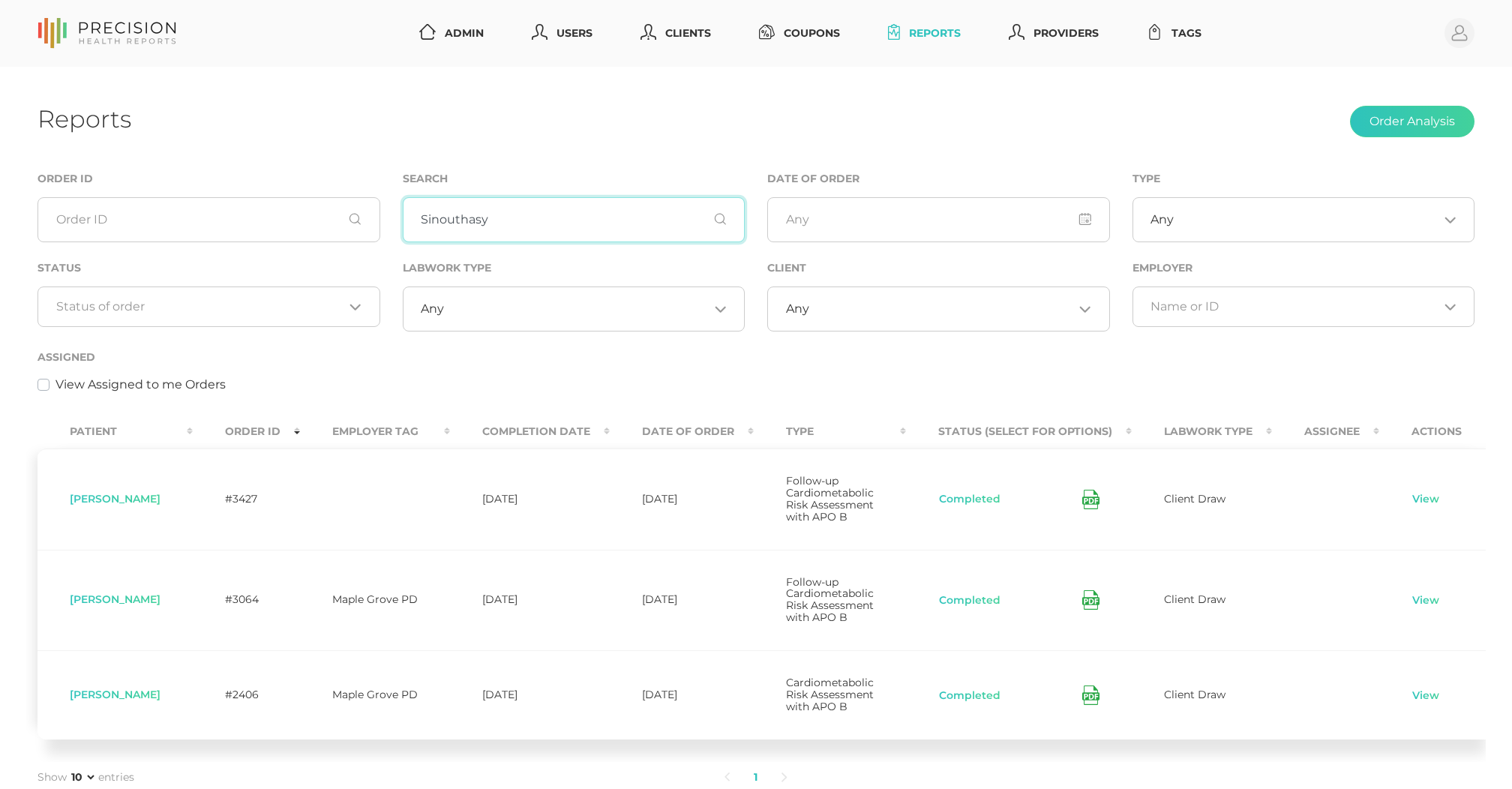
scroll to position [0, 0]
